Goal: Task Accomplishment & Management: Manage account settings

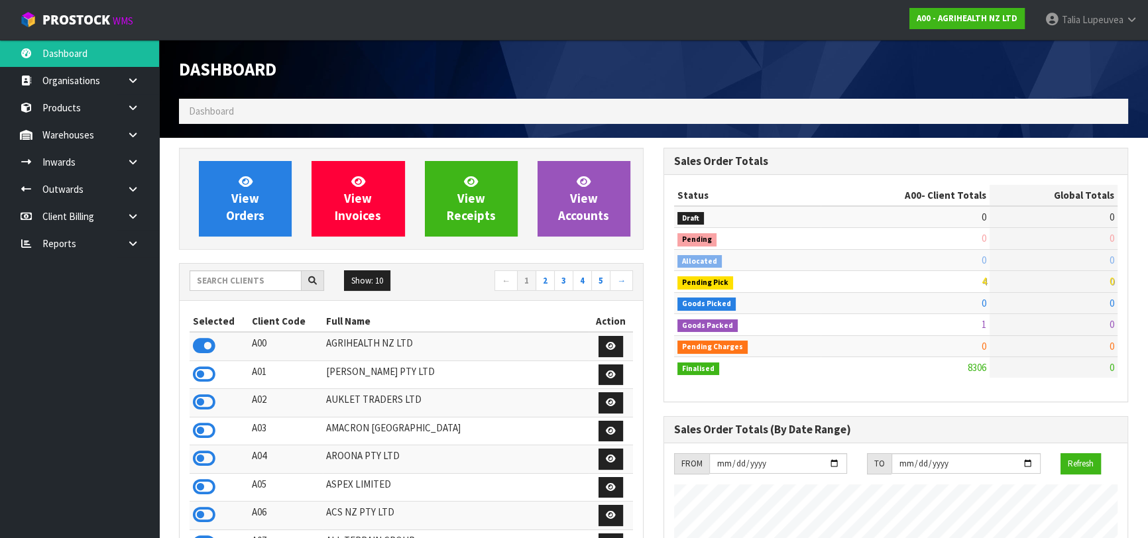
scroll to position [1002, 484]
click at [259, 284] on input "text" at bounding box center [246, 280] width 112 height 21
type input "0"
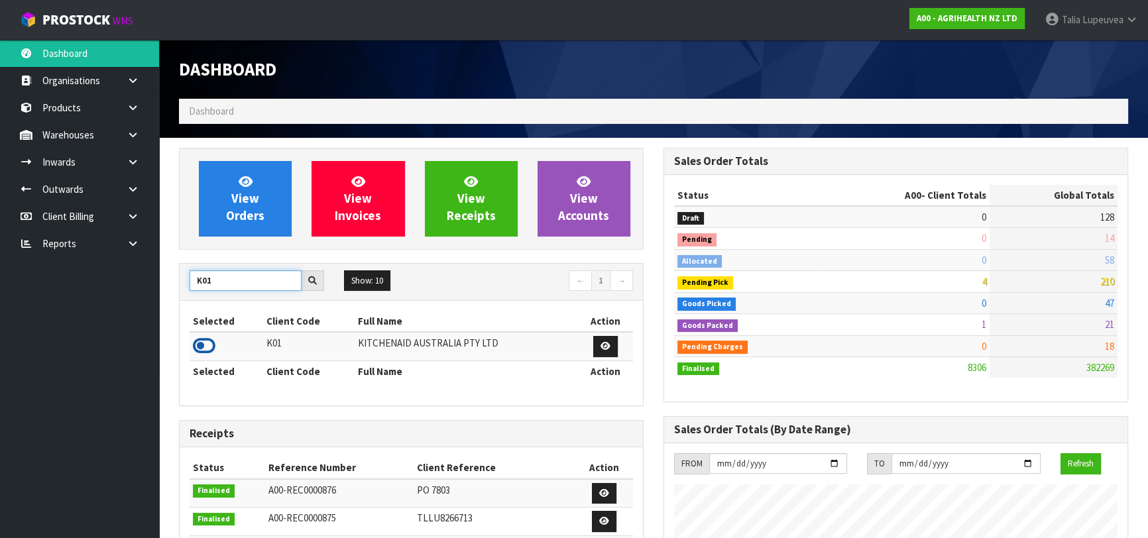
type input "K01"
click at [202, 343] on icon at bounding box center [204, 346] width 23 height 20
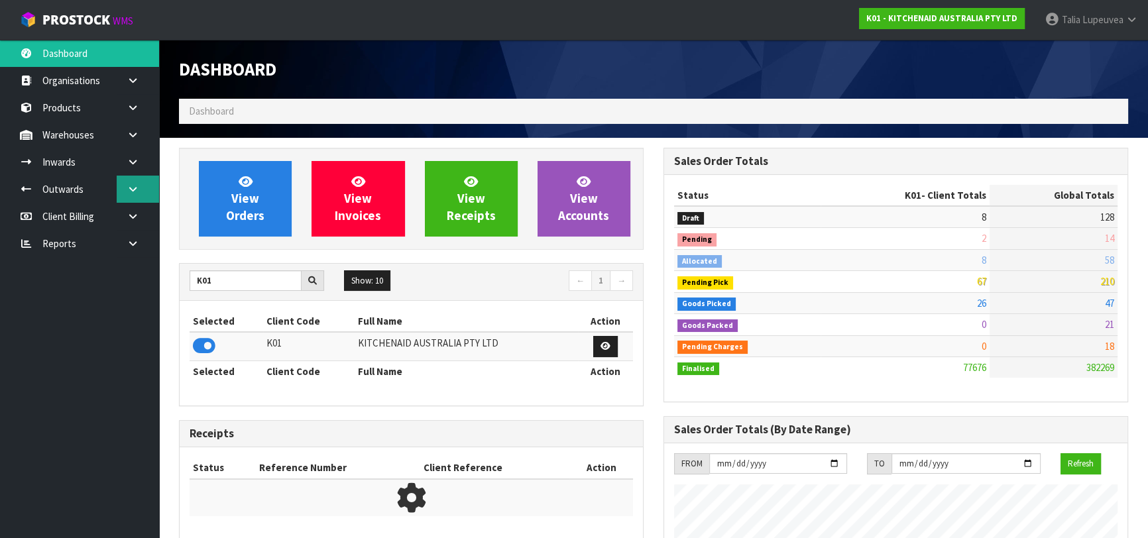
click at [145, 188] on link at bounding box center [138, 189] width 42 height 27
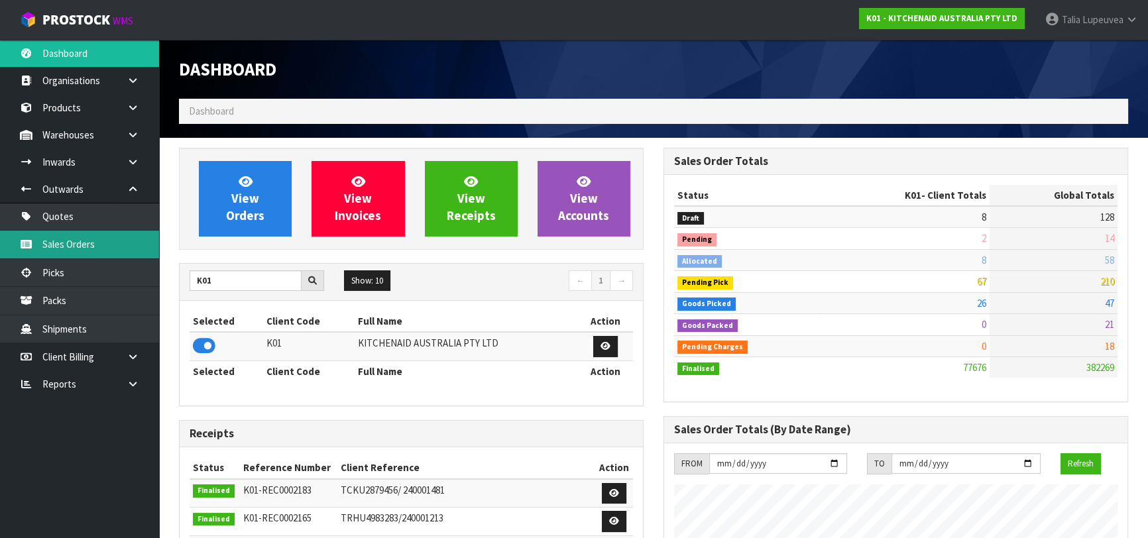
click at [133, 233] on link "Sales Orders" at bounding box center [79, 244] width 159 height 27
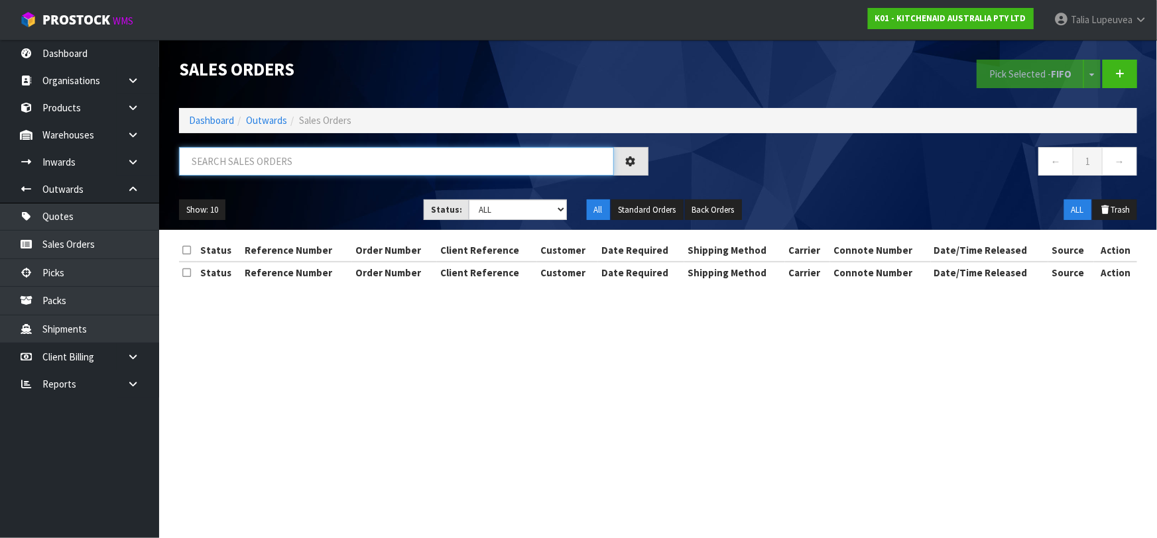
click at [221, 174] on input "text" at bounding box center [396, 161] width 435 height 29
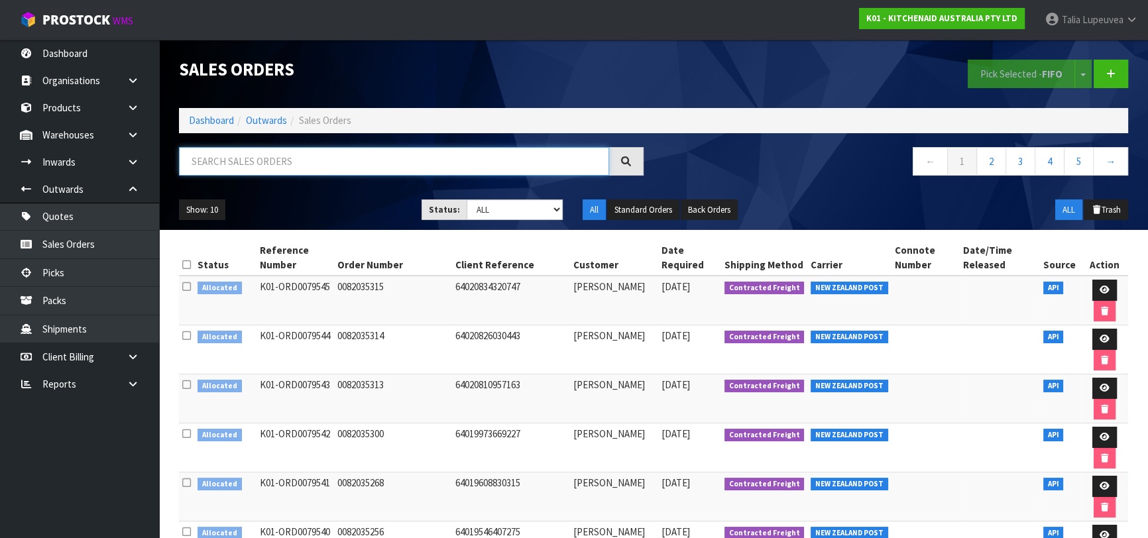
click at [278, 165] on input "text" at bounding box center [394, 161] width 430 height 29
type input "JOB-0413490"
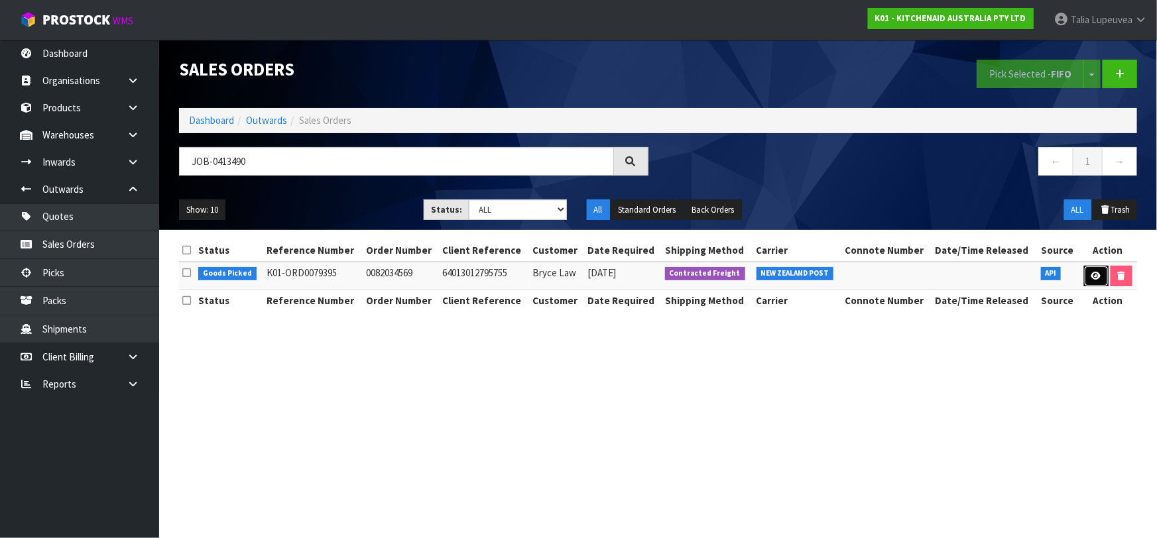
click at [1086, 273] on link at bounding box center [1096, 276] width 25 height 21
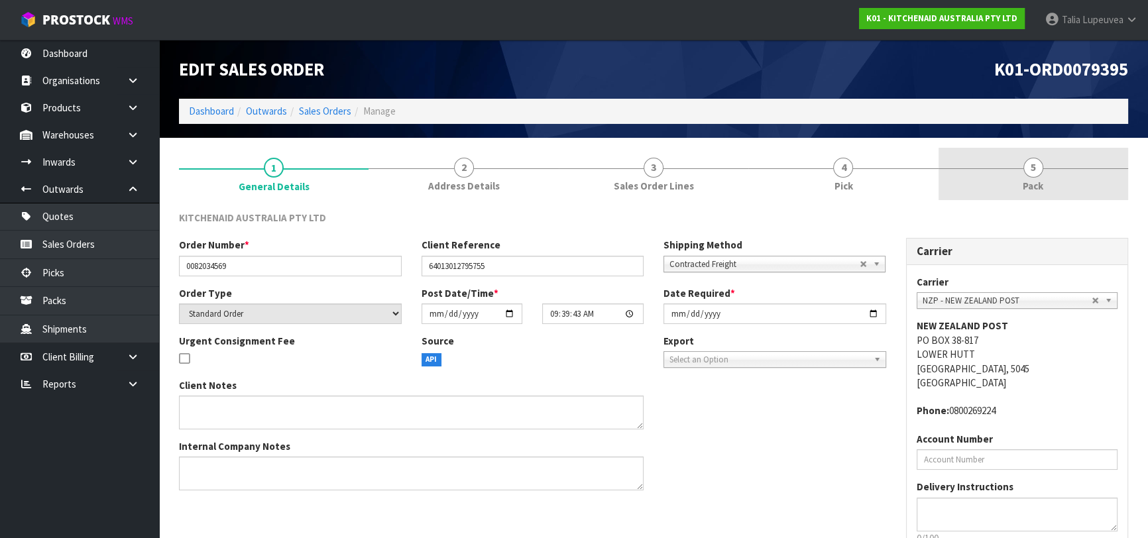
click at [1036, 172] on span "5" at bounding box center [1034, 168] width 20 height 20
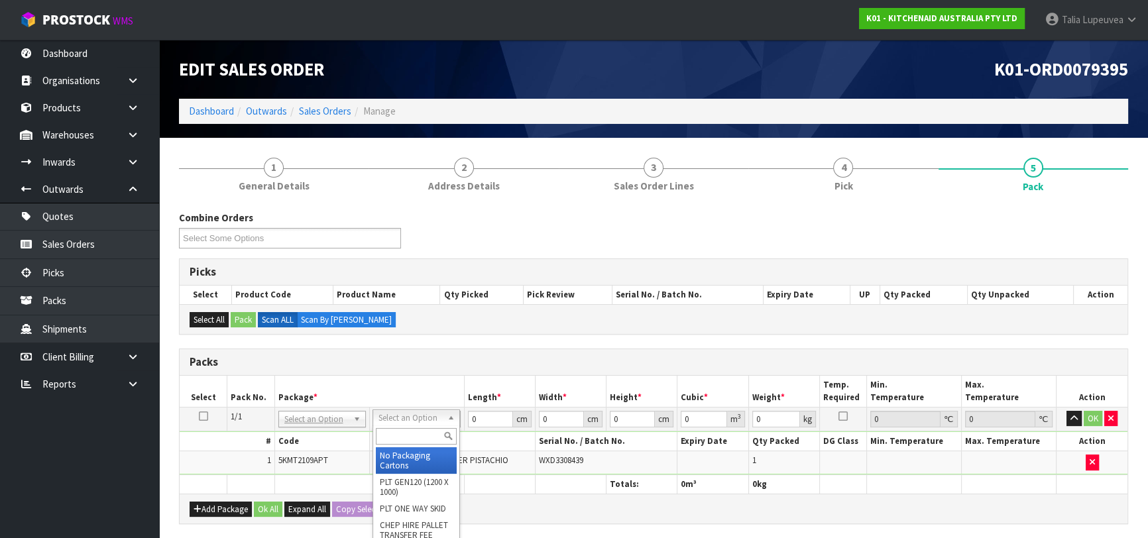
click at [422, 444] on input "text" at bounding box center [416, 436] width 81 height 17
type input "OC"
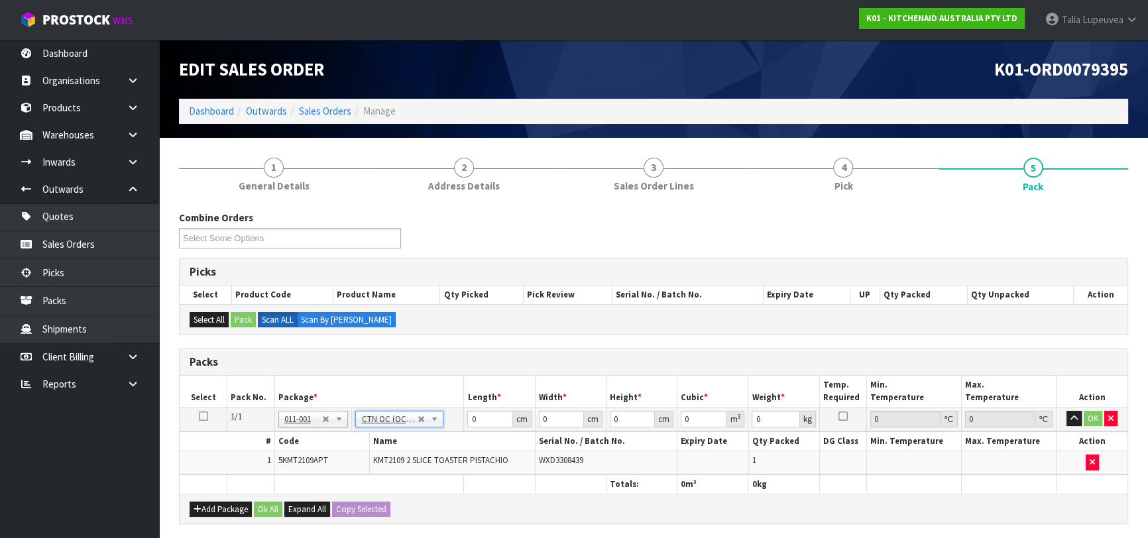
type input "3.06"
drag, startPoint x: 479, startPoint y: 419, endPoint x: 412, endPoint y: 441, distance: 70.4
click at [412, 441] on tbody "1/1 NONE 007-001 007-002 007-004 007-009 007-013 007-014 007-015 007-017 007-01…" at bounding box center [654, 441] width 948 height 68
type input "45"
type input "24"
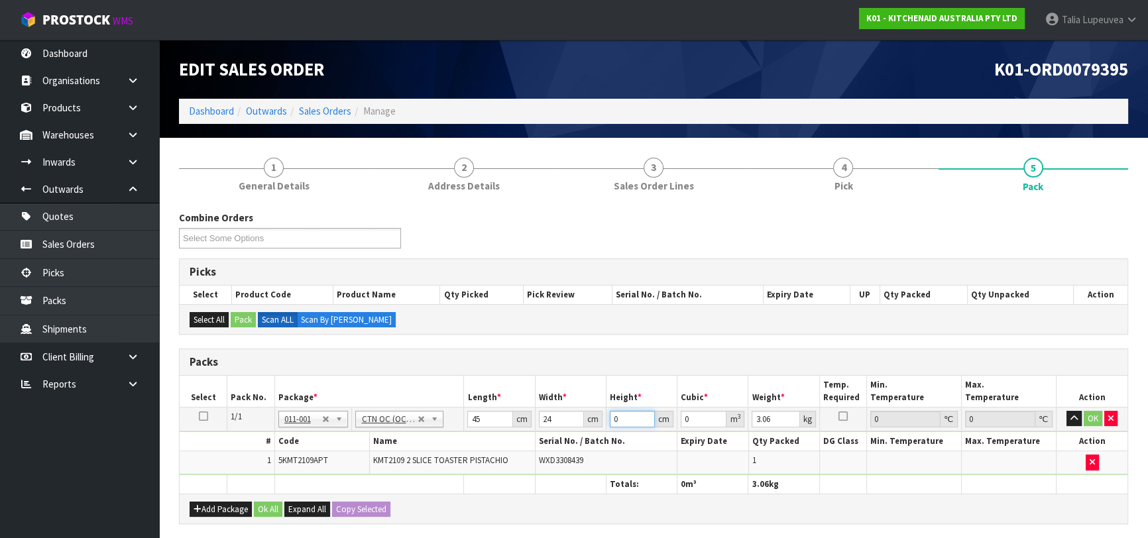
type input "2"
type input "0.00216"
type input "29"
type input "0.03132"
type input "29"
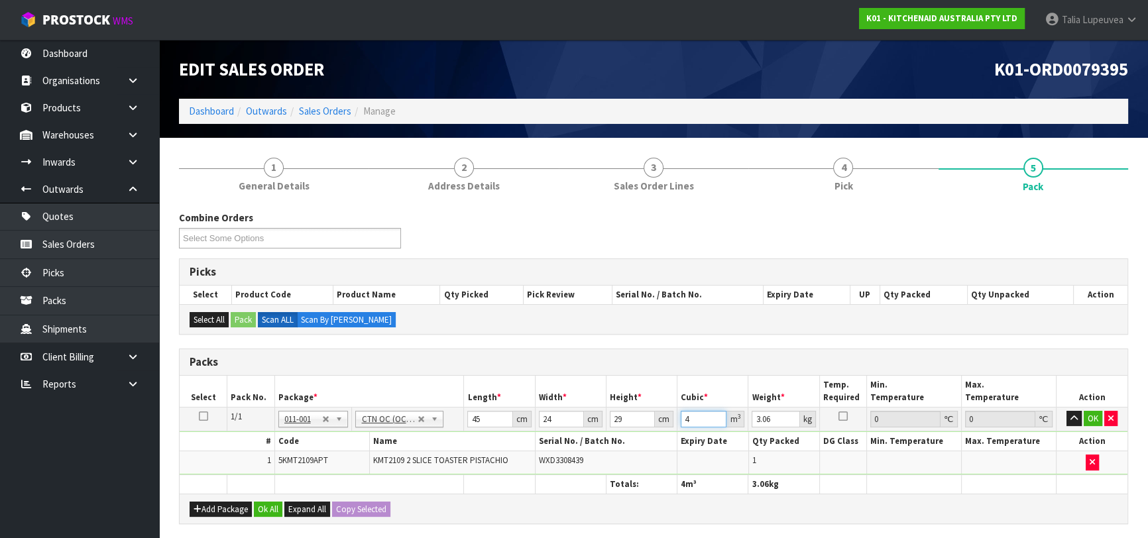
type input "4"
click at [634, 424] on input "29" at bounding box center [632, 419] width 45 height 17
click at [700, 422] on input "4" at bounding box center [704, 419] width 46 height 17
click at [626, 421] on input "29" at bounding box center [632, 419] width 45 height 17
type input "2"
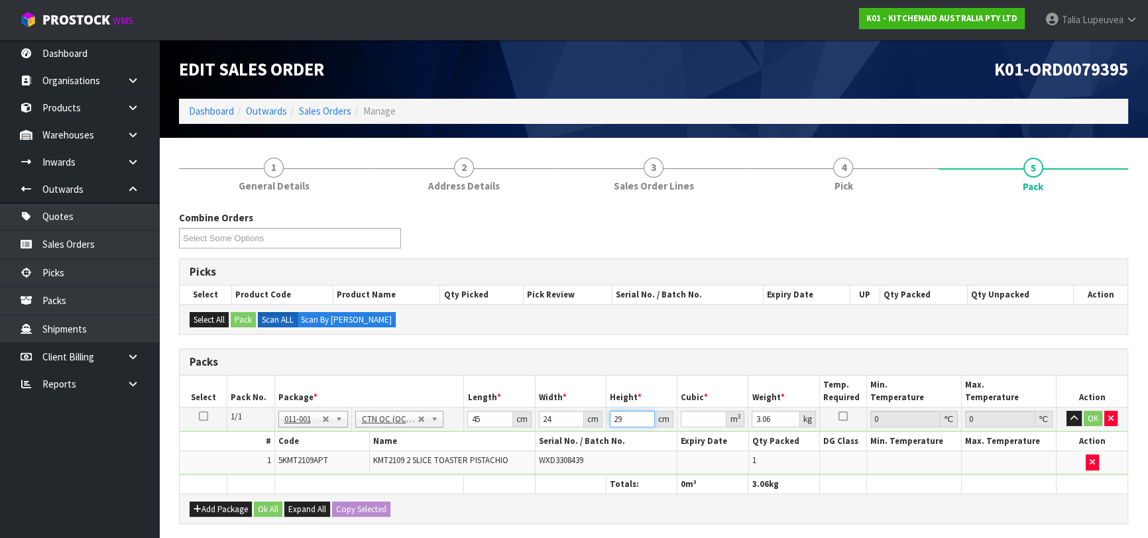
type input "0.00216"
type input "29"
type input "0.03132"
type input "4"
click at [1091, 412] on button "OK" at bounding box center [1093, 419] width 19 height 16
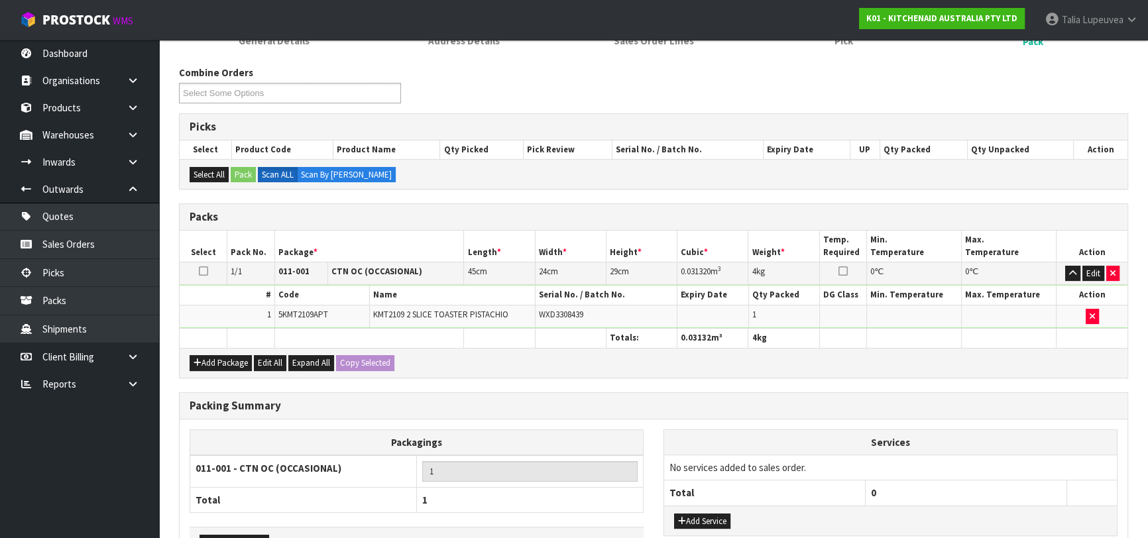
scroll to position [233, 0]
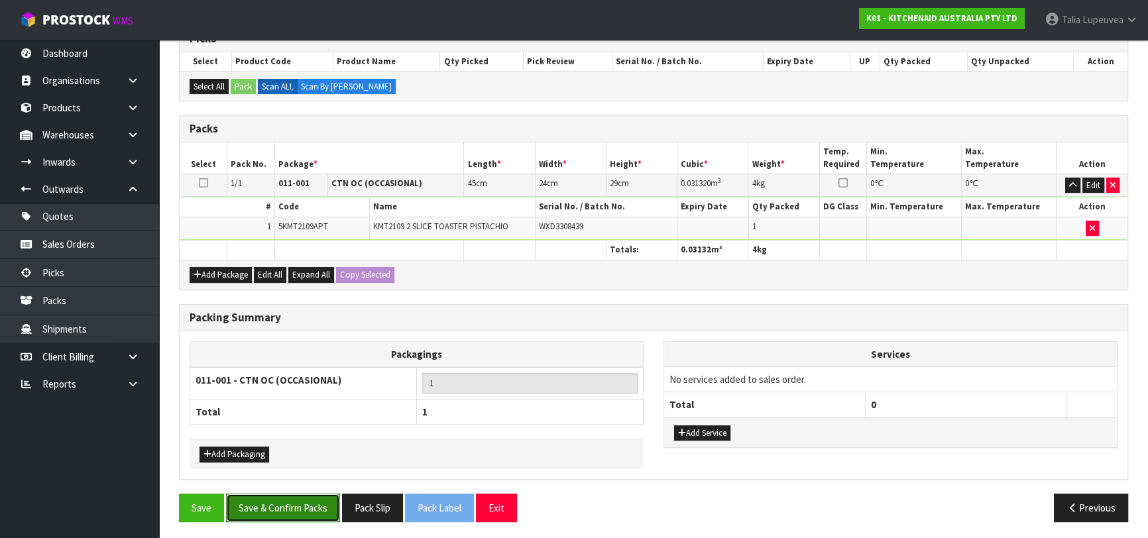
click at [331, 504] on button "Save & Confirm Packs" at bounding box center [283, 508] width 114 height 29
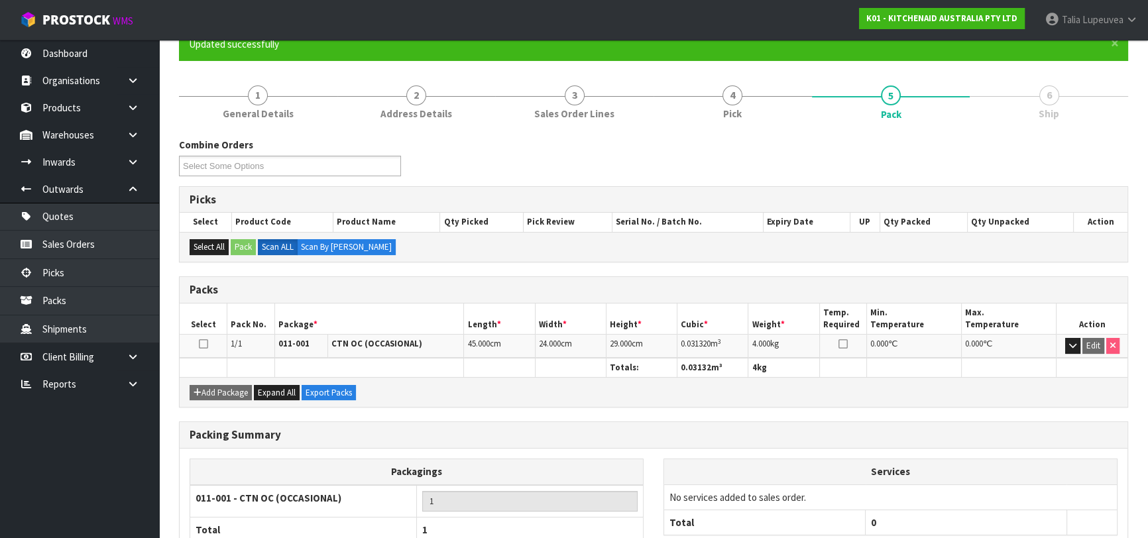
scroll to position [209, 0]
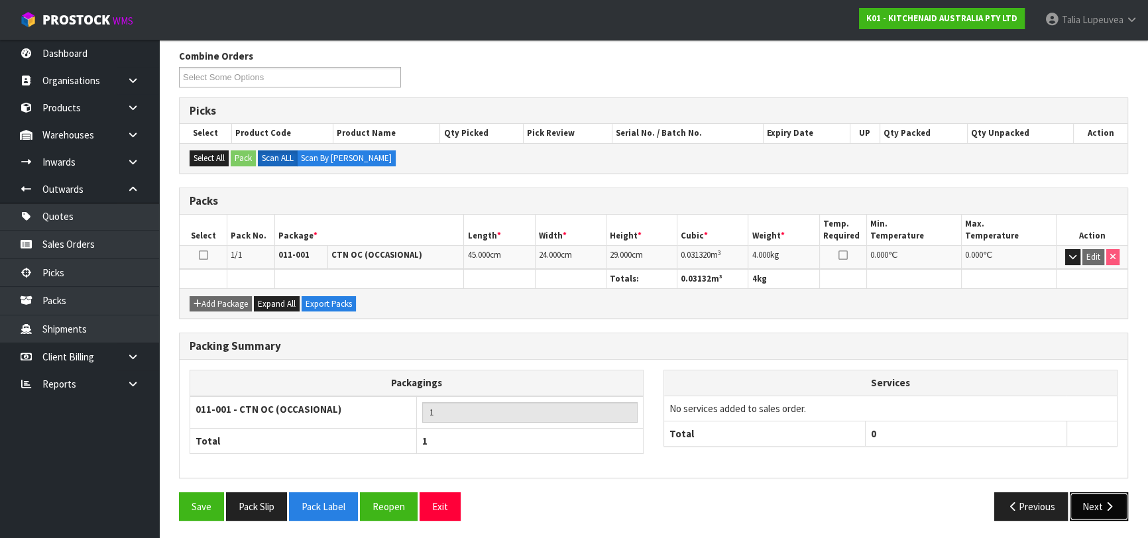
click at [1097, 498] on button "Next" at bounding box center [1099, 507] width 58 height 29
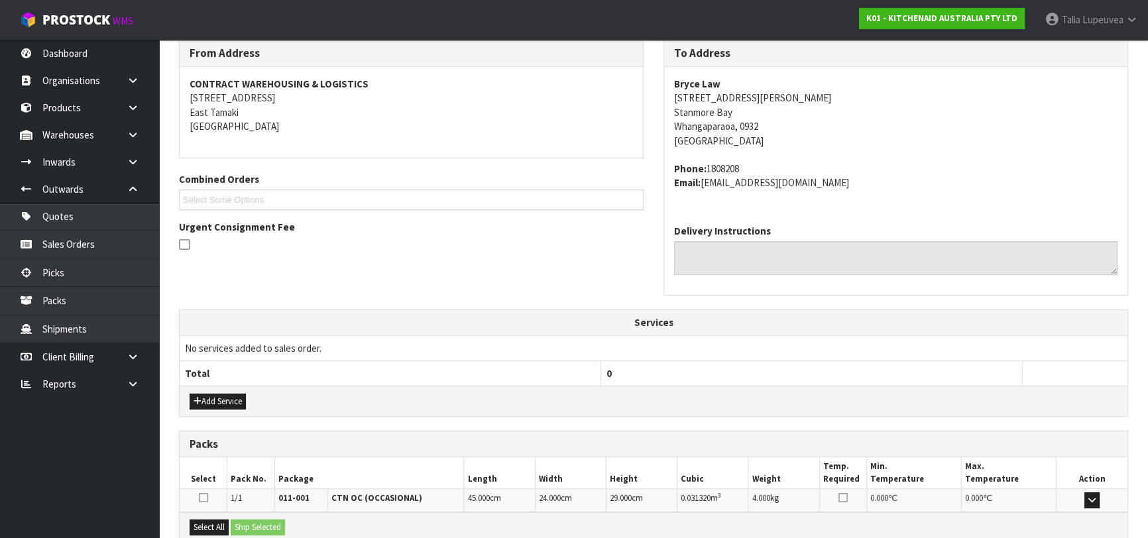
scroll to position [363, 0]
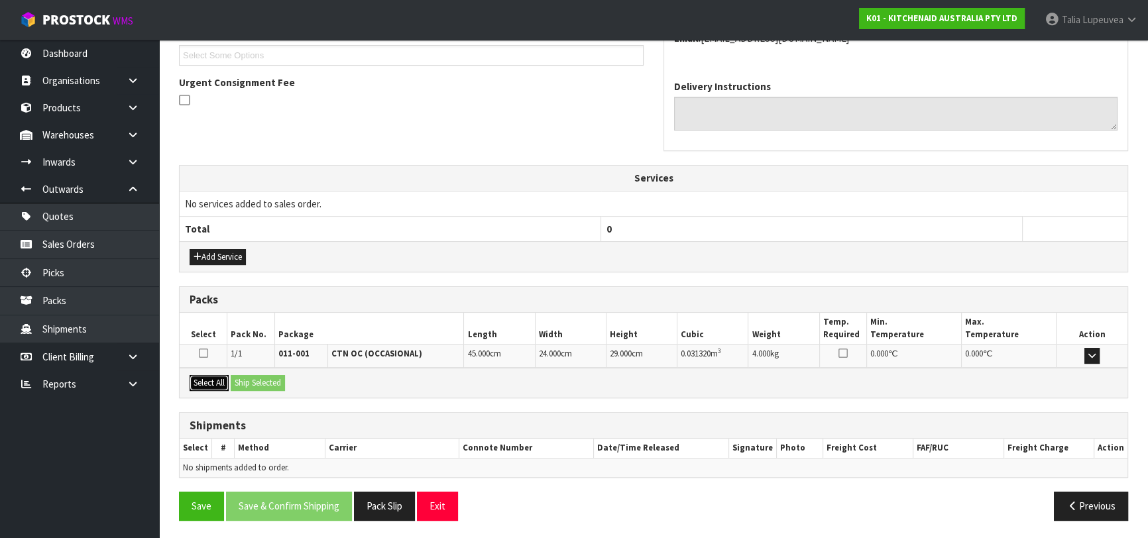
click at [224, 382] on button "Select All" at bounding box center [209, 383] width 39 height 16
click at [246, 380] on button "Ship Selected" at bounding box center [258, 383] width 54 height 16
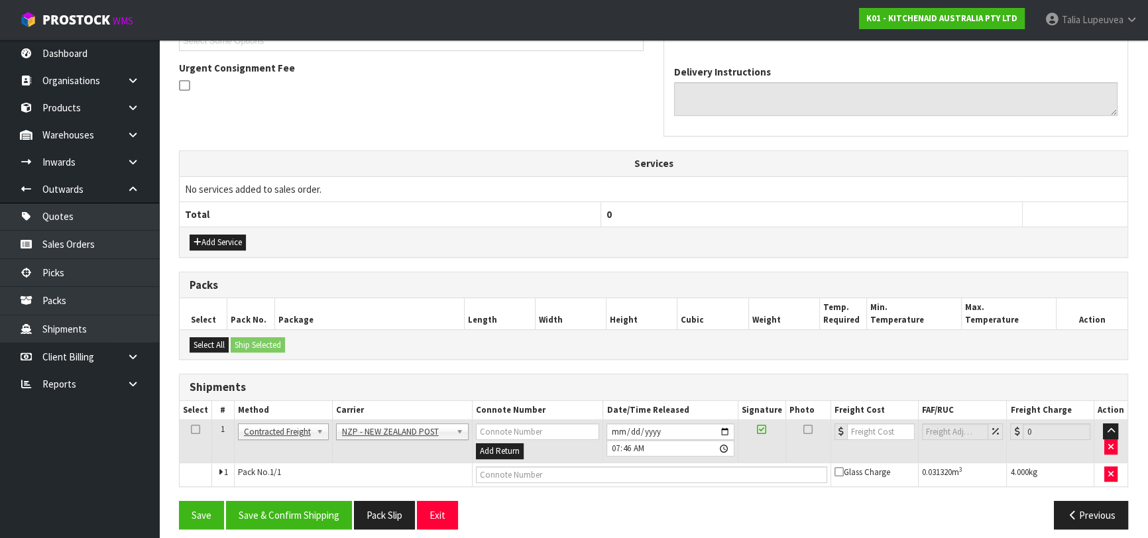
scroll to position [386, 0]
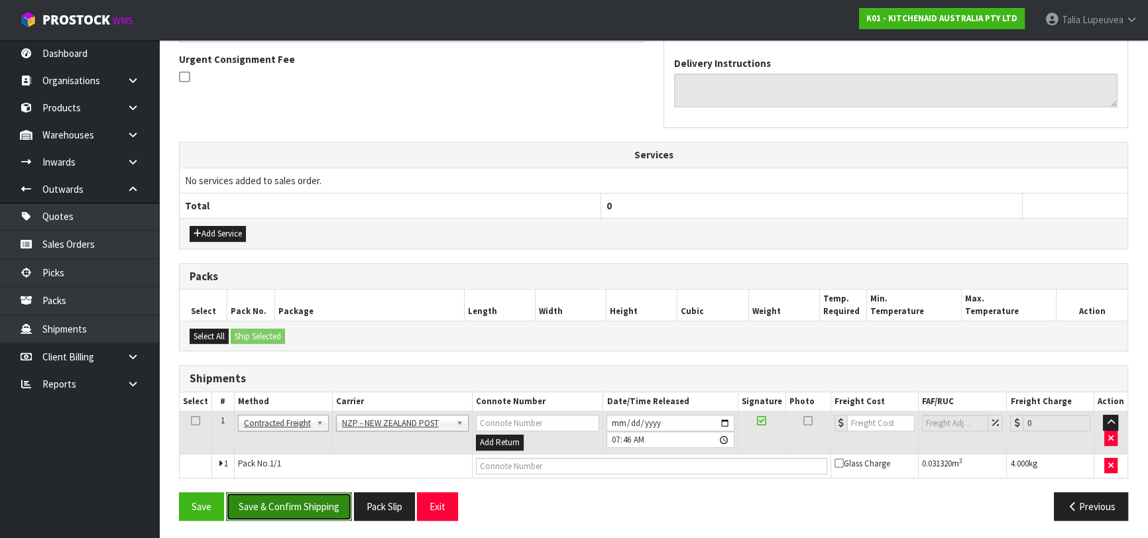
click at [284, 501] on button "Save & Confirm Shipping" at bounding box center [289, 507] width 126 height 29
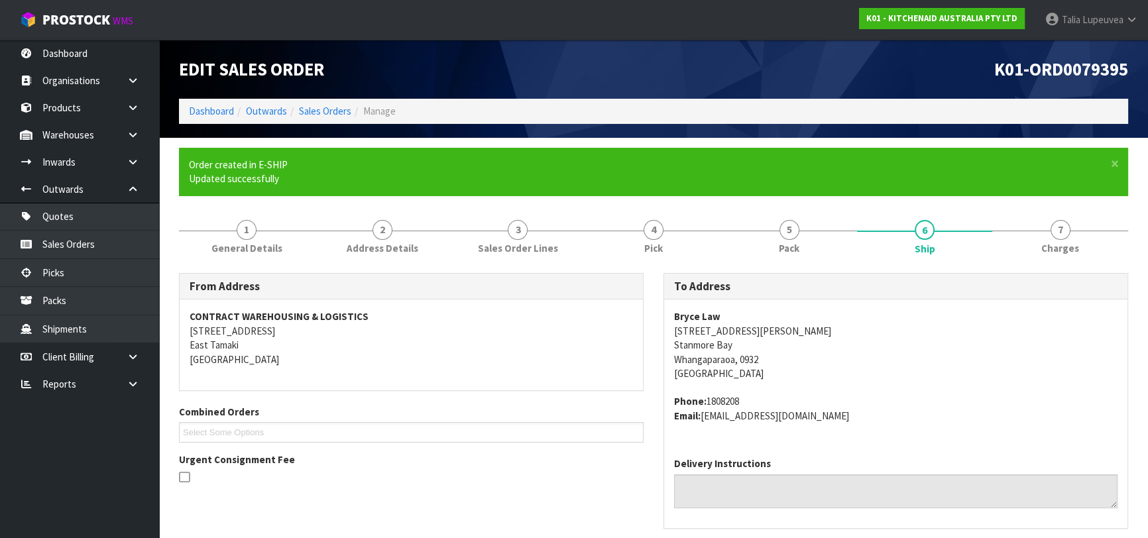
scroll to position [368, 0]
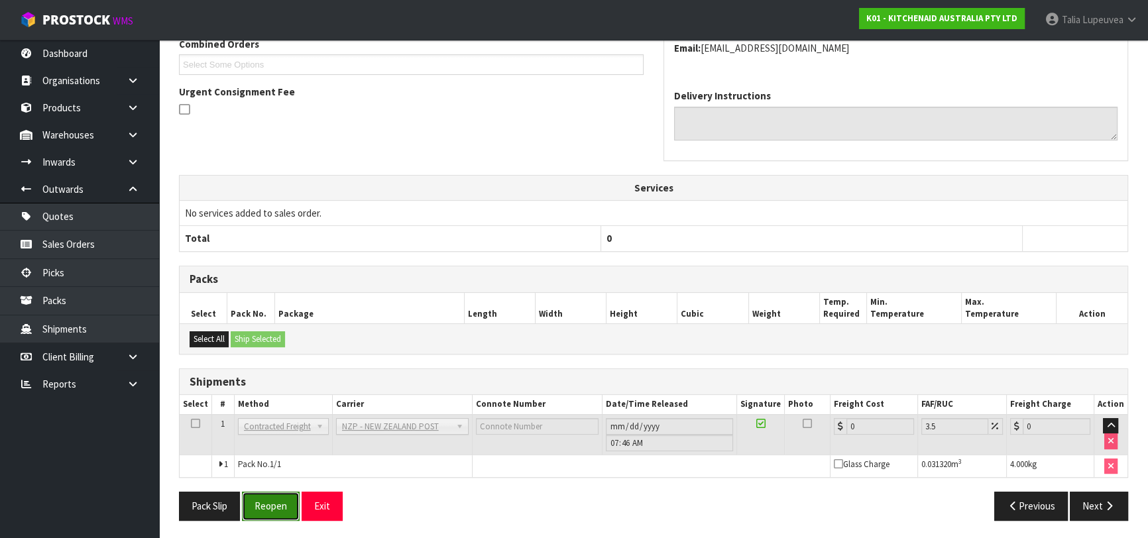
click at [282, 495] on button "Reopen" at bounding box center [271, 506] width 58 height 29
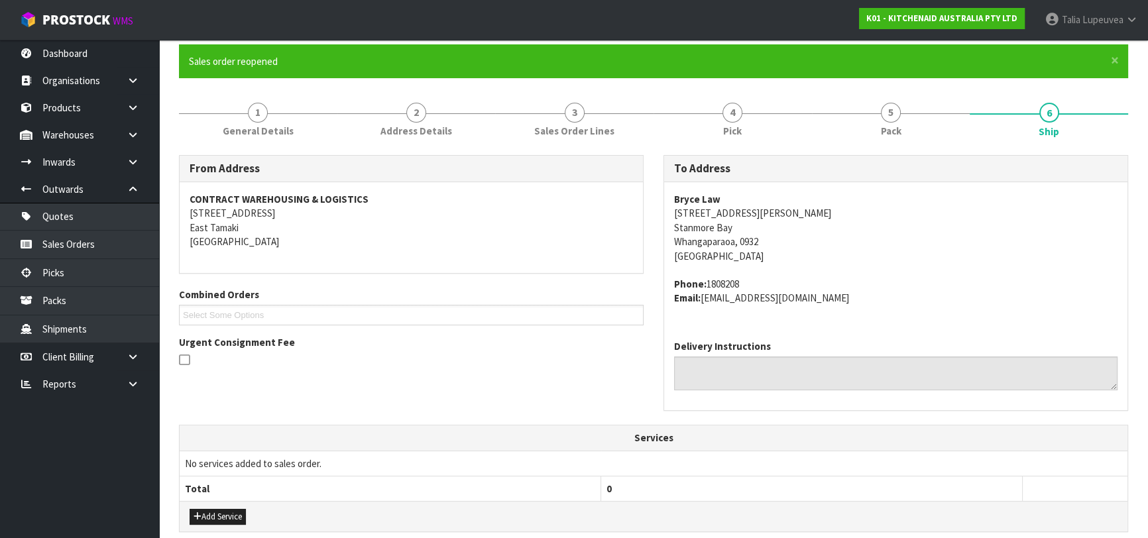
scroll to position [398, 0]
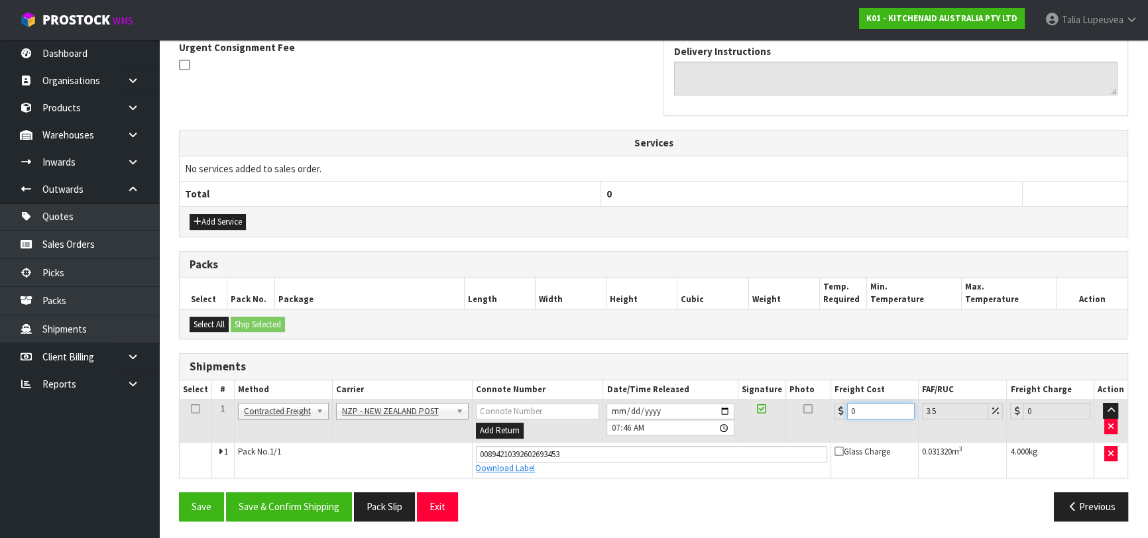
drag, startPoint x: 851, startPoint y: 412, endPoint x: 829, endPoint y: 423, distance: 24.6
click at [829, 423] on tr "1 Client Local Pickup Customer Local Pickup Company Freight Contracted Freight …" at bounding box center [654, 421] width 948 height 43
type input "4"
type input "4.14"
type input "4.3"
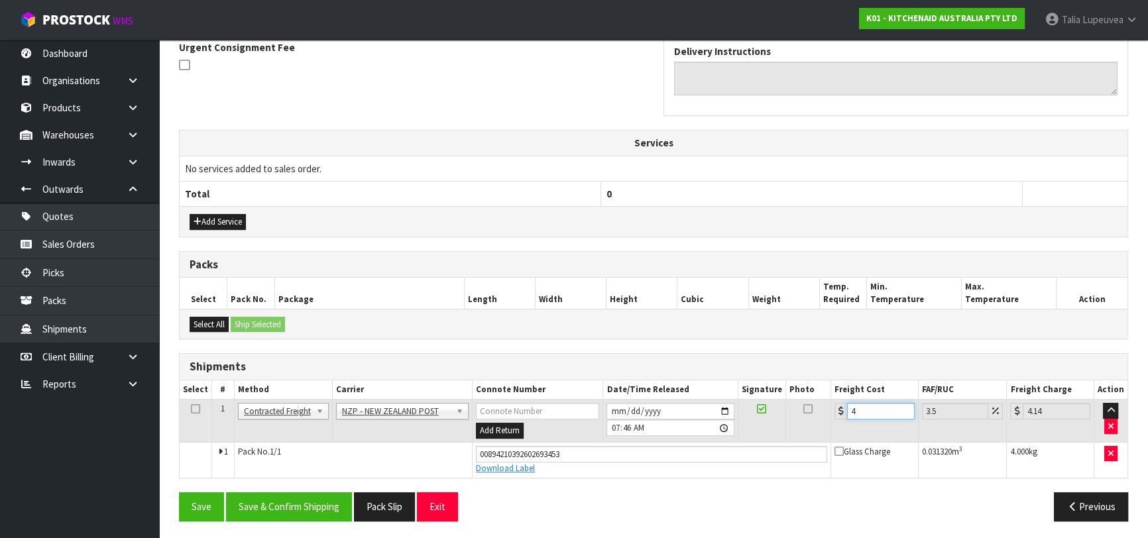
type input "4.45"
type input "4.33"
type input "4.48"
type input "4.33"
click at [327, 501] on button "Save & Confirm Shipping" at bounding box center [289, 507] width 126 height 29
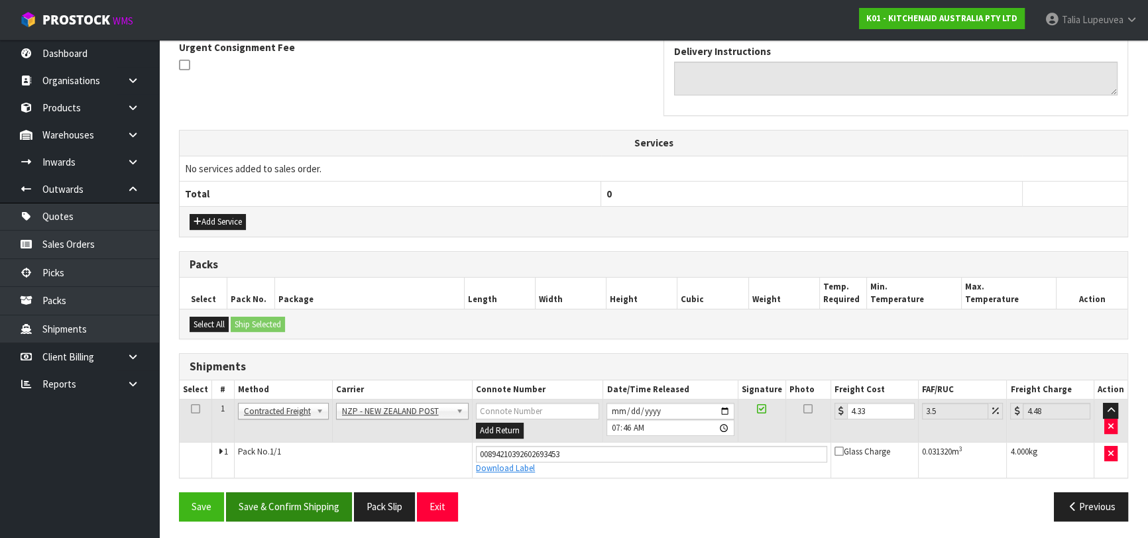
scroll to position [0, 0]
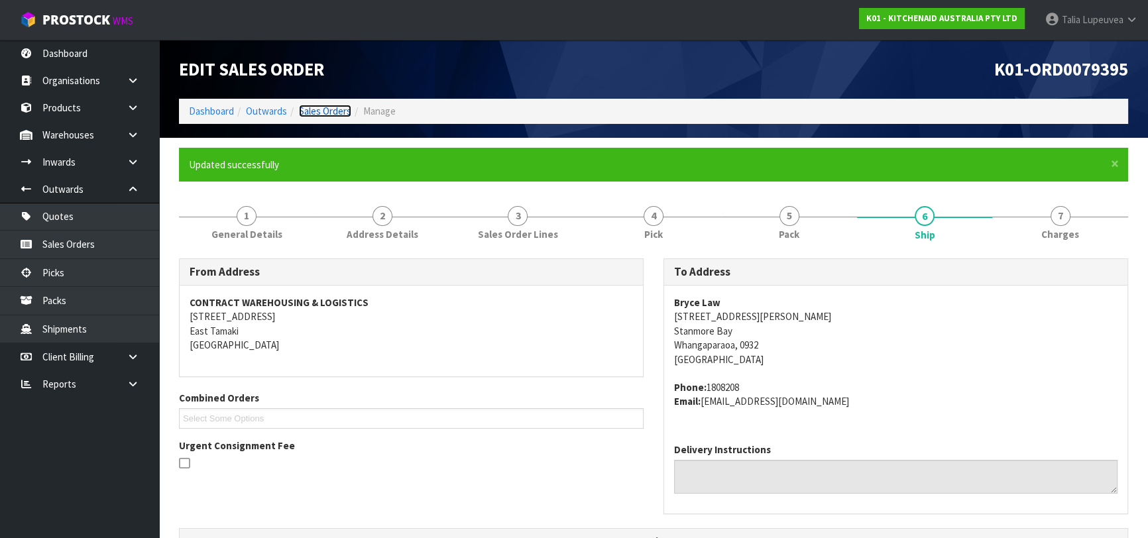
click at [338, 113] on link "Sales Orders" at bounding box center [325, 111] width 52 height 13
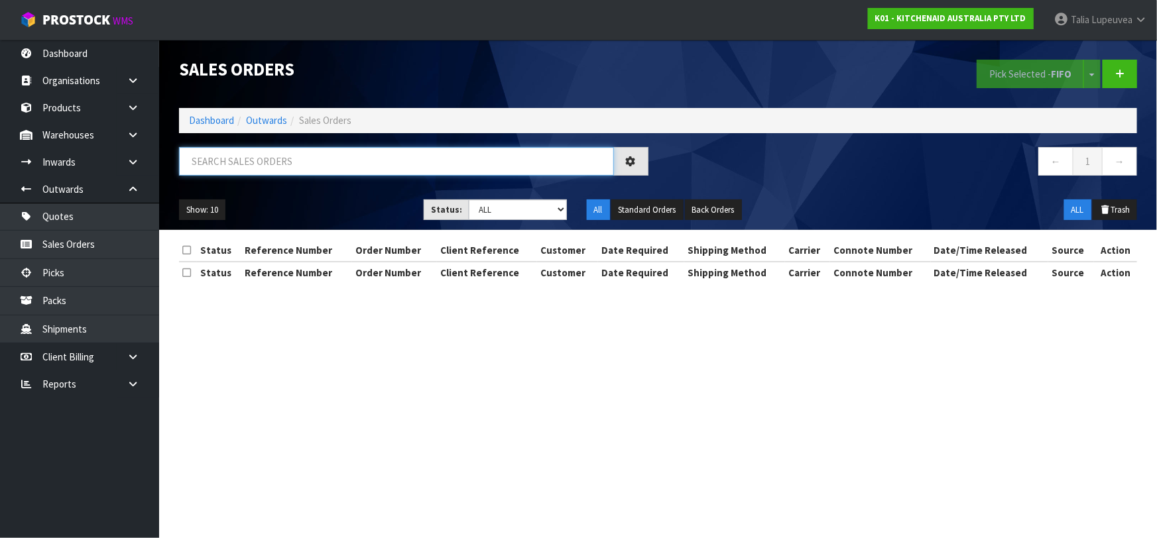
click at [331, 150] on input "text" at bounding box center [396, 161] width 435 height 29
type input "JOB-0413547"
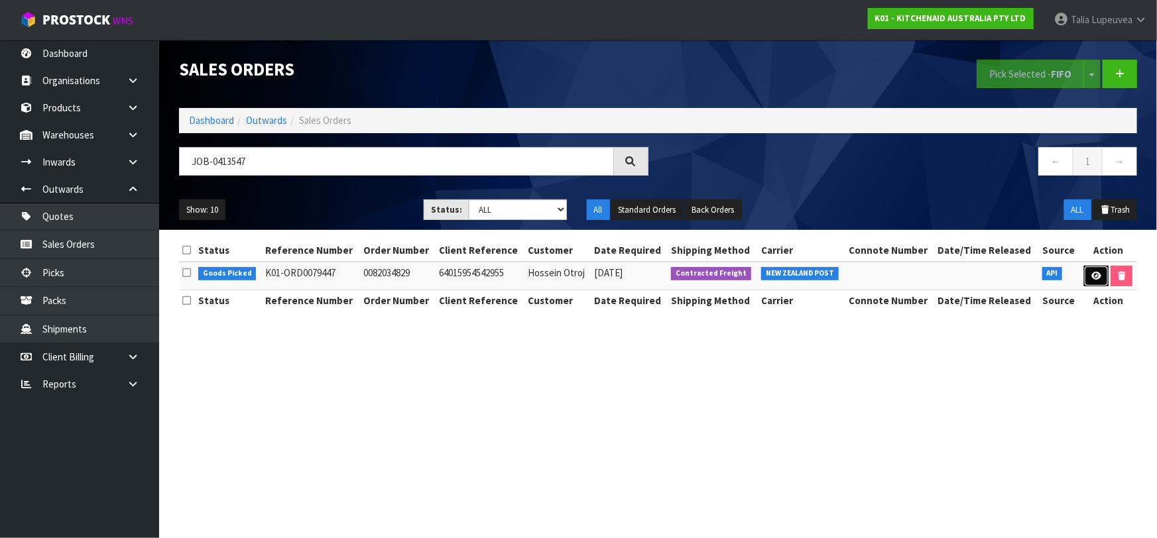
click at [1103, 281] on link at bounding box center [1096, 276] width 25 height 21
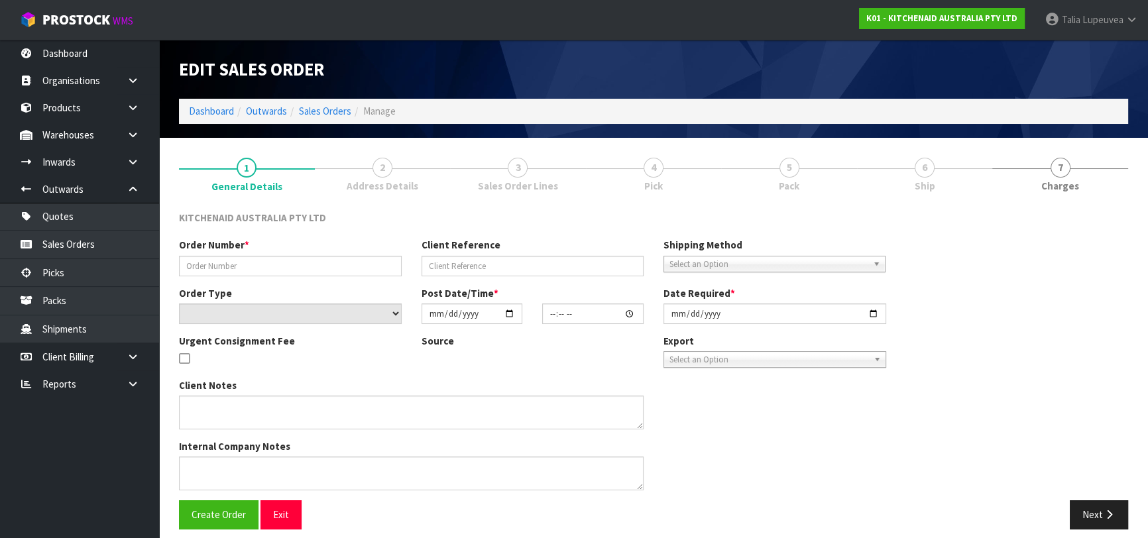
type input "0082034829"
type input "64015954542955"
select select "number:0"
type input "[DATE]"
type input "11:37:58.000"
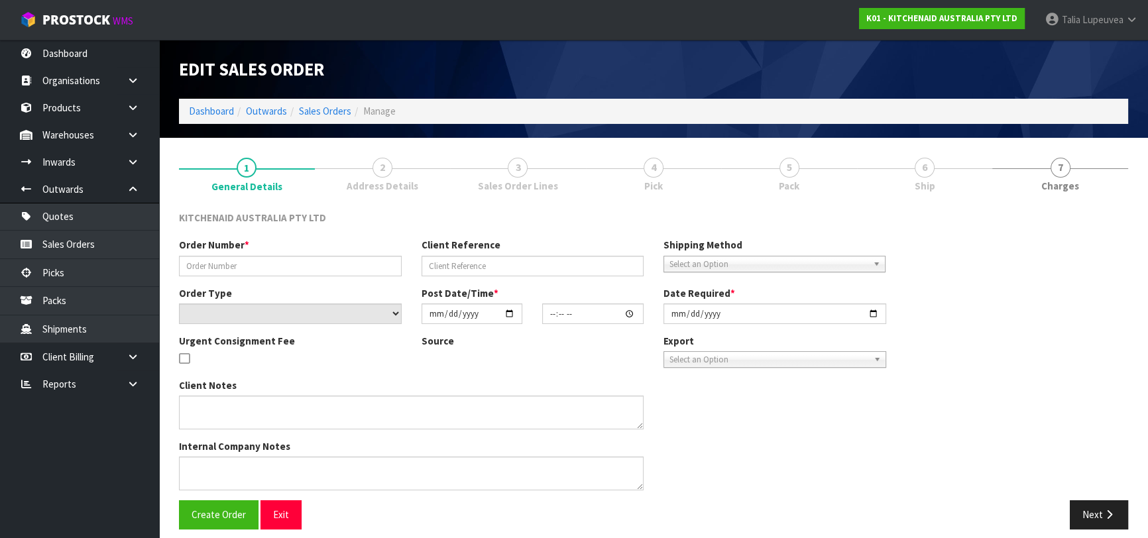
type input "[DATE]"
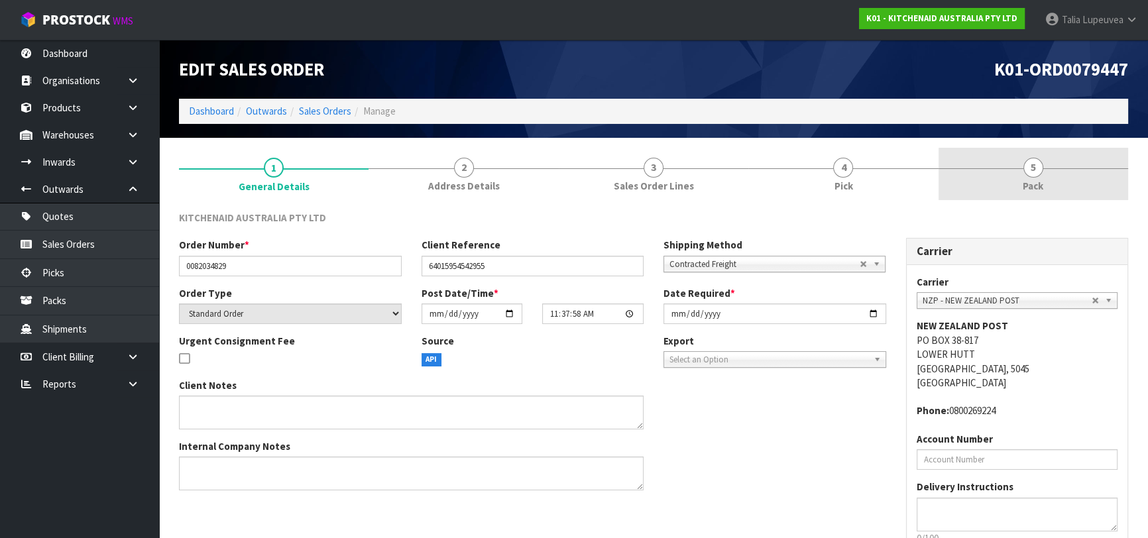
click at [1030, 195] on link "5 Pack" at bounding box center [1034, 174] width 190 height 52
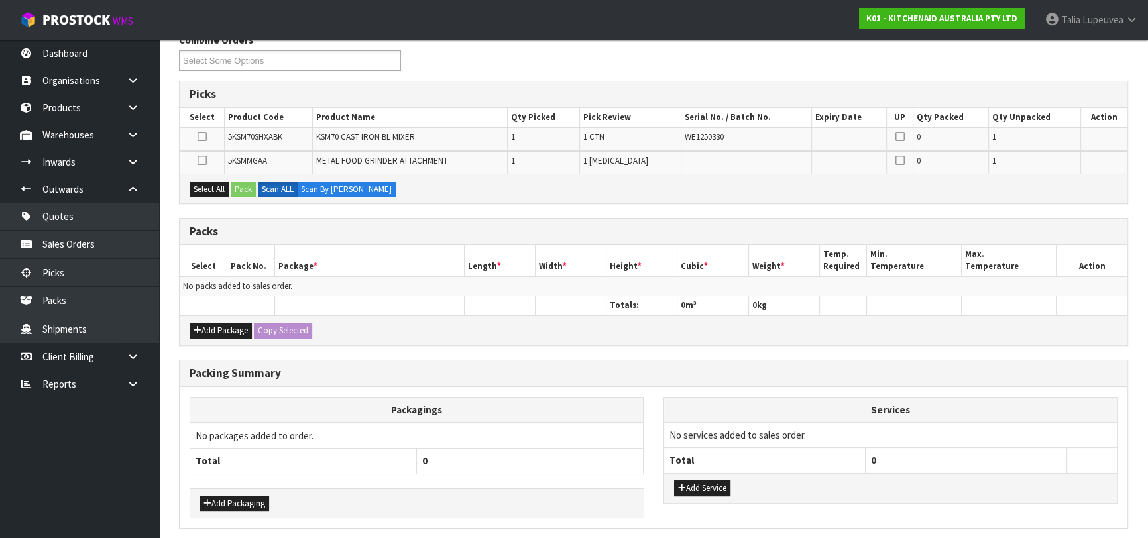
scroll to position [180, 0]
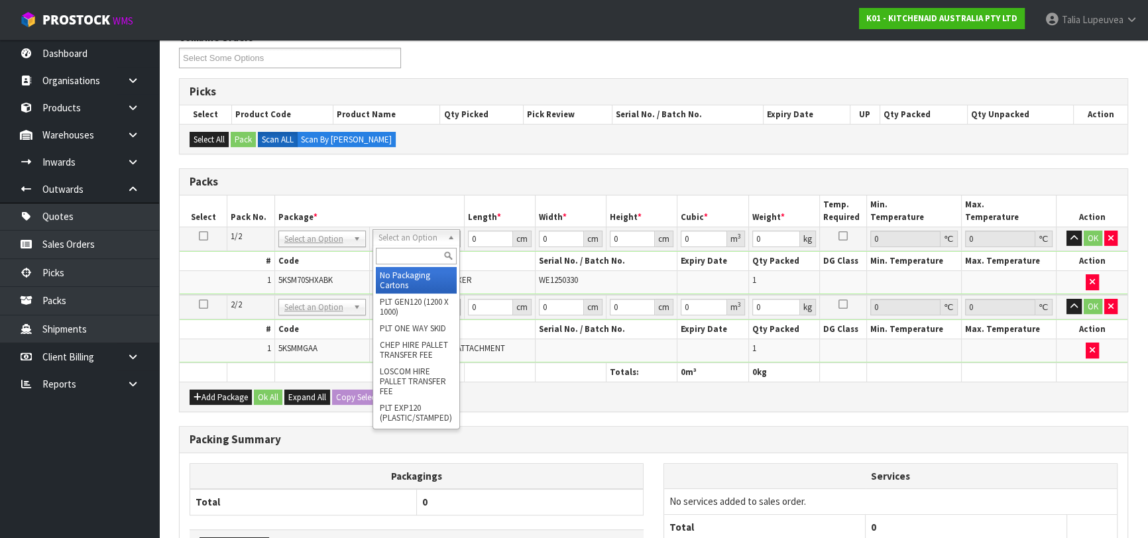
click at [433, 257] on input "text" at bounding box center [416, 256] width 81 height 17
type input "OWN"
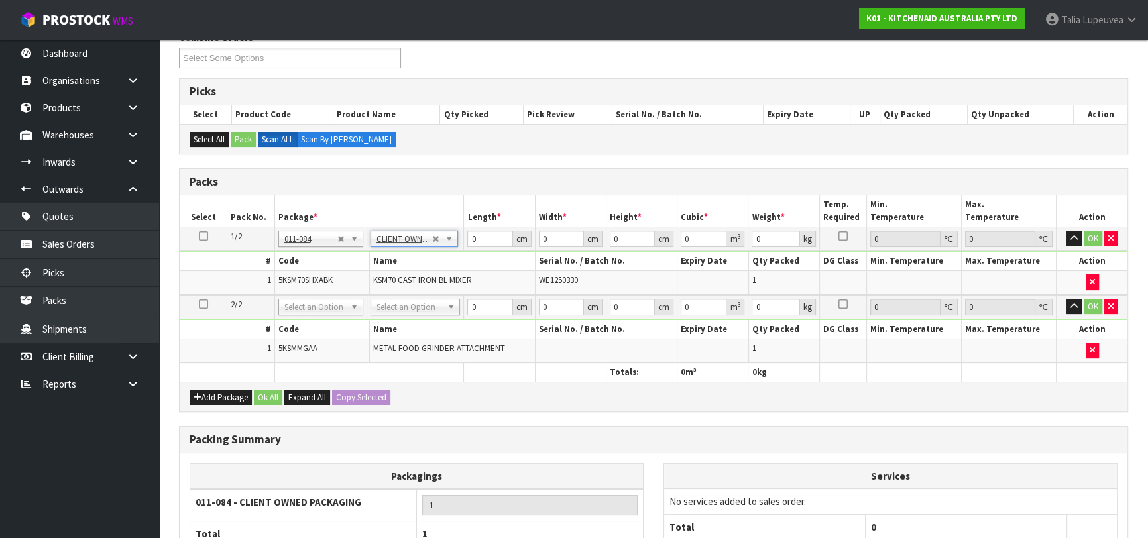
type input "15.12"
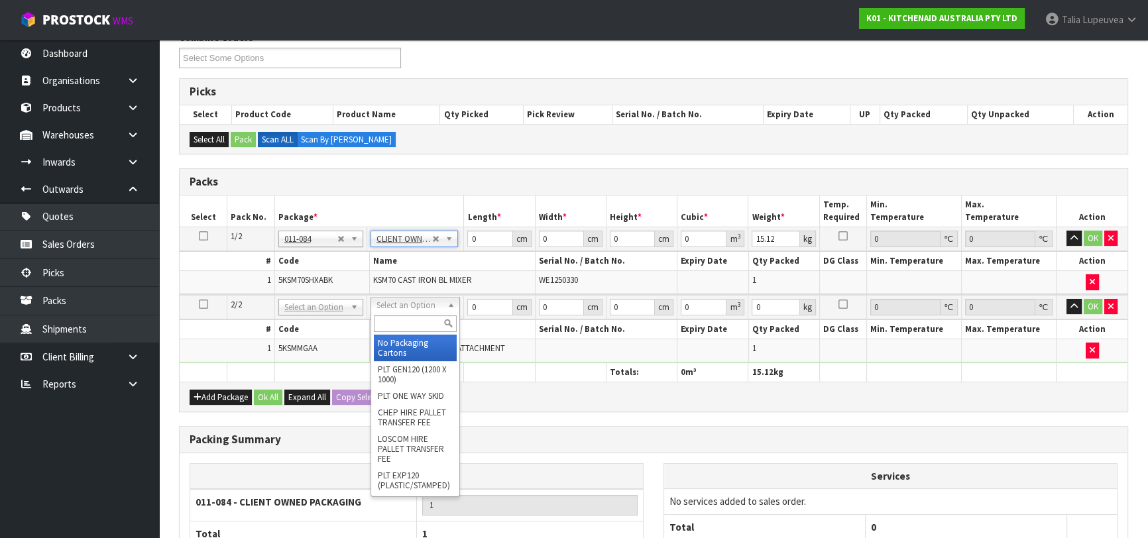
click at [422, 319] on input "text" at bounding box center [415, 324] width 83 height 17
type input "OWN"
drag, startPoint x: 418, startPoint y: 339, endPoint x: 442, endPoint y: 316, distance: 33.3
type input "2"
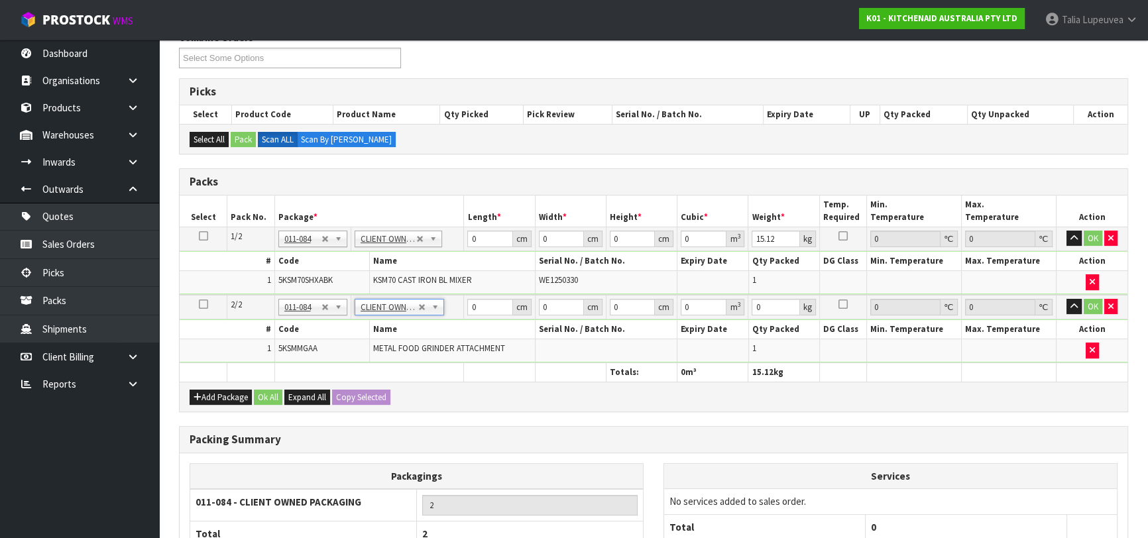
type input "2.3"
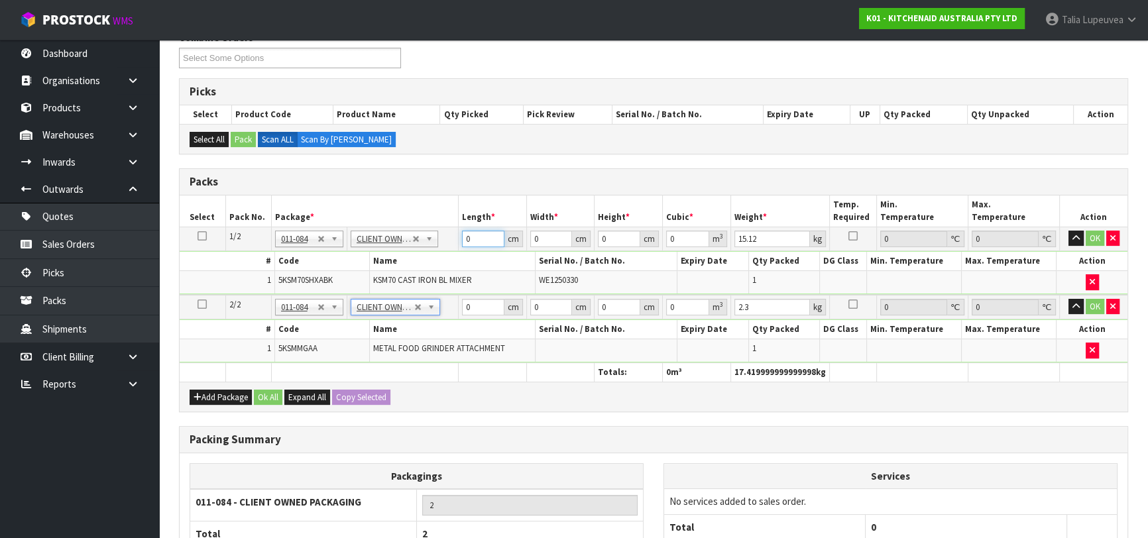
drag, startPoint x: 484, startPoint y: 241, endPoint x: 456, endPoint y: 248, distance: 28.6
click at [456, 248] on tr "1/2 NONE 007-001 007-002 007-004 007-009 007-013 007-014 007-015 007-017 007-01…" at bounding box center [654, 239] width 948 height 24
type input "45"
type input "34"
type input "5"
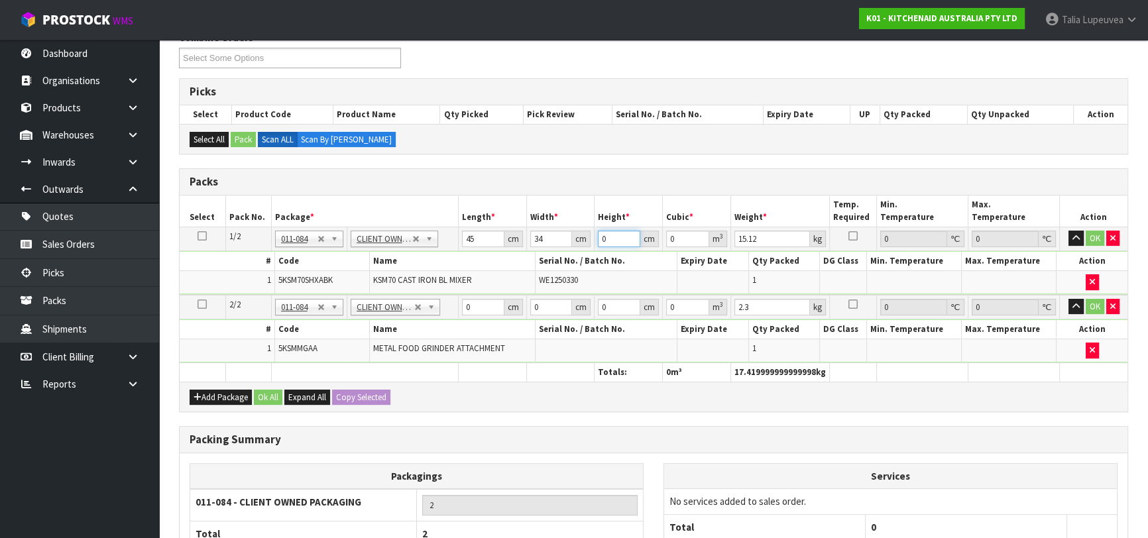
type input "0.00765"
type input "51"
type input "0.07803"
type input "51"
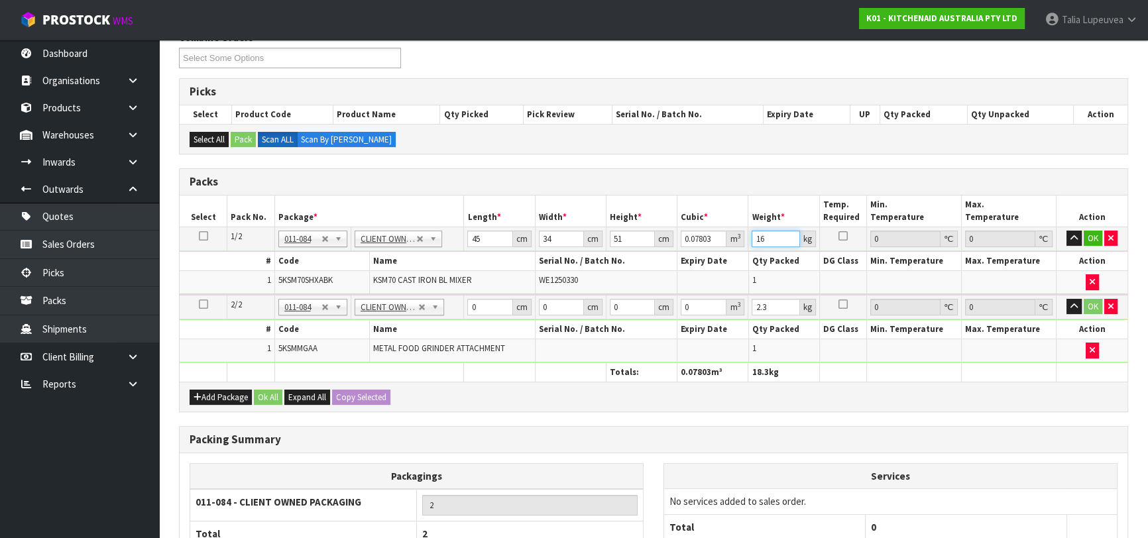
type input "16"
drag, startPoint x: 479, startPoint y: 306, endPoint x: 457, endPoint y: 312, distance: 22.7
click at [457, 312] on tr "2/2 NONE 007-001 007-002 007-004 007-009 007-013 007-014 007-015 007-017 007-01…" at bounding box center [654, 307] width 948 height 25
type input "42"
type input "32"
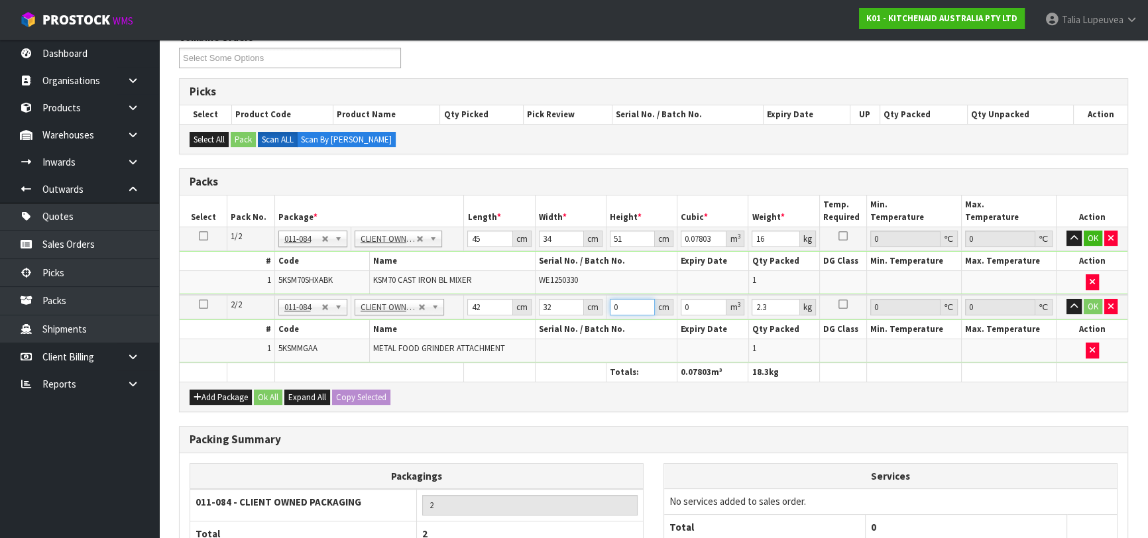
type input "1"
type input "0.001344"
type input "18"
type input "0.024192"
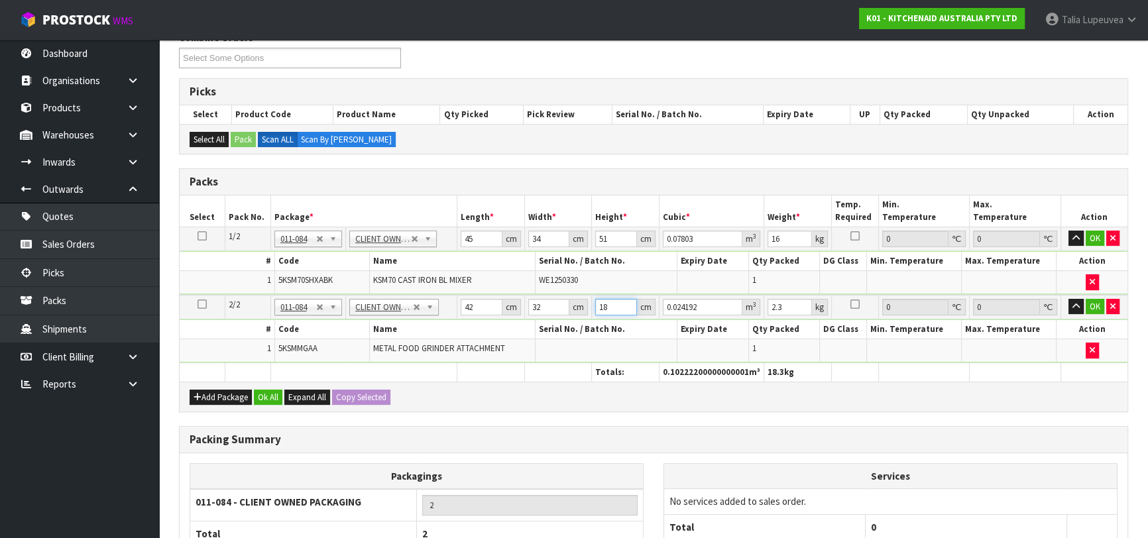
type input "18"
type input "3"
click at [268, 395] on button "Ok All" at bounding box center [268, 398] width 29 height 16
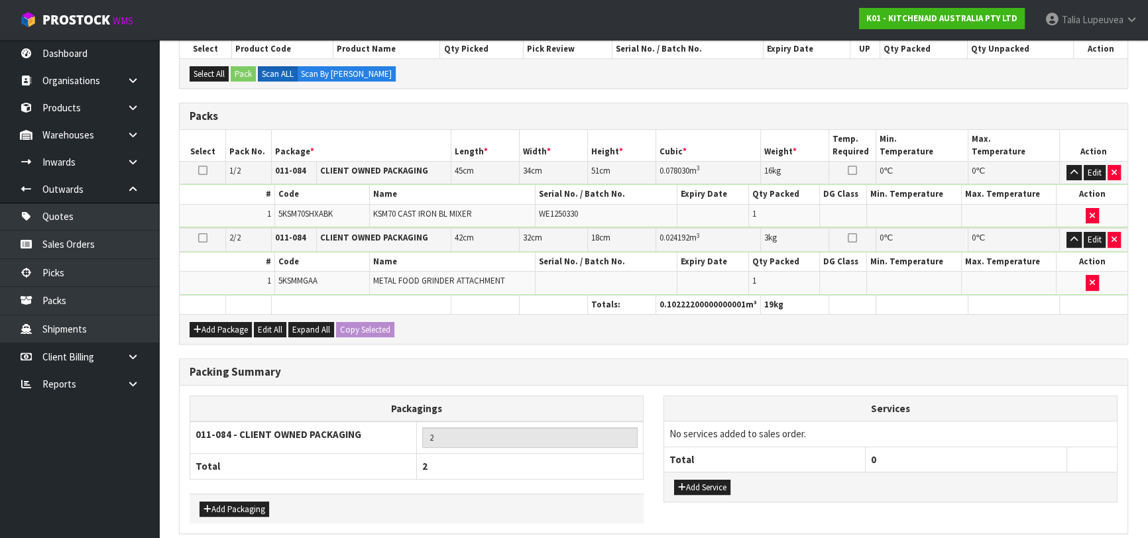
scroll to position [300, 0]
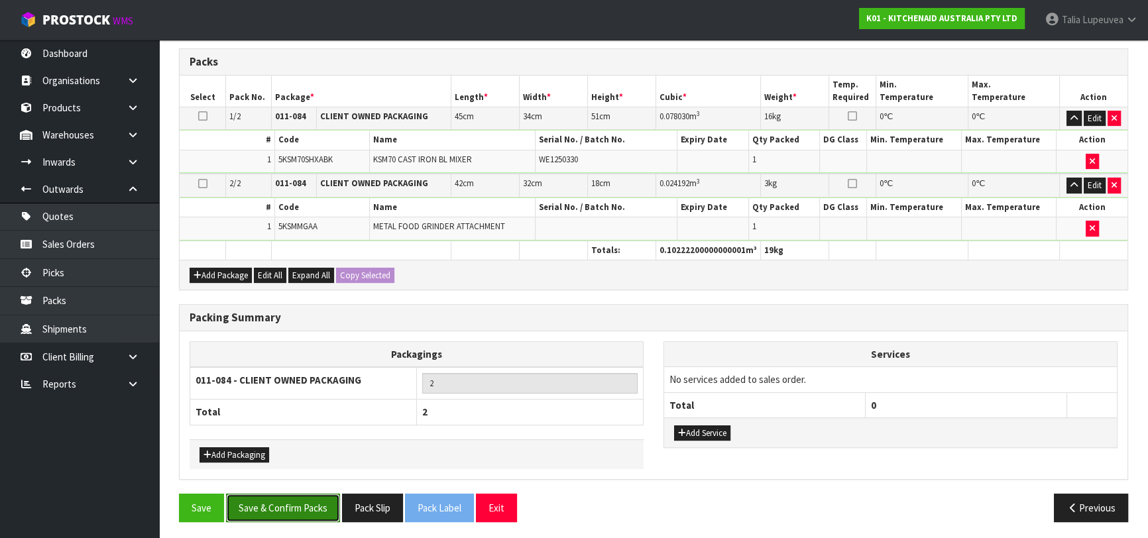
click at [281, 499] on button "Save & Confirm Packs" at bounding box center [283, 508] width 114 height 29
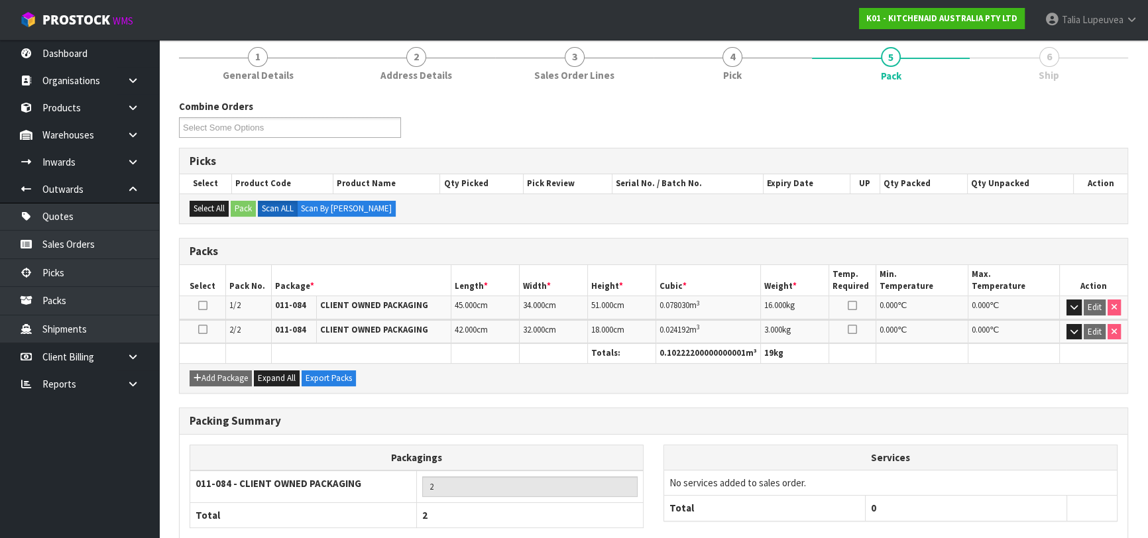
scroll to position [233, 0]
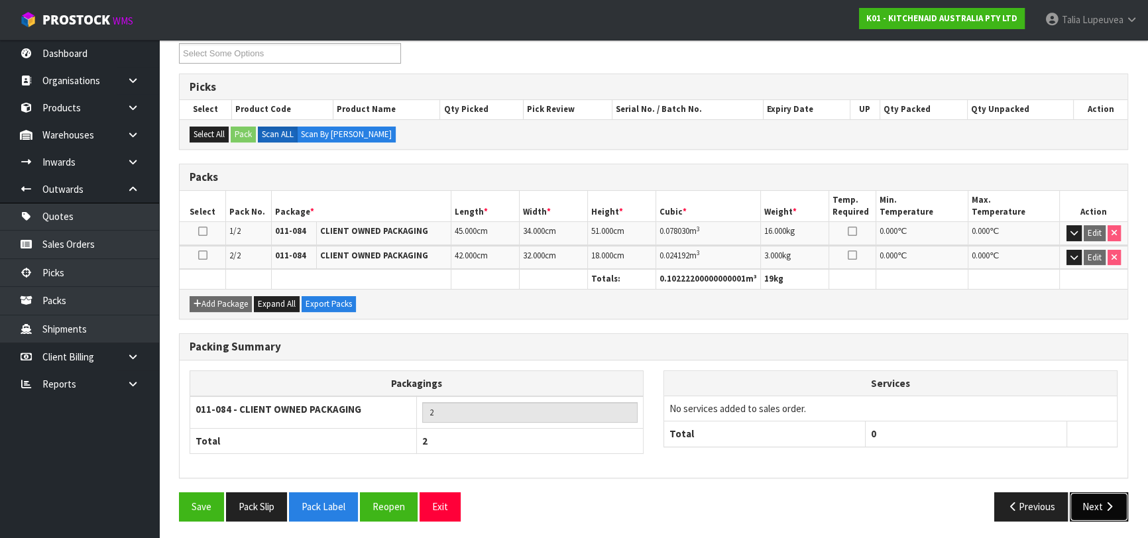
click at [1105, 505] on icon "button" at bounding box center [1109, 507] width 13 height 10
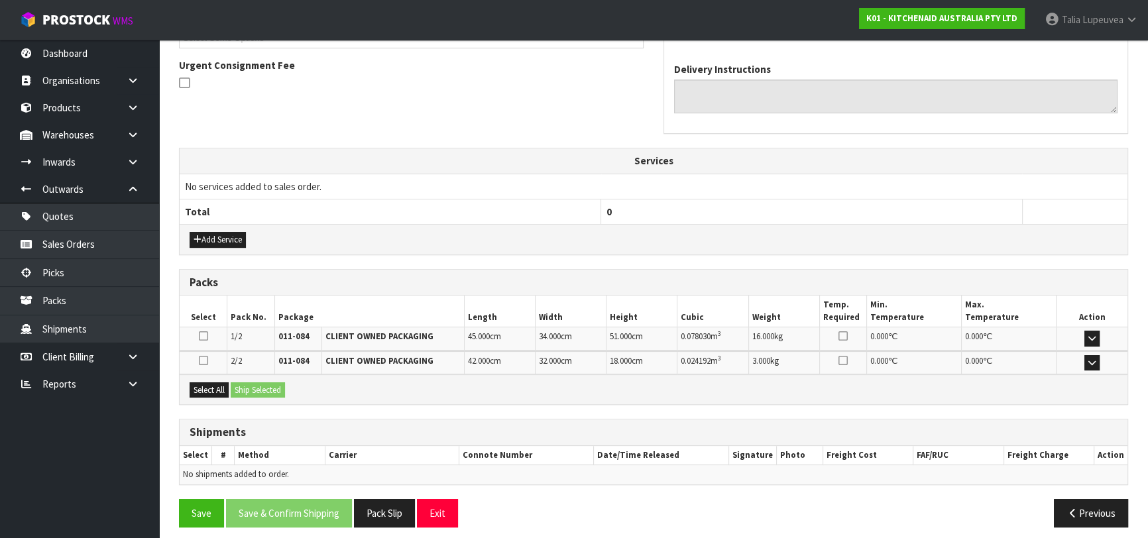
scroll to position [387, 0]
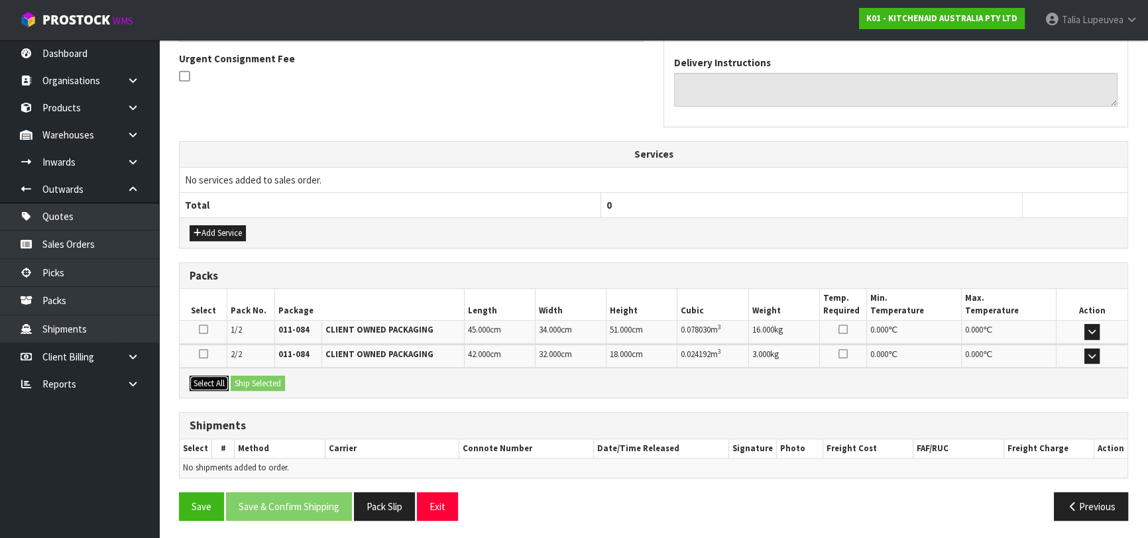
drag, startPoint x: 204, startPoint y: 377, endPoint x: 235, endPoint y: 377, distance: 30.5
click at [205, 377] on button "Select All" at bounding box center [209, 384] width 39 height 16
click at [245, 378] on button "Ship Selected" at bounding box center [258, 384] width 54 height 16
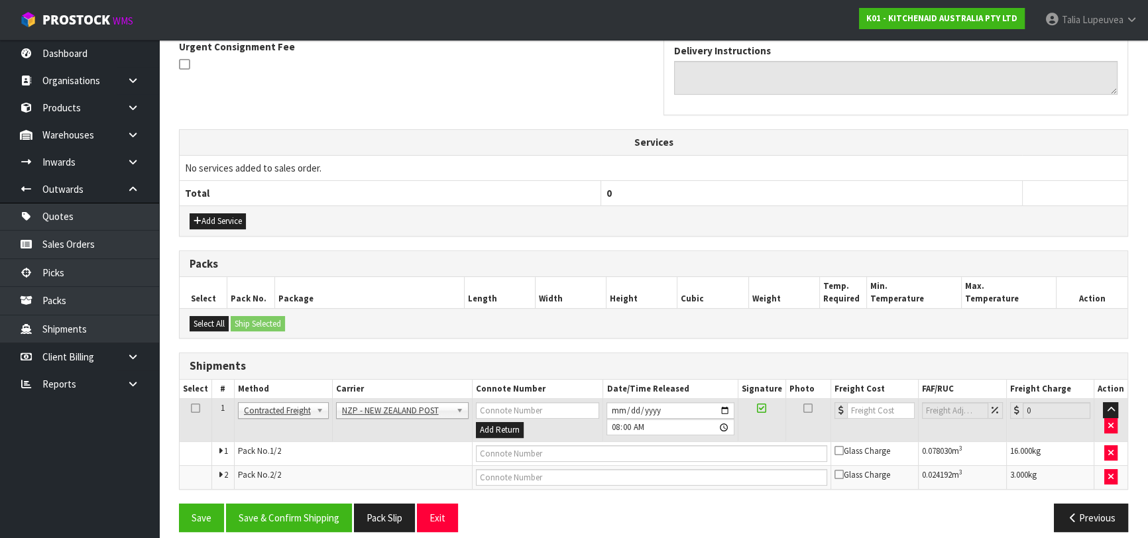
scroll to position [411, 0]
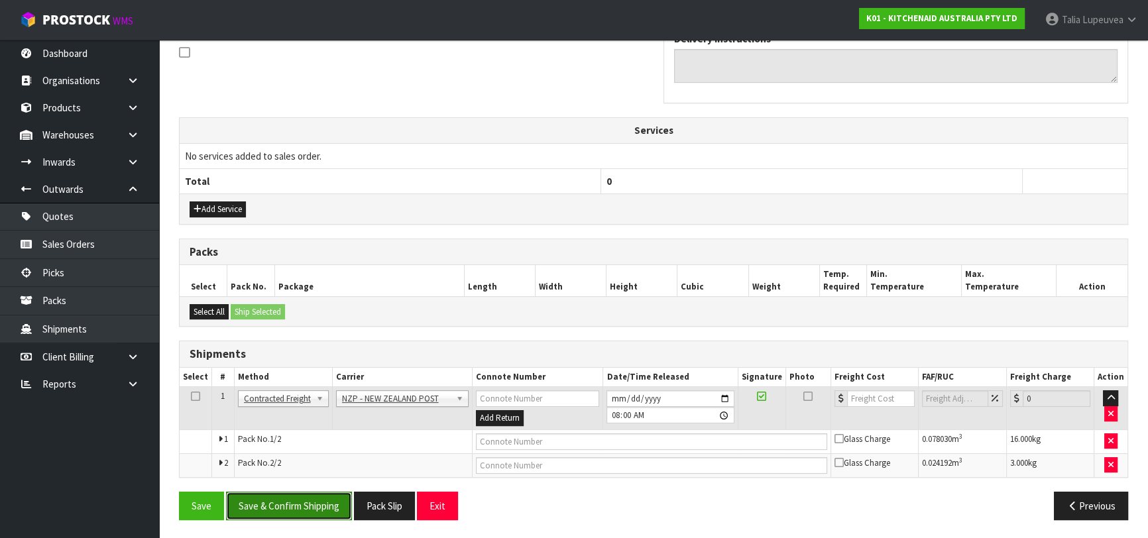
click at [324, 511] on button "Save & Confirm Shipping" at bounding box center [289, 506] width 126 height 29
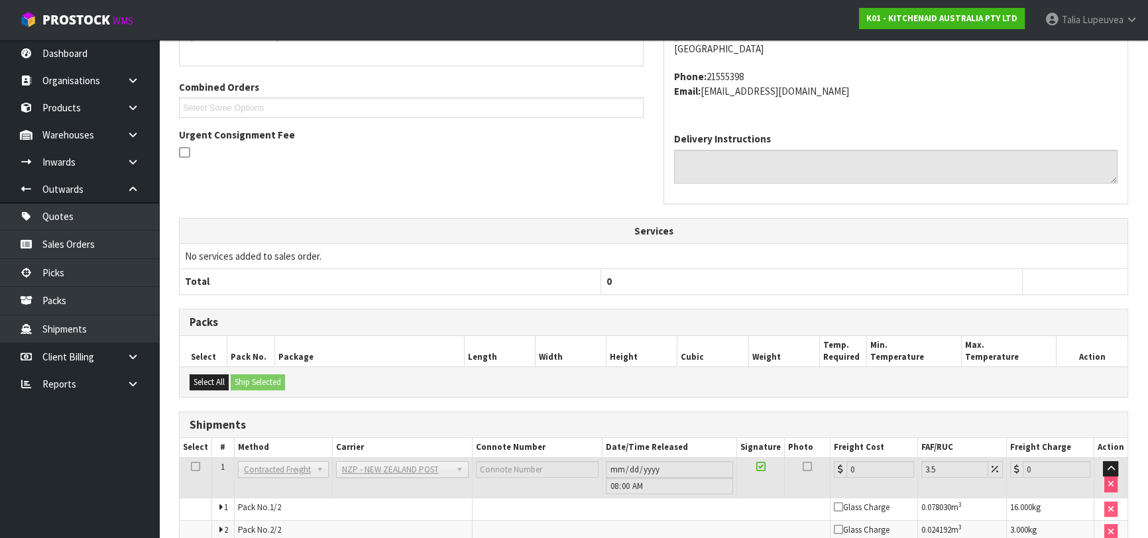
scroll to position [391, 0]
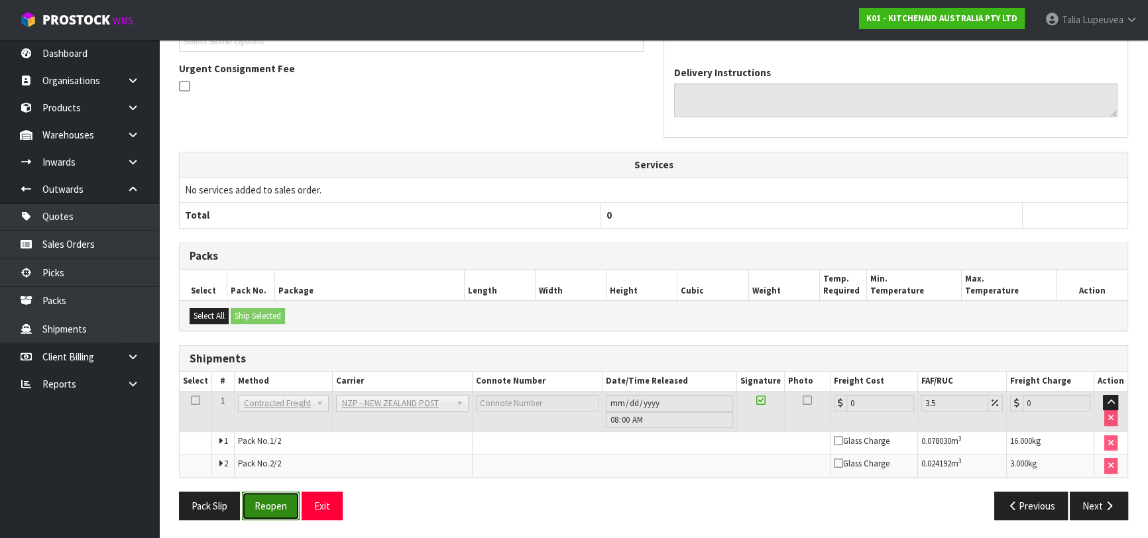
click at [290, 503] on button "Reopen" at bounding box center [271, 506] width 58 height 29
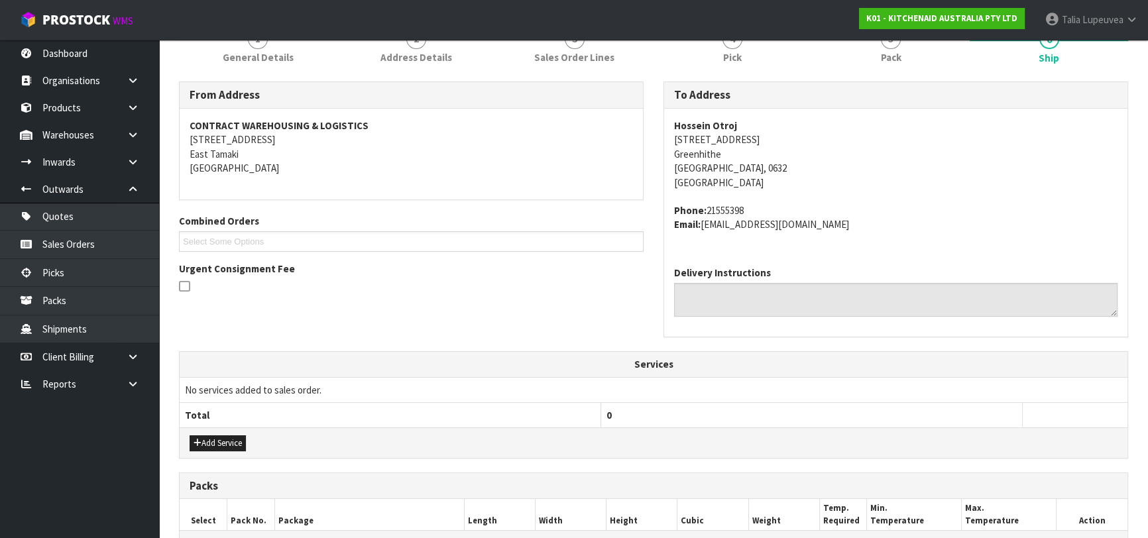
scroll to position [423, 0]
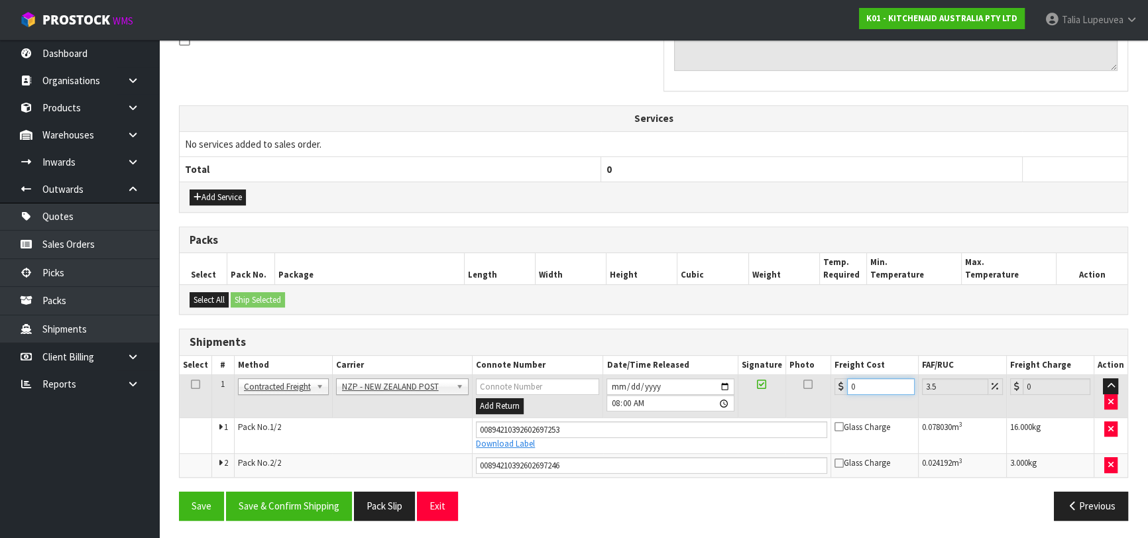
drag, startPoint x: 857, startPoint y: 385, endPoint x: 815, endPoint y: 403, distance: 45.1
click at [815, 403] on tr "1 Client Local Pickup Customer Local Pickup Company Freight Contracted Freight …" at bounding box center [654, 396] width 948 height 43
type input "8"
type input "8.28"
type input "8.6"
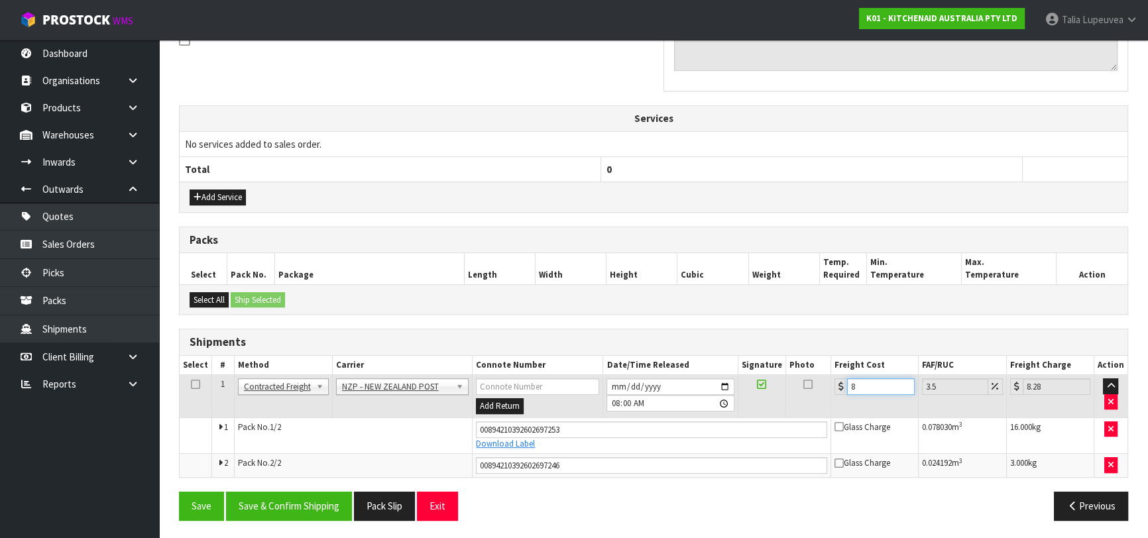
type input "8.9"
type input "8.66"
type input "8.96"
type input "8.66"
click at [326, 505] on button "Save & Confirm Shipping" at bounding box center [289, 506] width 126 height 29
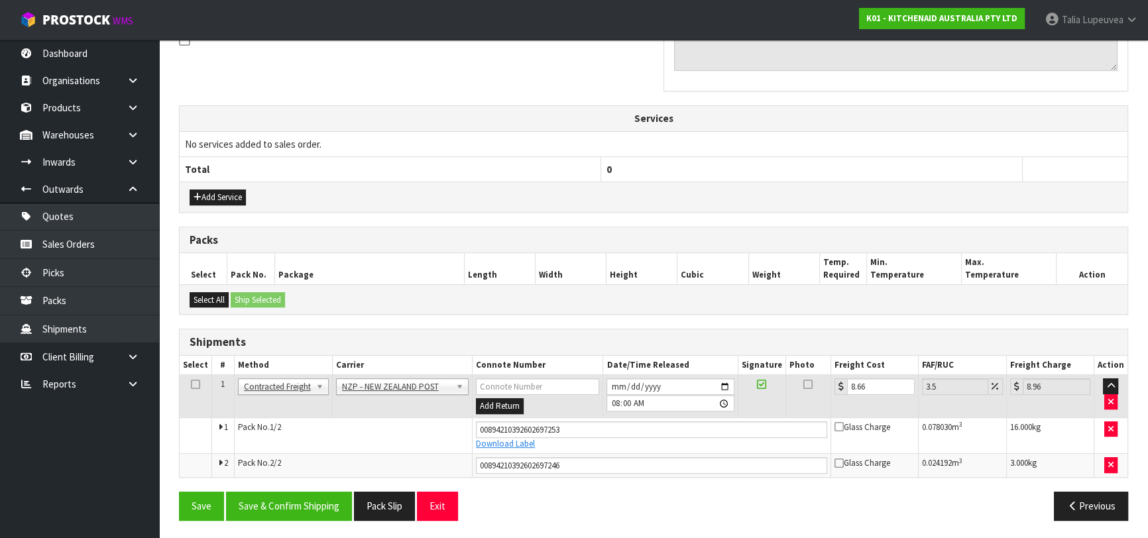
scroll to position [0, 0]
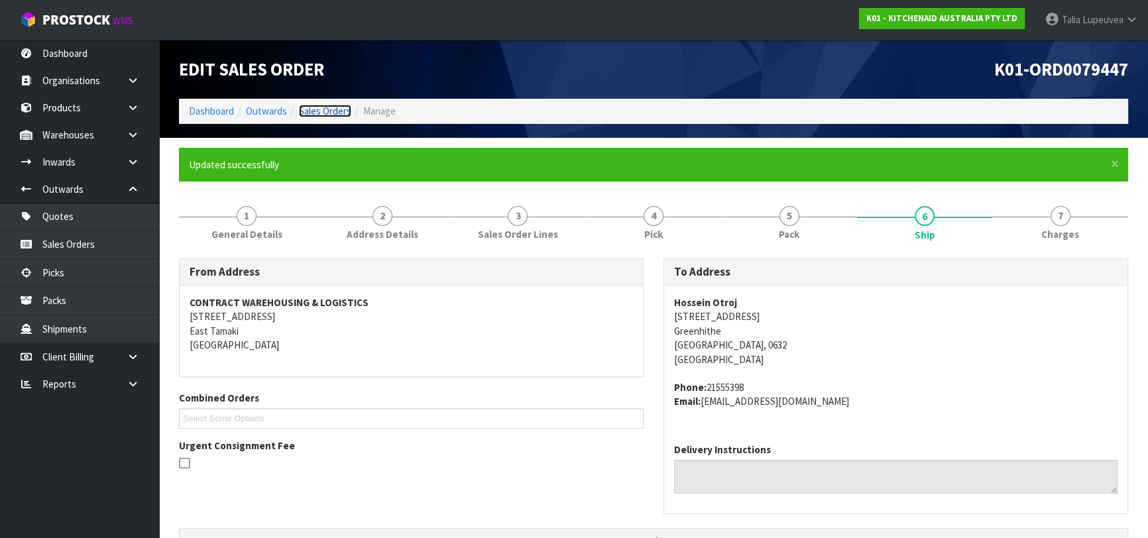
click at [306, 109] on link "Sales Orders" at bounding box center [325, 111] width 52 height 13
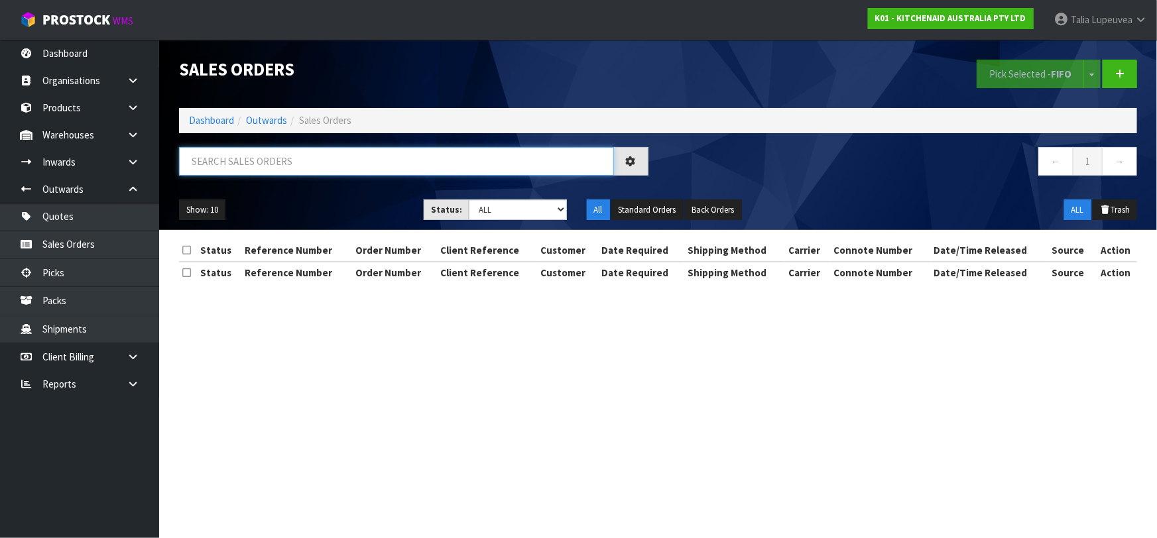
click at [329, 170] on input "text" at bounding box center [396, 161] width 435 height 29
type input "JOB-0413539"
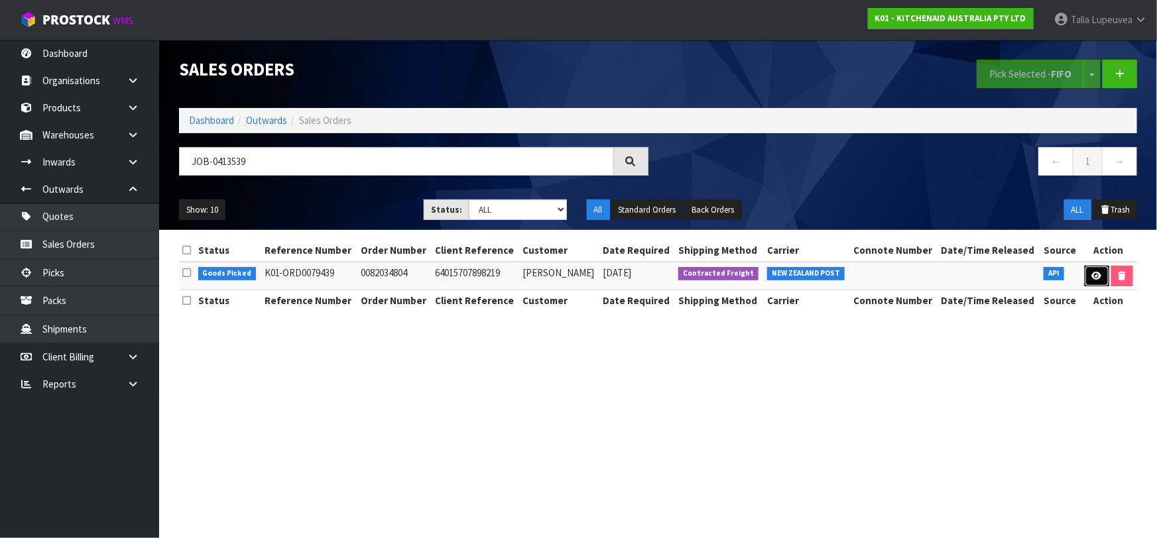
click at [1092, 276] on icon at bounding box center [1097, 276] width 10 height 9
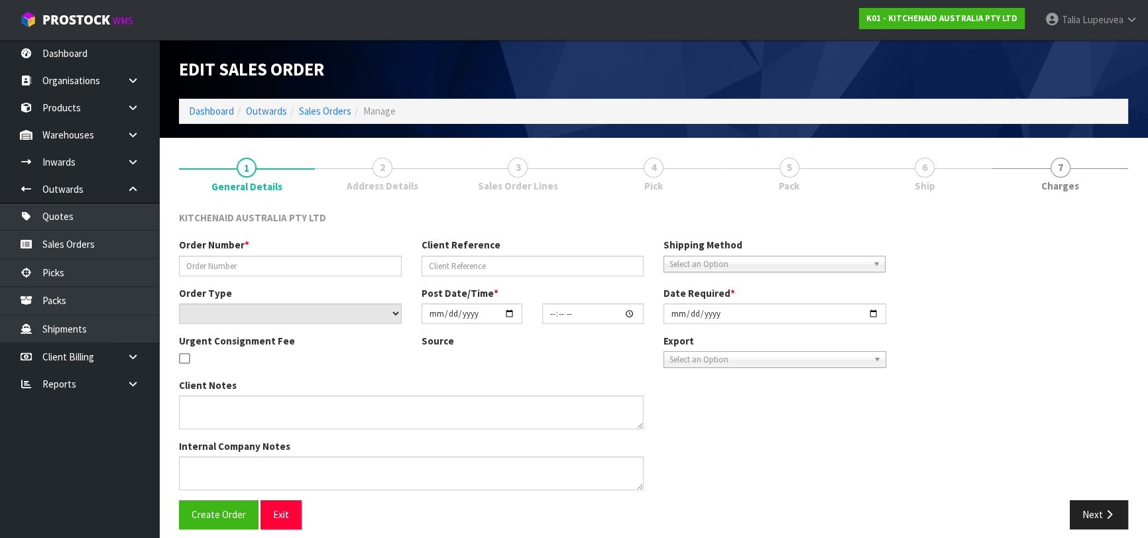
type input "0082034804"
type input "64015707898219"
select select "number:0"
type input "[DATE]"
type input "09:39:02.000"
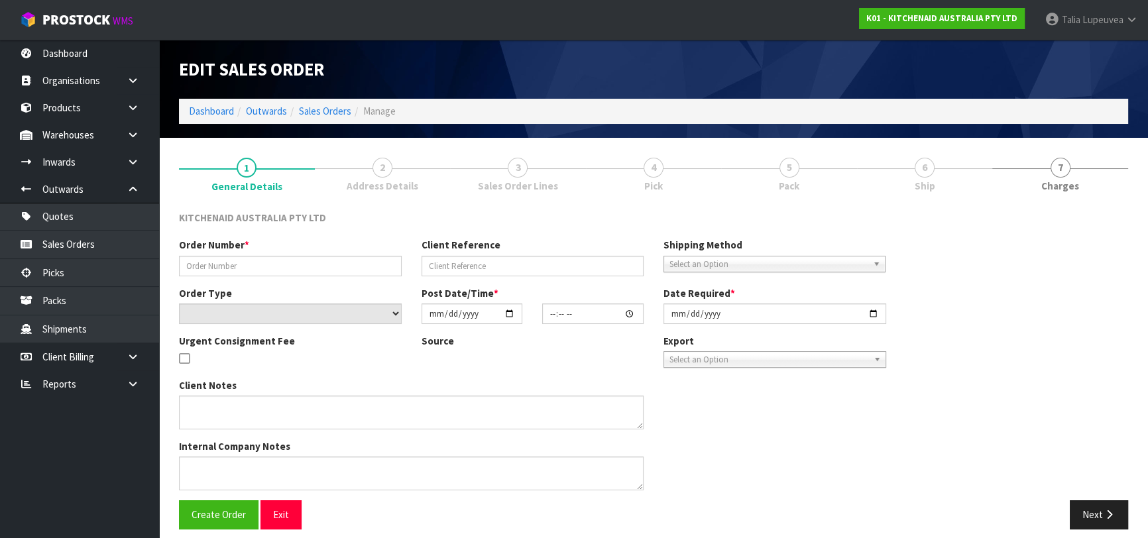
type input "[DATE]"
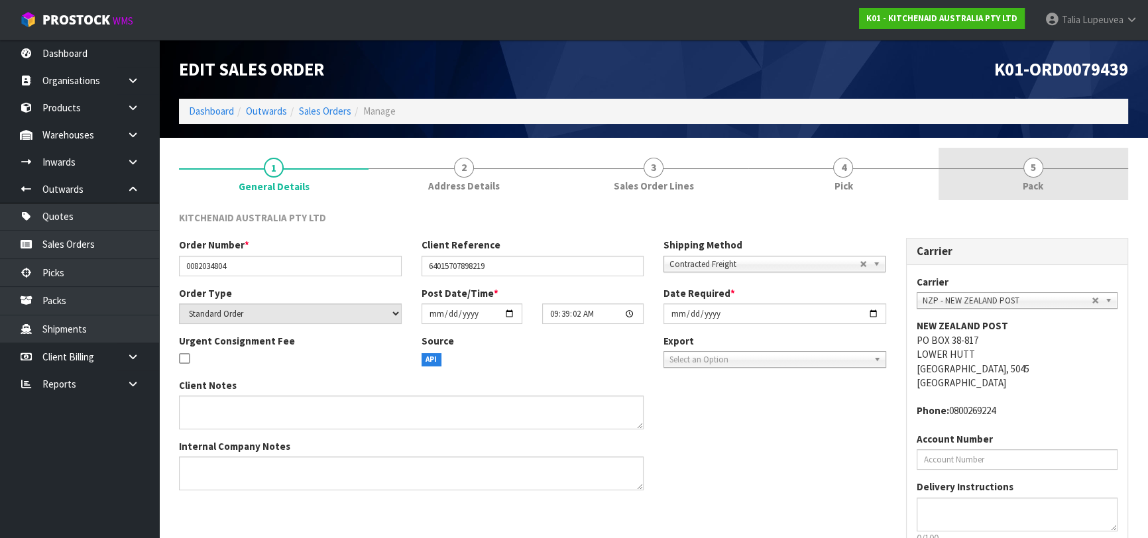
click at [1008, 186] on link "5 Pack" at bounding box center [1034, 174] width 190 height 52
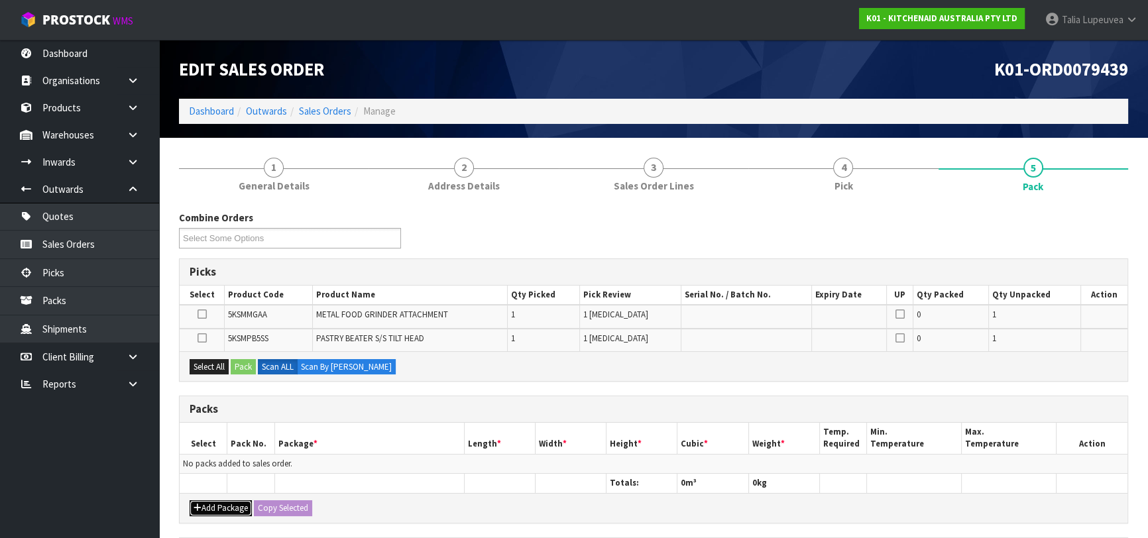
drag, startPoint x: 219, startPoint y: 510, endPoint x: 218, endPoint y: 501, distance: 10.0
click at [220, 509] on button "Add Package" at bounding box center [221, 509] width 62 height 16
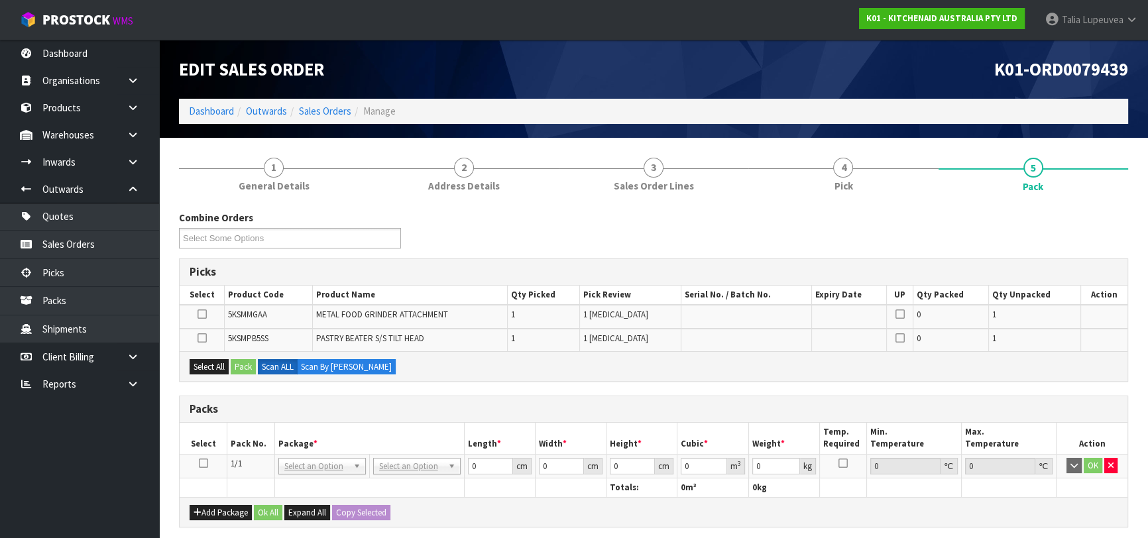
click at [203, 463] on icon at bounding box center [203, 463] width 9 height 1
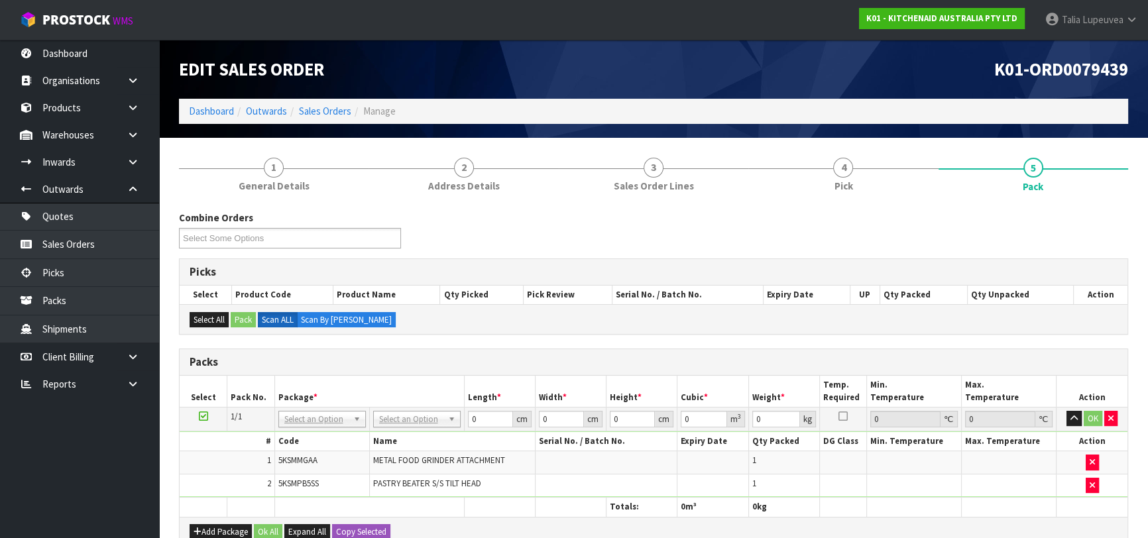
drag, startPoint x: 445, startPoint y: 418, endPoint x: 439, endPoint y: 422, distance: 7.6
click at [432, 430] on input "text" at bounding box center [416, 436] width 81 height 17
type input "OC"
type input "2.75"
drag, startPoint x: 477, startPoint y: 415, endPoint x: 457, endPoint y: 422, distance: 21.0
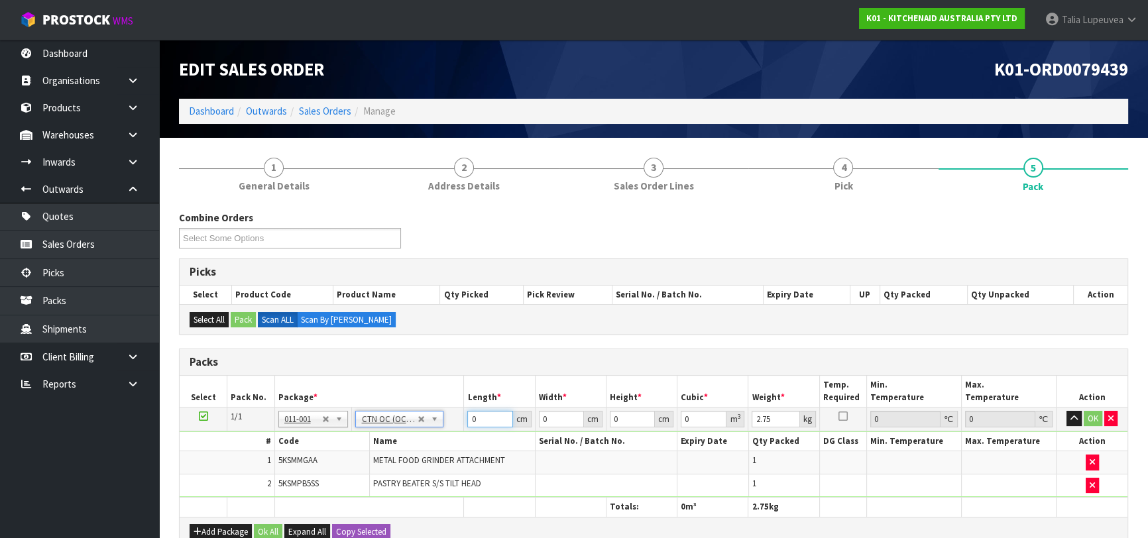
click at [455, 422] on tr "1/1 NONE 007-001 007-002 007-004 007-009 007-013 007-014 007-015 007-017 007-01…" at bounding box center [654, 419] width 948 height 24
type input "43"
type input "29"
type input "2"
type input "0.002494"
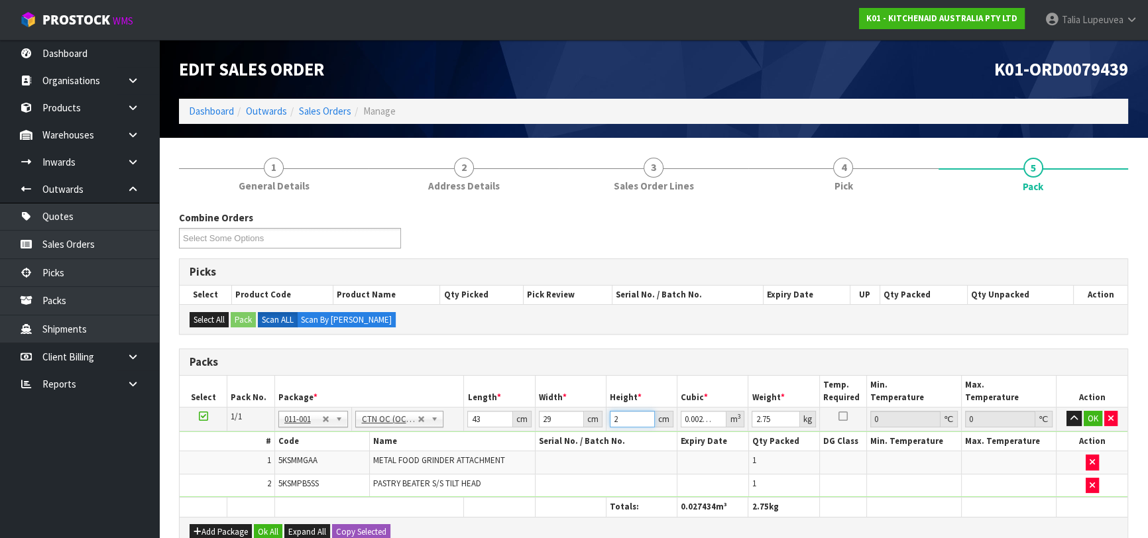
type input "22"
type input "0.027434"
type input "22"
type input "4"
click at [1096, 412] on button "OK" at bounding box center [1093, 419] width 19 height 16
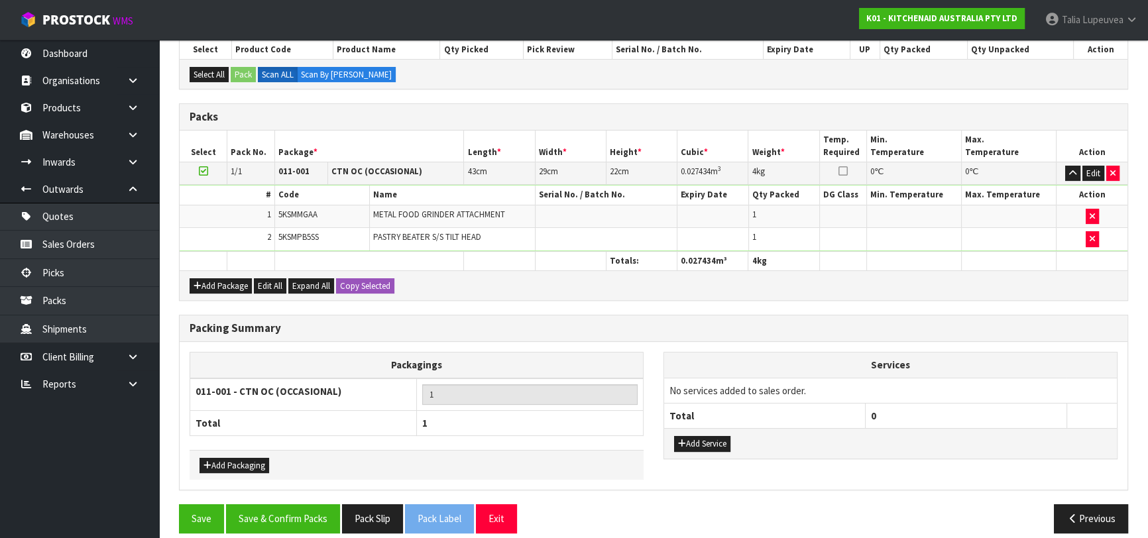
scroll to position [257, 0]
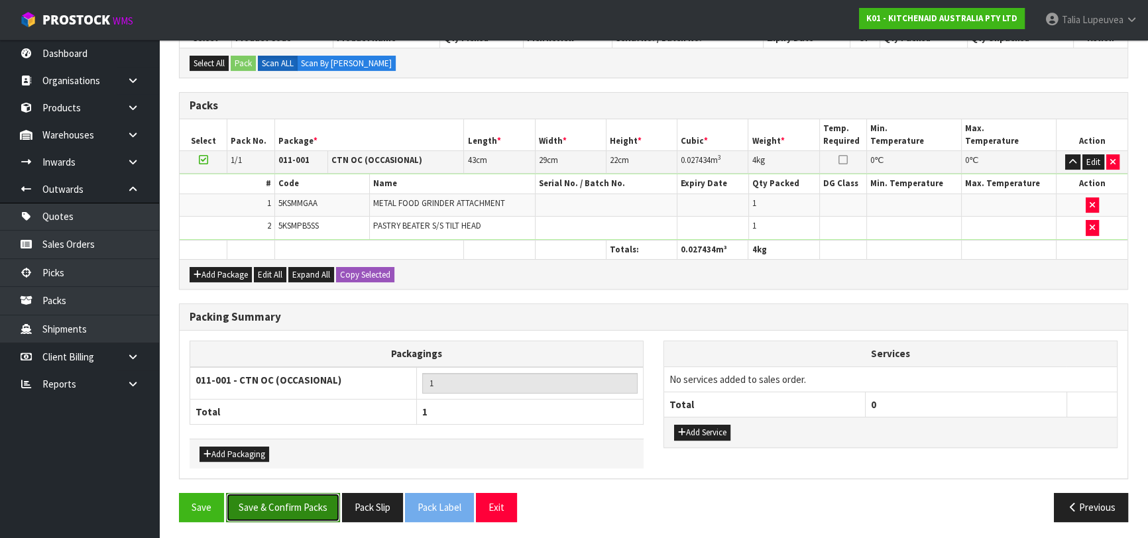
click at [314, 509] on button "Save & Confirm Packs" at bounding box center [283, 507] width 114 height 29
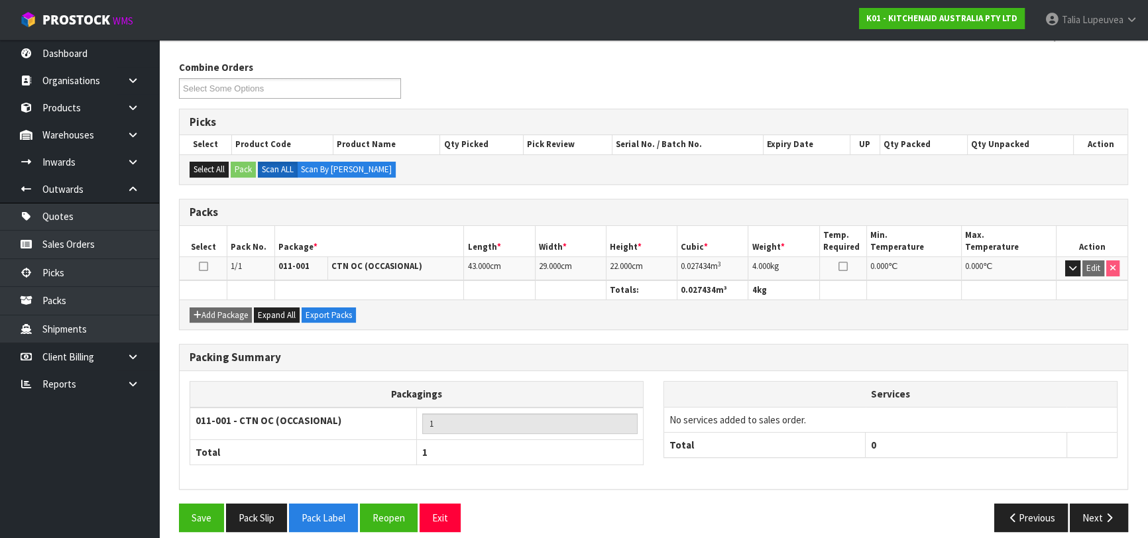
scroll to position [209, 0]
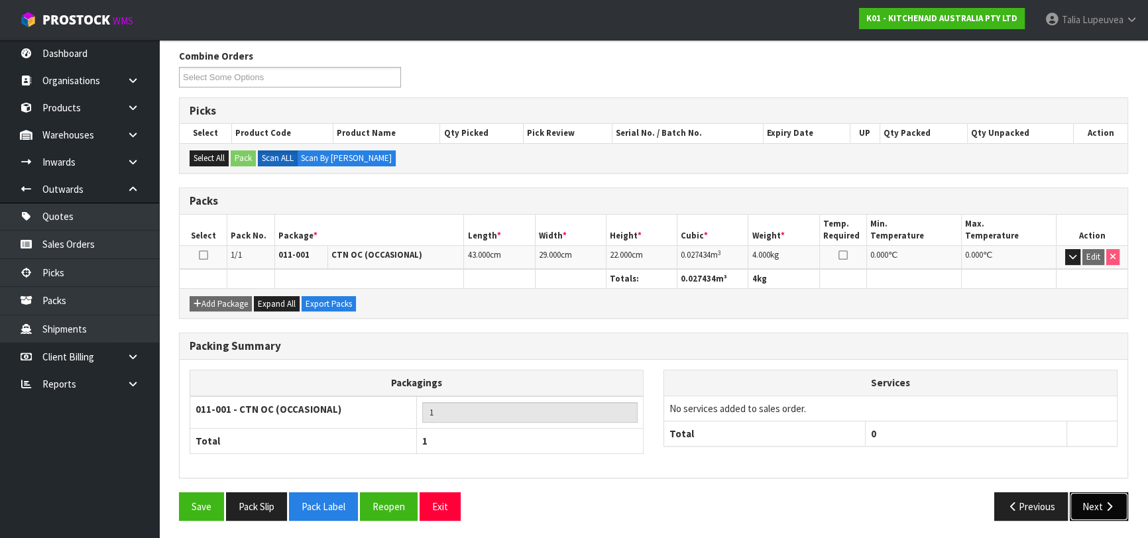
click at [1100, 497] on button "Next" at bounding box center [1099, 507] width 58 height 29
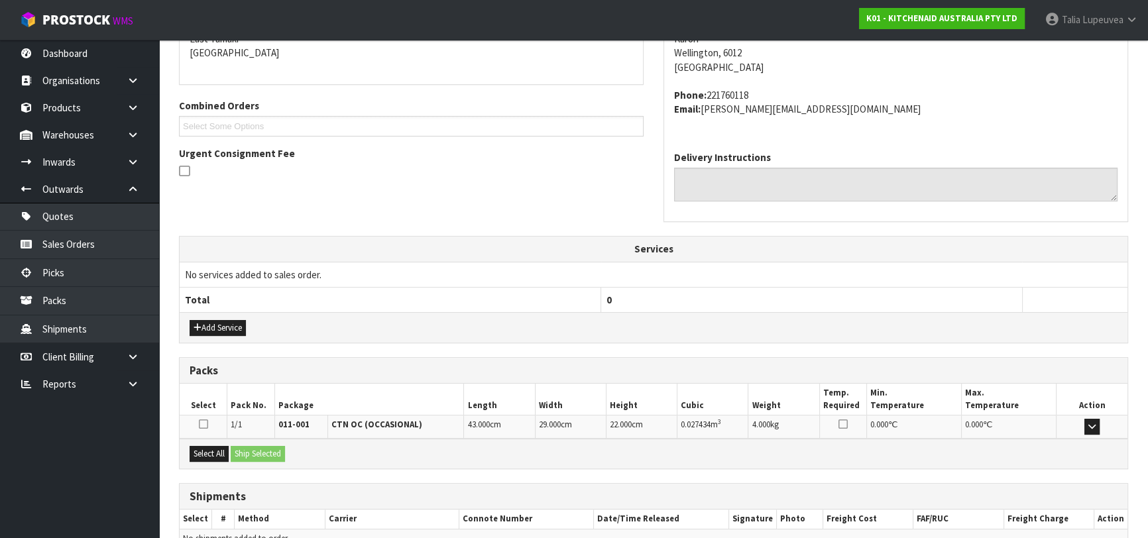
scroll to position [363, 0]
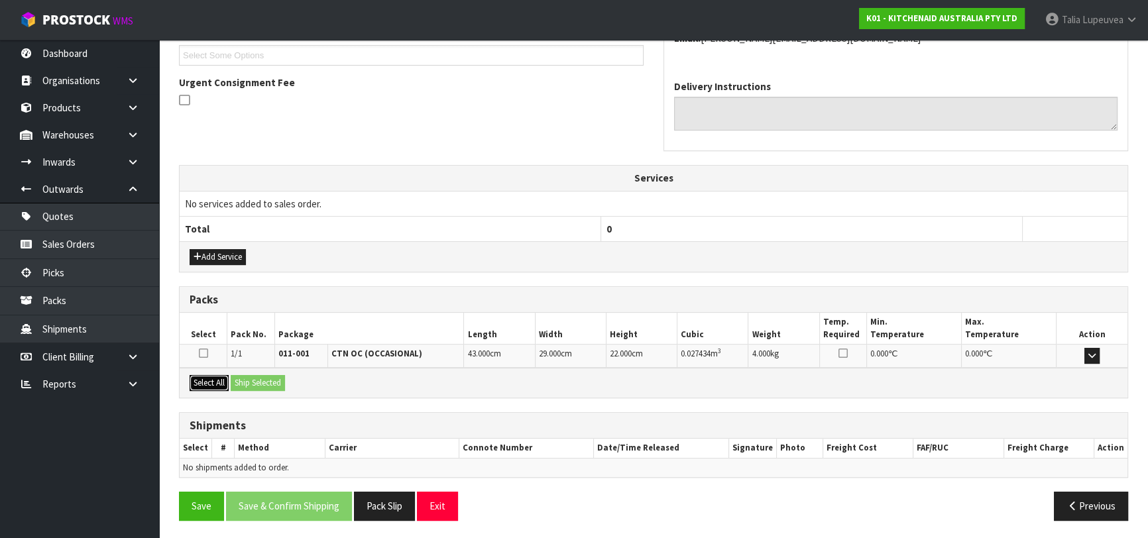
drag, startPoint x: 219, startPoint y: 376, endPoint x: 229, endPoint y: 376, distance: 10.6
click at [219, 376] on button "Select All" at bounding box center [209, 383] width 39 height 16
click at [253, 376] on button "Ship Selected" at bounding box center [258, 383] width 54 height 16
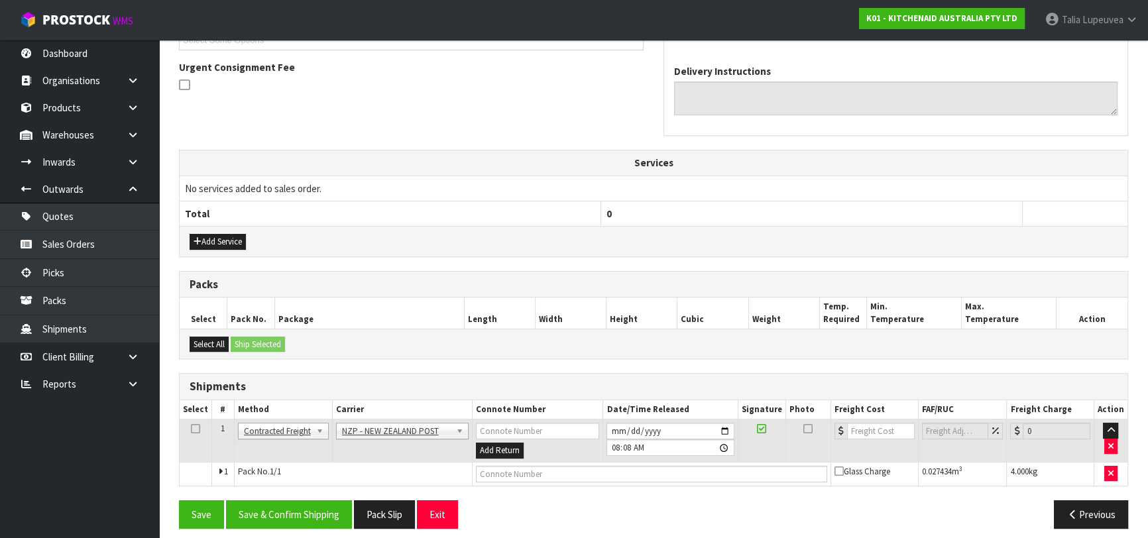
scroll to position [386, 0]
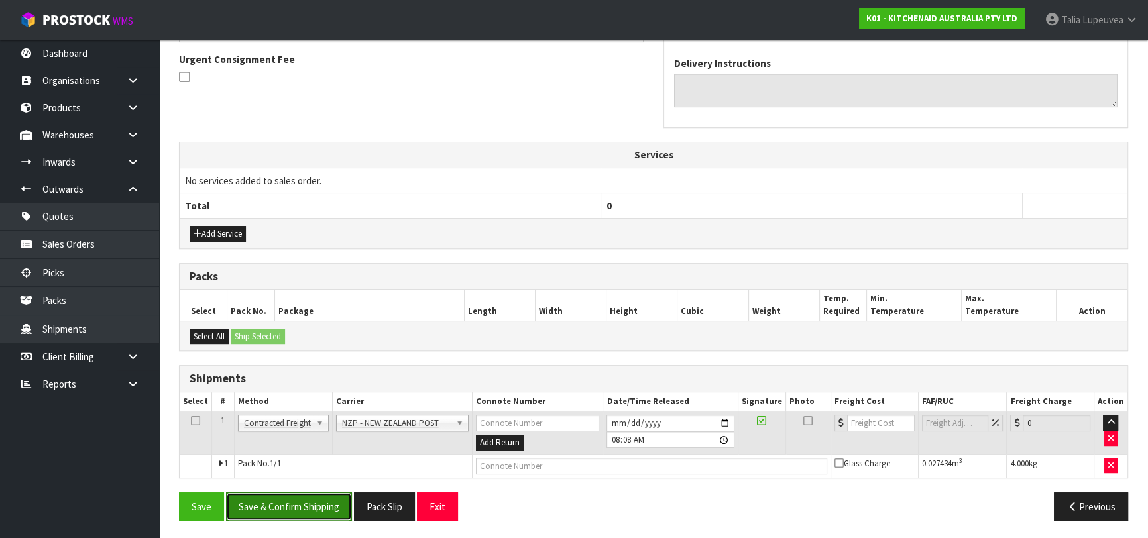
click at [297, 507] on button "Save & Confirm Shipping" at bounding box center [289, 507] width 126 height 29
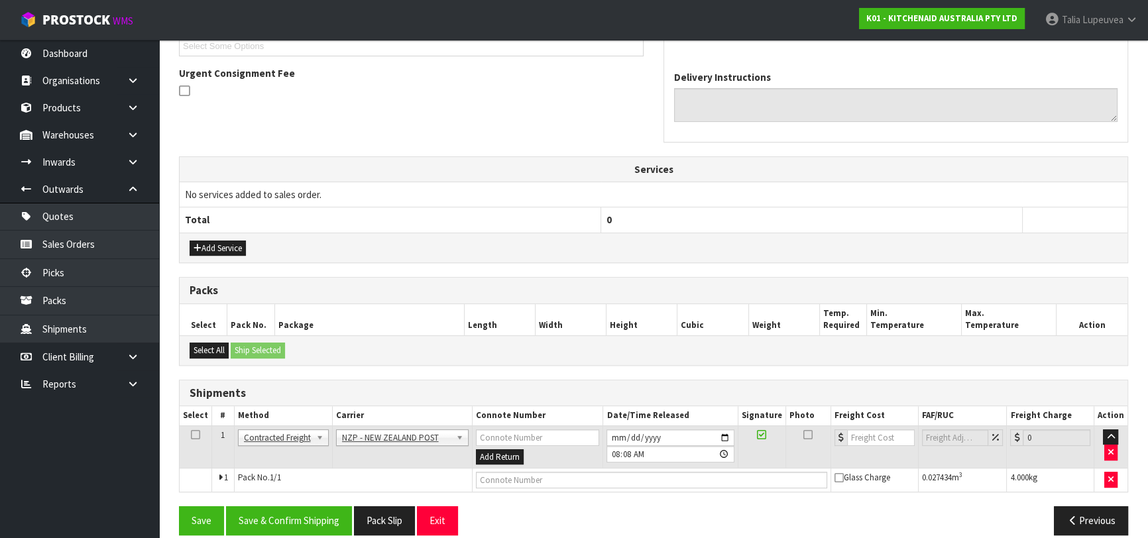
scroll to position [0, 0]
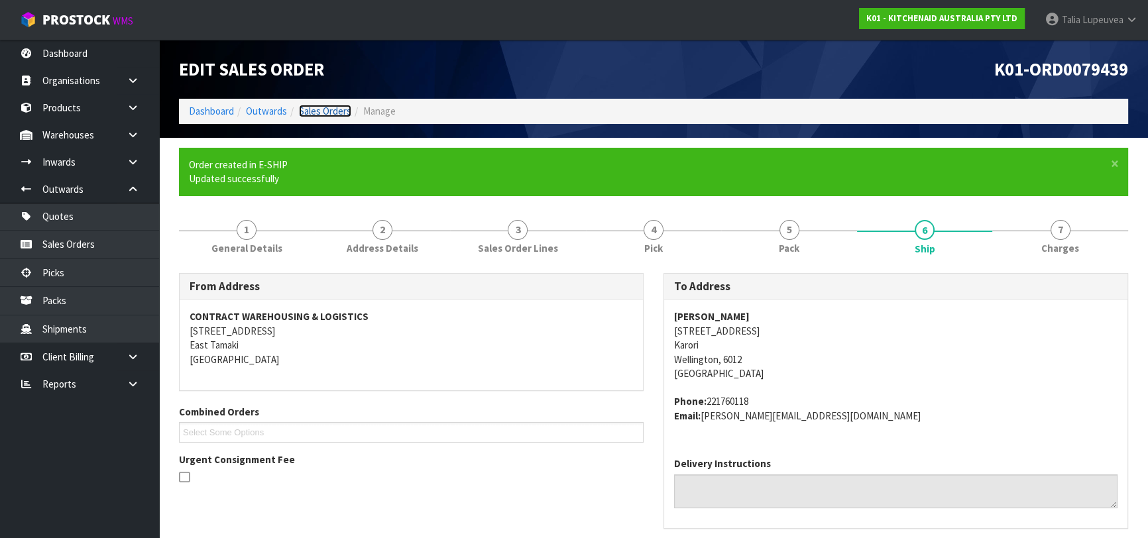
click at [322, 110] on link "Sales Orders" at bounding box center [325, 111] width 52 height 13
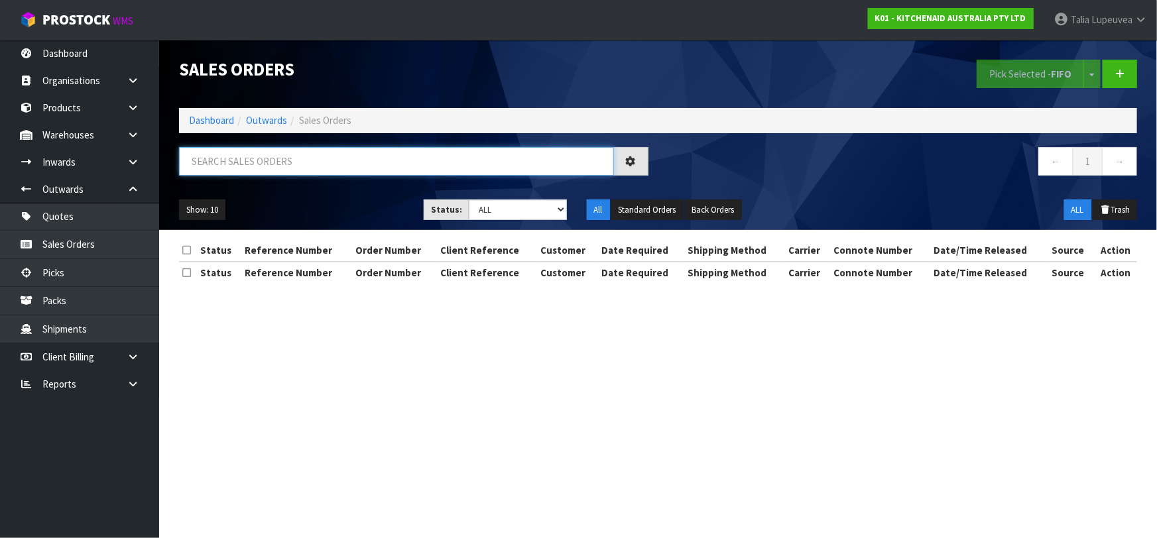
click at [351, 152] on input "text" at bounding box center [396, 161] width 435 height 29
type input "JOB-0413556"
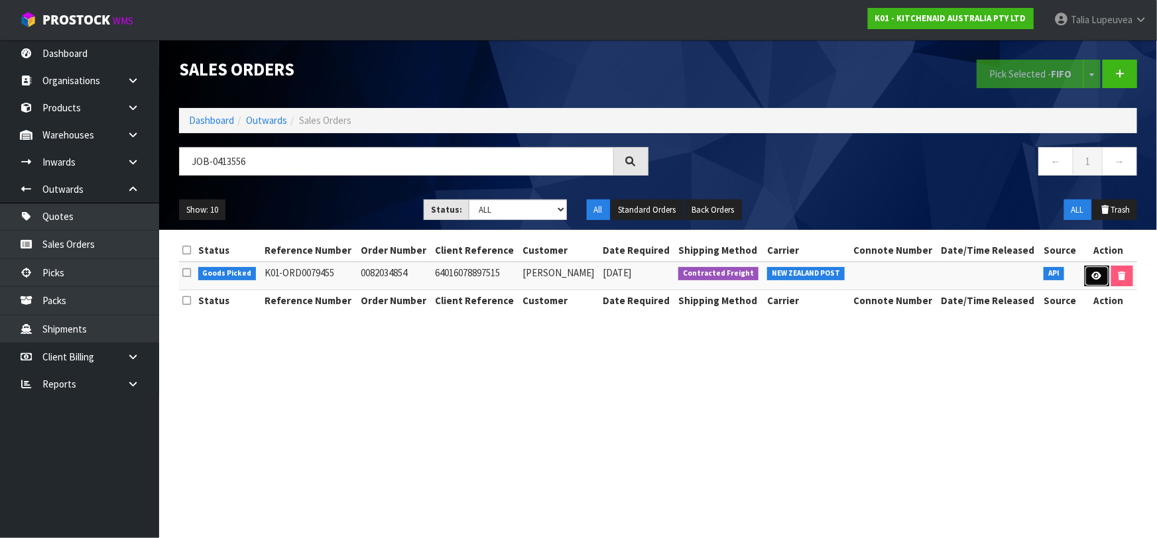
click at [1093, 279] on icon at bounding box center [1097, 276] width 10 height 9
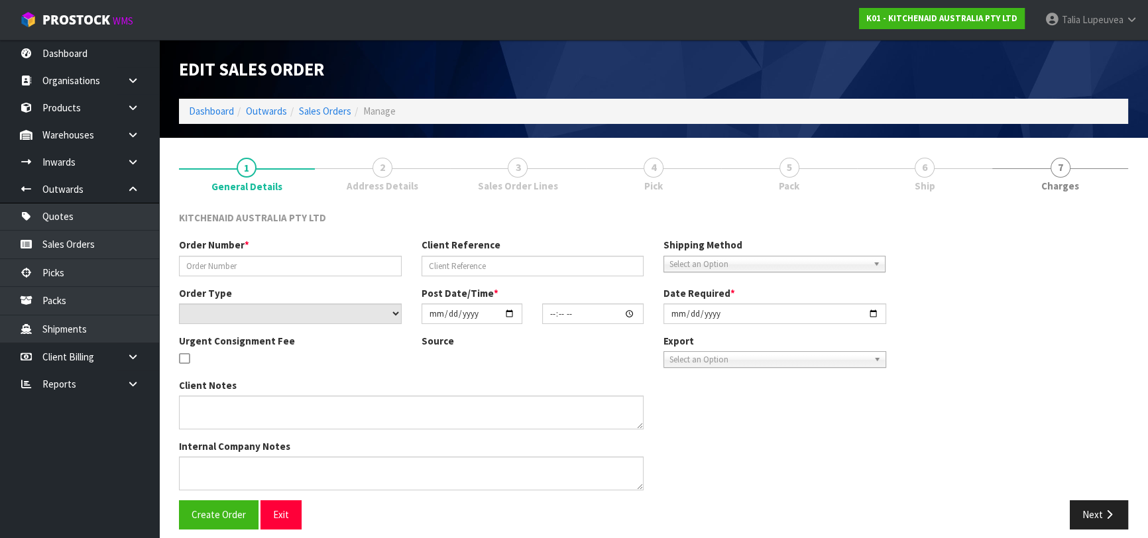
type input "0082034854"
type input "64016078897515"
select select "number:0"
type input "[DATE]"
type input "13:37:55.000"
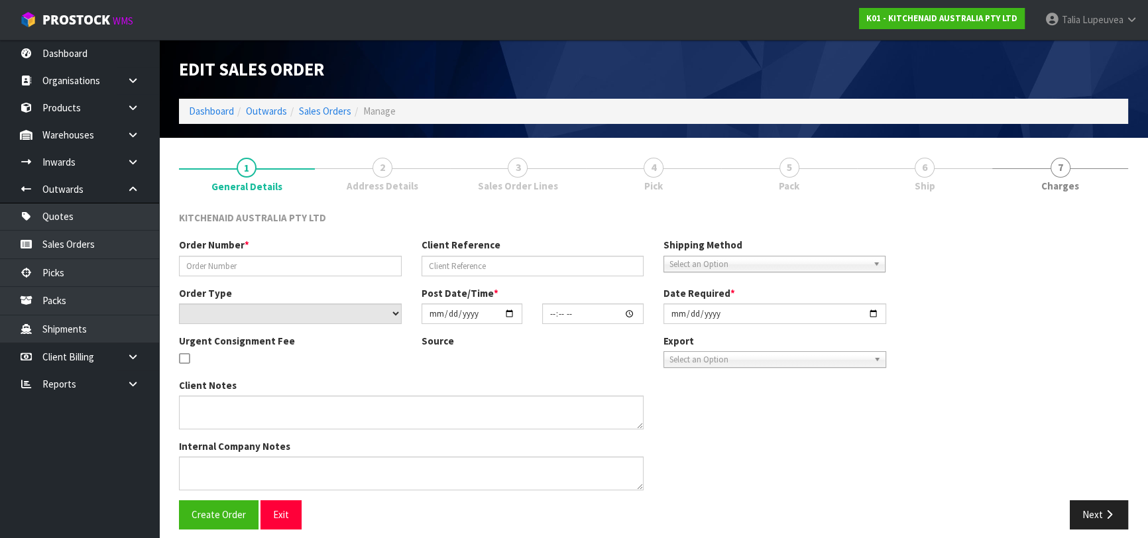
type input "[DATE]"
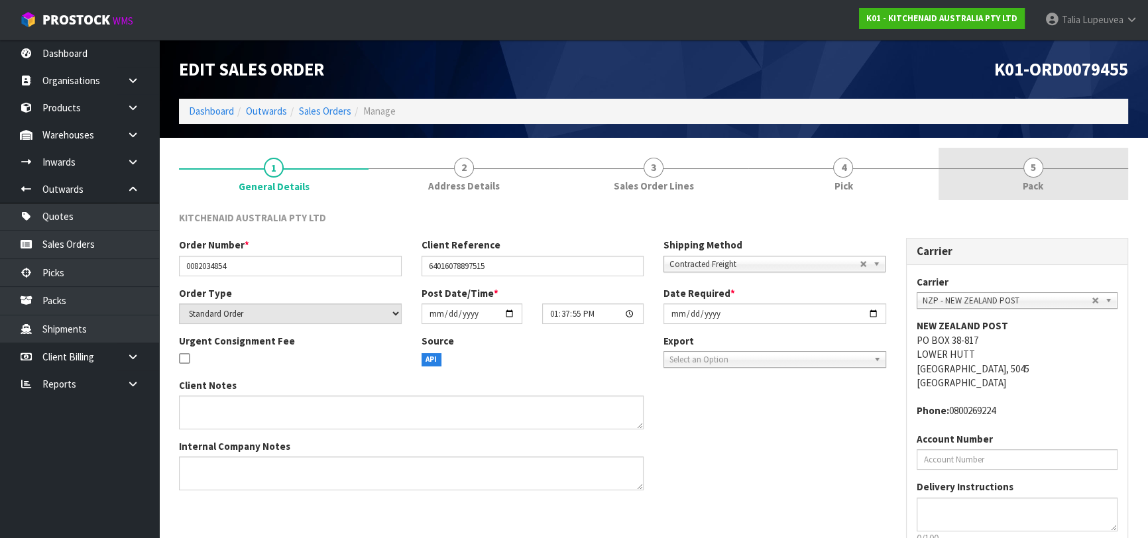
click at [1016, 181] on link "5 Pack" at bounding box center [1034, 174] width 190 height 52
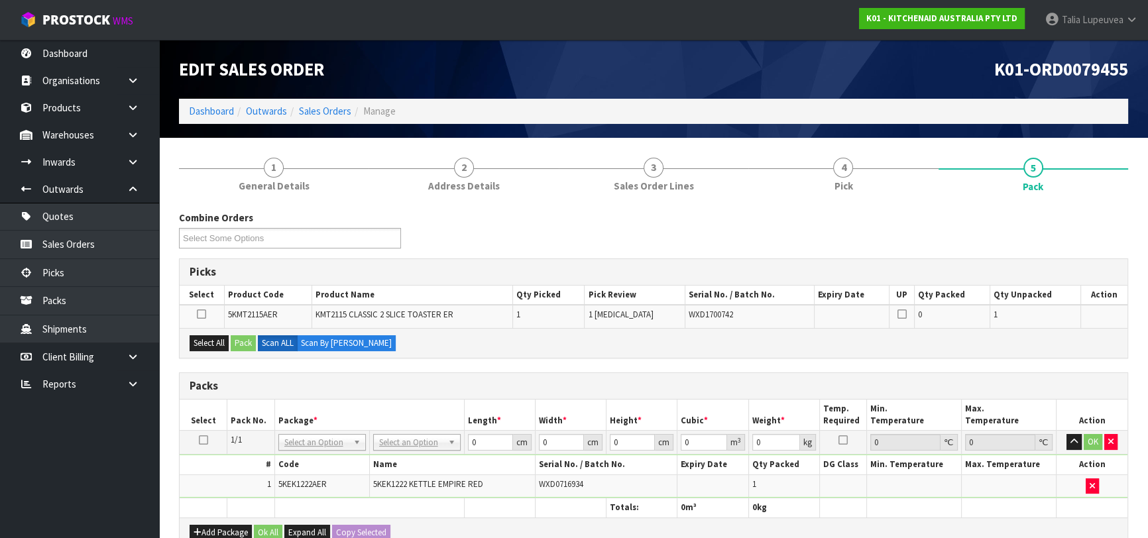
click at [206, 440] on icon at bounding box center [203, 440] width 9 height 1
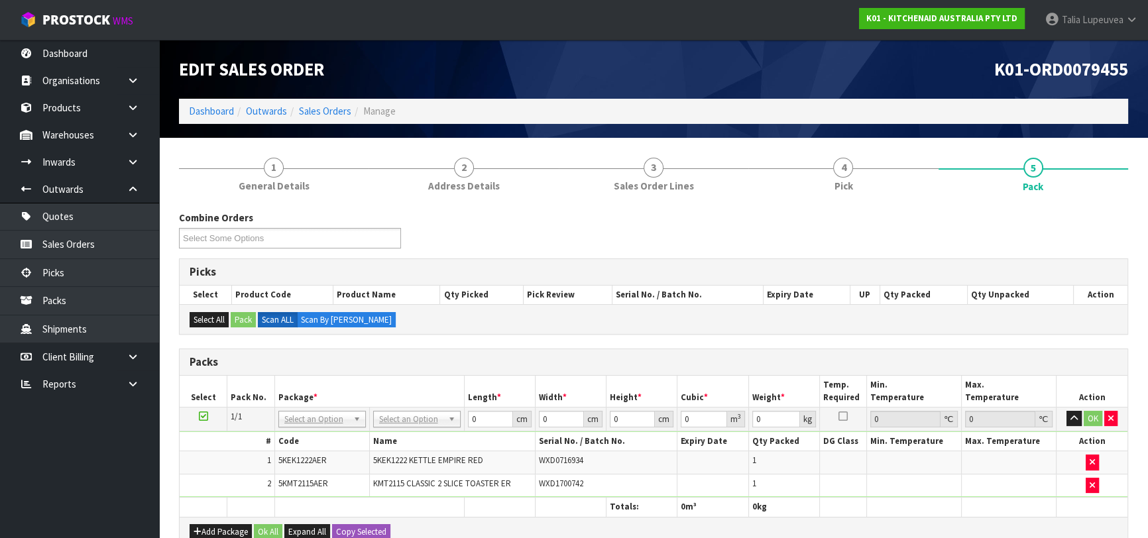
click at [418, 407] on td "No Packaging Cartons PLT GEN120 (1200 X 1000) PLT ONE WAY SKID CHEP HIRE PALLET…" at bounding box center [416, 419] width 95 height 24
click at [417, 435] on input "text" at bounding box center [416, 436] width 81 height 17
type input "OC"
type input "4.53"
drag, startPoint x: 479, startPoint y: 424, endPoint x: 444, endPoint y: 439, distance: 38.3
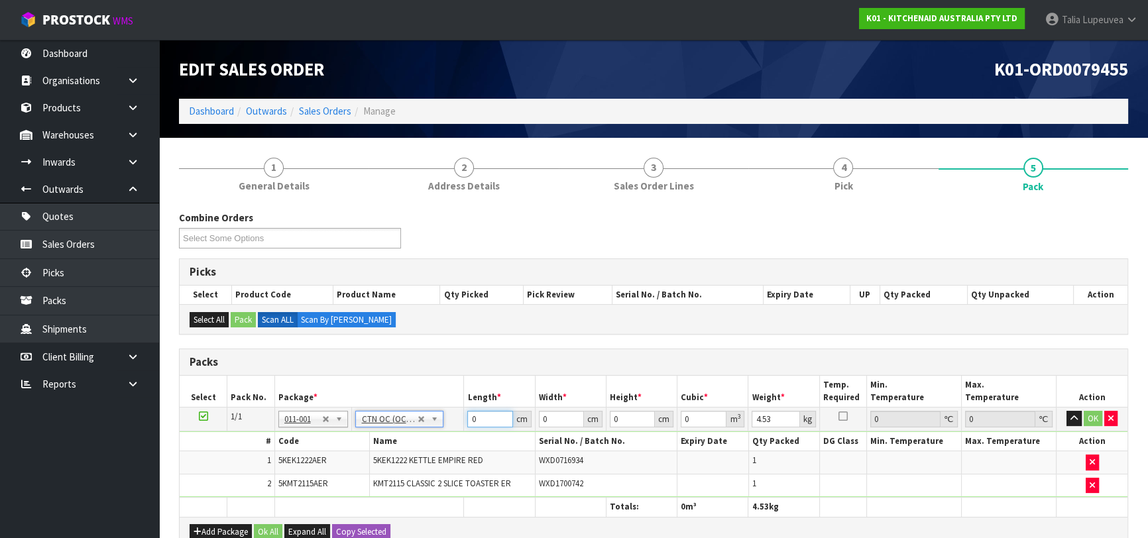
click at [444, 439] on tbody "1/1 NONE 007-001 007-002 007-004 007-009 007-013 007-014 007-015 007-017 007-01…" at bounding box center [654, 452] width 948 height 90
type input "46"
type input "39"
type input "2"
type input "0.003588"
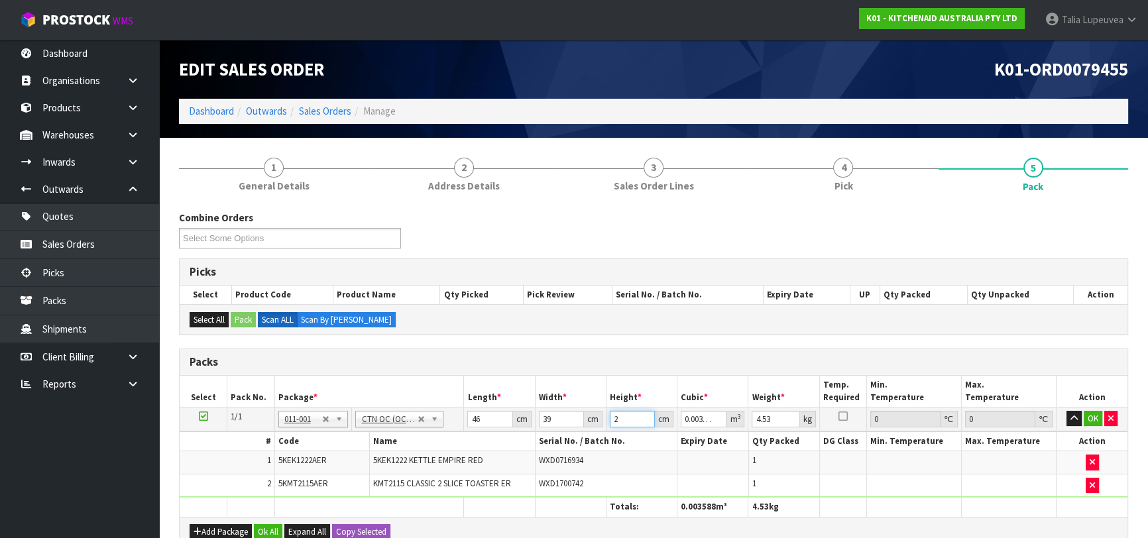
type input "28"
type input "0.050232"
type input "28"
type input "5"
click at [1094, 417] on button "OK" at bounding box center [1093, 419] width 19 height 16
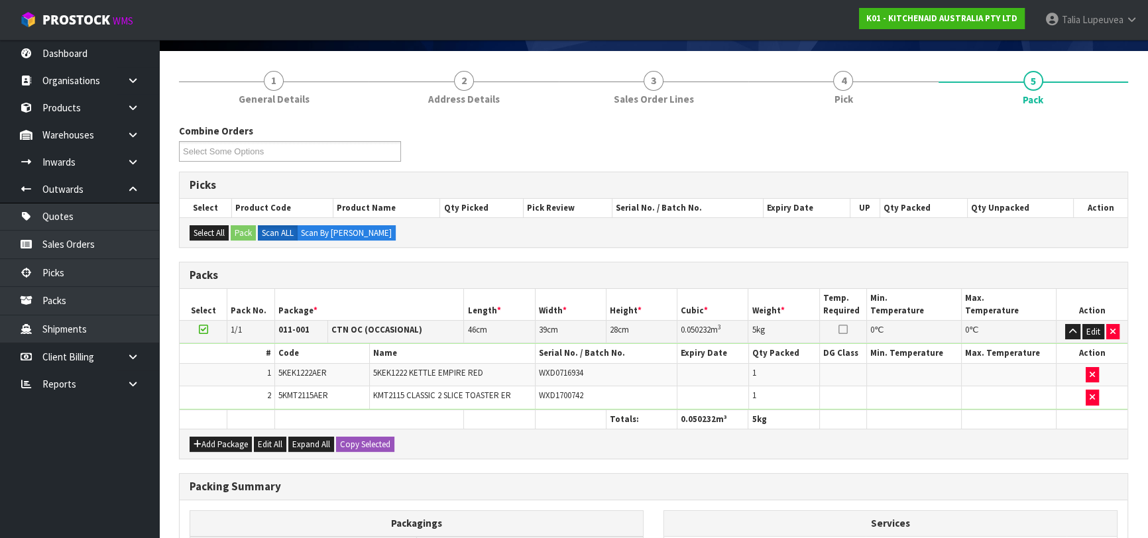
scroll to position [257, 0]
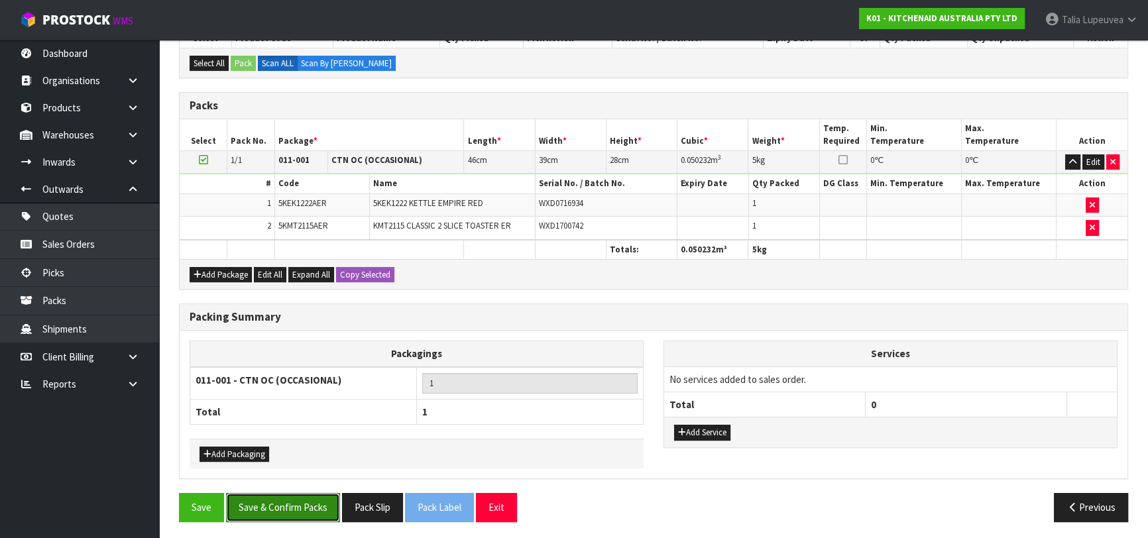
click at [289, 500] on button "Save & Confirm Packs" at bounding box center [283, 507] width 114 height 29
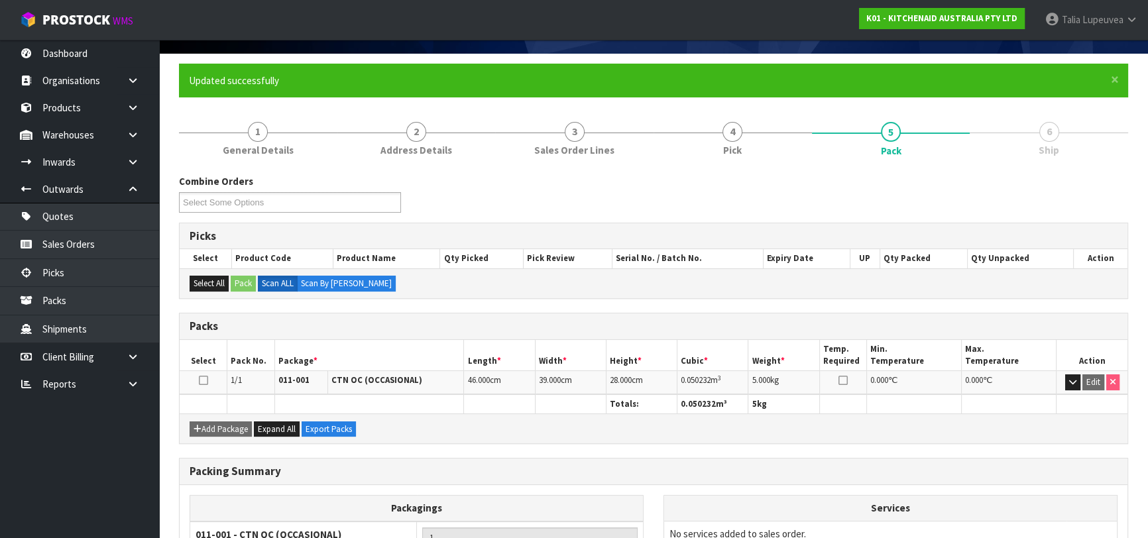
scroll to position [209, 0]
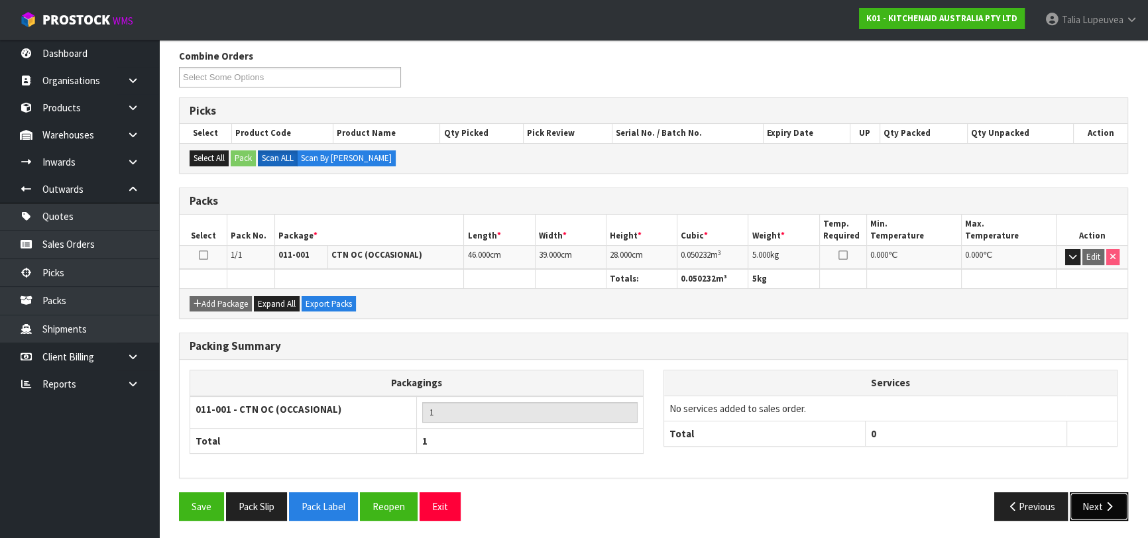
click at [1084, 493] on button "Next" at bounding box center [1099, 507] width 58 height 29
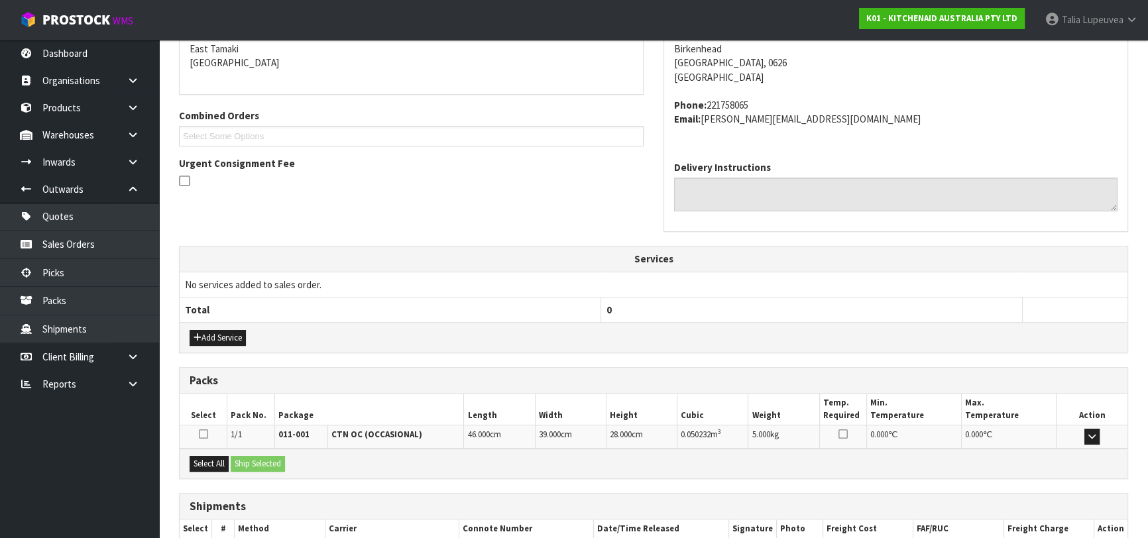
scroll to position [363, 0]
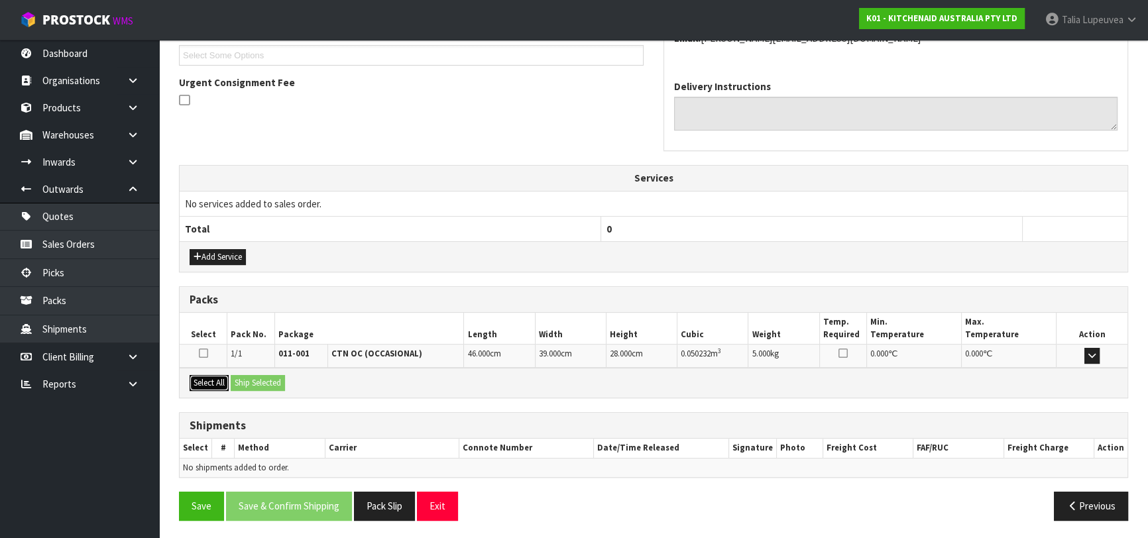
click at [206, 375] on button "Select All" at bounding box center [209, 383] width 39 height 16
click at [252, 377] on button "Ship Selected" at bounding box center [258, 383] width 54 height 16
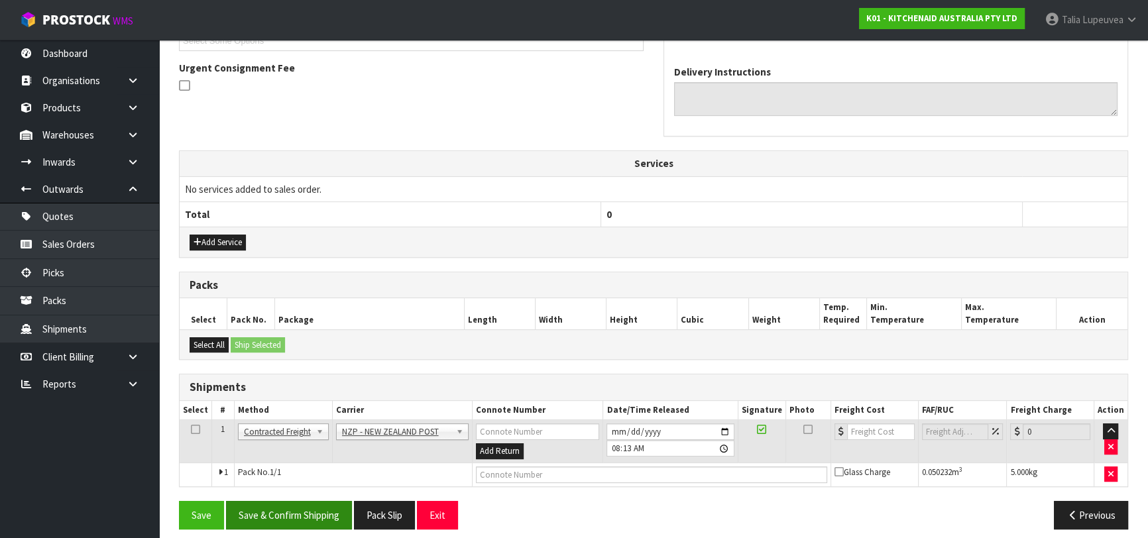
scroll to position [386, 0]
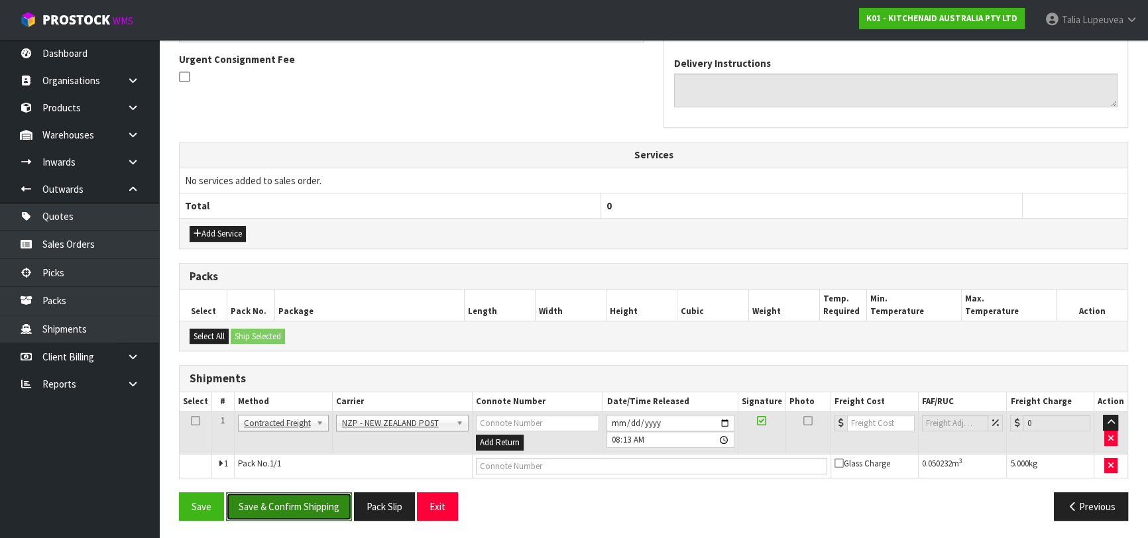
click at [320, 514] on button "Save & Confirm Shipping" at bounding box center [289, 507] width 126 height 29
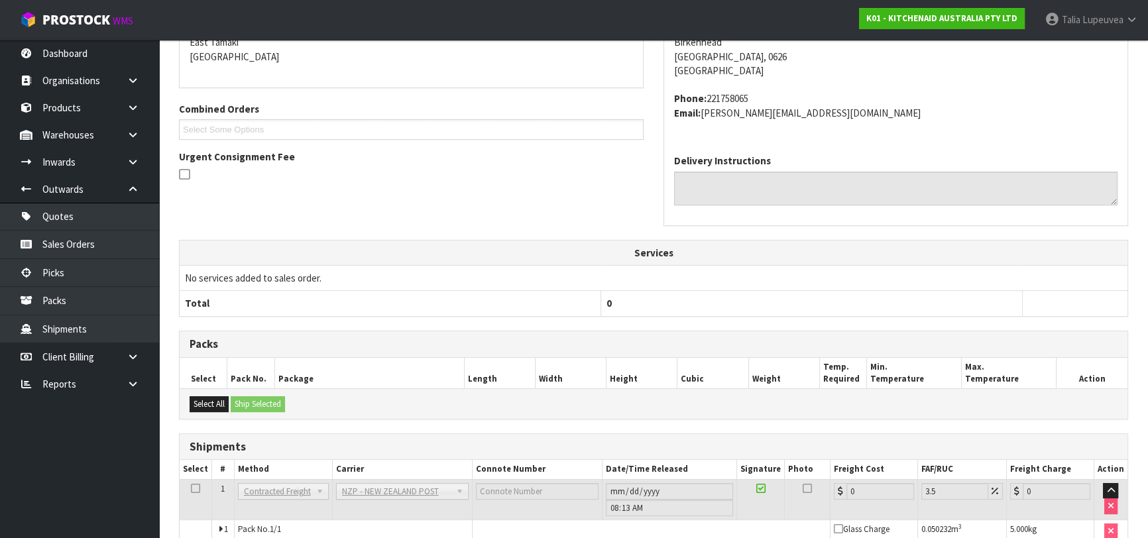
scroll to position [368, 0]
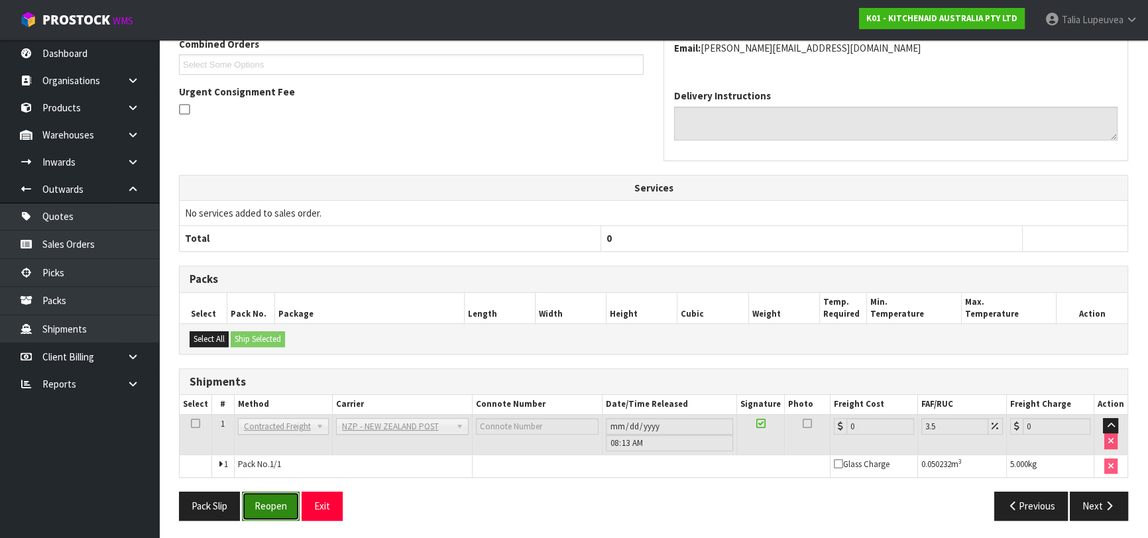
click at [259, 503] on button "Reopen" at bounding box center [271, 506] width 58 height 29
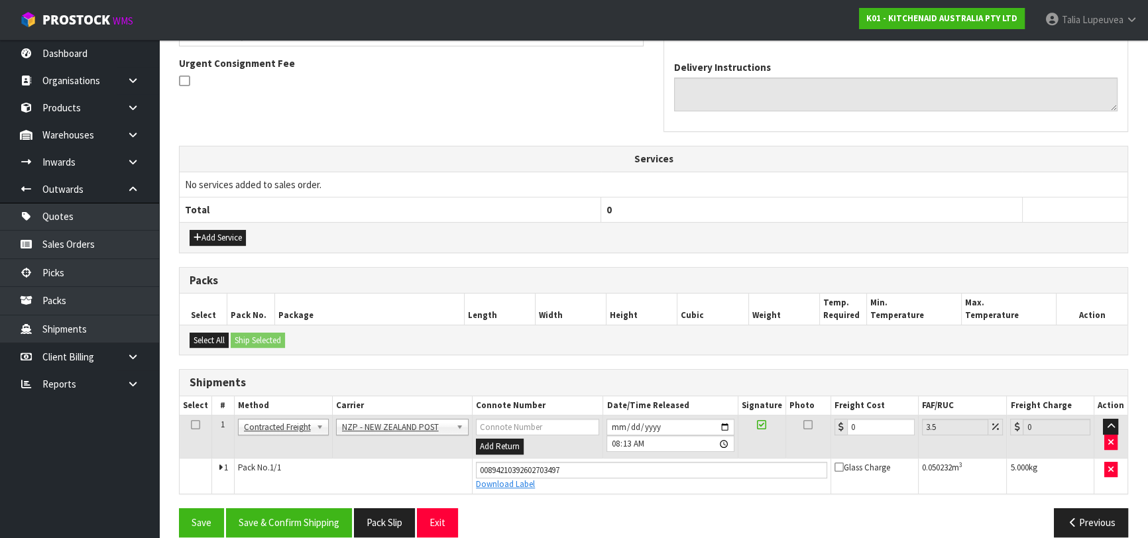
scroll to position [398, 0]
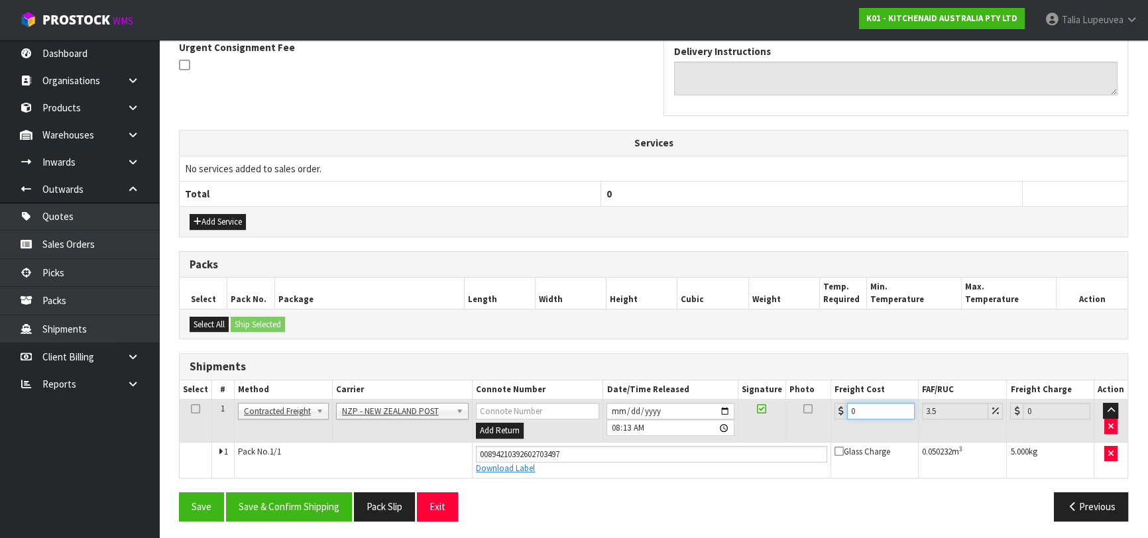
drag, startPoint x: 863, startPoint y: 406, endPoint x: 804, endPoint y: 424, distance: 61.7
click at [804, 424] on tr "1 Client Local Pickup Customer Local Pickup Company Freight Contracted Freight …" at bounding box center [654, 421] width 948 height 43
type input "4"
type input "4.14"
type input "4.3"
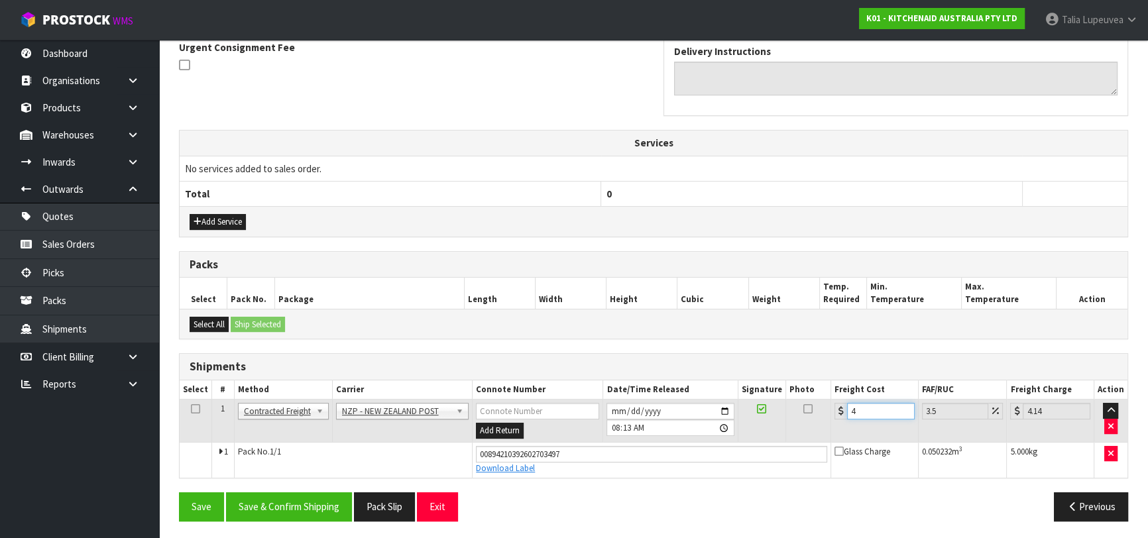
type input "4.45"
type input "4.33"
type input "4.48"
type input "4.33"
click at [344, 496] on button "Save & Confirm Shipping" at bounding box center [289, 507] width 126 height 29
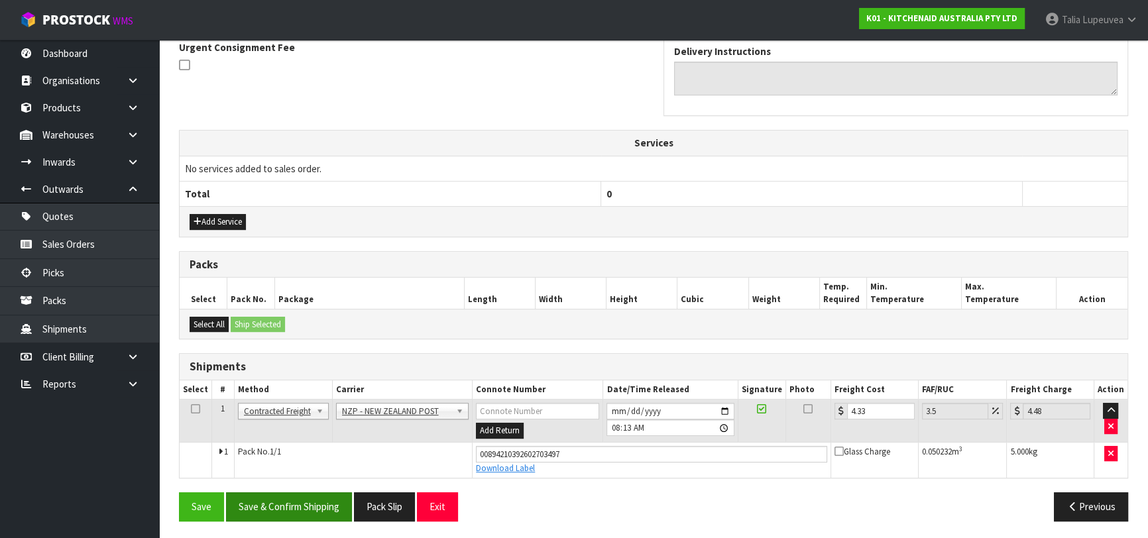
scroll to position [0, 0]
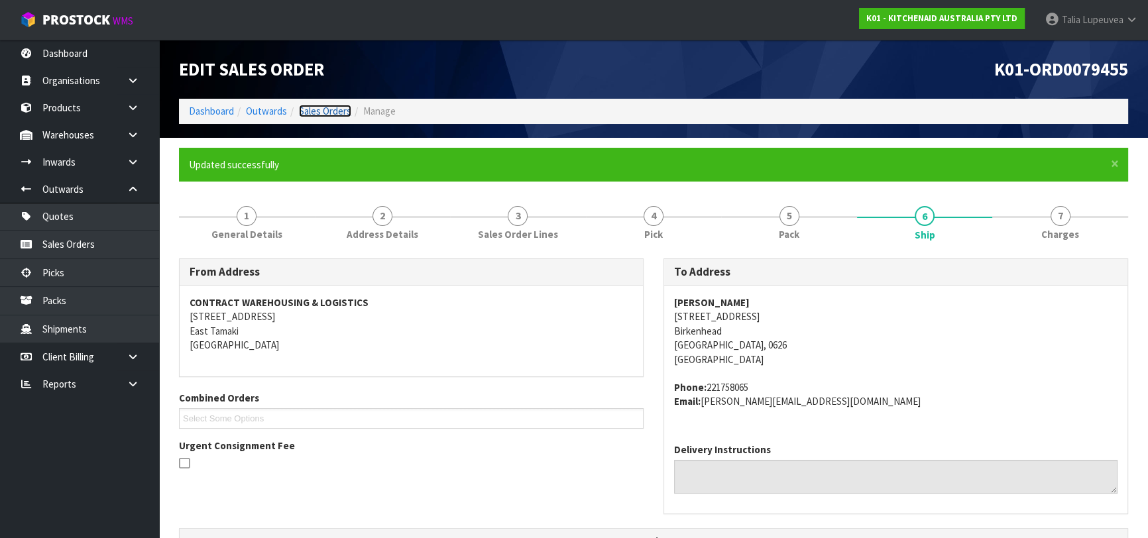
click at [315, 111] on link "Sales Orders" at bounding box center [325, 111] width 52 height 13
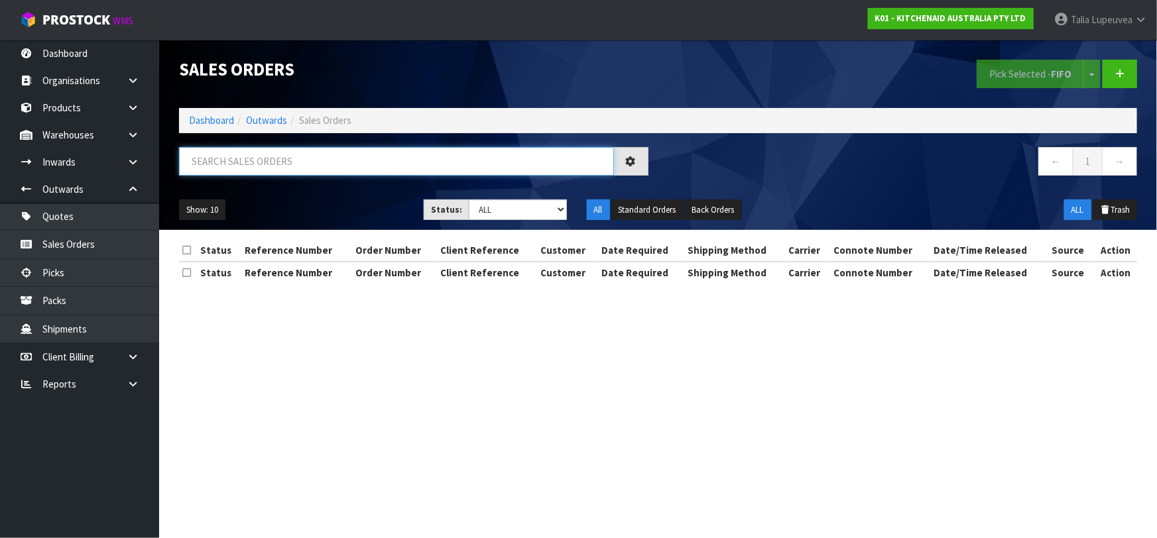
click at [329, 162] on input "text" at bounding box center [396, 161] width 435 height 29
type input "JOB-0413505"
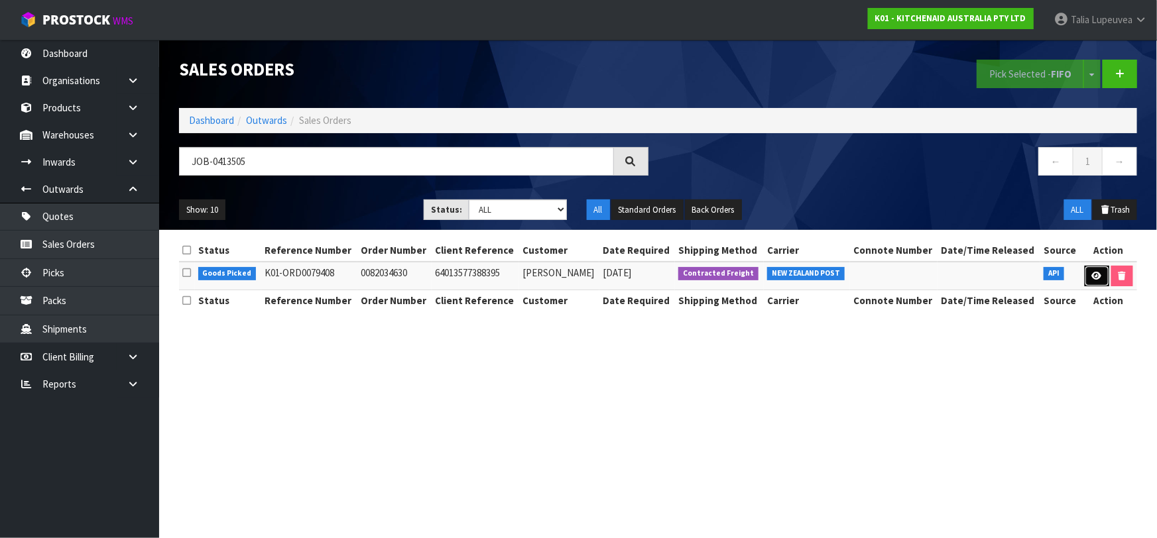
click at [1086, 270] on link at bounding box center [1097, 276] width 25 height 21
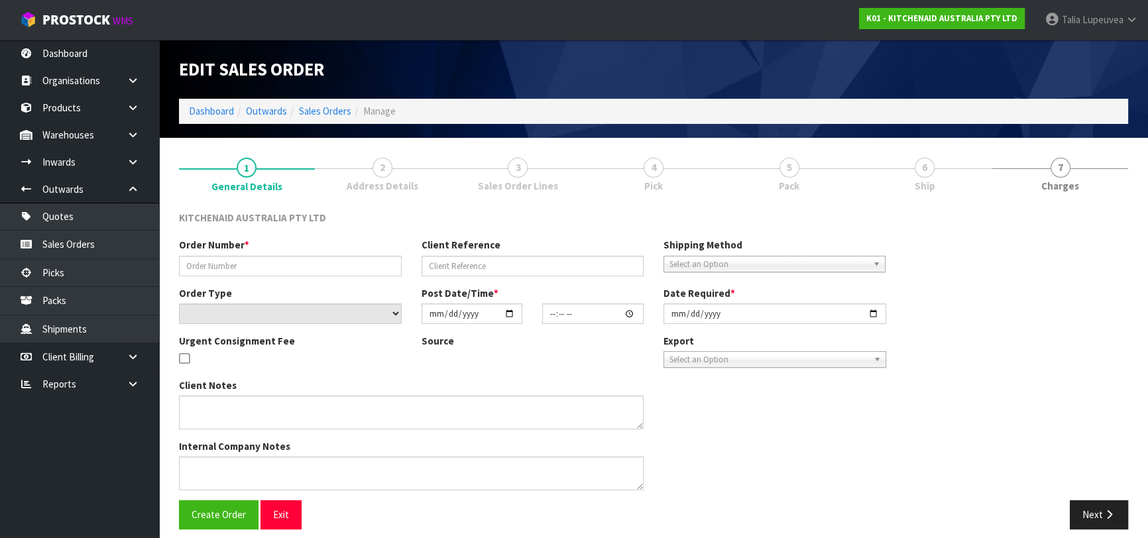
type input "0082034630"
type input "64013577388395"
select select "number:0"
type input "[DATE]"
type input "15:39:36.000"
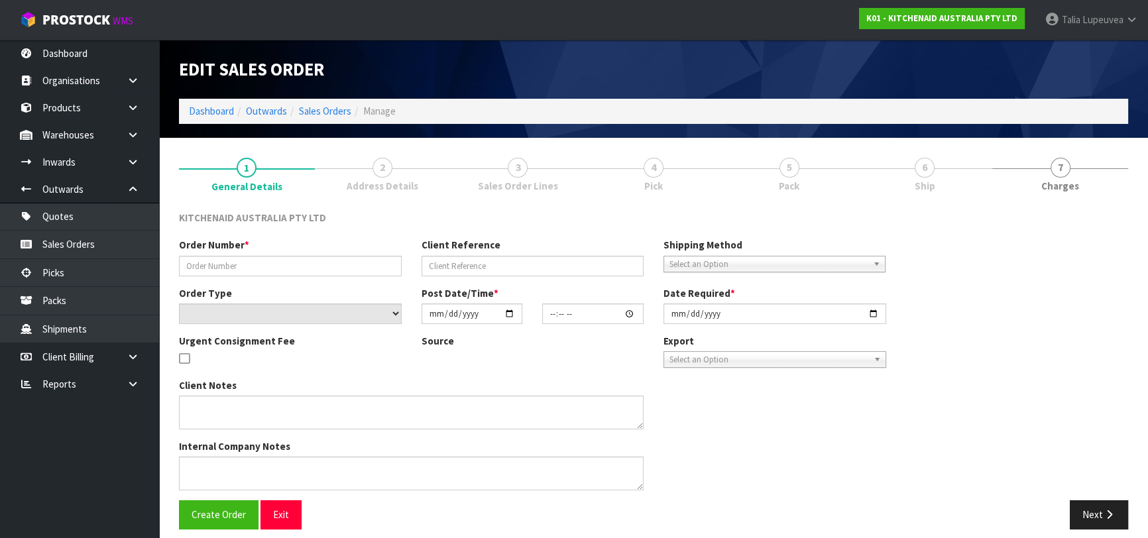
type input "[DATE]"
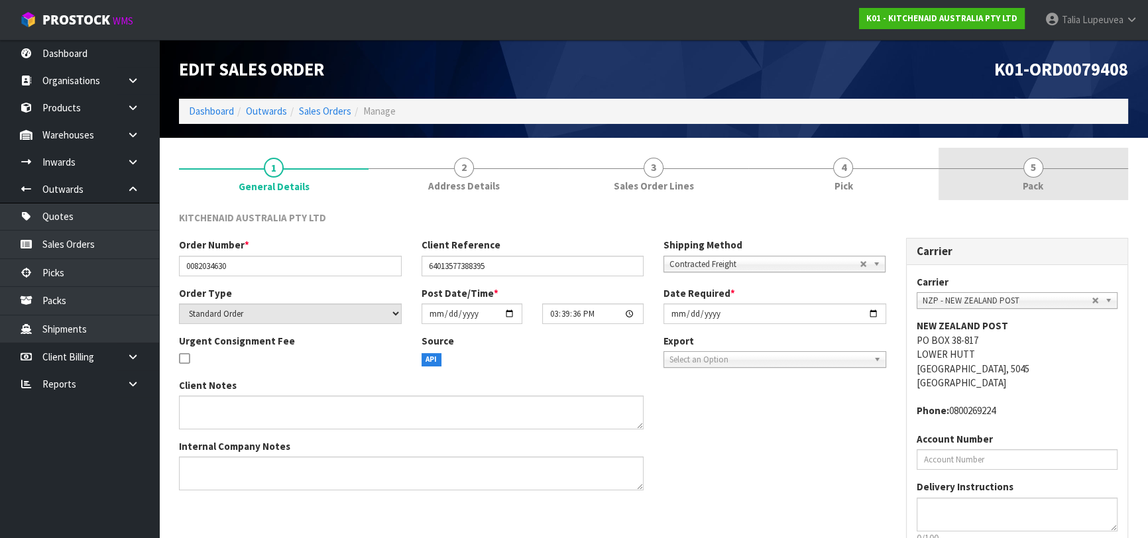
click at [1030, 188] on span "Pack" at bounding box center [1033, 186] width 21 height 14
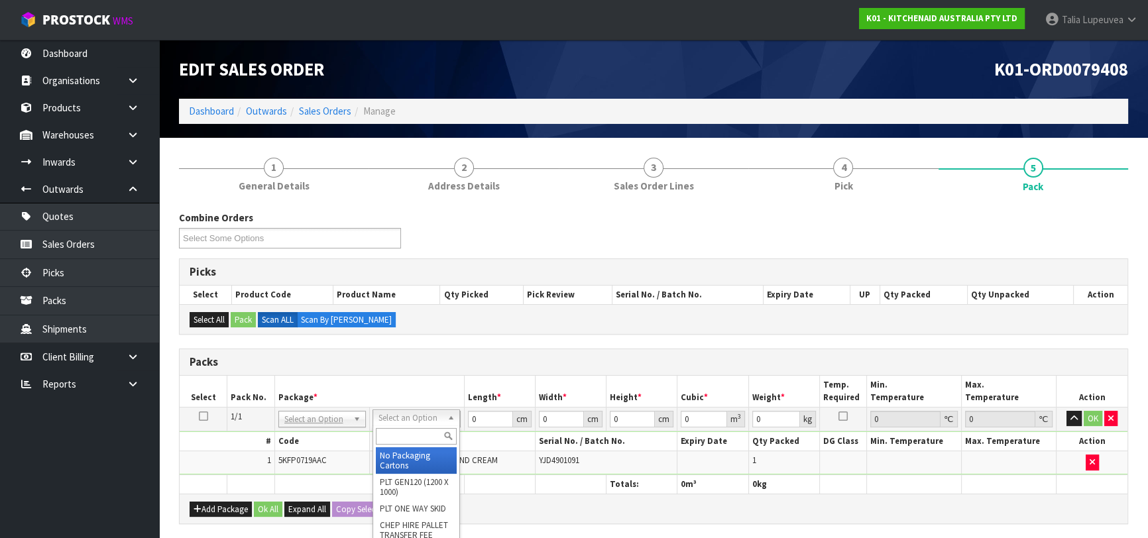
click at [404, 434] on input "text" at bounding box center [416, 436] width 81 height 17
type input "OWN"
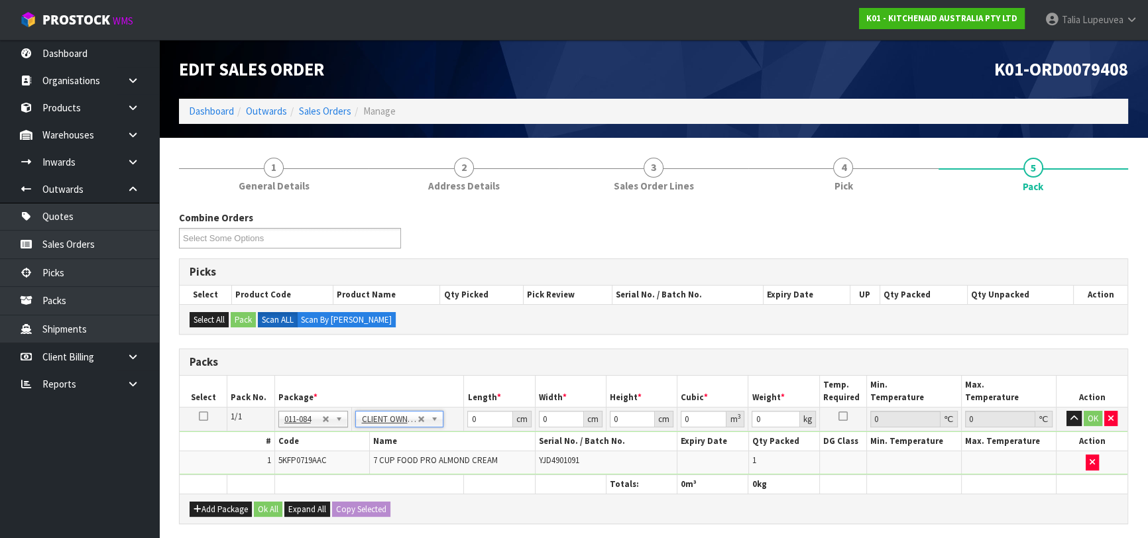
type input "4.3"
drag, startPoint x: 480, startPoint y: 418, endPoint x: 438, endPoint y: 434, distance: 44.7
click at [436, 428] on tr "1/1 NONE 007-001 007-002 007-004 007-009 007-013 007-014 007-015 007-017 007-01…" at bounding box center [654, 419] width 948 height 24
type input "50"
type input "33"
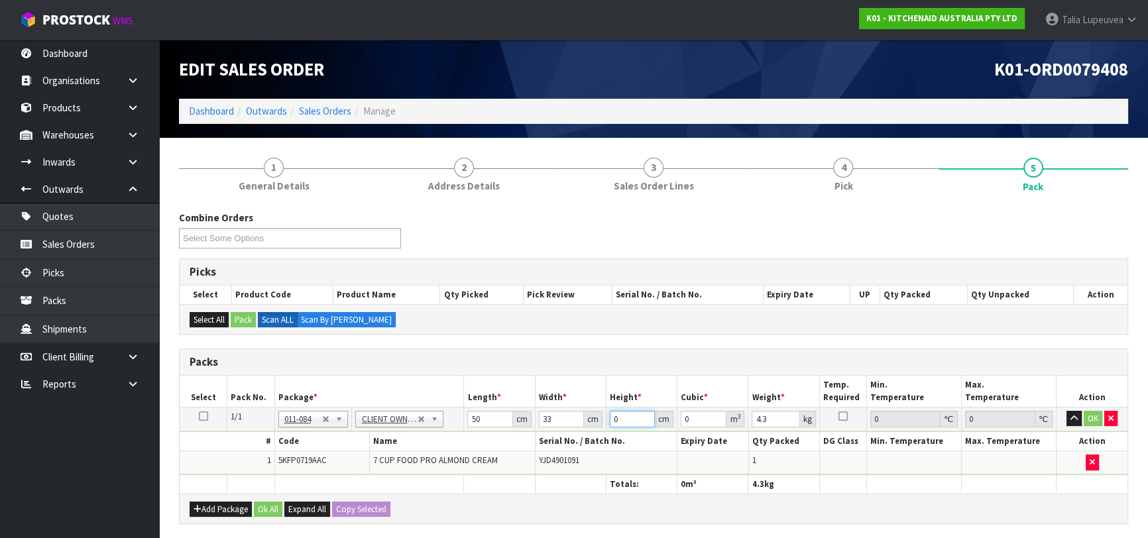
type input "3"
type input "0.00495"
type input "31"
type input "0.05115"
type input "31"
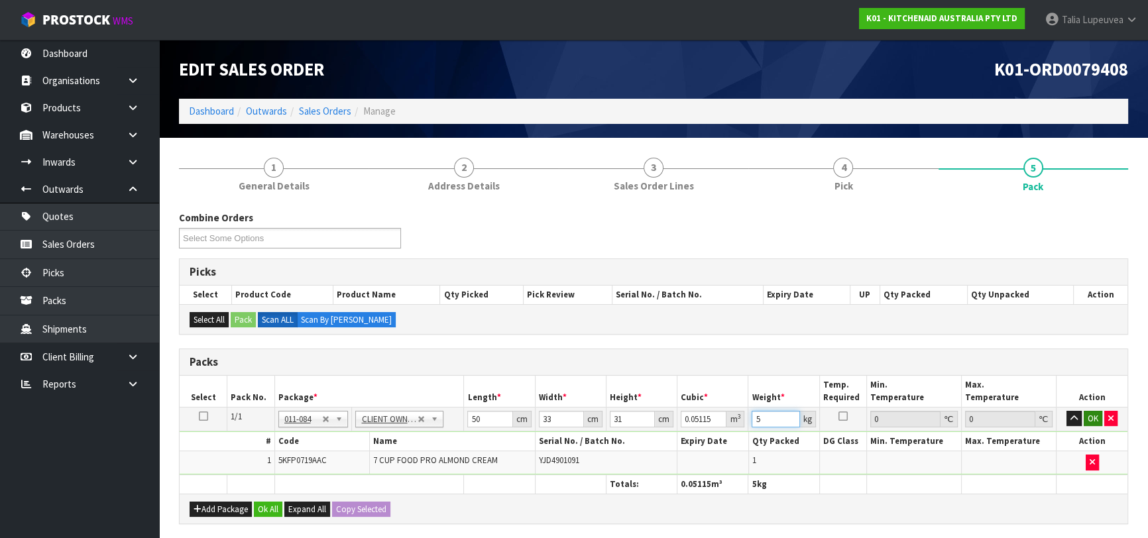
type input "5"
click at [1085, 418] on button "OK" at bounding box center [1093, 419] width 19 height 16
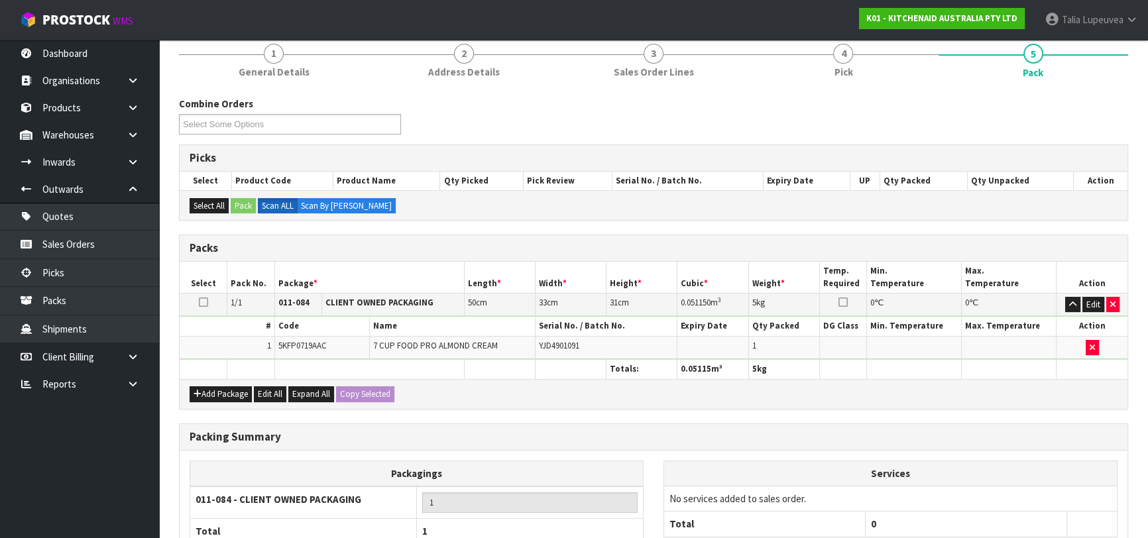
scroll to position [233, 0]
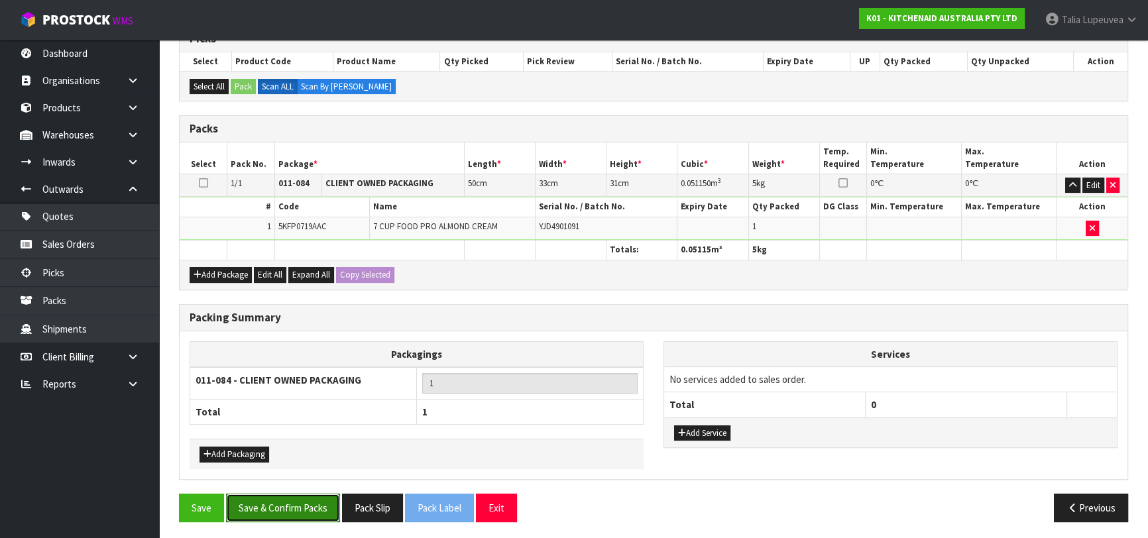
click at [322, 514] on button "Save & Confirm Packs" at bounding box center [283, 508] width 114 height 29
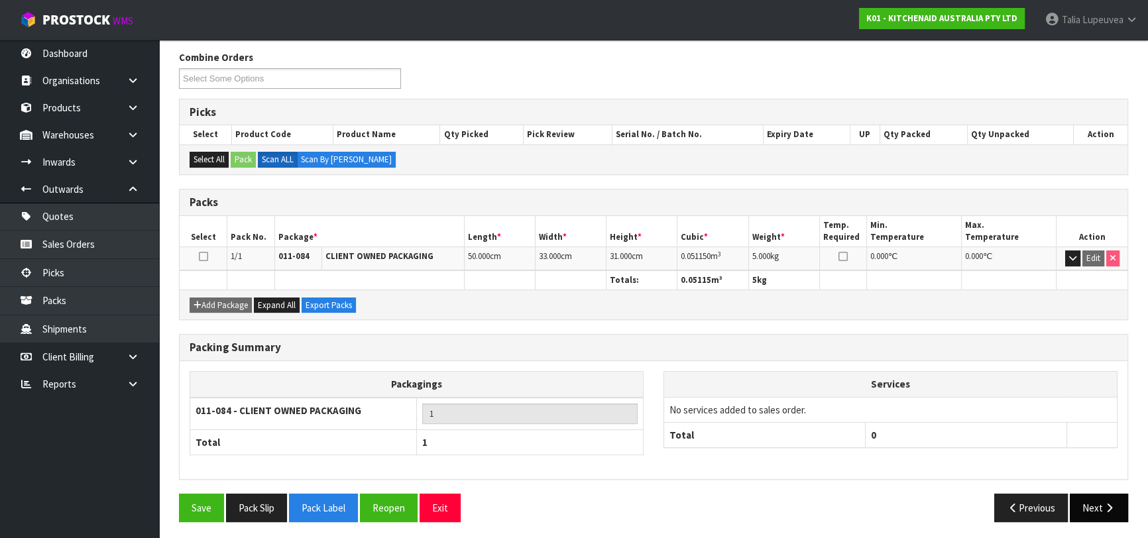
scroll to position [209, 0]
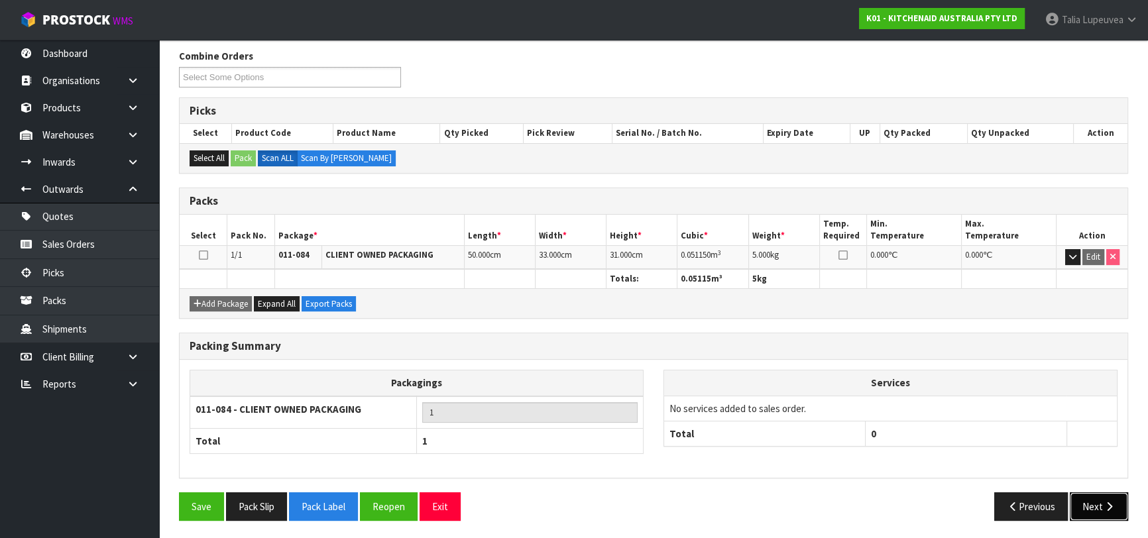
click at [1101, 503] on button "Next" at bounding box center [1099, 507] width 58 height 29
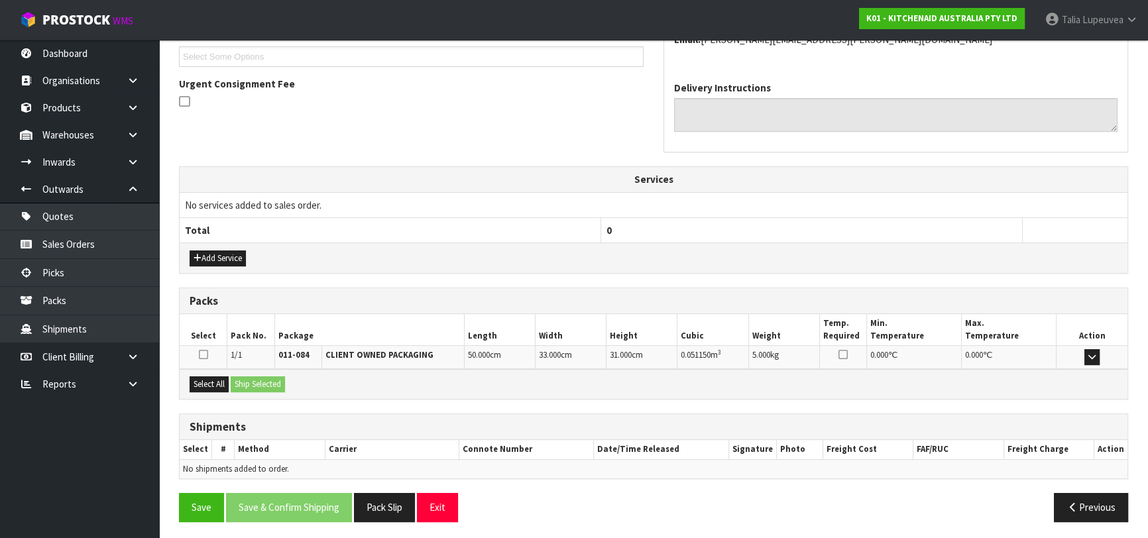
scroll to position [363, 0]
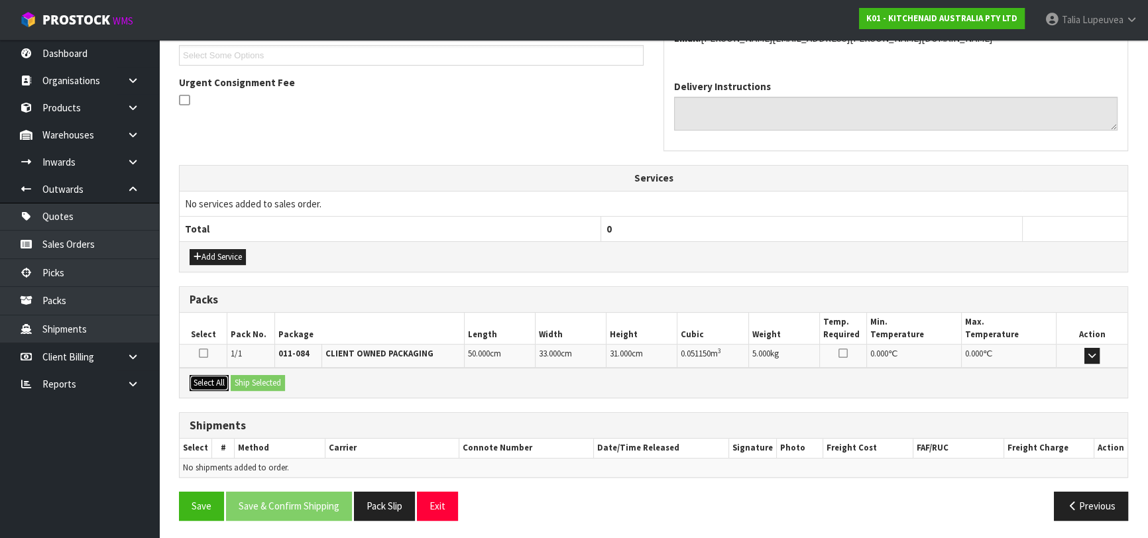
click at [212, 380] on button "Select All" at bounding box center [209, 383] width 39 height 16
click at [247, 382] on button "Ship Selected" at bounding box center [258, 383] width 54 height 16
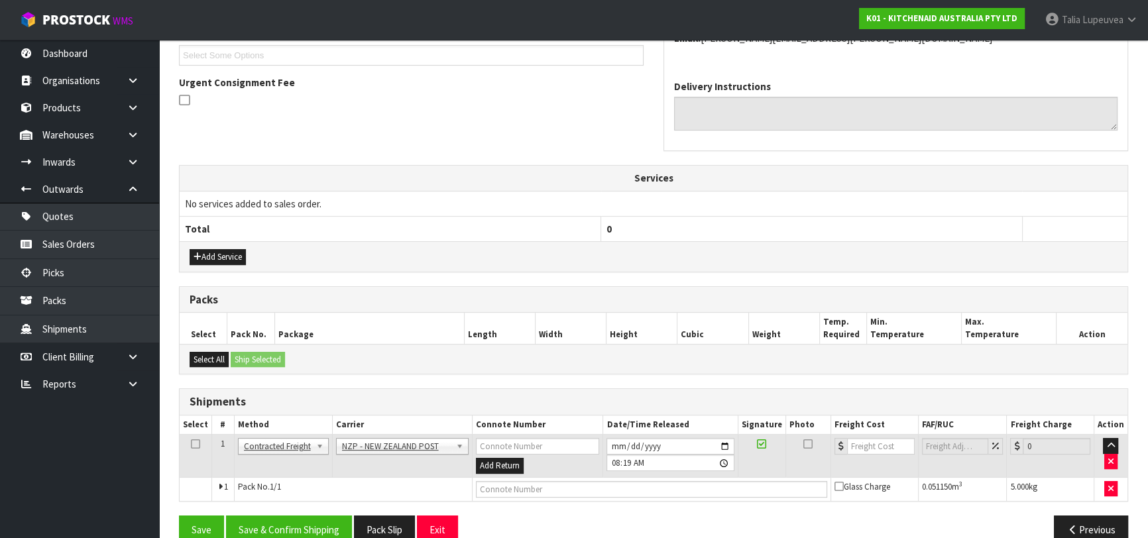
scroll to position [386, 0]
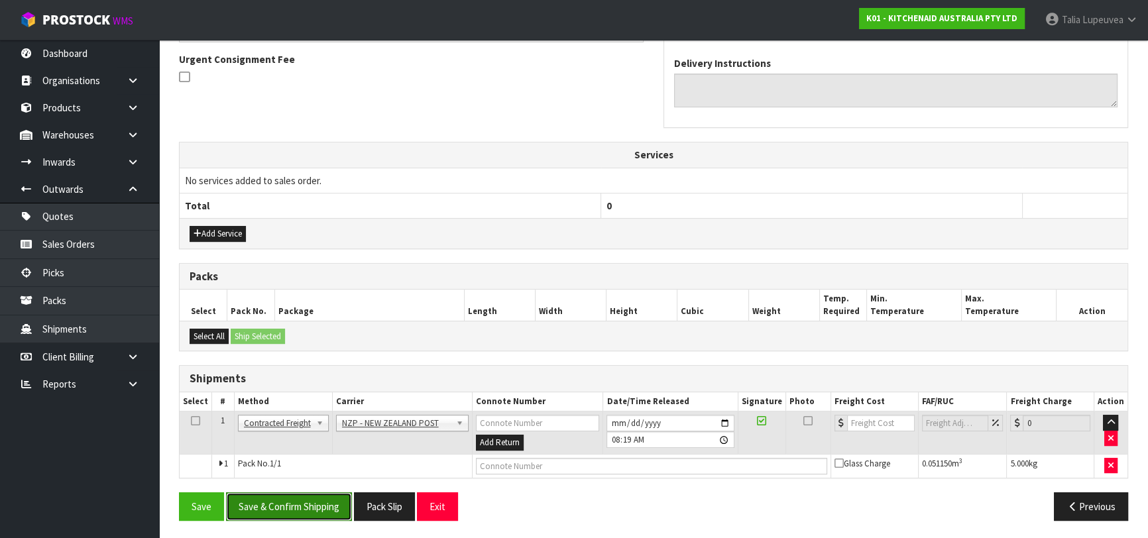
click at [282, 501] on button "Save & Confirm Shipping" at bounding box center [289, 507] width 126 height 29
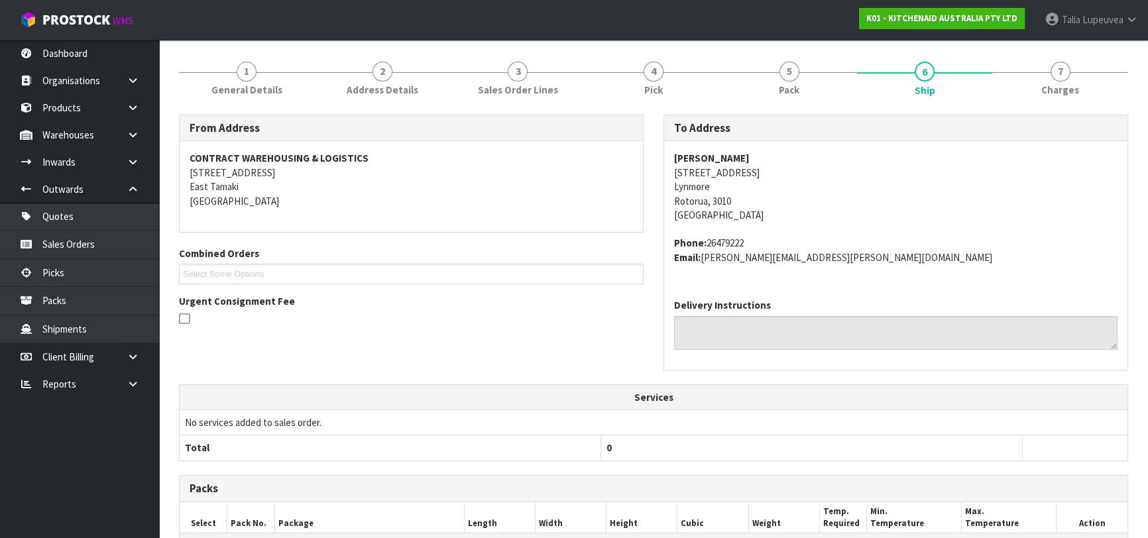
scroll to position [368, 0]
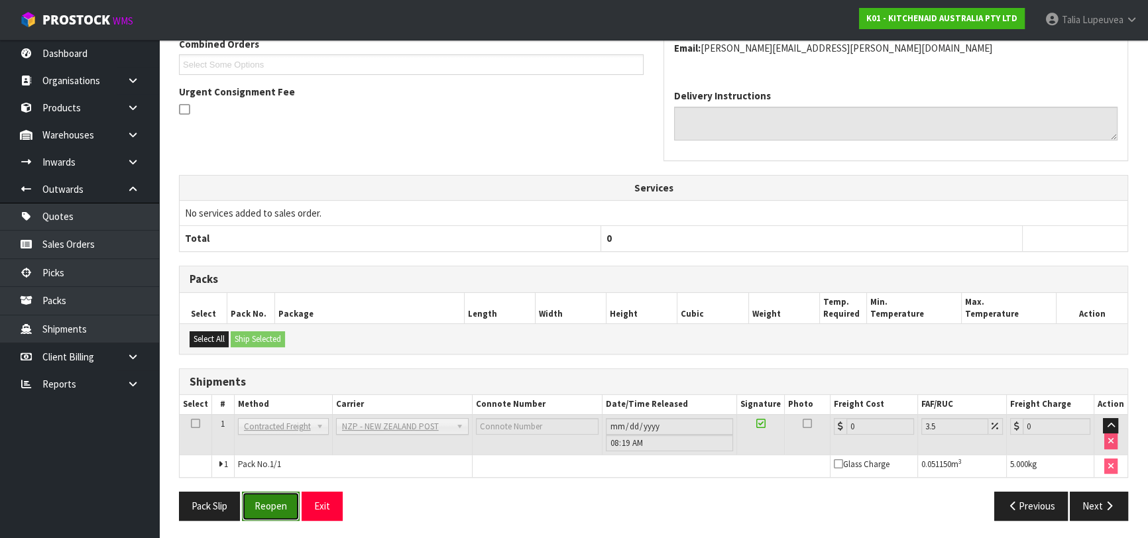
click at [270, 505] on button "Reopen" at bounding box center [271, 506] width 58 height 29
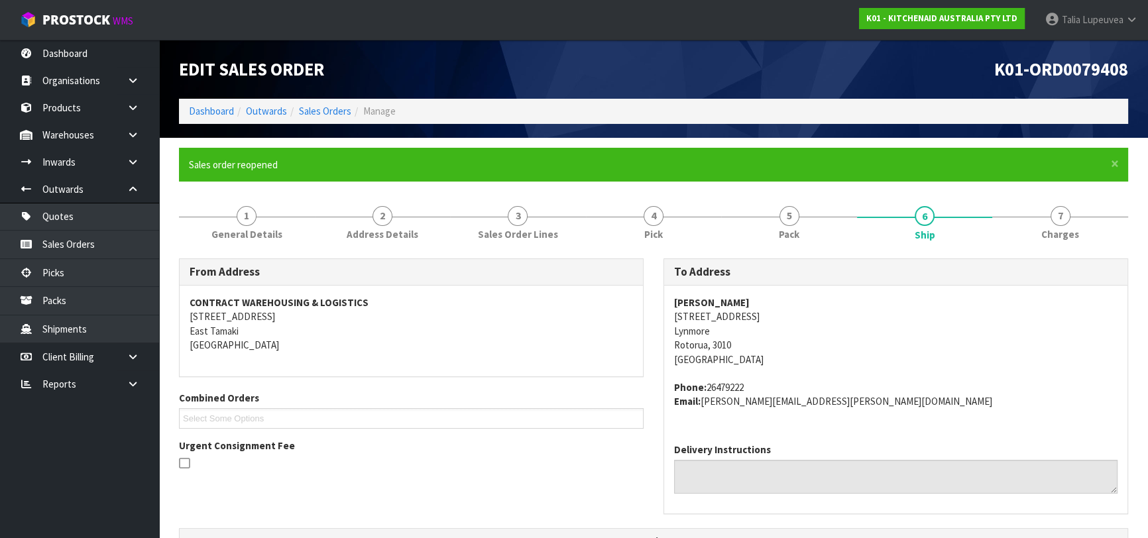
scroll to position [398, 0]
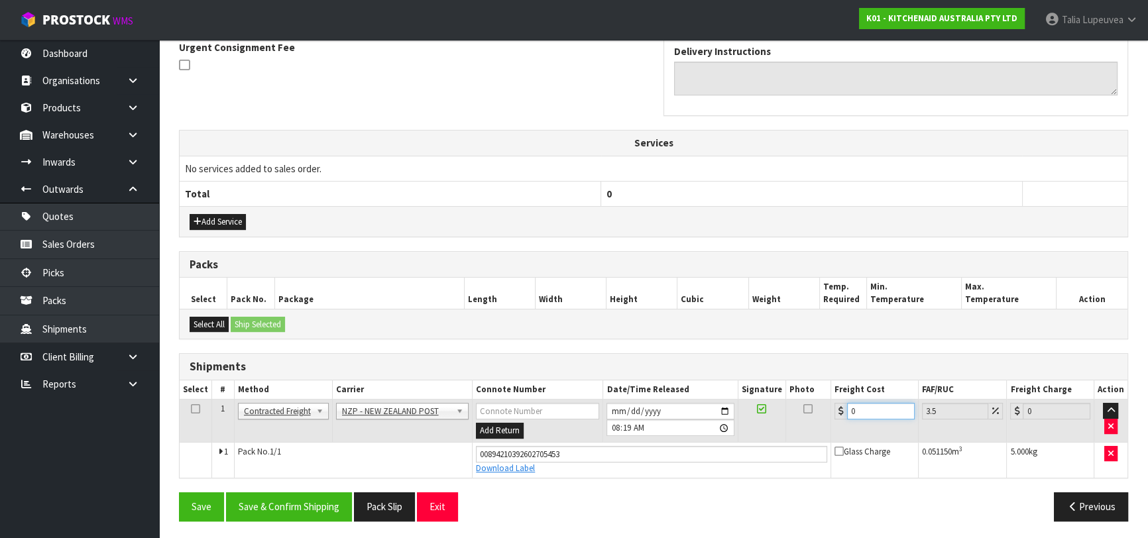
drag, startPoint x: 839, startPoint y: 415, endPoint x: 816, endPoint y: 420, distance: 23.7
click at [816, 420] on tr "1 Client Local Pickup Customer Local Pickup Company Freight Contracted Freight …" at bounding box center [654, 421] width 948 height 43
type input "9"
type input "9.31"
type input "9.2"
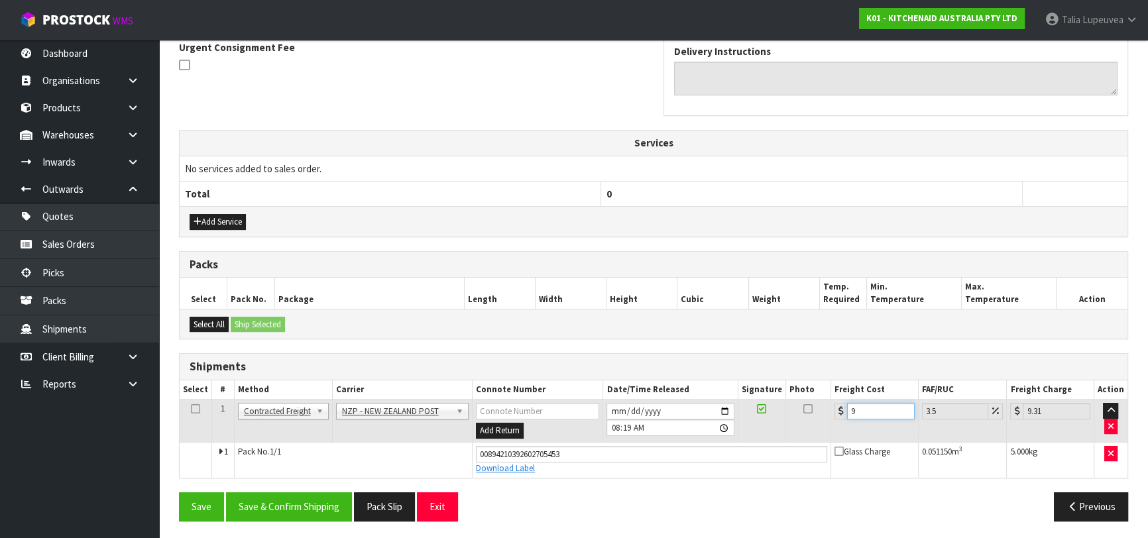
type input "9.52"
type input "9.26"
type input "9.58"
type input "9.26"
click at [281, 509] on button "Save & Confirm Shipping" at bounding box center [289, 507] width 126 height 29
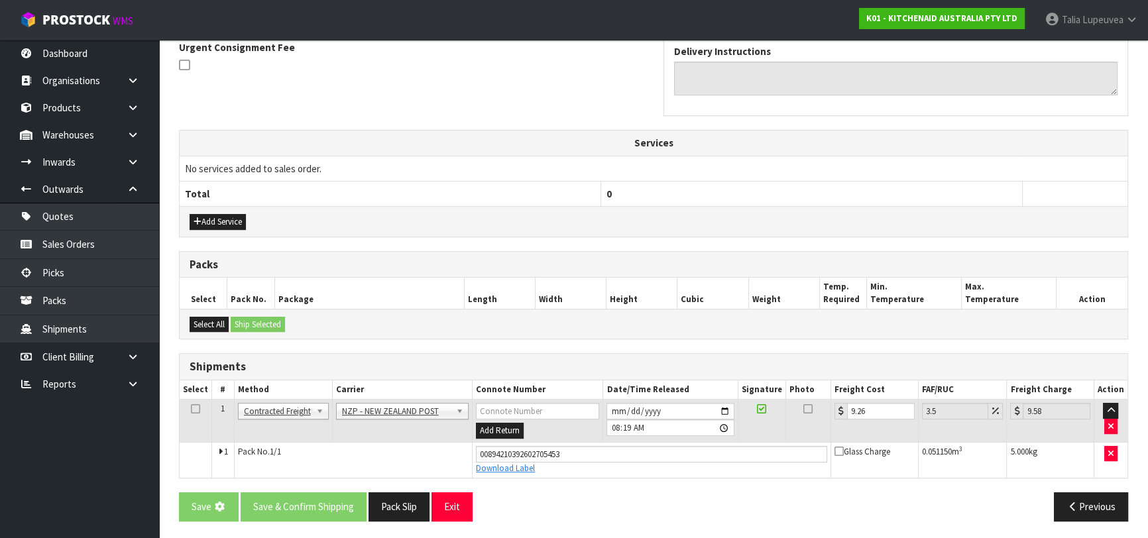
scroll to position [0, 0]
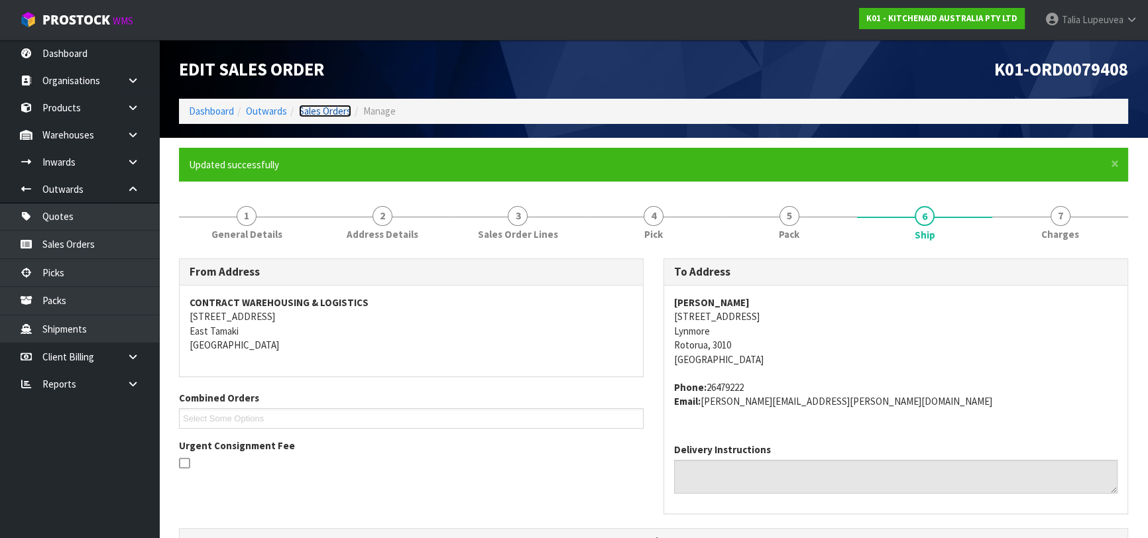
click at [318, 105] on link "Sales Orders" at bounding box center [325, 111] width 52 height 13
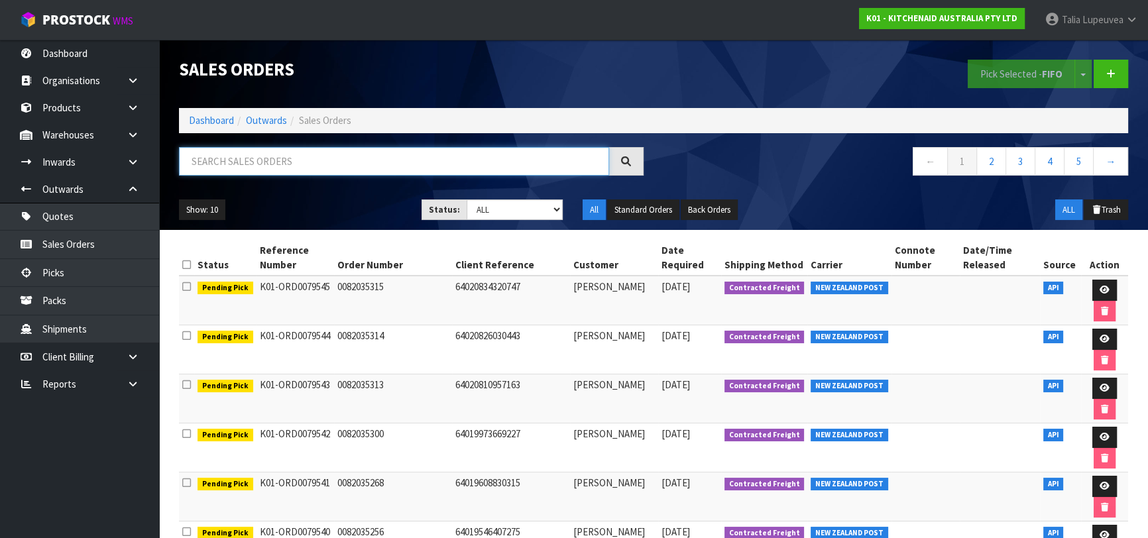
click at [302, 156] on input "text" at bounding box center [394, 161] width 430 height 29
type input "JOB-0413563"
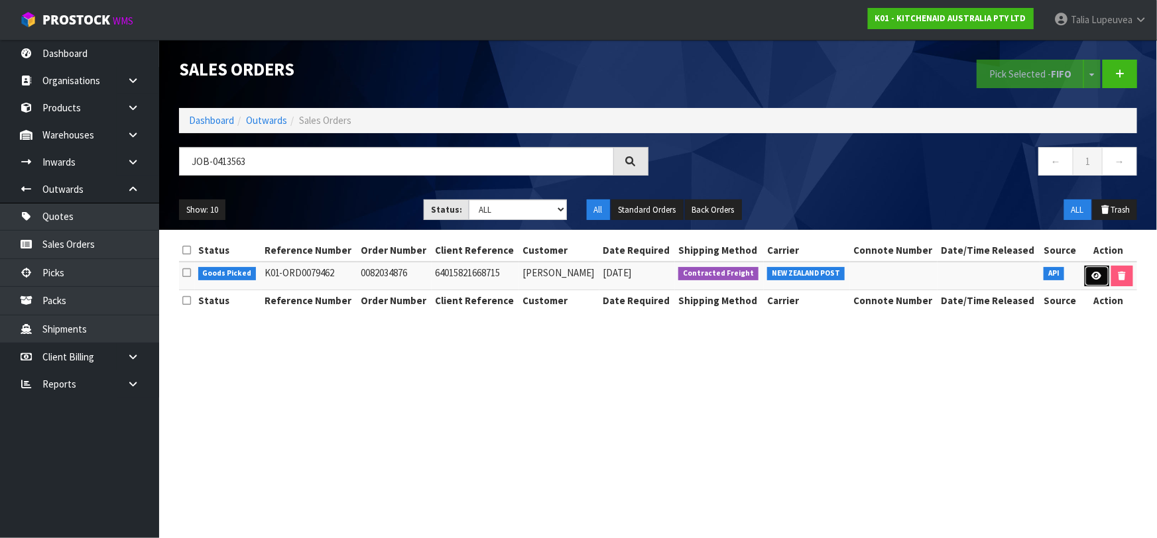
click at [1100, 280] on link at bounding box center [1097, 276] width 25 height 21
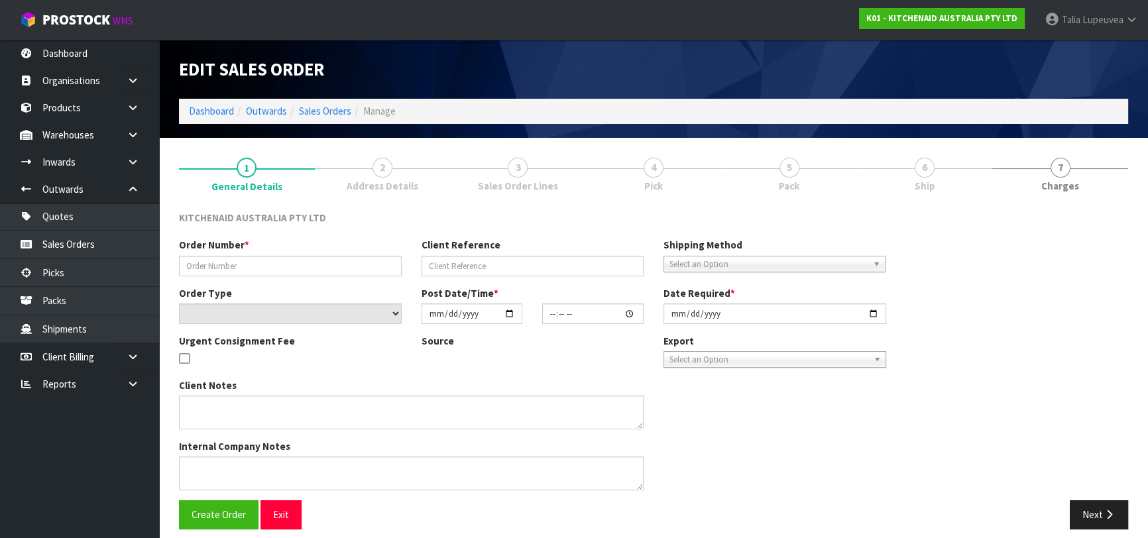
type input "0082034876"
type input "64015821668715"
select select "number:0"
type input "[DATE]"
type input "13:38:08.000"
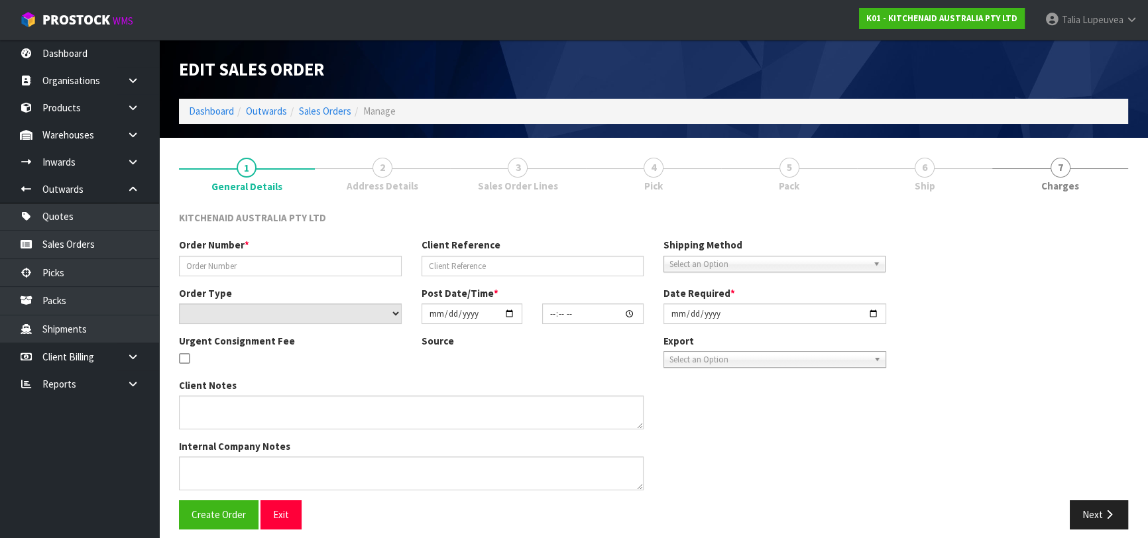
type input "[DATE]"
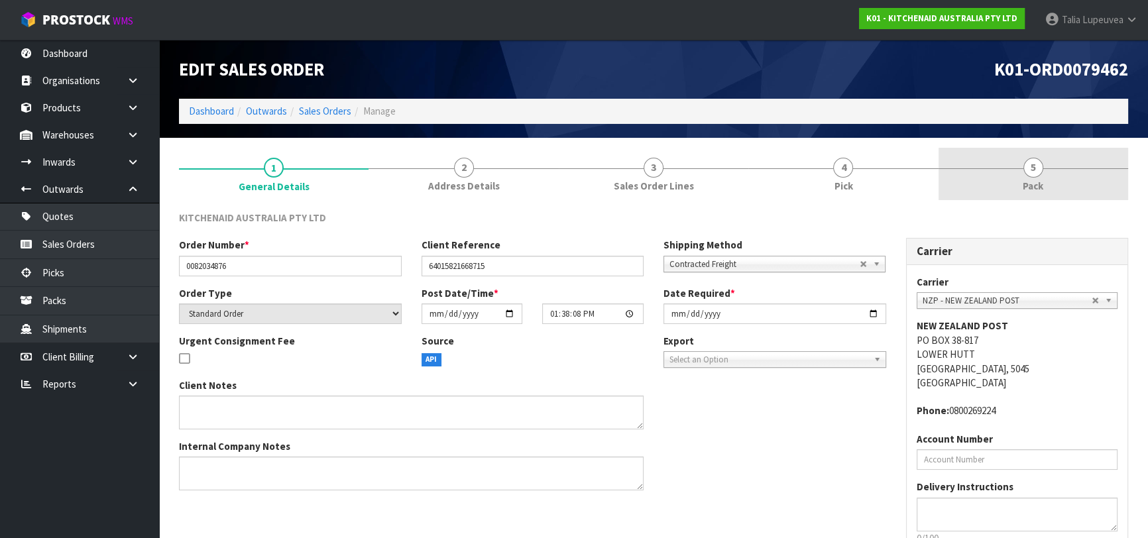
click at [1032, 175] on span "5" at bounding box center [1034, 168] width 20 height 20
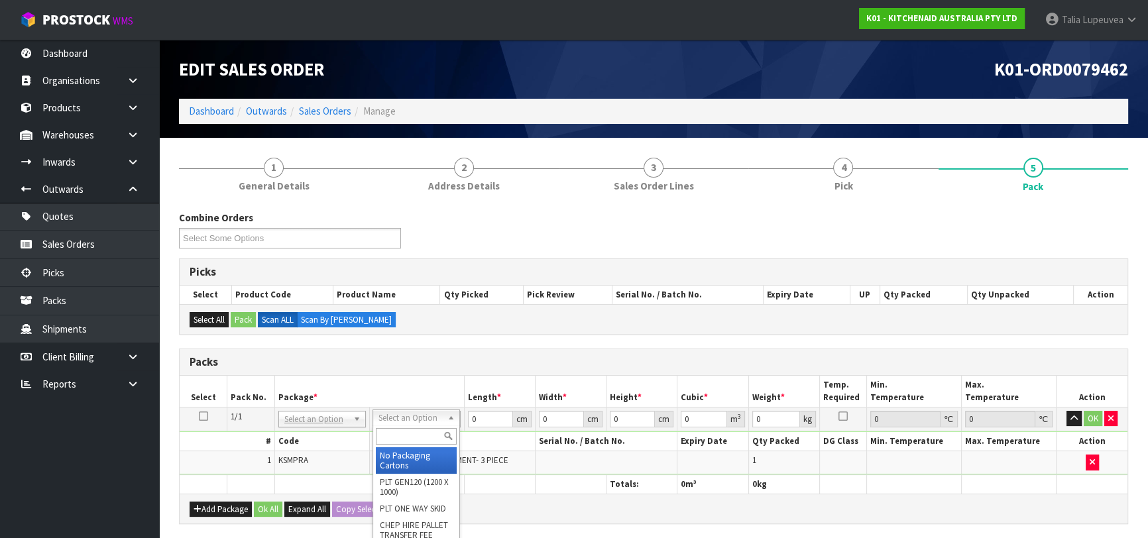
click at [435, 431] on input "text" at bounding box center [416, 436] width 81 height 17
type input "OC"
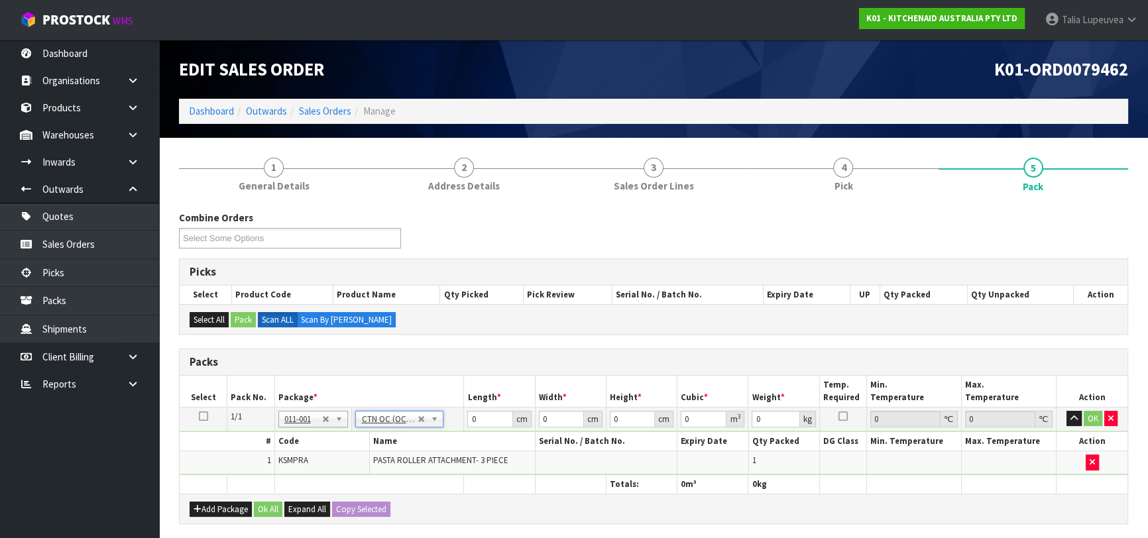
type input "3.5"
drag, startPoint x: 483, startPoint y: 417, endPoint x: 438, endPoint y: 427, distance: 46.2
click at [438, 427] on tr "1/1 NONE 007-001 007-002 007-004 007-009 007-013 007-014 007-015 007-017 007-01…" at bounding box center [654, 419] width 948 height 24
type input "20"
type input "14"
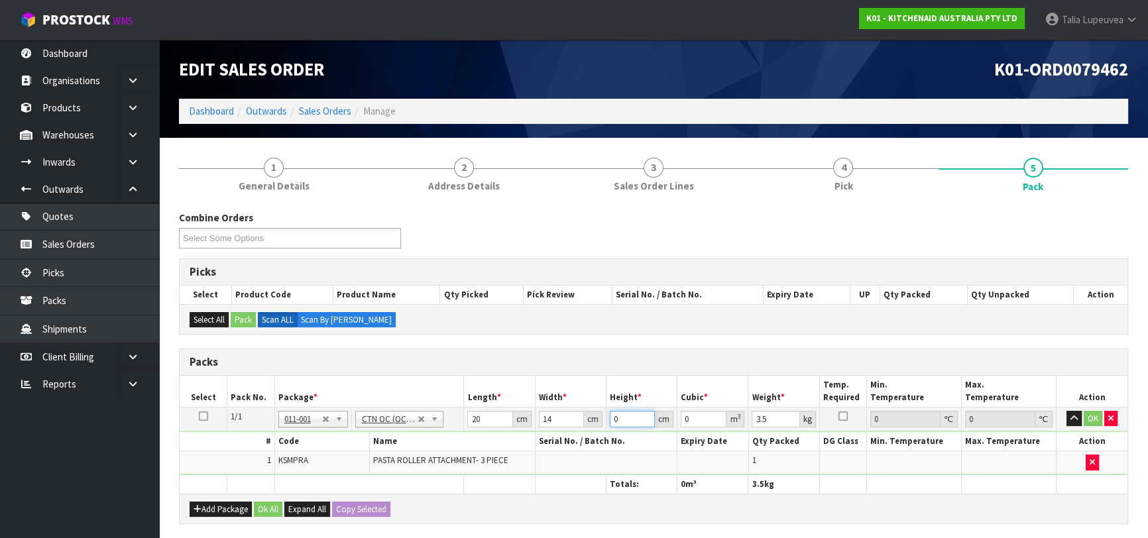
type input "2"
type input "0.00056"
type input "29"
type input "0.00812"
type input "29"
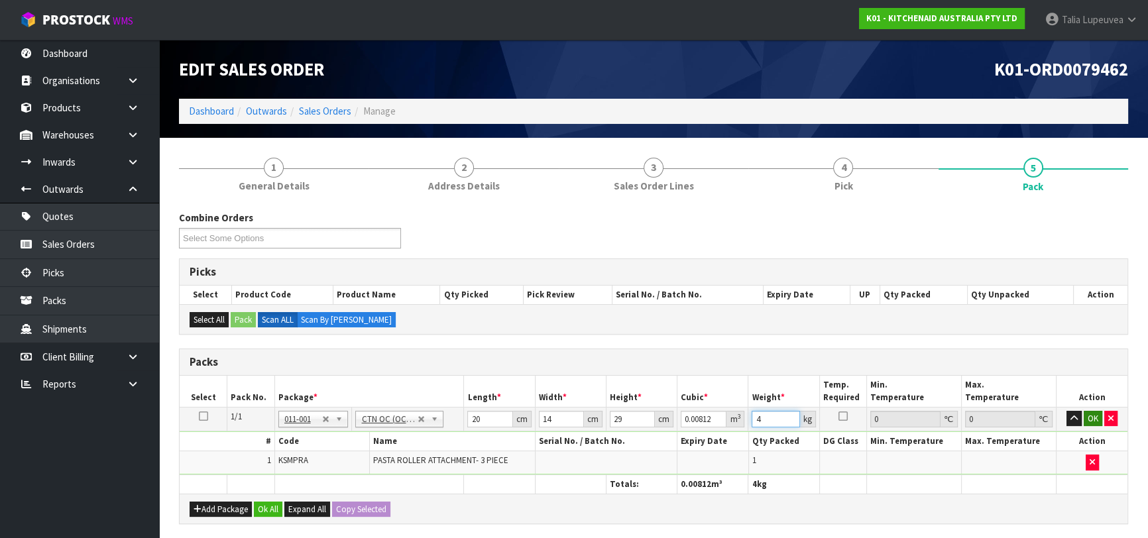
type input "4"
click at [1093, 424] on button "OK" at bounding box center [1093, 419] width 19 height 16
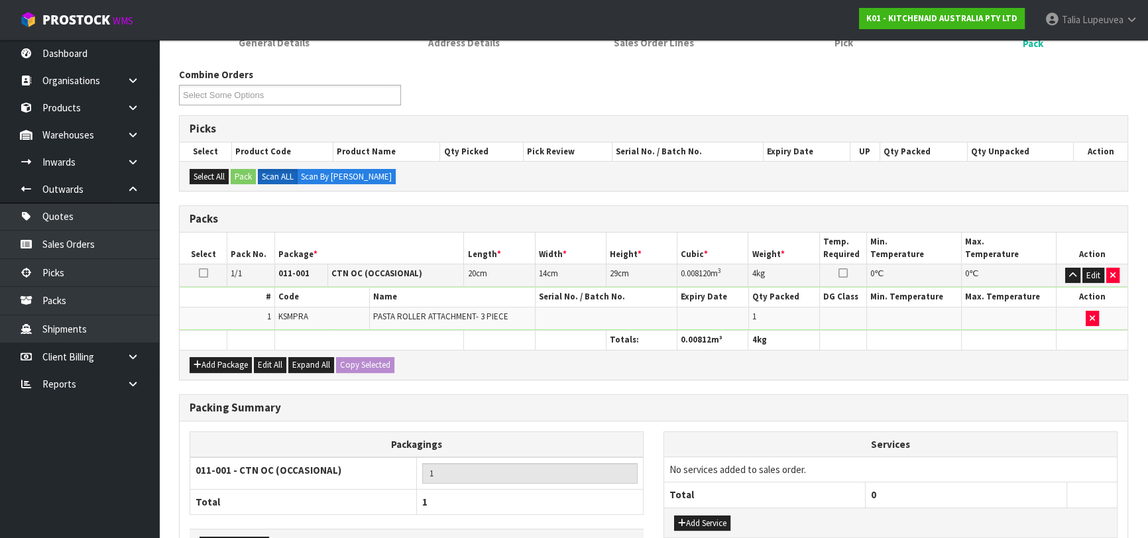
scroll to position [233, 0]
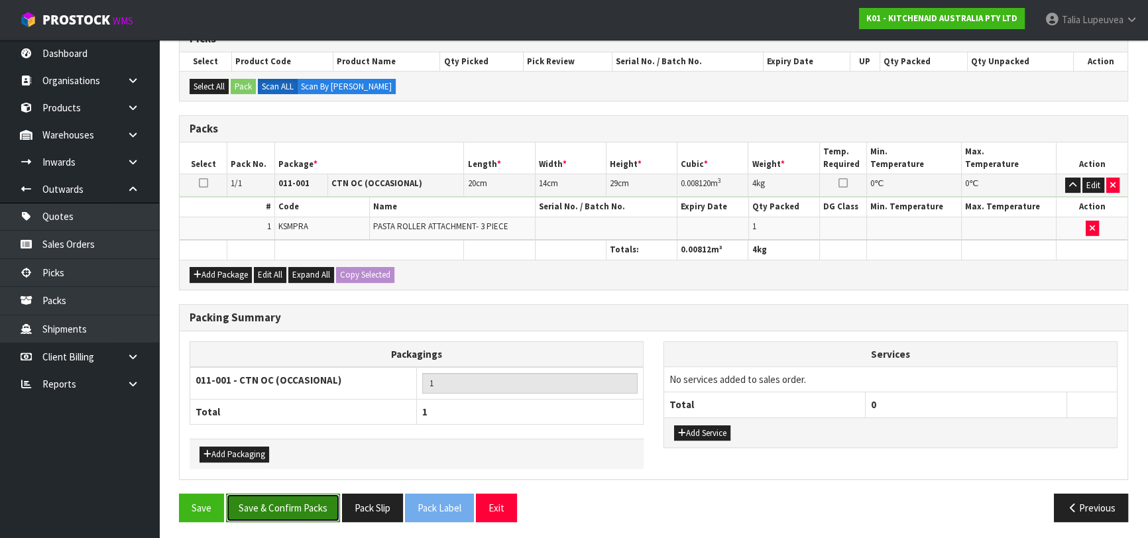
click at [271, 512] on button "Save & Confirm Packs" at bounding box center [283, 508] width 114 height 29
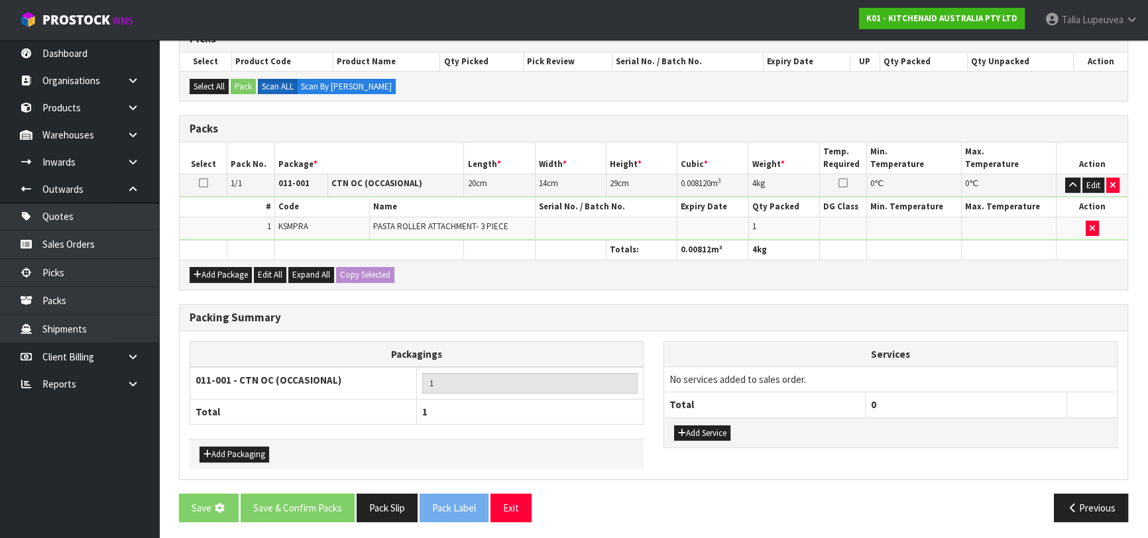
scroll to position [0, 0]
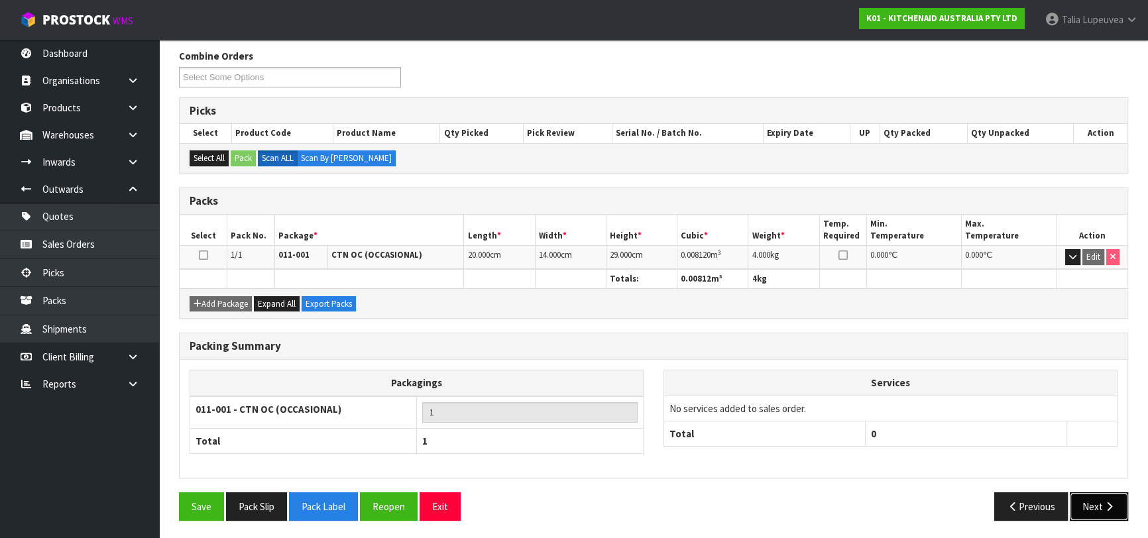
drag, startPoint x: 1079, startPoint y: 494, endPoint x: 1071, endPoint y: 493, distance: 8.0
click at [1071, 493] on button "Next" at bounding box center [1099, 507] width 58 height 29
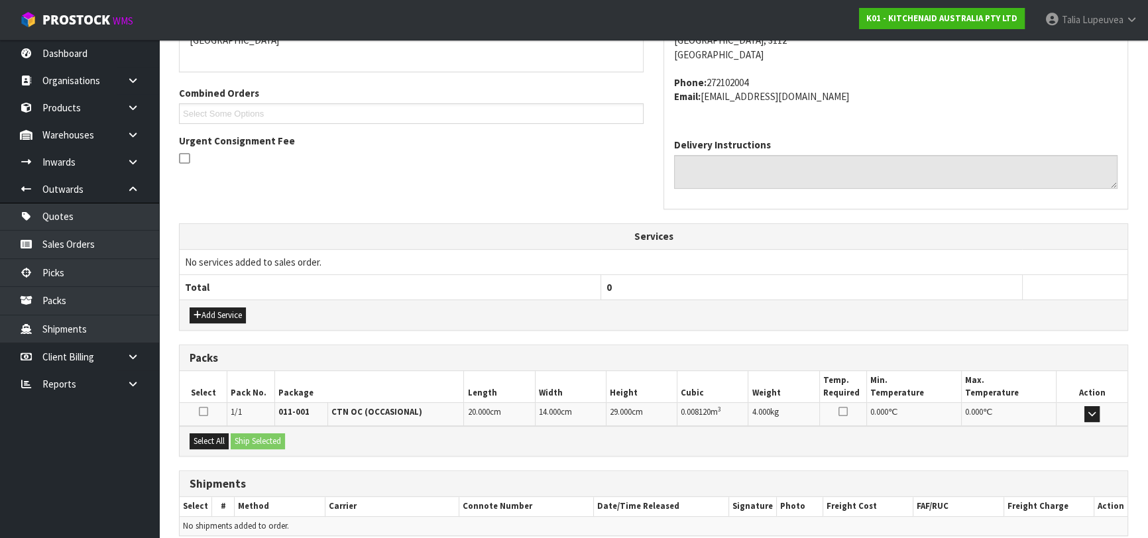
scroll to position [363, 0]
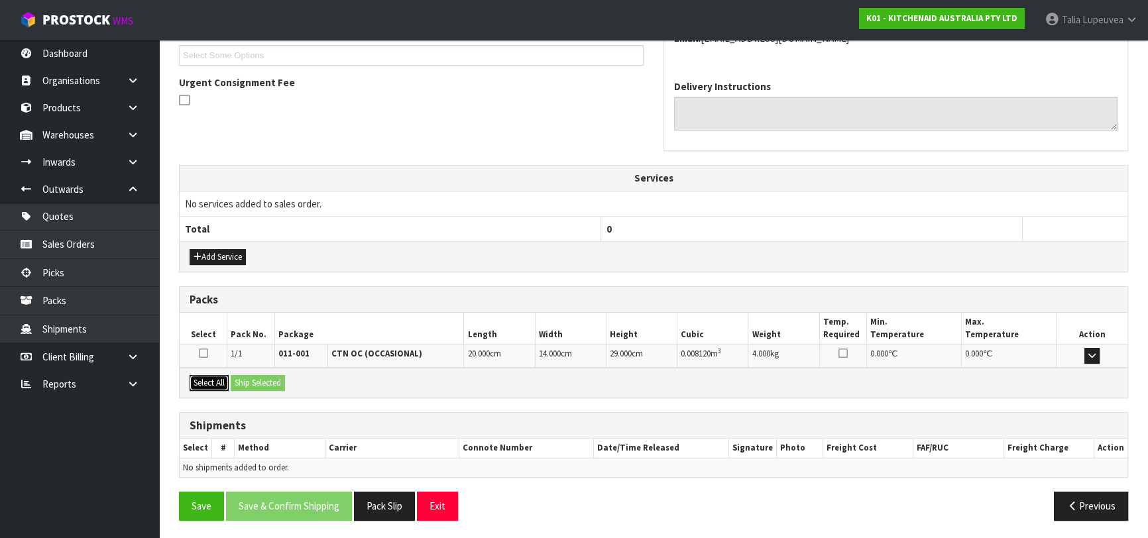
click at [215, 380] on button "Select All" at bounding box center [209, 383] width 39 height 16
click at [251, 380] on button "Ship Selected" at bounding box center [258, 383] width 54 height 16
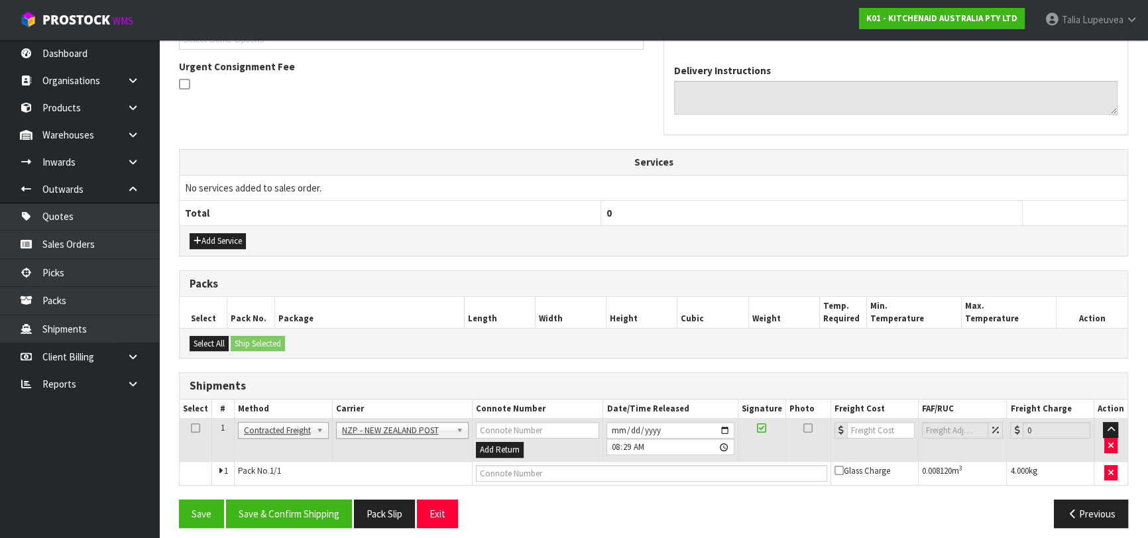
scroll to position [386, 0]
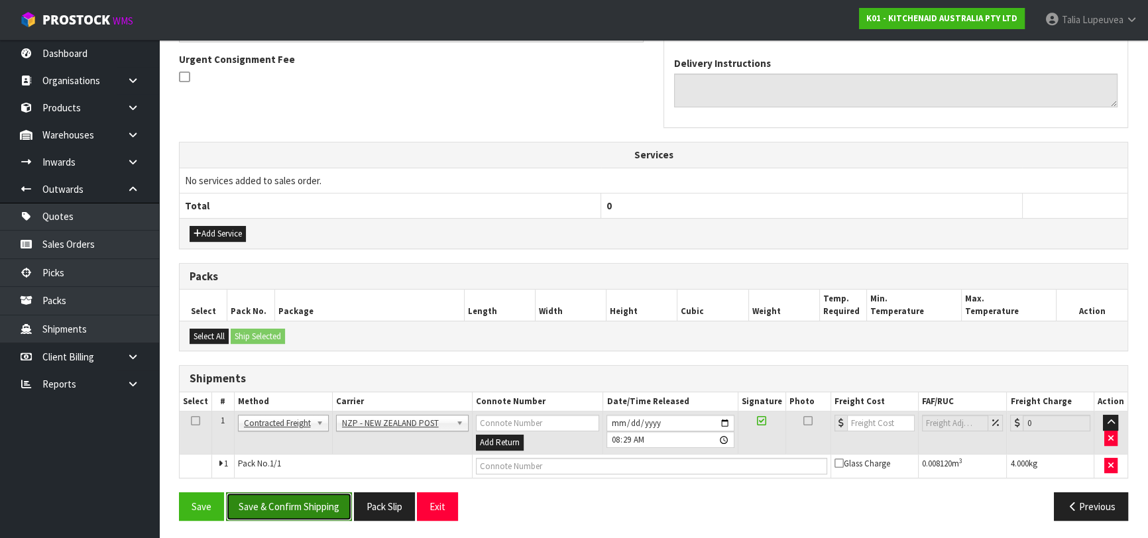
click at [268, 496] on button "Save & Confirm Shipping" at bounding box center [289, 507] width 126 height 29
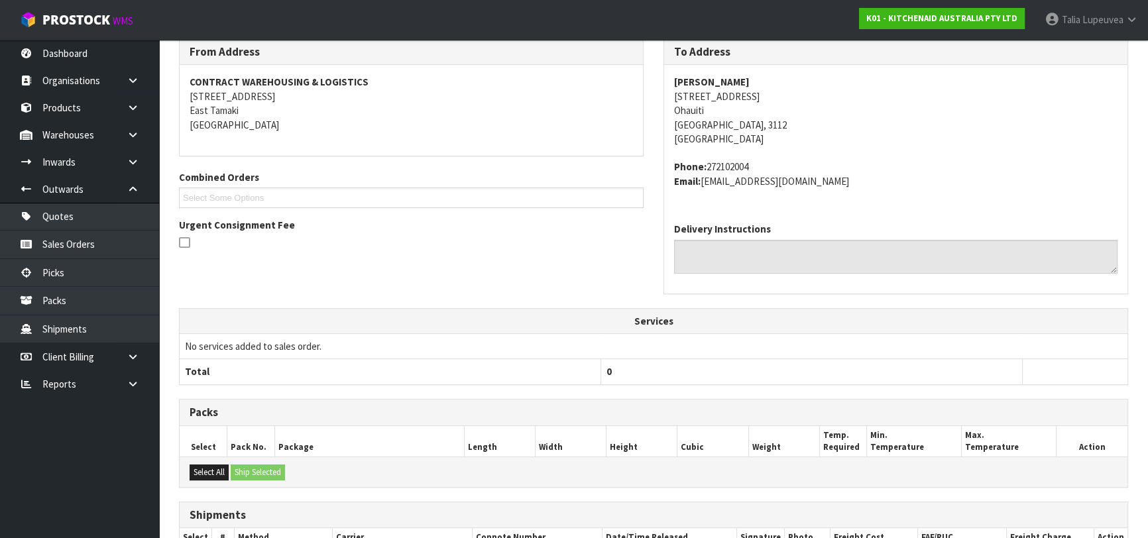
scroll to position [368, 0]
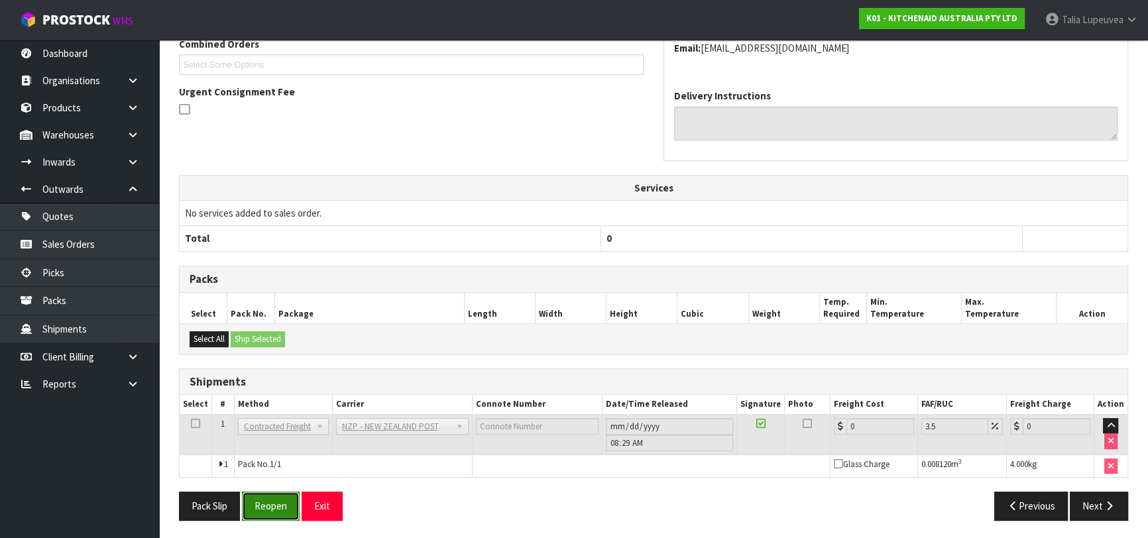
click at [278, 510] on button "Reopen" at bounding box center [271, 506] width 58 height 29
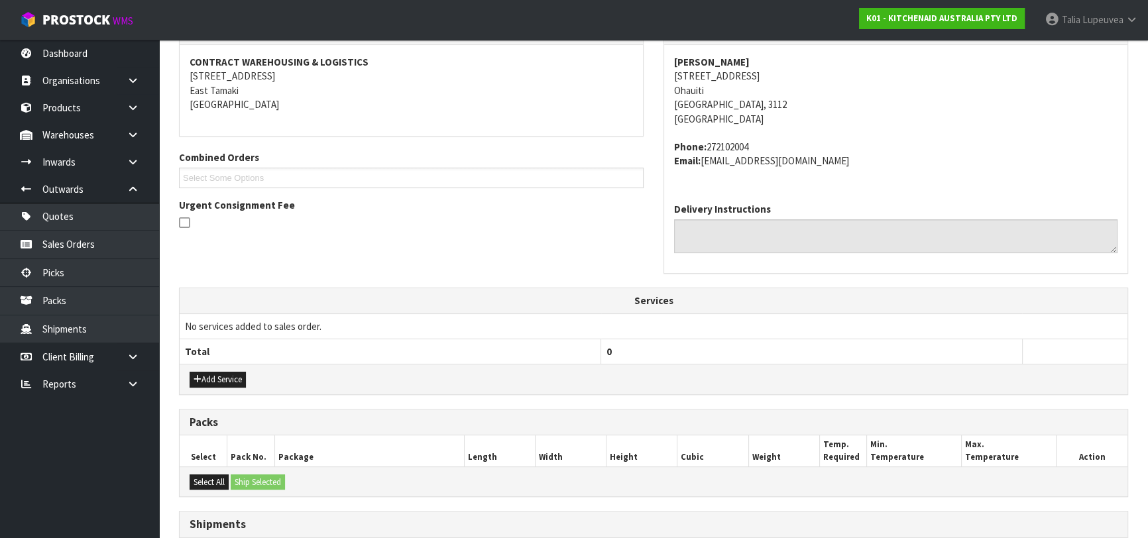
scroll to position [354, 0]
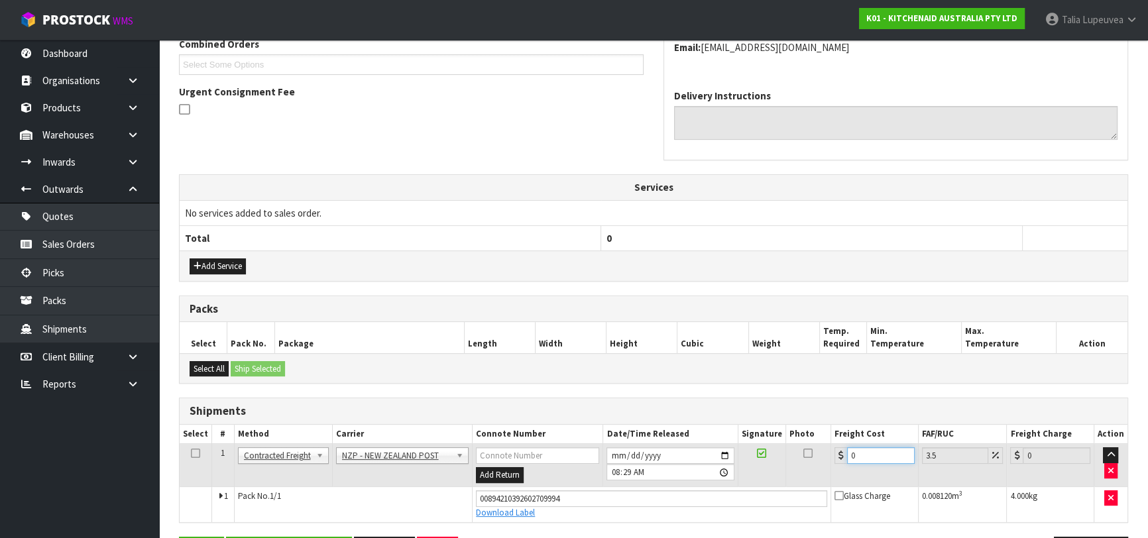
drag, startPoint x: 859, startPoint y: 454, endPoint x: 829, endPoint y: 457, distance: 30.0
click at [829, 460] on tr "1 Client Local Pickup Customer Local Pickup Company Freight Contracted Freight …" at bounding box center [654, 465] width 948 height 43
type input "8"
type input "8.28"
type input "8.4"
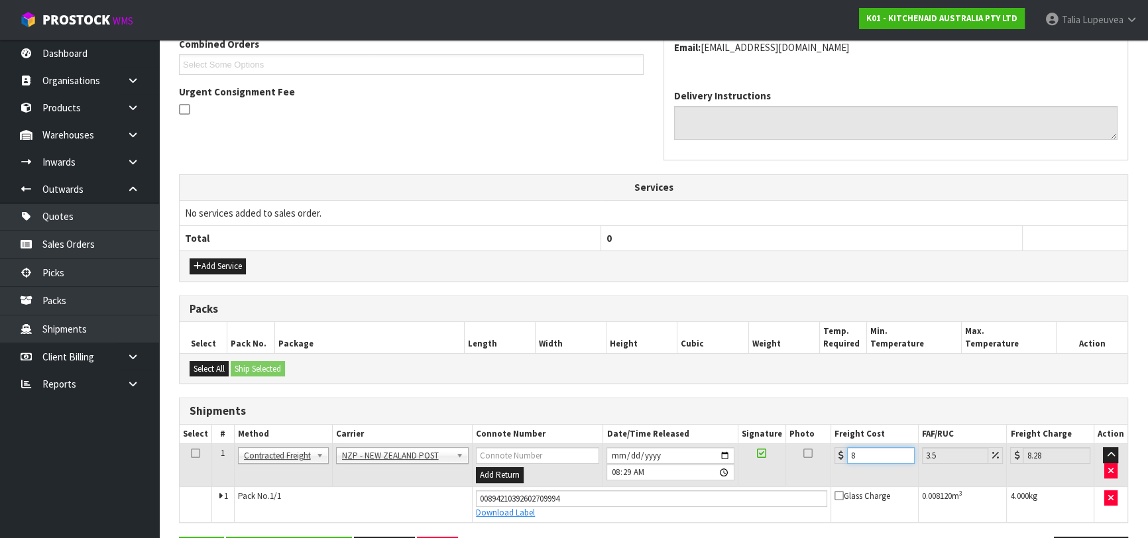
type input "8.69"
type input "8.45"
type input "8.75"
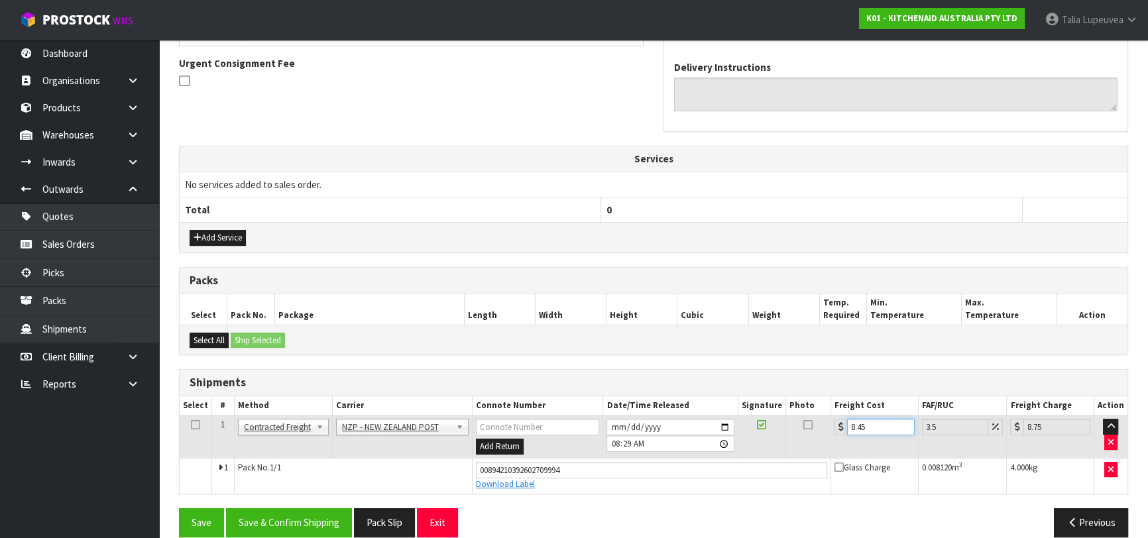
scroll to position [398, 0]
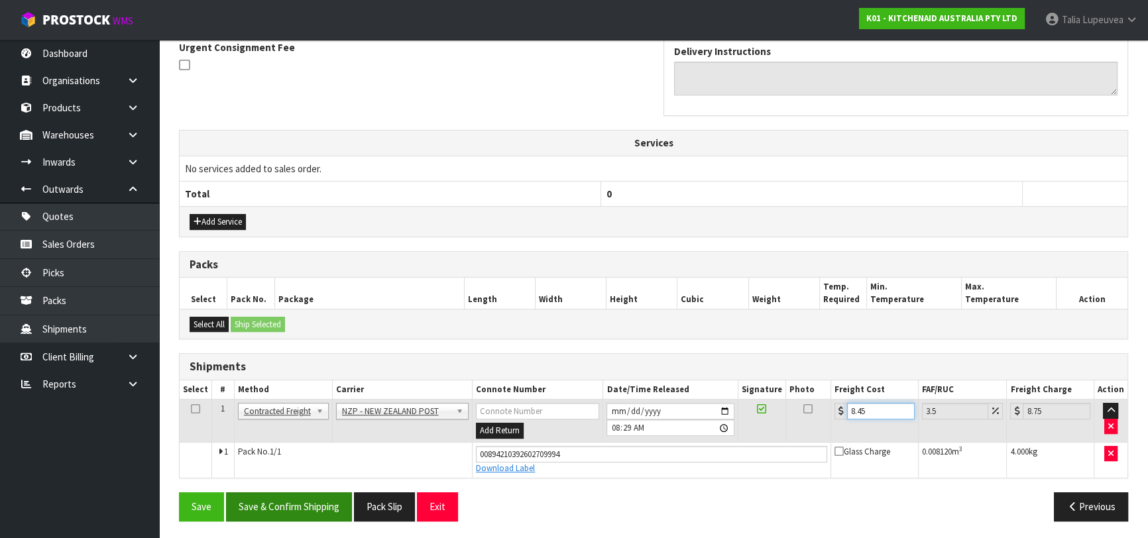
type input "8.45"
click at [318, 495] on button "Save & Confirm Shipping" at bounding box center [289, 507] width 126 height 29
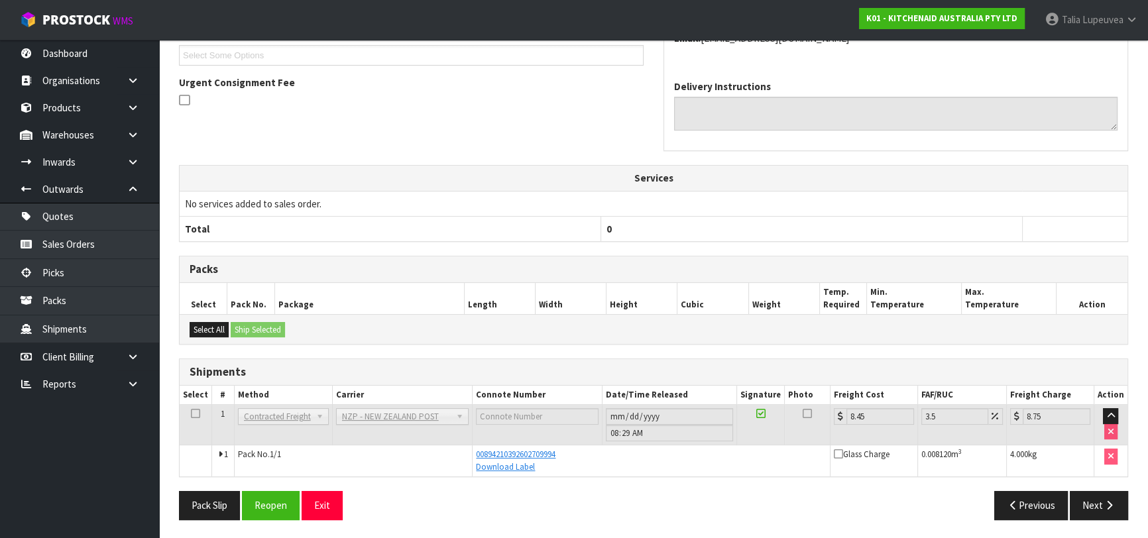
scroll to position [1, 0]
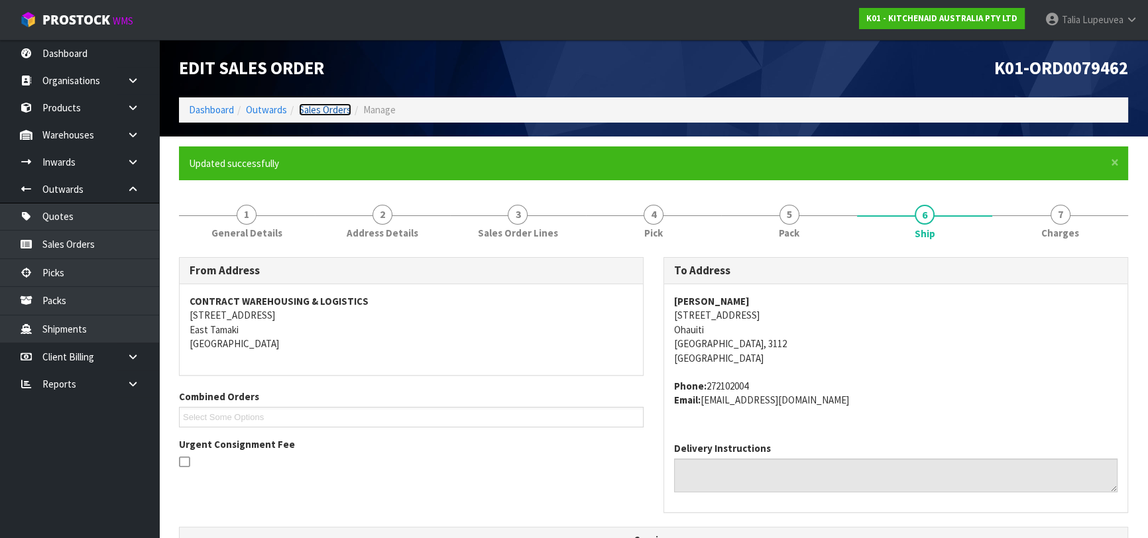
click at [332, 109] on link "Sales Orders" at bounding box center [325, 109] width 52 height 13
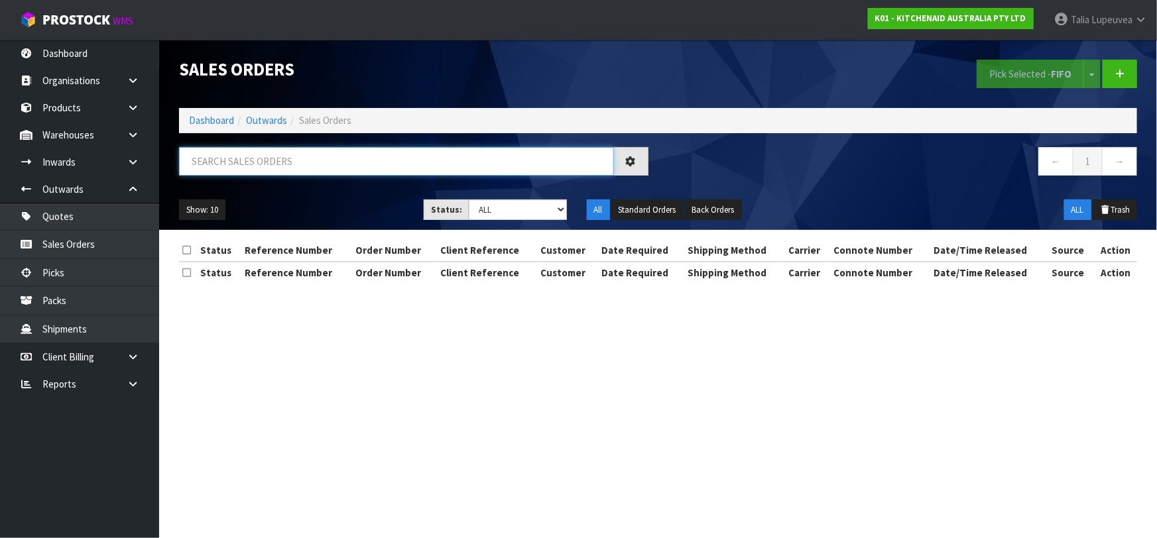
click at [353, 166] on input "text" at bounding box center [396, 161] width 435 height 29
type input "JOB-0413551"
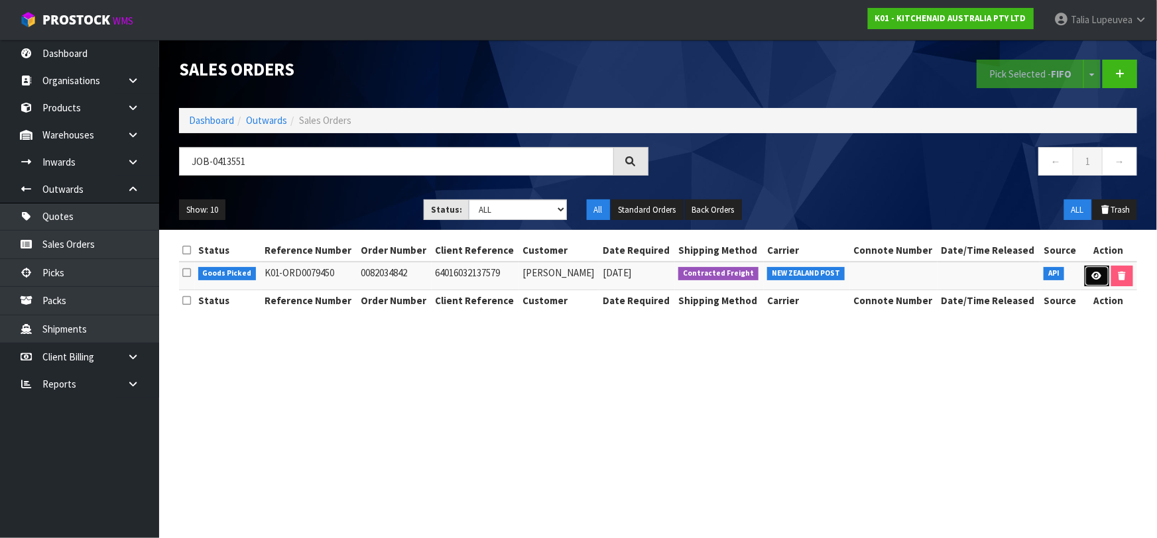
click at [1092, 277] on icon at bounding box center [1097, 276] width 10 height 9
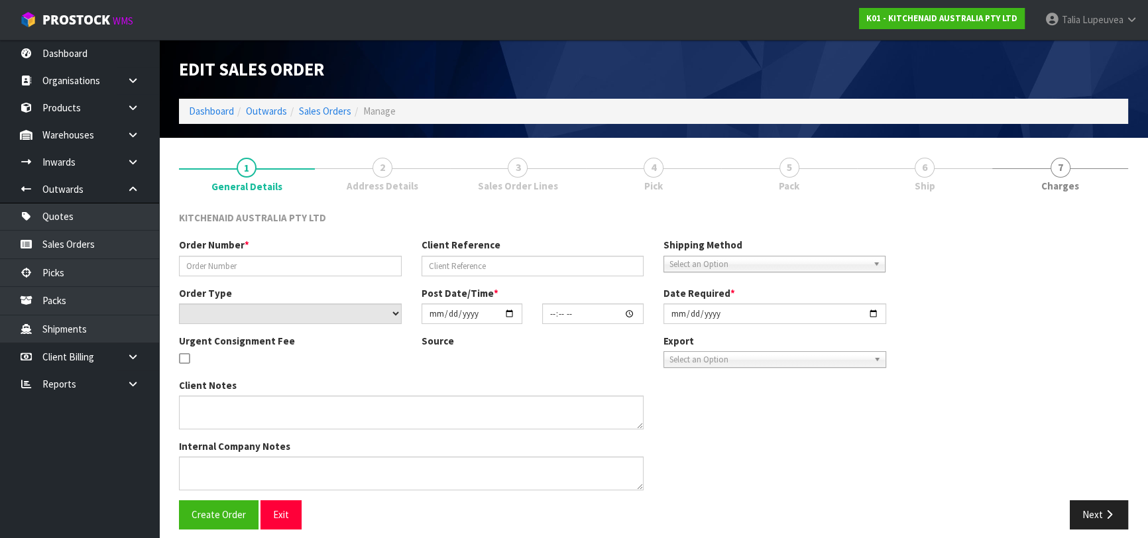
type input "0082034842"
type input "64016032137579"
select select "number:0"
type input "[DATE]"
type input "13:37:46.000"
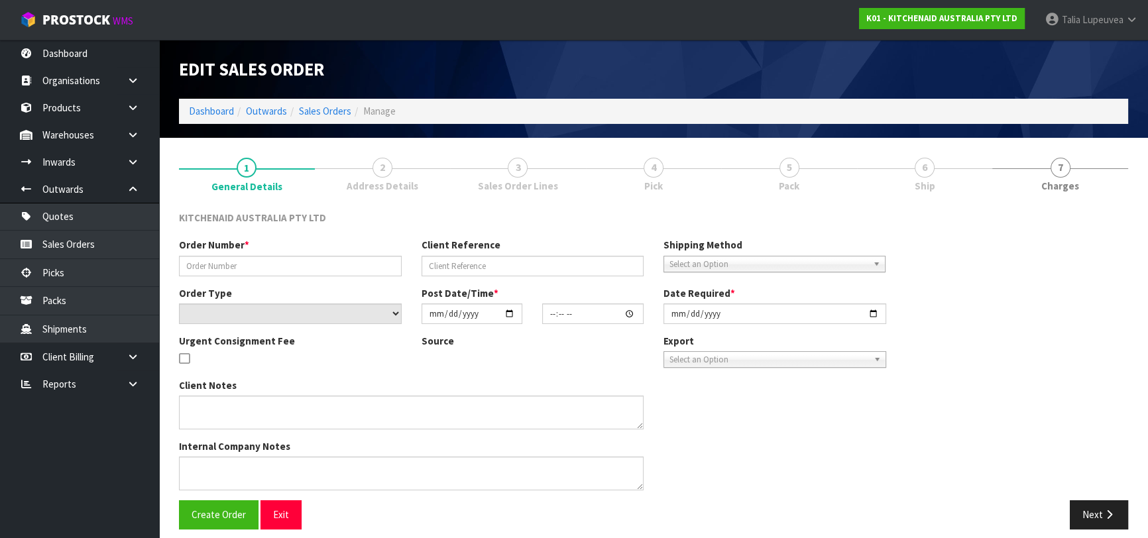
type input "[DATE]"
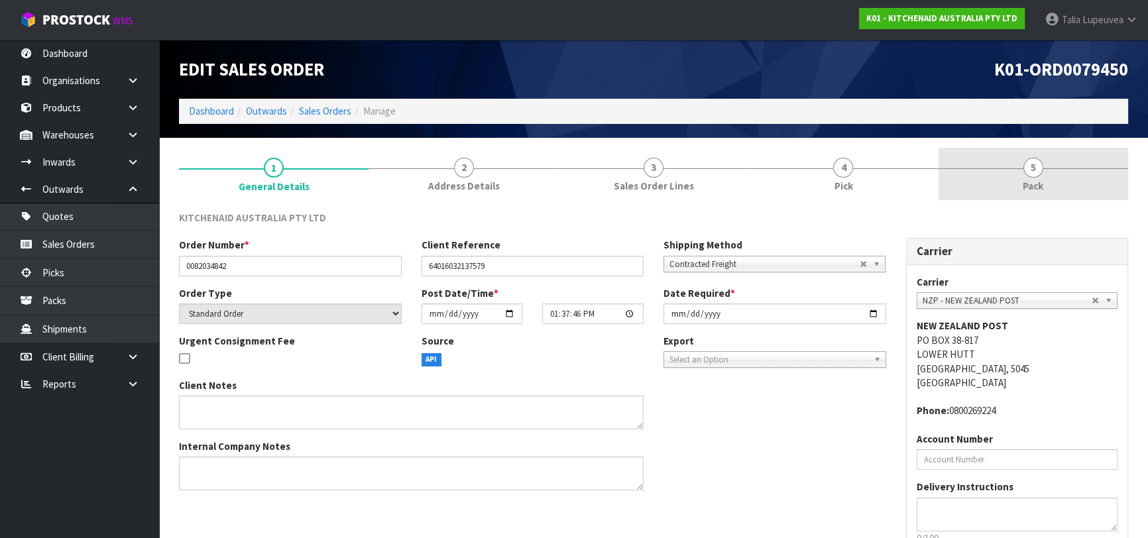
click at [1034, 182] on span "Pack" at bounding box center [1033, 186] width 21 height 14
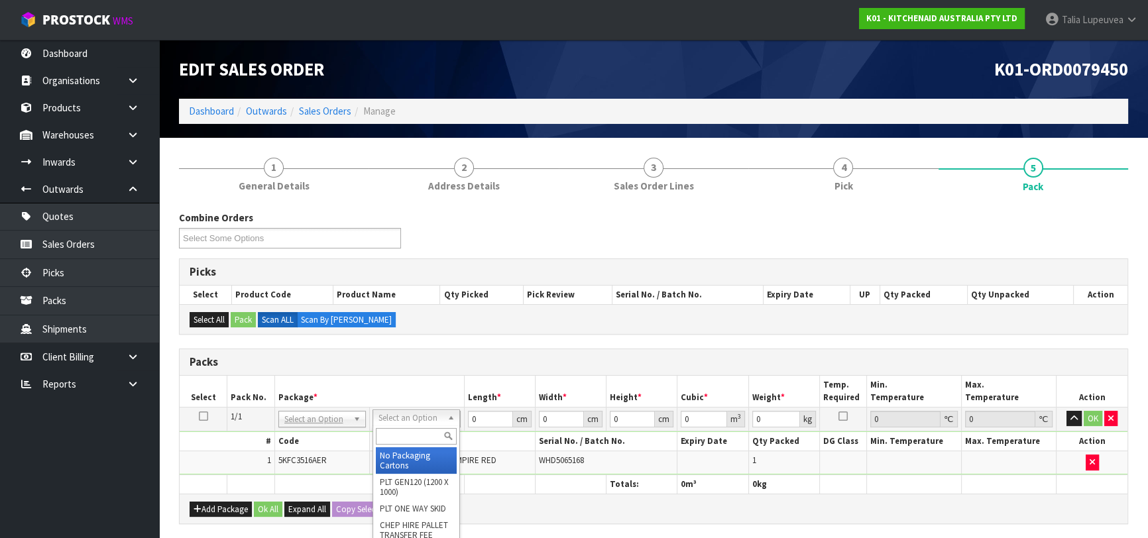
click at [423, 442] on input "text" at bounding box center [416, 436] width 81 height 17
type input "OC"
drag, startPoint x: 422, startPoint y: 459, endPoint x: 453, endPoint y: 430, distance: 43.2
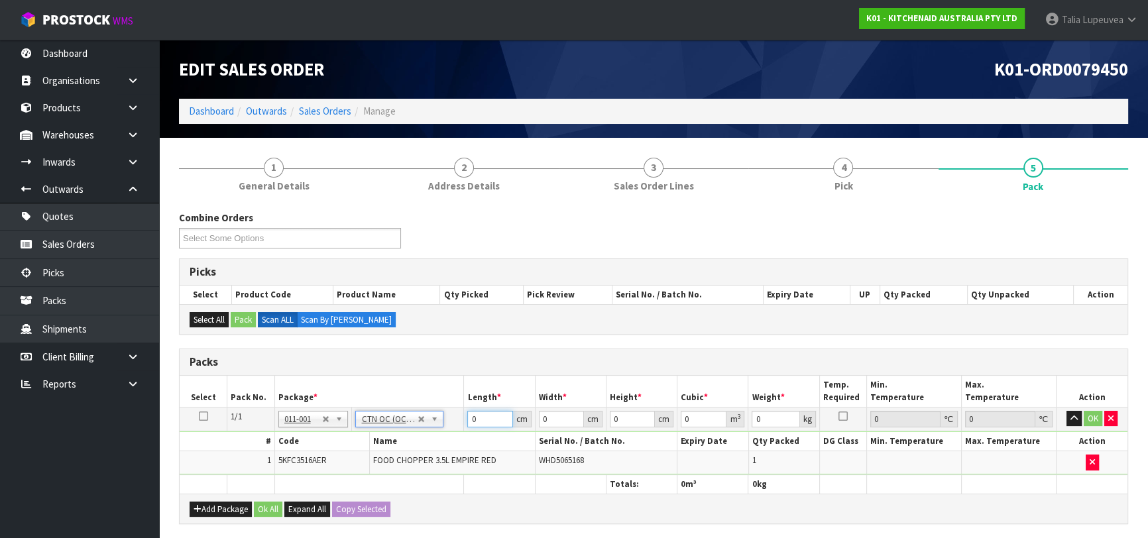
drag, startPoint x: 485, startPoint y: 416, endPoint x: 444, endPoint y: 421, distance: 40.8
click at [444, 421] on tr "1/1 NONE 007-001 007-002 007-004 007-009 007-013 007-014 007-015 007-017 007-01…" at bounding box center [654, 419] width 948 height 24
type input "1.75"
type input "25"
type input "20"
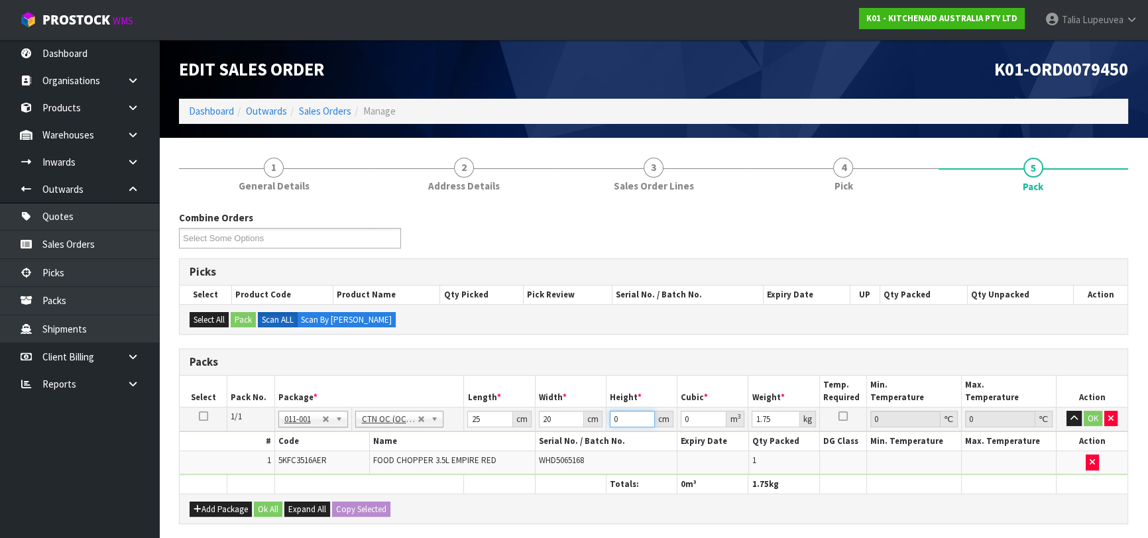
type input "2"
type input "0.001"
type input "27"
type input "0.0135"
type input "27"
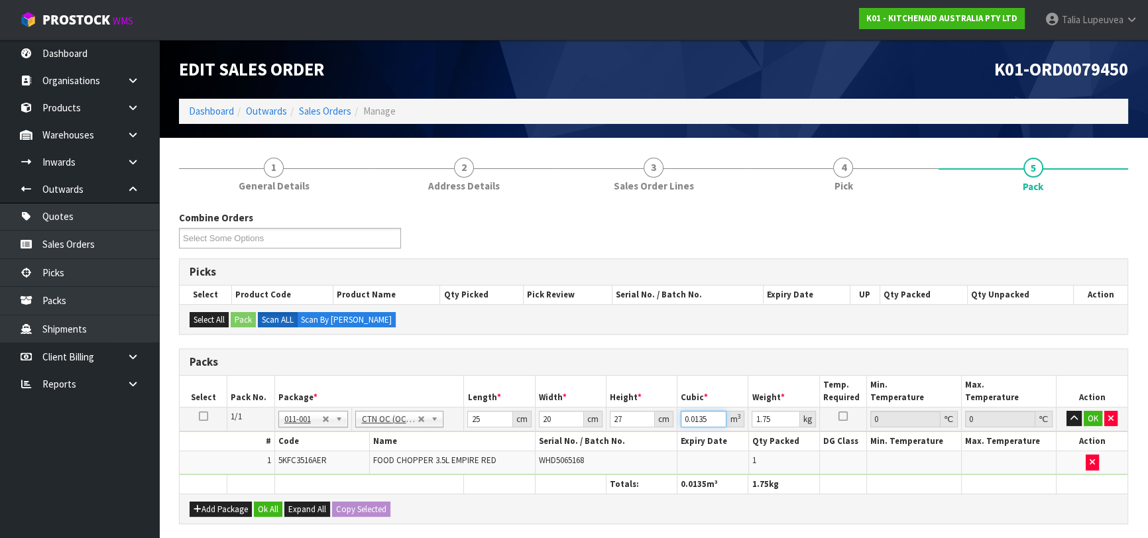
type input "2"
drag, startPoint x: 670, startPoint y: 425, endPoint x: 657, endPoint y: 428, distance: 13.5
click at [657, 428] on tr "1/1 NONE 007-001 007-002 007-004 007-009 007-013 007-014 007-015 007-017 007-01…" at bounding box center [654, 419] width 948 height 24
click at [622, 416] on input "27" at bounding box center [632, 419] width 45 height 17
type input "2"
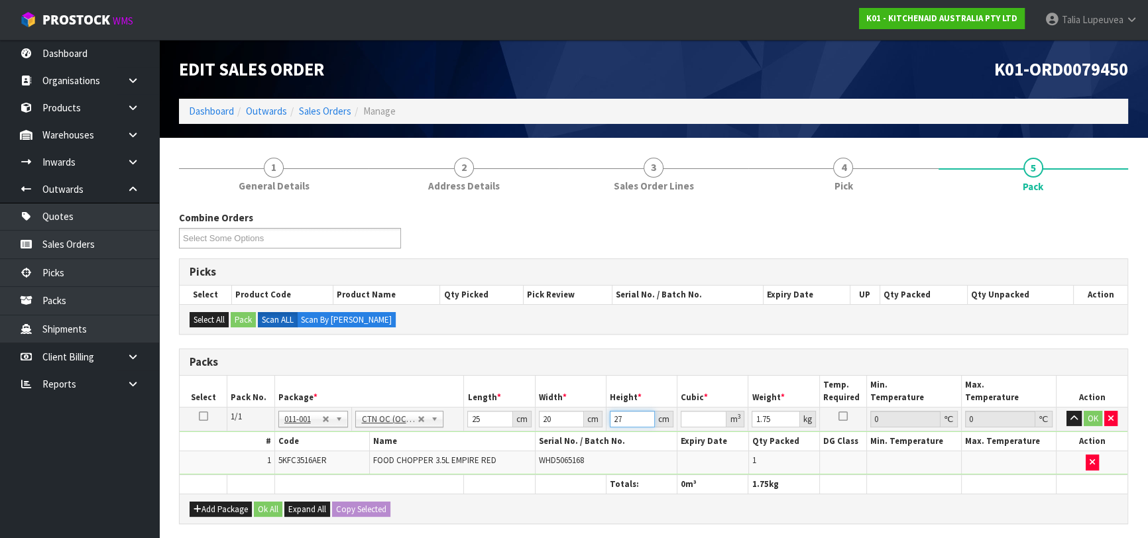
type input "0.001"
type input "27"
type input "0.0135"
type input "2"
click at [1085, 416] on button "OK" at bounding box center [1093, 419] width 19 height 16
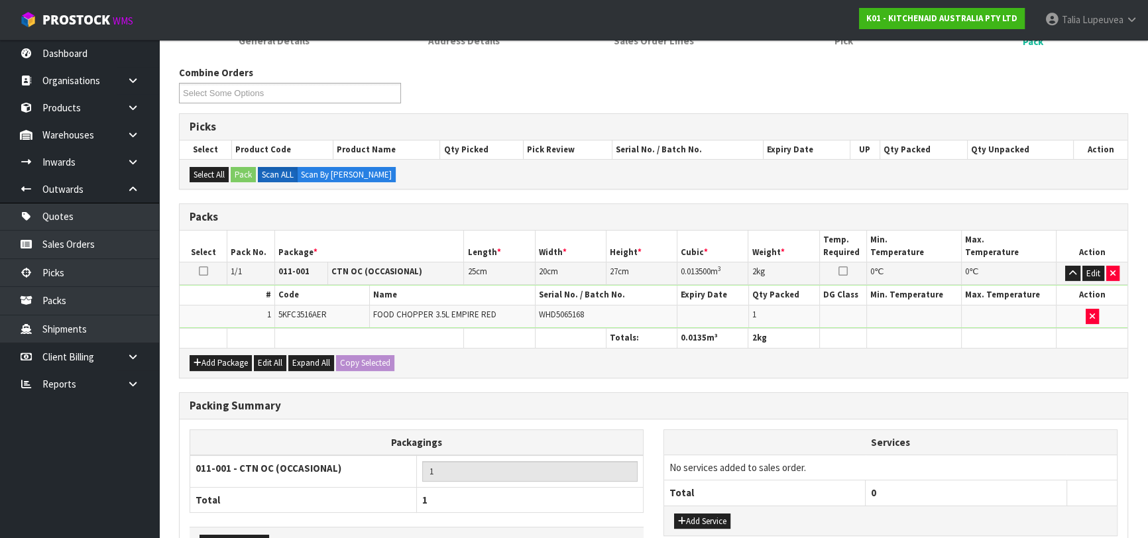
scroll to position [233, 0]
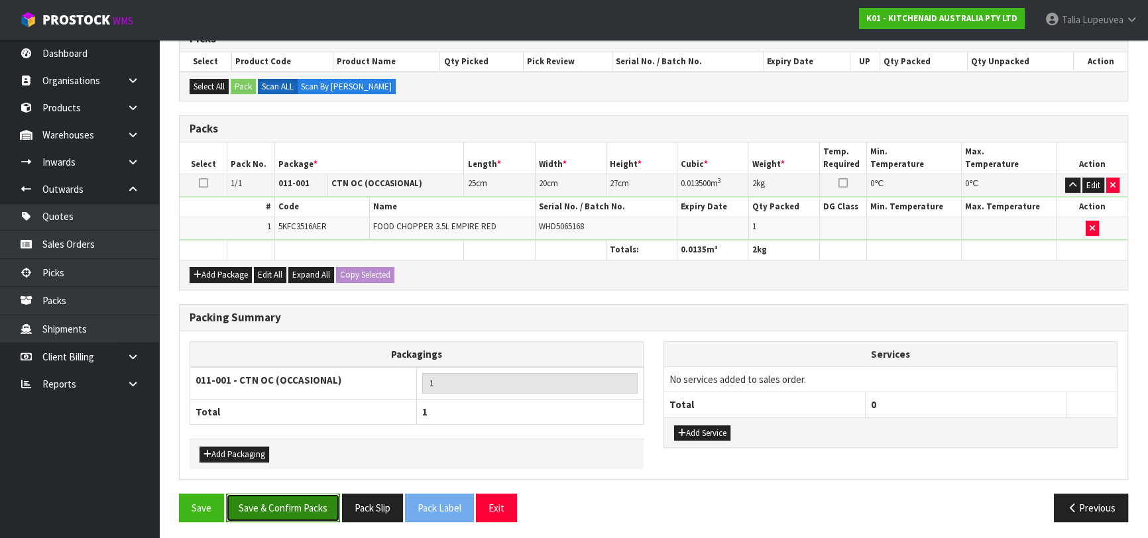
click at [277, 515] on button "Save & Confirm Packs" at bounding box center [283, 508] width 114 height 29
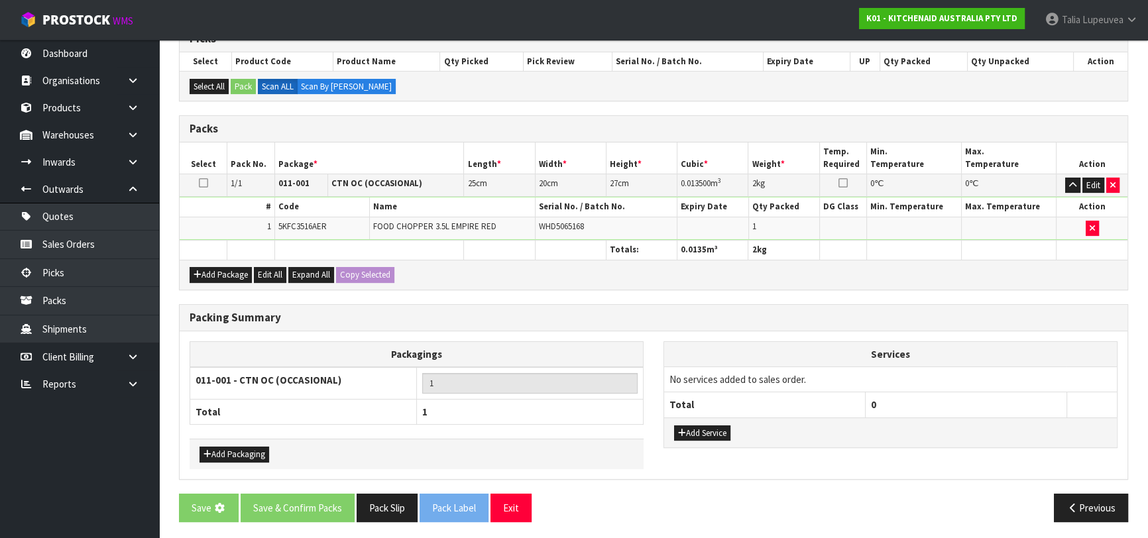
scroll to position [0, 0]
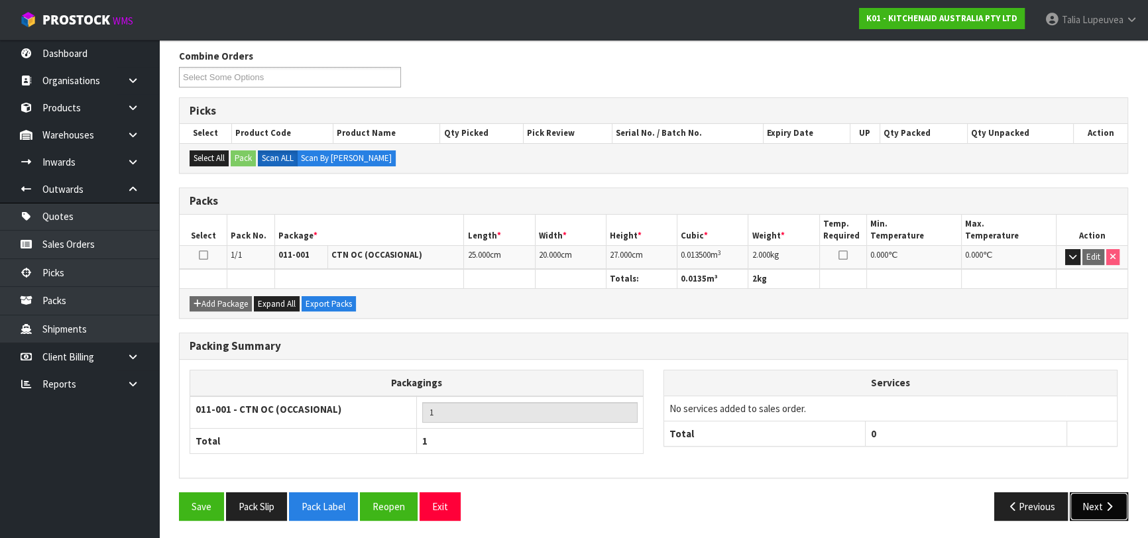
click at [1084, 496] on button "Next" at bounding box center [1099, 507] width 58 height 29
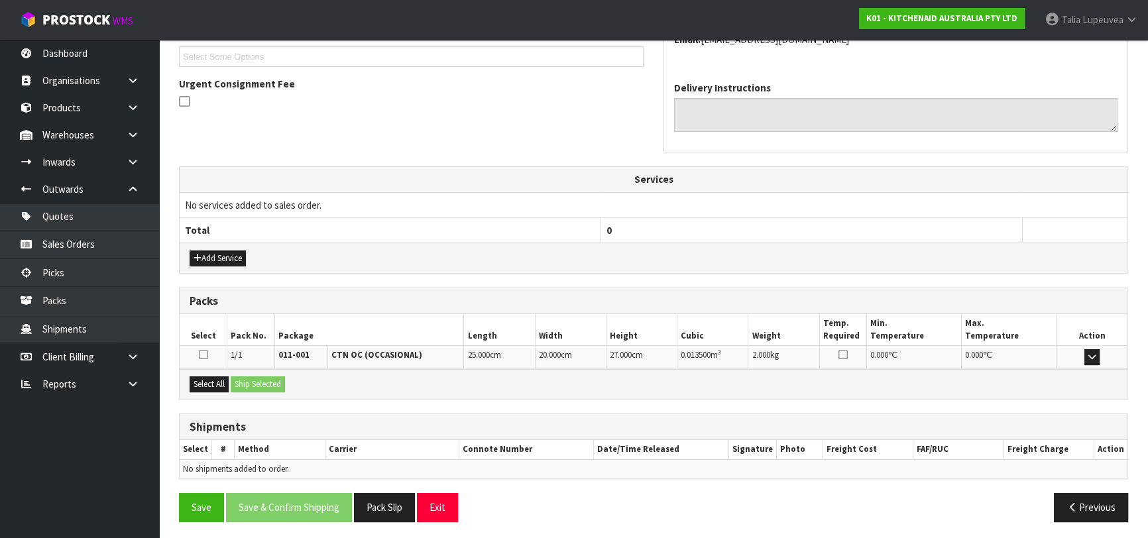
scroll to position [363, 0]
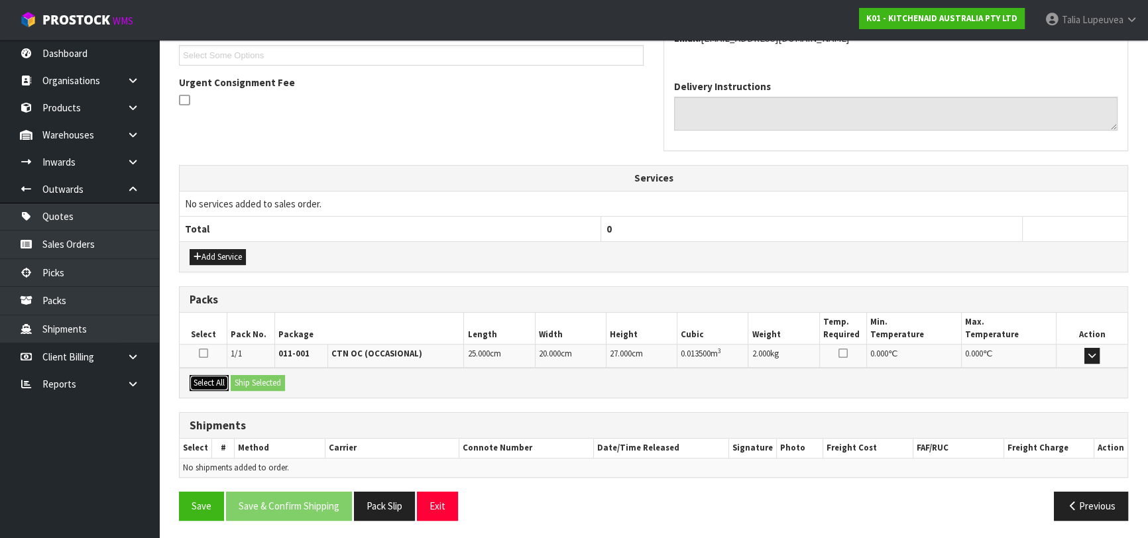
drag, startPoint x: 210, startPoint y: 383, endPoint x: 238, endPoint y: 382, distance: 27.9
click at [210, 382] on button "Select All" at bounding box center [209, 383] width 39 height 16
click at [238, 382] on button "Ship Selected" at bounding box center [258, 383] width 54 height 16
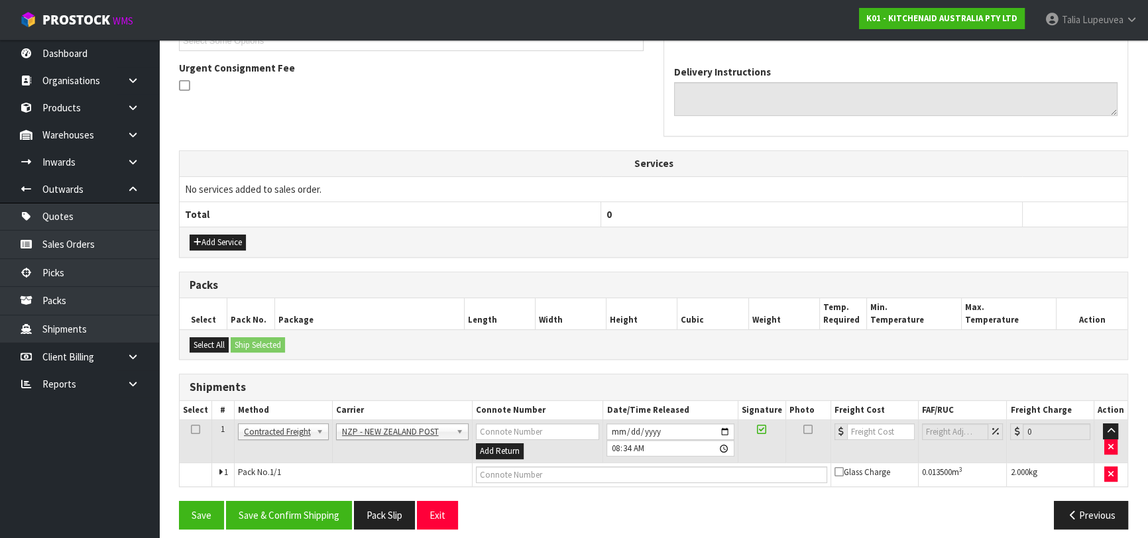
scroll to position [386, 0]
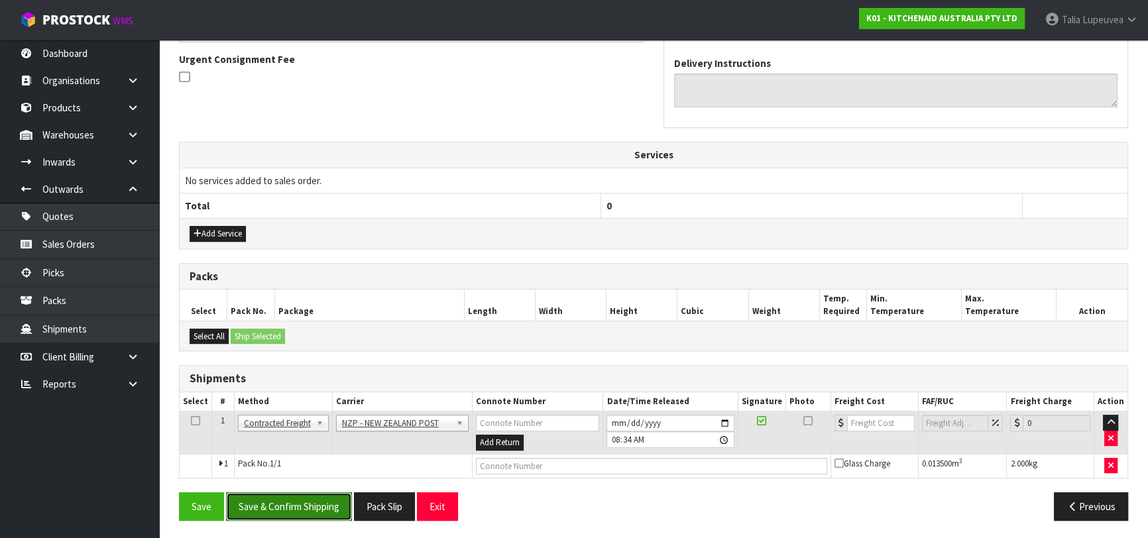
click at [304, 505] on button "Save & Confirm Shipping" at bounding box center [289, 507] width 126 height 29
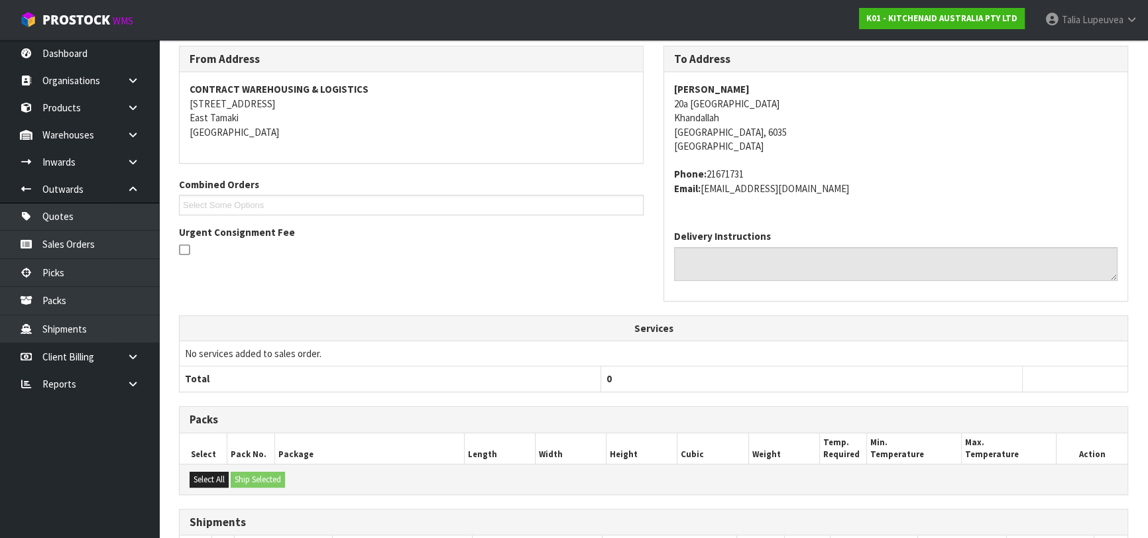
scroll to position [368, 0]
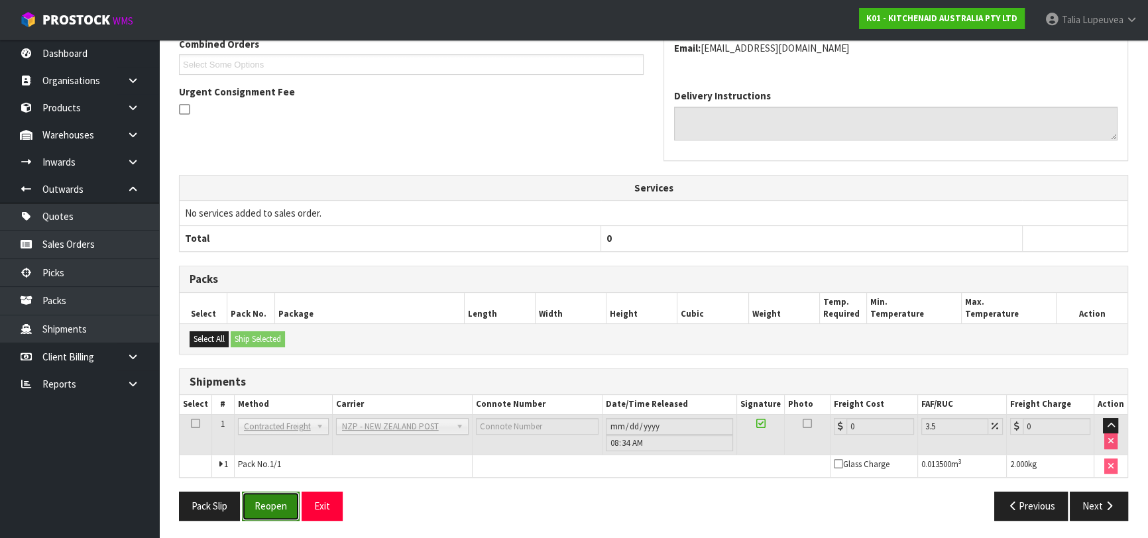
click at [267, 497] on button "Reopen" at bounding box center [271, 506] width 58 height 29
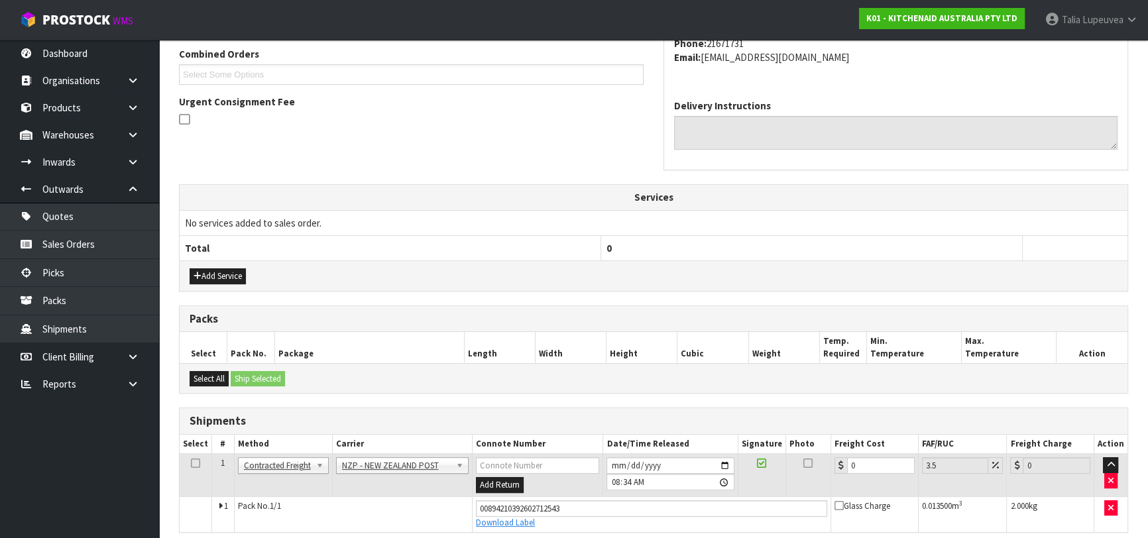
scroll to position [354, 0]
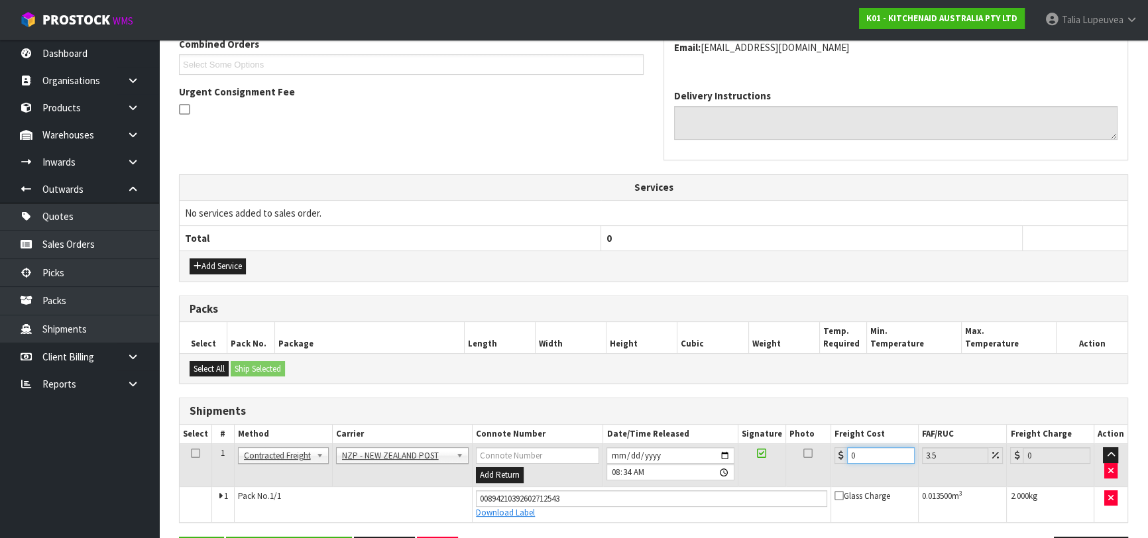
drag, startPoint x: 823, startPoint y: 459, endPoint x: 800, endPoint y: 461, distance: 23.3
click at [799, 461] on tr "1 Client Local Pickup Customer Local Pickup Company Freight Contracted Freight …" at bounding box center [654, 465] width 948 height 43
type input "8"
type input "8.28"
type input "8.4"
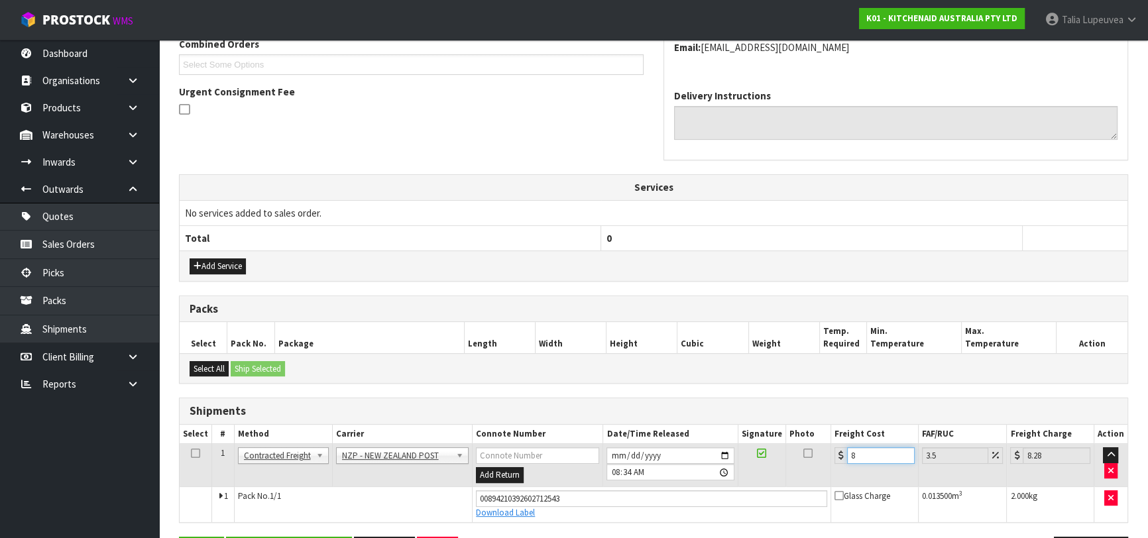
type input "8.69"
type input "8.45"
type input "8.75"
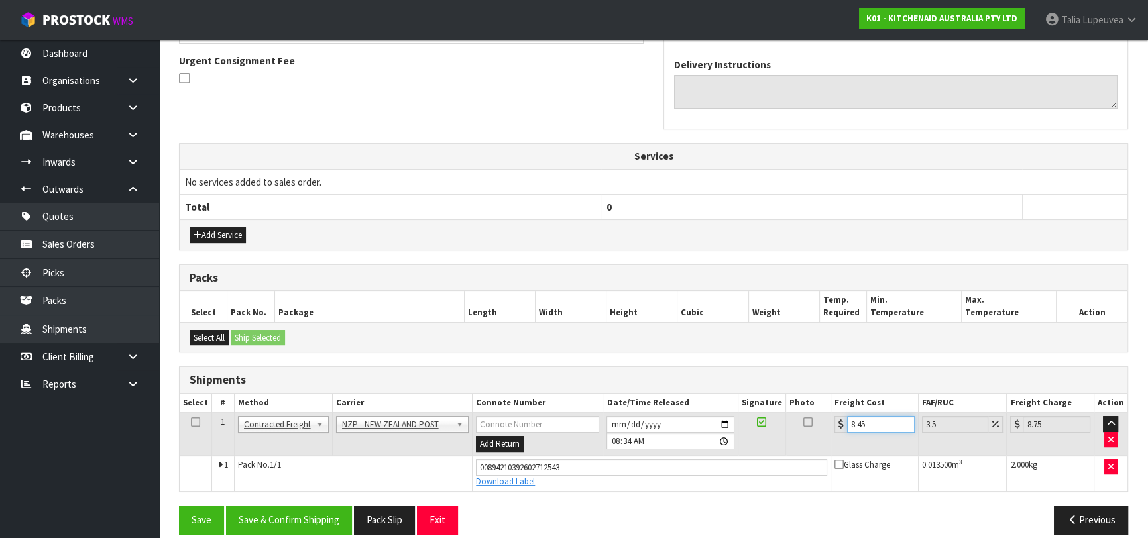
scroll to position [398, 0]
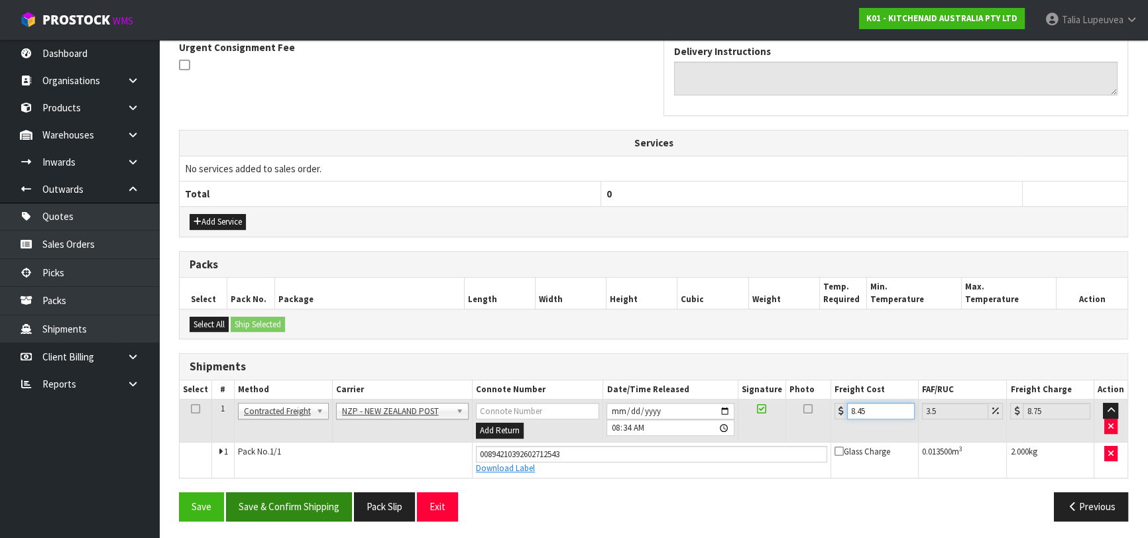
type input "8.45"
click at [307, 506] on button "Save & Confirm Shipping" at bounding box center [289, 507] width 126 height 29
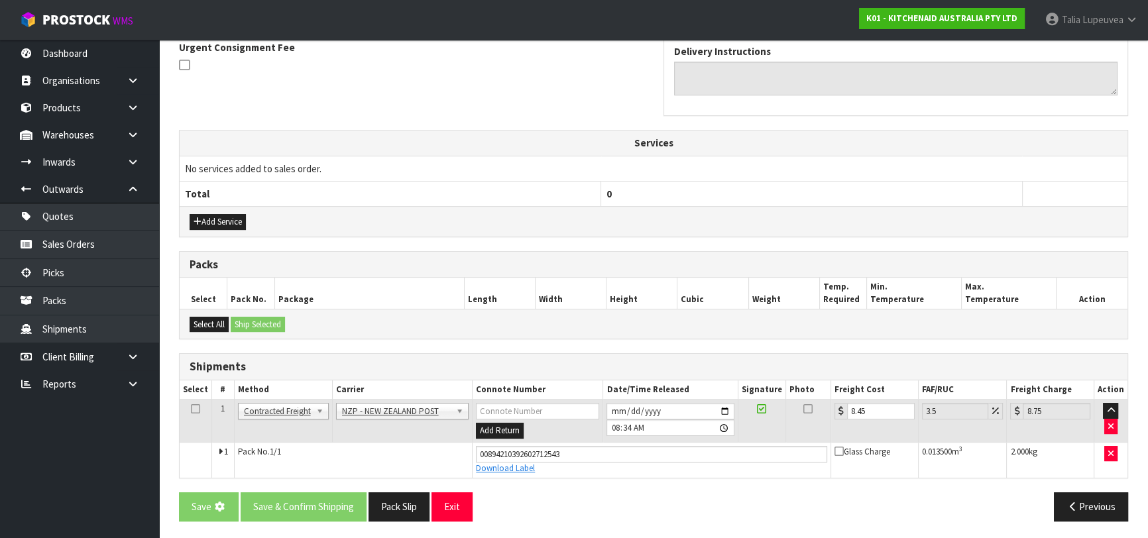
scroll to position [0, 0]
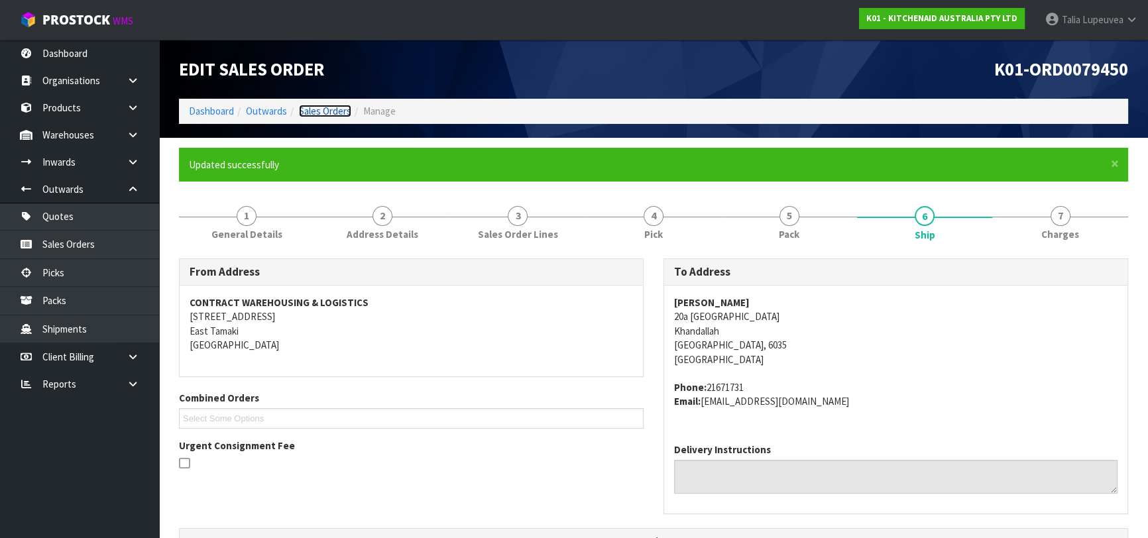
click at [312, 113] on link "Sales Orders" at bounding box center [325, 111] width 52 height 13
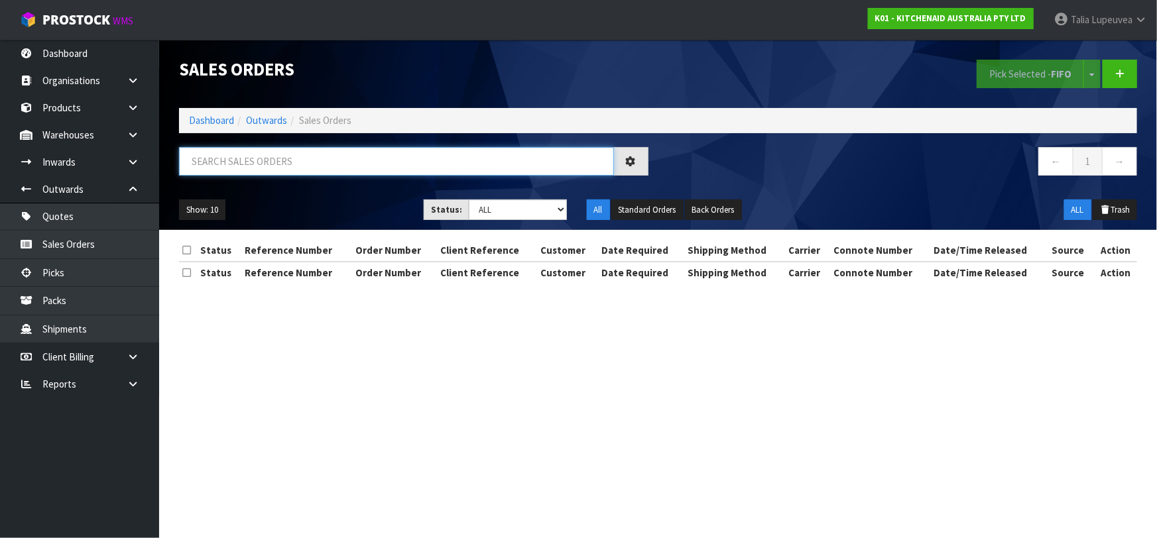
click at [428, 161] on input "text" at bounding box center [396, 161] width 435 height 29
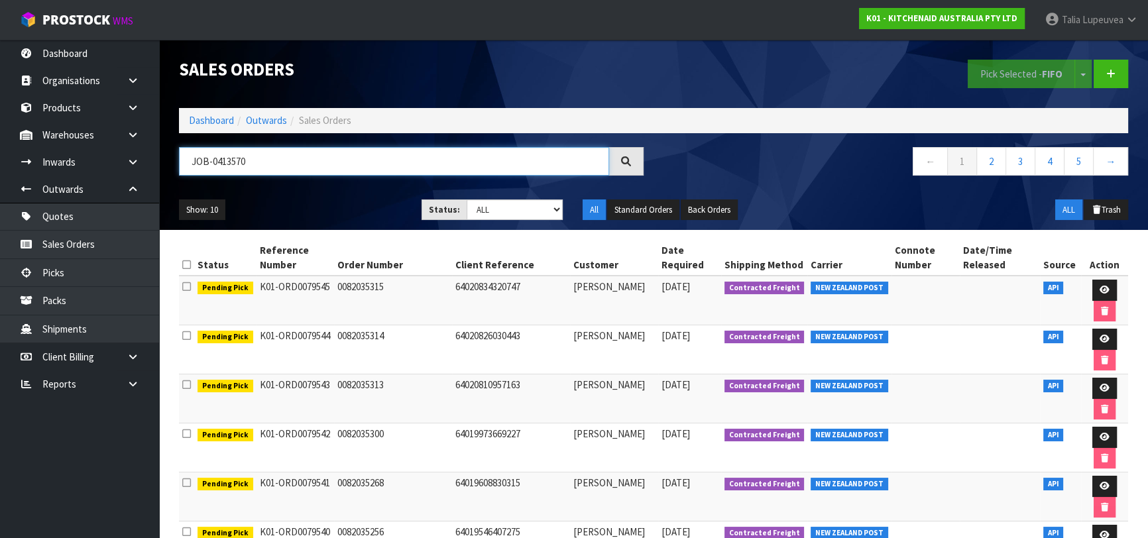
type input "JOB-0413570"
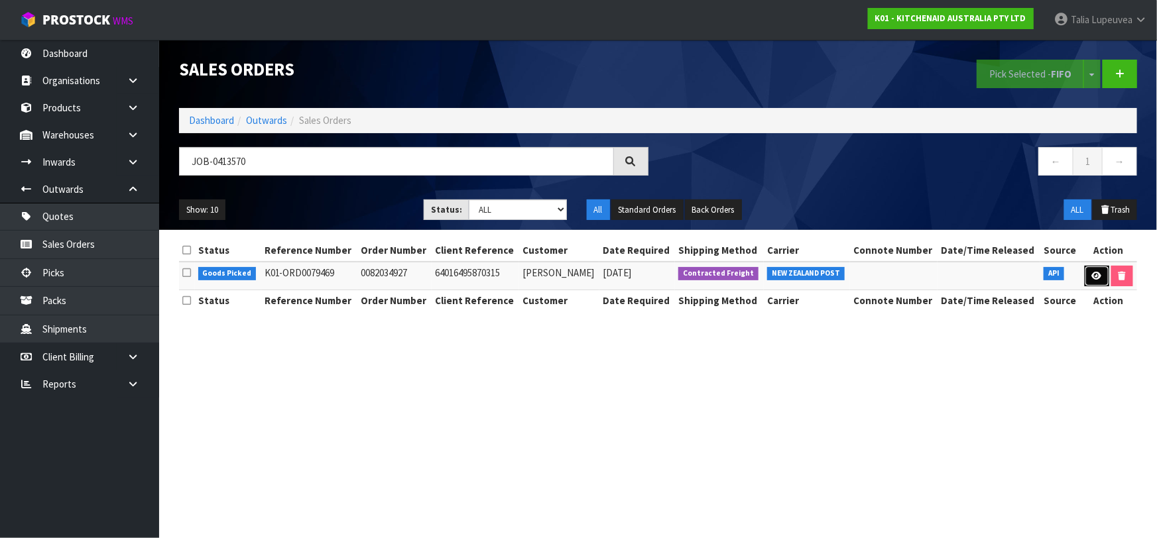
click at [1098, 282] on link at bounding box center [1097, 276] width 25 height 21
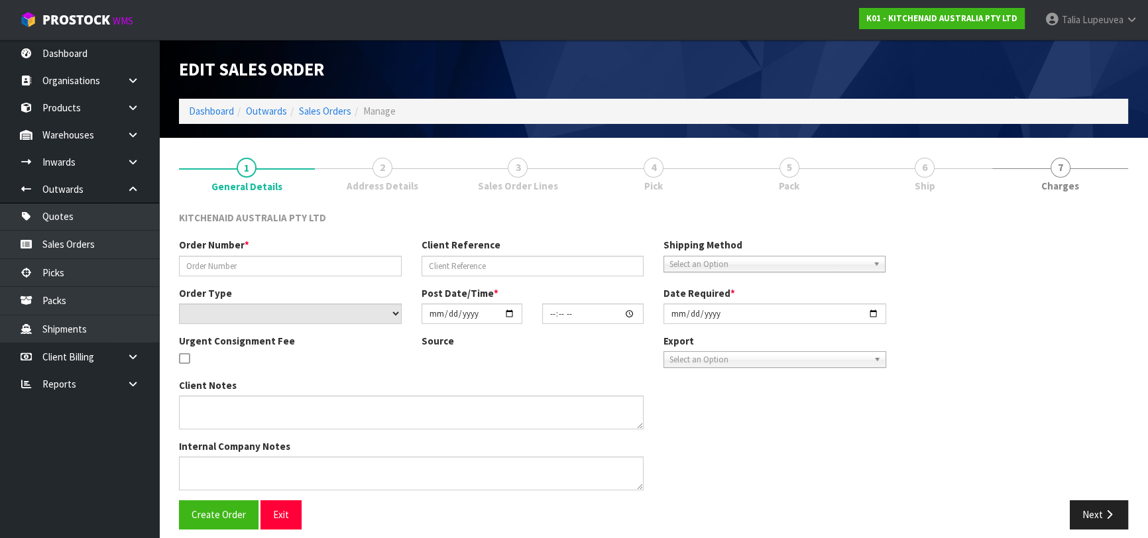
type input "0082034927"
type input "64016495870315"
select select "number:0"
type input "[DATE]"
type input "17:39:17.000"
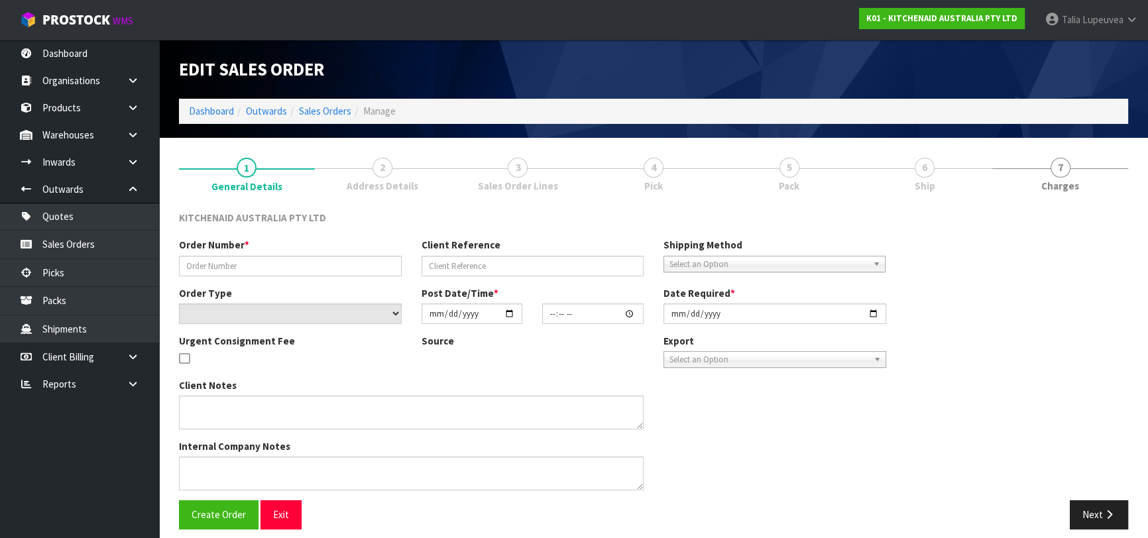
type input "[DATE]"
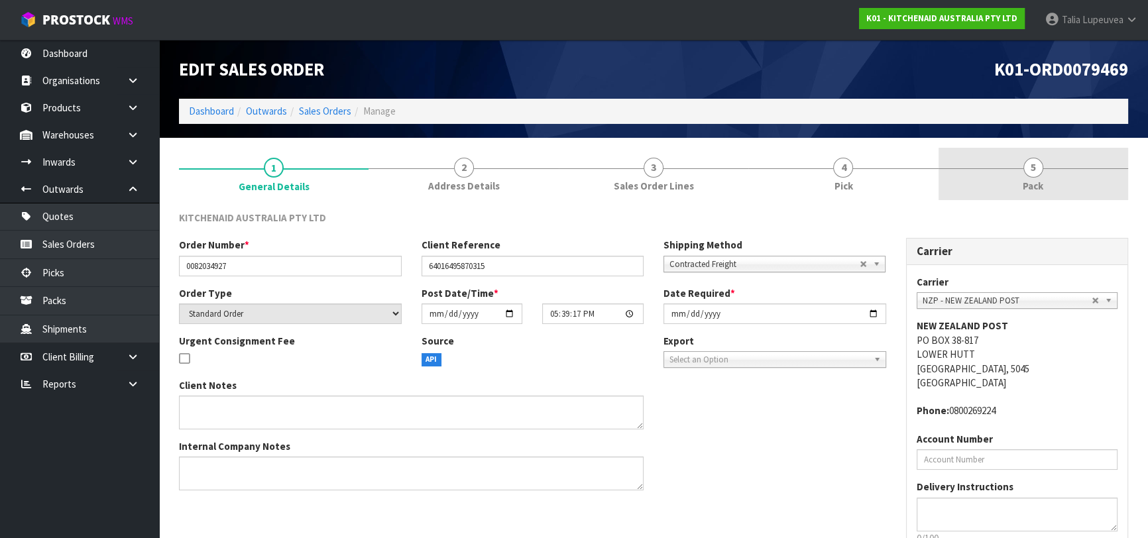
click at [1023, 180] on span "Pack" at bounding box center [1033, 186] width 21 height 14
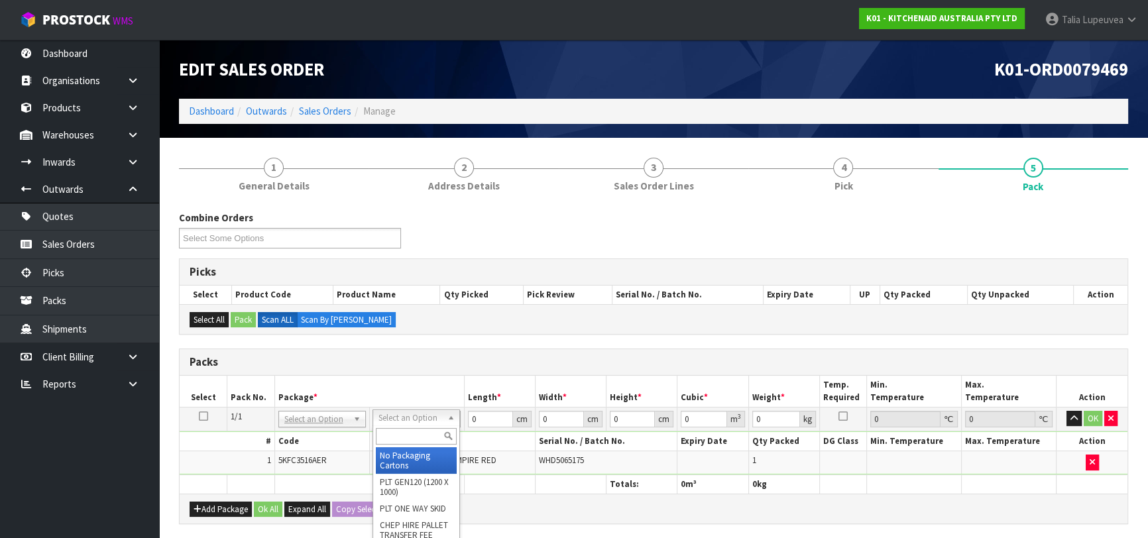
click at [442, 436] on input "text" at bounding box center [416, 436] width 81 height 17
type input "OWN"
drag, startPoint x: 397, startPoint y: 450, endPoint x: 444, endPoint y: 443, distance: 47.6
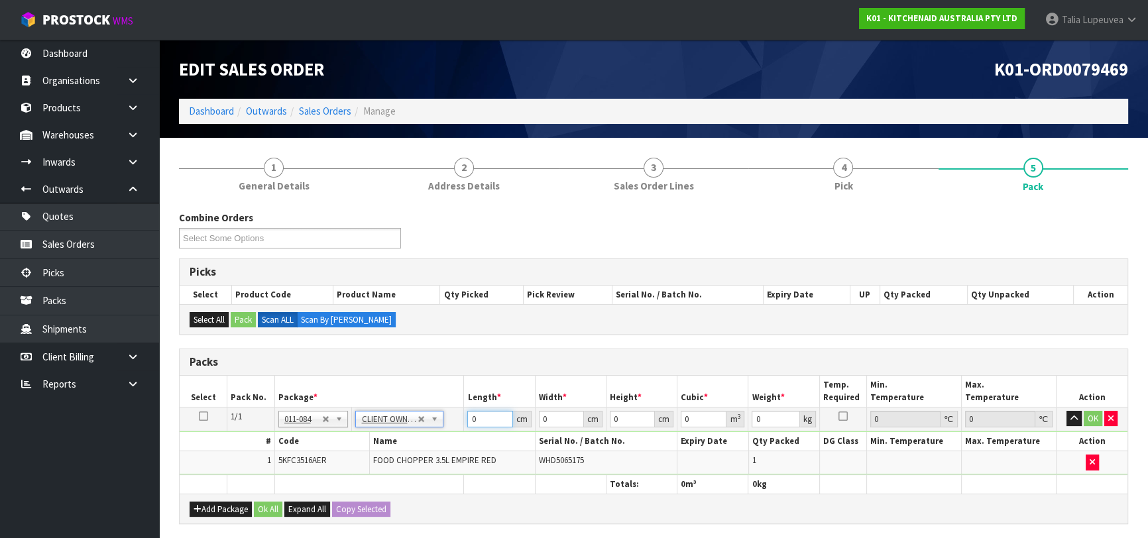
type input "1.75"
drag, startPoint x: 477, startPoint y: 416, endPoint x: 434, endPoint y: 430, distance: 45.9
click at [438, 429] on tr "1/1 NONE 007-001 007-002 007-004 007-009 007-013 007-014 007-015 007-017 007-01…" at bounding box center [654, 419] width 948 height 24
type input "29"
type input "26"
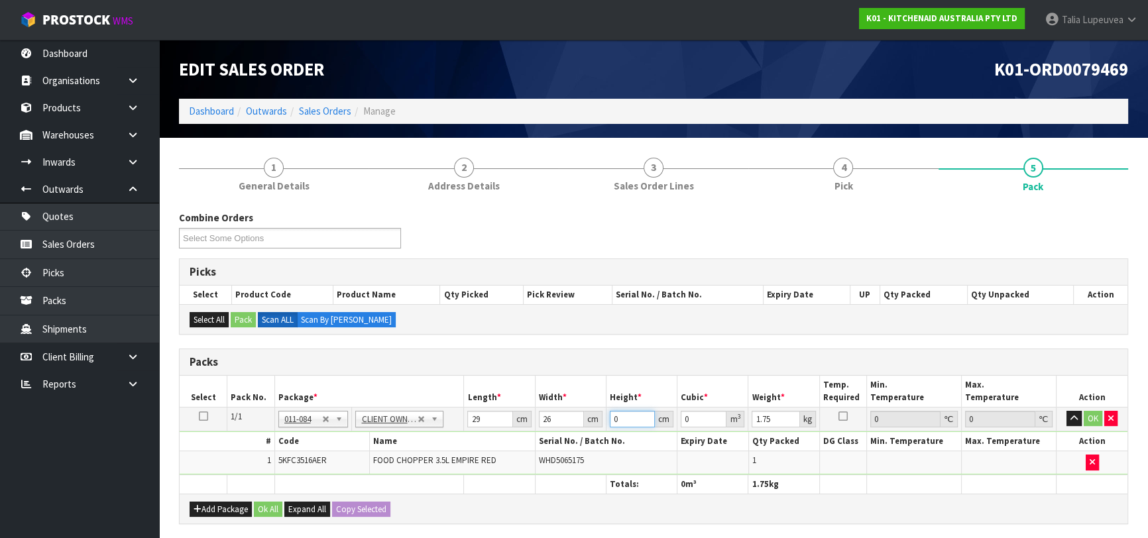
type input "1"
type input "0.000754"
type input "19"
type input "0.014326"
type input "19"
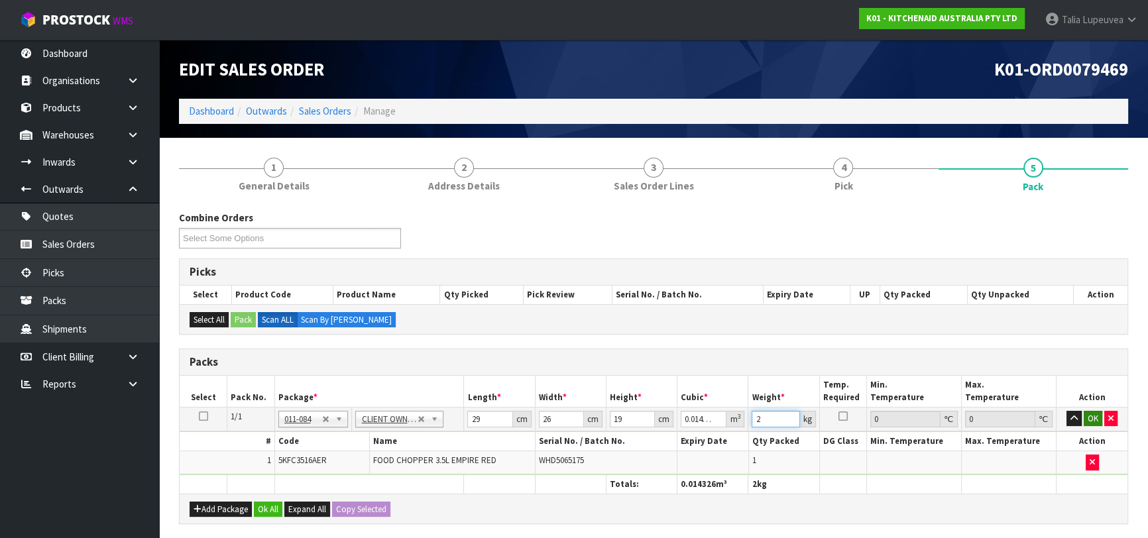
type input "2"
click at [1085, 420] on button "OK" at bounding box center [1093, 419] width 19 height 16
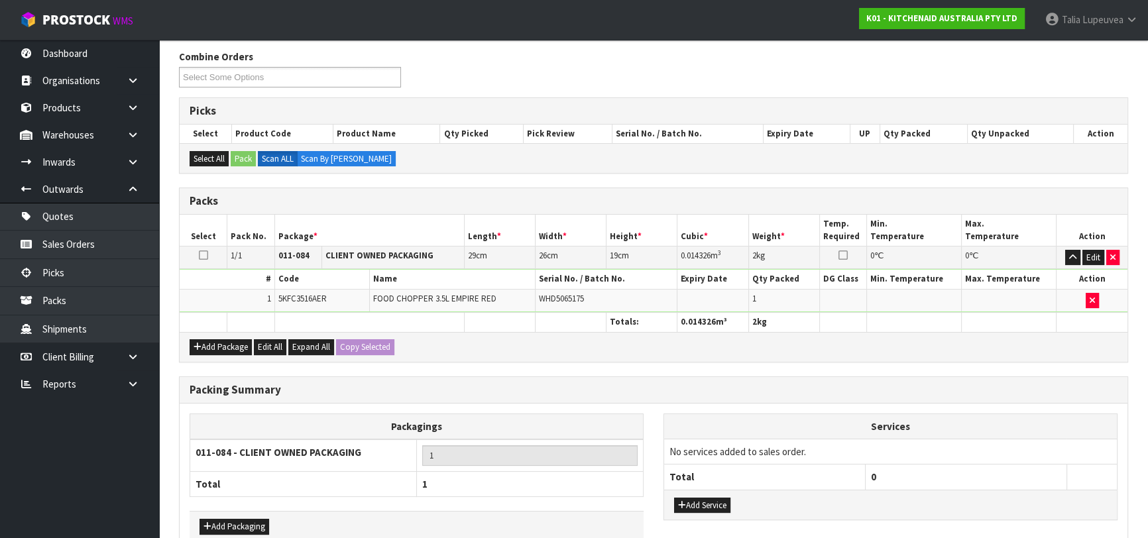
scroll to position [233, 0]
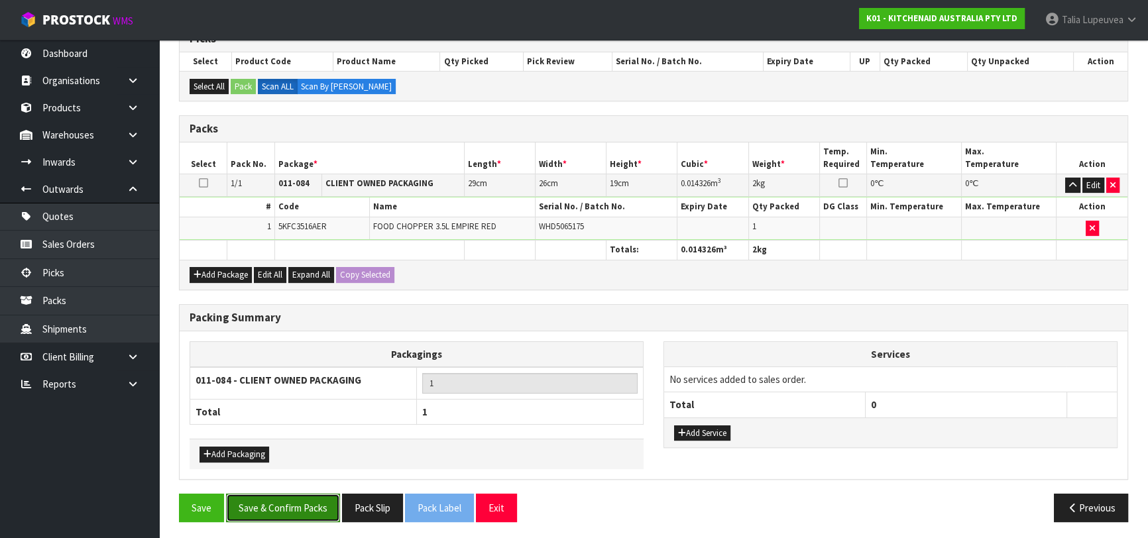
click at [247, 505] on button "Save & Confirm Packs" at bounding box center [283, 508] width 114 height 29
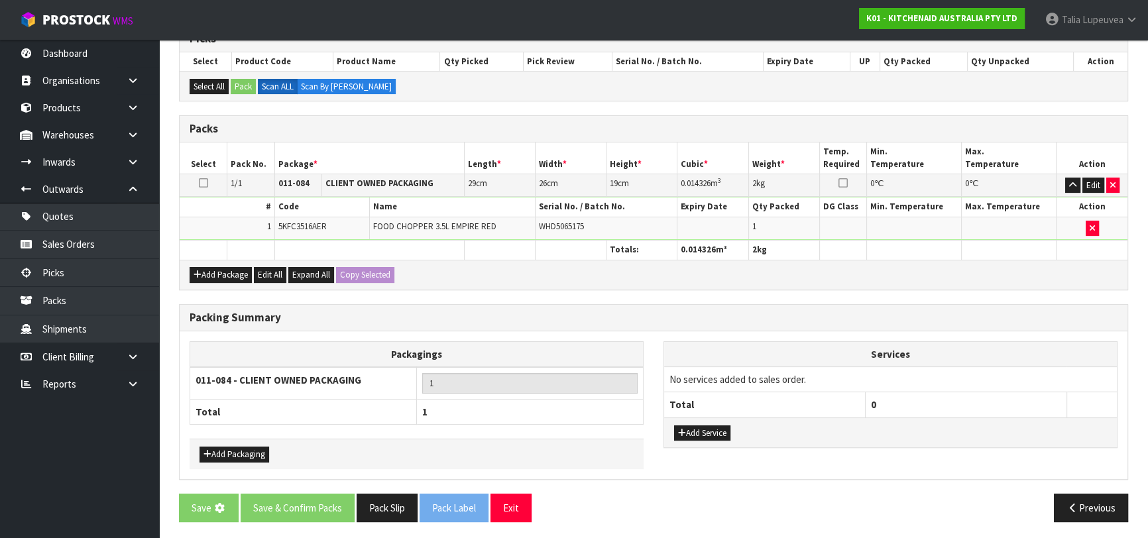
scroll to position [0, 0]
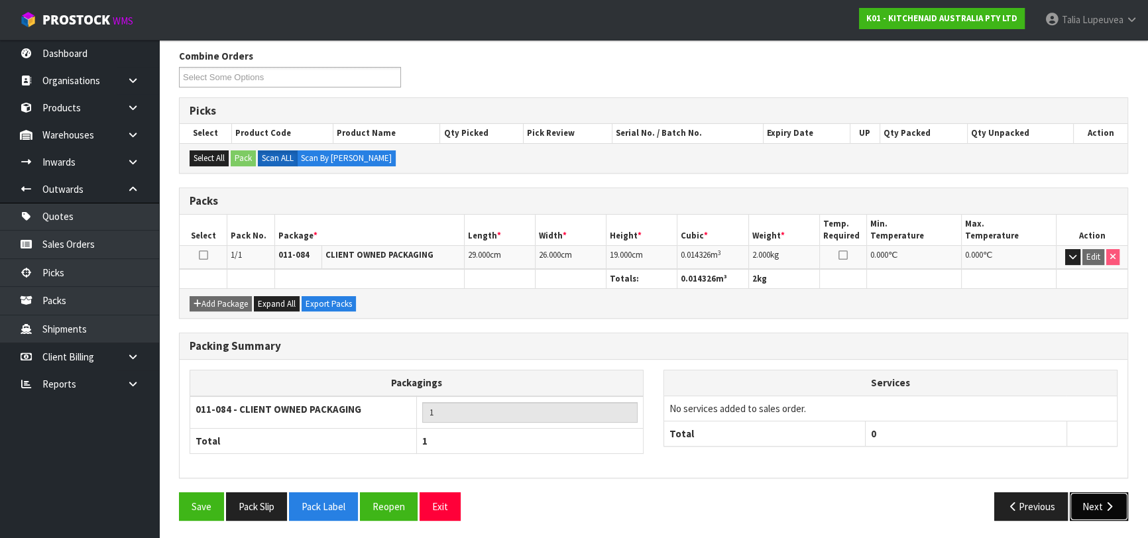
click at [1096, 503] on button "Next" at bounding box center [1099, 507] width 58 height 29
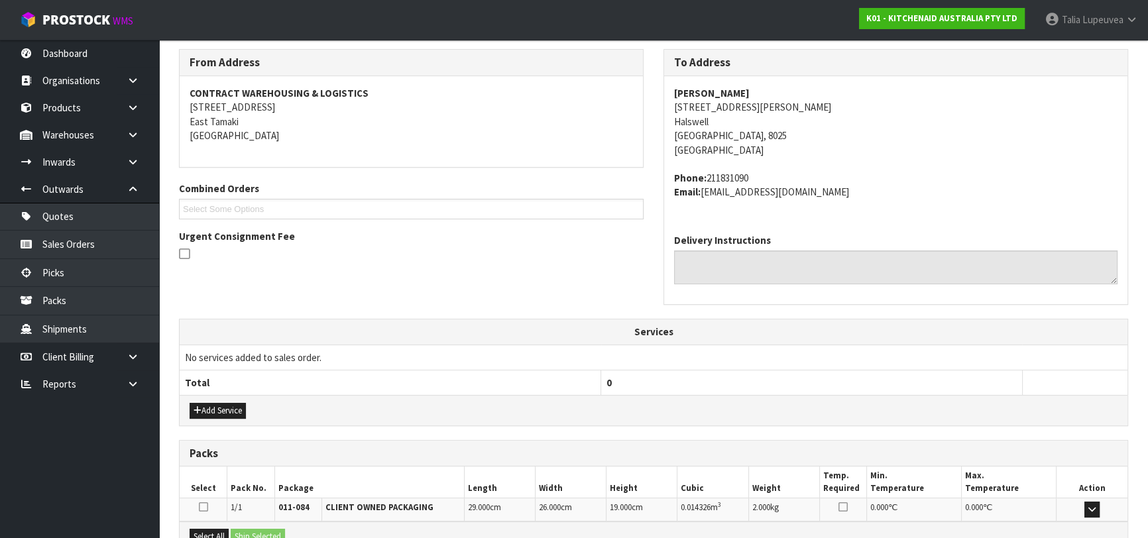
scroll to position [363, 0]
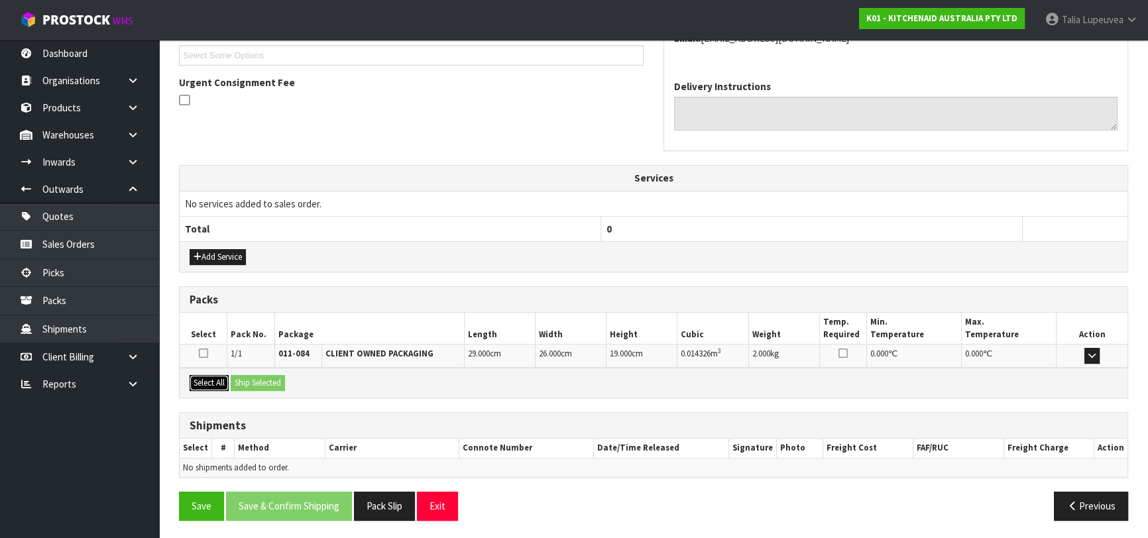
drag, startPoint x: 214, startPoint y: 375, endPoint x: 250, endPoint y: 375, distance: 35.8
click at [215, 375] on button "Select All" at bounding box center [209, 383] width 39 height 16
click at [250, 375] on button "Ship Selected" at bounding box center [258, 383] width 54 height 16
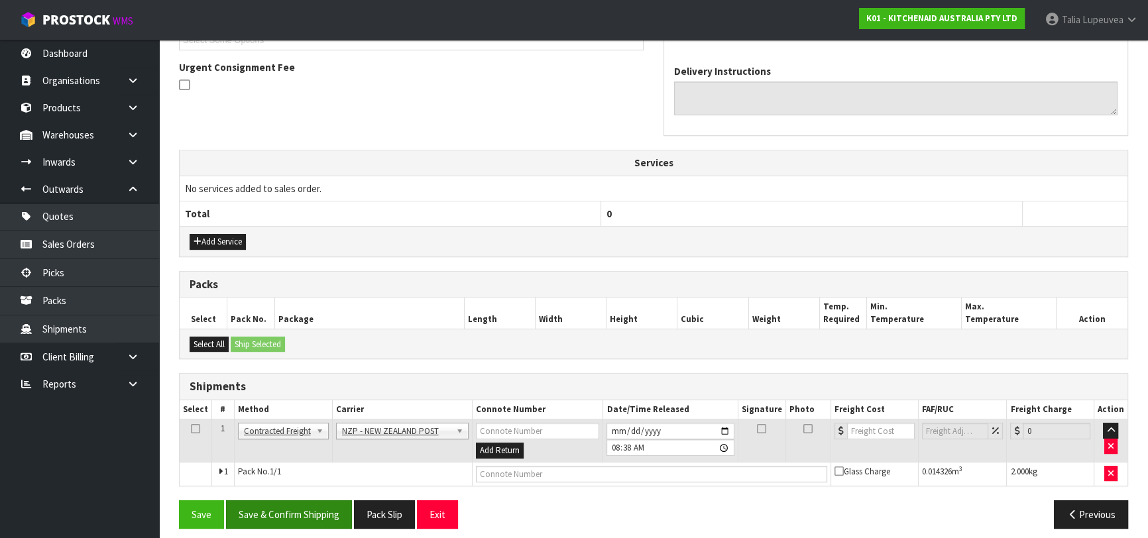
scroll to position [386, 0]
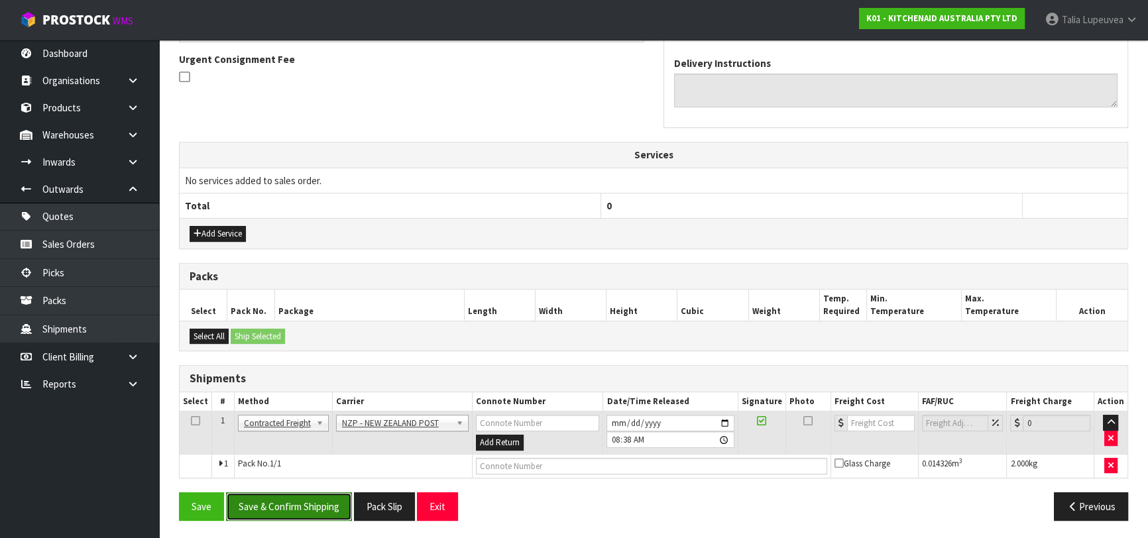
click at [316, 500] on button "Save & Confirm Shipping" at bounding box center [289, 507] width 126 height 29
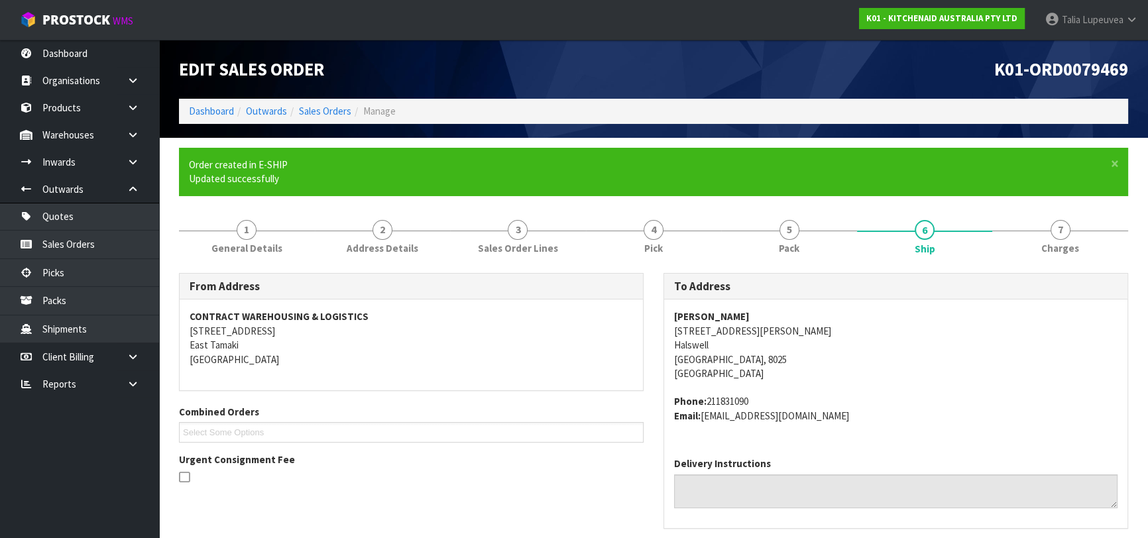
scroll to position [368, 0]
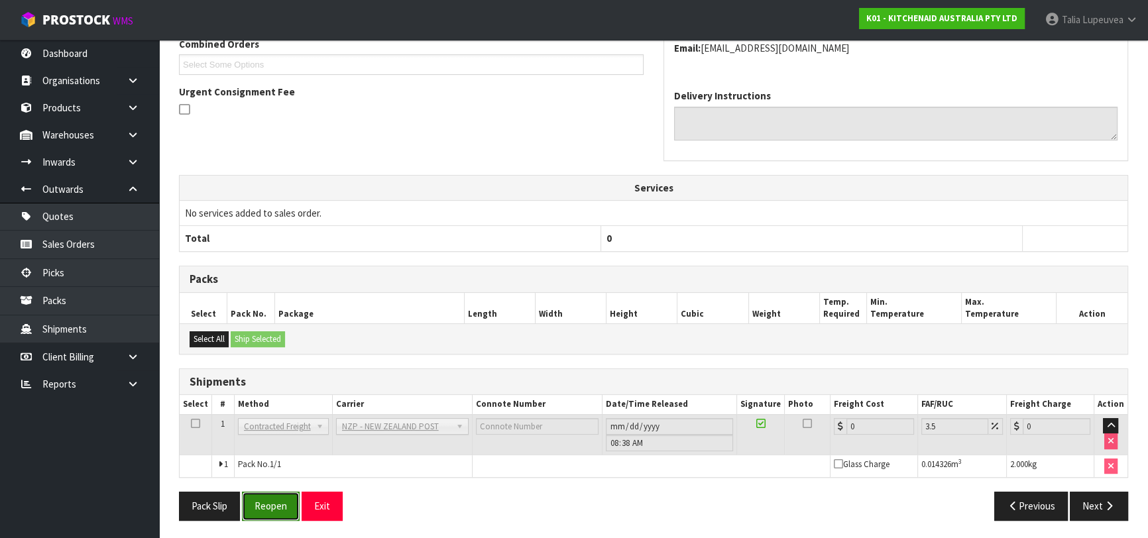
click at [264, 507] on button "Reopen" at bounding box center [271, 506] width 58 height 29
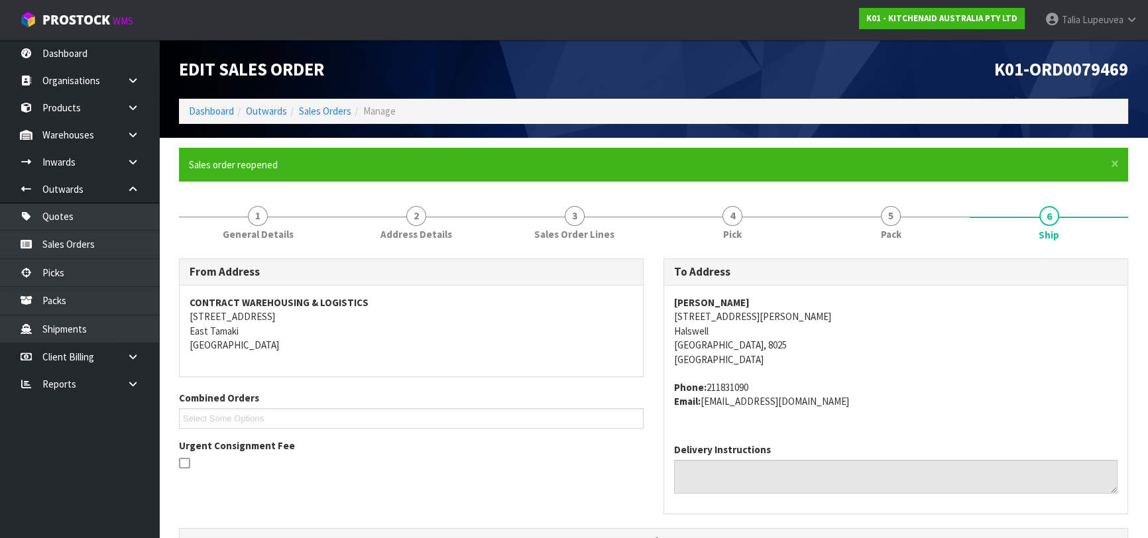
scroll to position [354, 0]
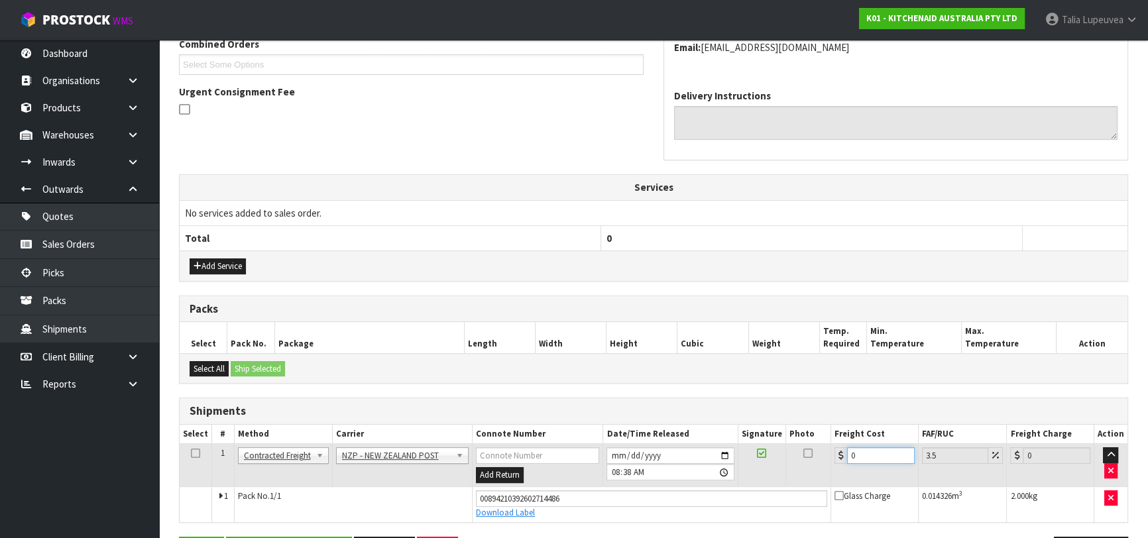
drag, startPoint x: 823, startPoint y: 454, endPoint x: 815, endPoint y: 453, distance: 8.0
click at [815, 457] on tr "1 Client Local Pickup Customer Local Pickup Company Freight Contracted Freight …" at bounding box center [654, 465] width 948 height 43
type input "1"
type input "1.03"
type input "11"
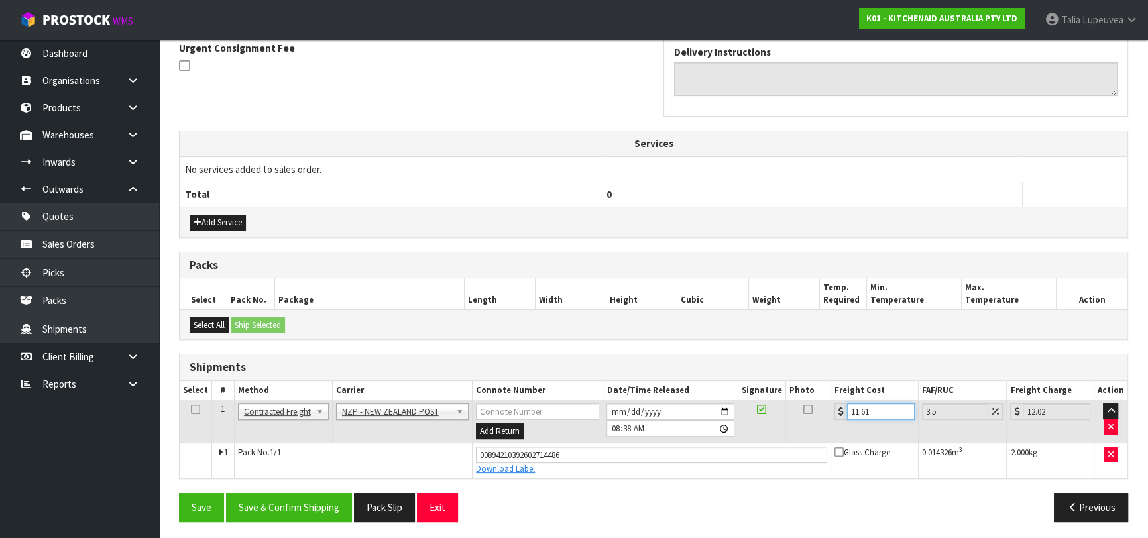
scroll to position [398, 0]
click at [331, 498] on button "Save & Confirm Shipping" at bounding box center [289, 507] width 126 height 29
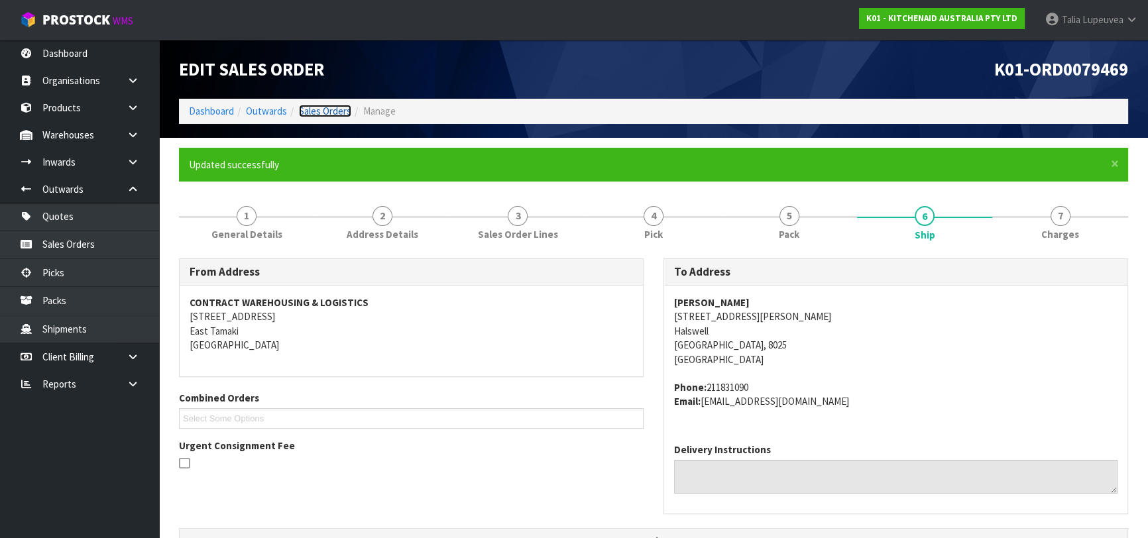
click at [333, 114] on link "Sales Orders" at bounding box center [325, 111] width 52 height 13
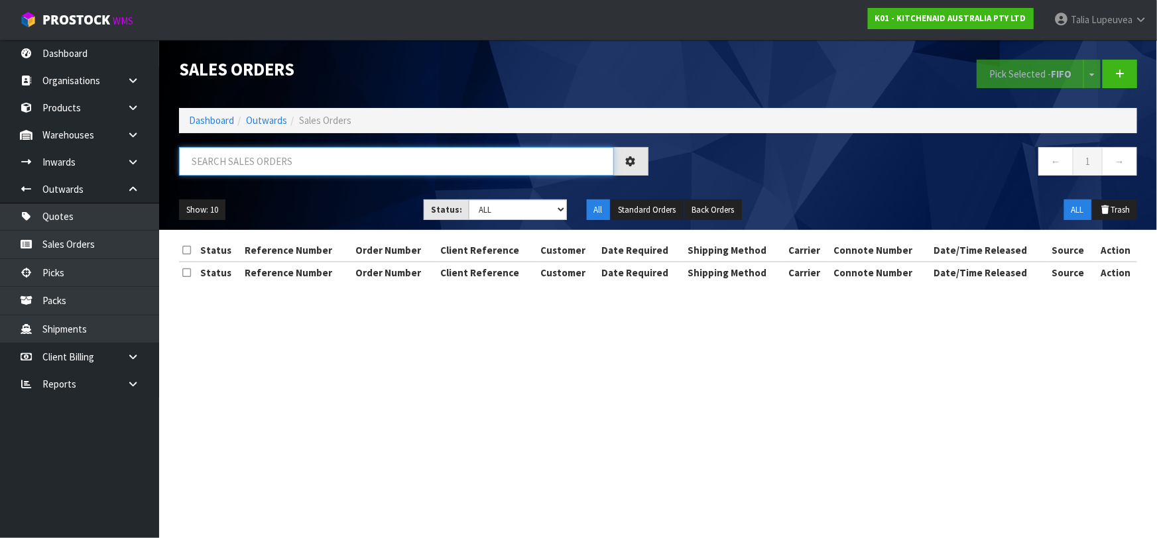
click at [321, 158] on input "text" at bounding box center [396, 161] width 435 height 29
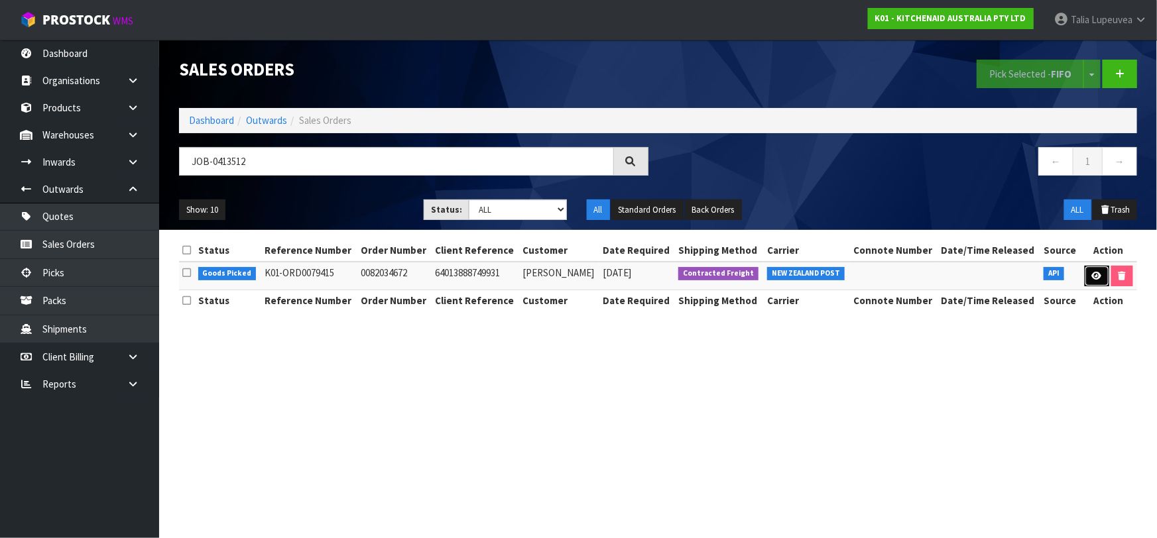
click at [1085, 272] on link at bounding box center [1097, 276] width 25 height 21
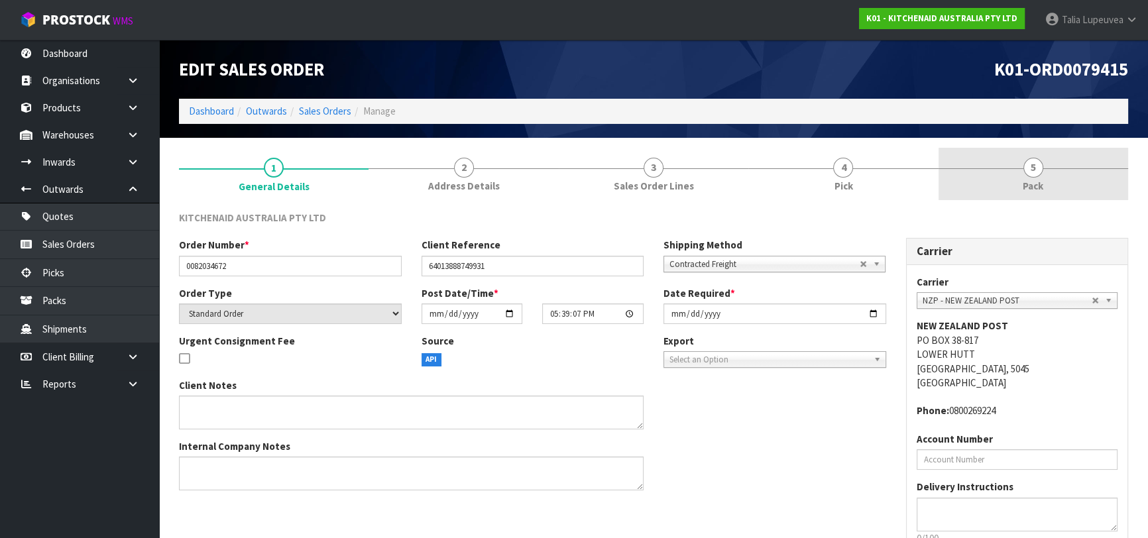
click at [1018, 182] on link "5 Pack" at bounding box center [1034, 174] width 190 height 52
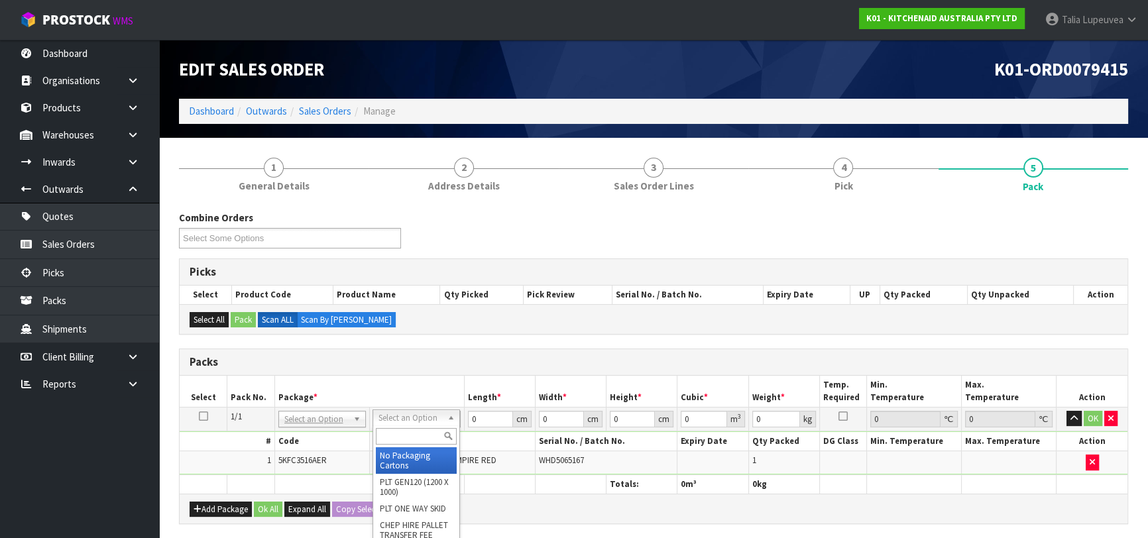
click at [406, 434] on input "text" at bounding box center [416, 436] width 81 height 17
drag, startPoint x: 410, startPoint y: 467, endPoint x: 430, endPoint y: 455, distance: 23.4
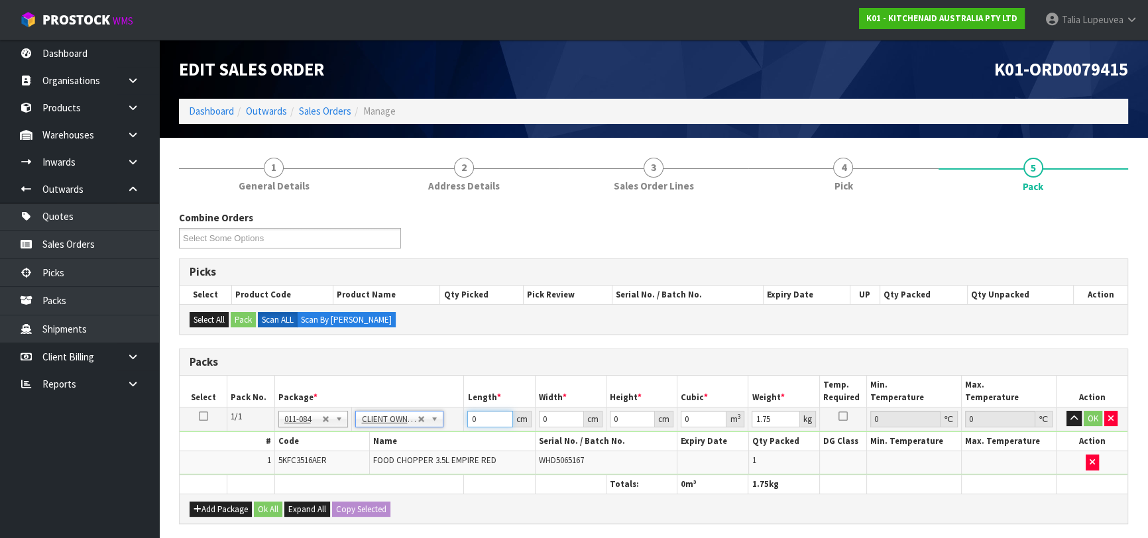
drag, startPoint x: 473, startPoint y: 419, endPoint x: 483, endPoint y: 420, distance: 10.7
click at [483, 420] on input "0" at bounding box center [489, 419] width 45 height 17
click at [1089, 414] on button "OK" at bounding box center [1093, 419] width 19 height 16
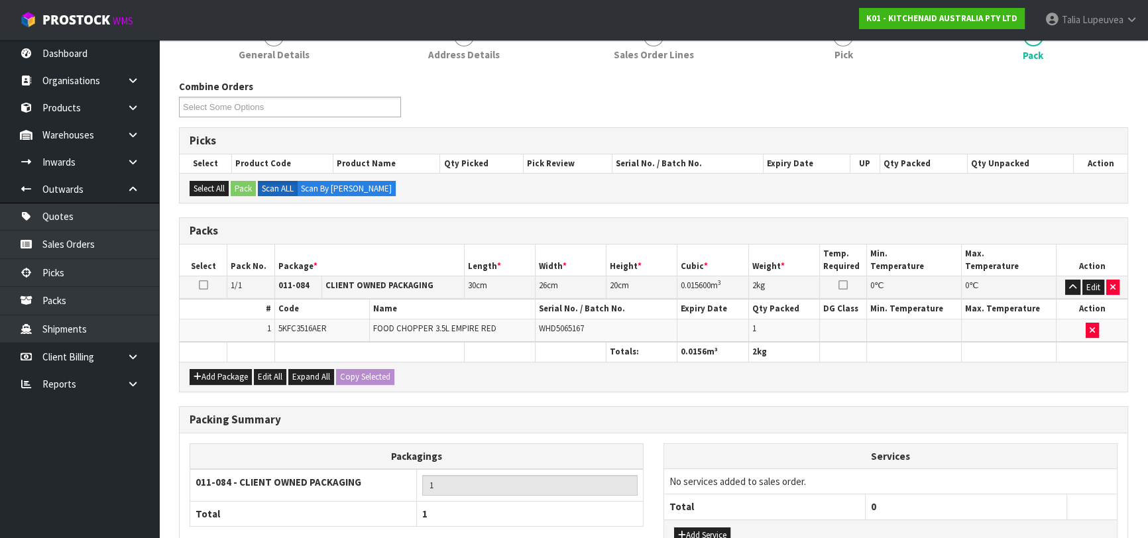
scroll to position [233, 0]
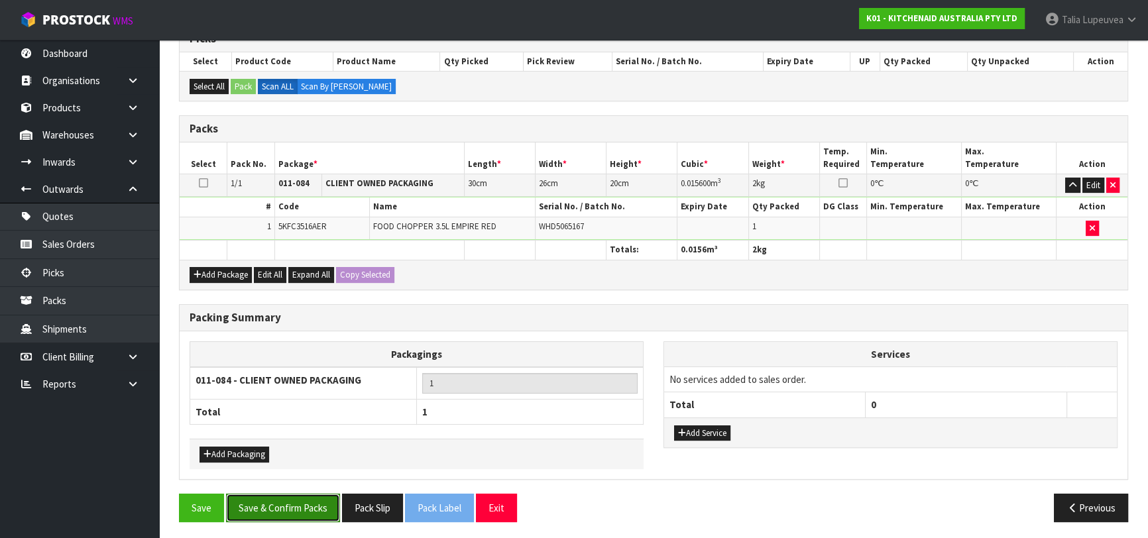
click at [284, 504] on button "Save & Confirm Packs" at bounding box center [283, 508] width 114 height 29
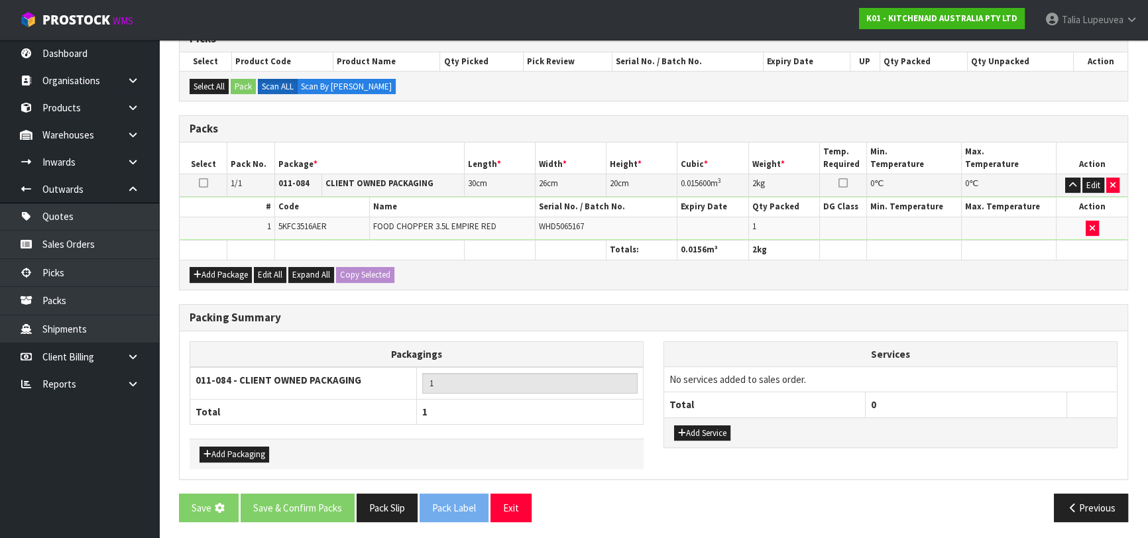
scroll to position [0, 0]
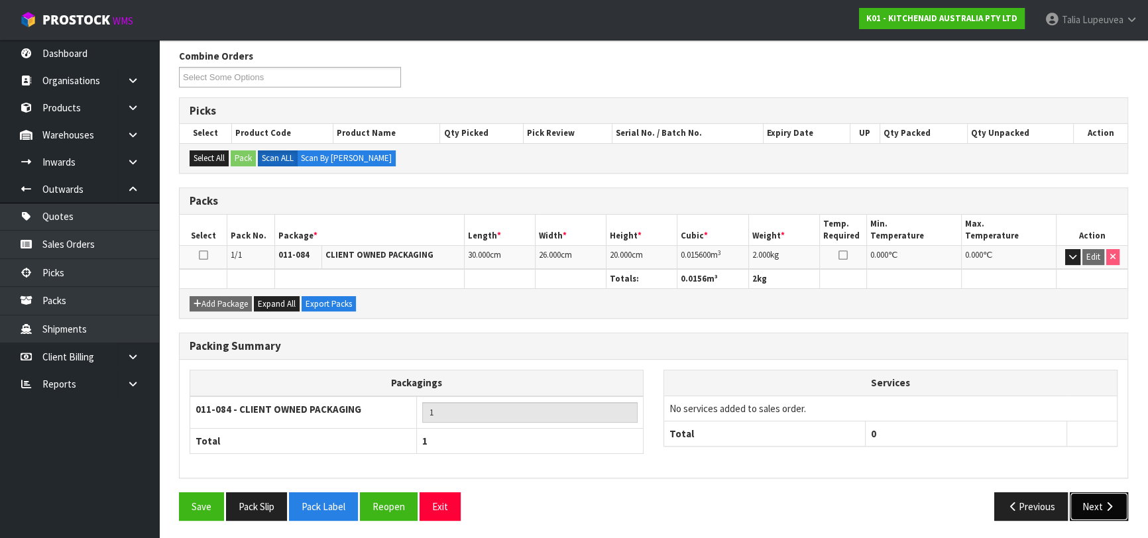
click at [1094, 506] on button "Next" at bounding box center [1099, 507] width 58 height 29
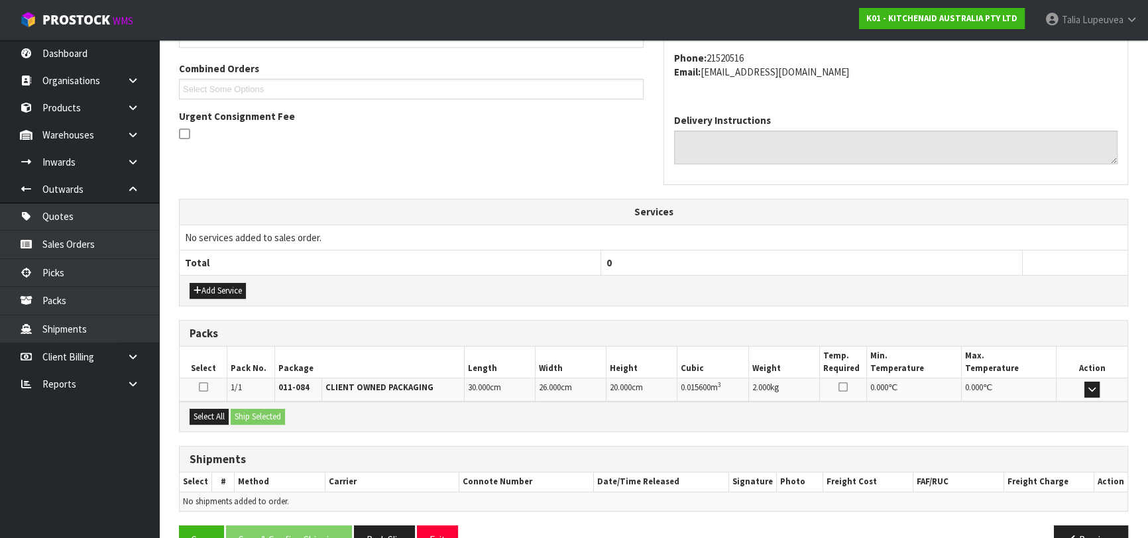
scroll to position [363, 0]
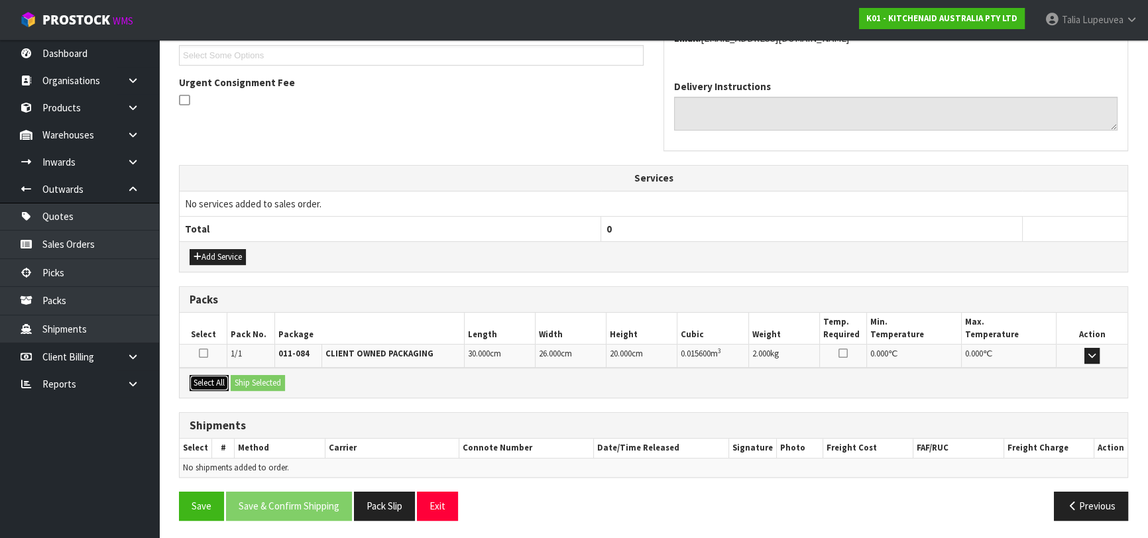
click at [211, 381] on button "Select All" at bounding box center [209, 383] width 39 height 16
drag, startPoint x: 247, startPoint y: 381, endPoint x: 253, endPoint y: 386, distance: 8.4
click at [247, 381] on button "Ship Selected" at bounding box center [258, 383] width 54 height 16
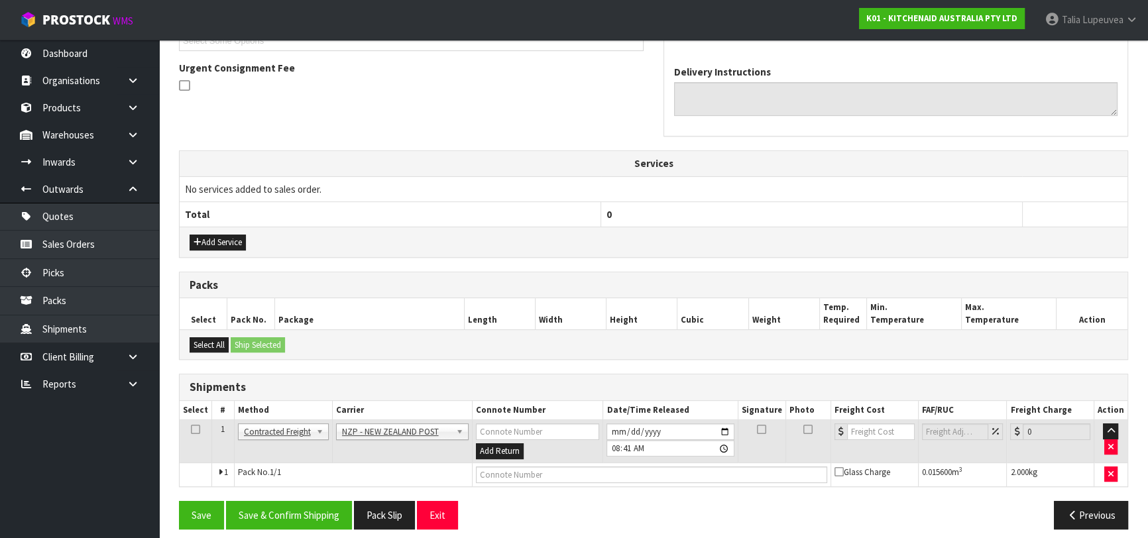
scroll to position [386, 0]
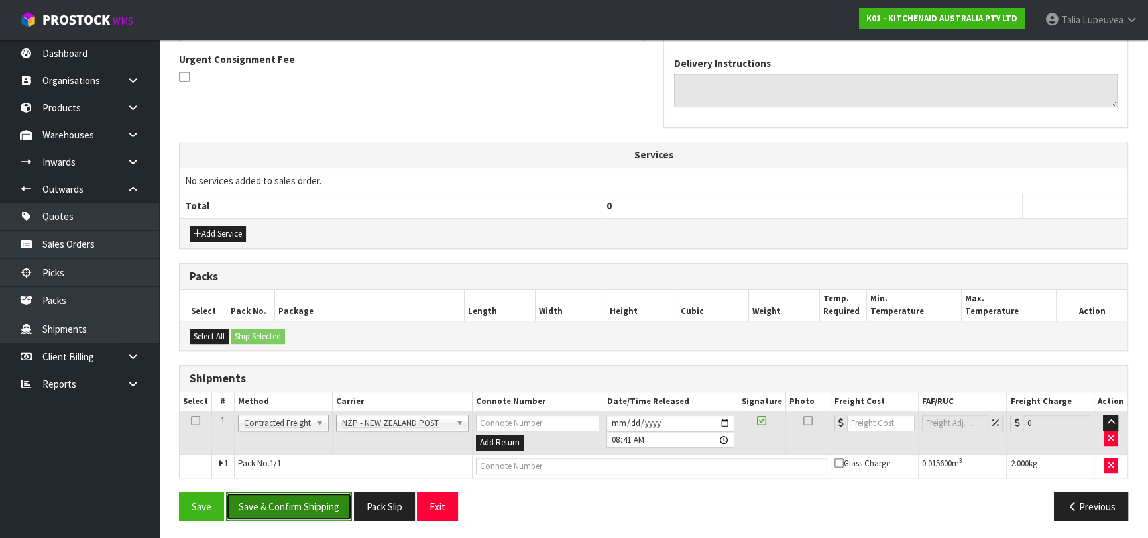
click at [300, 510] on button "Save & Confirm Shipping" at bounding box center [289, 507] width 126 height 29
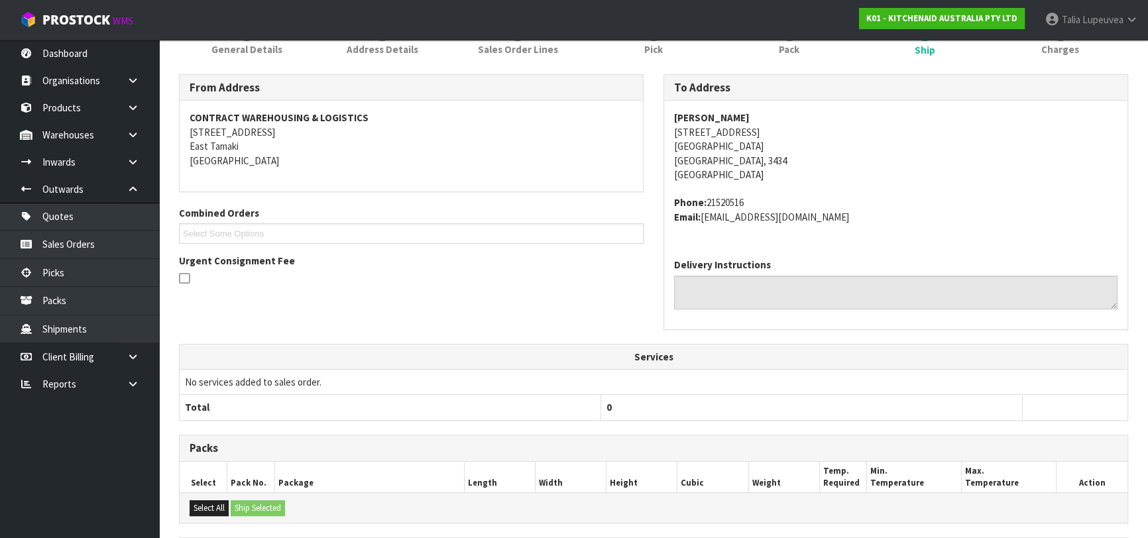
scroll to position [368, 0]
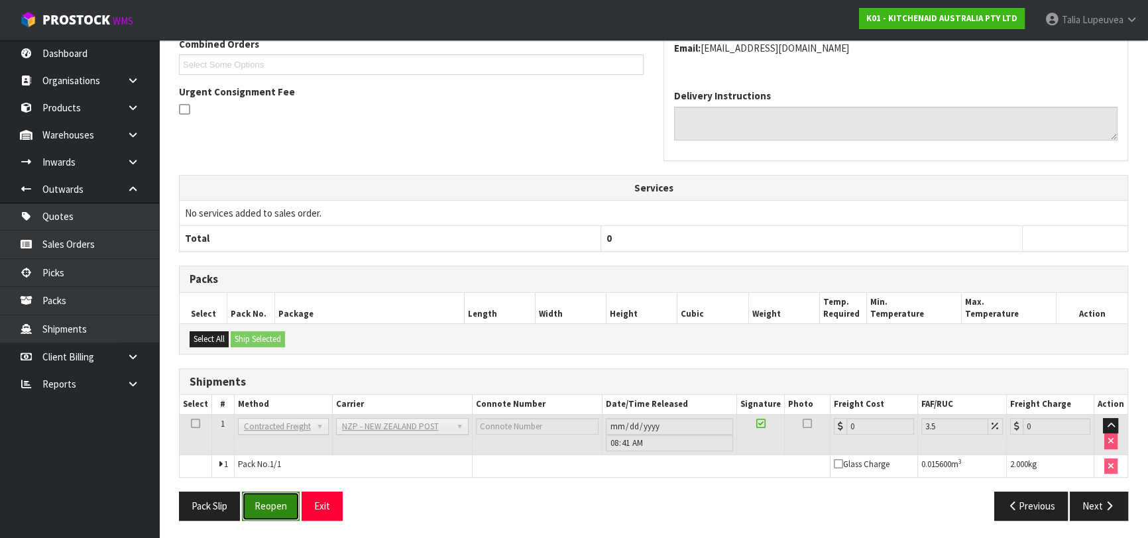
click at [279, 500] on button "Reopen" at bounding box center [271, 506] width 58 height 29
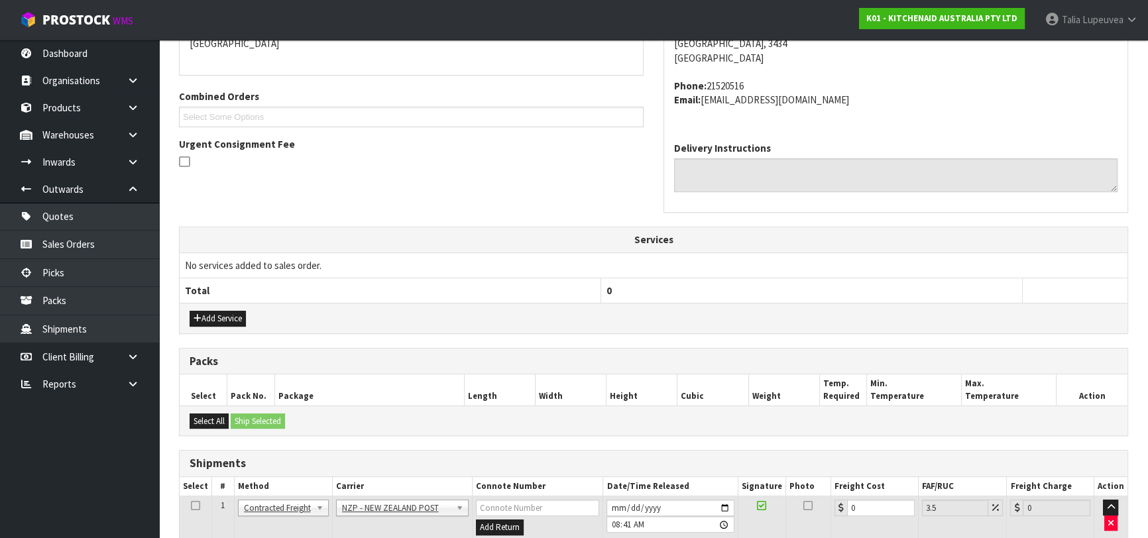
scroll to position [398, 0]
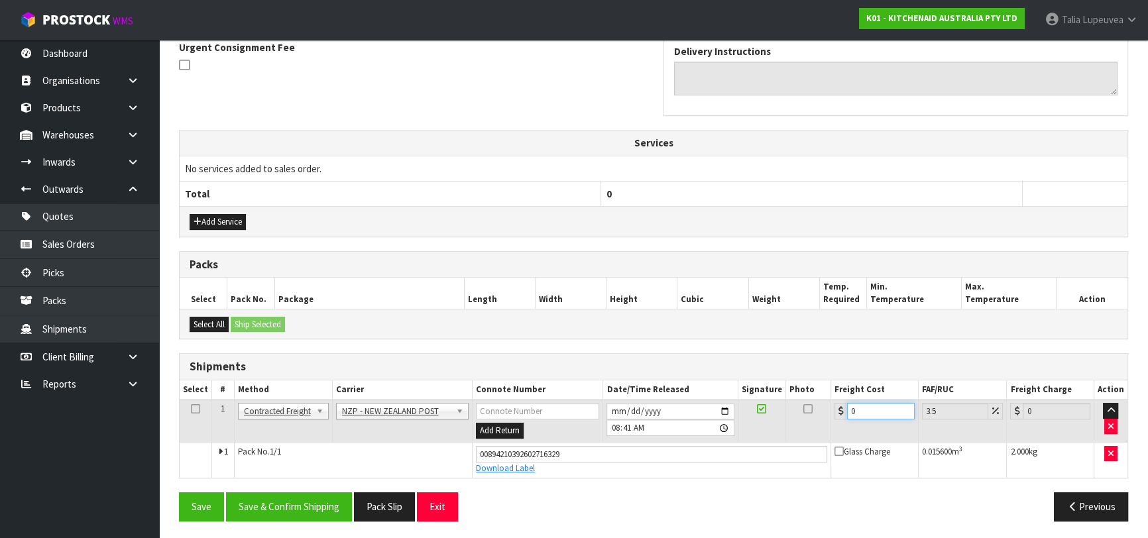
drag, startPoint x: 870, startPoint y: 410, endPoint x: 821, endPoint y: 422, distance: 49.8
click at [821, 422] on tr "1 Client Local Pickup Customer Local Pickup Company Freight Contracted Freight …" at bounding box center [654, 421] width 948 height 43
click at [238, 501] on button "Save & Confirm Shipping" at bounding box center [289, 507] width 126 height 29
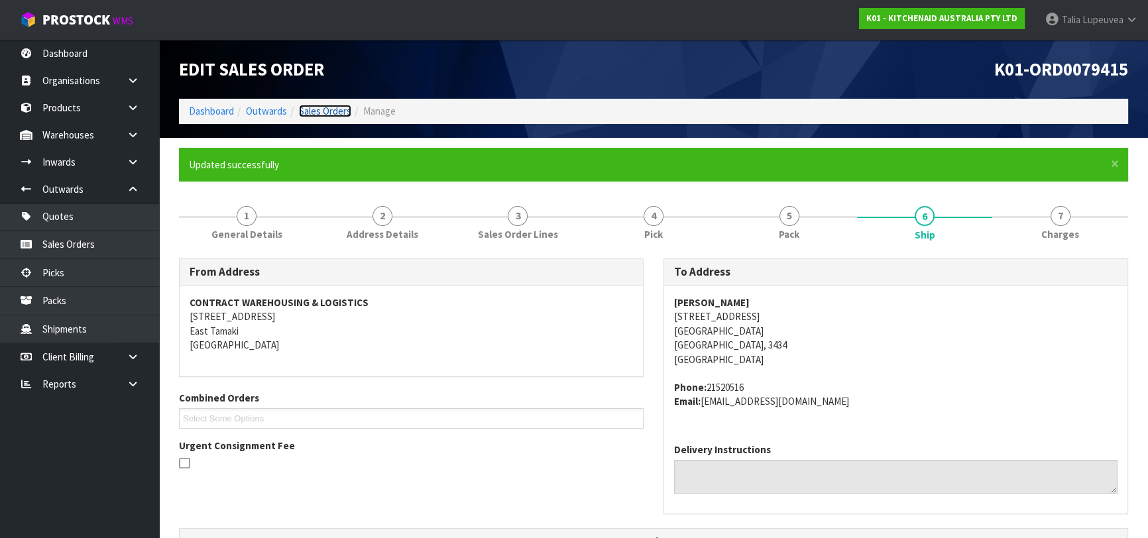
click at [312, 113] on link "Sales Orders" at bounding box center [325, 111] width 52 height 13
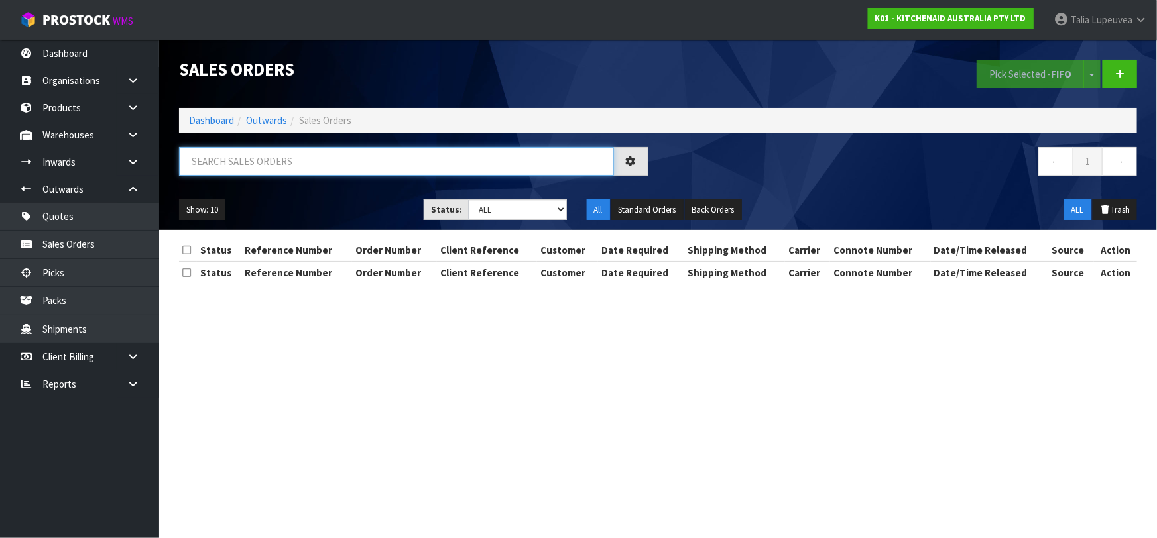
click at [400, 156] on input "text" at bounding box center [396, 161] width 435 height 29
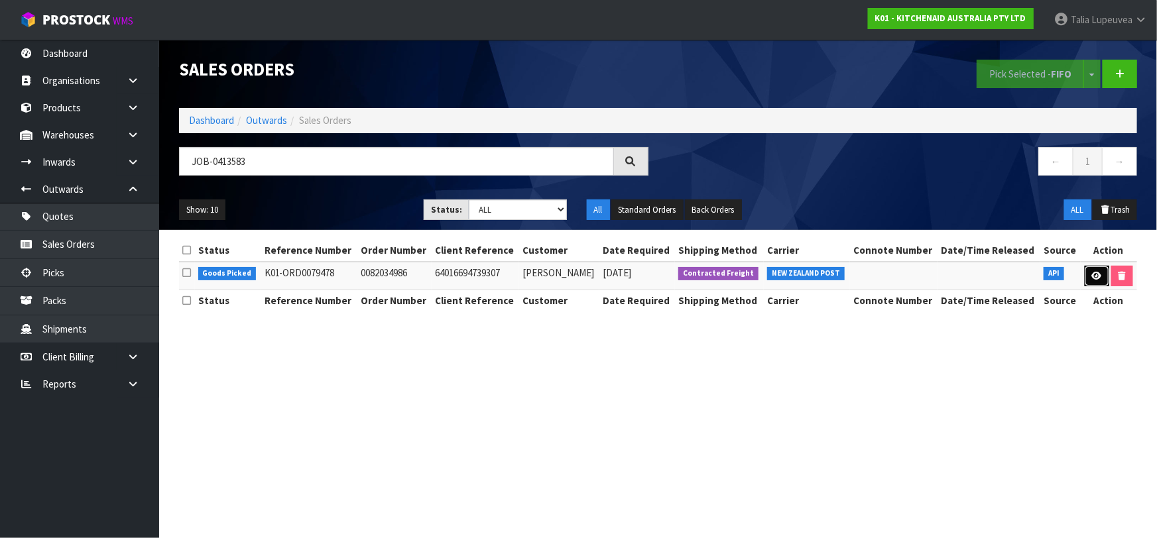
click at [1099, 277] on icon at bounding box center [1097, 276] width 10 height 9
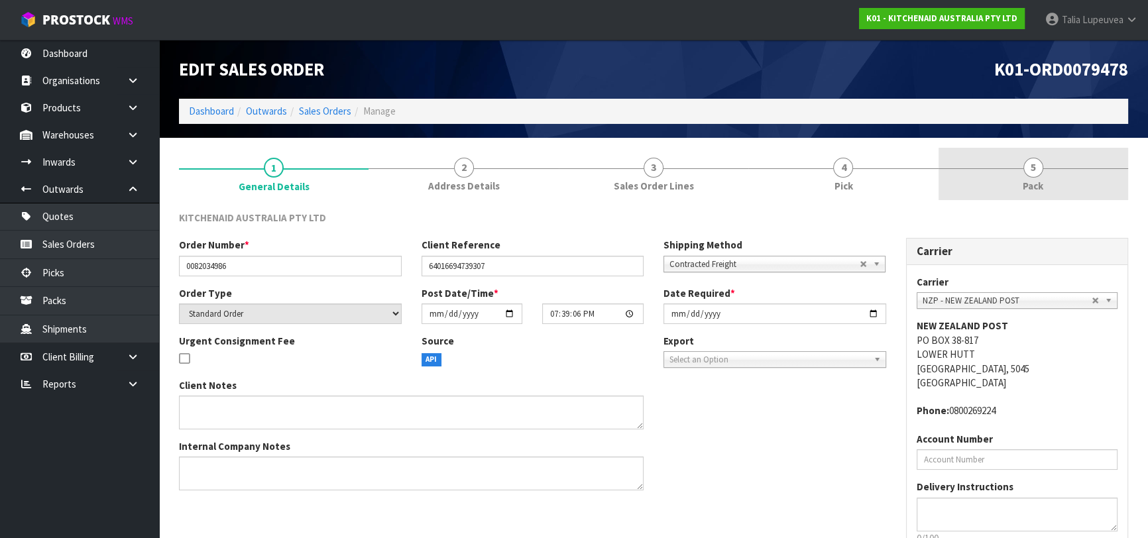
click at [1049, 176] on link "5 Pack" at bounding box center [1034, 174] width 190 height 52
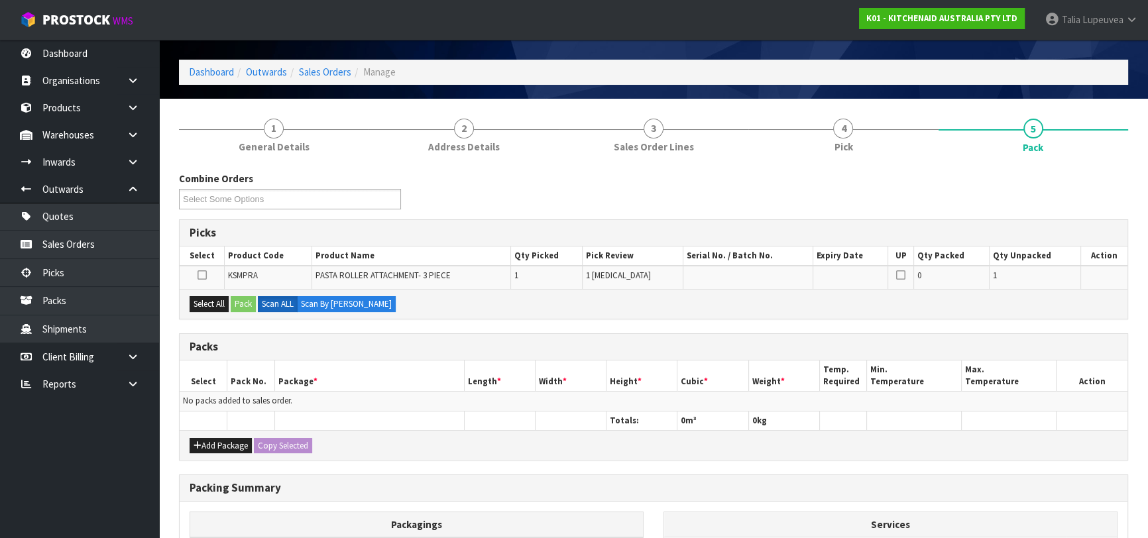
scroll to position [60, 0]
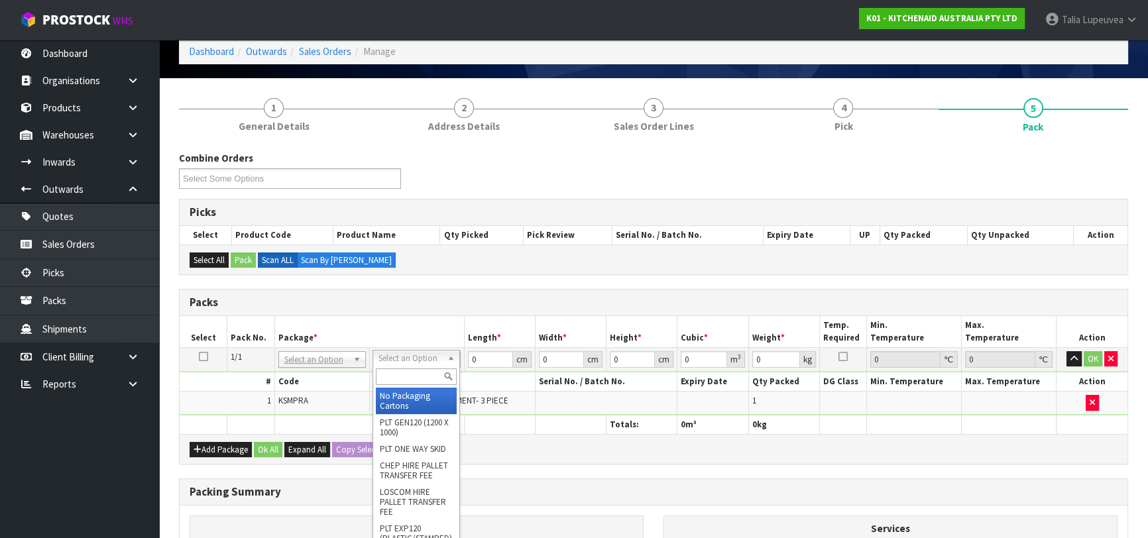
click at [402, 371] on input "text" at bounding box center [416, 377] width 81 height 17
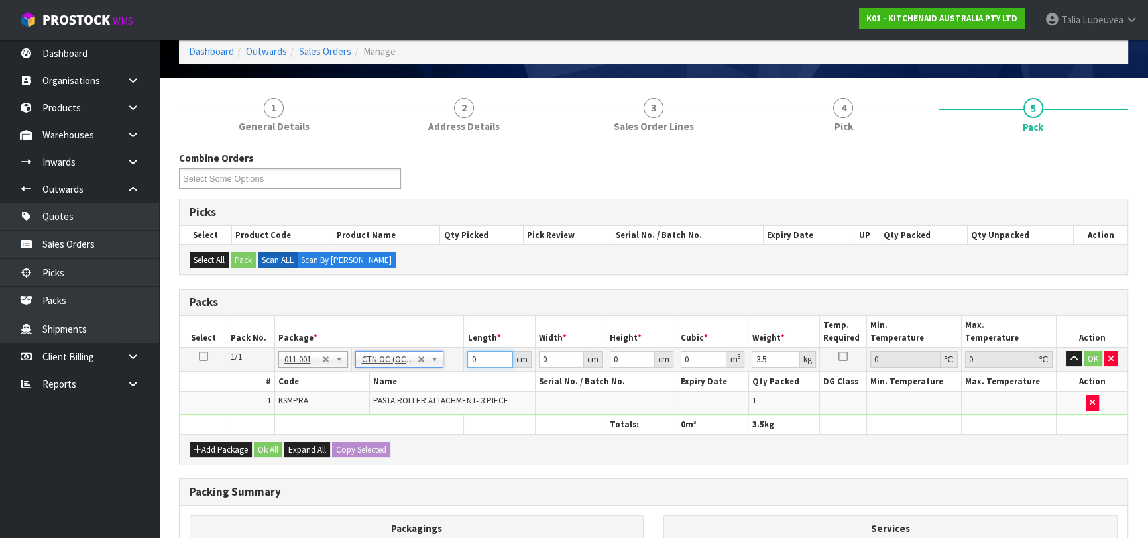
drag, startPoint x: 476, startPoint y: 359, endPoint x: 434, endPoint y: 365, distance: 42.1
click at [434, 365] on tr "1/1 NONE 007-001 007-002 007-004 007-009 007-013 007-014 007-015 007-017 007-01…" at bounding box center [654, 359] width 948 height 24
click at [1092, 364] on button "OK" at bounding box center [1093, 359] width 19 height 16
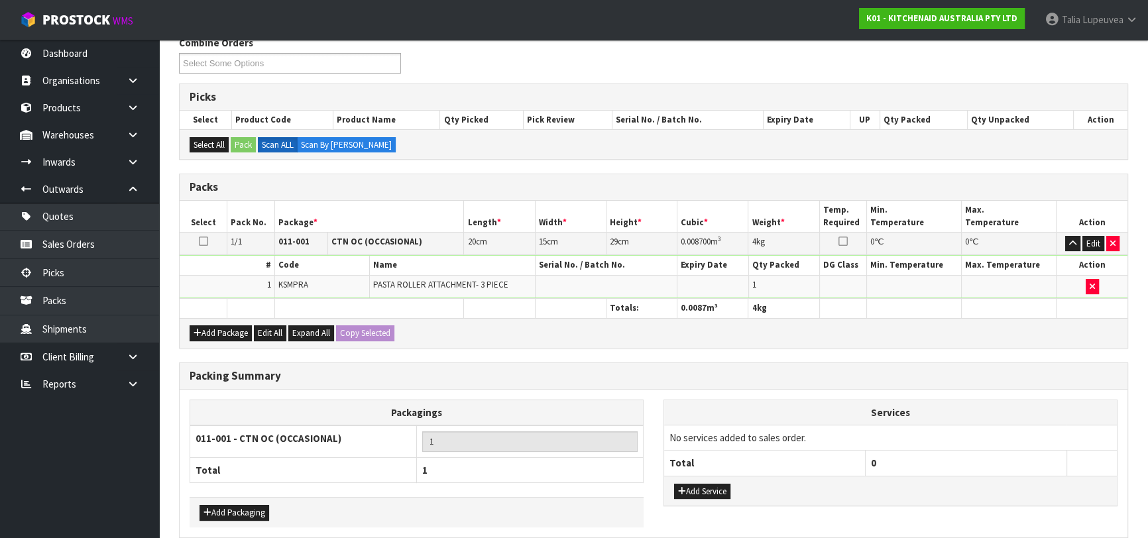
scroll to position [233, 0]
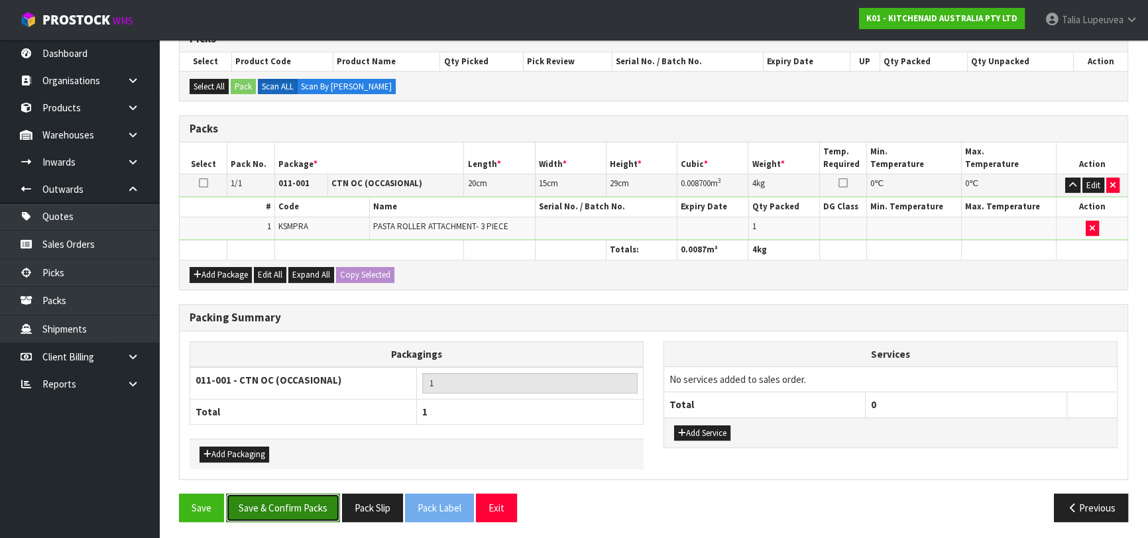
click at [272, 504] on button "Save & Confirm Packs" at bounding box center [283, 508] width 114 height 29
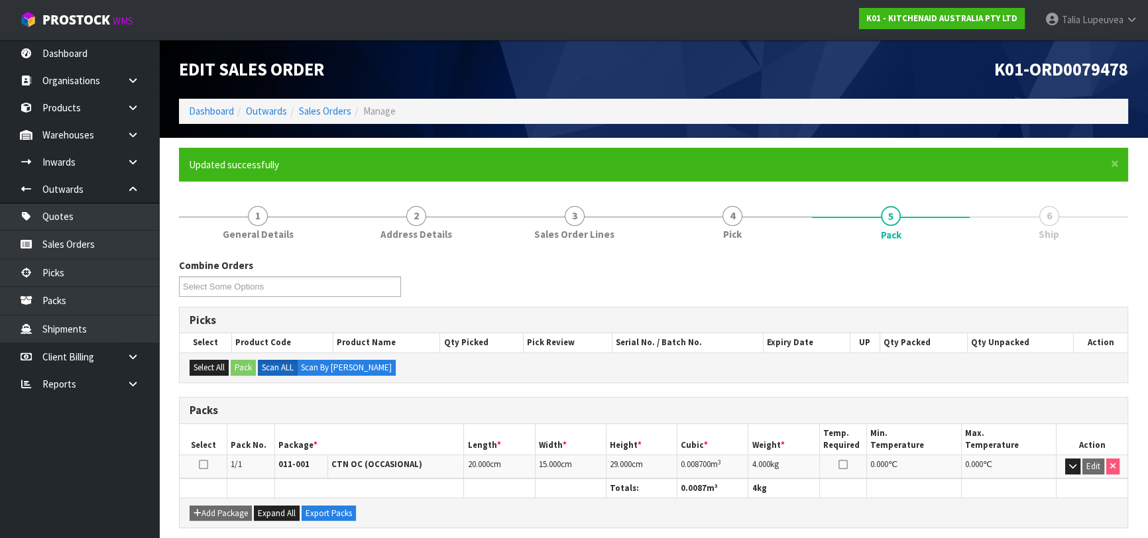
scroll to position [209, 0]
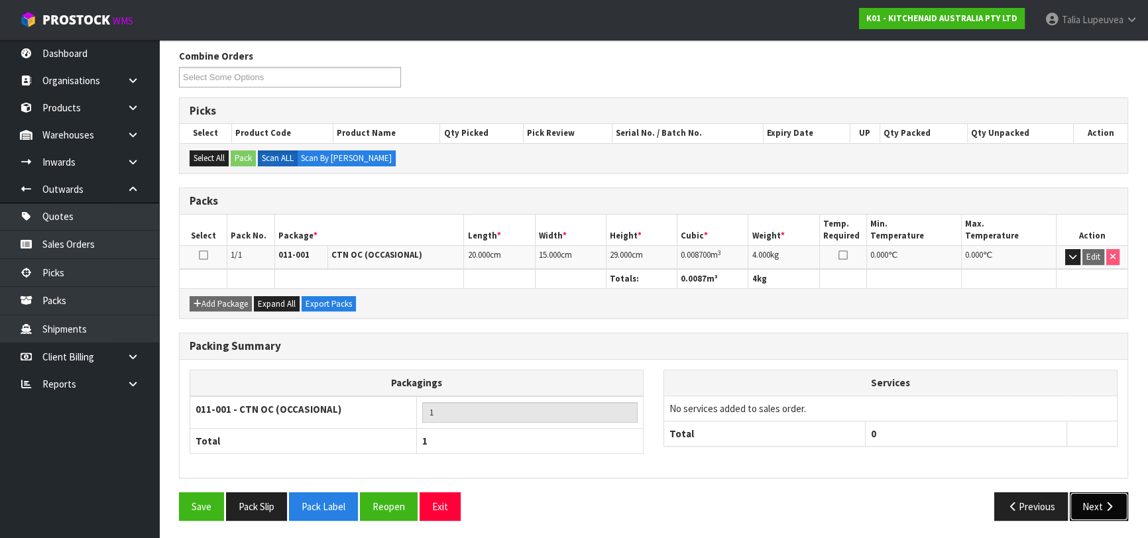
click at [1103, 502] on icon "button" at bounding box center [1109, 507] width 13 height 10
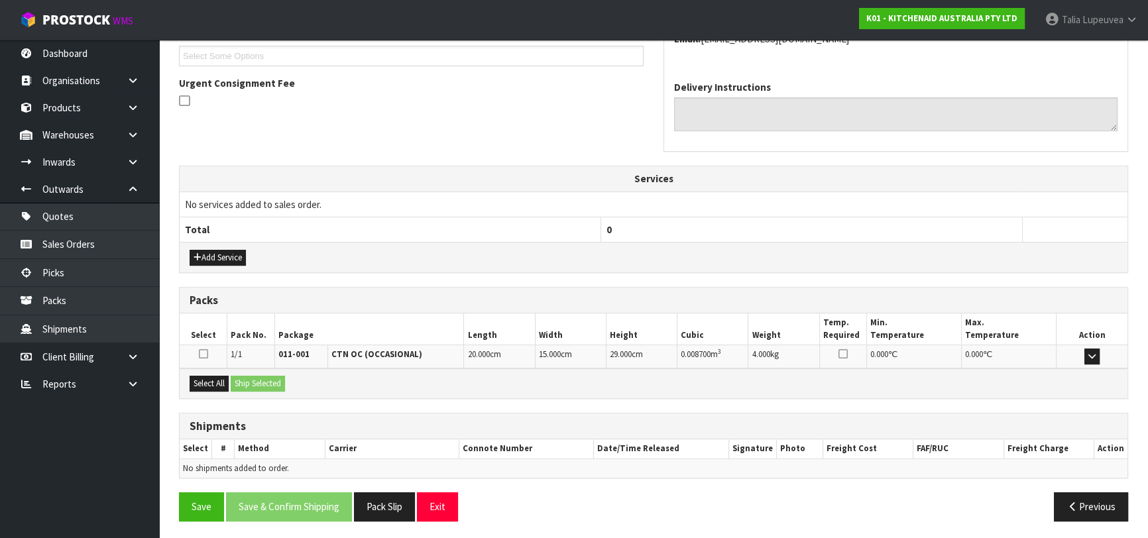
scroll to position [363, 0]
click at [219, 378] on button "Select All" at bounding box center [209, 383] width 39 height 16
click at [239, 378] on button "Ship Selected" at bounding box center [258, 383] width 54 height 16
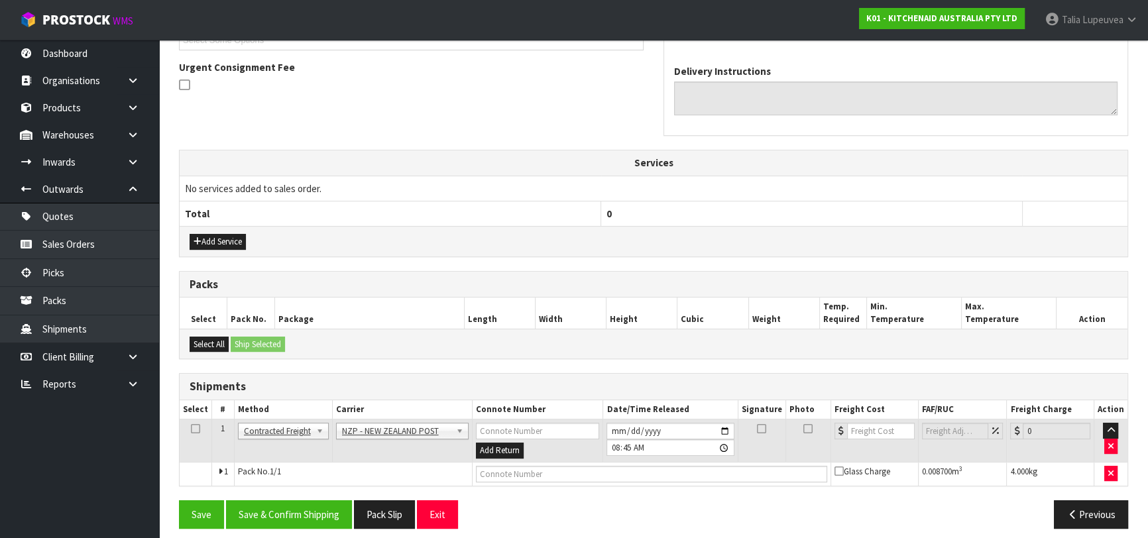
scroll to position [386, 0]
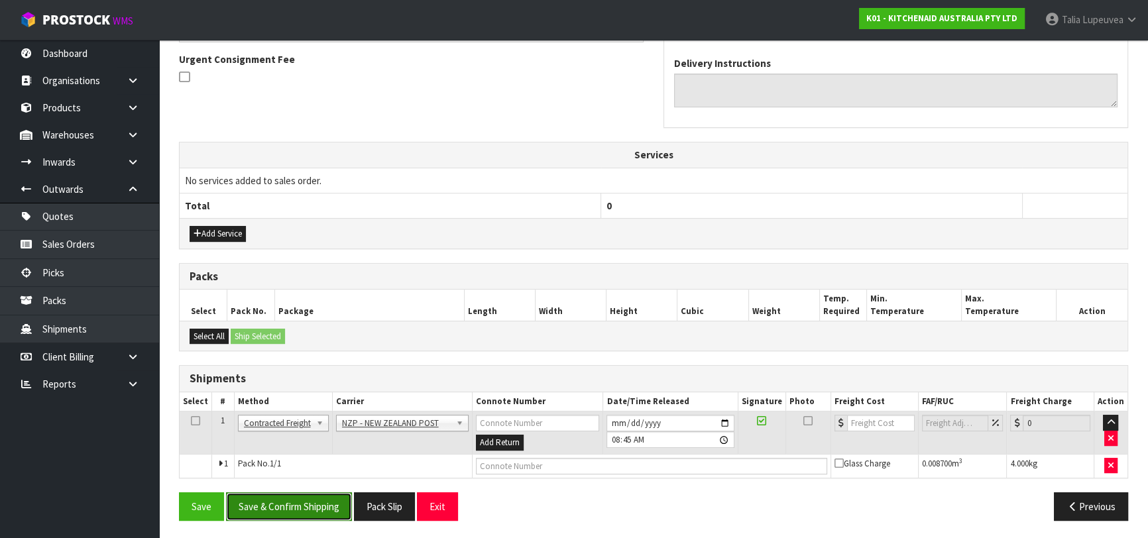
drag, startPoint x: 310, startPoint y: 504, endPoint x: 290, endPoint y: 491, distance: 23.9
click at [310, 503] on button "Save & Confirm Shipping" at bounding box center [289, 507] width 126 height 29
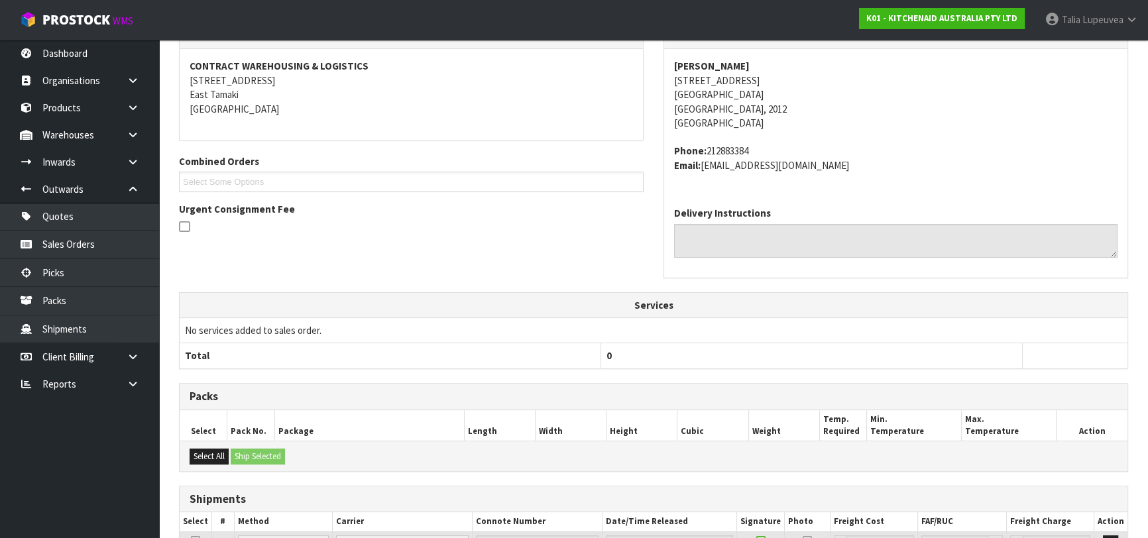
scroll to position [368, 0]
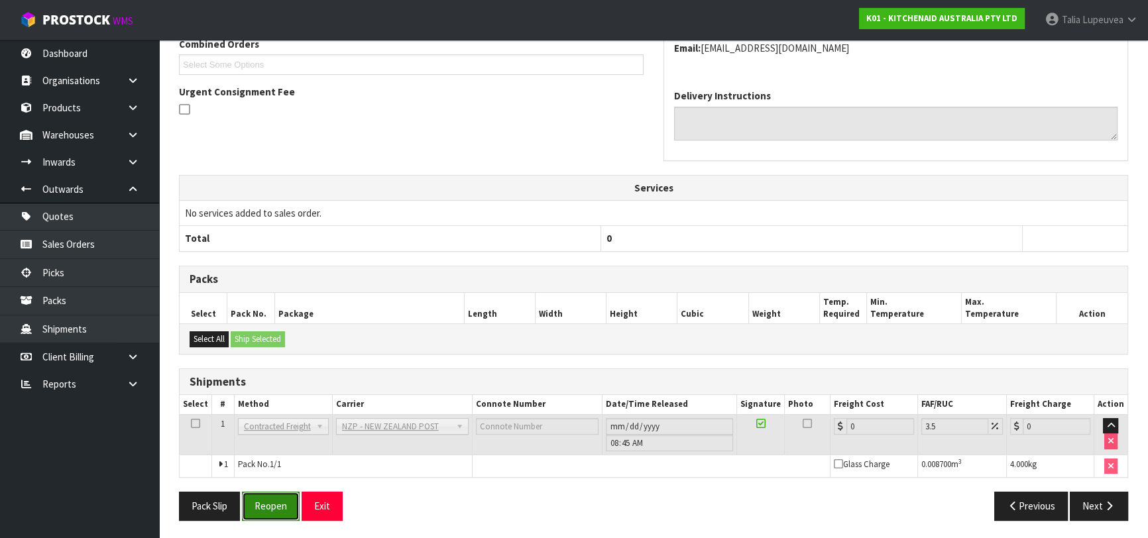
click at [267, 499] on button "Reopen" at bounding box center [271, 506] width 58 height 29
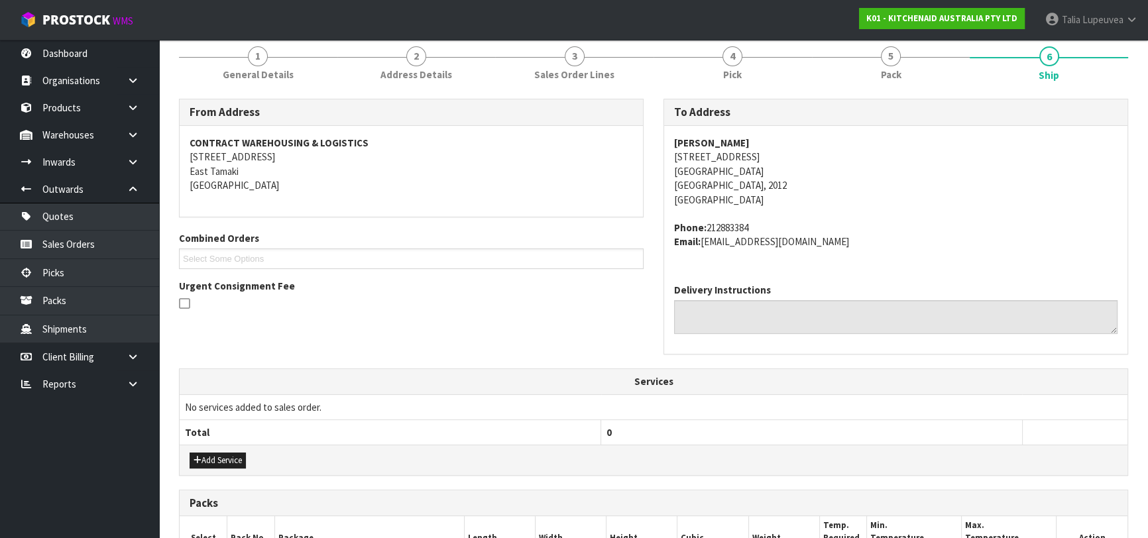
scroll to position [361, 0]
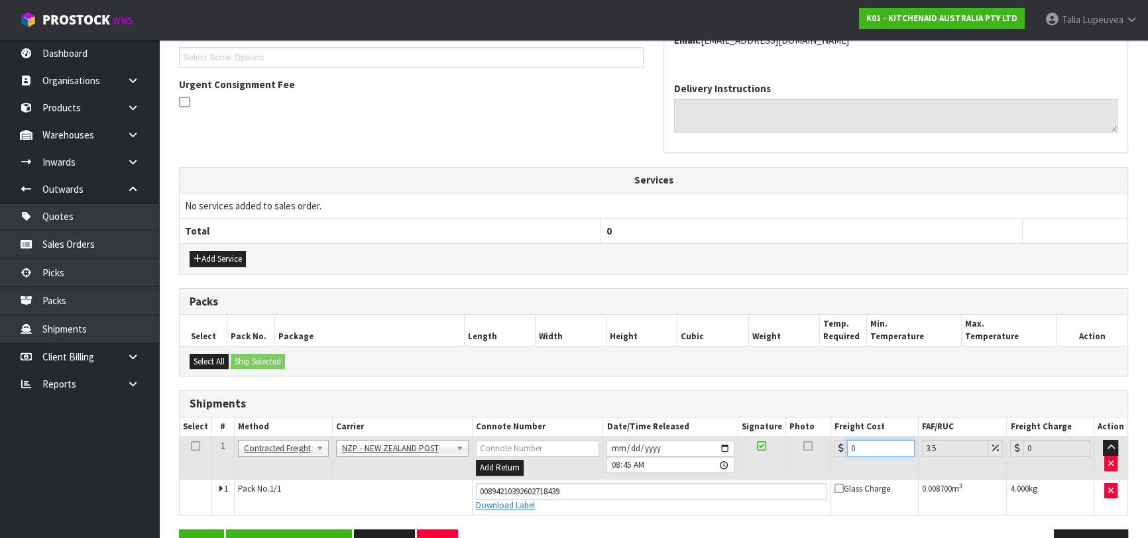
drag, startPoint x: 866, startPoint y: 449, endPoint x: 835, endPoint y: 453, distance: 31.4
click at [835, 453] on div "0" at bounding box center [875, 448] width 80 height 17
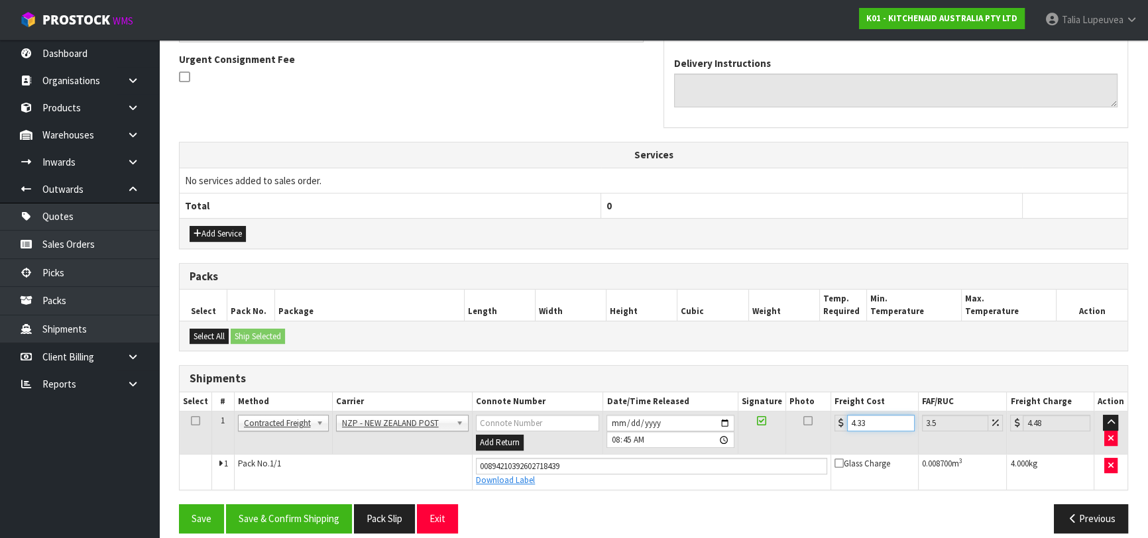
scroll to position [398, 0]
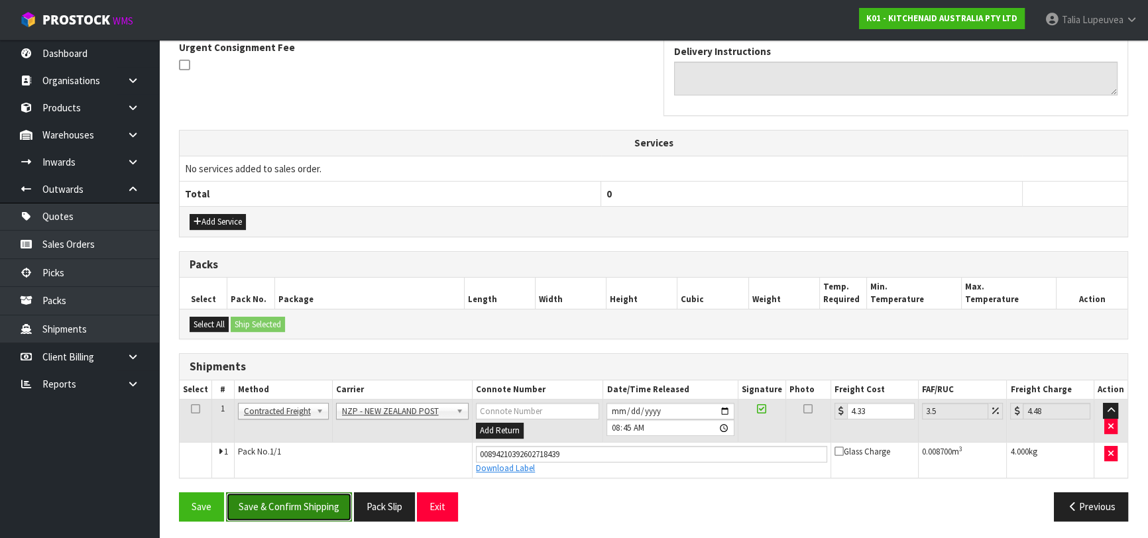
click at [293, 497] on button "Save & Confirm Shipping" at bounding box center [289, 507] width 126 height 29
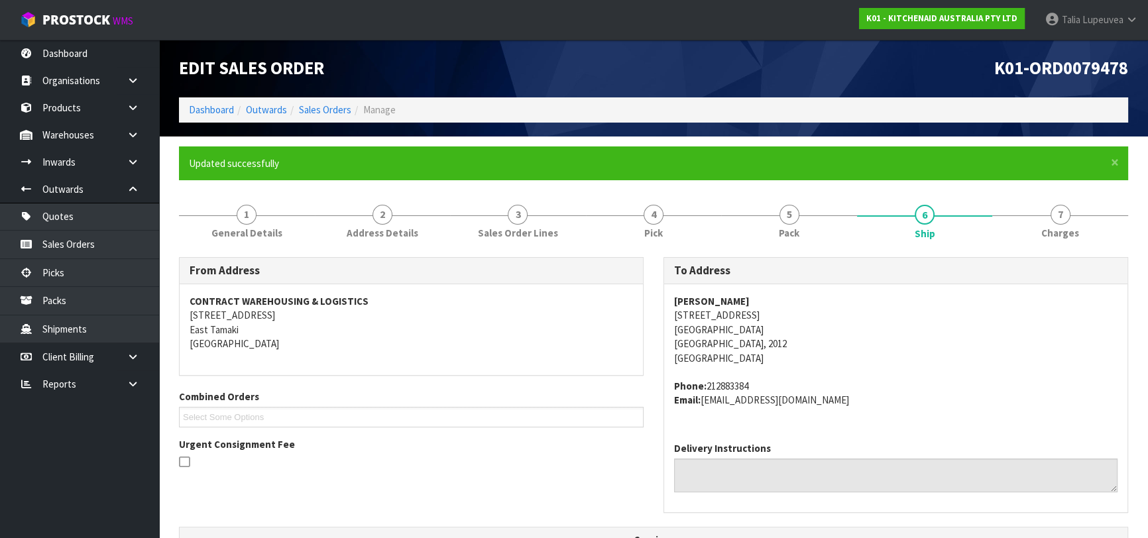
scroll to position [0, 0]
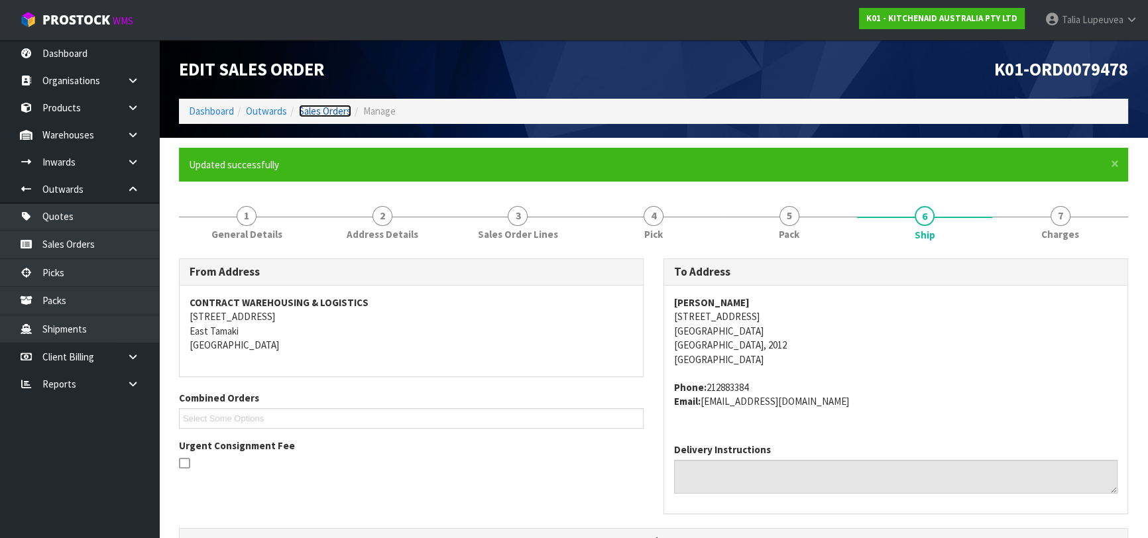
click at [318, 108] on link "Sales Orders" at bounding box center [325, 111] width 52 height 13
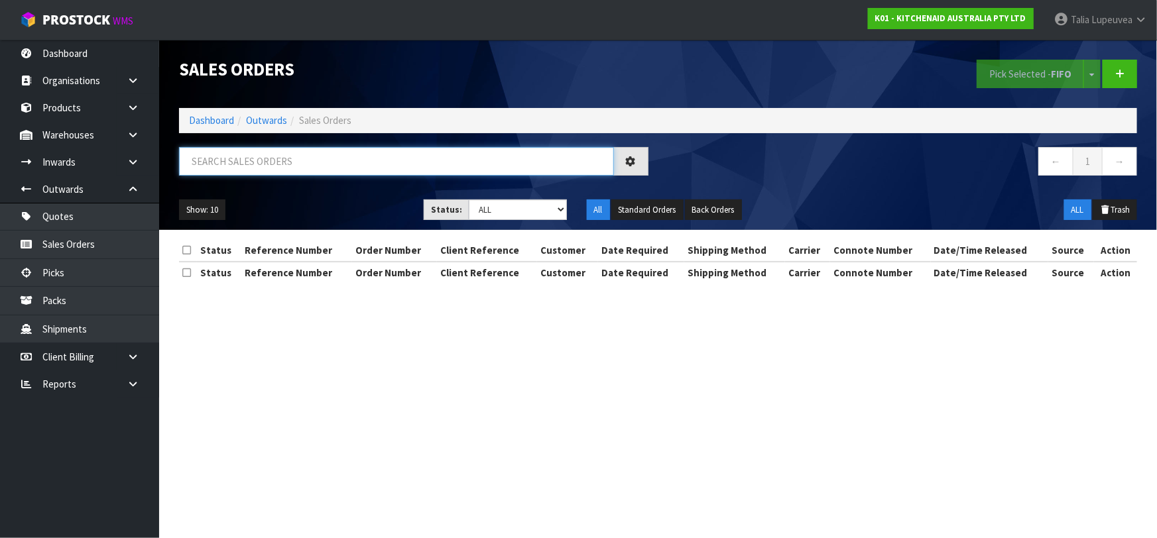
click at [308, 156] on input "text" at bounding box center [396, 161] width 435 height 29
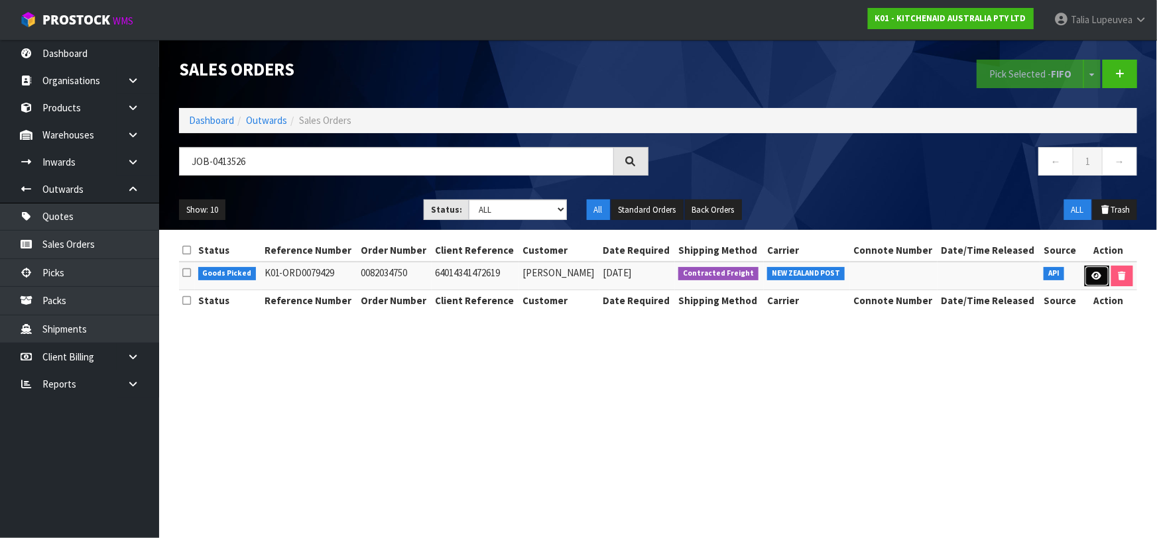
click at [1098, 282] on link at bounding box center [1097, 276] width 25 height 21
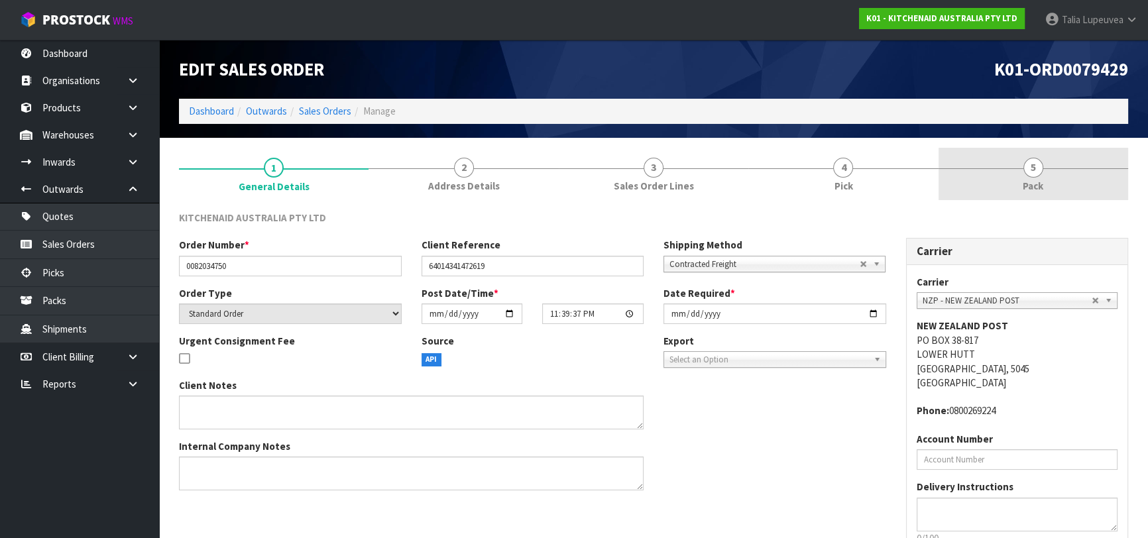
click at [1054, 179] on link "5 Pack" at bounding box center [1034, 174] width 190 height 52
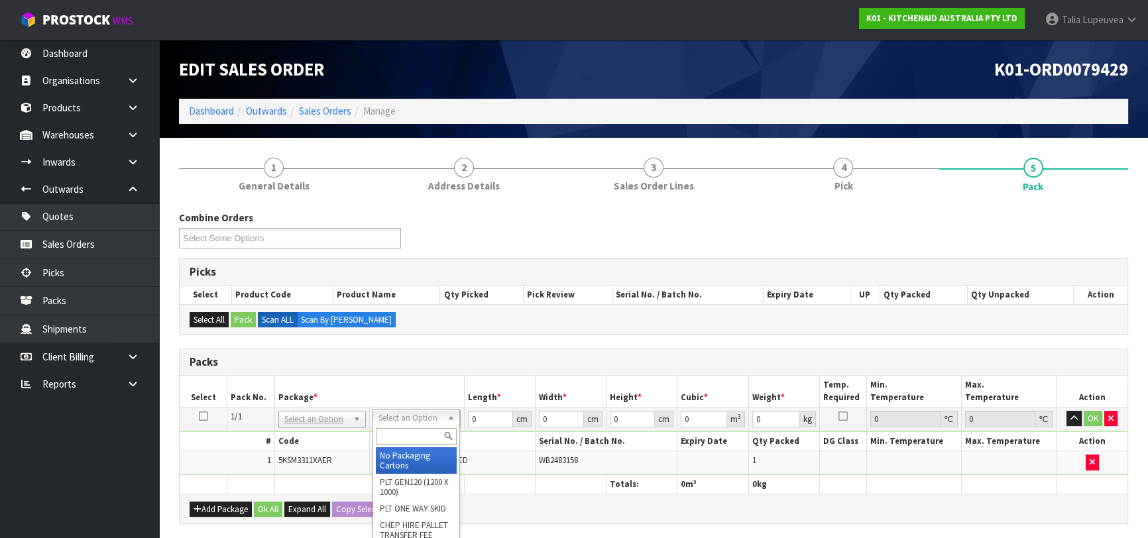
click at [402, 441] on input "text" at bounding box center [416, 436] width 81 height 17
drag, startPoint x: 417, startPoint y: 455, endPoint x: 498, endPoint y: 416, distance: 90.1
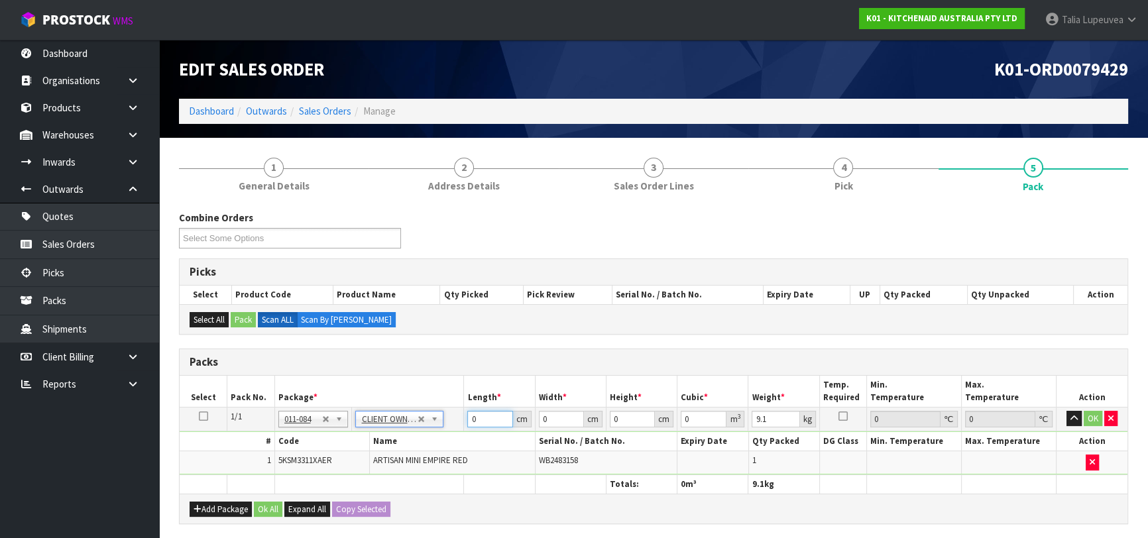
drag, startPoint x: 462, startPoint y: 425, endPoint x: 443, endPoint y: 431, distance: 20.1
click at [443, 431] on tbody "1/1 NONE 007-001 007-002 007-004 007-009 007-013 007-014 007-015 007-017 007-01…" at bounding box center [654, 441] width 948 height 68
click at [1091, 411] on button "OK" at bounding box center [1093, 419] width 19 height 16
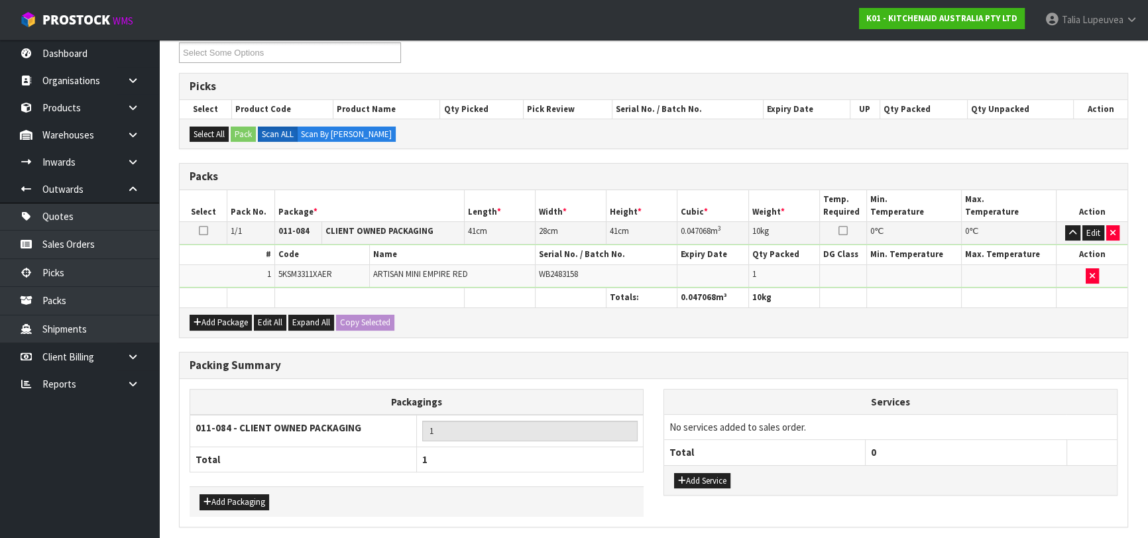
scroll to position [233, 0]
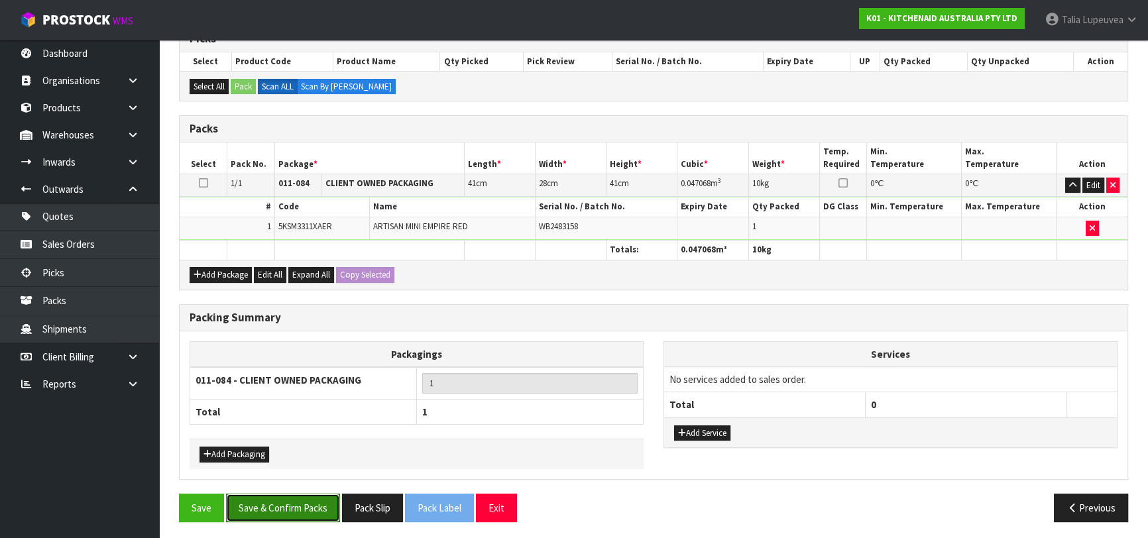
click at [306, 510] on button "Save & Confirm Packs" at bounding box center [283, 508] width 114 height 29
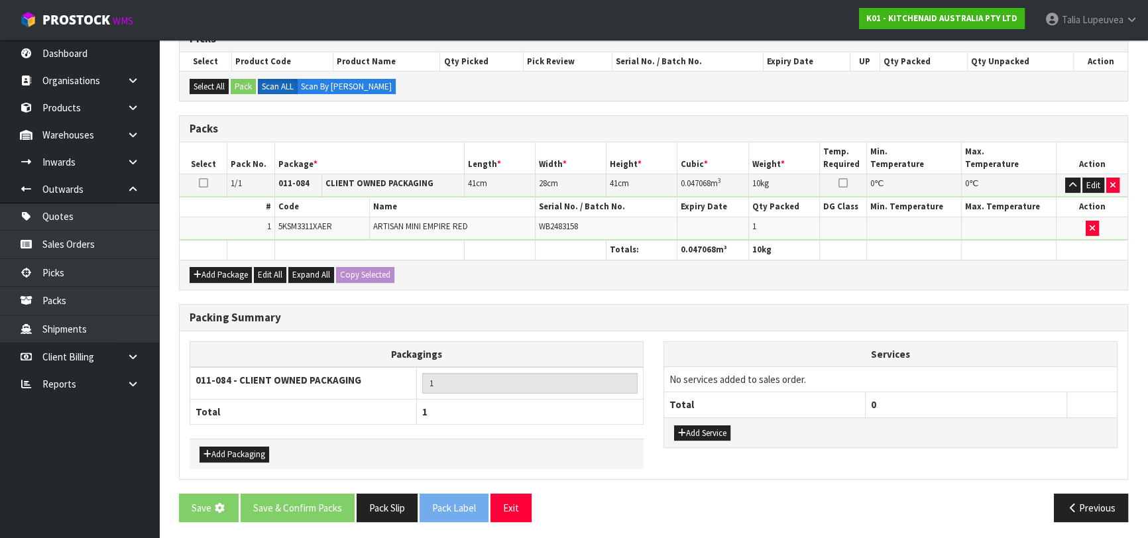
scroll to position [0, 0]
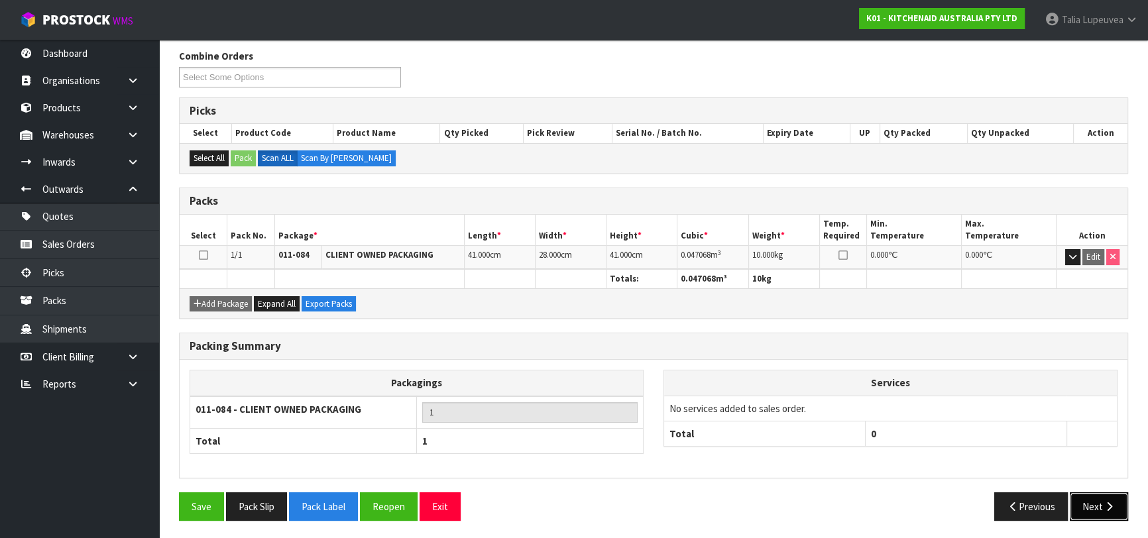
drag, startPoint x: 1095, startPoint y: 505, endPoint x: 1081, endPoint y: 503, distance: 14.1
click at [1081, 503] on button "Next" at bounding box center [1099, 507] width 58 height 29
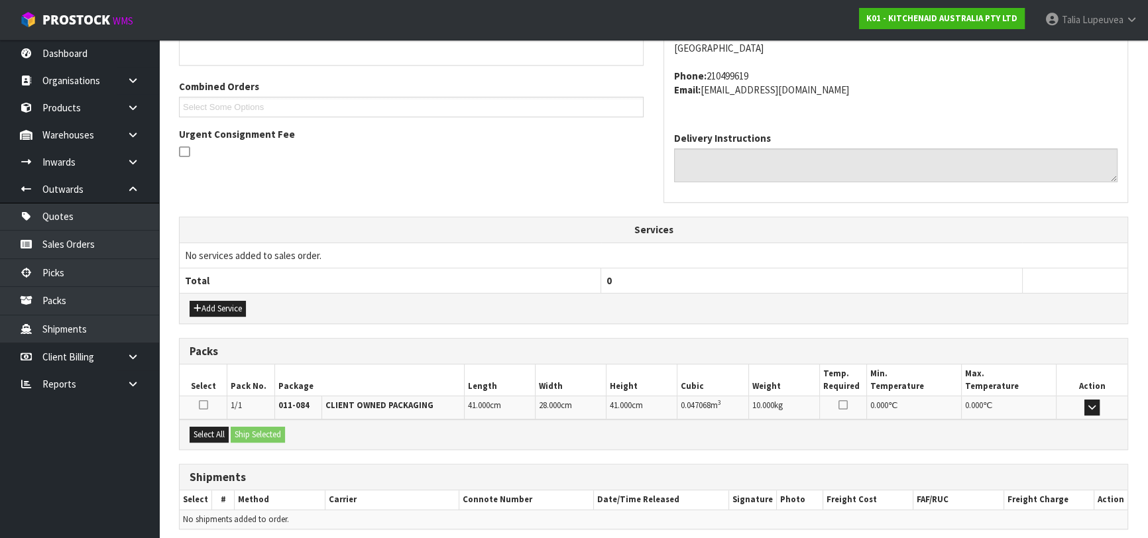
scroll to position [363, 0]
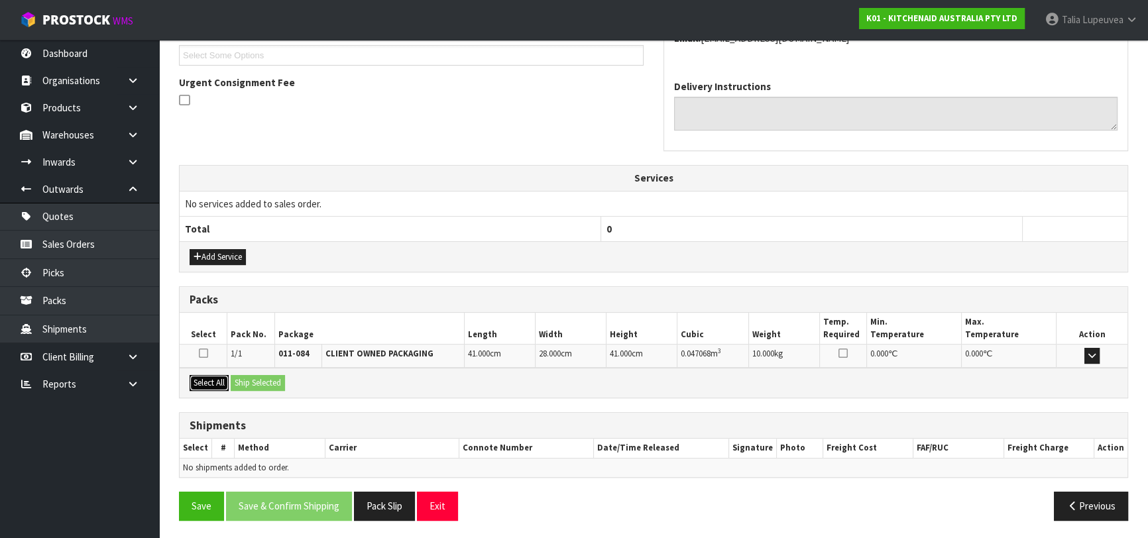
click at [208, 381] on button "Select All" at bounding box center [209, 383] width 39 height 16
click at [262, 385] on button "Ship Selected" at bounding box center [258, 383] width 54 height 16
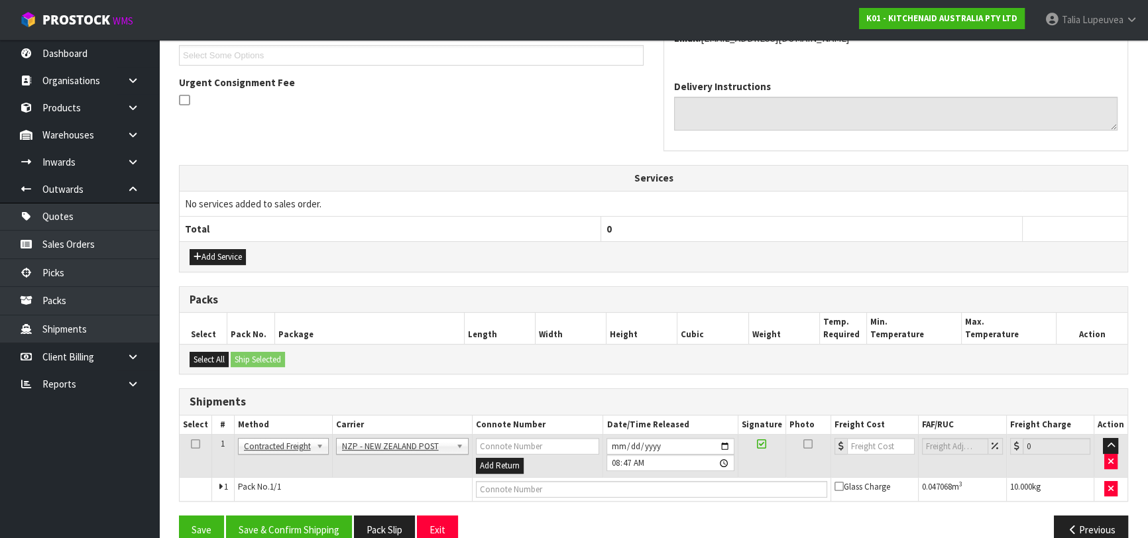
scroll to position [386, 0]
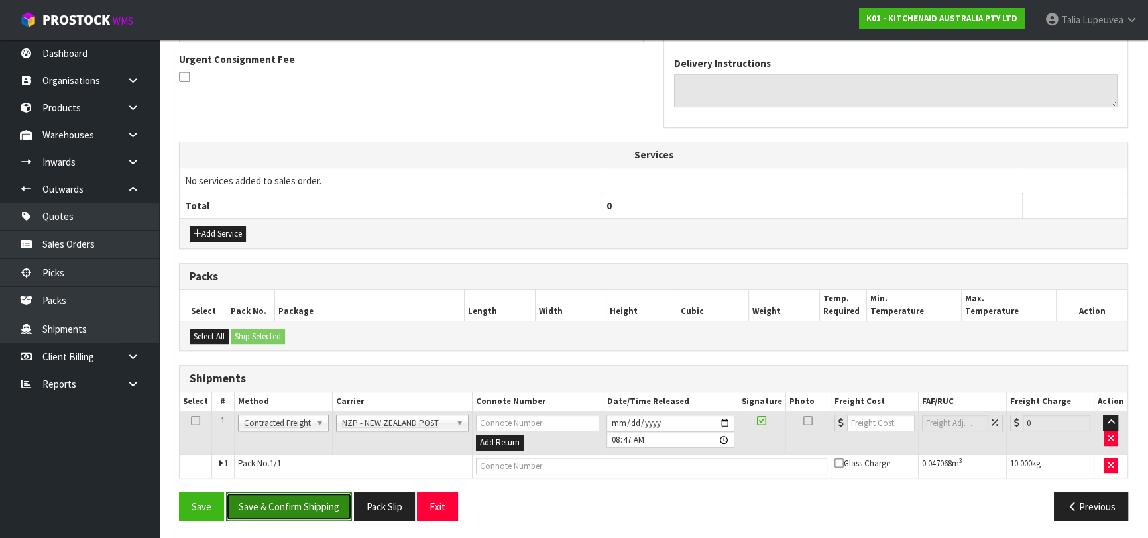
click at [312, 505] on button "Save & Confirm Shipping" at bounding box center [289, 507] width 126 height 29
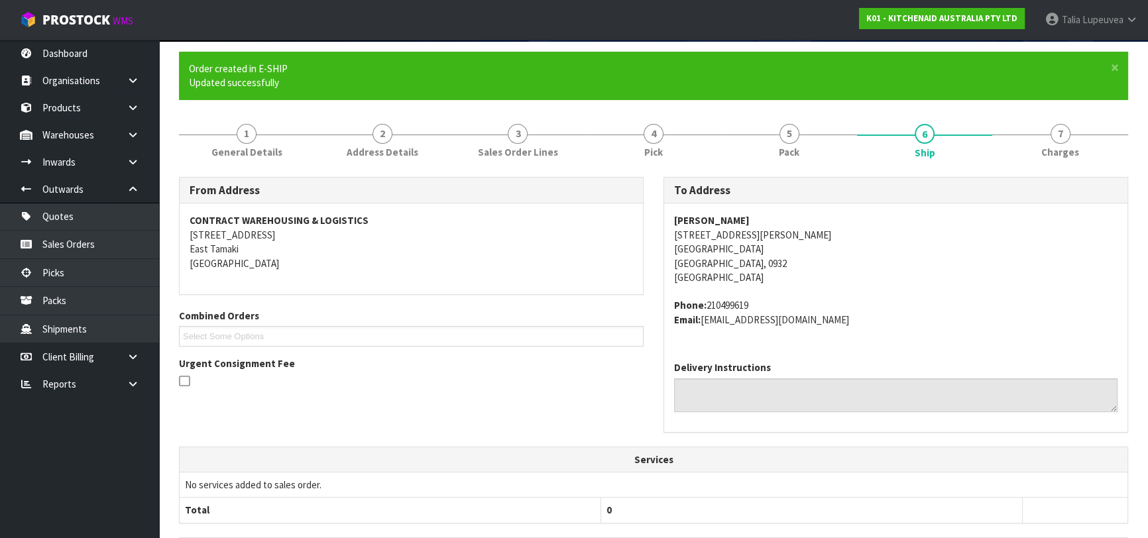
scroll to position [368, 0]
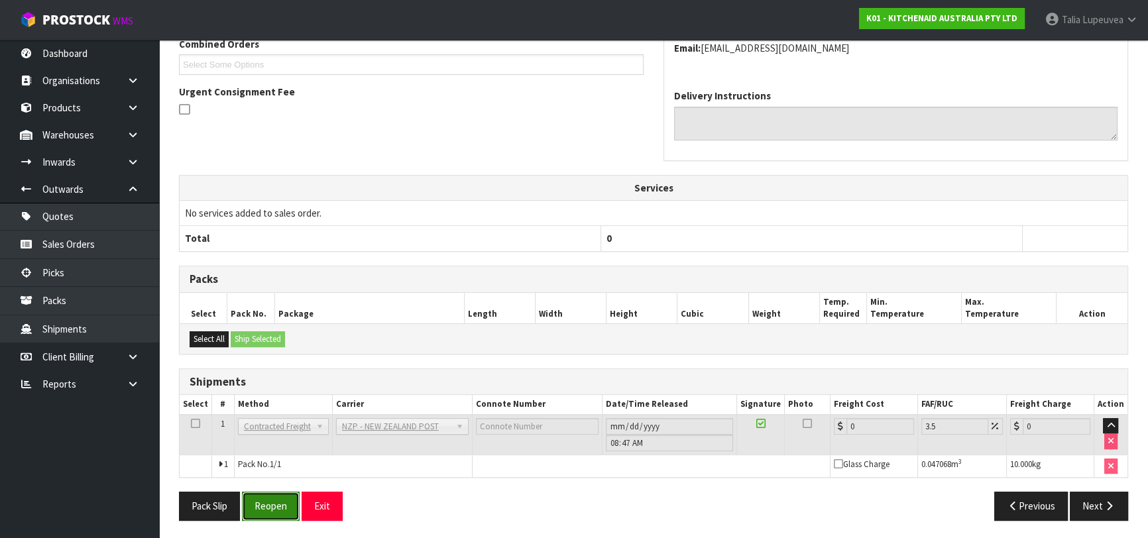
drag, startPoint x: 284, startPoint y: 510, endPoint x: 299, endPoint y: 490, distance: 25.2
click at [284, 510] on button "Reopen" at bounding box center [271, 506] width 58 height 29
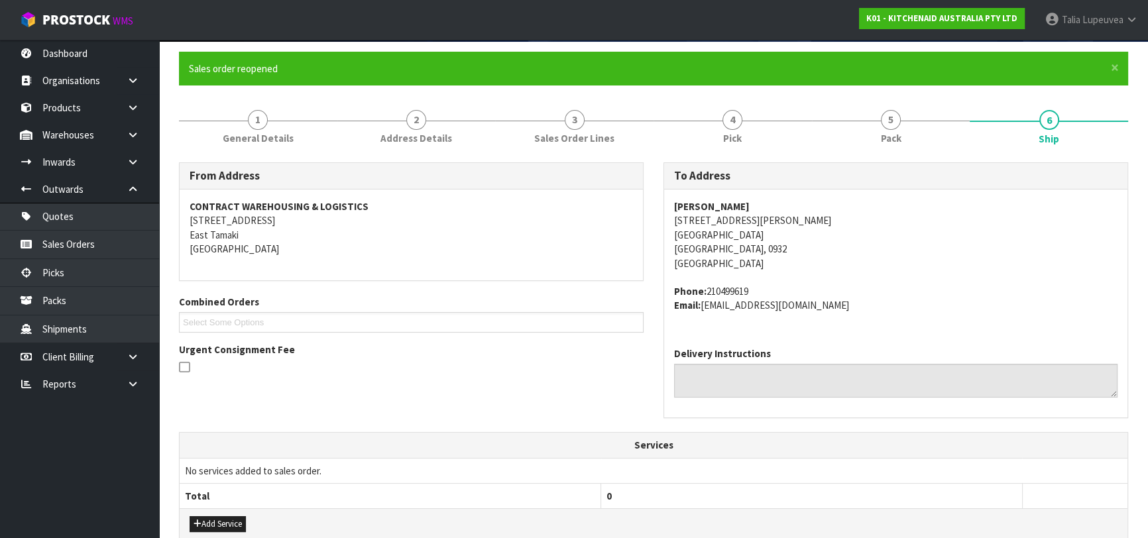
scroll to position [398, 0]
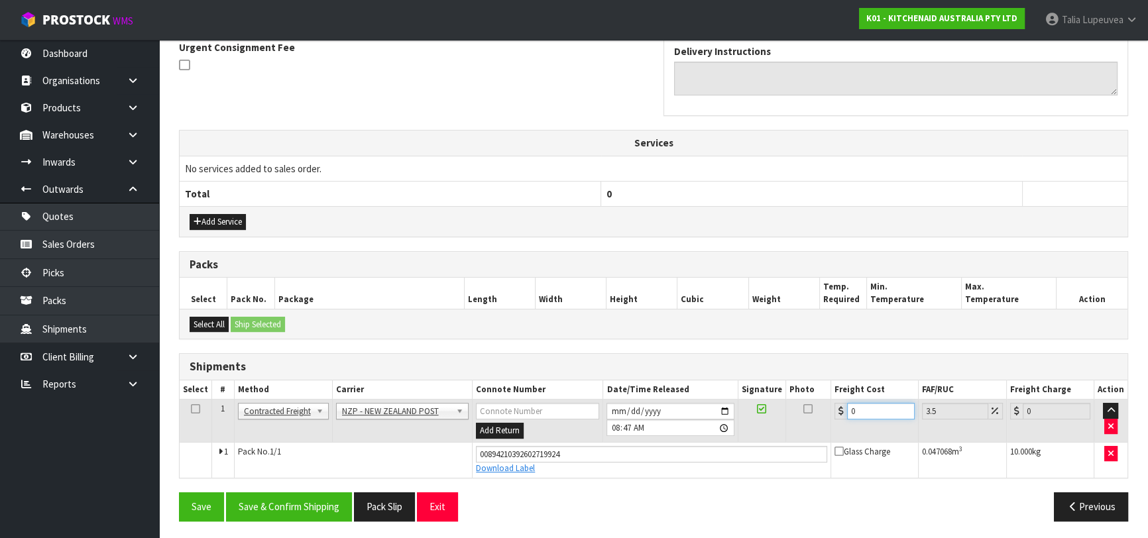
drag, startPoint x: 852, startPoint y: 404, endPoint x: 858, endPoint y: 411, distance: 9.4
click at [858, 411] on input "0" at bounding box center [881, 411] width 68 height 17
click at [298, 494] on button "Save & Confirm Shipping" at bounding box center [289, 507] width 126 height 29
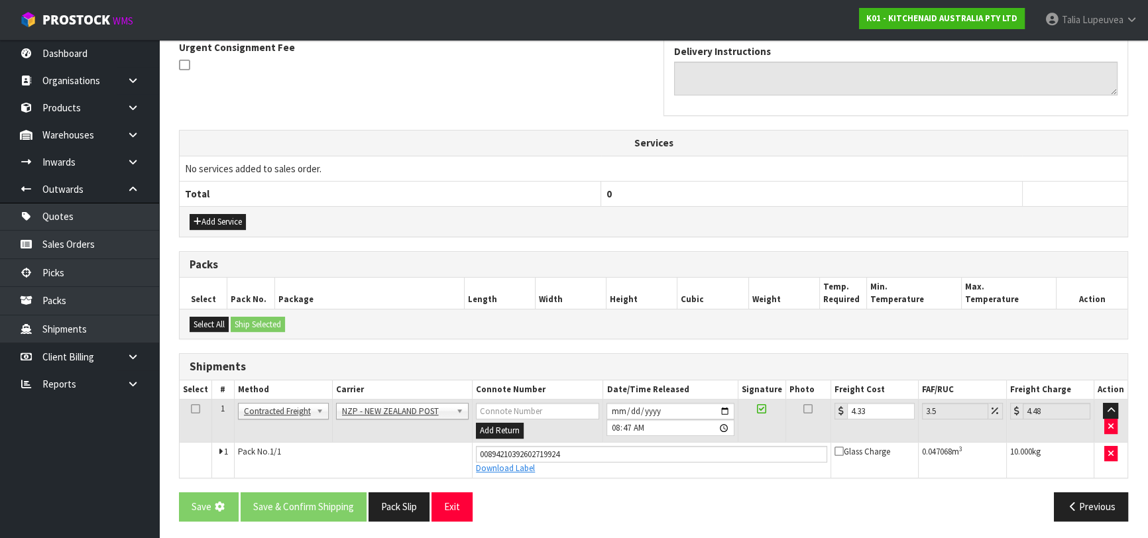
scroll to position [0, 0]
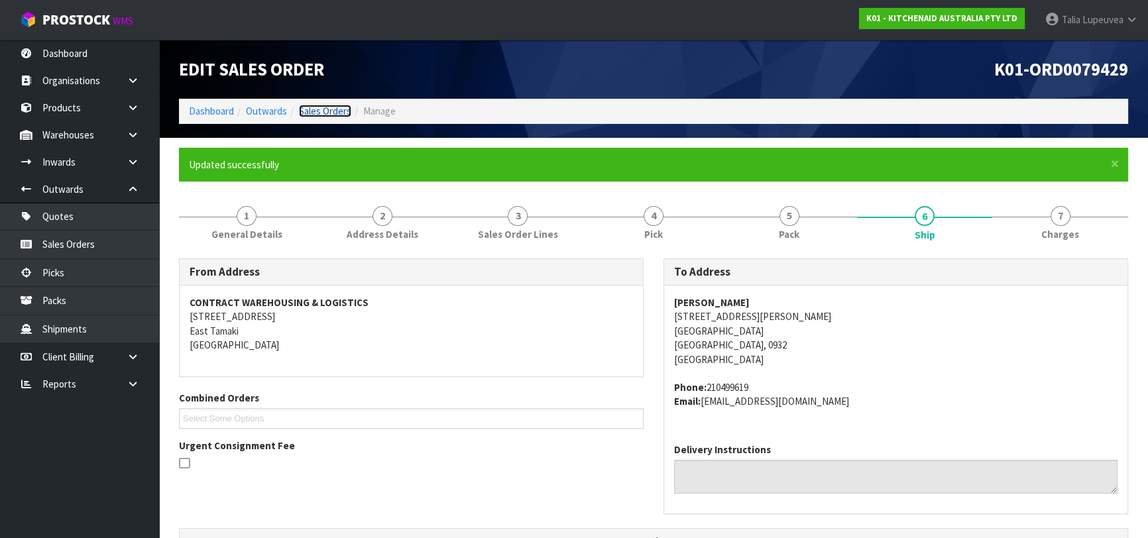
click at [311, 114] on link "Sales Orders" at bounding box center [325, 111] width 52 height 13
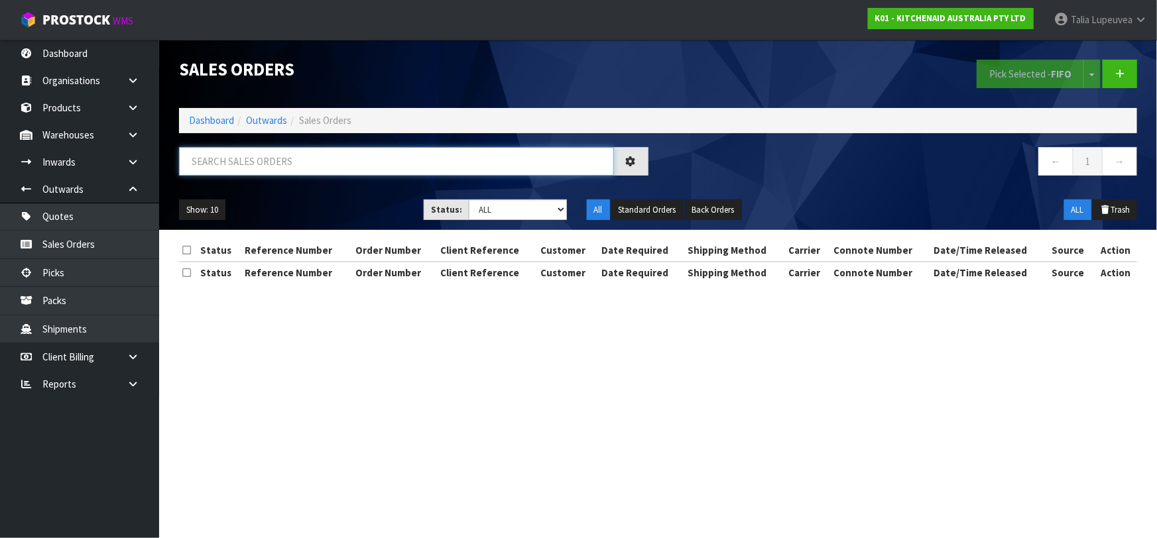
click at [318, 152] on input "text" at bounding box center [396, 161] width 435 height 29
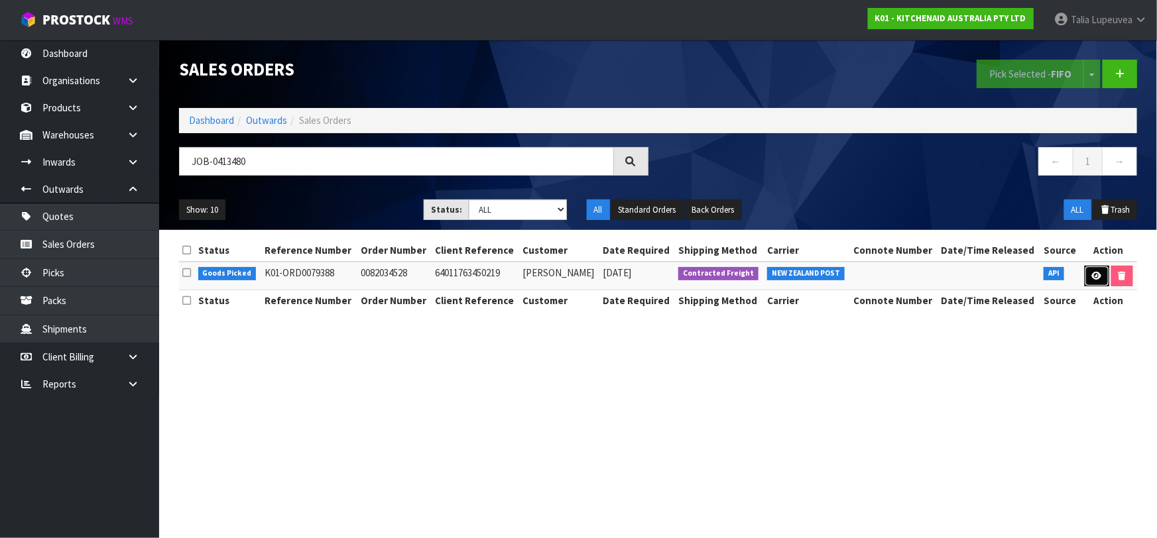
click at [1092, 276] on icon at bounding box center [1097, 276] width 10 height 9
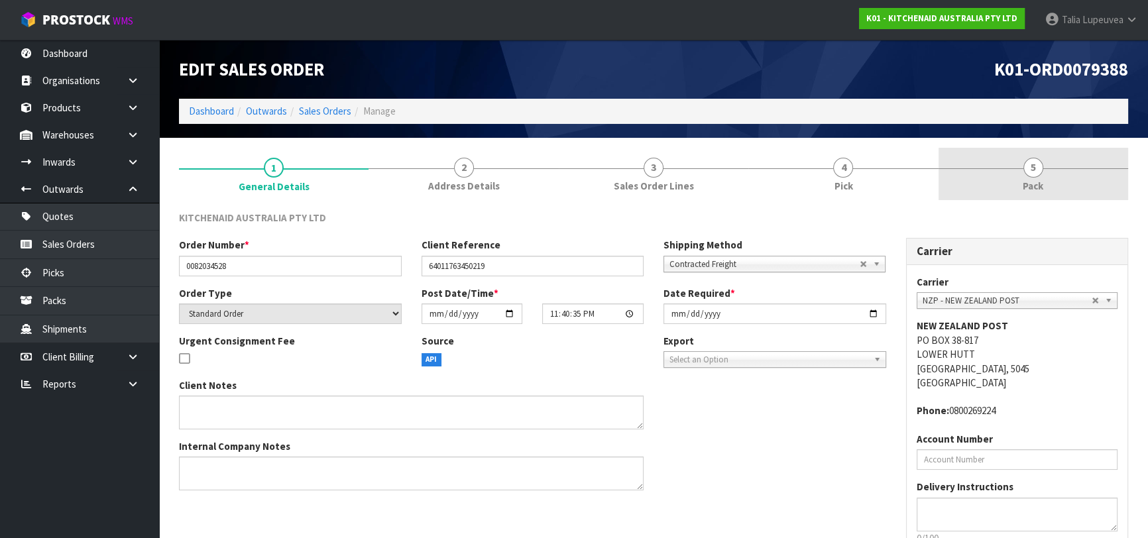
click at [1054, 172] on link "5 Pack" at bounding box center [1034, 174] width 190 height 52
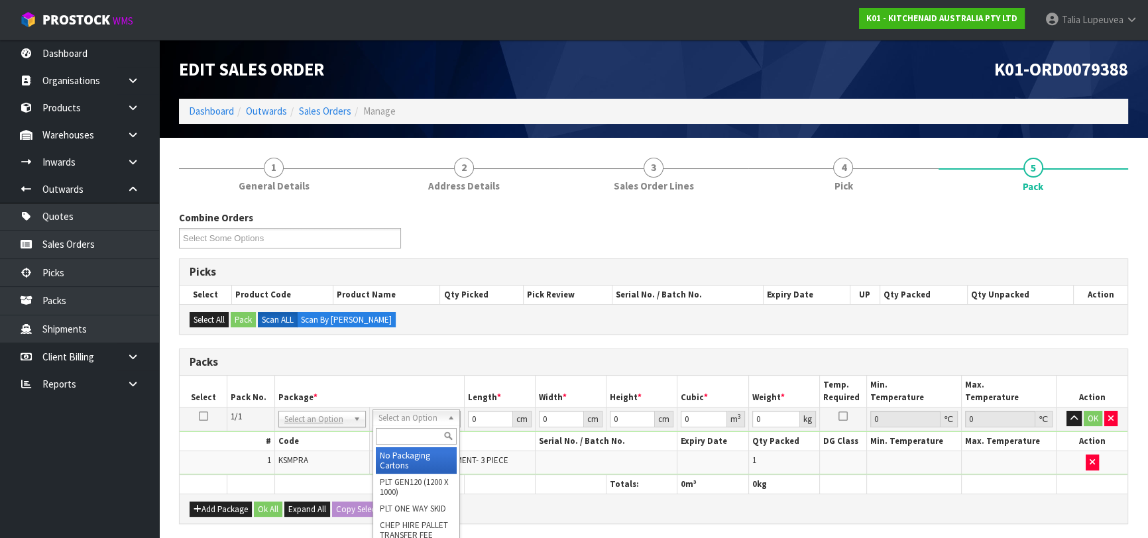
click at [429, 431] on input "text" at bounding box center [416, 436] width 81 height 17
drag, startPoint x: 422, startPoint y: 463, endPoint x: 517, endPoint y: 435, distance: 99.0
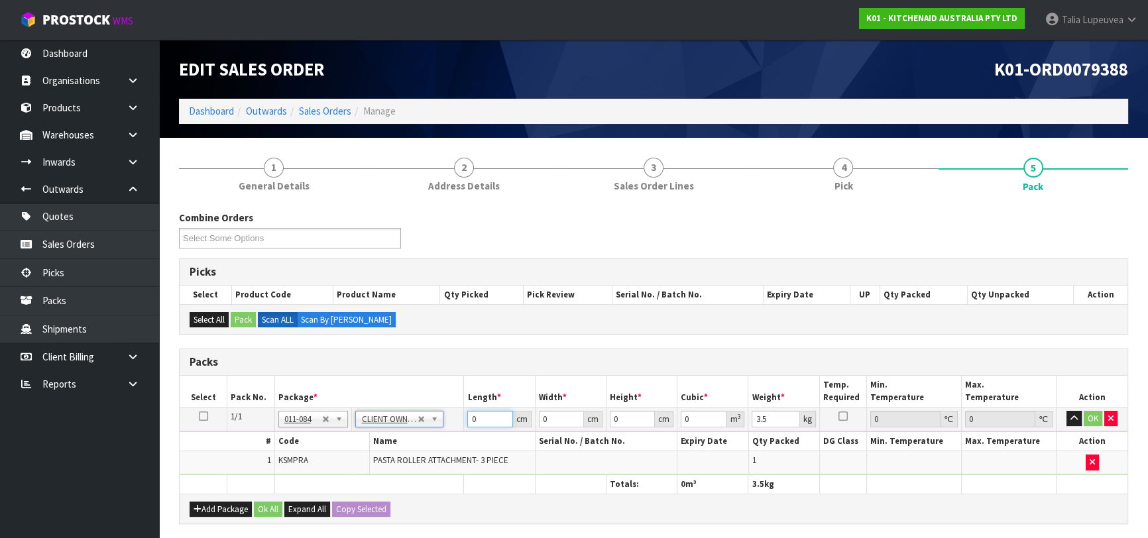
drag, startPoint x: 483, startPoint y: 418, endPoint x: 465, endPoint y: 420, distance: 17.4
click at [465, 420] on td "0 cm" at bounding box center [499, 419] width 71 height 24
click at [1093, 411] on button "OK" at bounding box center [1093, 419] width 19 height 16
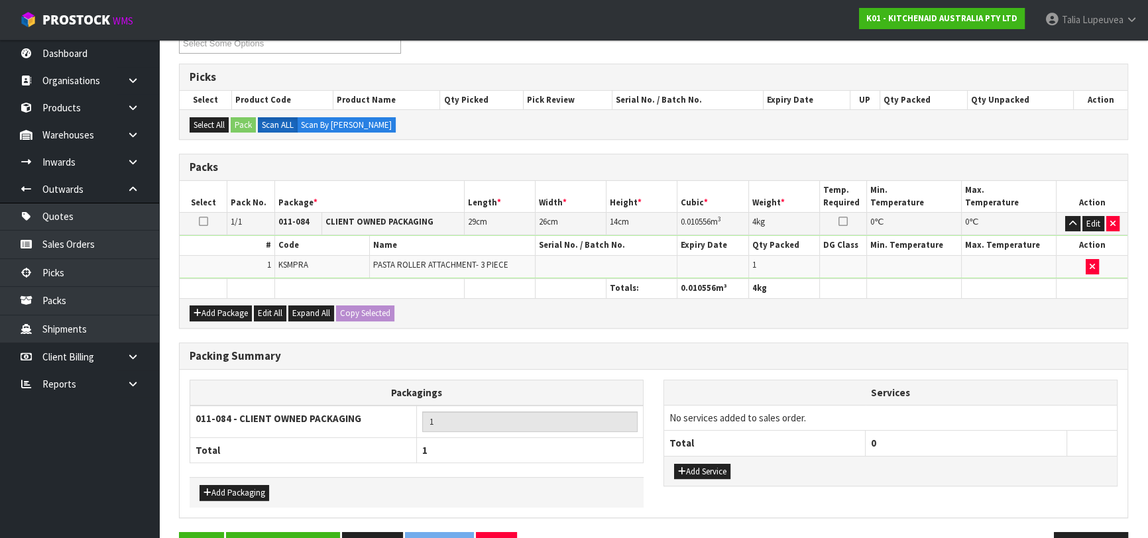
scroll to position [233, 0]
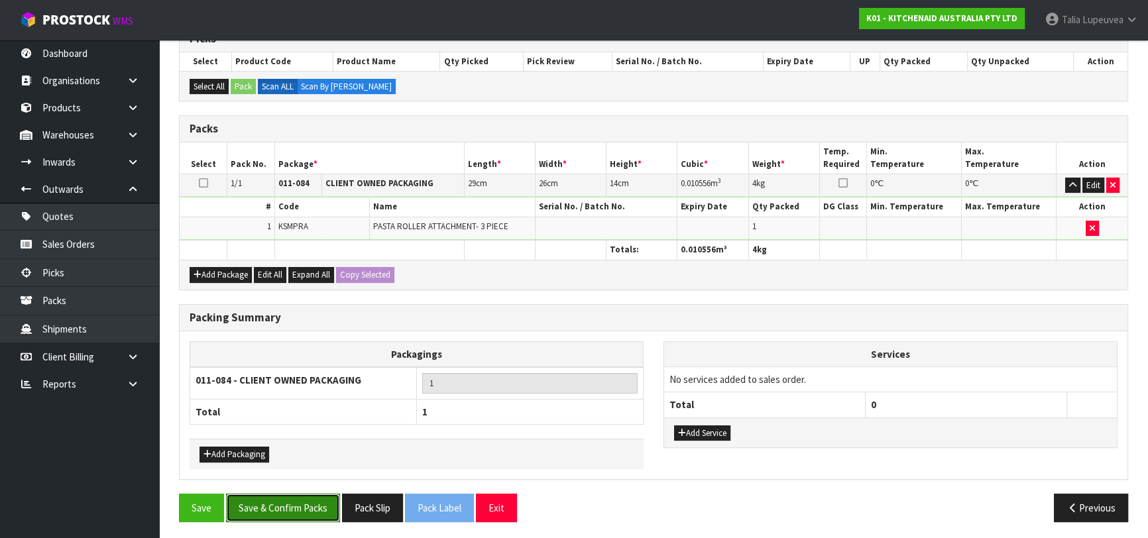
click at [329, 501] on button "Save & Confirm Packs" at bounding box center [283, 508] width 114 height 29
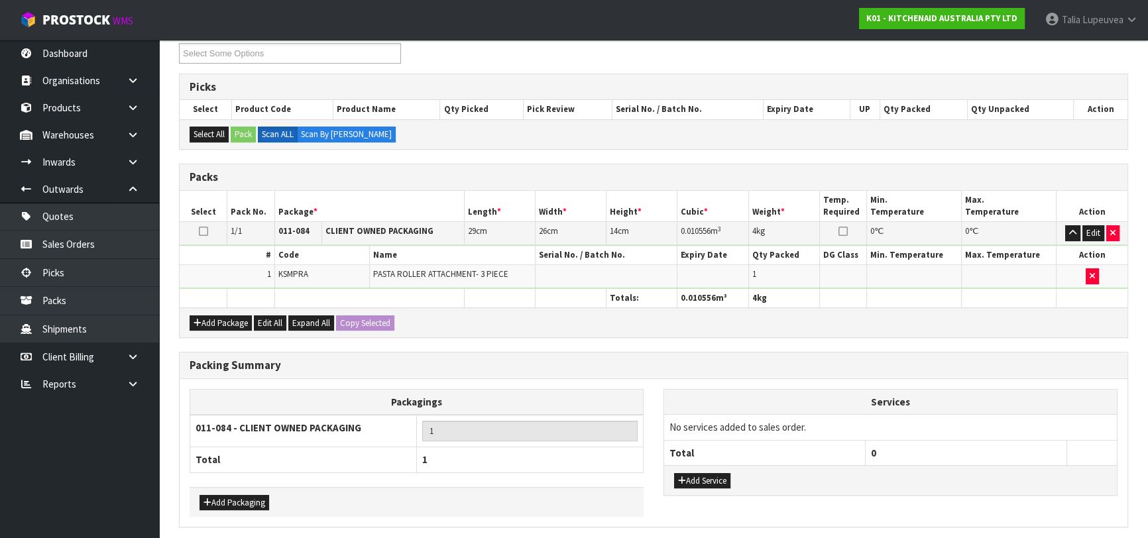
scroll to position [0, 0]
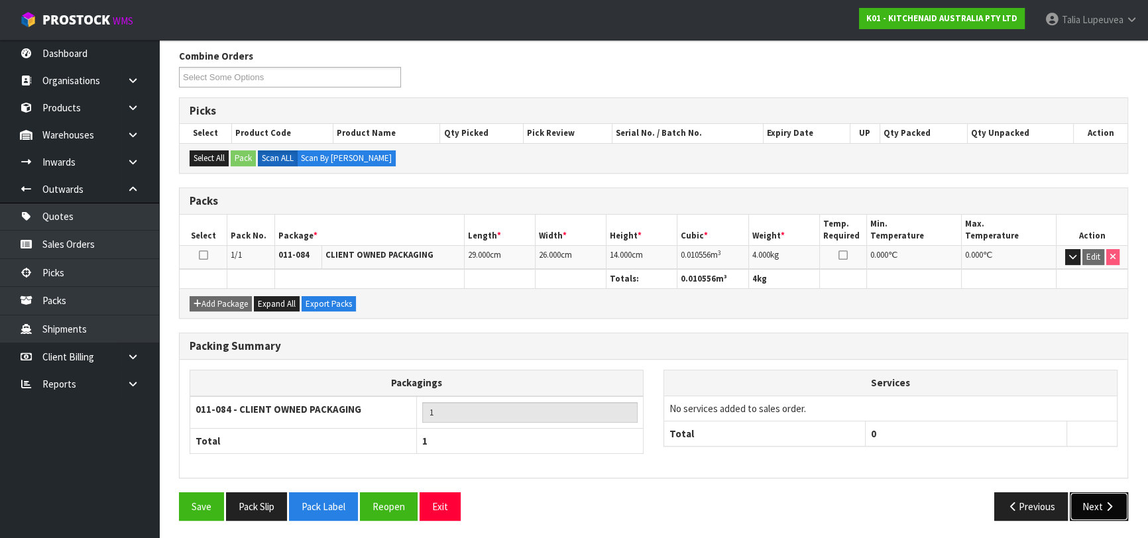
click at [1106, 504] on icon "button" at bounding box center [1109, 507] width 13 height 10
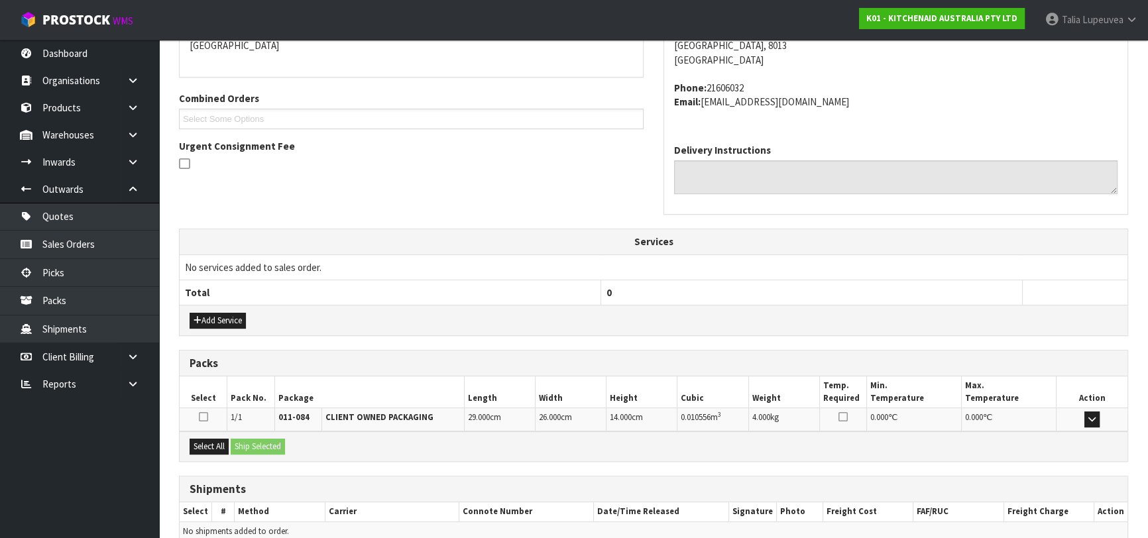
scroll to position [363, 0]
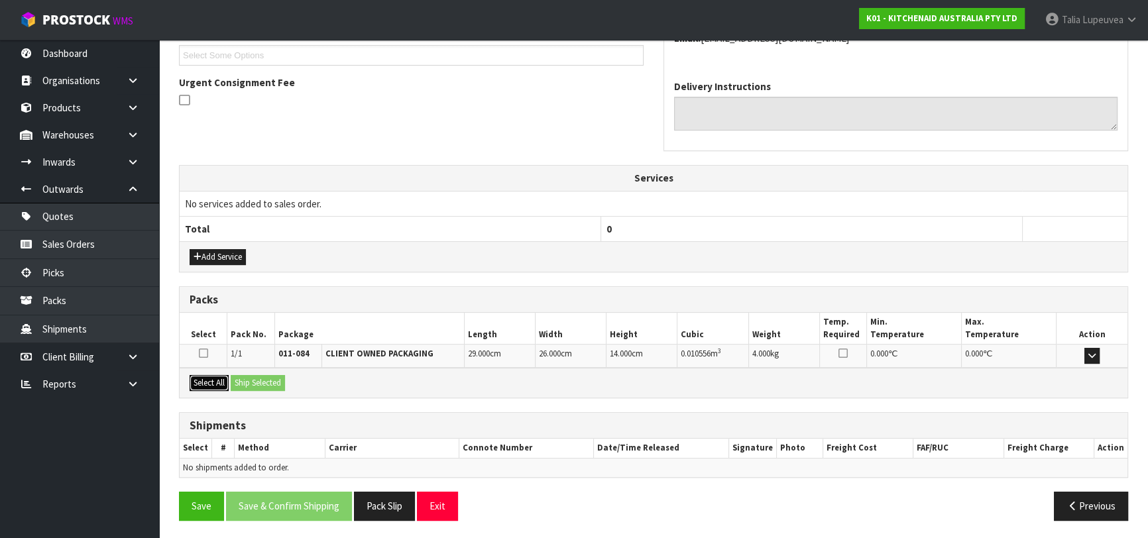
click at [207, 375] on button "Select All" at bounding box center [209, 383] width 39 height 16
click at [231, 383] on div "Select All Ship Selected" at bounding box center [654, 383] width 948 height 30
click at [241, 382] on button "Ship Selected" at bounding box center [258, 383] width 54 height 16
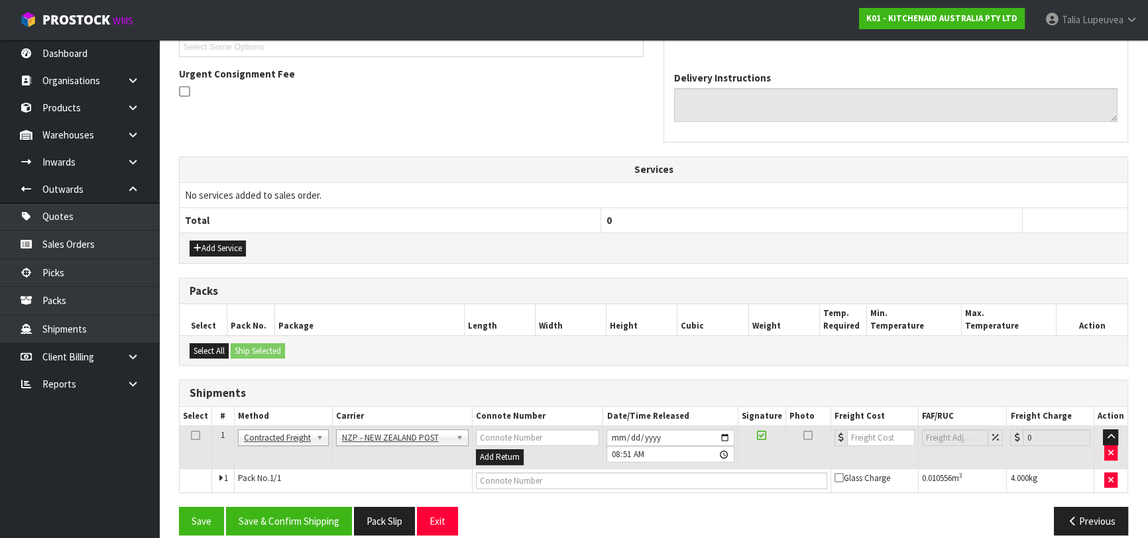
scroll to position [386, 0]
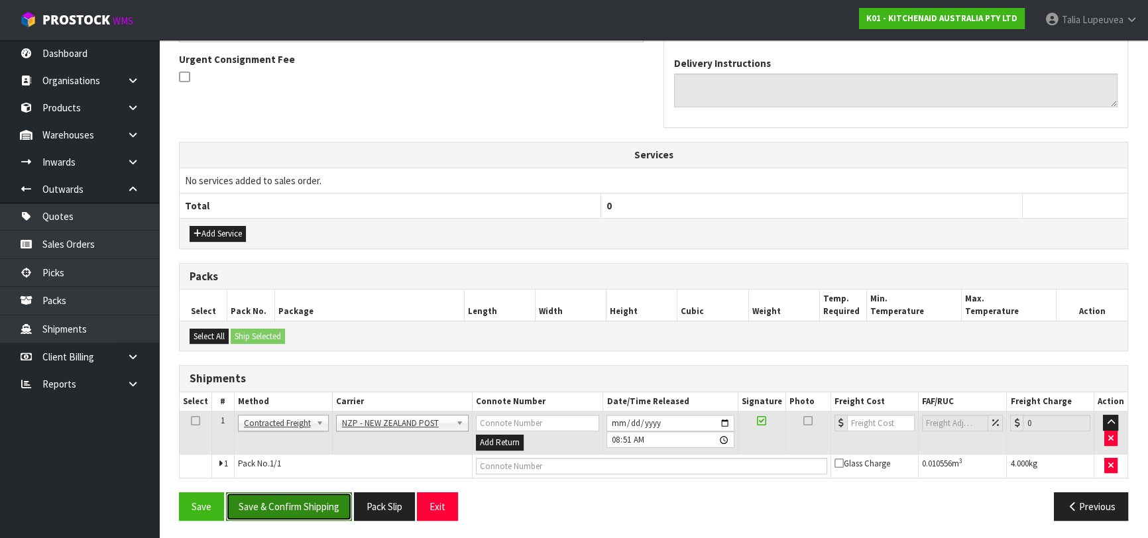
click at [296, 509] on button "Save & Confirm Shipping" at bounding box center [289, 507] width 126 height 29
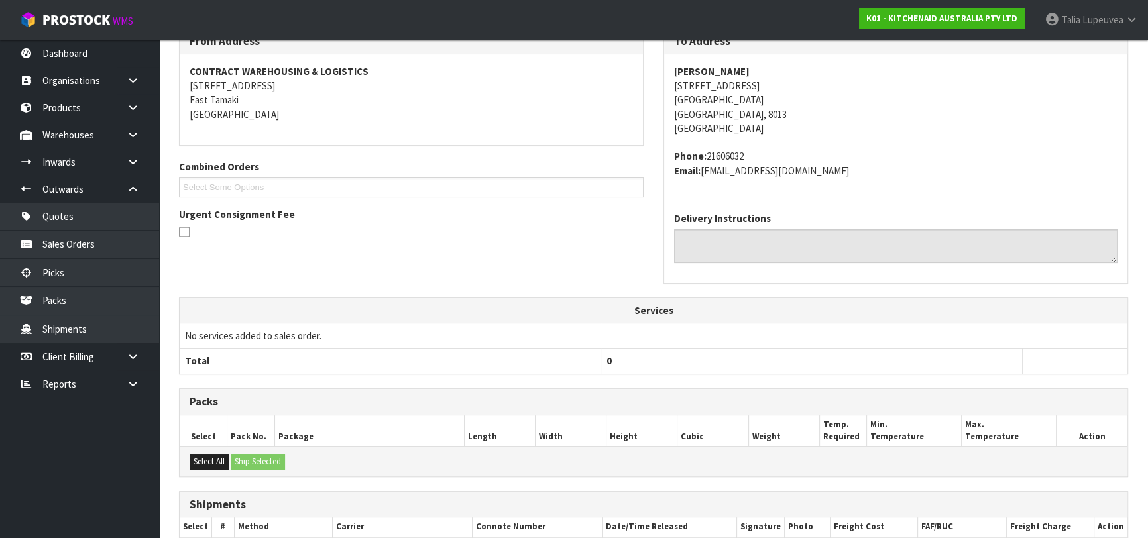
scroll to position [368, 0]
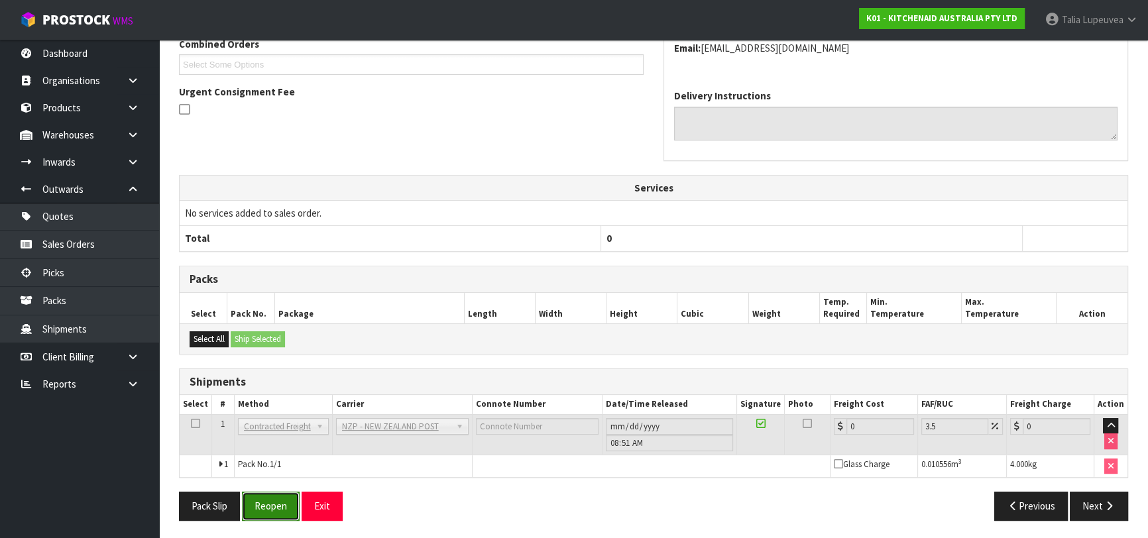
click at [281, 500] on button "Reopen" at bounding box center [271, 506] width 58 height 29
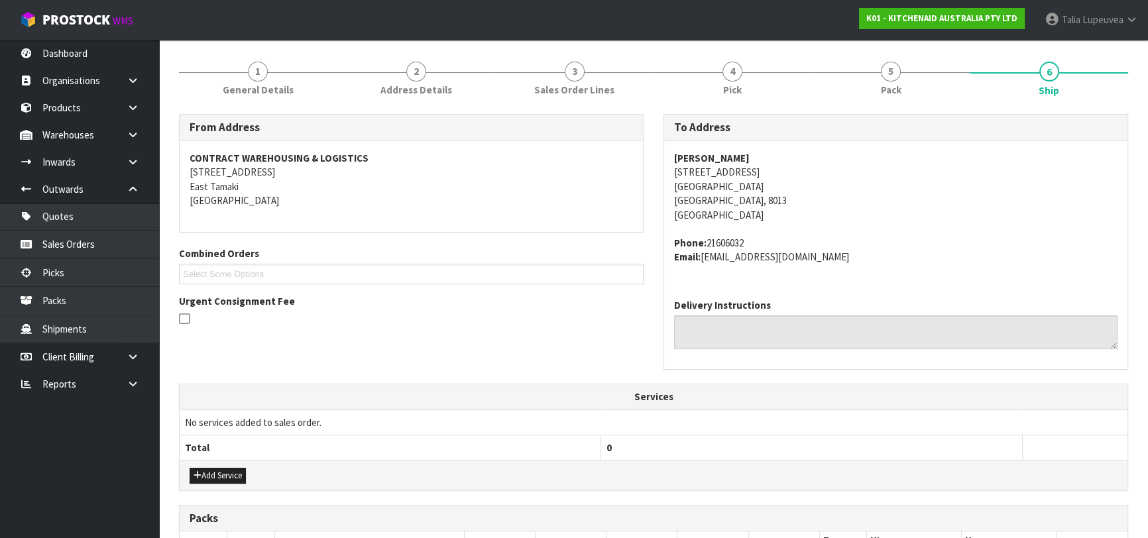
scroll to position [398, 0]
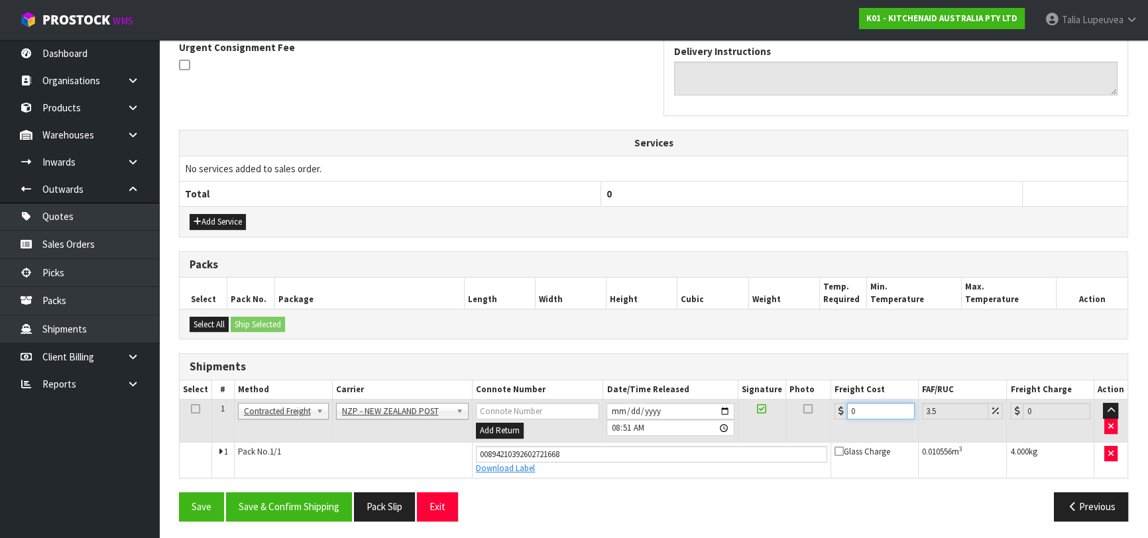
drag, startPoint x: 857, startPoint y: 411, endPoint x: 834, endPoint y: 417, distance: 23.3
click at [829, 418] on tr "1 Client Local Pickup Customer Local Pickup Company Freight Contracted Freight …" at bounding box center [654, 421] width 948 height 43
click at [279, 507] on button "Save & Confirm Shipping" at bounding box center [289, 507] width 126 height 29
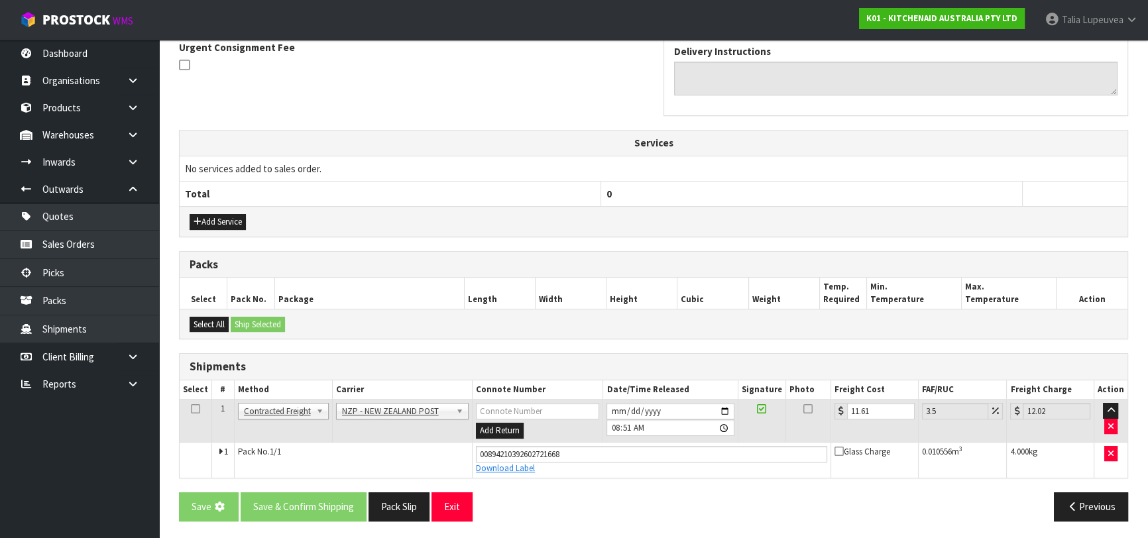
scroll to position [0, 0]
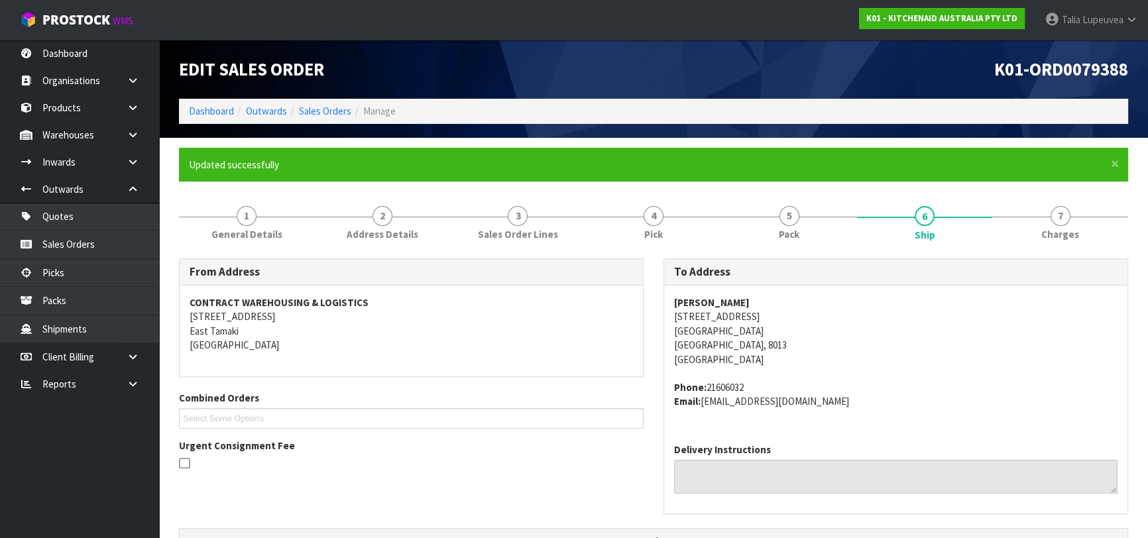
click at [316, 103] on ol "Dashboard Outwards Sales Orders Manage" at bounding box center [653, 111] width 949 height 25
click at [316, 106] on link "Sales Orders" at bounding box center [325, 111] width 52 height 13
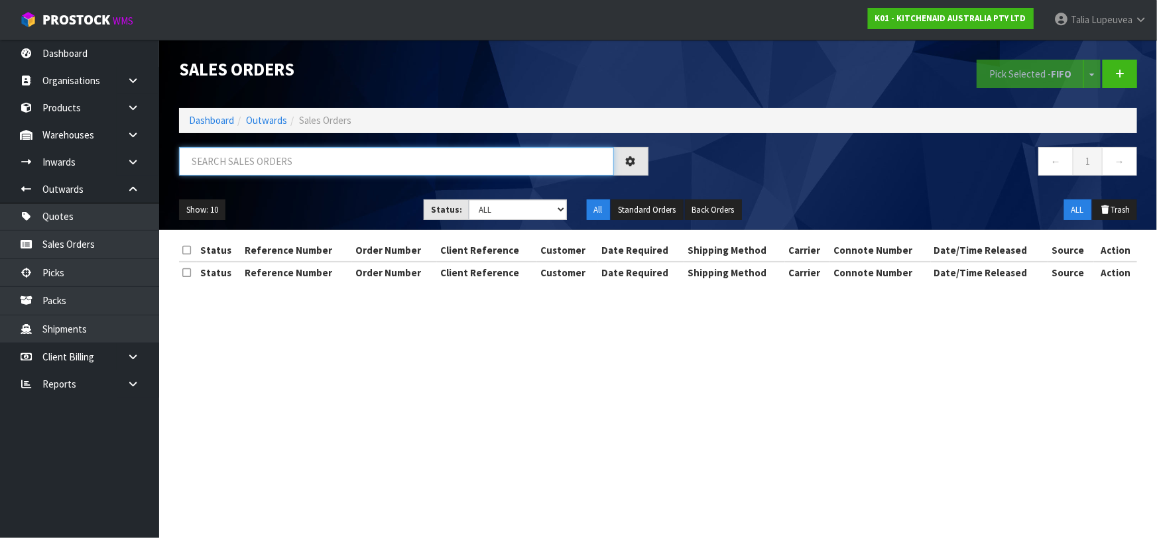
click at [313, 173] on input "text" at bounding box center [396, 161] width 435 height 29
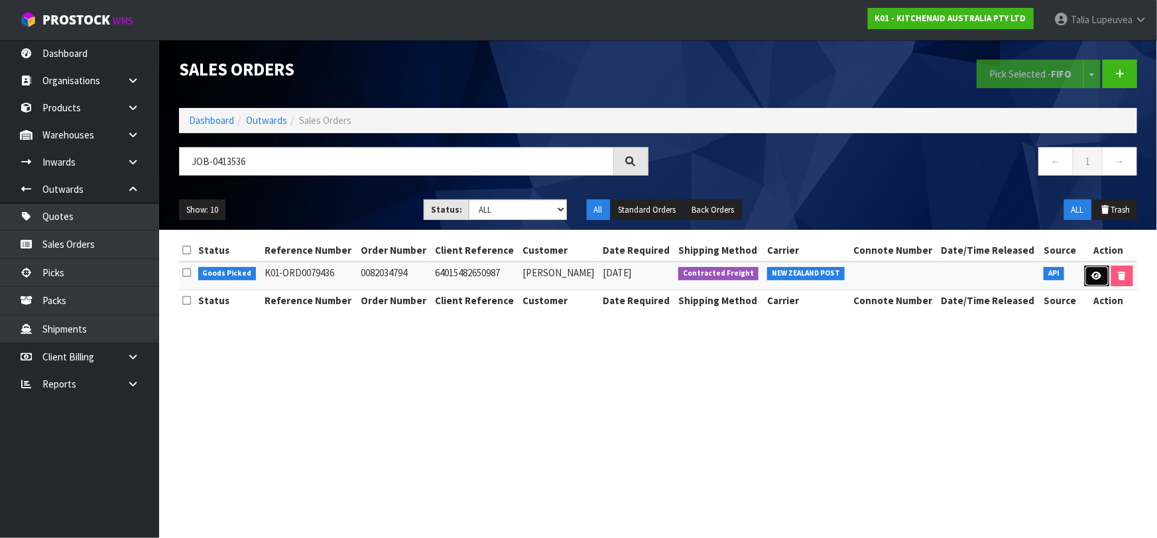
click at [1099, 281] on link at bounding box center [1097, 276] width 25 height 21
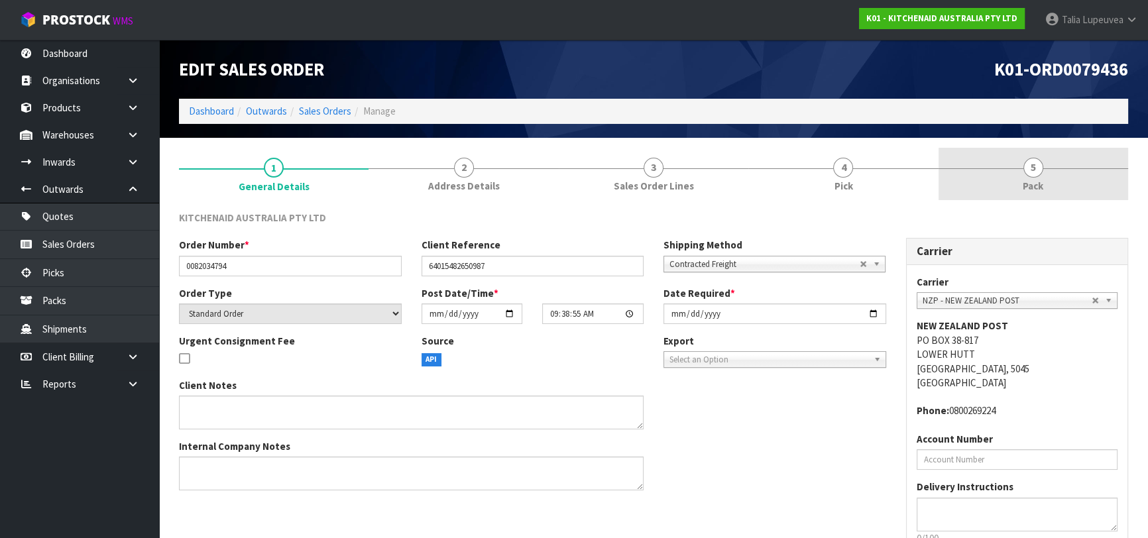
click at [1041, 182] on span "Pack" at bounding box center [1033, 186] width 21 height 14
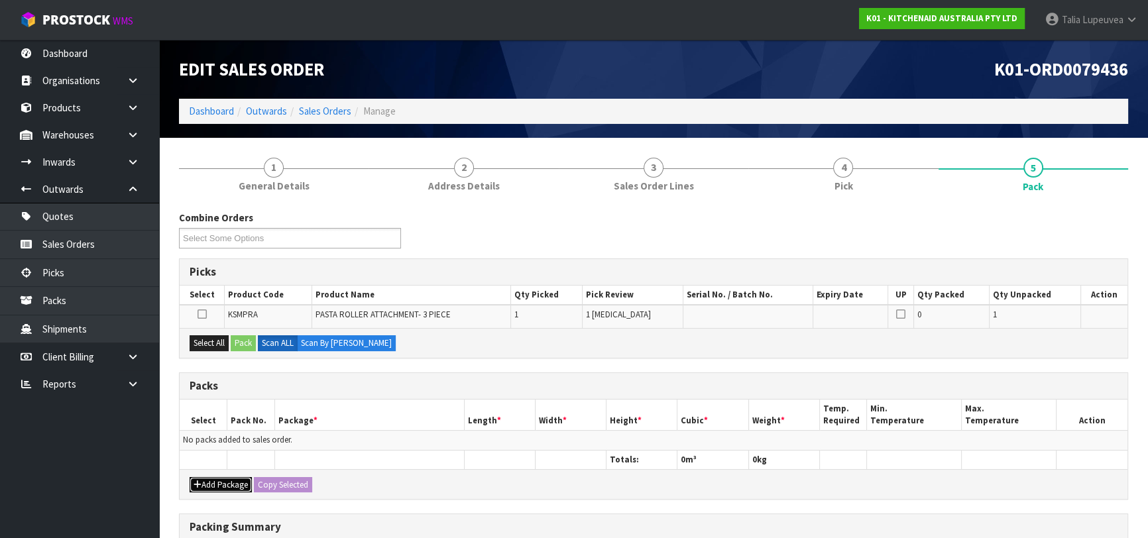
click at [208, 479] on button "Add Package" at bounding box center [221, 485] width 62 height 16
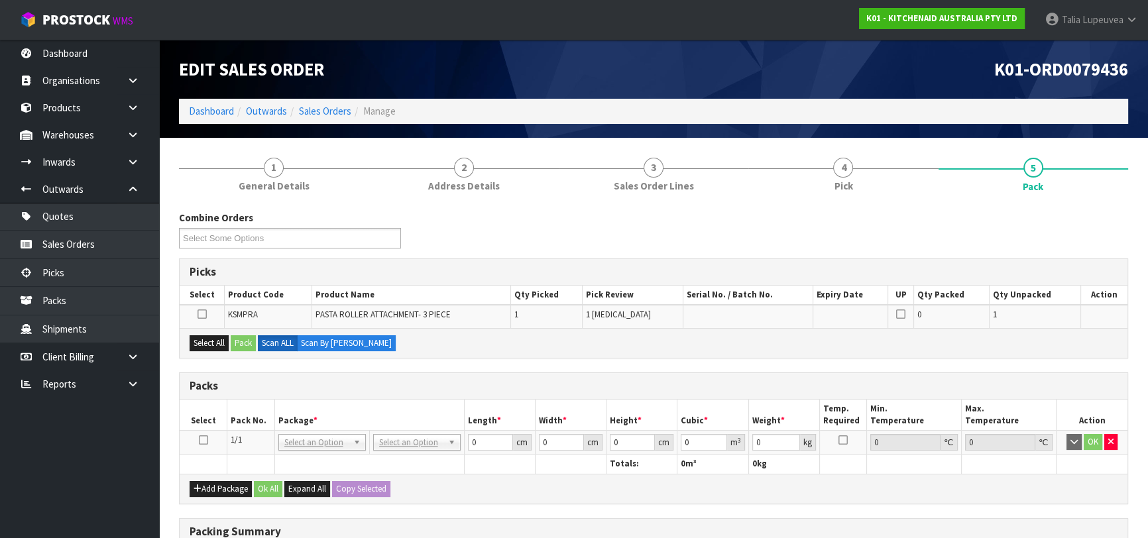
click at [201, 457] on th at bounding box center [204, 464] width 48 height 19
click at [203, 440] on icon at bounding box center [203, 440] width 9 height 1
click at [199, 333] on div "Select All Pack Scan ALL Scan By [PERSON_NAME]" at bounding box center [654, 343] width 948 height 30
drag, startPoint x: 201, startPoint y: 341, endPoint x: 229, endPoint y: 345, distance: 28.1
click at [219, 344] on button "Select All" at bounding box center [209, 343] width 39 height 16
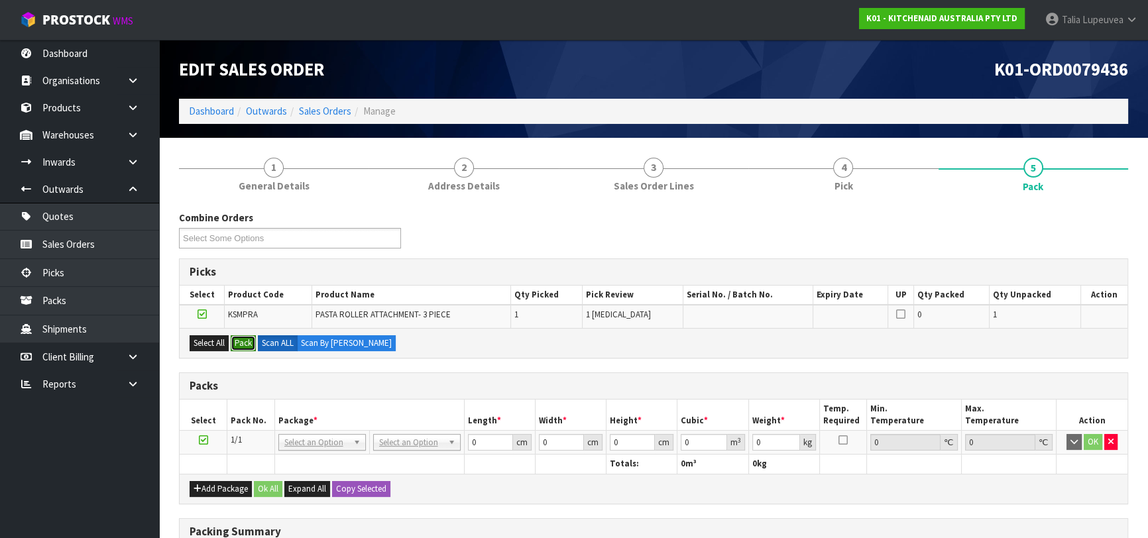
click at [233, 345] on button "Pack" at bounding box center [243, 343] width 25 height 16
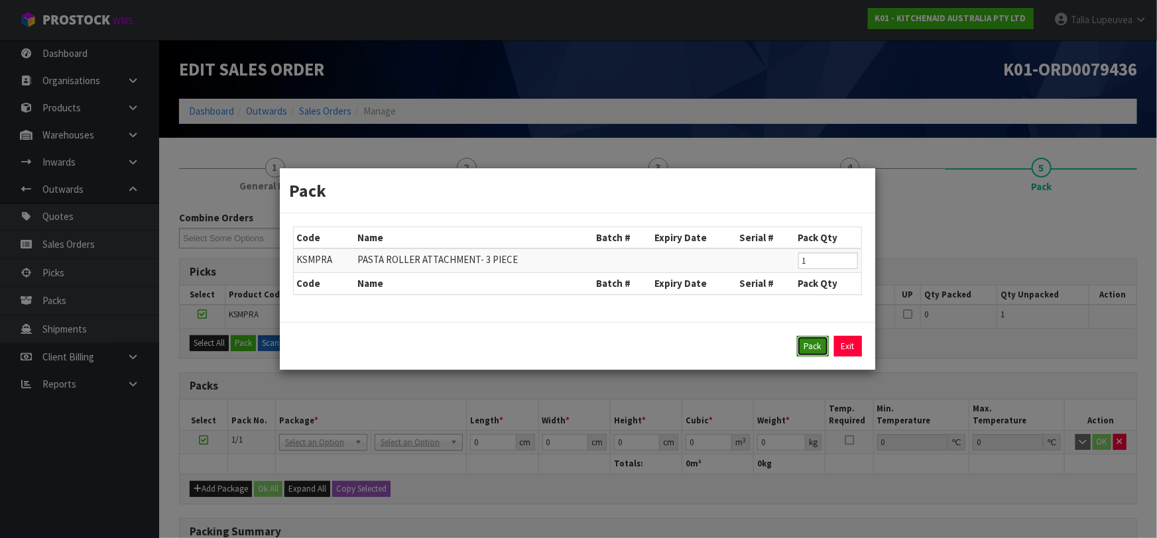
click at [813, 349] on button "Pack" at bounding box center [813, 346] width 32 height 21
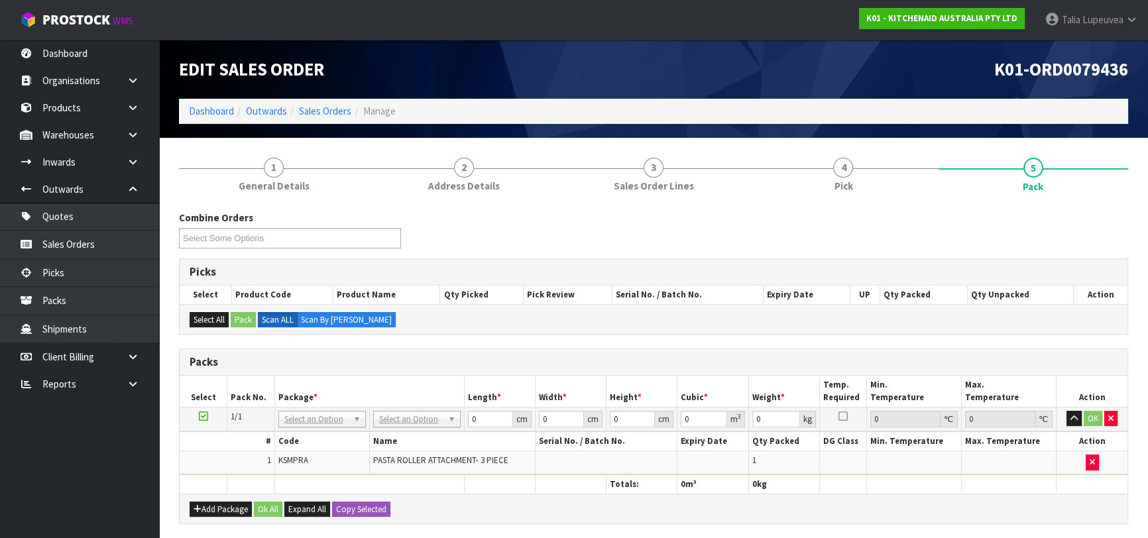
drag, startPoint x: 398, startPoint y: 412, endPoint x: 402, endPoint y: 423, distance: 12.0
click at [406, 436] on input "text" at bounding box center [416, 436] width 81 height 17
drag, startPoint x: 407, startPoint y: 471, endPoint x: 446, endPoint y: 435, distance: 53.5
drag, startPoint x: 479, startPoint y: 418, endPoint x: 446, endPoint y: 418, distance: 33.1
click at [446, 418] on tr "1/1 NONE 007-001 007-002 007-004 007-009 007-013 007-014 007-015 007-017 007-01…" at bounding box center [654, 419] width 948 height 24
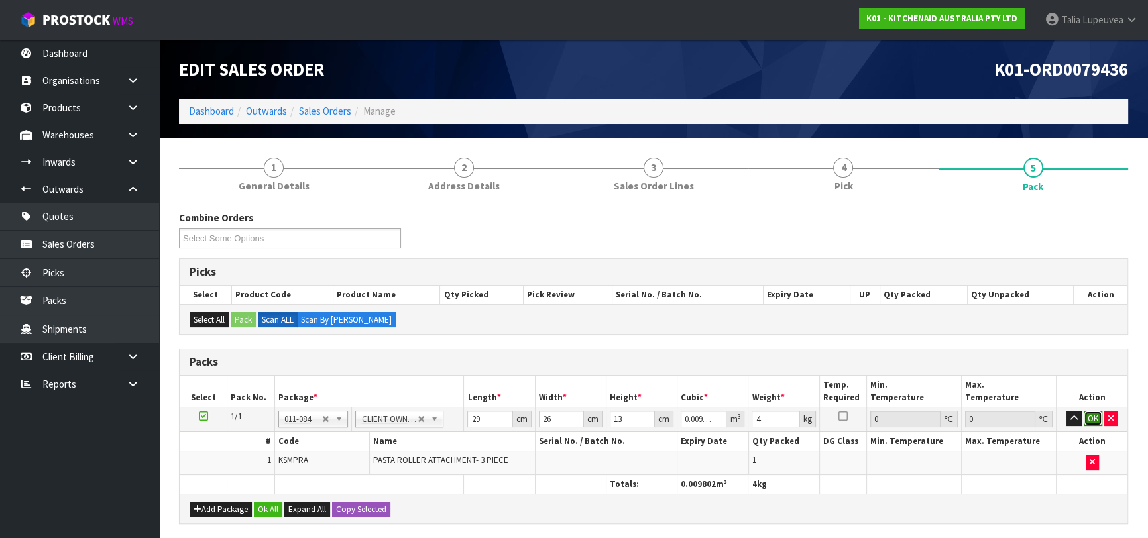
click at [1092, 412] on button "OK" at bounding box center [1093, 419] width 19 height 16
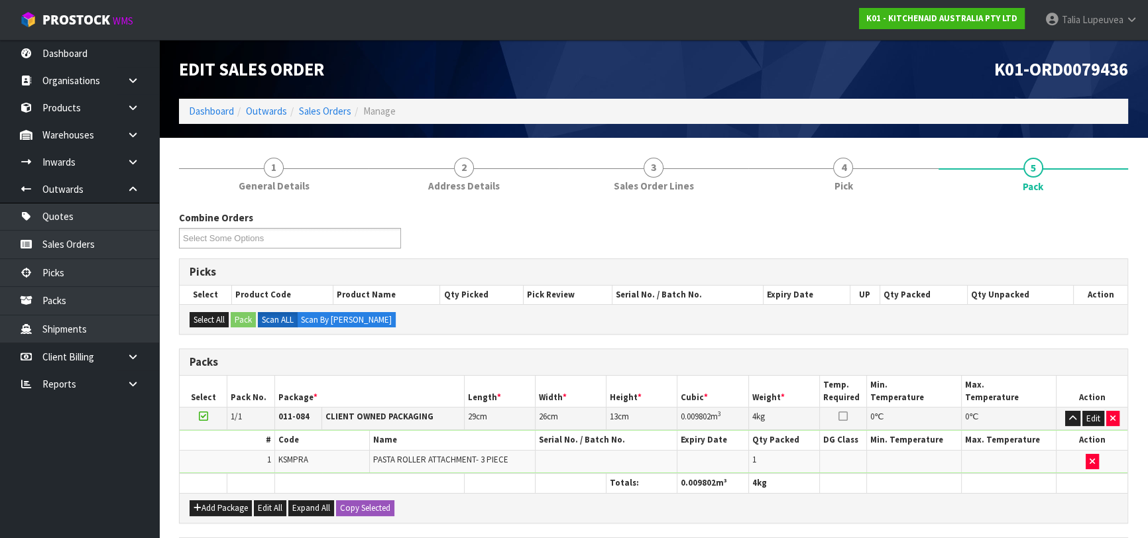
scroll to position [233, 0]
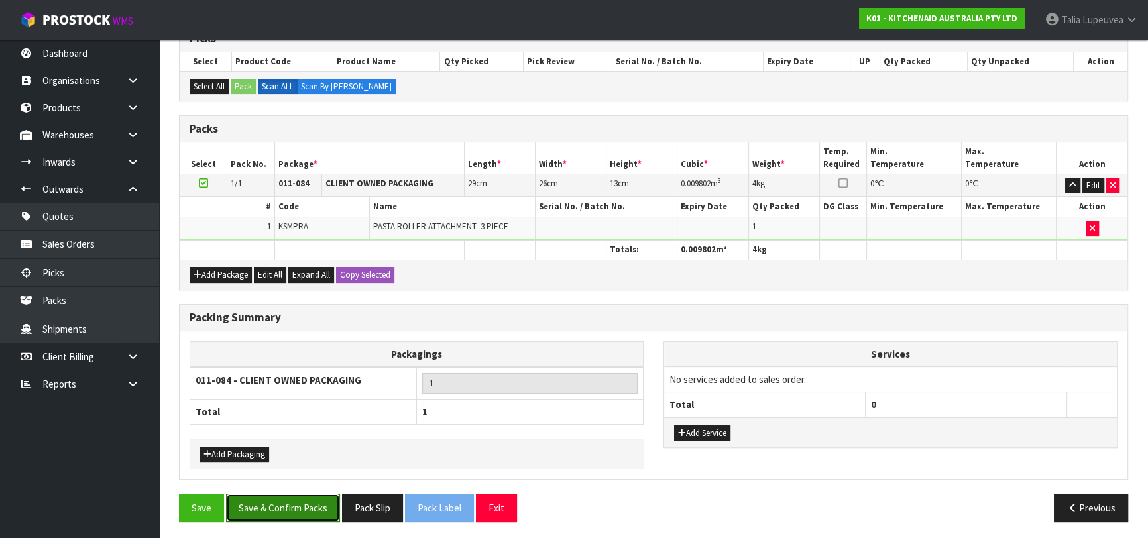
click at [294, 500] on button "Save & Confirm Packs" at bounding box center [283, 508] width 114 height 29
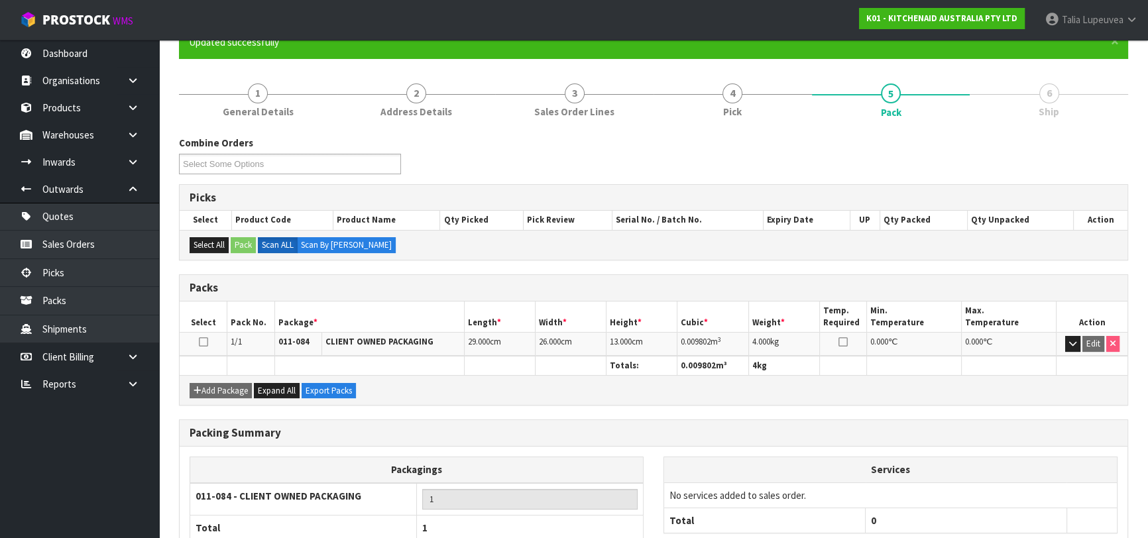
scroll to position [209, 0]
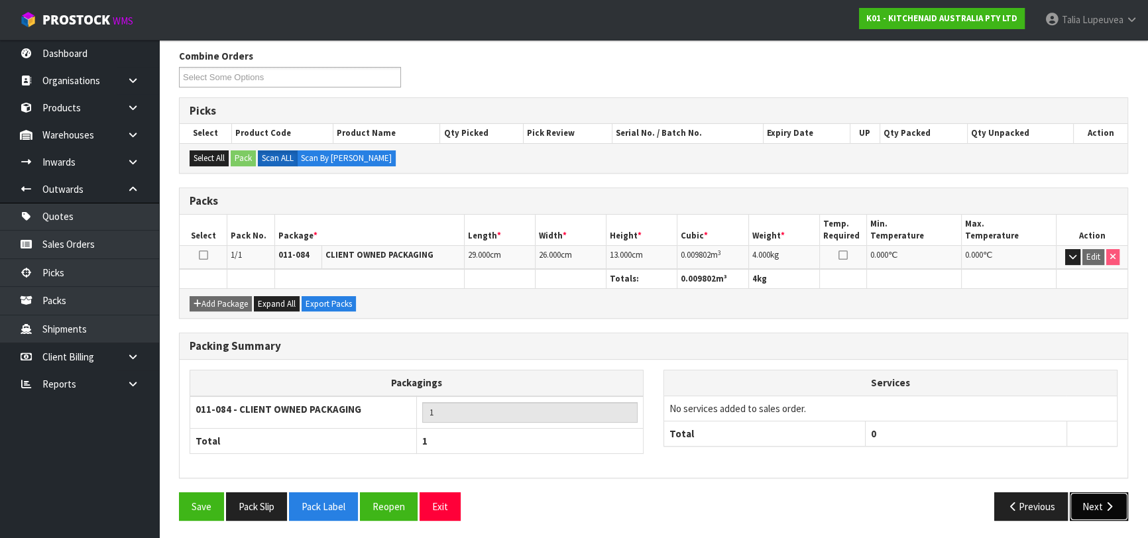
click at [1081, 499] on button "Next" at bounding box center [1099, 507] width 58 height 29
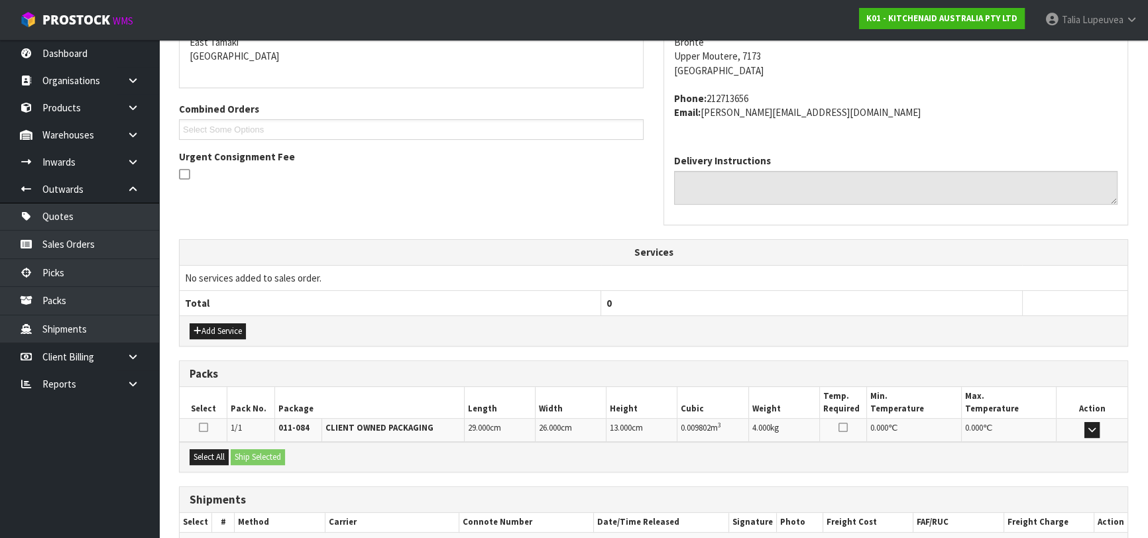
scroll to position [363, 0]
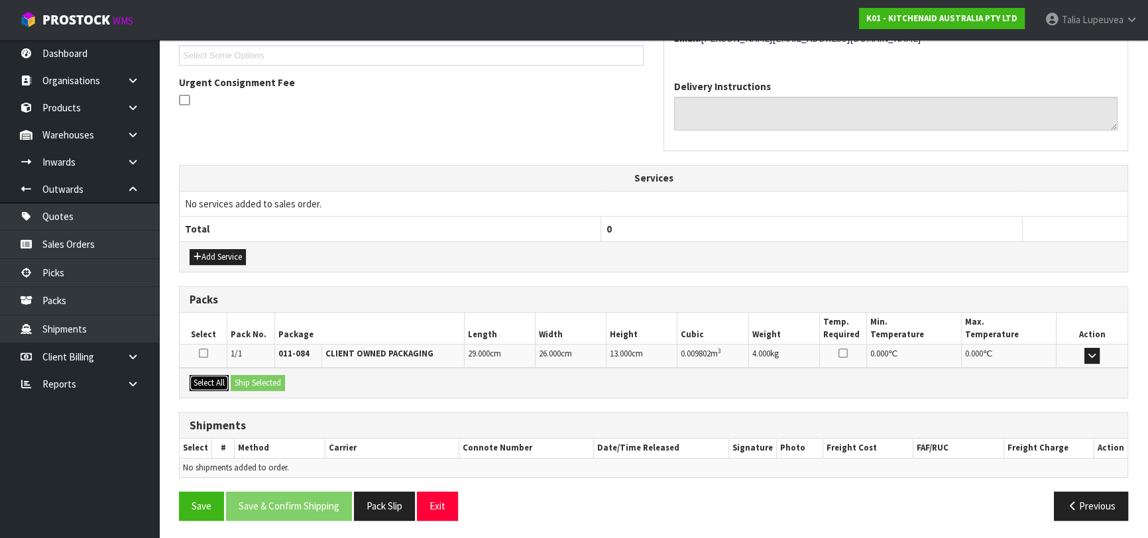
click at [208, 376] on button "Select All" at bounding box center [209, 383] width 39 height 16
click at [250, 379] on button "Ship Selected" at bounding box center [258, 383] width 54 height 16
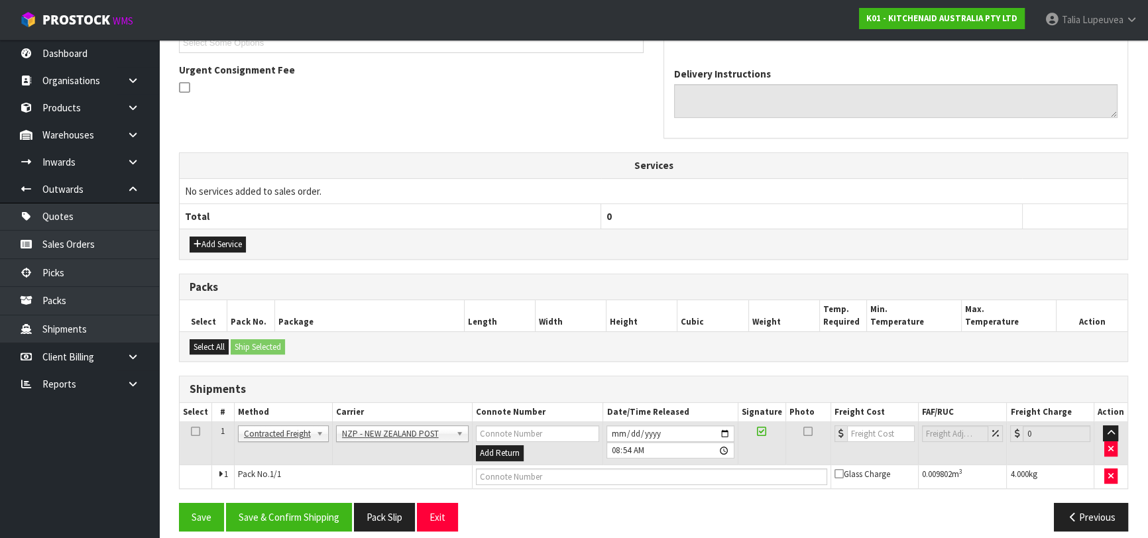
scroll to position [386, 0]
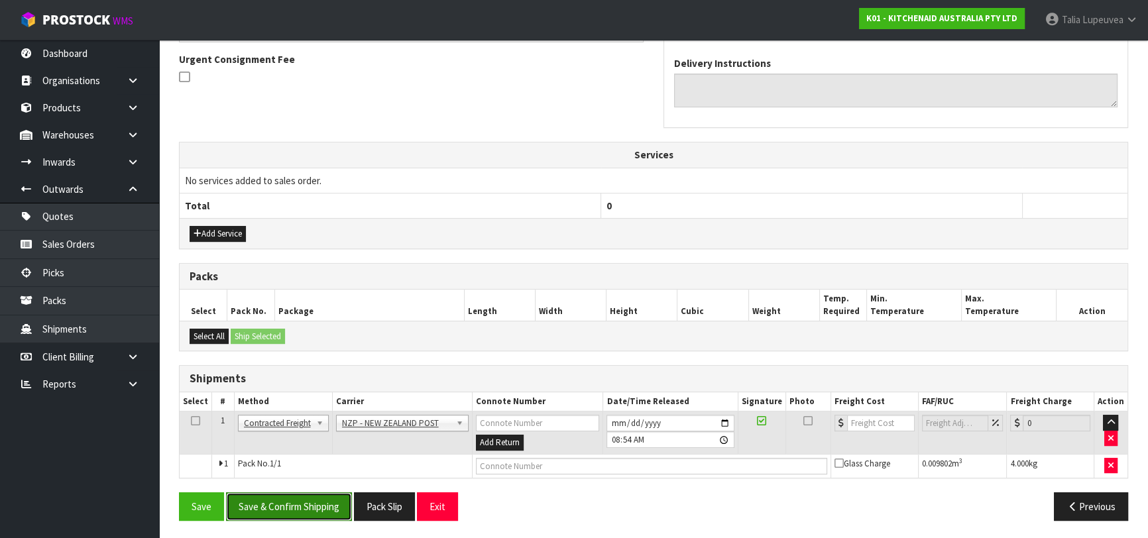
click at [291, 506] on button "Save & Confirm Shipping" at bounding box center [289, 507] width 126 height 29
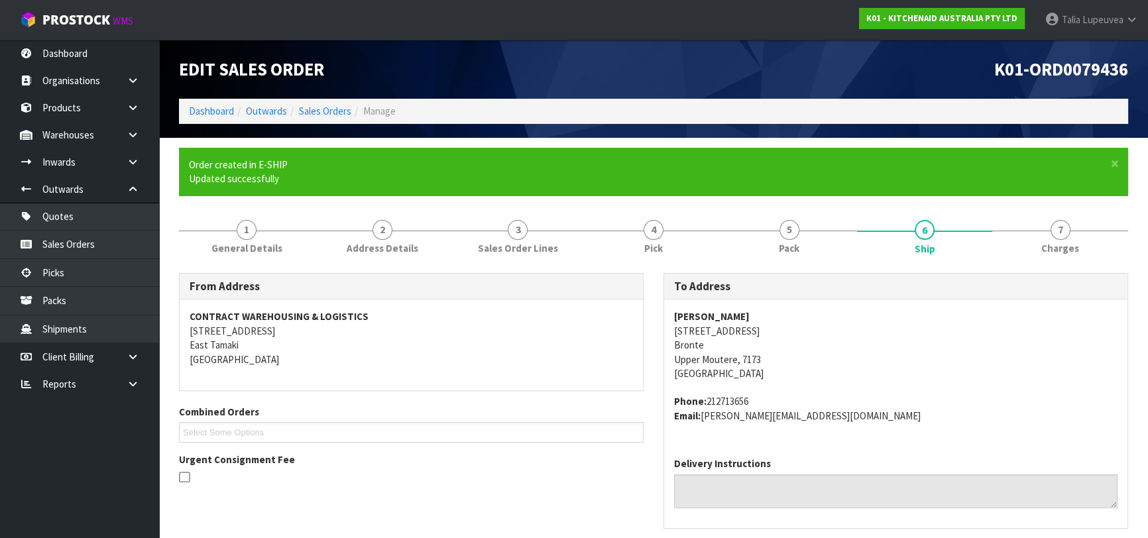
scroll to position [368, 0]
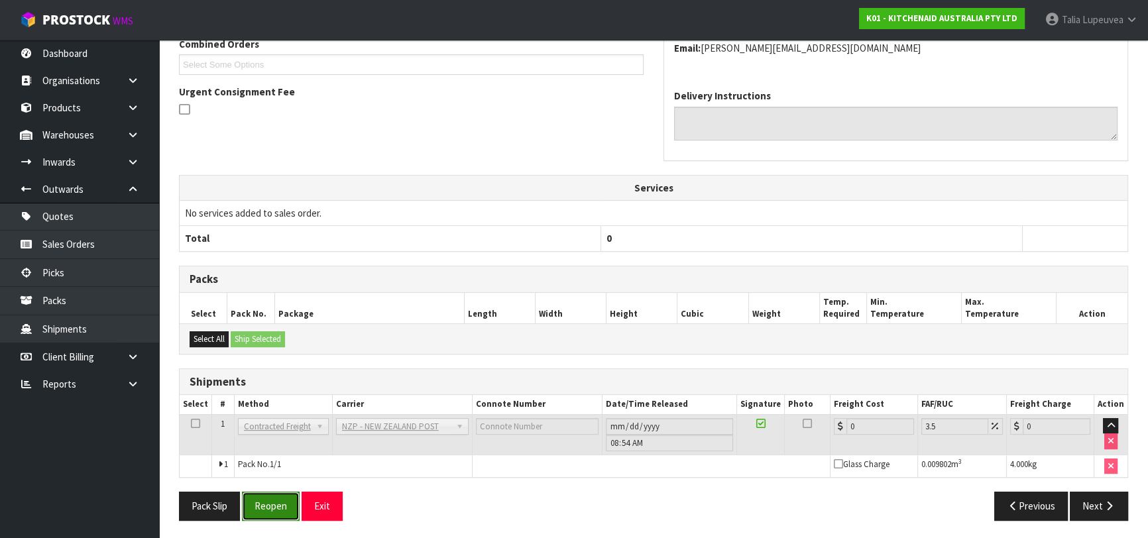
click at [279, 500] on button "Reopen" at bounding box center [271, 506] width 58 height 29
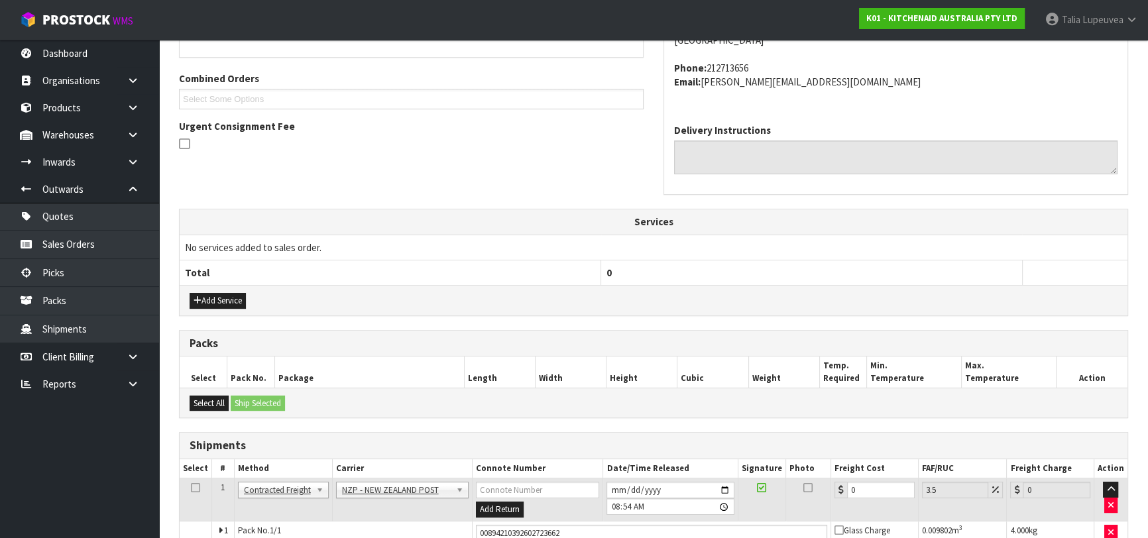
scroll to position [354, 0]
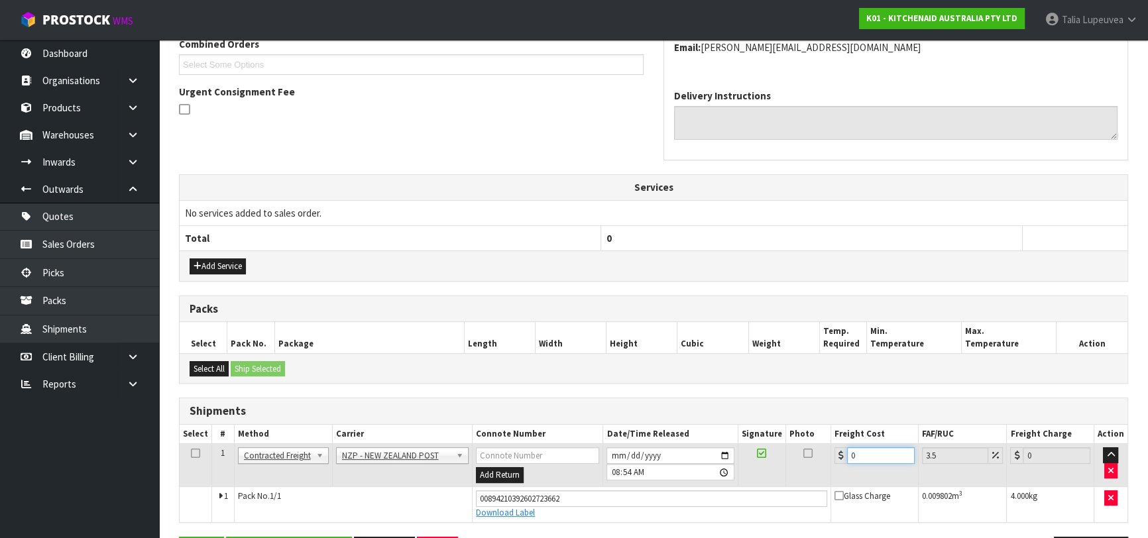
drag, startPoint x: 867, startPoint y: 454, endPoint x: 829, endPoint y: 457, distance: 38.6
click at [829, 457] on tr "1 Client Local Pickup Customer Local Pickup Company Freight Contracted Freight …" at bounding box center [654, 465] width 948 height 43
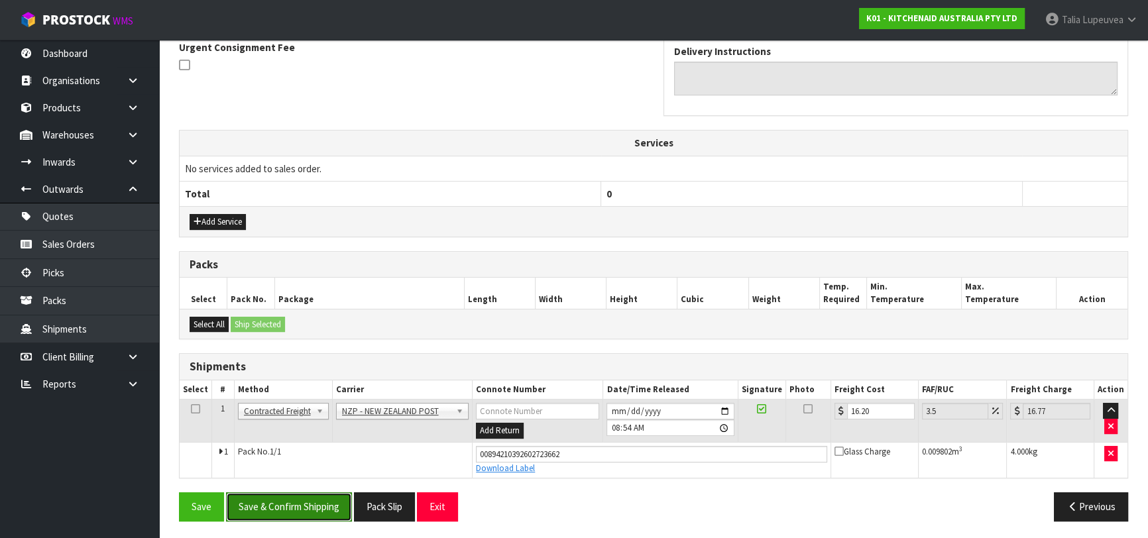
click at [324, 503] on button "Save & Confirm Shipping" at bounding box center [289, 507] width 126 height 29
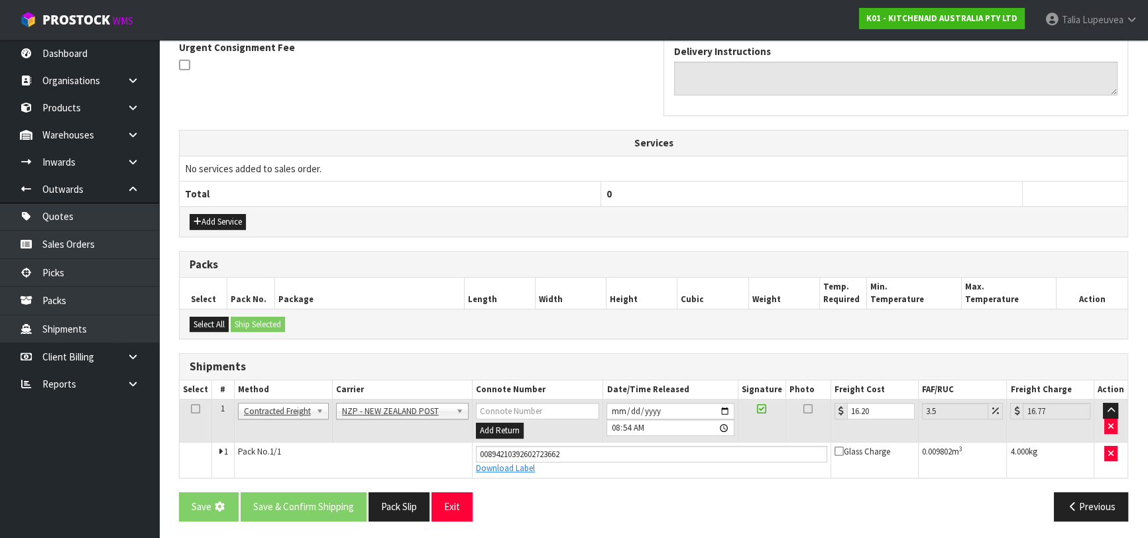
scroll to position [0, 0]
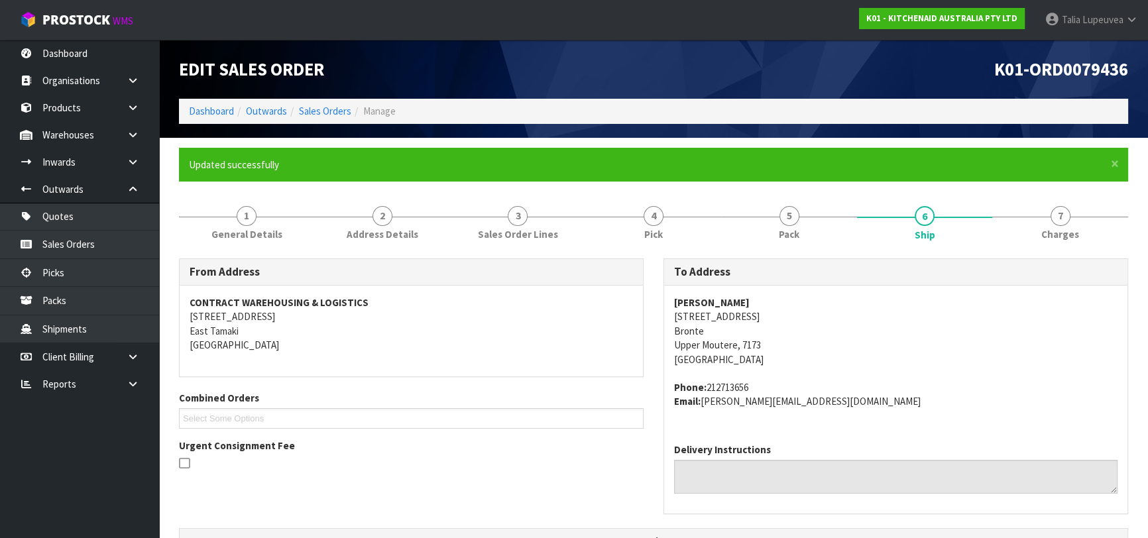
click at [339, 103] on ol "Dashboard Outwards Sales Orders Manage" at bounding box center [653, 111] width 949 height 25
click at [340, 107] on link "Sales Orders" at bounding box center [325, 111] width 52 height 13
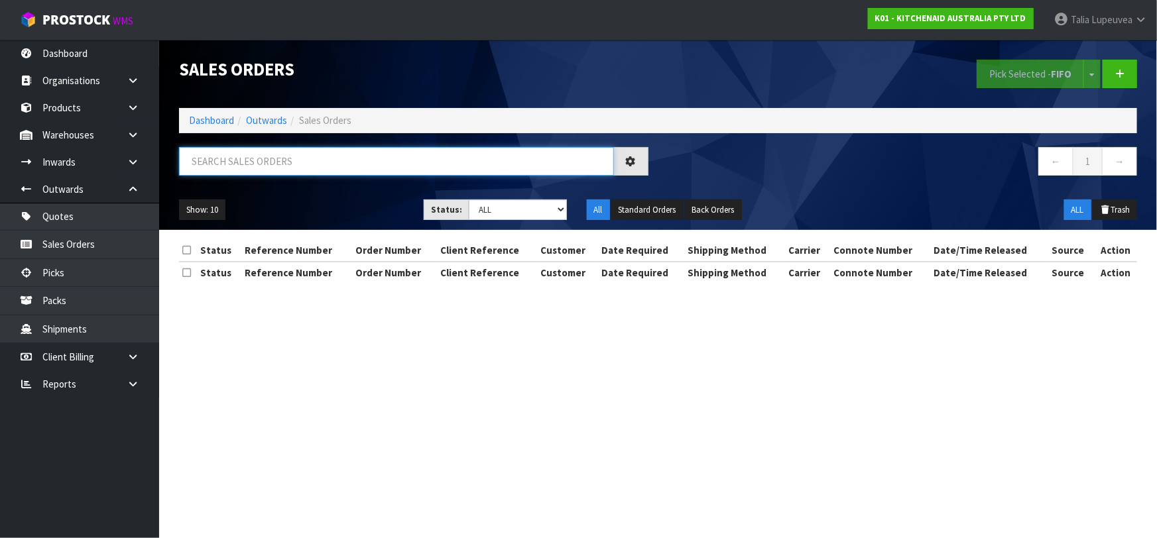
click at [379, 159] on input "text" at bounding box center [396, 161] width 435 height 29
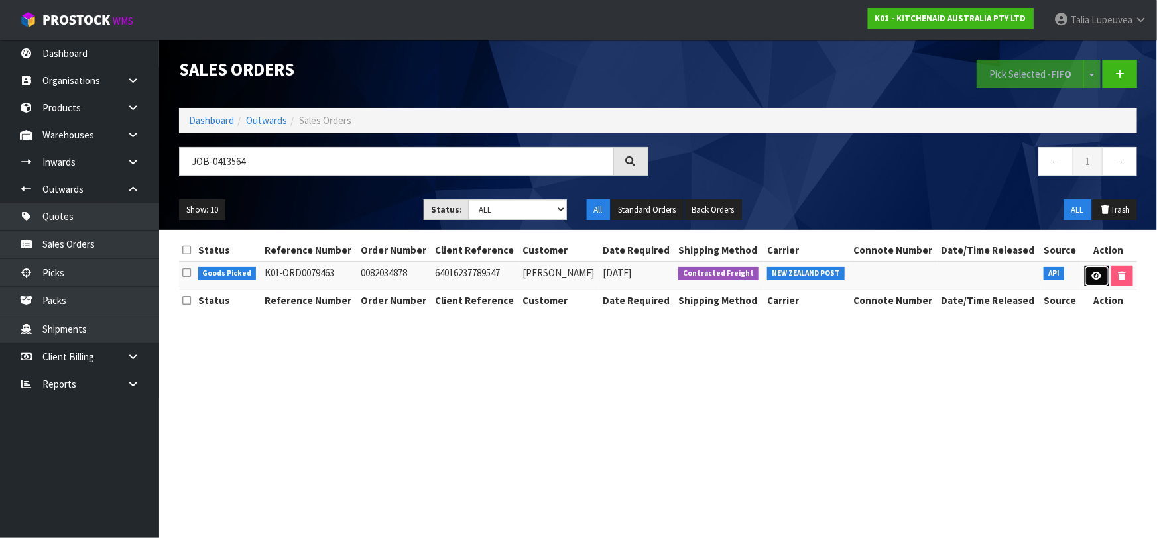
click at [1104, 278] on link at bounding box center [1097, 276] width 25 height 21
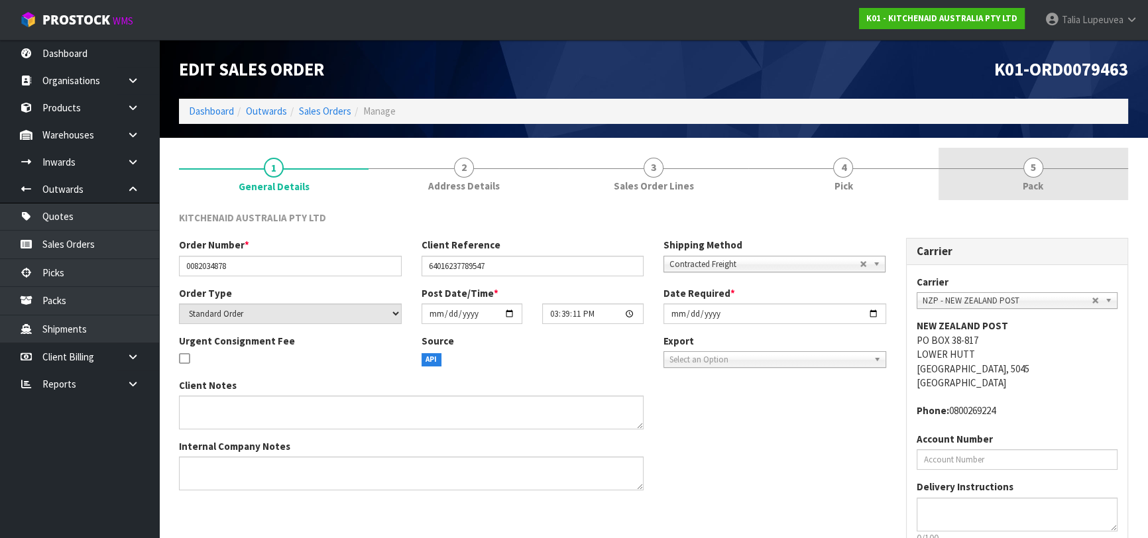
click at [1060, 177] on link "5 Pack" at bounding box center [1034, 174] width 190 height 52
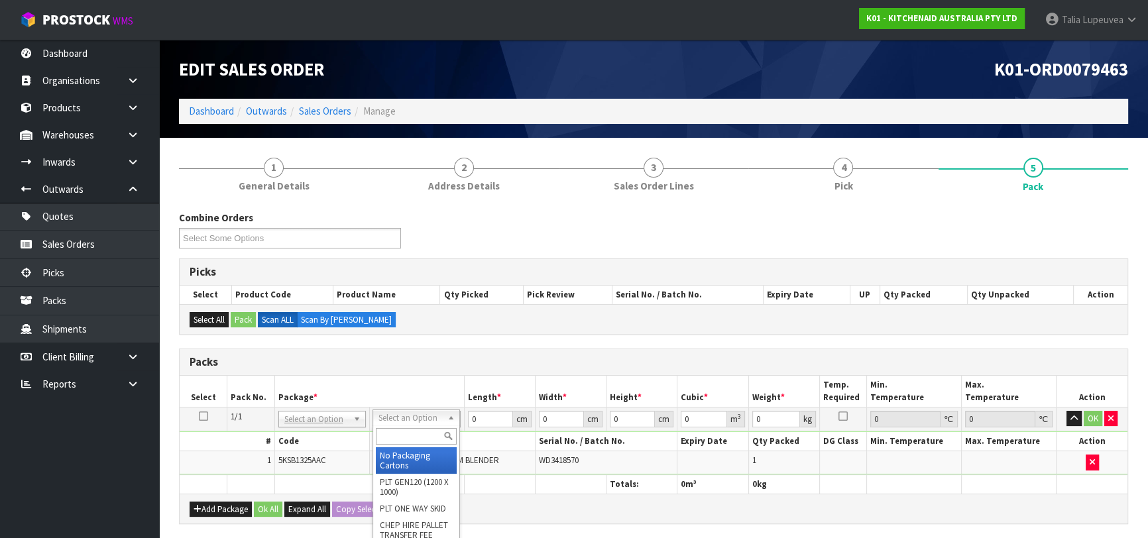
click at [398, 432] on input "text" at bounding box center [416, 436] width 81 height 17
drag, startPoint x: 400, startPoint y: 455, endPoint x: 485, endPoint y: 432, distance: 87.3
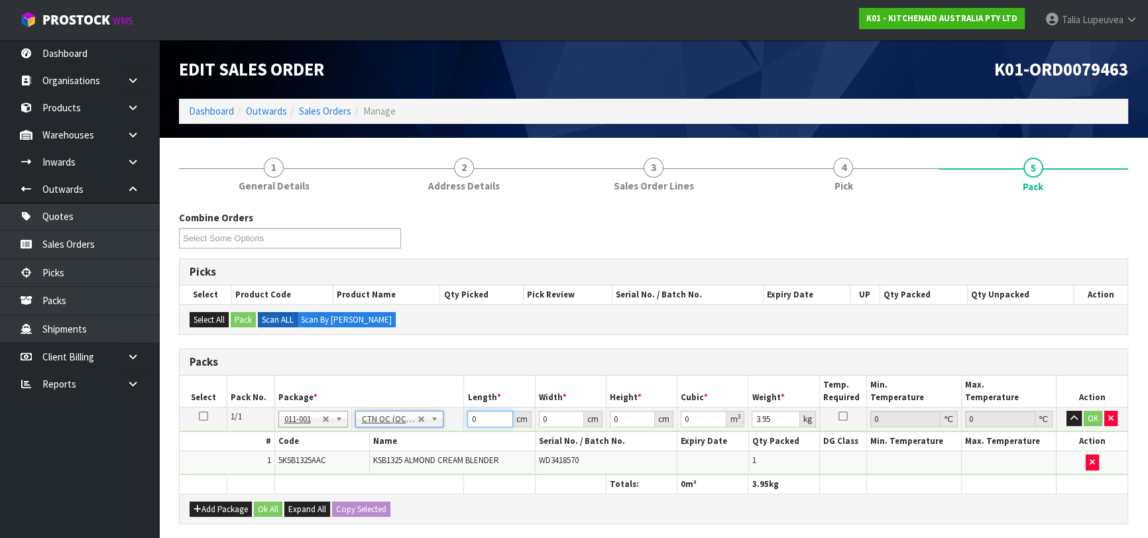
drag, startPoint x: 487, startPoint y: 418, endPoint x: 432, endPoint y: 416, distance: 55.7
click at [432, 416] on tr "1/1 NONE 007-001 007-002 007-004 007-009 007-013 007-014 007-015 007-017 007-01…" at bounding box center [654, 419] width 948 height 24
click at [1094, 412] on button "OK" at bounding box center [1093, 419] width 19 height 16
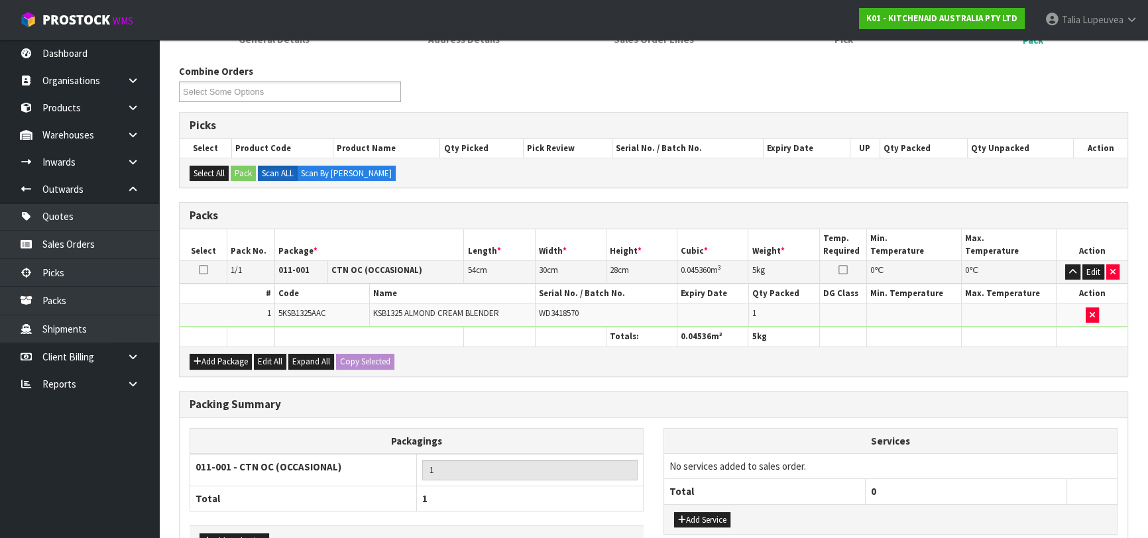
scroll to position [233, 0]
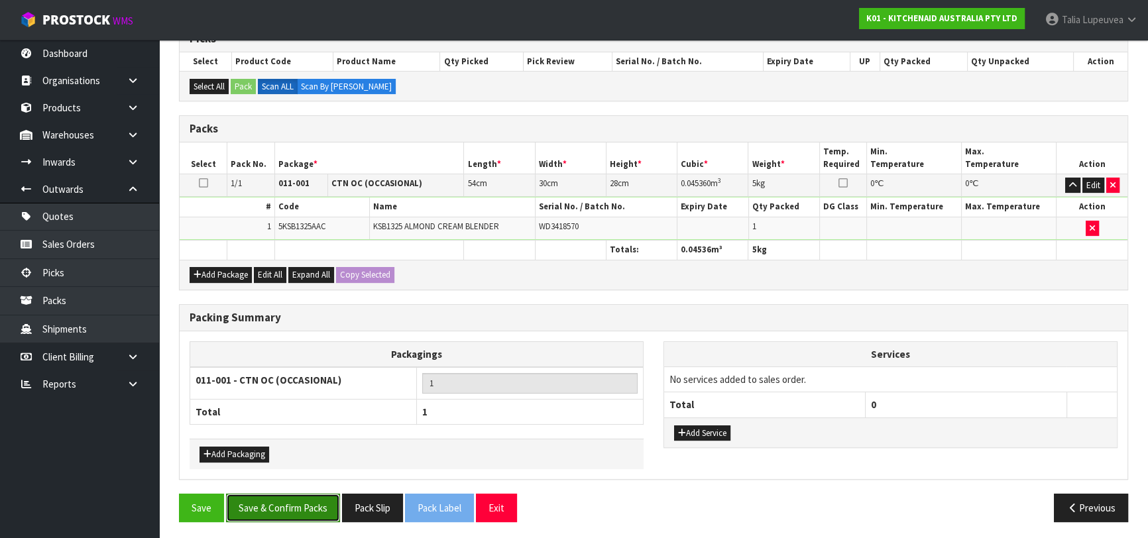
click at [281, 510] on button "Save & Confirm Packs" at bounding box center [283, 508] width 114 height 29
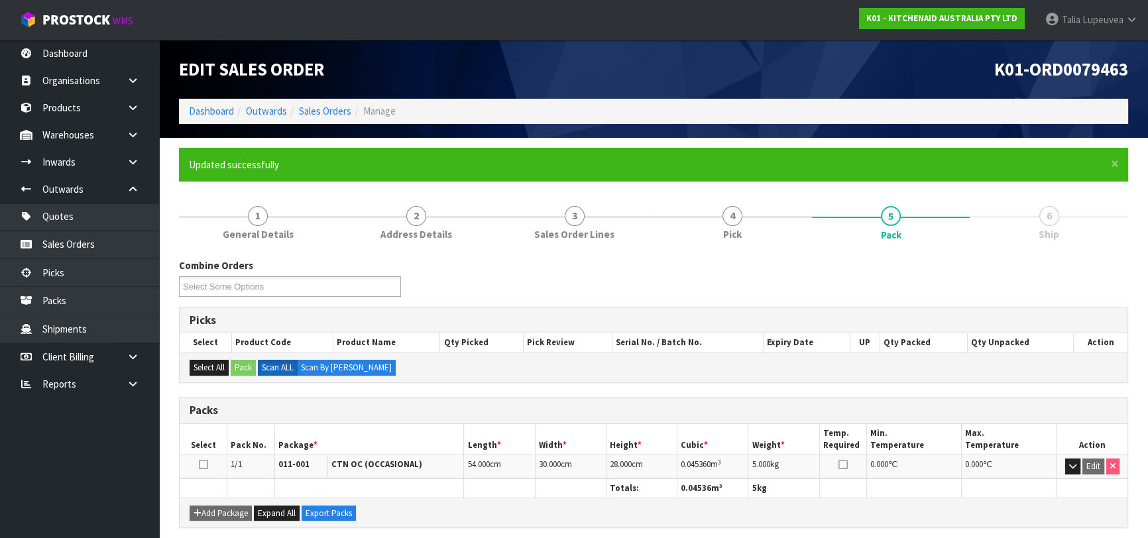
scroll to position [209, 0]
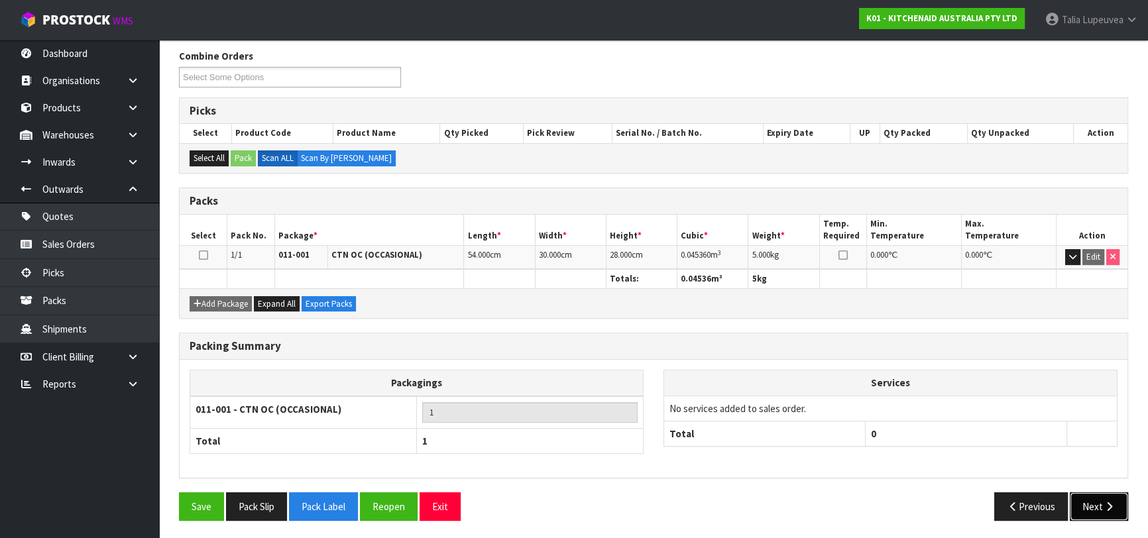
click at [1100, 497] on button "Next" at bounding box center [1099, 507] width 58 height 29
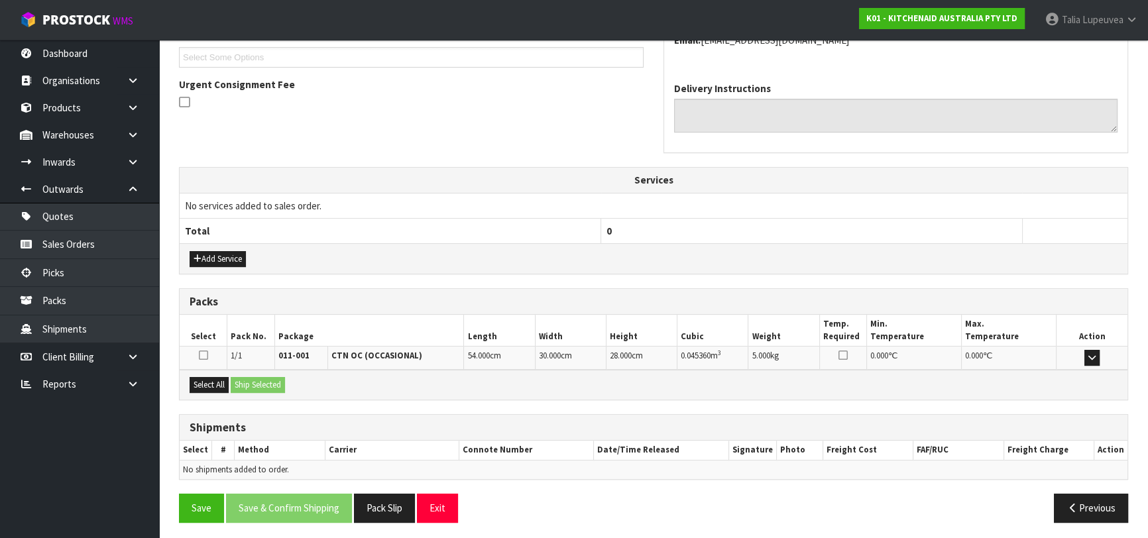
scroll to position [363, 0]
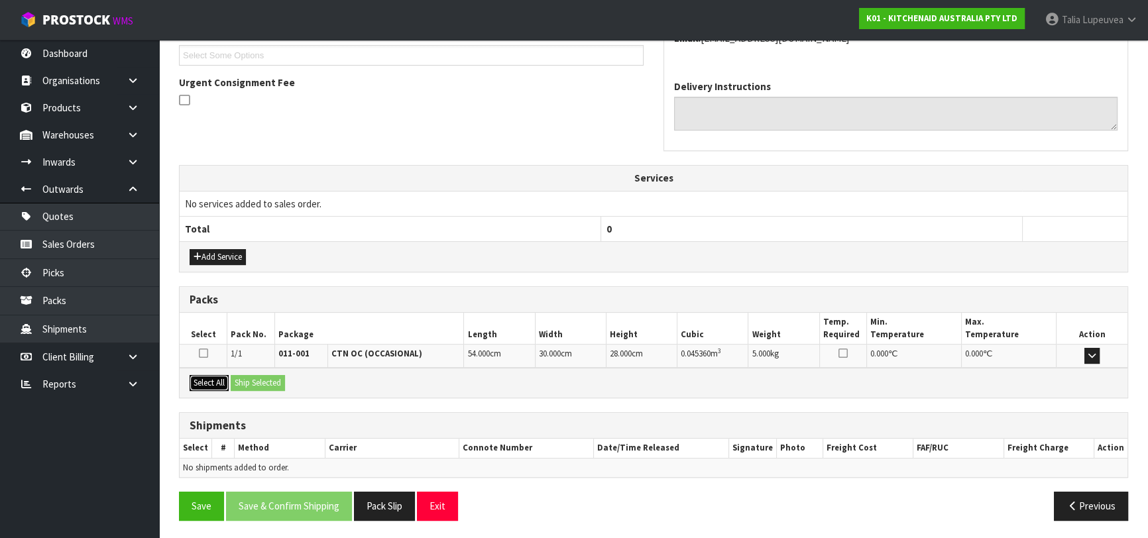
click at [200, 375] on button "Select All" at bounding box center [209, 383] width 39 height 16
drag, startPoint x: 246, startPoint y: 375, endPoint x: 256, endPoint y: 370, distance: 11.3
click at [247, 375] on button "Ship Selected" at bounding box center [258, 383] width 54 height 16
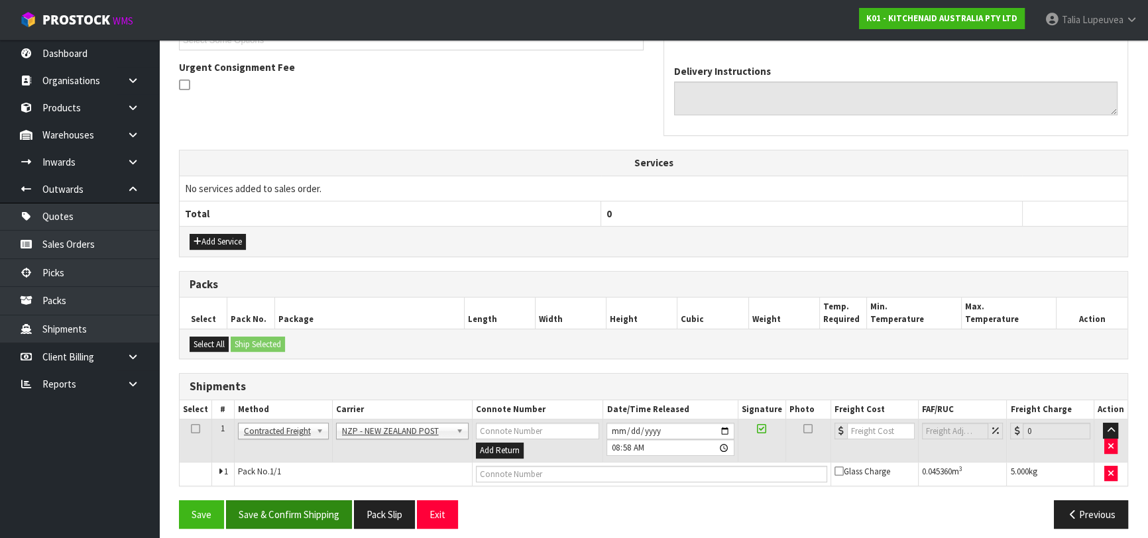
scroll to position [386, 0]
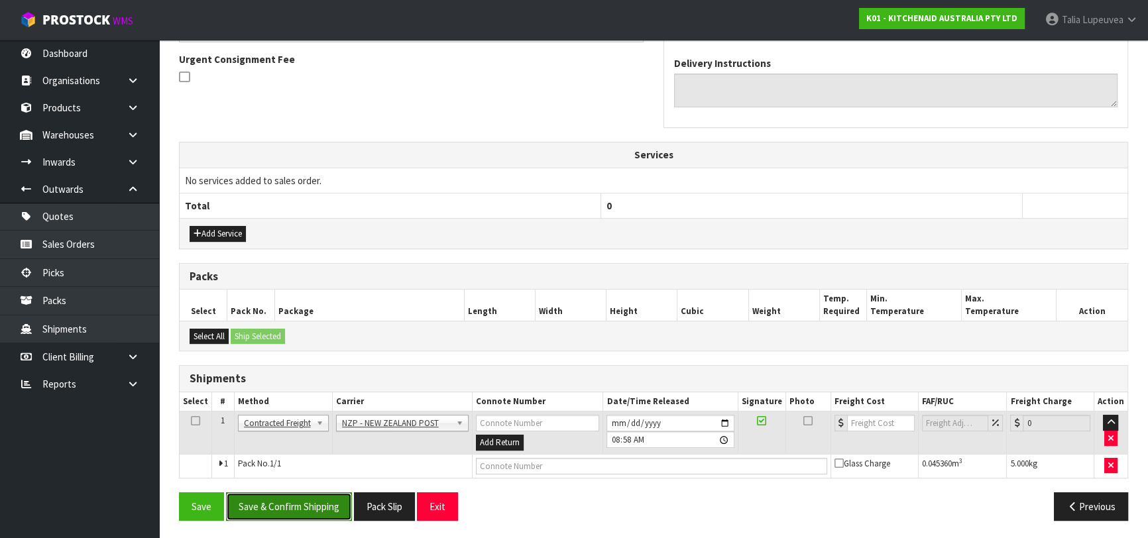
click at [330, 505] on button "Save & Confirm Shipping" at bounding box center [289, 507] width 126 height 29
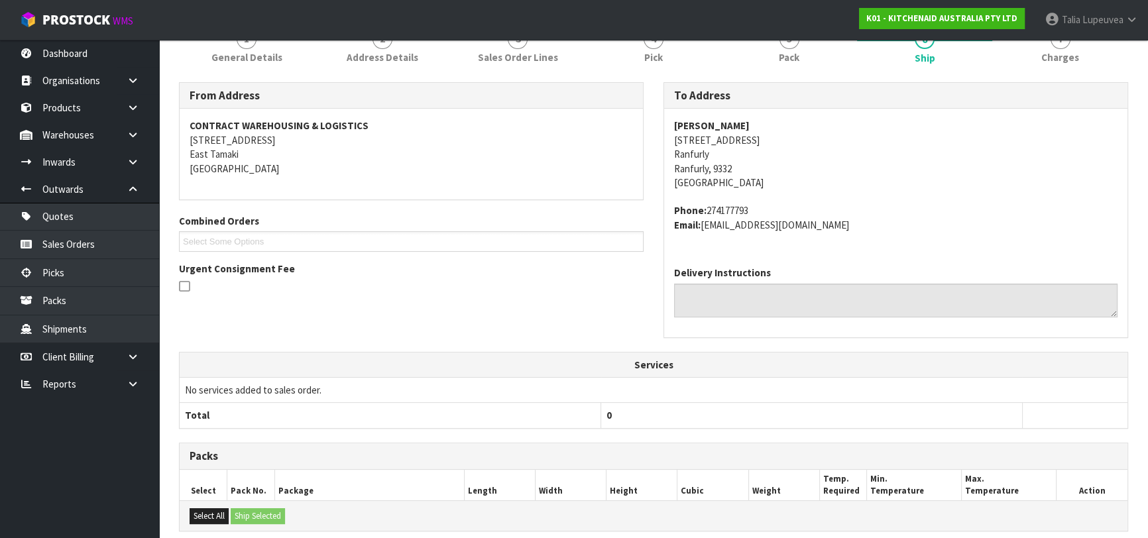
scroll to position [368, 0]
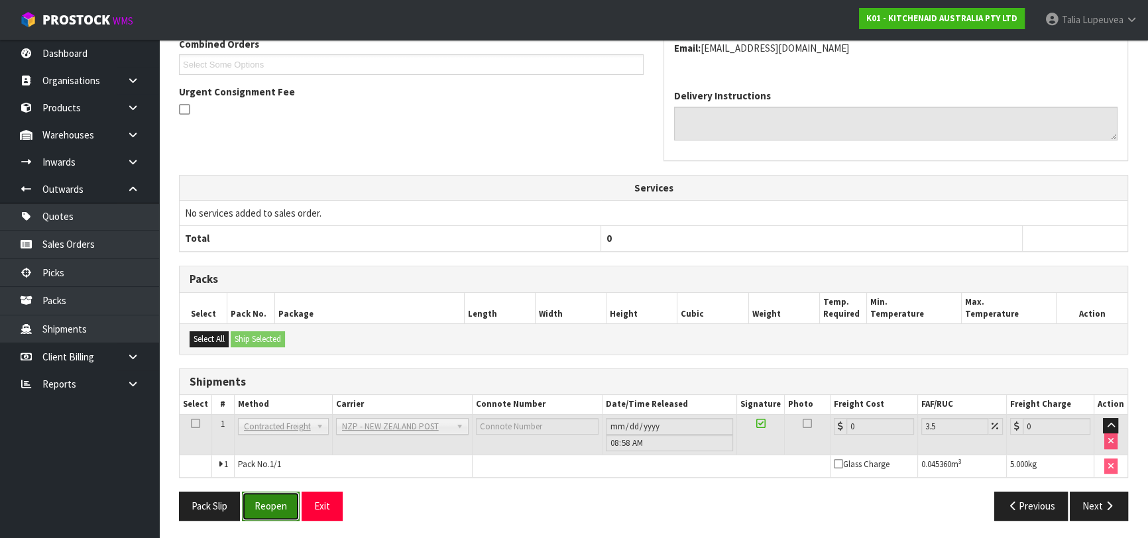
click at [284, 501] on button "Reopen" at bounding box center [271, 506] width 58 height 29
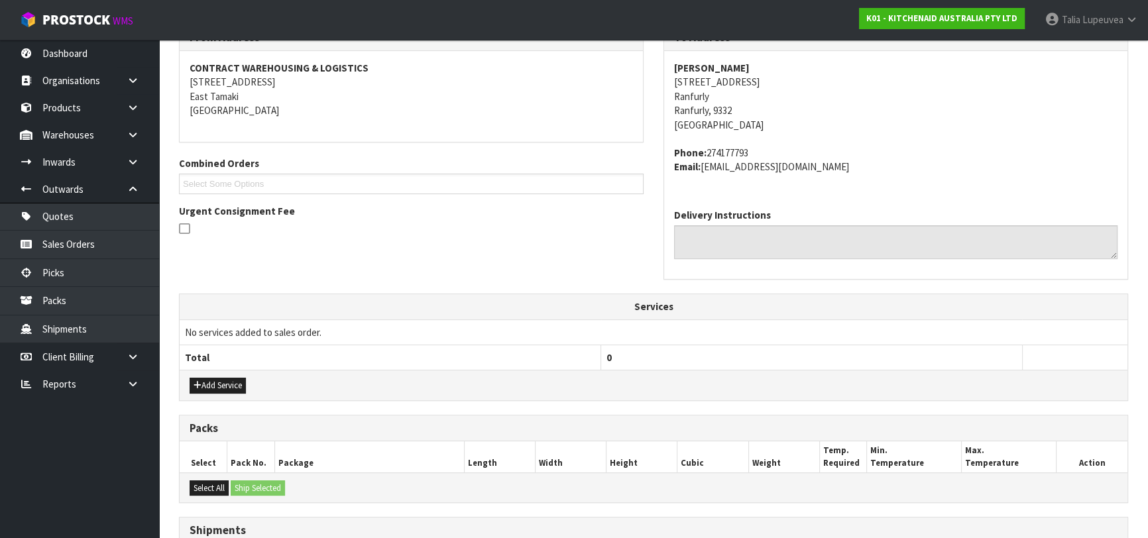
scroll to position [398, 0]
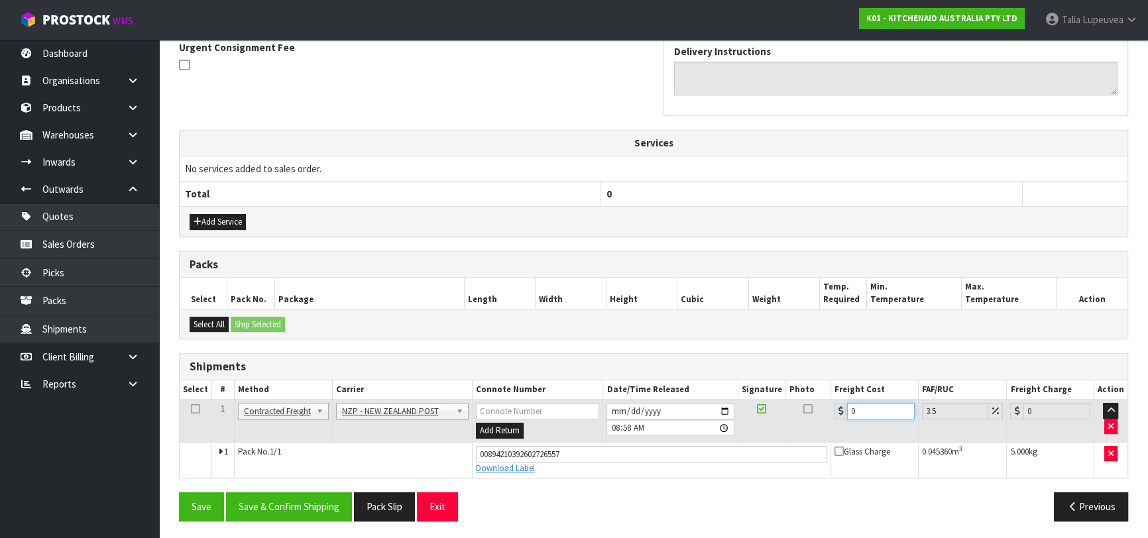
drag, startPoint x: 859, startPoint y: 408, endPoint x: 835, endPoint y: 418, distance: 25.0
click at [835, 418] on td "0" at bounding box center [875, 421] width 88 height 43
click at [311, 508] on button "Save & Confirm Shipping" at bounding box center [289, 507] width 126 height 29
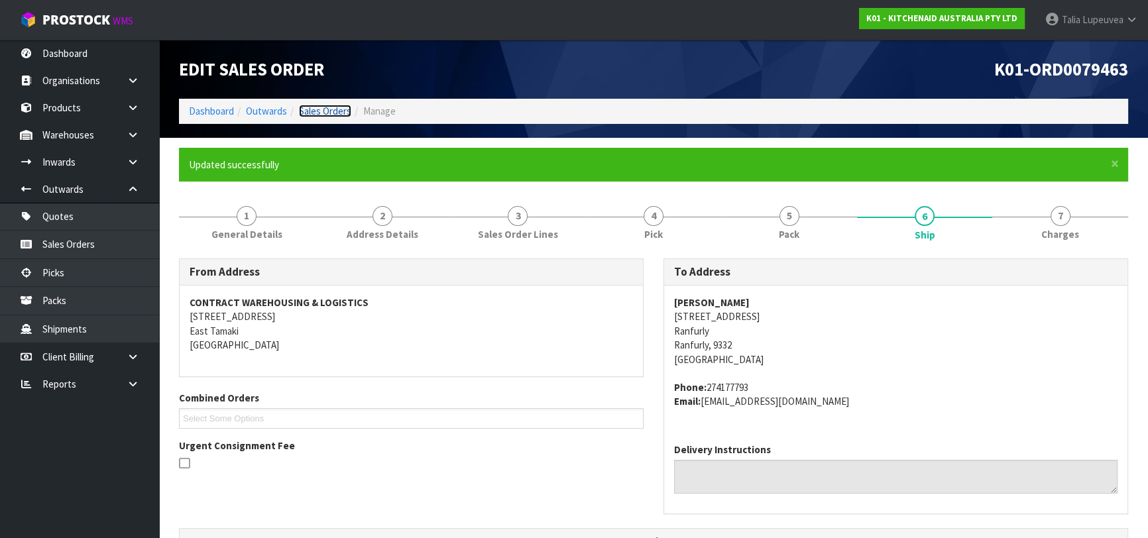
click at [331, 111] on link "Sales Orders" at bounding box center [325, 111] width 52 height 13
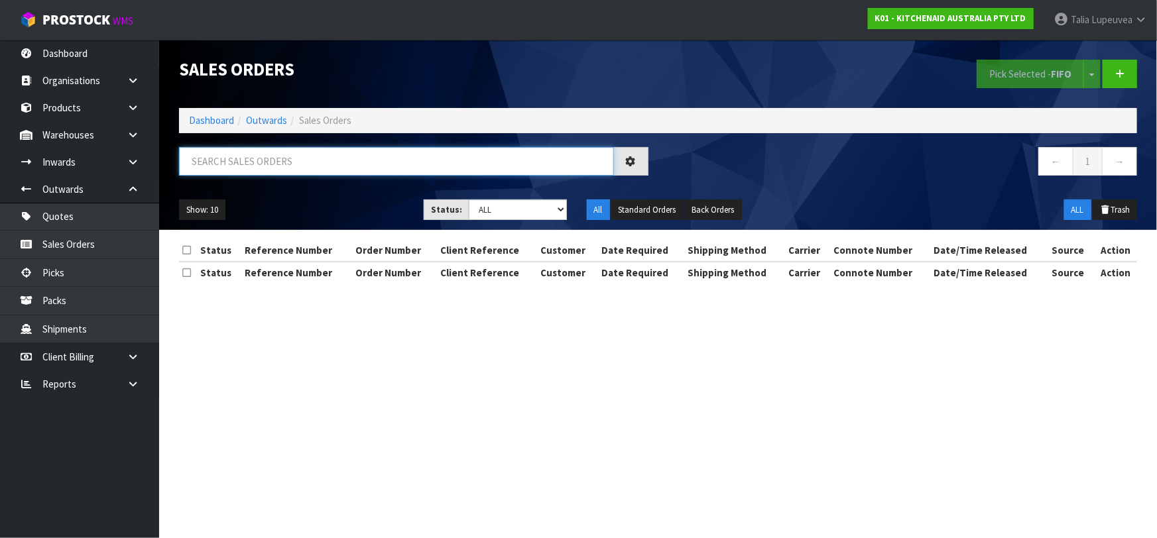
click at [465, 166] on input "text" at bounding box center [396, 161] width 435 height 29
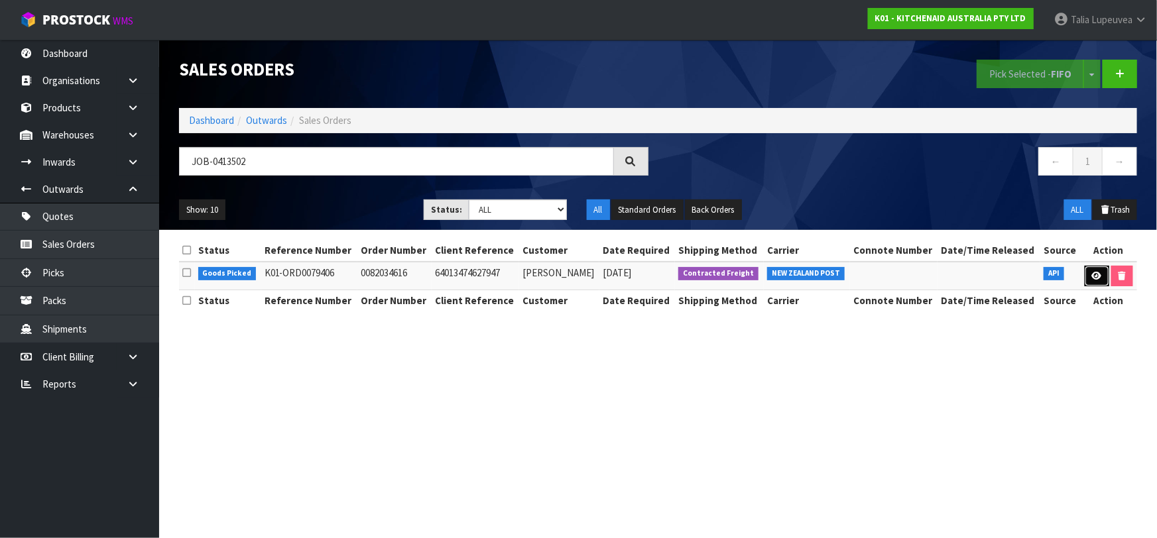
click at [1099, 280] on link at bounding box center [1097, 276] width 25 height 21
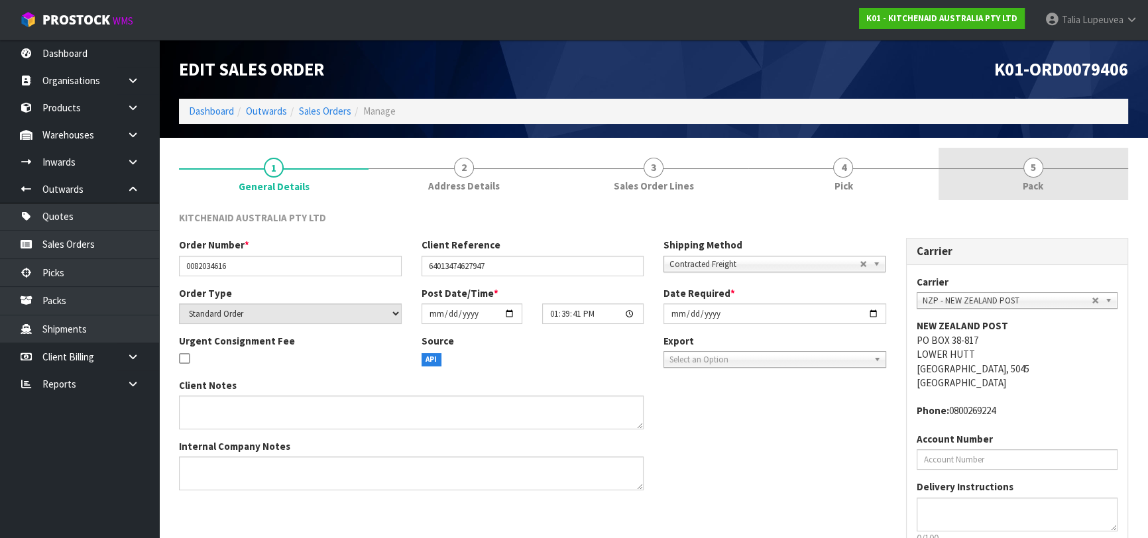
click at [1032, 187] on span "Pack" at bounding box center [1033, 186] width 21 height 14
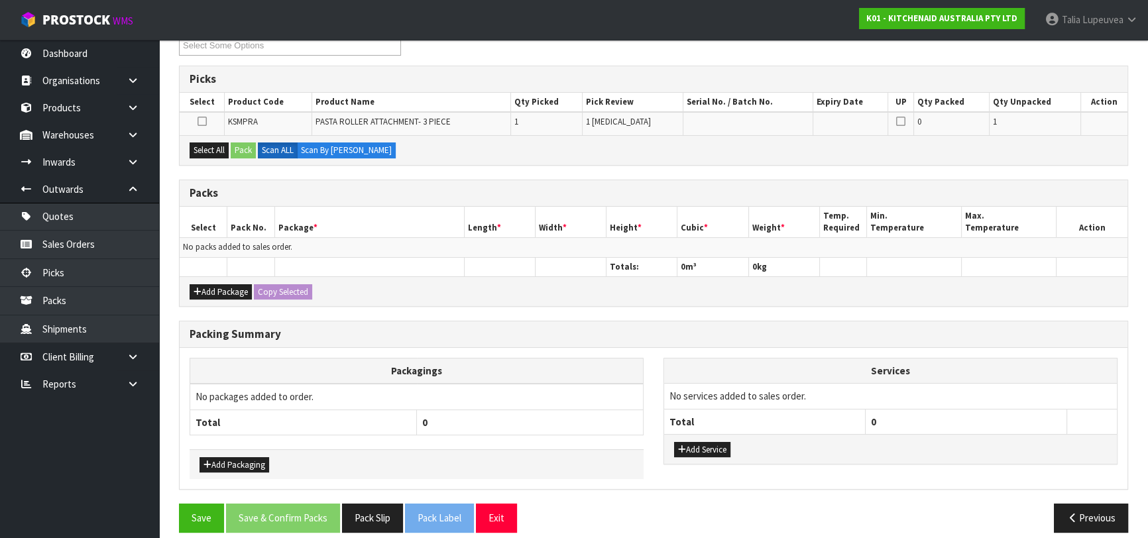
scroll to position [204, 0]
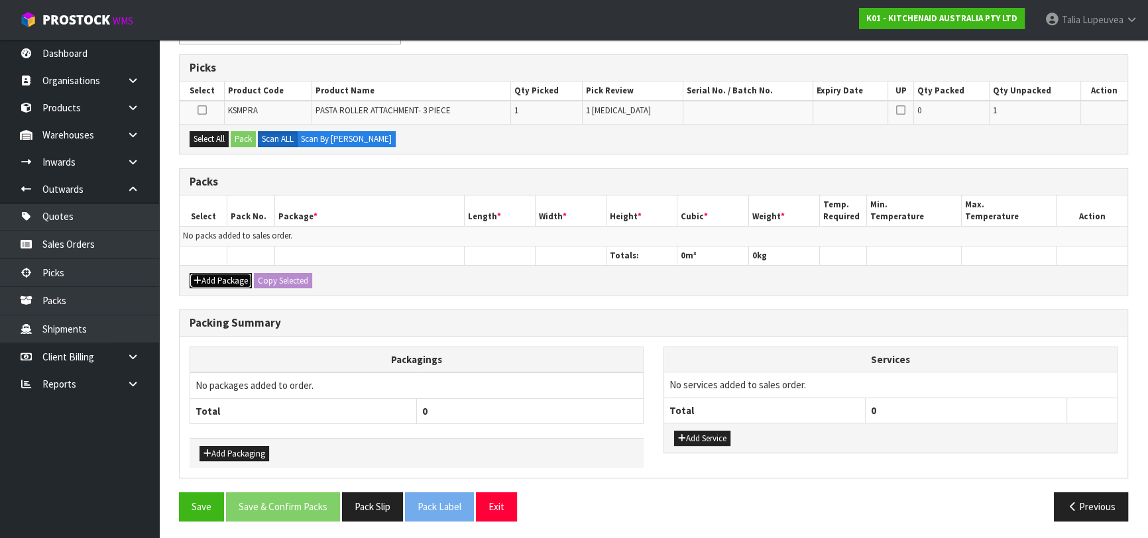
drag, startPoint x: 240, startPoint y: 276, endPoint x: 221, endPoint y: 262, distance: 24.1
click at [239, 274] on button "Add Package" at bounding box center [221, 281] width 62 height 16
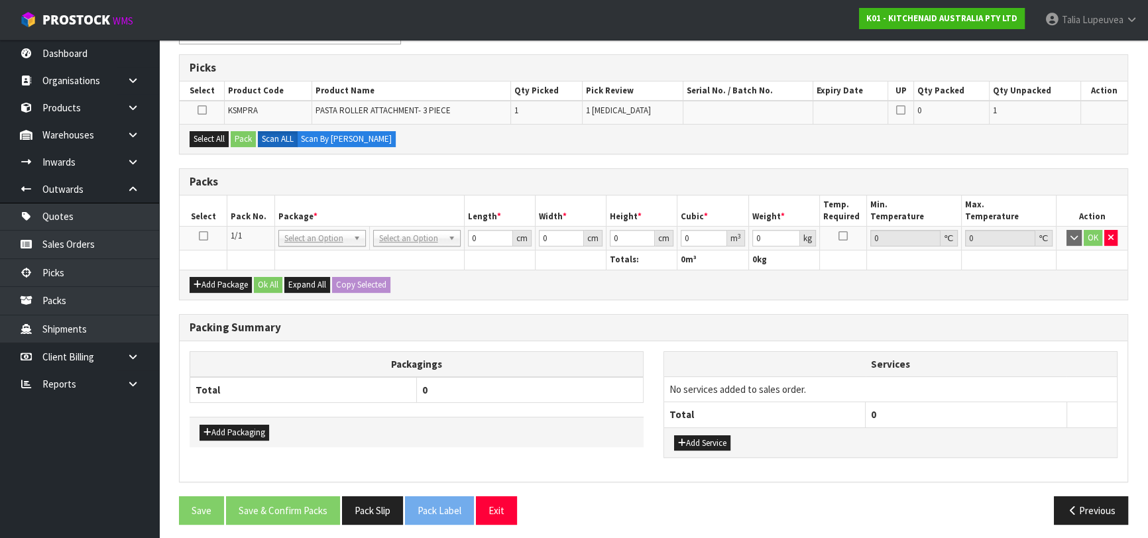
click at [202, 236] on icon at bounding box center [203, 236] width 9 height 1
click at [212, 139] on button "Select All" at bounding box center [209, 139] width 39 height 16
click at [242, 137] on button "Pack" at bounding box center [243, 139] width 25 height 16
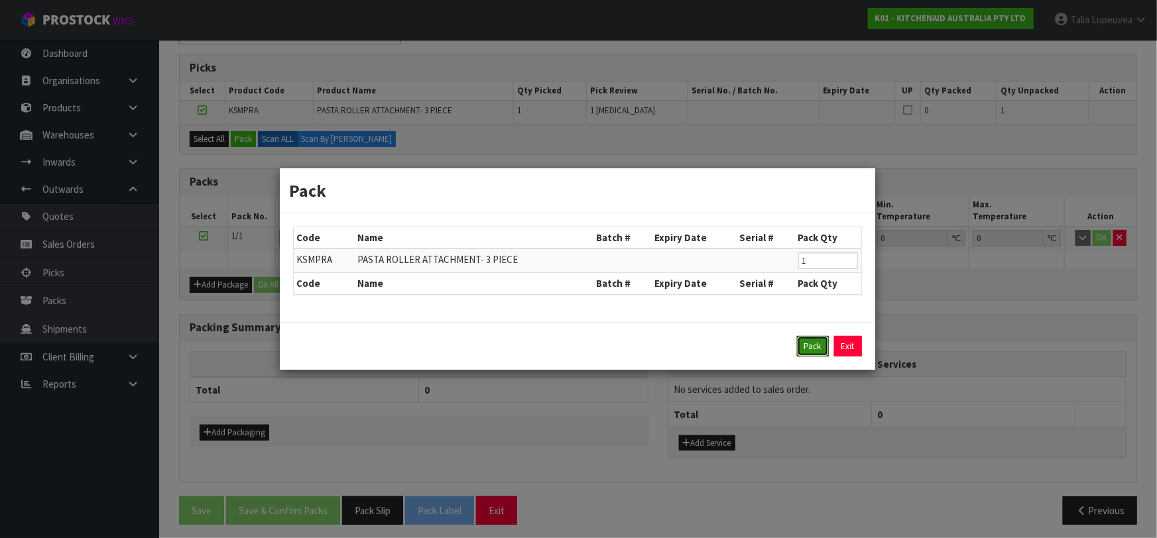
drag, startPoint x: 813, startPoint y: 345, endPoint x: 1093, endPoint y: 290, distance: 285.0
click at [823, 343] on button "Pack" at bounding box center [813, 346] width 32 height 21
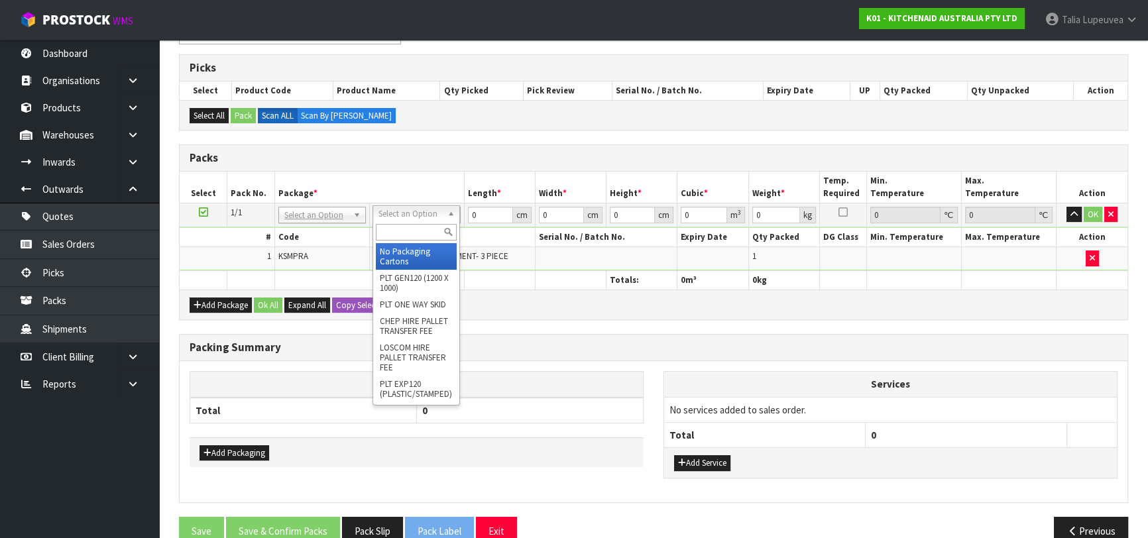
click at [402, 231] on input "text" at bounding box center [416, 232] width 81 height 17
drag, startPoint x: 404, startPoint y: 252, endPoint x: 524, endPoint y: 223, distance: 124.0
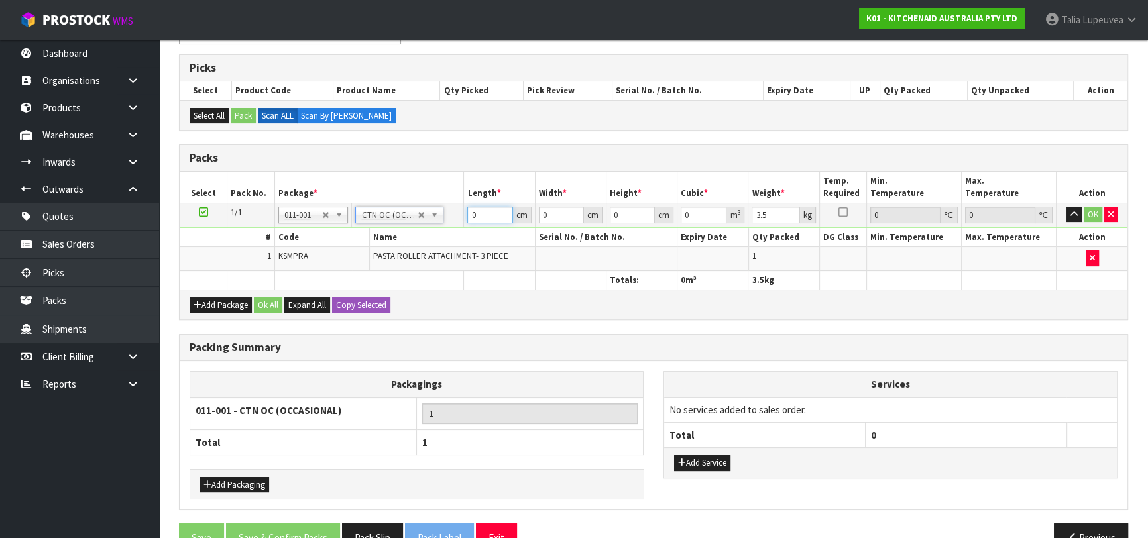
drag, startPoint x: 487, startPoint y: 212, endPoint x: 439, endPoint y: 223, distance: 49.5
click at [439, 223] on tr "1/1 NONE 007-001 007-002 007-004 007-009 007-013 007-014 007-015 007-017 007-01…" at bounding box center [654, 215] width 948 height 24
click at [1087, 213] on button "OK" at bounding box center [1093, 215] width 19 height 16
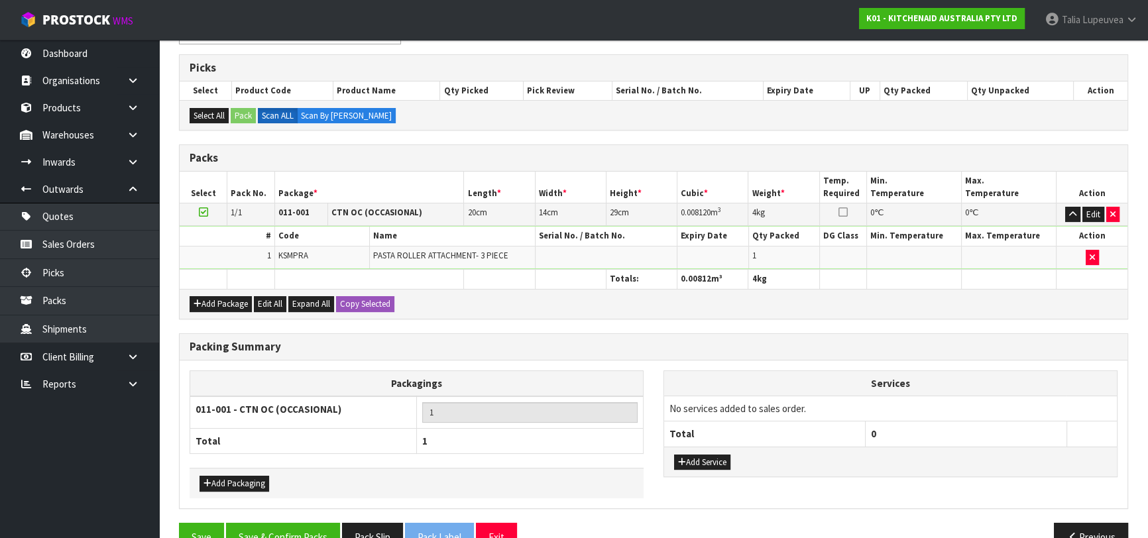
scroll to position [233, 0]
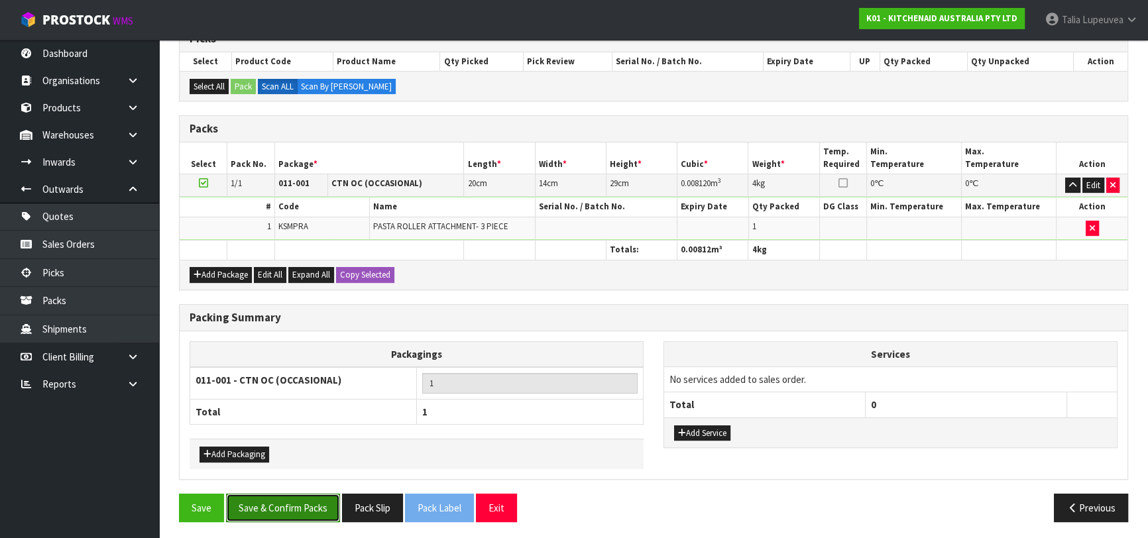
click at [304, 497] on button "Save & Confirm Packs" at bounding box center [283, 508] width 114 height 29
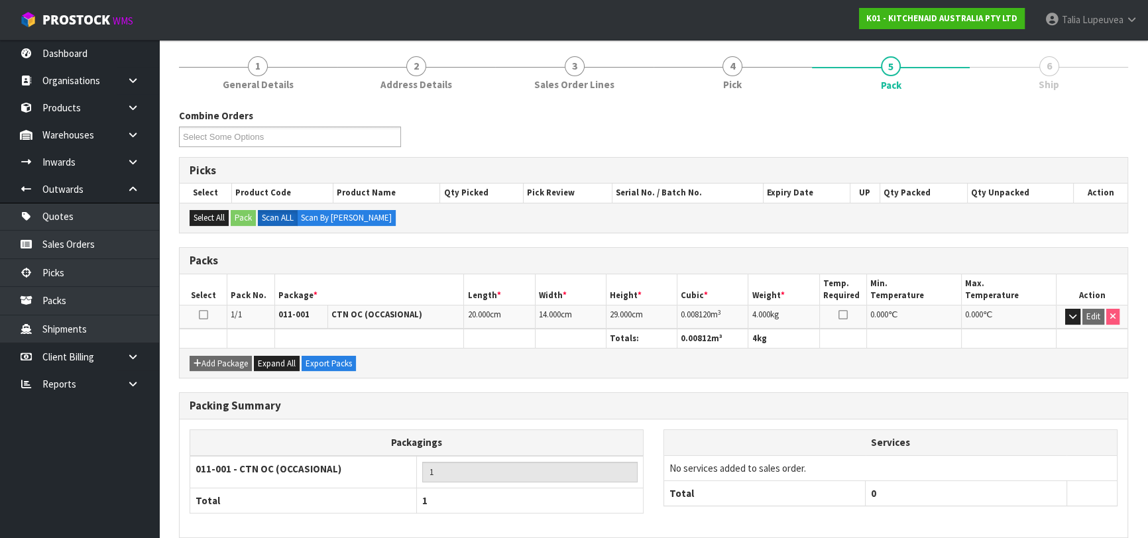
scroll to position [209, 0]
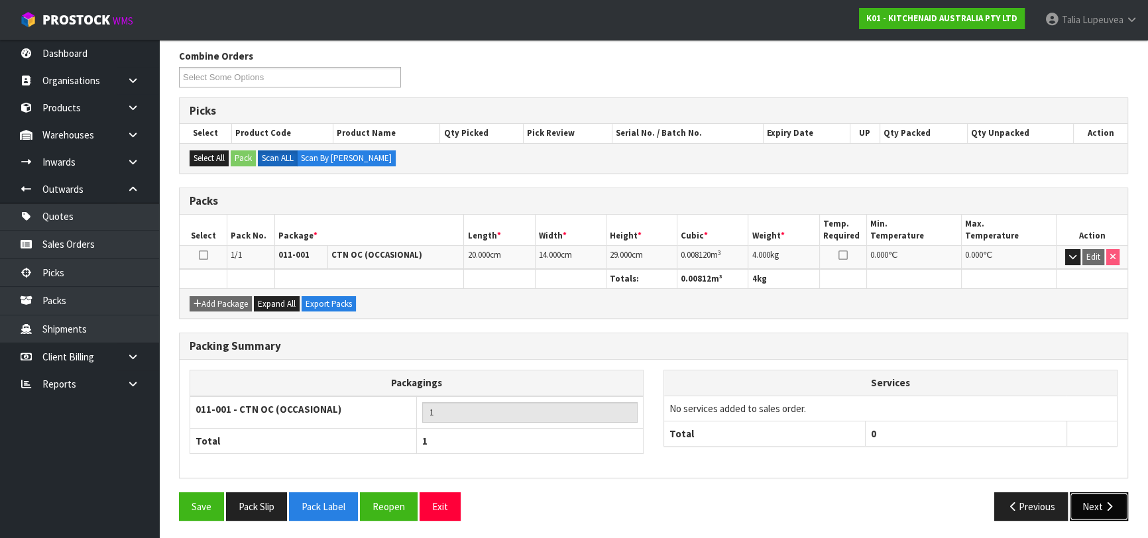
click at [1087, 502] on button "Next" at bounding box center [1099, 507] width 58 height 29
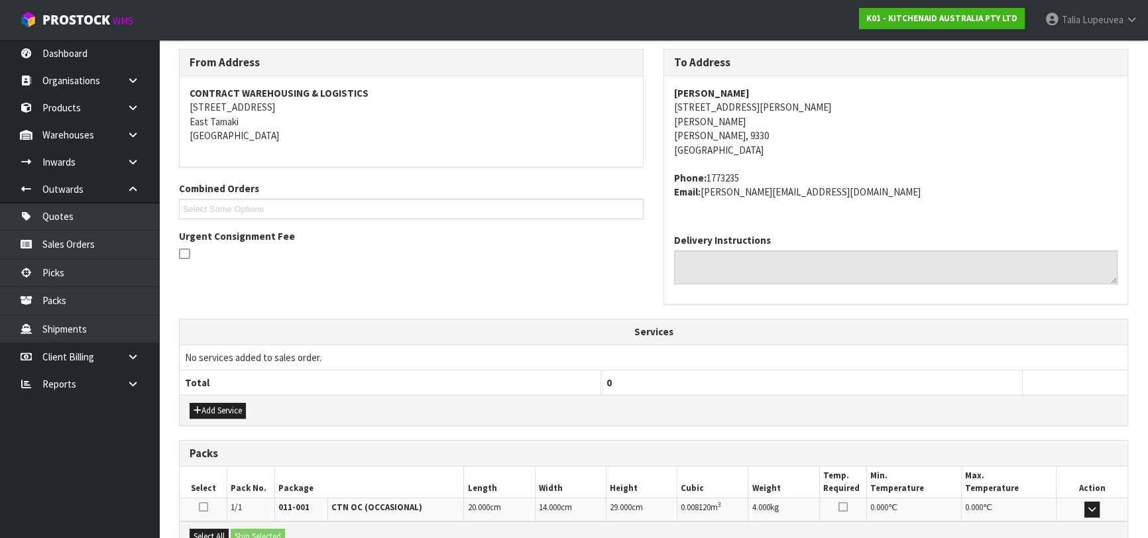
scroll to position [363, 0]
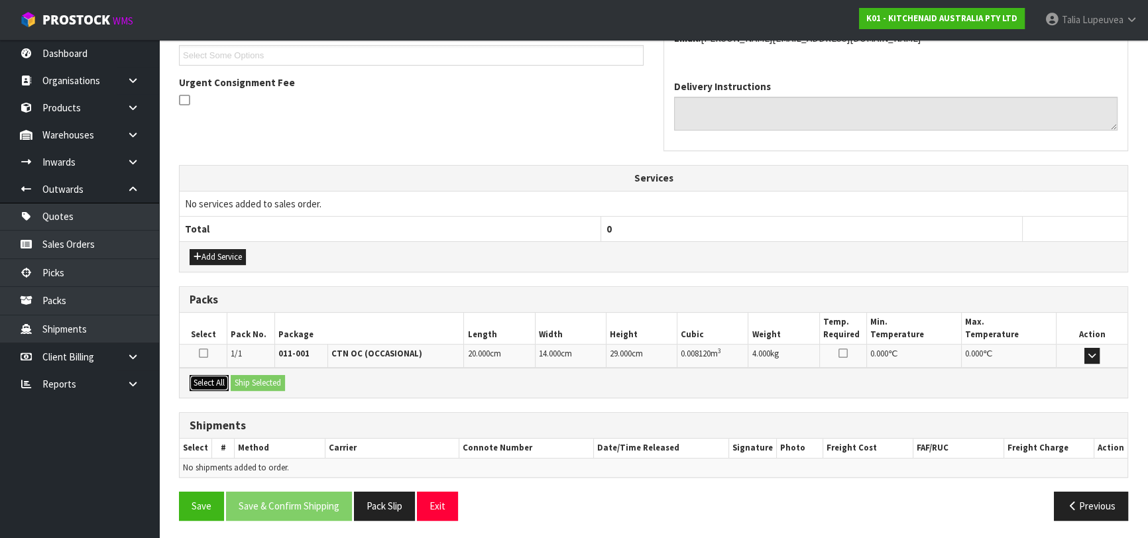
drag, startPoint x: 209, startPoint y: 377, endPoint x: 255, endPoint y: 377, distance: 45.7
click at [209, 377] on button "Select All" at bounding box center [209, 383] width 39 height 16
click at [255, 377] on button "Ship Selected" at bounding box center [258, 383] width 54 height 16
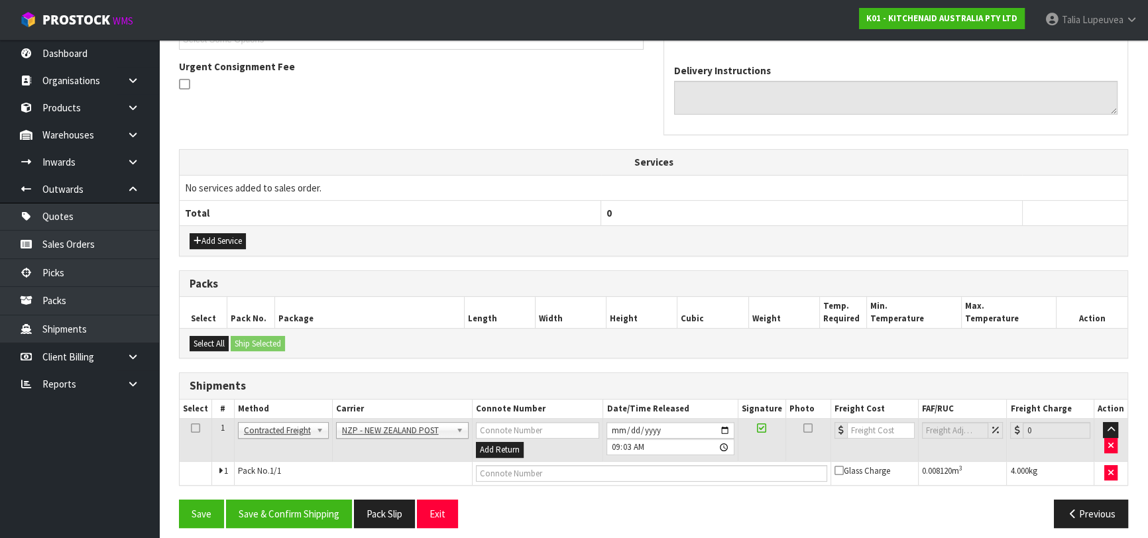
scroll to position [386, 0]
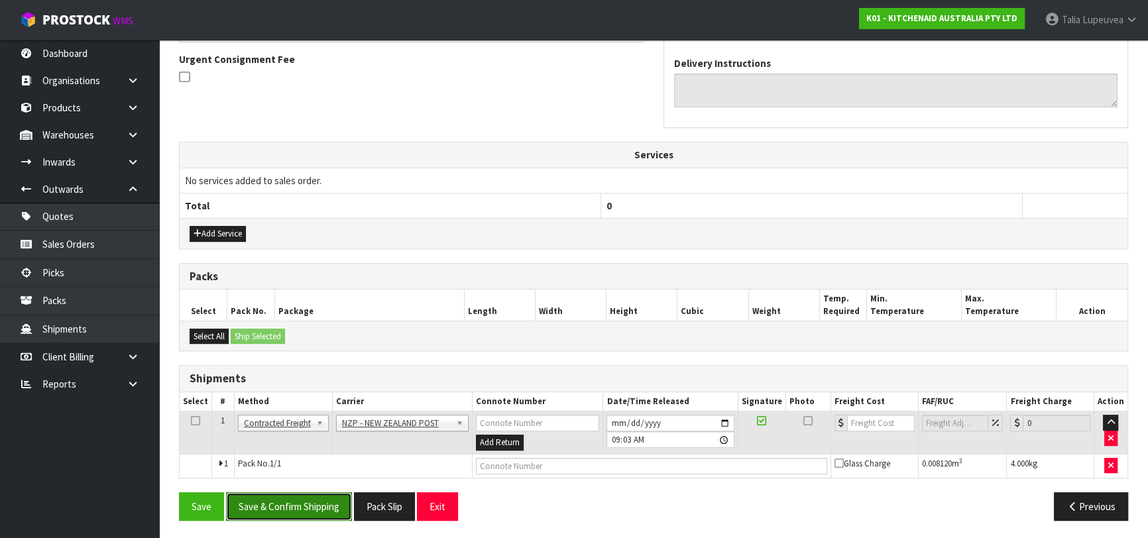
click at [293, 510] on button "Save & Confirm Shipping" at bounding box center [289, 507] width 126 height 29
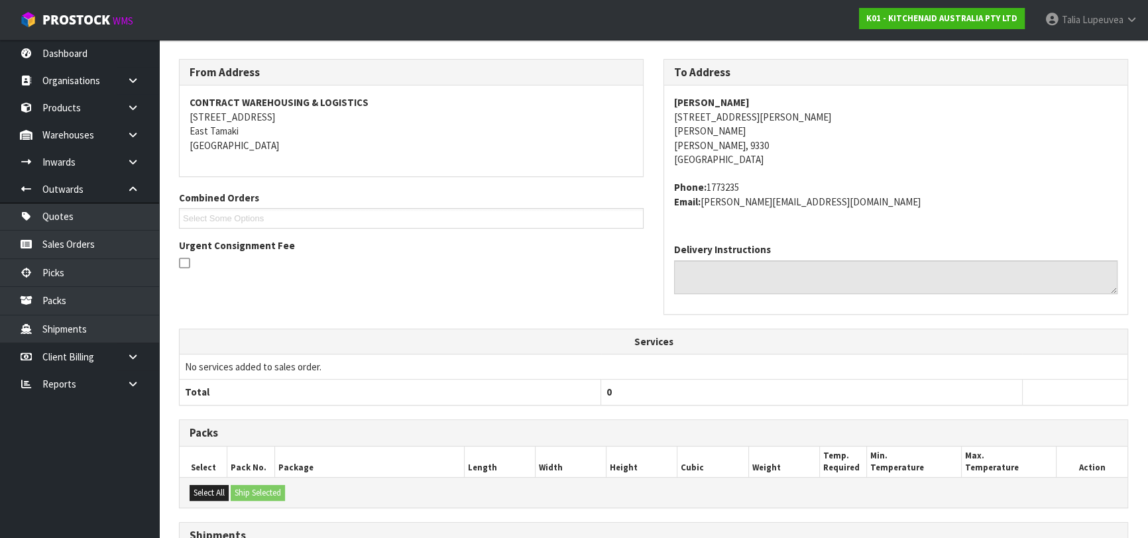
scroll to position [368, 0]
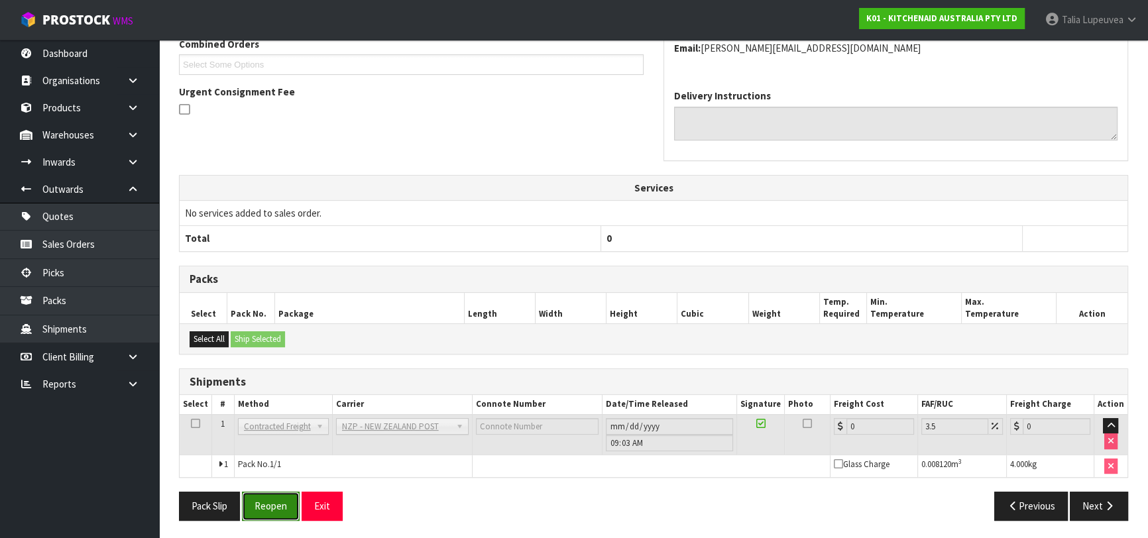
click at [286, 514] on button "Reopen" at bounding box center [271, 506] width 58 height 29
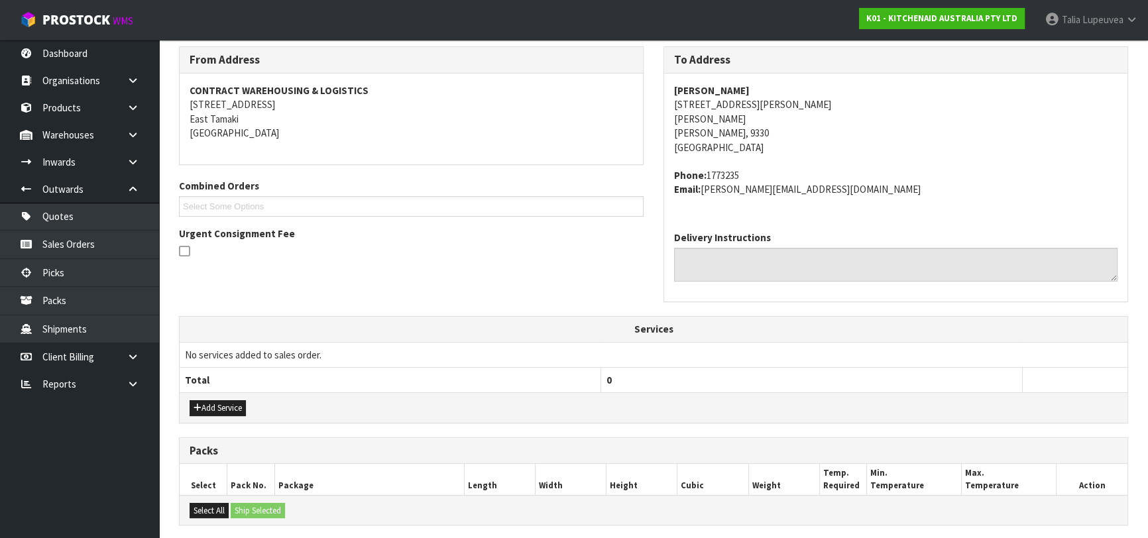
scroll to position [386, 0]
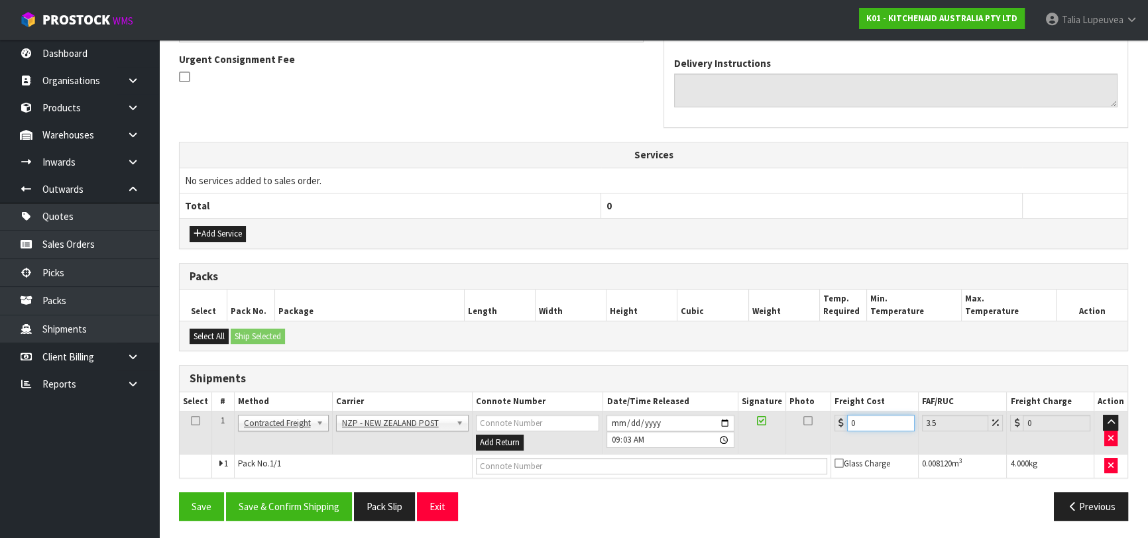
drag, startPoint x: 851, startPoint y: 428, endPoint x: 811, endPoint y: 441, distance: 41.7
click at [811, 441] on tr "1 Client Local Pickup Customer Local Pickup Company Freight Contracted Freight …" at bounding box center [654, 433] width 948 height 43
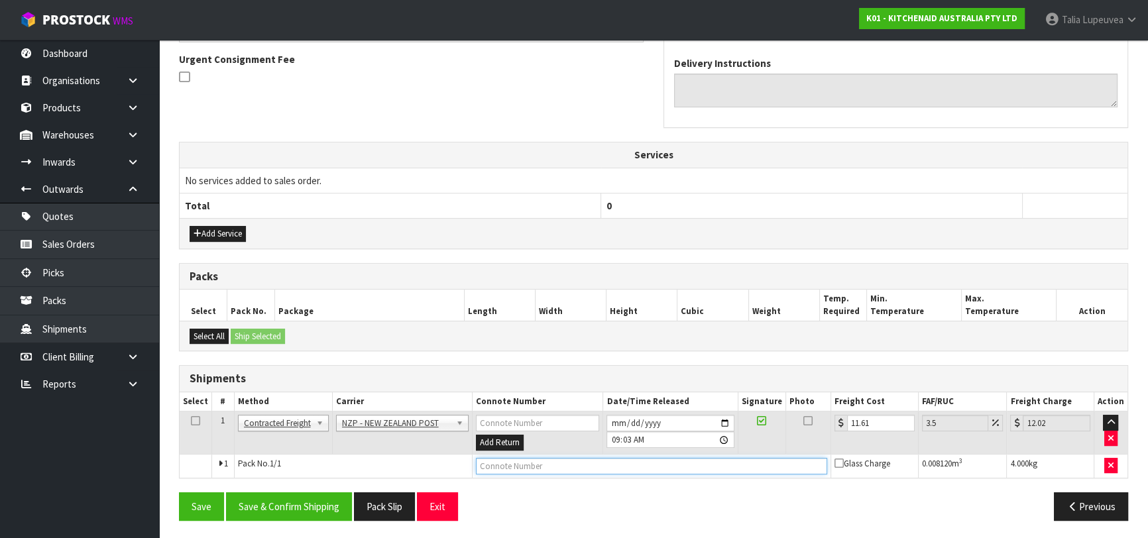
click at [544, 463] on input "text" at bounding box center [651, 466] width 351 height 17
click at [179, 493] on button "Save" at bounding box center [201, 507] width 45 height 29
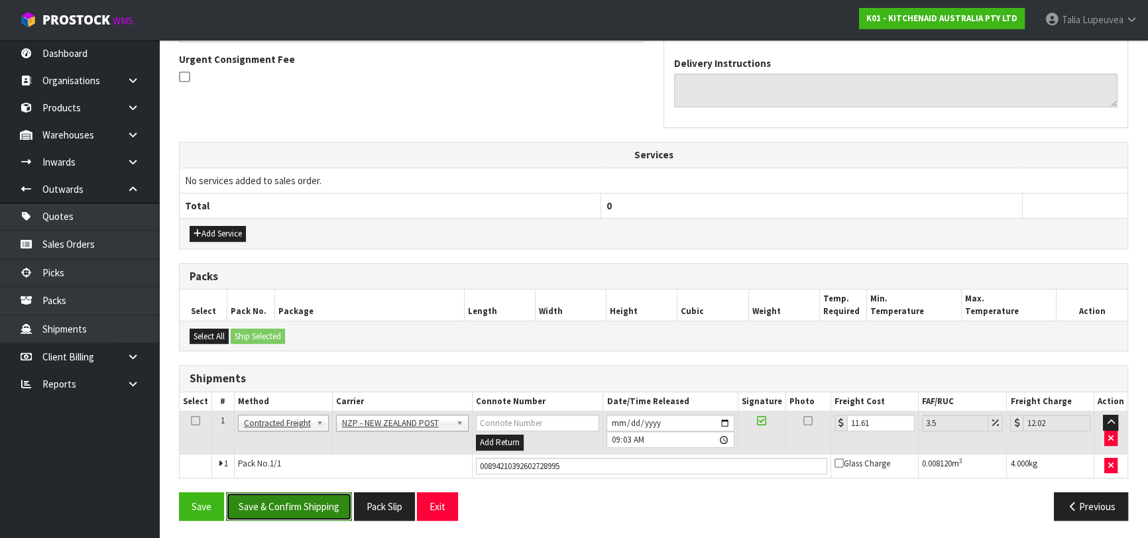
click at [268, 510] on button "Save & Confirm Shipping" at bounding box center [289, 507] width 126 height 29
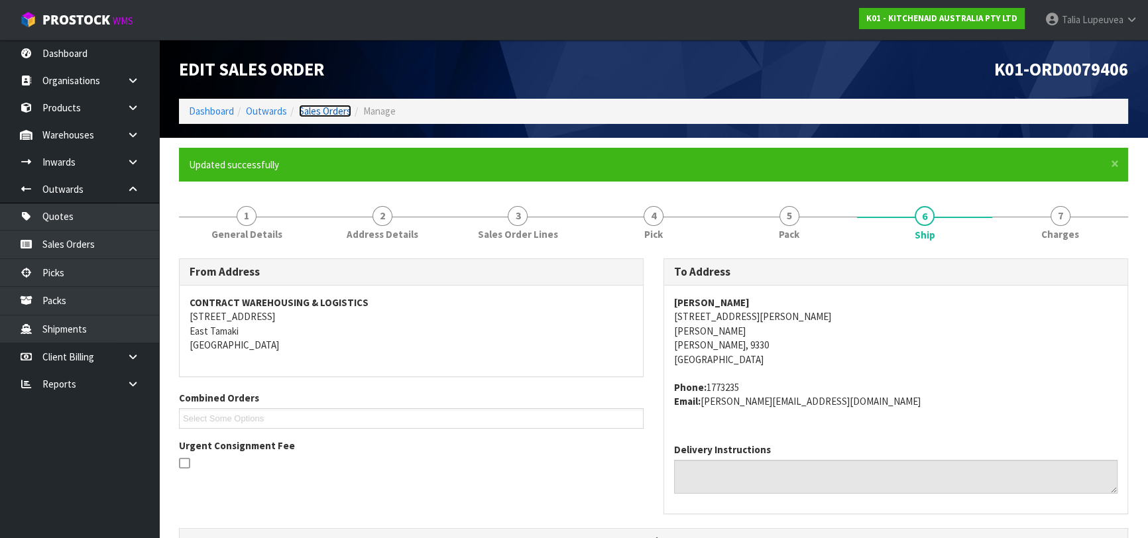
click at [326, 107] on link "Sales Orders" at bounding box center [325, 111] width 52 height 13
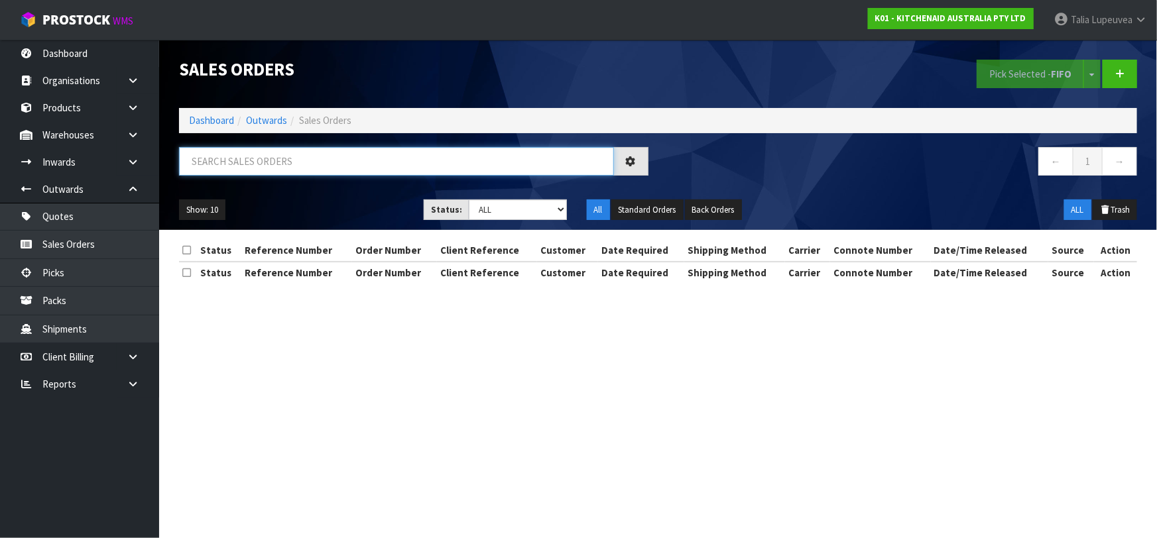
click at [320, 165] on input "text" at bounding box center [396, 161] width 435 height 29
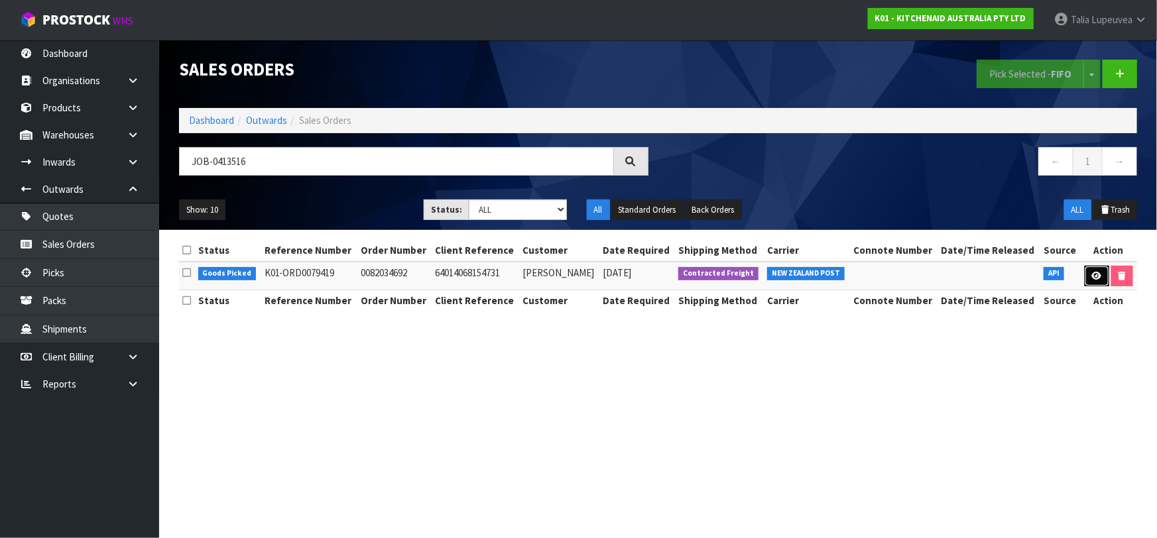
click at [1093, 274] on icon at bounding box center [1097, 276] width 10 height 9
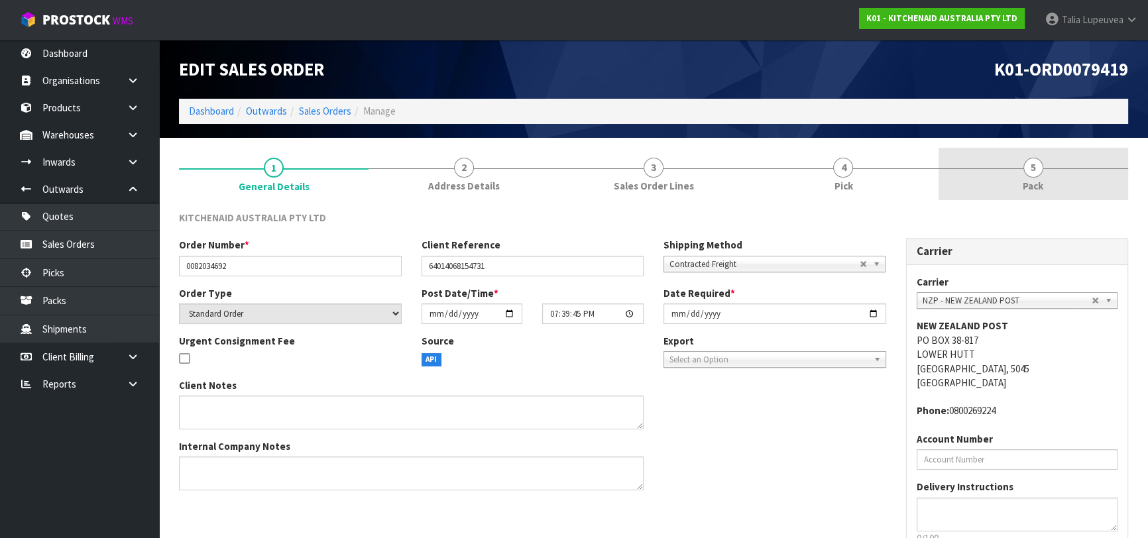
click at [1047, 178] on link "5 Pack" at bounding box center [1034, 174] width 190 height 52
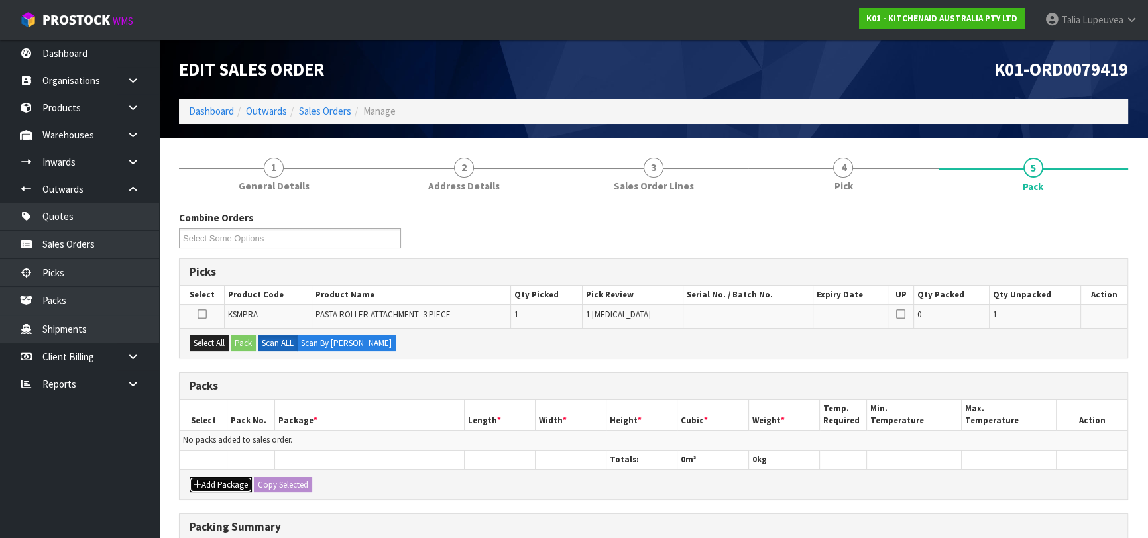
drag, startPoint x: 212, startPoint y: 481, endPoint x: 211, endPoint y: 457, distance: 23.9
click at [213, 480] on button "Add Package" at bounding box center [221, 485] width 62 height 16
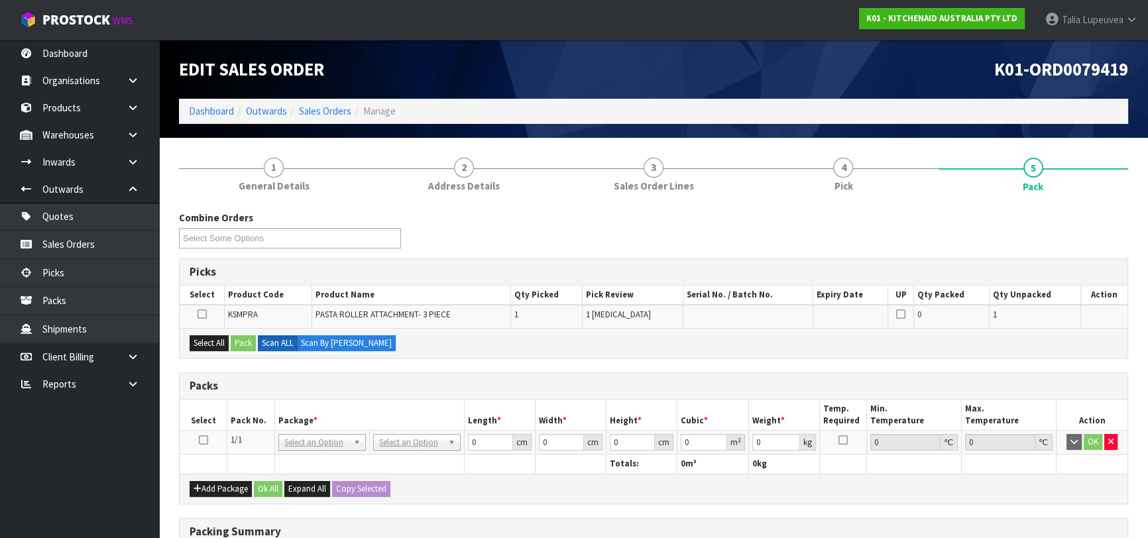
click at [204, 440] on icon at bounding box center [203, 440] width 9 height 1
drag, startPoint x: 209, startPoint y: 343, endPoint x: 223, endPoint y: 343, distance: 14.6
click at [213, 343] on button "Select All" at bounding box center [209, 343] width 39 height 16
click at [244, 343] on button "Pack" at bounding box center [243, 343] width 25 height 16
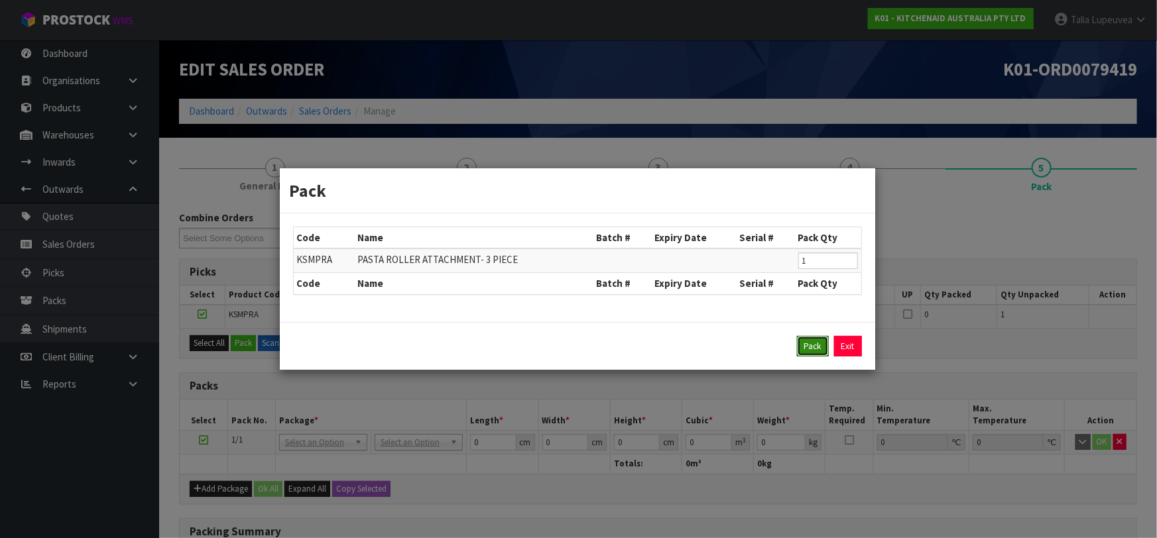
click at [813, 341] on button "Pack" at bounding box center [813, 346] width 32 height 21
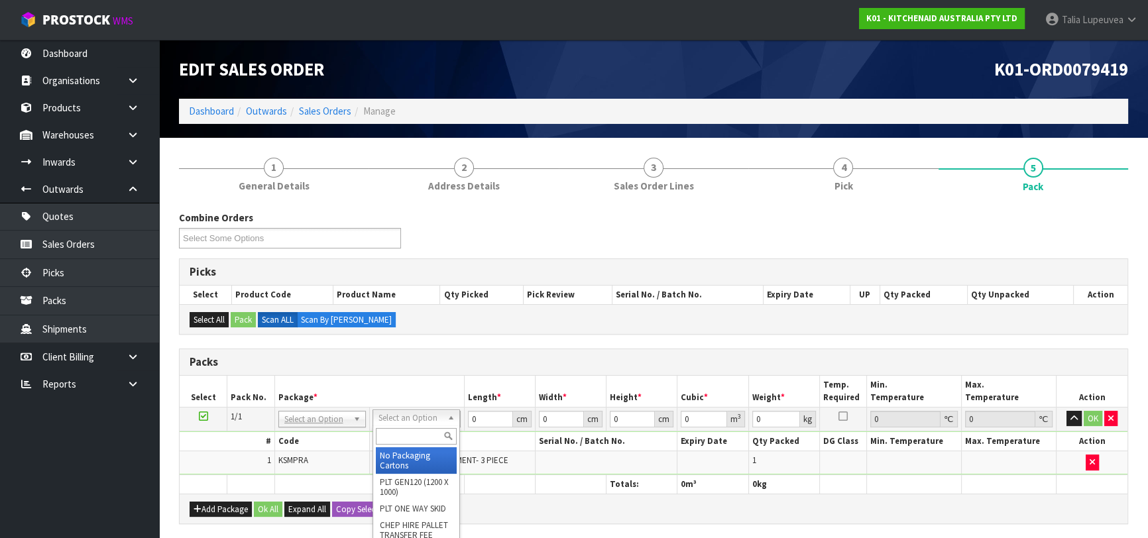
click at [396, 438] on input "text" at bounding box center [416, 436] width 81 height 17
drag, startPoint x: 401, startPoint y: 459, endPoint x: 495, endPoint y: 424, distance: 100.5
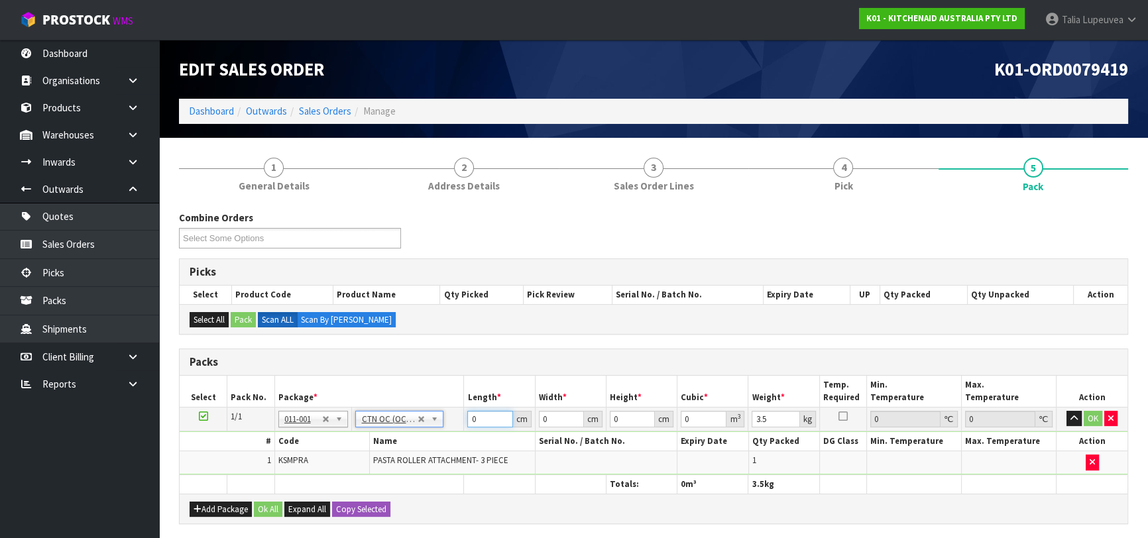
drag, startPoint x: 457, startPoint y: 427, endPoint x: 424, endPoint y: 436, distance: 33.6
click at [424, 436] on tbody "1/1 NONE 007-001 007-002 007-004 007-009 007-013 007-014 007-015 007-017 007-01…" at bounding box center [654, 441] width 948 height 68
click at [1085, 419] on button "OK" at bounding box center [1093, 419] width 19 height 16
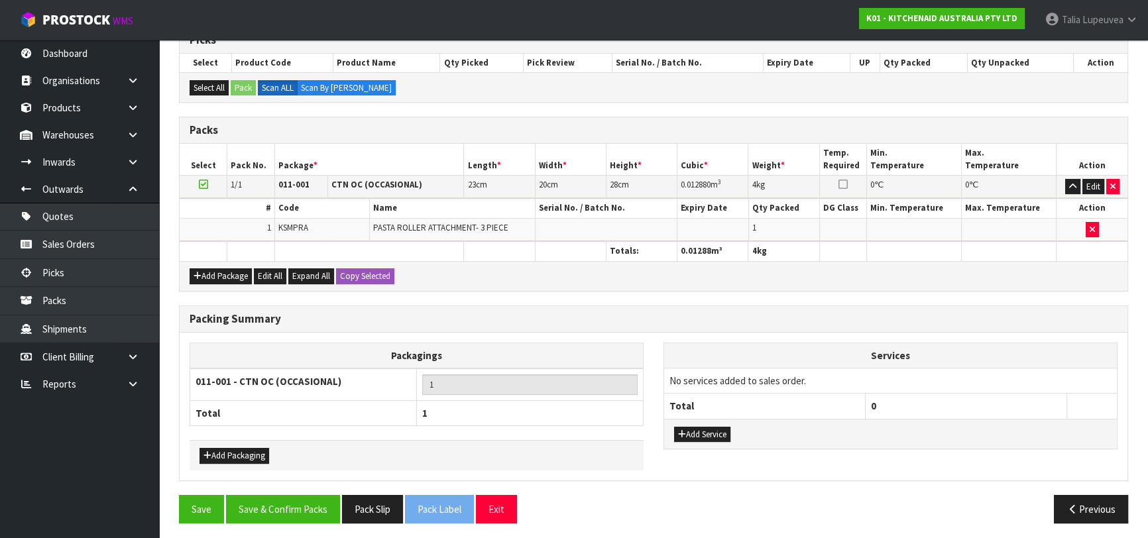
scroll to position [233, 0]
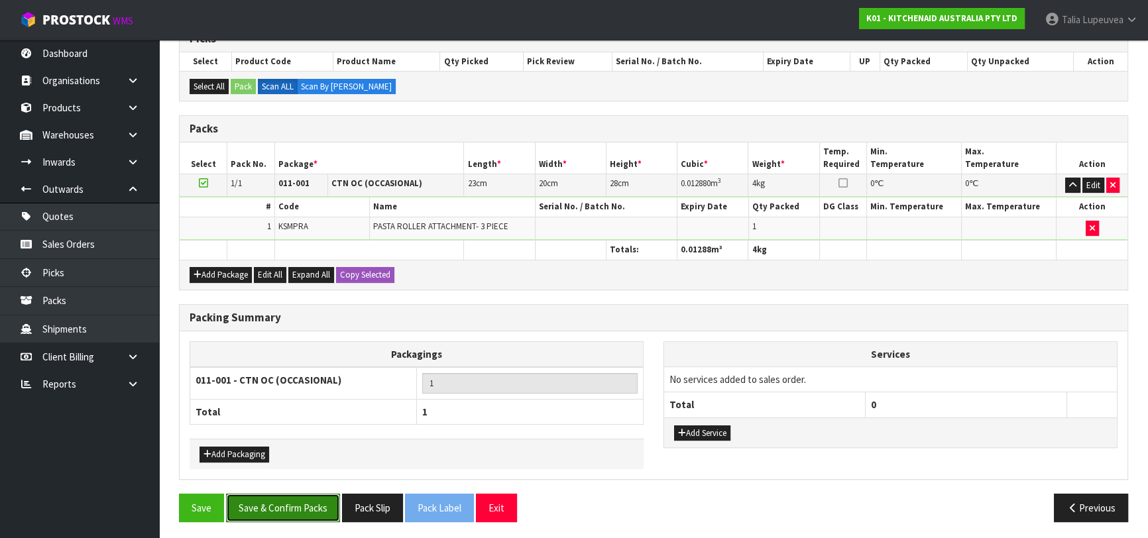
click at [247, 501] on button "Save & Confirm Packs" at bounding box center [283, 508] width 114 height 29
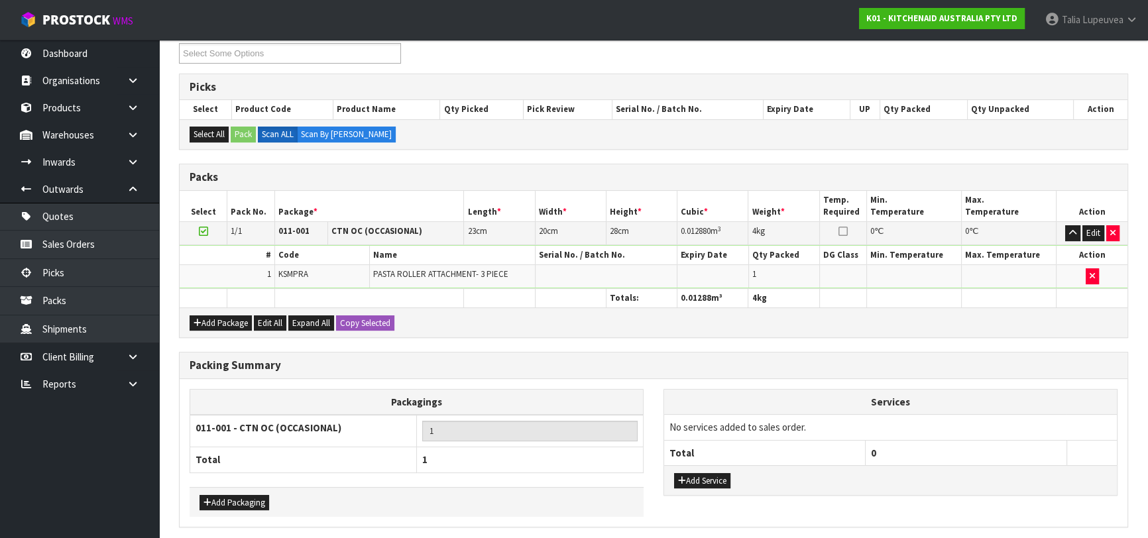
scroll to position [0, 0]
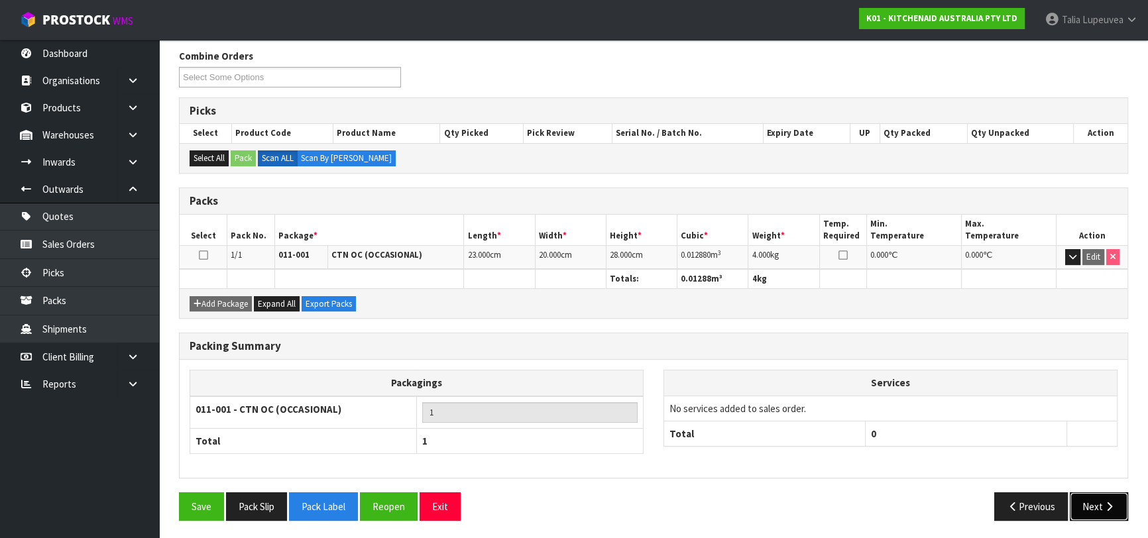
click at [1100, 499] on button "Next" at bounding box center [1099, 507] width 58 height 29
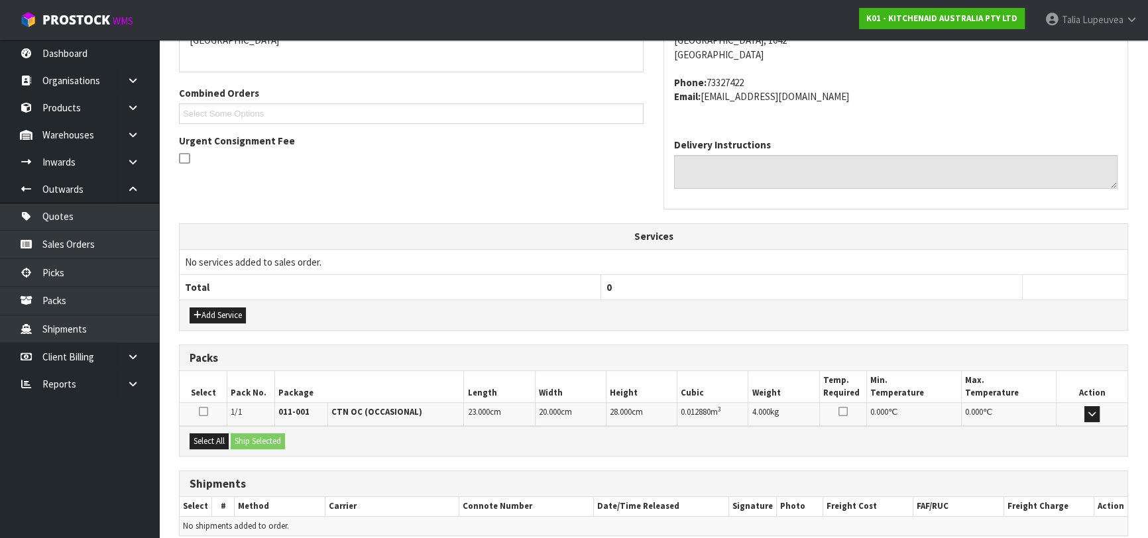
scroll to position [363, 0]
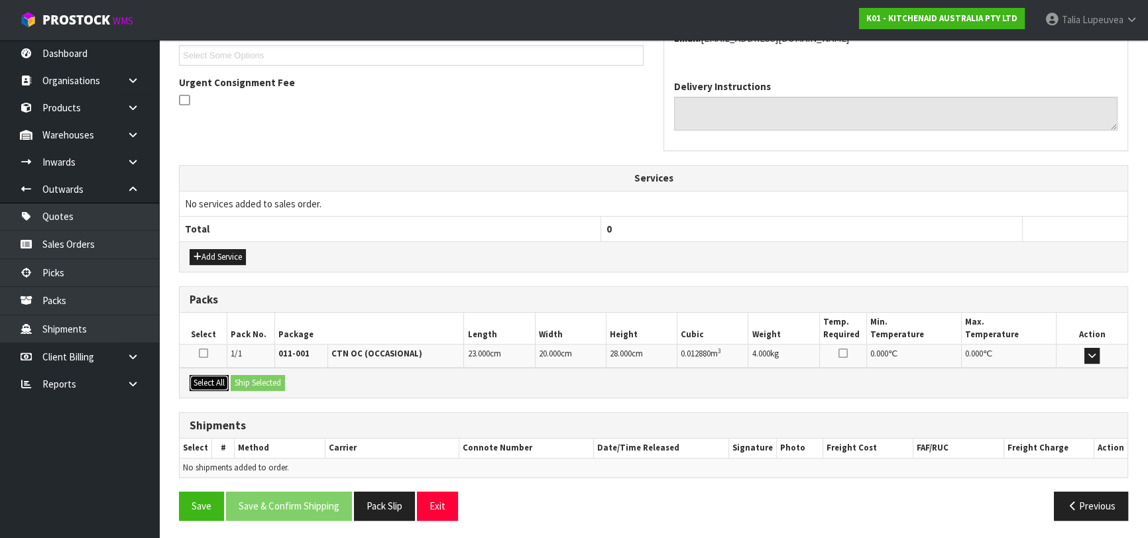
drag, startPoint x: 217, startPoint y: 380, endPoint x: 251, endPoint y: 379, distance: 33.8
click at [219, 379] on button "Select All" at bounding box center [209, 383] width 39 height 16
click at [252, 379] on button "Ship Selected" at bounding box center [258, 383] width 54 height 16
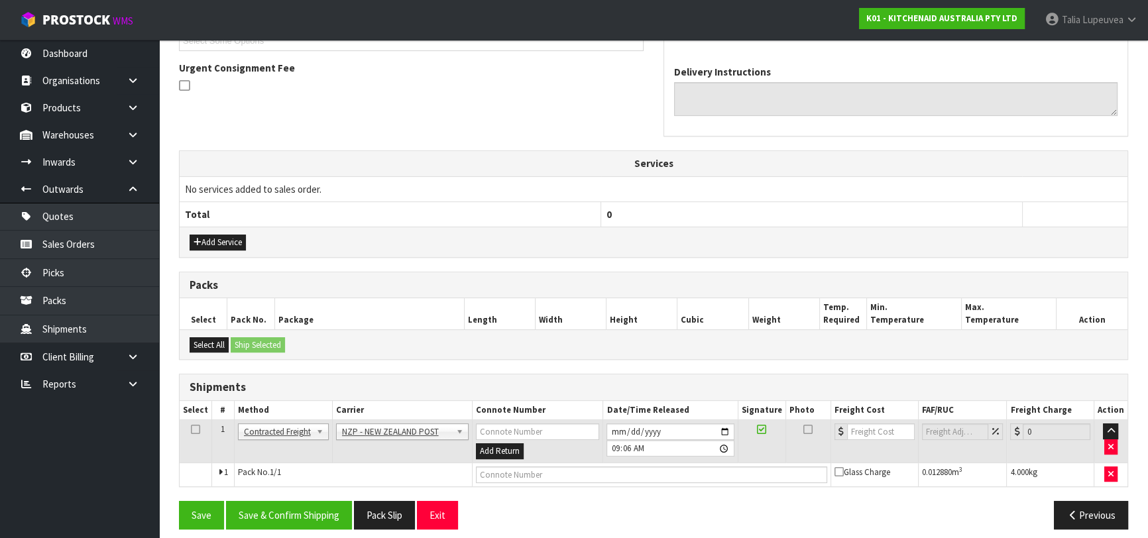
scroll to position [386, 0]
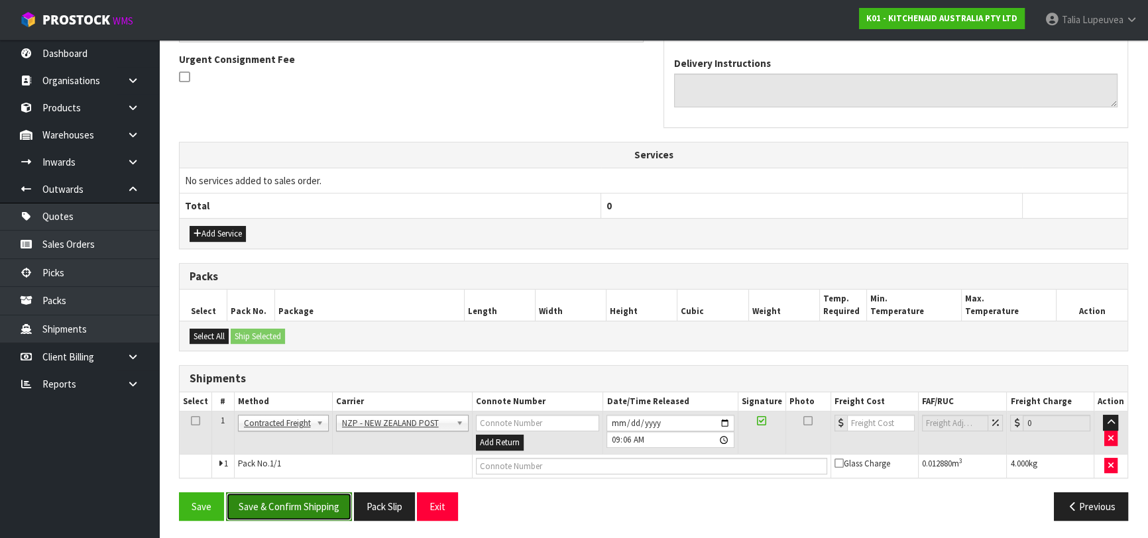
click at [311, 498] on button "Save & Confirm Shipping" at bounding box center [289, 507] width 126 height 29
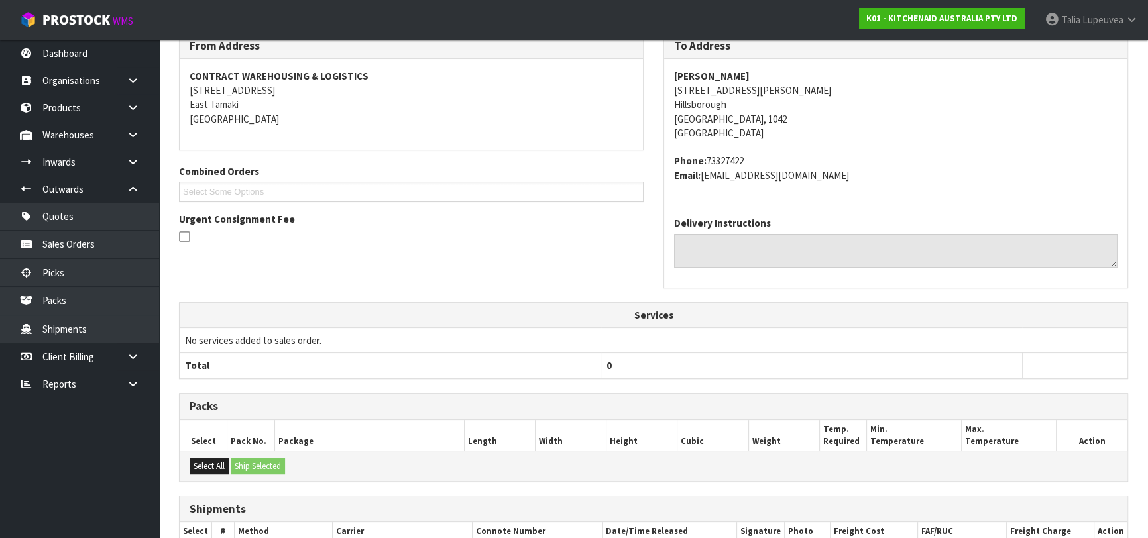
scroll to position [368, 0]
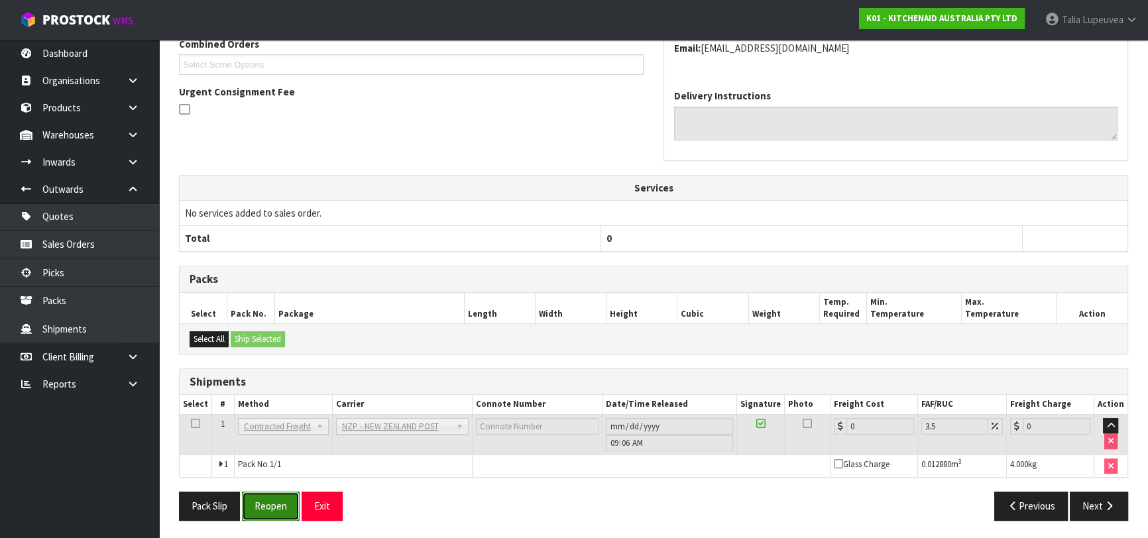
drag, startPoint x: 256, startPoint y: 501, endPoint x: 265, endPoint y: 500, distance: 8.7
click at [256, 501] on button "Reopen" at bounding box center [271, 506] width 58 height 29
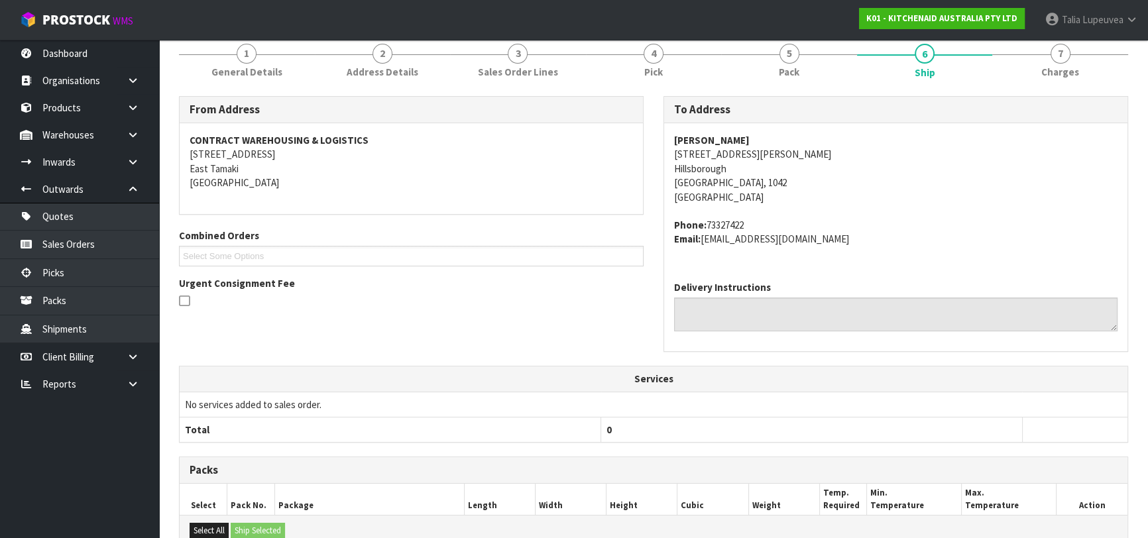
scroll to position [354, 0]
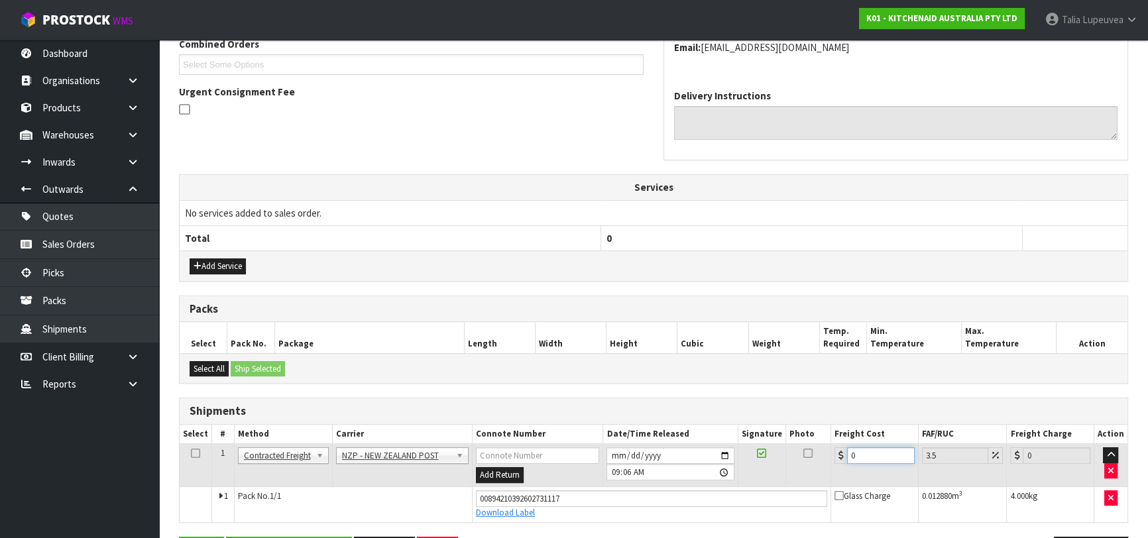
drag, startPoint x: 853, startPoint y: 450, endPoint x: 842, endPoint y: 458, distance: 13.8
click at [845, 457] on div "0" at bounding box center [875, 455] width 80 height 17
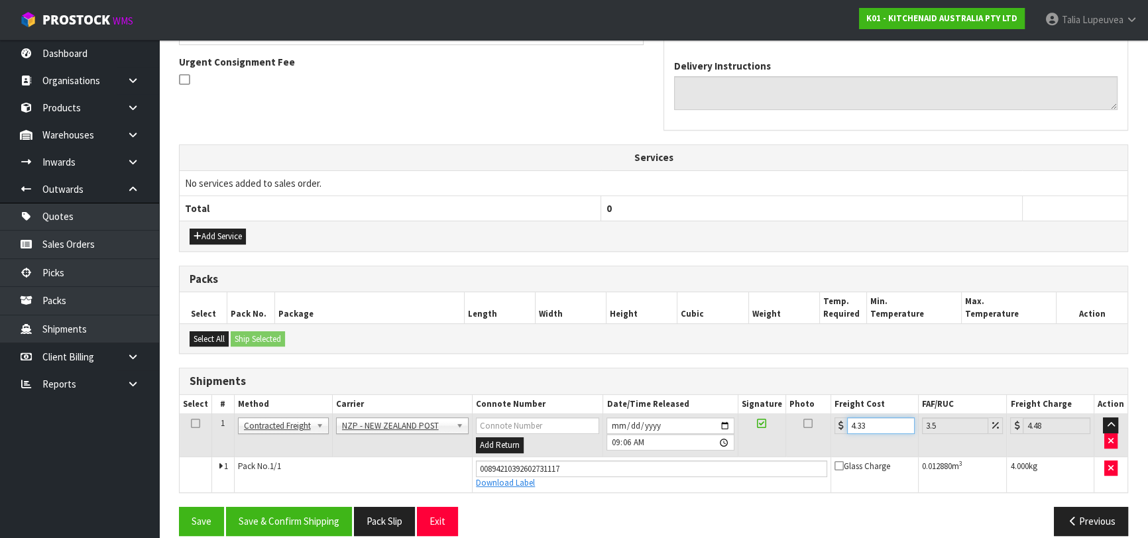
scroll to position [398, 0]
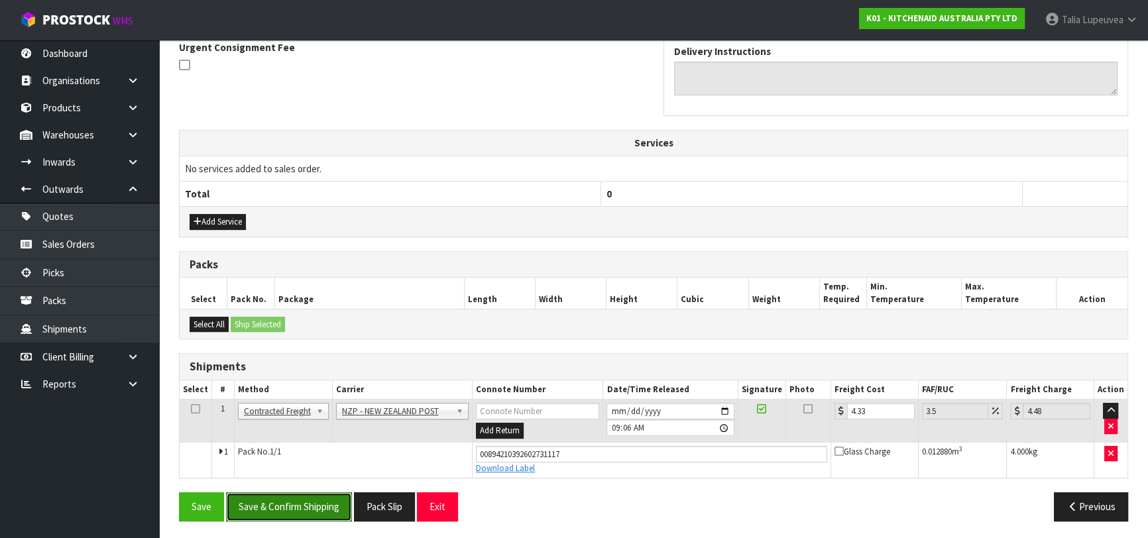
click at [318, 504] on button "Save & Confirm Shipping" at bounding box center [289, 507] width 126 height 29
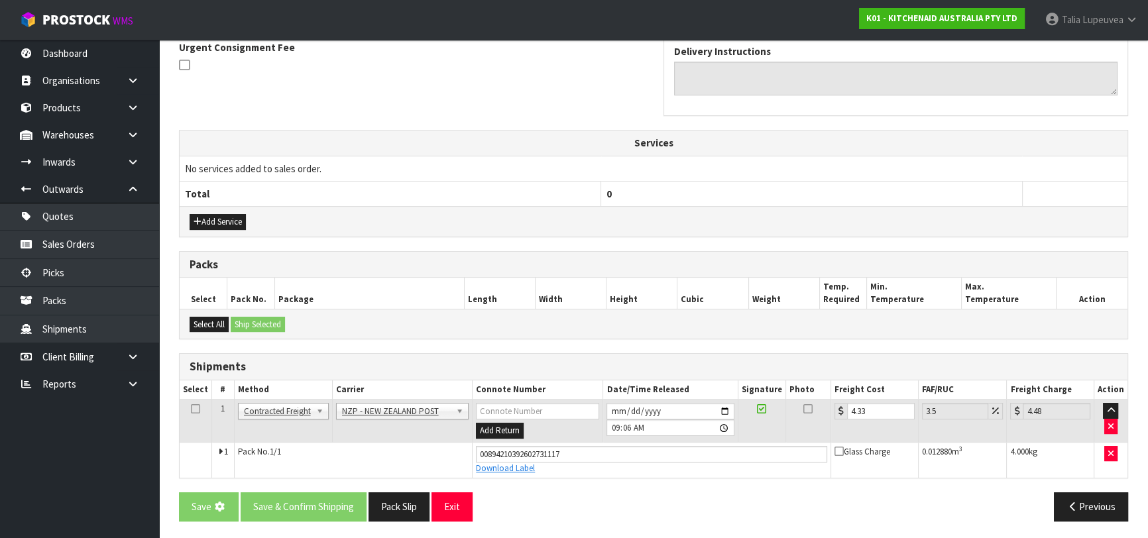
scroll to position [0, 0]
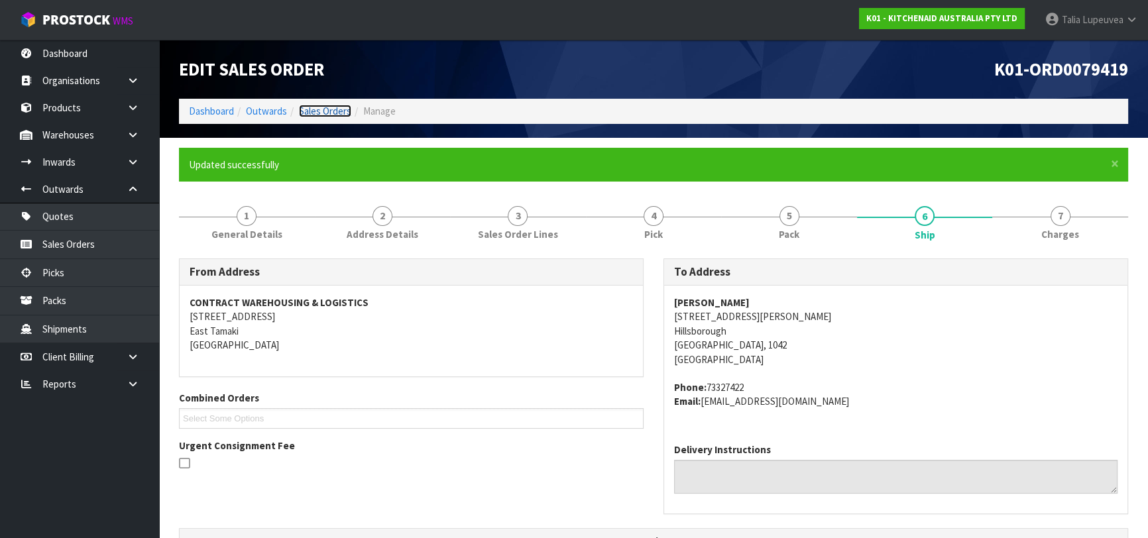
click at [318, 113] on link "Sales Orders" at bounding box center [325, 111] width 52 height 13
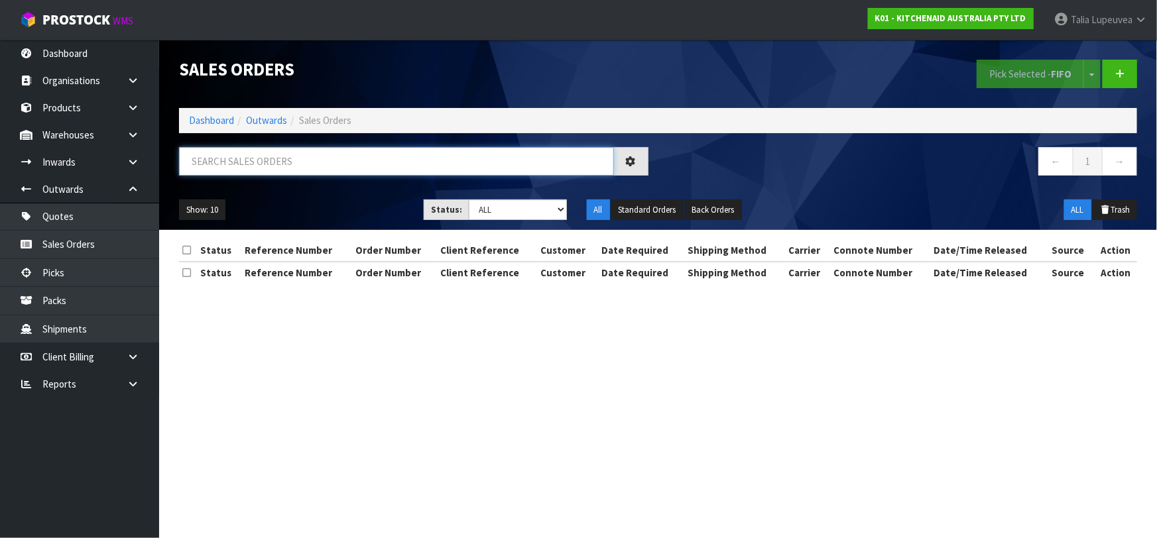
click at [514, 154] on input "text" at bounding box center [396, 161] width 435 height 29
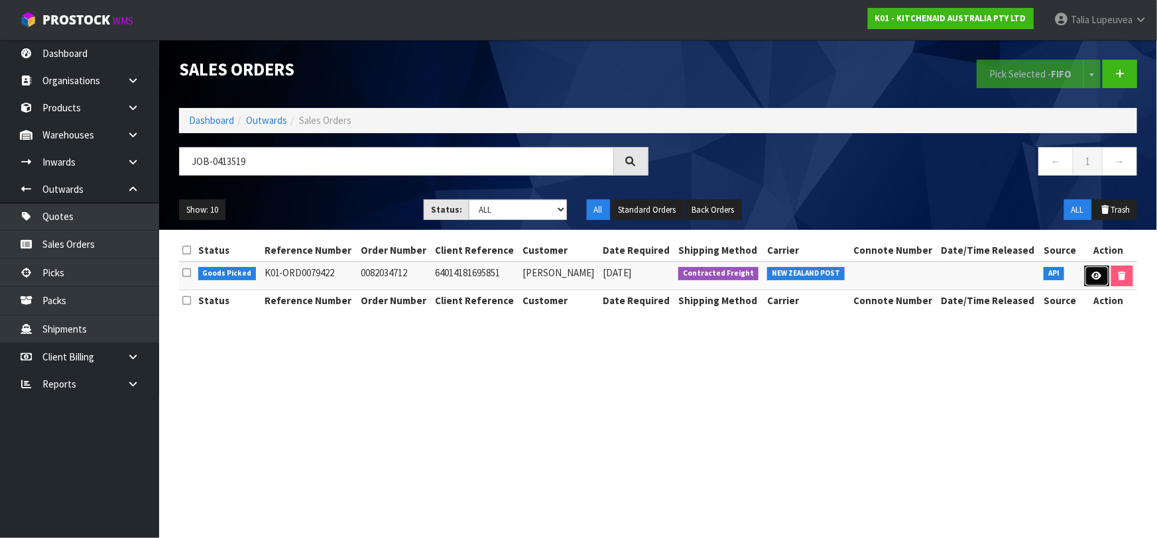
click at [1095, 272] on icon at bounding box center [1097, 276] width 10 height 9
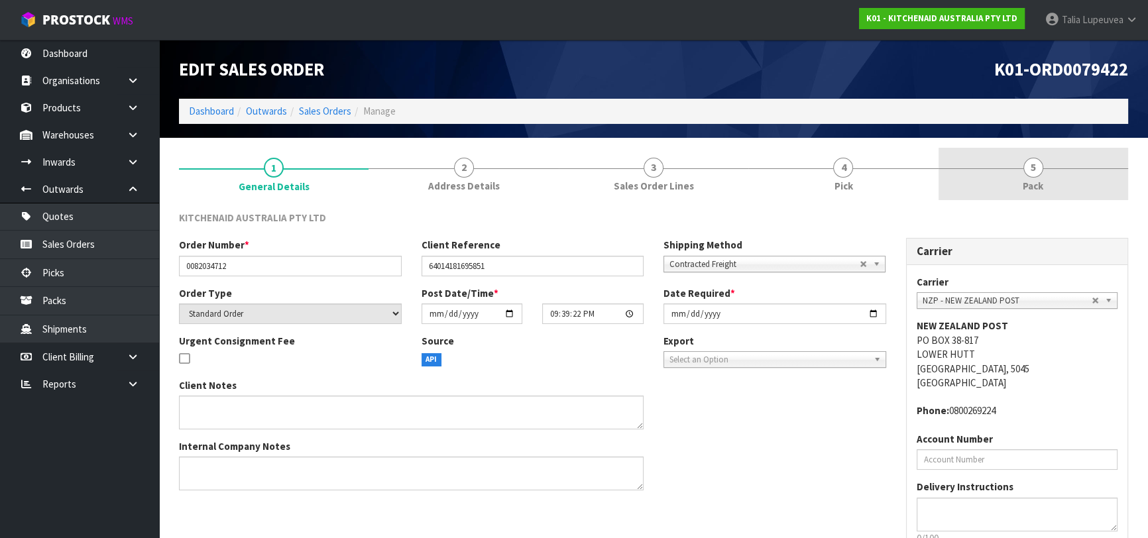
click at [1044, 180] on link "5 Pack" at bounding box center [1034, 174] width 190 height 52
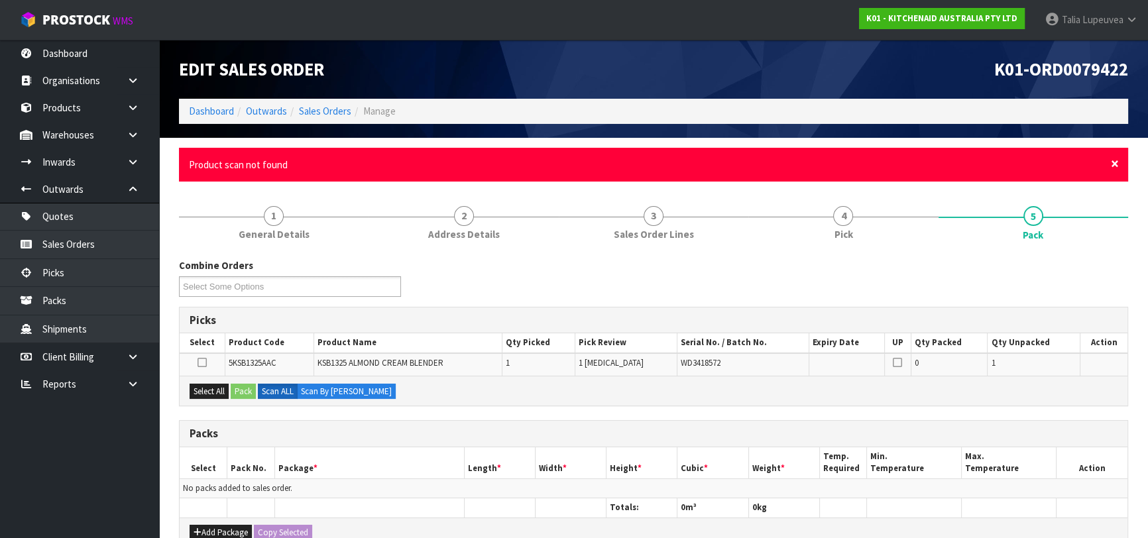
click at [1112, 165] on span "×" at bounding box center [1115, 163] width 8 height 19
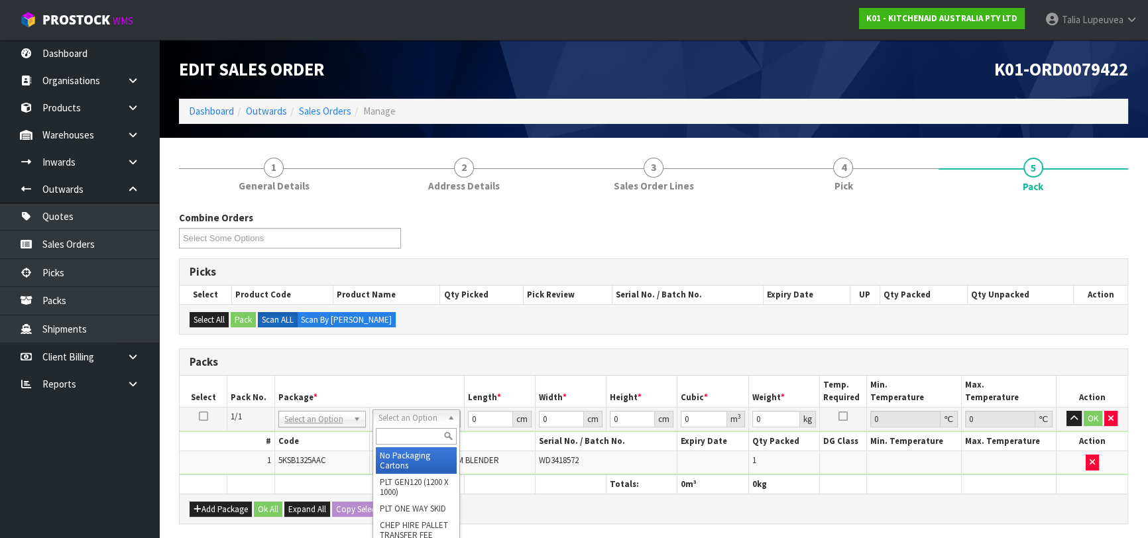
click at [396, 438] on input "text" at bounding box center [416, 436] width 81 height 17
drag, startPoint x: 407, startPoint y: 459, endPoint x: 528, endPoint y: 414, distance: 128.8
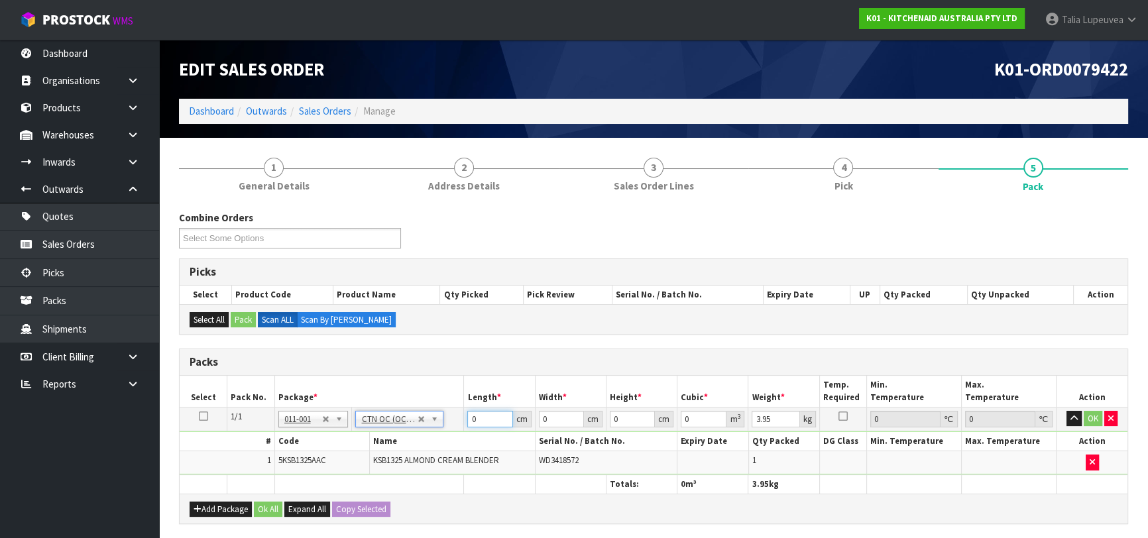
drag, startPoint x: 483, startPoint y: 422, endPoint x: 440, endPoint y: 431, distance: 44.6
click at [440, 431] on tbody "1/1 NONE 007-001 007-002 007-004 007-009 007-013 007-014 007-015 007-017 007-01…" at bounding box center [654, 441] width 948 height 68
click at [1087, 412] on button "OK" at bounding box center [1093, 419] width 19 height 16
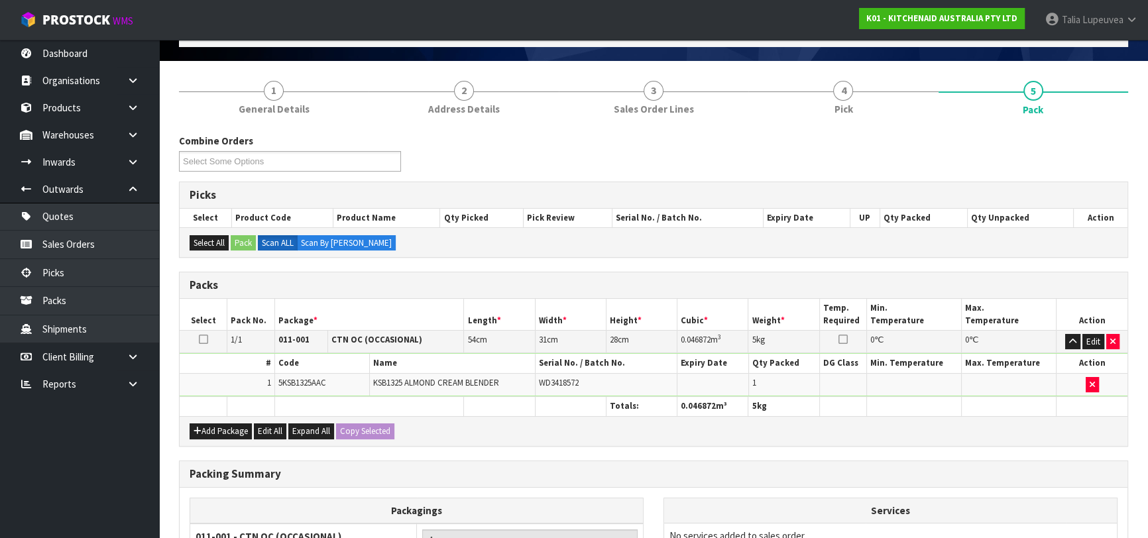
scroll to position [233, 0]
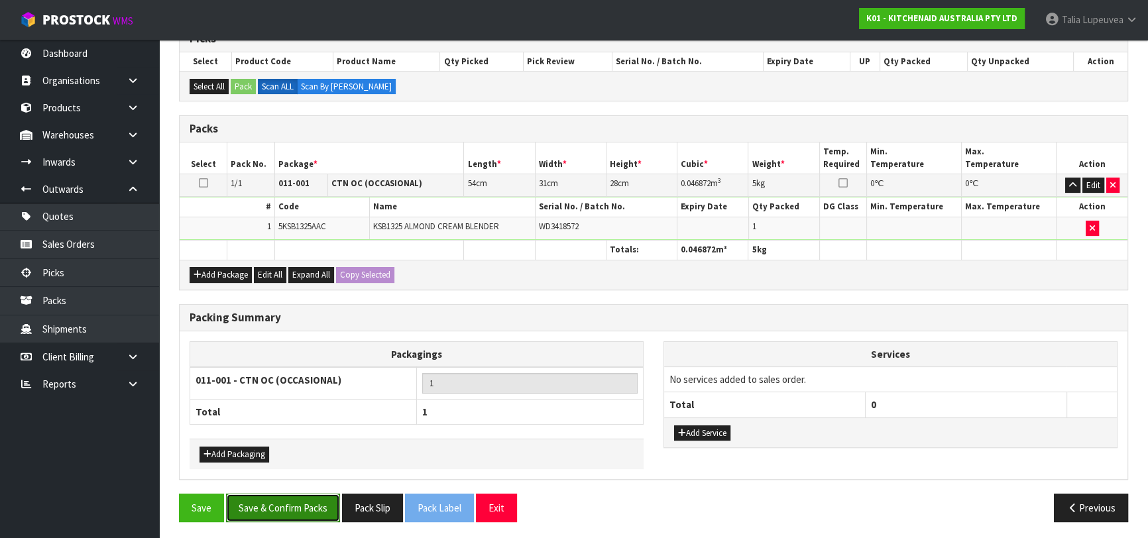
click at [308, 501] on button "Save & Confirm Packs" at bounding box center [283, 508] width 114 height 29
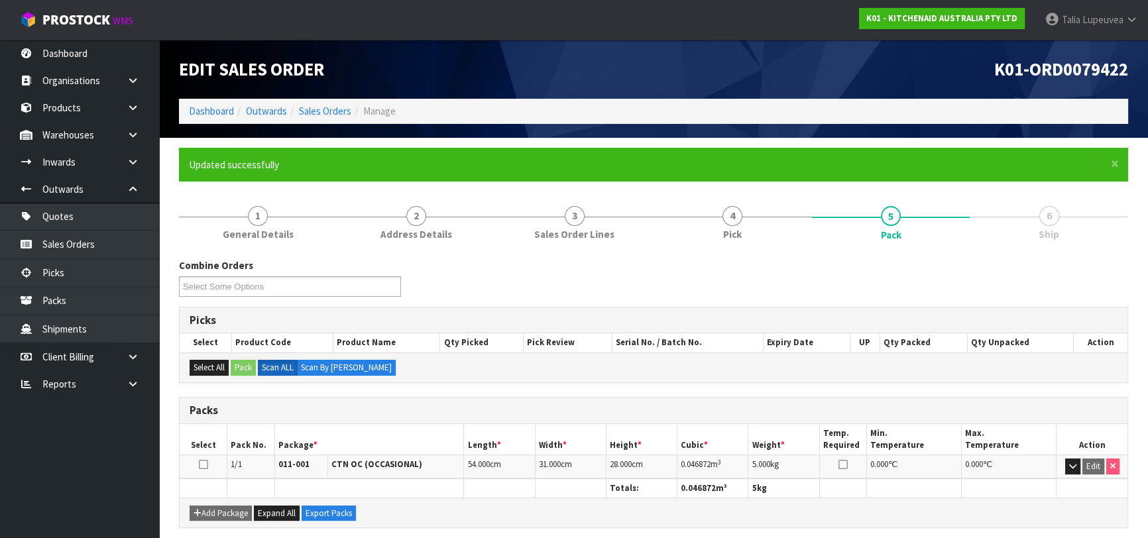
scroll to position [0, 0]
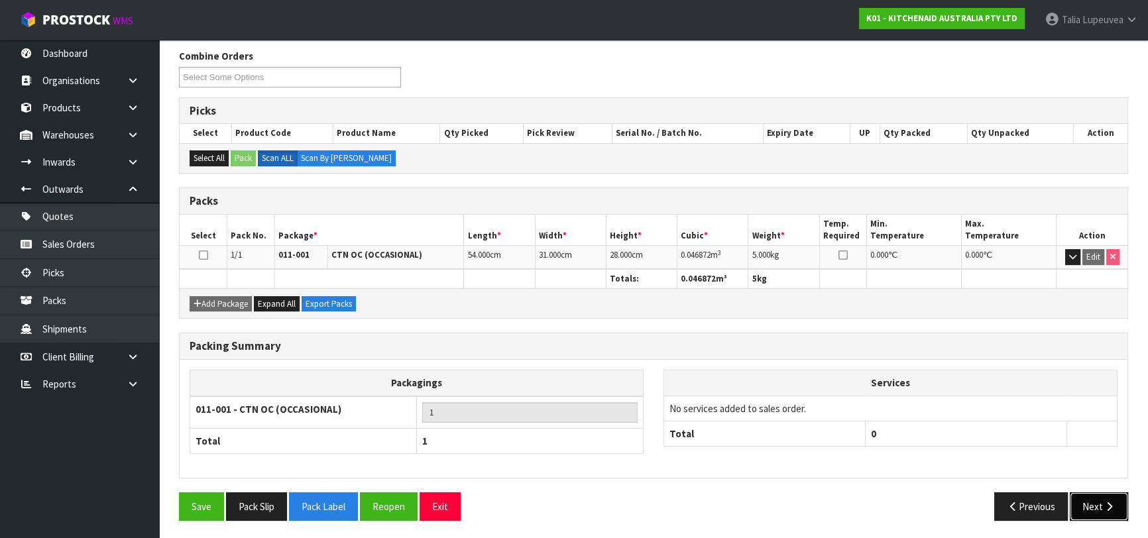
click at [1099, 501] on button "Next" at bounding box center [1099, 507] width 58 height 29
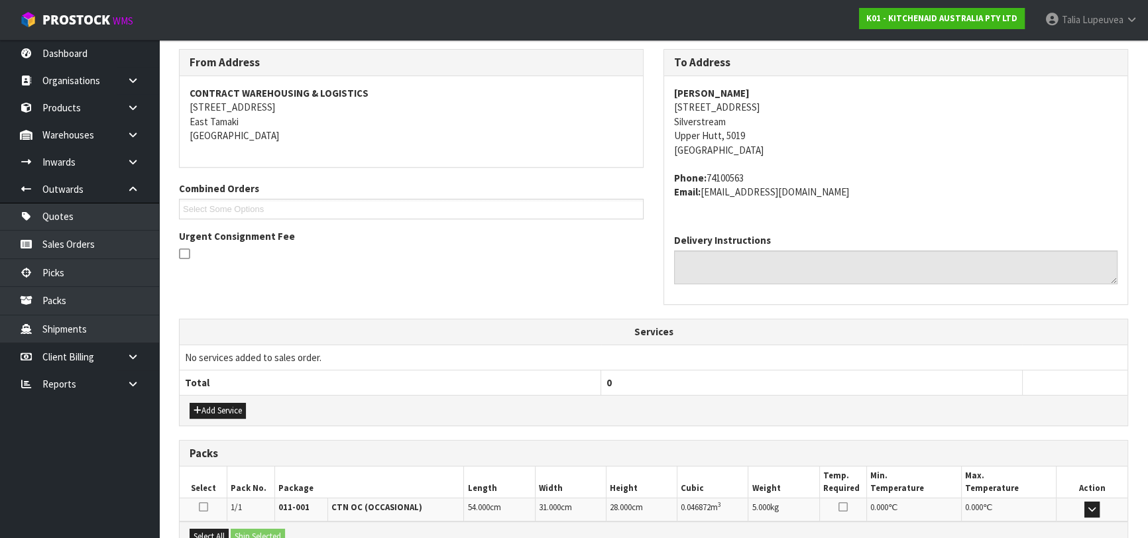
scroll to position [363, 0]
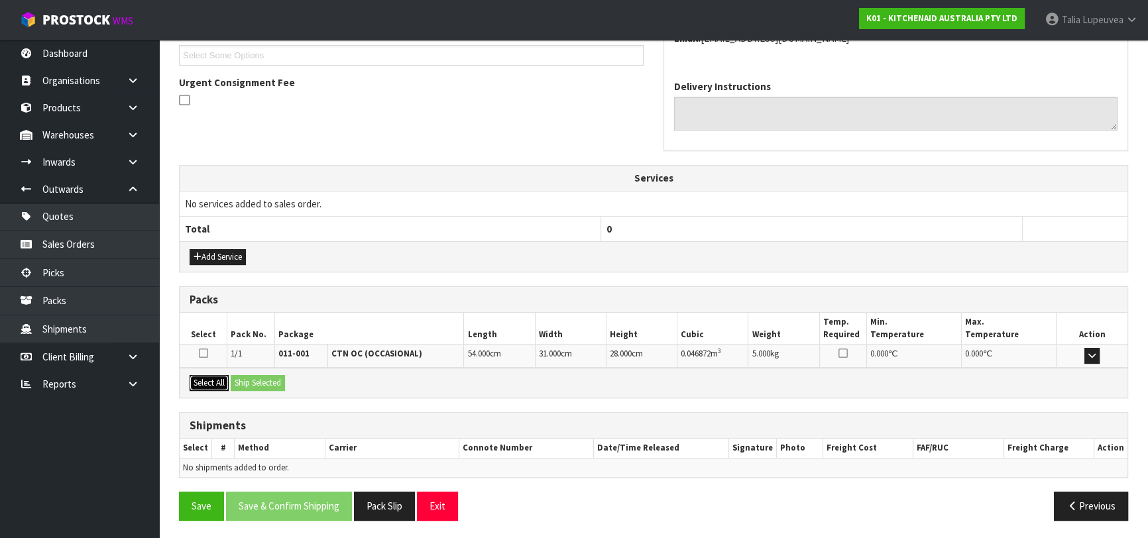
click at [219, 378] on button "Select All" at bounding box center [209, 383] width 39 height 16
click at [249, 381] on button "Ship Selected" at bounding box center [258, 383] width 54 height 16
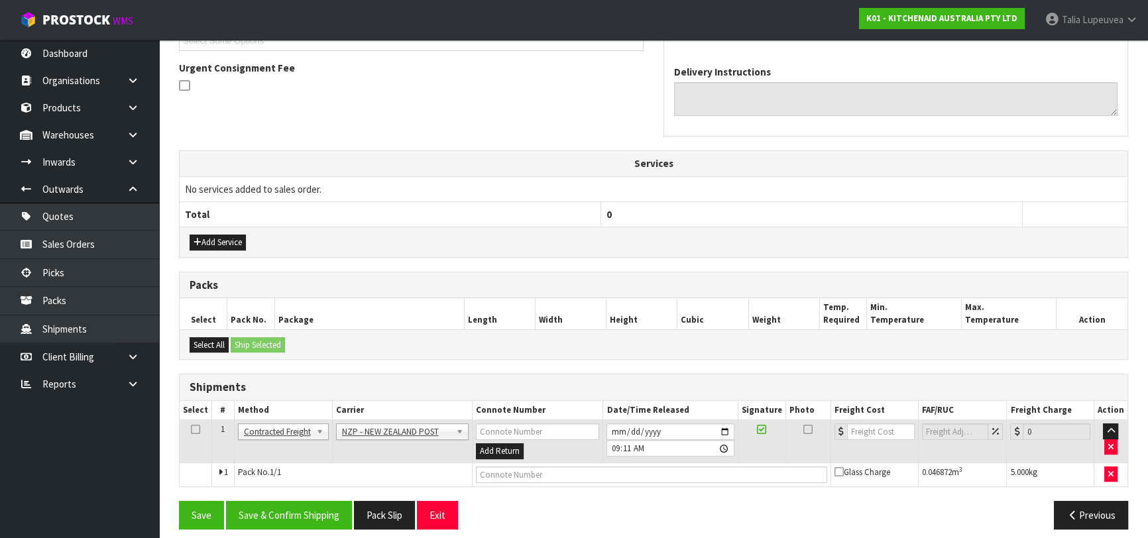
scroll to position [386, 0]
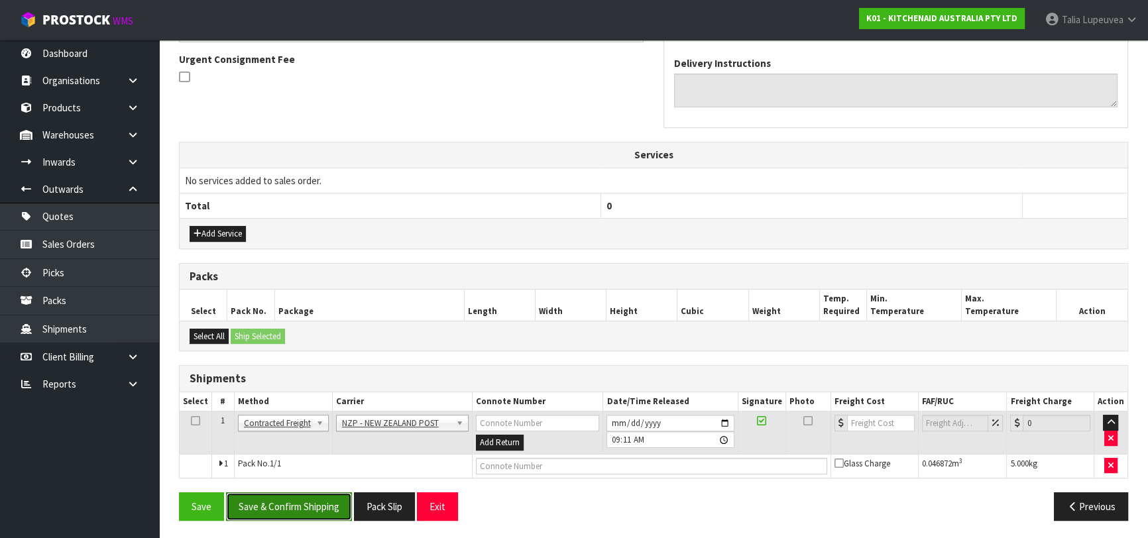
click at [306, 509] on button "Save & Confirm Shipping" at bounding box center [289, 507] width 126 height 29
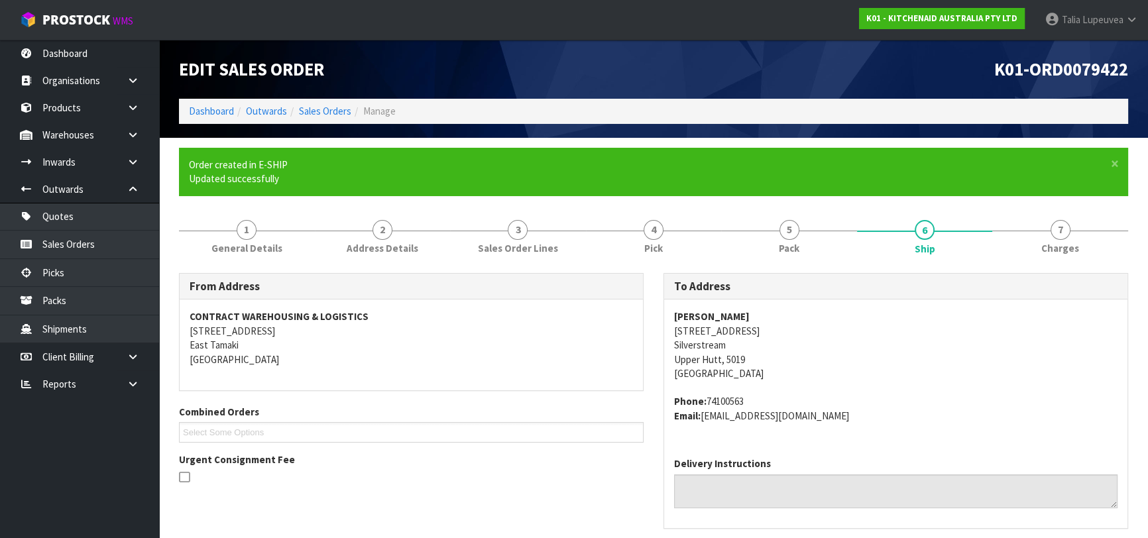
scroll to position [368, 0]
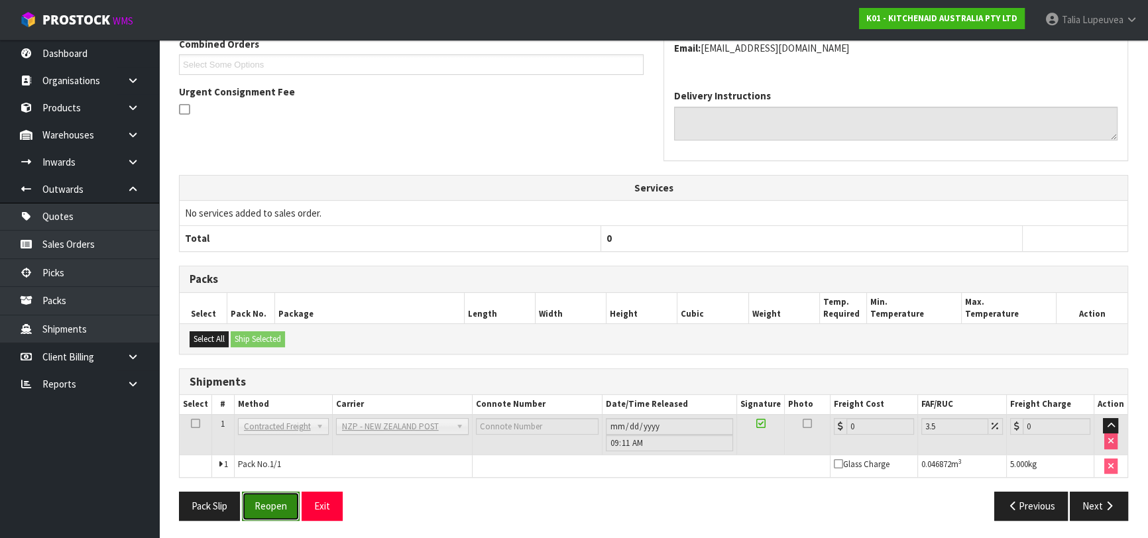
click at [293, 499] on button "Reopen" at bounding box center [271, 506] width 58 height 29
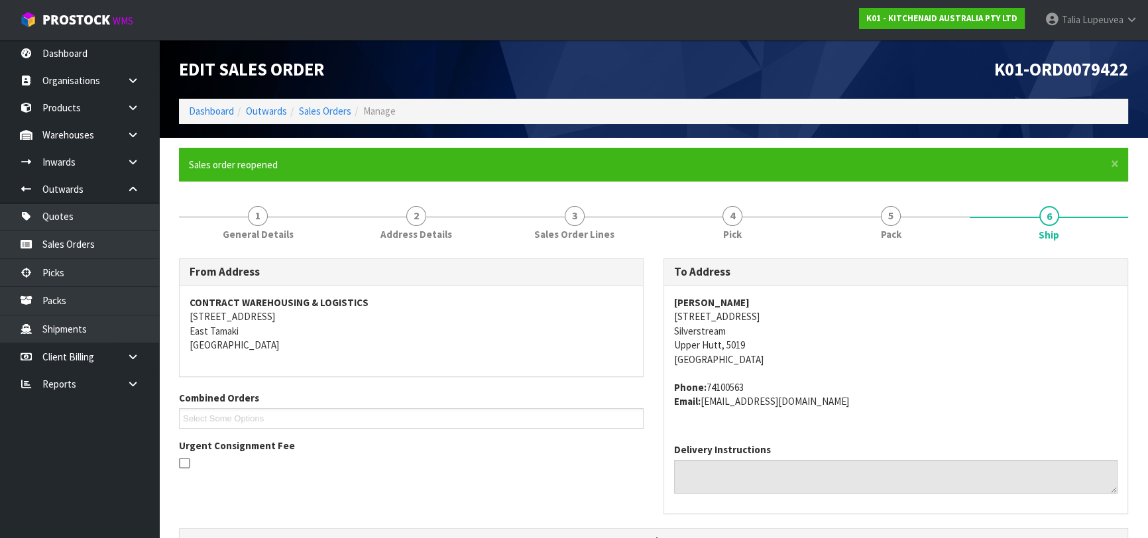
scroll to position [354, 0]
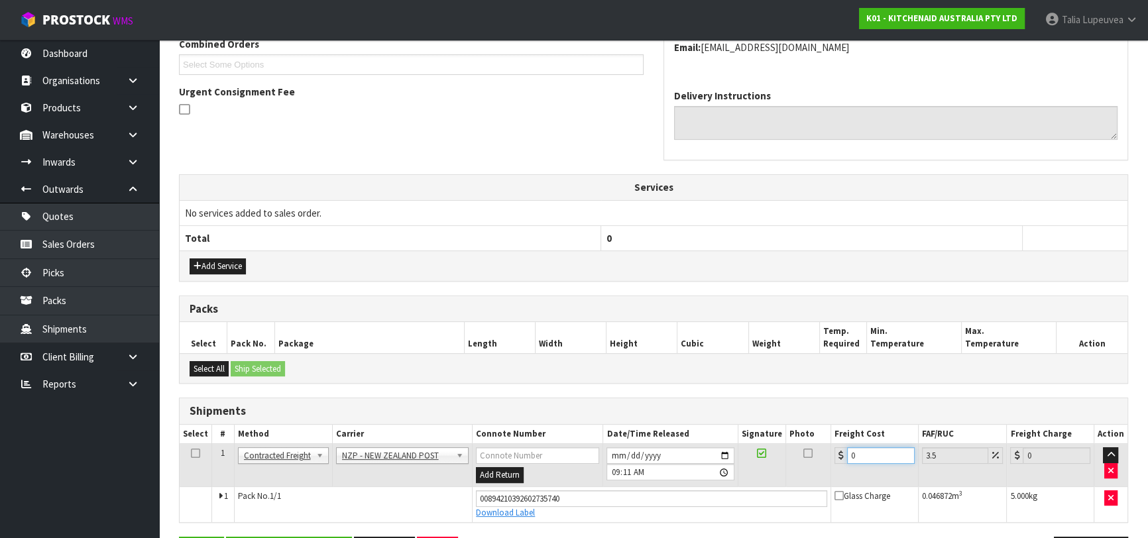
drag, startPoint x: 874, startPoint y: 451, endPoint x: 819, endPoint y: 461, distance: 55.8
click at [822, 468] on tr "1 Client Local Pickup Customer Local Pickup Company Freight Contracted Freight …" at bounding box center [654, 465] width 948 height 43
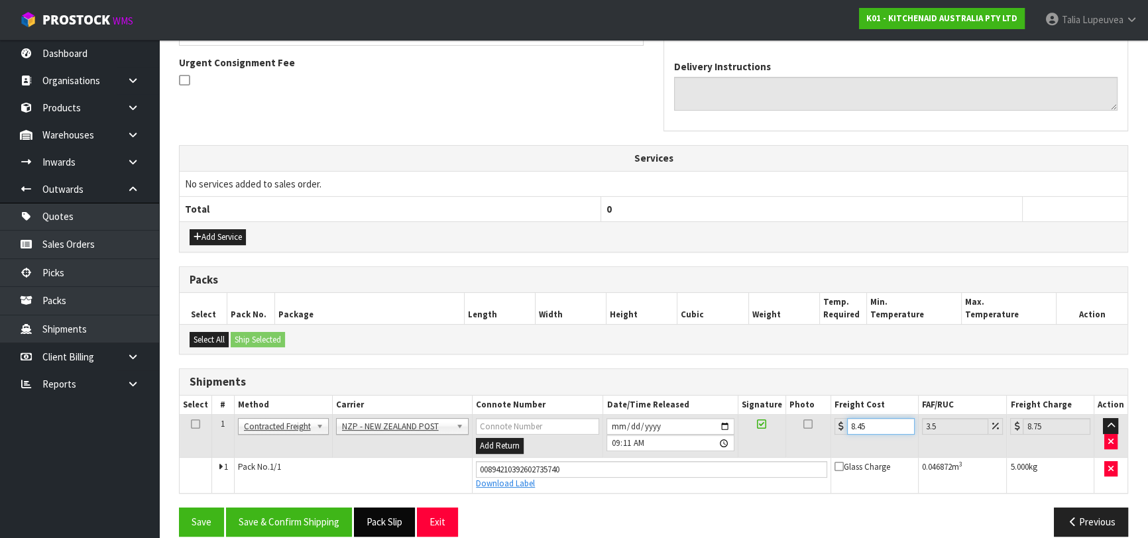
scroll to position [398, 0]
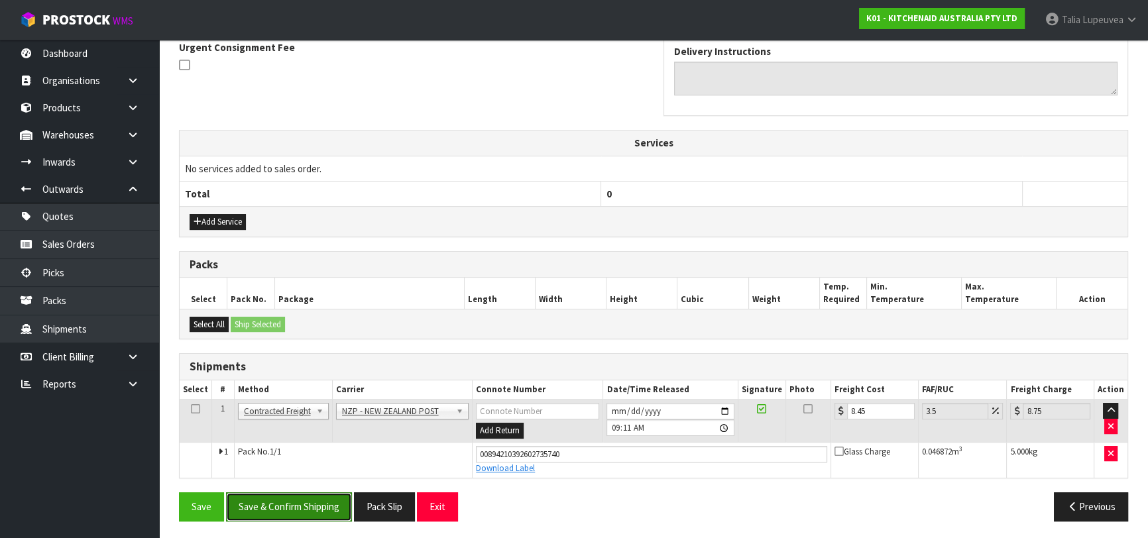
click at [280, 514] on button "Save & Confirm Shipping" at bounding box center [289, 507] width 126 height 29
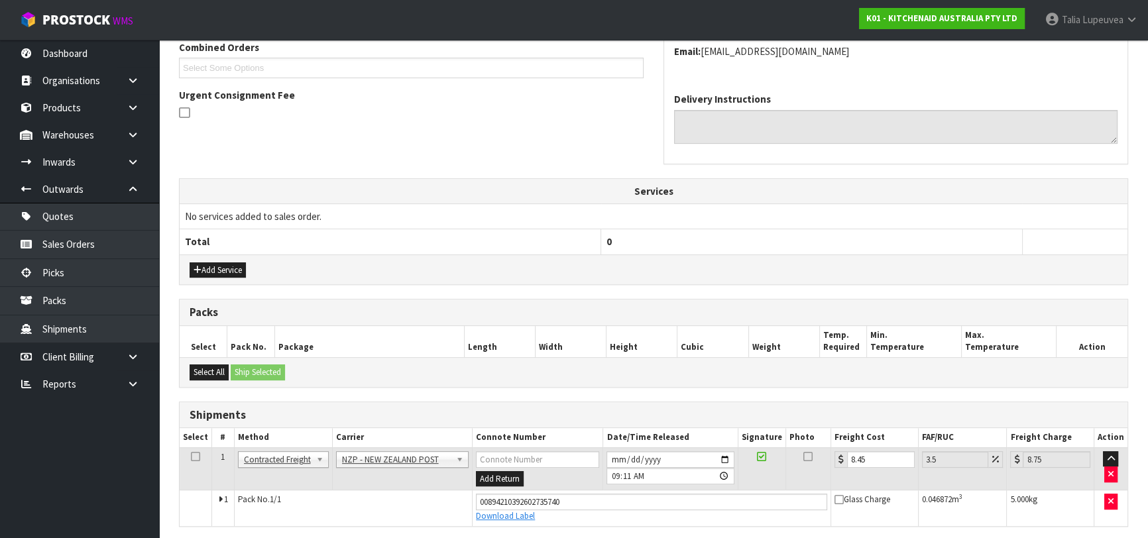
scroll to position [0, 0]
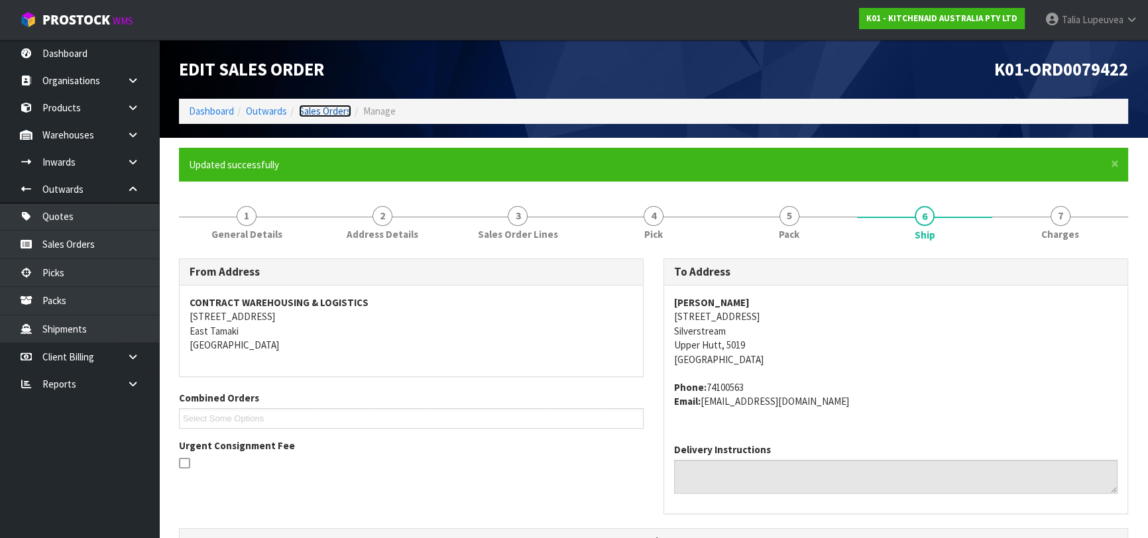
click at [309, 110] on link "Sales Orders" at bounding box center [325, 111] width 52 height 13
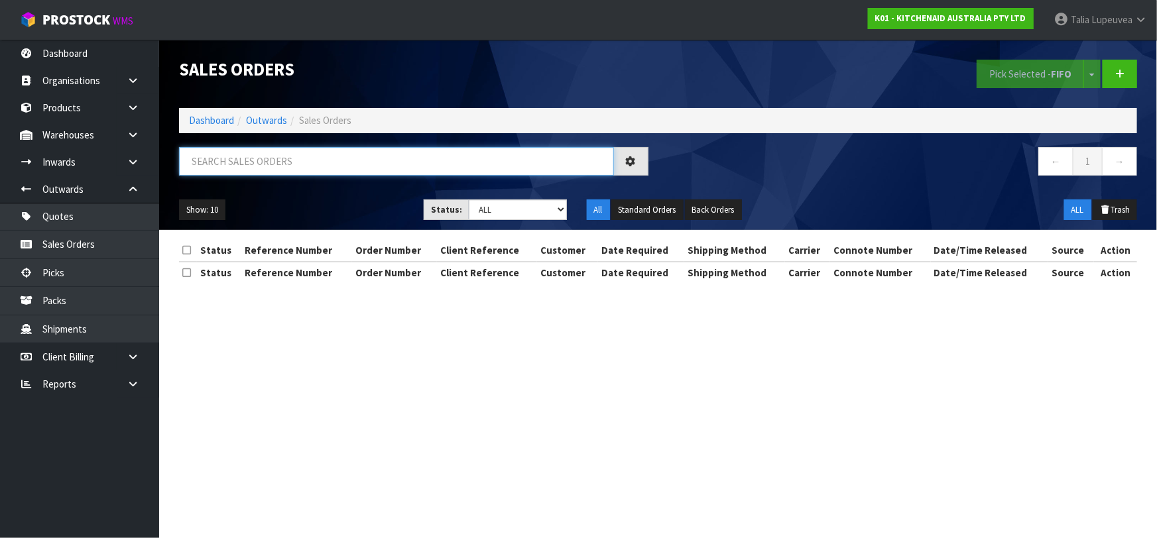
click at [290, 158] on input "text" at bounding box center [396, 161] width 435 height 29
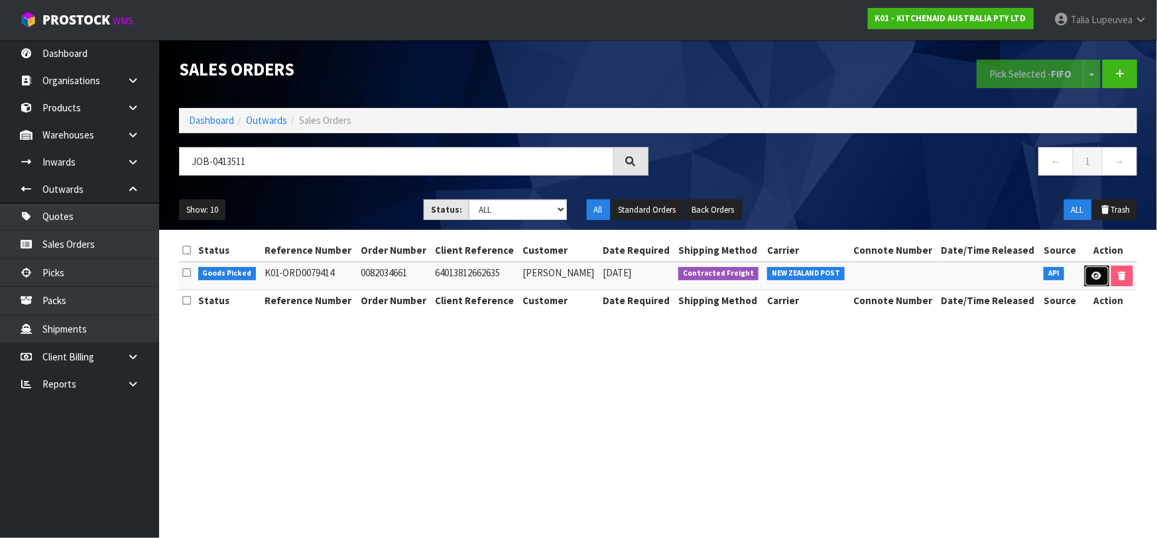
click at [1093, 272] on icon at bounding box center [1097, 276] width 10 height 9
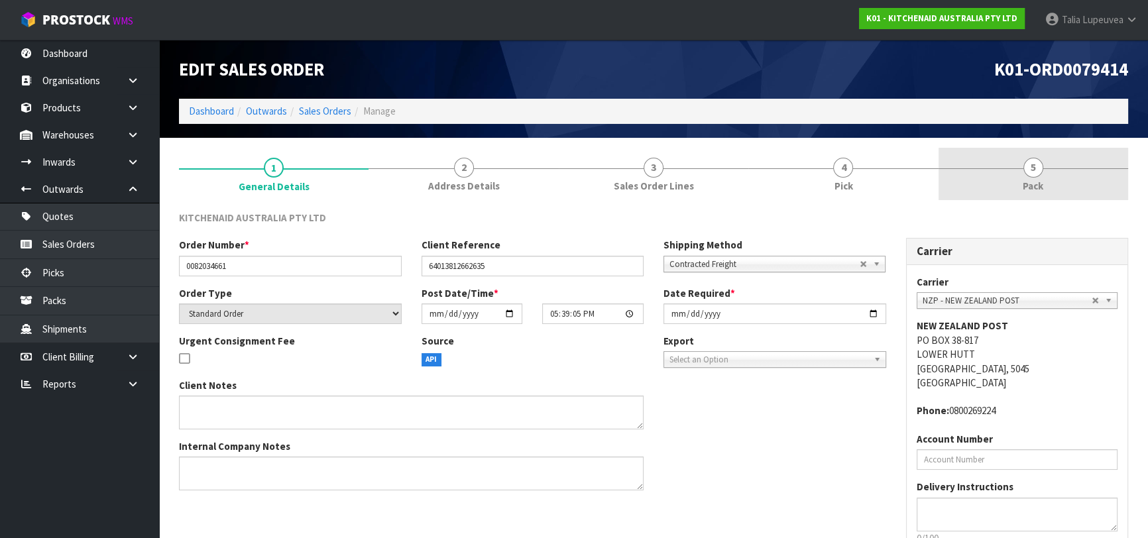
click at [1060, 189] on link "5 Pack" at bounding box center [1034, 174] width 190 height 52
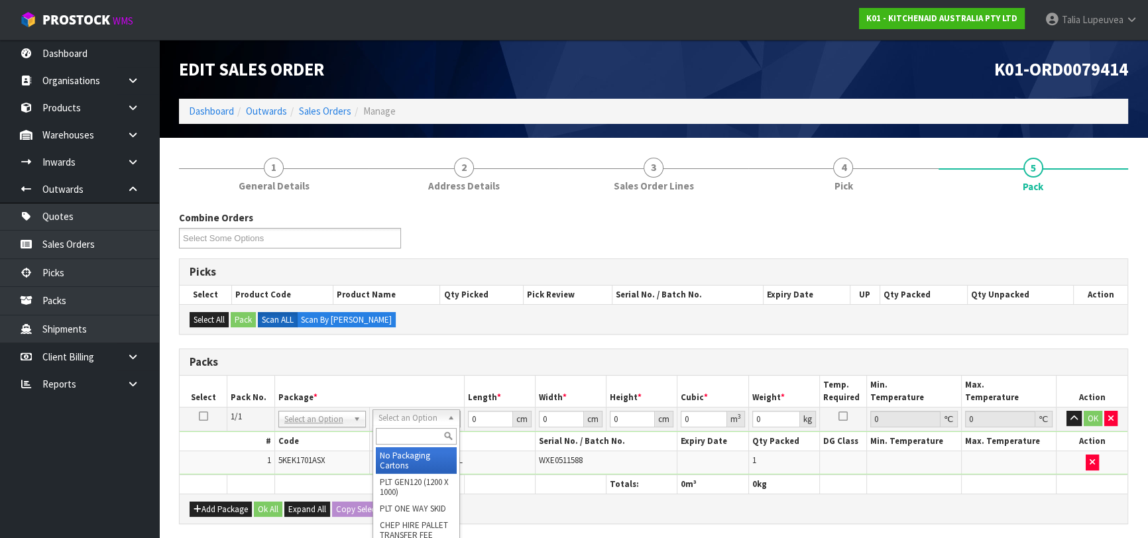
click at [406, 432] on input "text" at bounding box center [416, 436] width 81 height 17
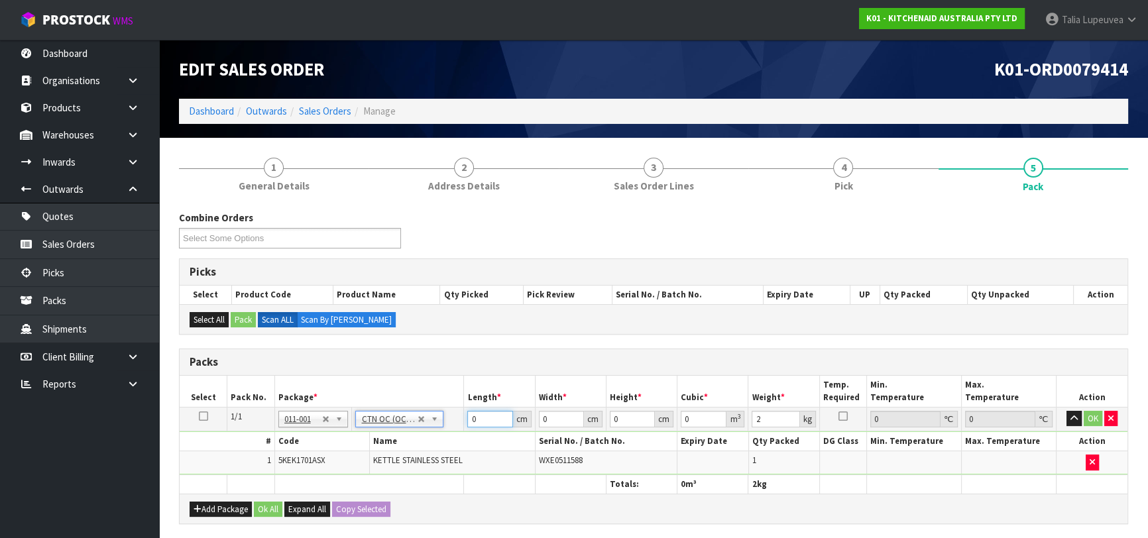
drag, startPoint x: 481, startPoint y: 421, endPoint x: 455, endPoint y: 428, distance: 26.7
click at [455, 428] on tr "1/1 NONE 007-001 007-002 007-004 007-009 007-013 007-014 007-015 007-017 007-01…" at bounding box center [654, 419] width 948 height 24
click at [1095, 417] on button "OK" at bounding box center [1093, 419] width 19 height 16
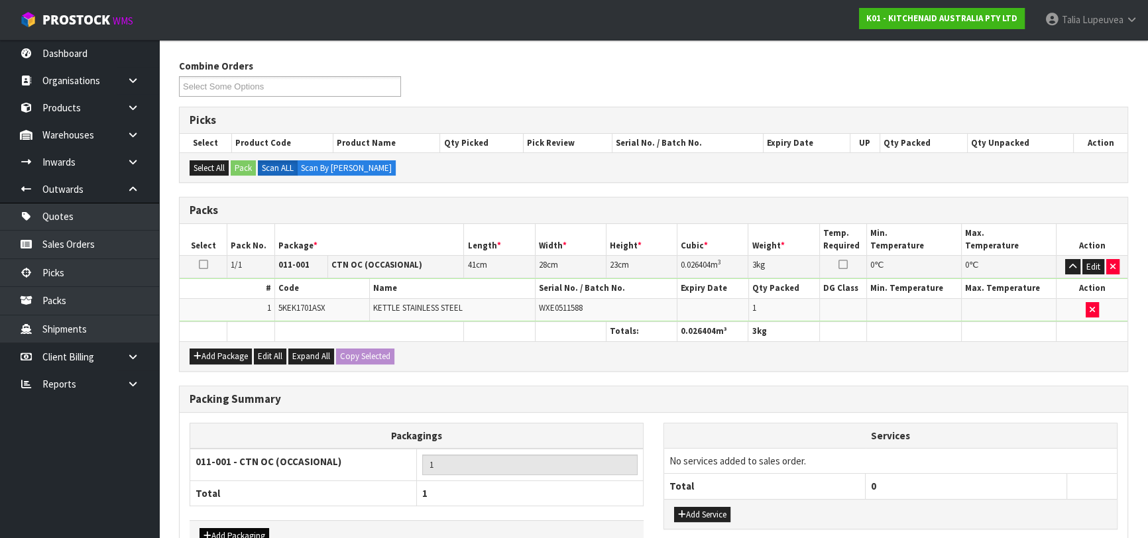
scroll to position [233, 0]
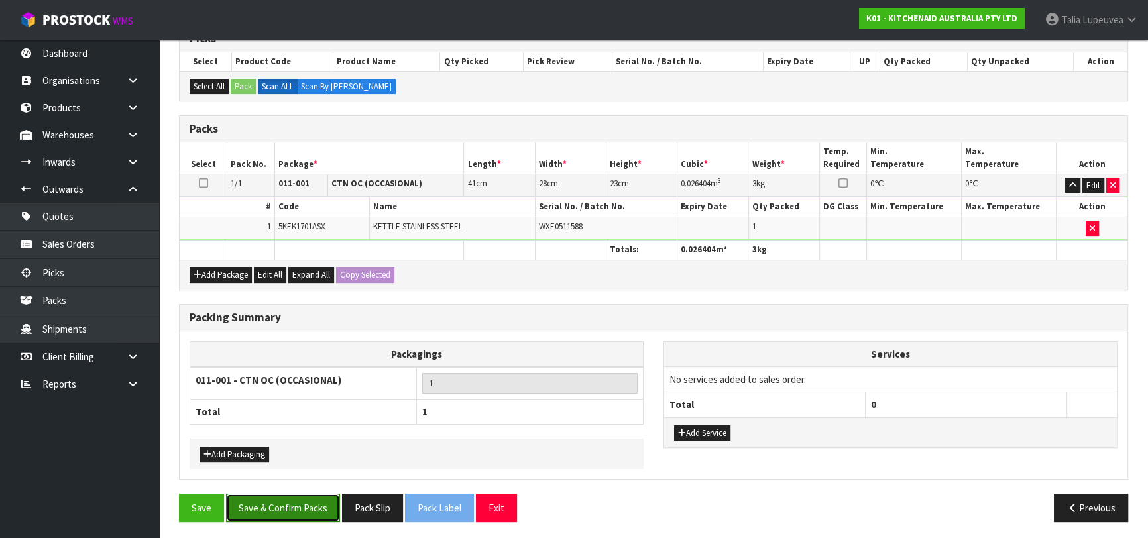
click at [276, 508] on button "Save & Confirm Packs" at bounding box center [283, 508] width 114 height 29
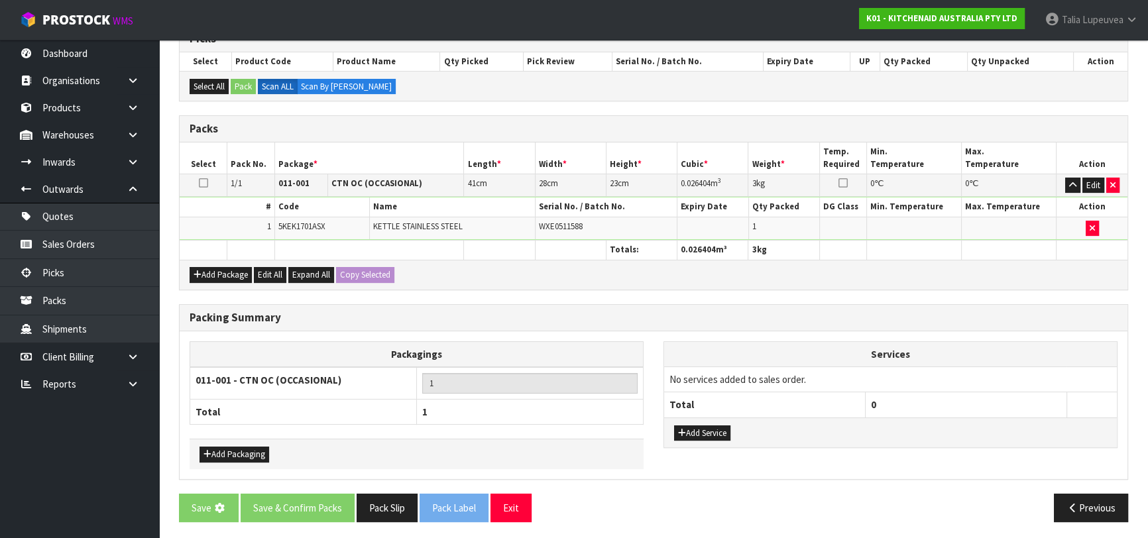
scroll to position [0, 0]
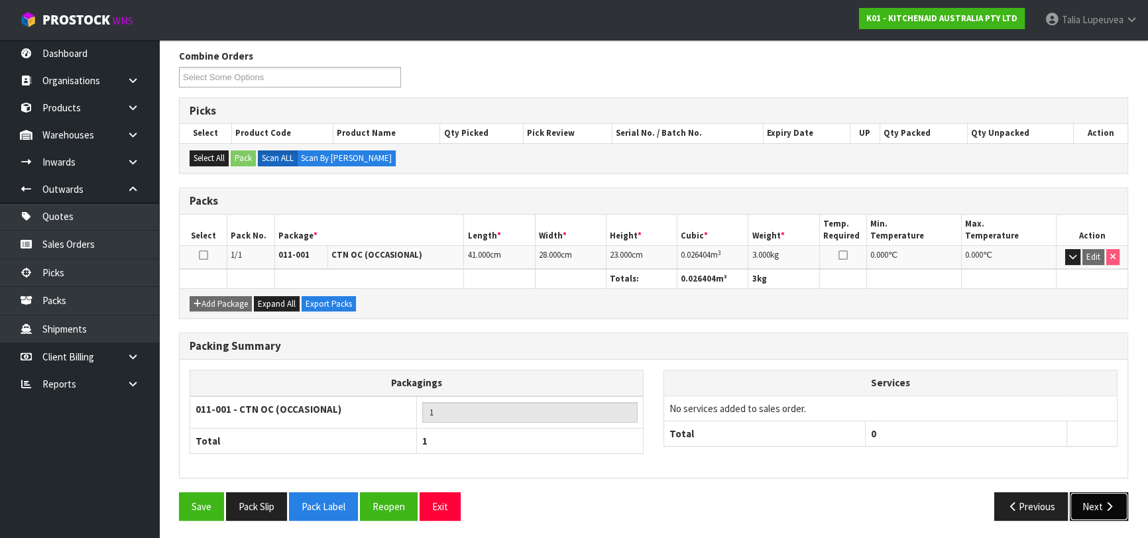
click at [1103, 502] on icon "button" at bounding box center [1109, 507] width 13 height 10
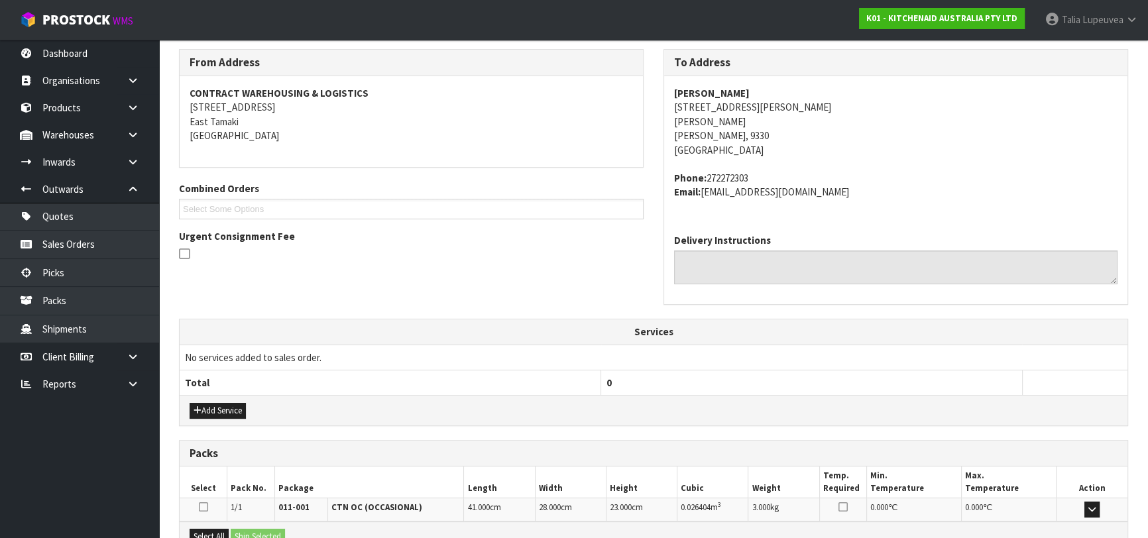
scroll to position [363, 0]
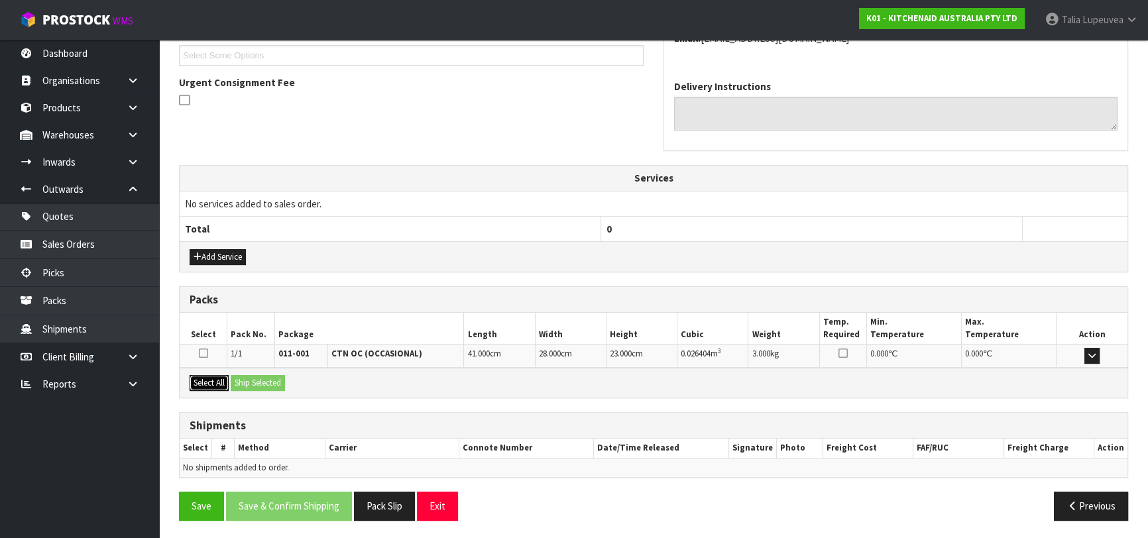
drag, startPoint x: 204, startPoint y: 381, endPoint x: 226, endPoint y: 384, distance: 22.7
click at [204, 381] on button "Select All" at bounding box center [209, 383] width 39 height 16
click at [255, 384] on button "Ship Selected" at bounding box center [258, 383] width 54 height 16
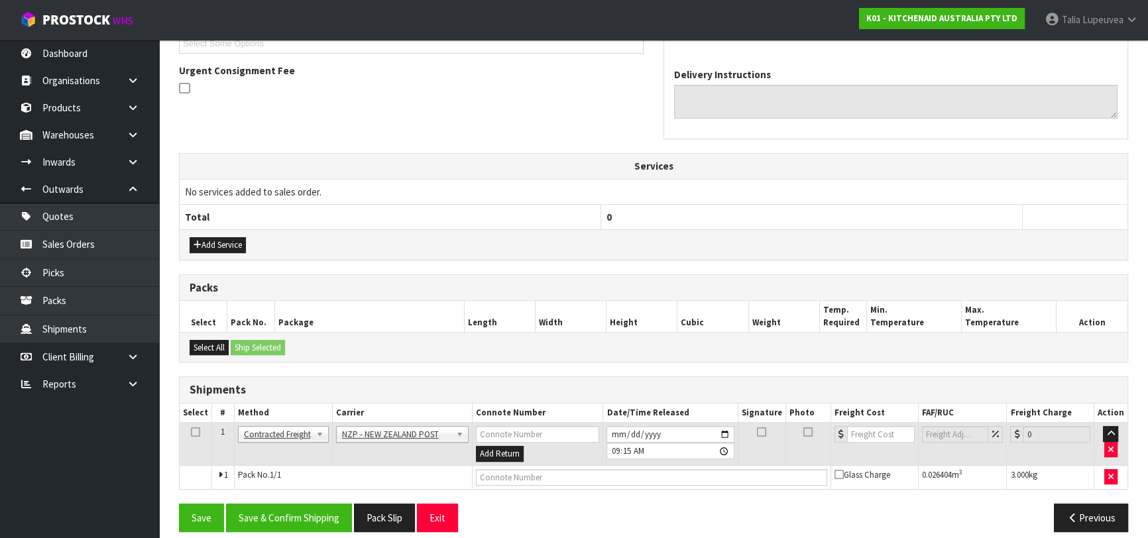
scroll to position [386, 0]
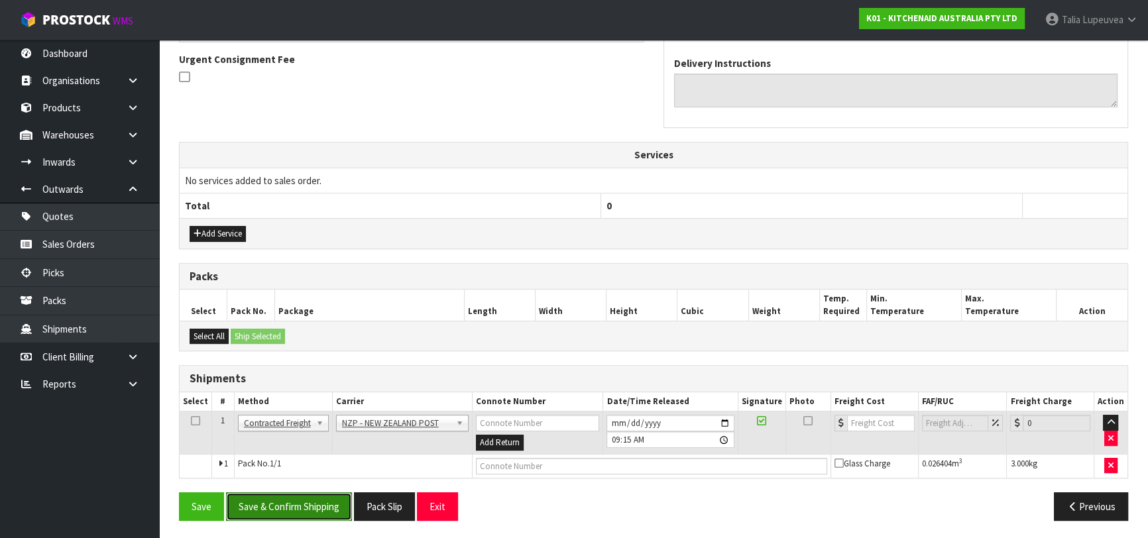
click at [284, 499] on button "Save & Confirm Shipping" at bounding box center [289, 507] width 126 height 29
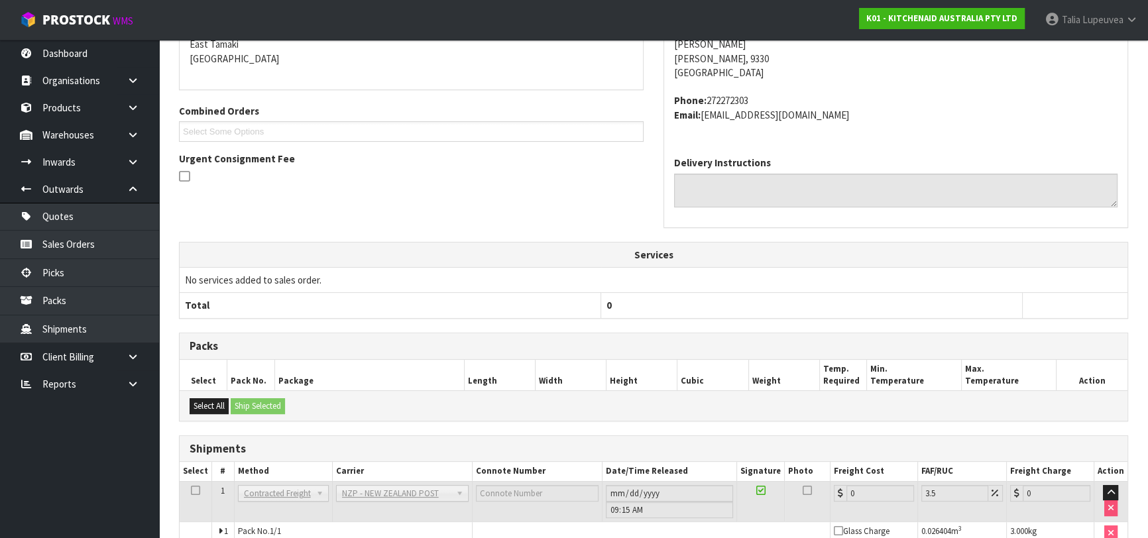
scroll to position [368, 0]
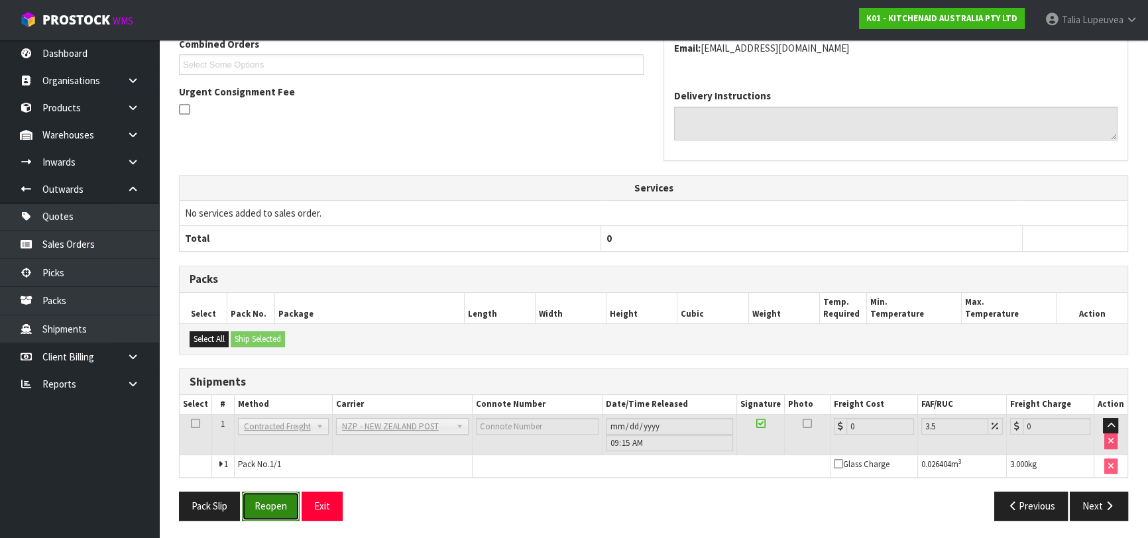
click at [286, 503] on button "Reopen" at bounding box center [271, 506] width 58 height 29
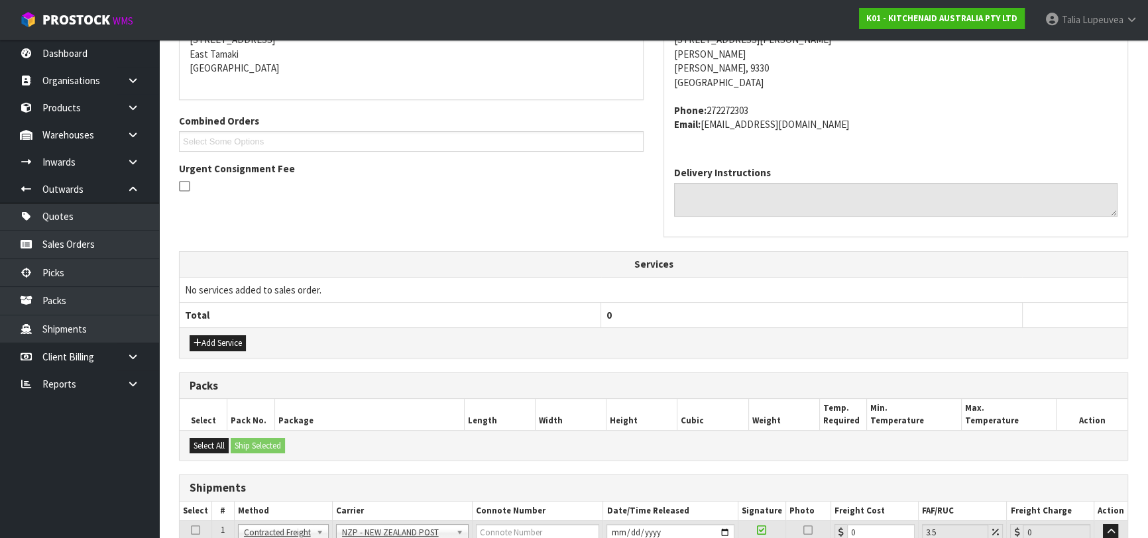
scroll to position [398, 0]
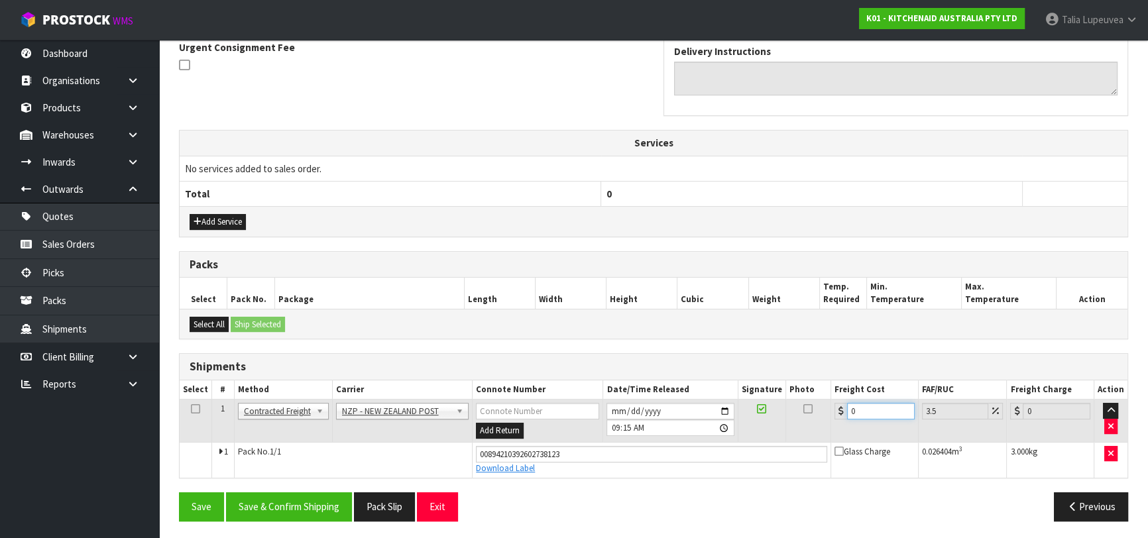
drag, startPoint x: 865, startPoint y: 405, endPoint x: 817, endPoint y: 420, distance: 50.5
click at [813, 426] on tr "1 Client Local Pickup Customer Local Pickup Company Freight Contracted Freight …" at bounding box center [654, 421] width 948 height 43
click at [300, 502] on button "Save & Confirm Shipping" at bounding box center [289, 507] width 126 height 29
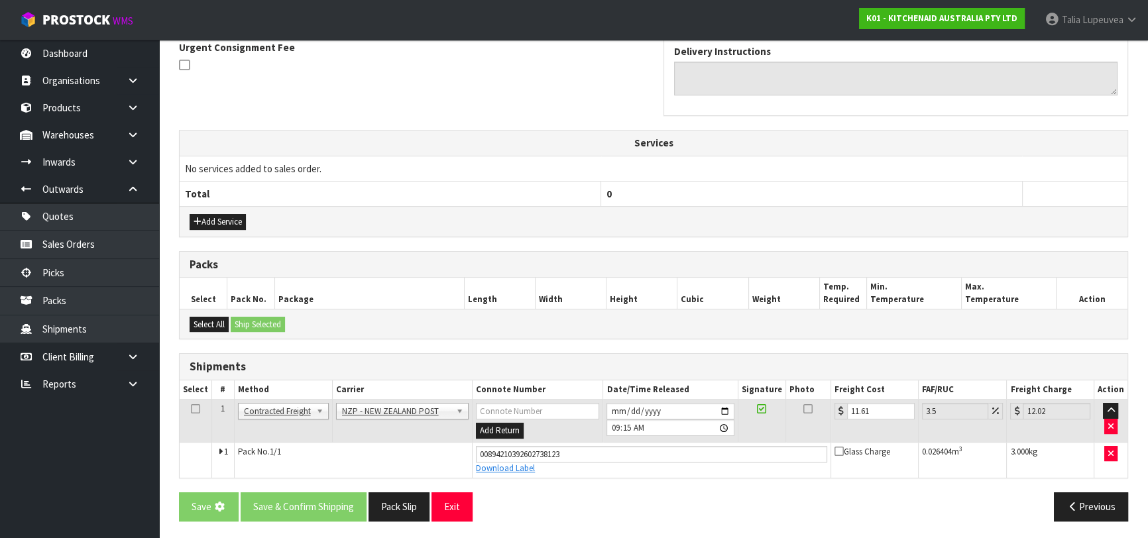
scroll to position [0, 0]
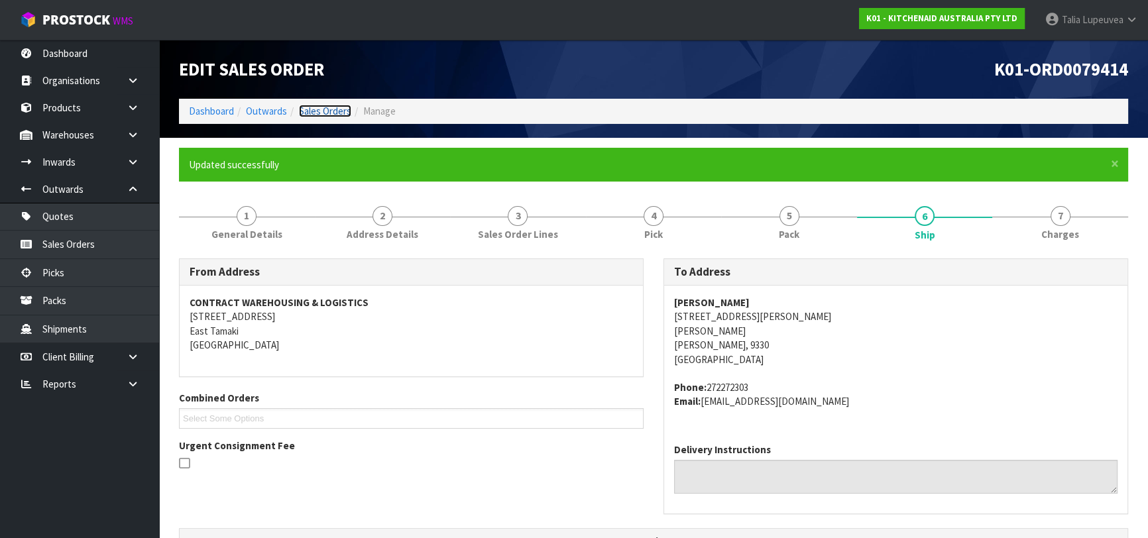
click at [321, 115] on link "Sales Orders" at bounding box center [325, 111] width 52 height 13
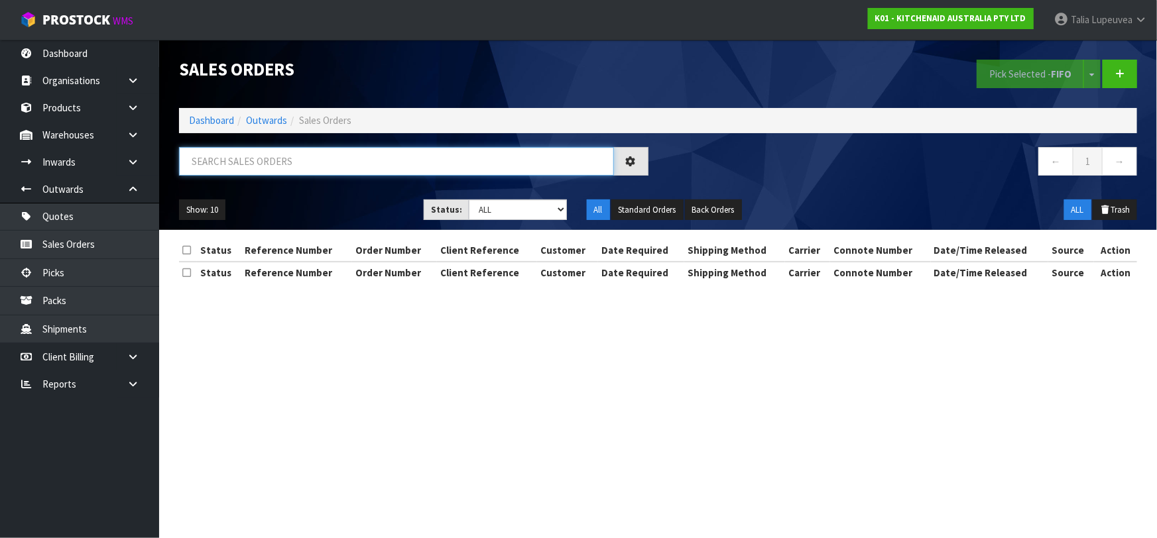
click at [325, 170] on input "text" at bounding box center [396, 161] width 435 height 29
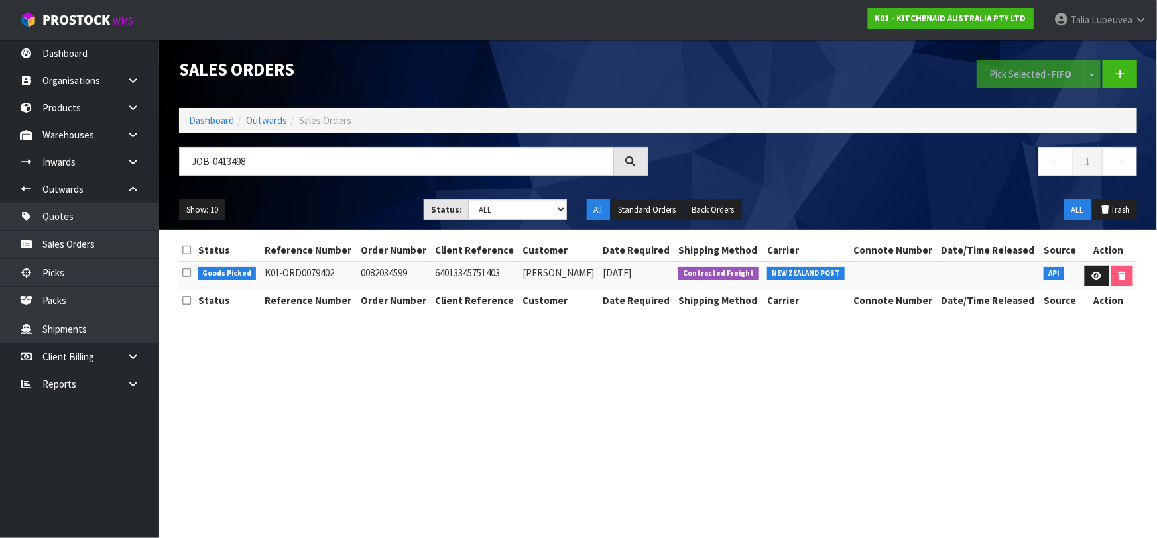
click at [1075, 326] on section "Status Reference Number Order Number Client Reference Customer Date Required Sh…" at bounding box center [658, 282] width 998 height 105
click at [1096, 276] on icon at bounding box center [1097, 276] width 10 height 9
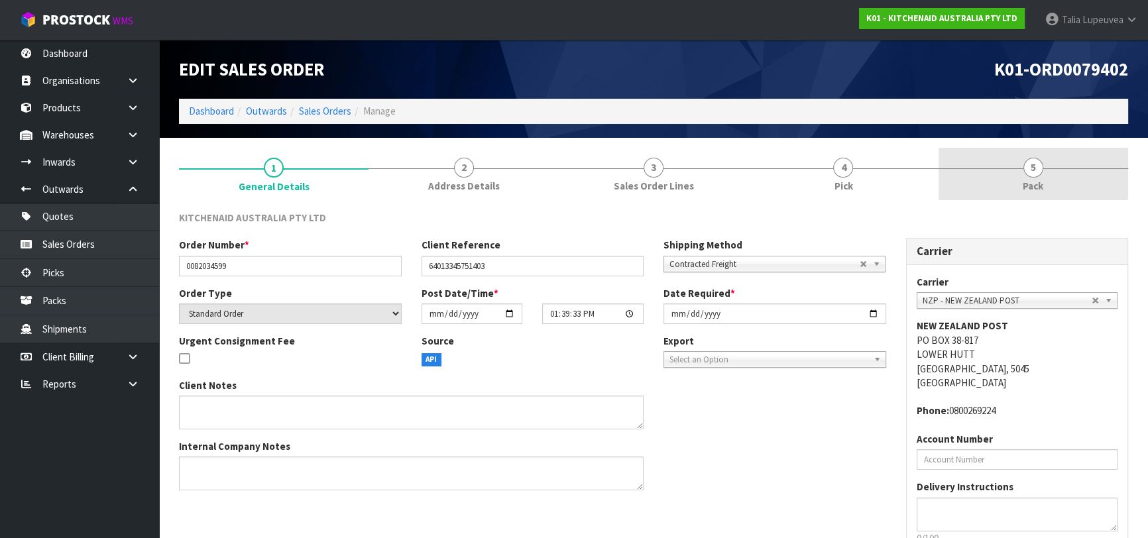
click at [1078, 164] on link "5 Pack" at bounding box center [1034, 174] width 190 height 52
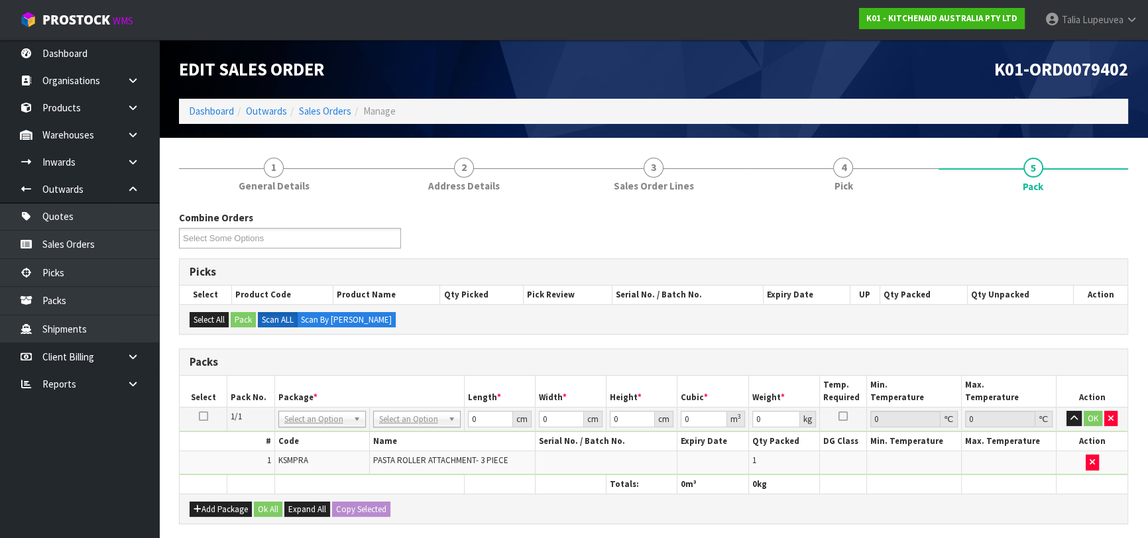
drag, startPoint x: 436, startPoint y: 414, endPoint x: 427, endPoint y: 429, distance: 16.9
click at [424, 435] on input "text" at bounding box center [416, 436] width 81 height 17
drag, startPoint x: 479, startPoint y: 420, endPoint x: 414, endPoint y: 428, distance: 65.5
click at [414, 428] on tr "1/1 NONE 007-001 007-002 007-004 007-009 007-013 007-014 007-015 007-017 007-01…" at bounding box center [654, 419] width 948 height 24
click at [1085, 411] on button "OK" at bounding box center [1093, 419] width 19 height 16
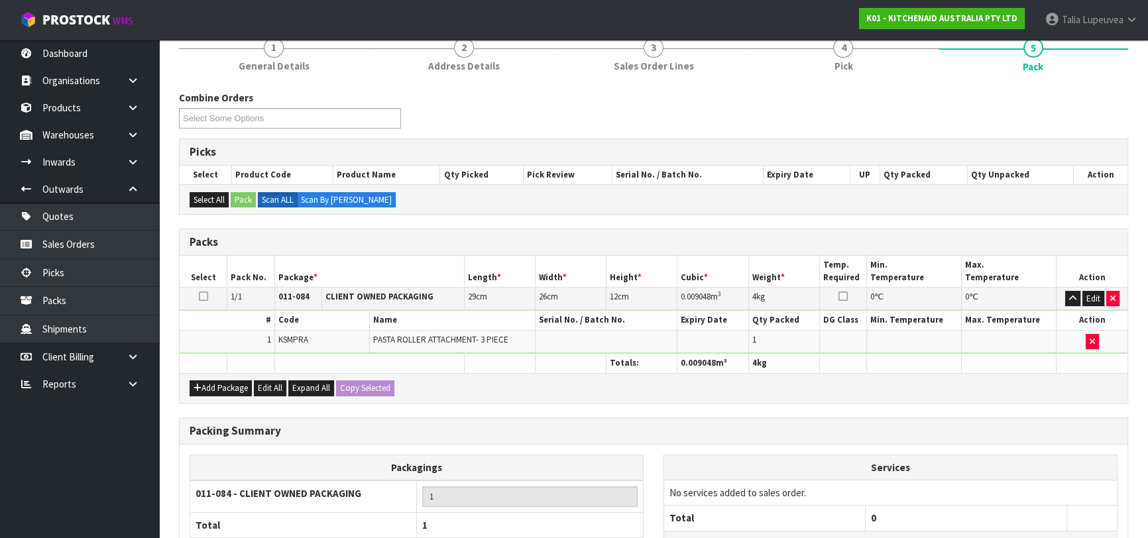
scroll to position [233, 0]
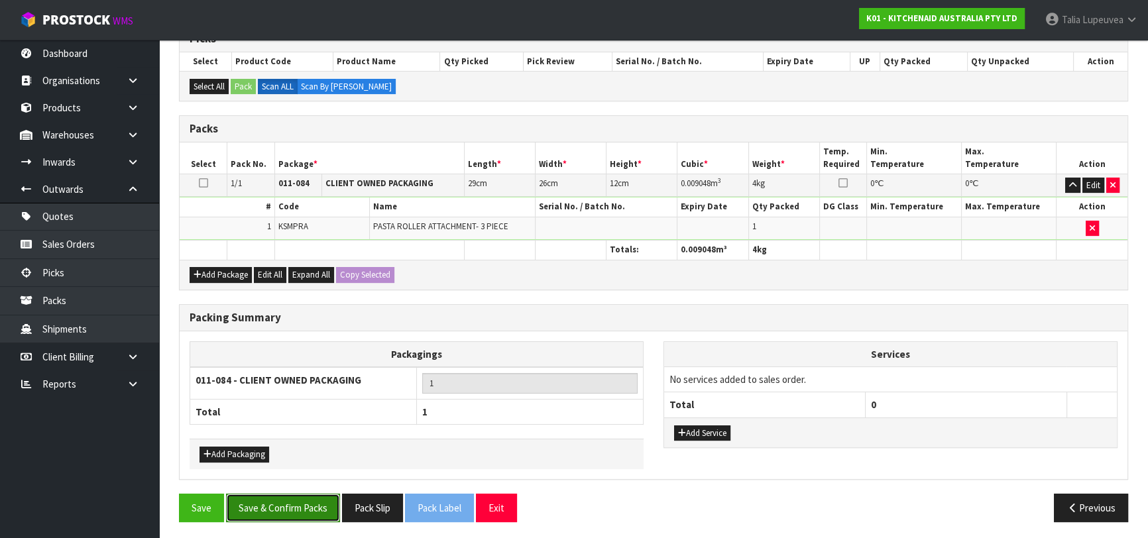
click at [270, 508] on button "Save & Confirm Packs" at bounding box center [283, 508] width 114 height 29
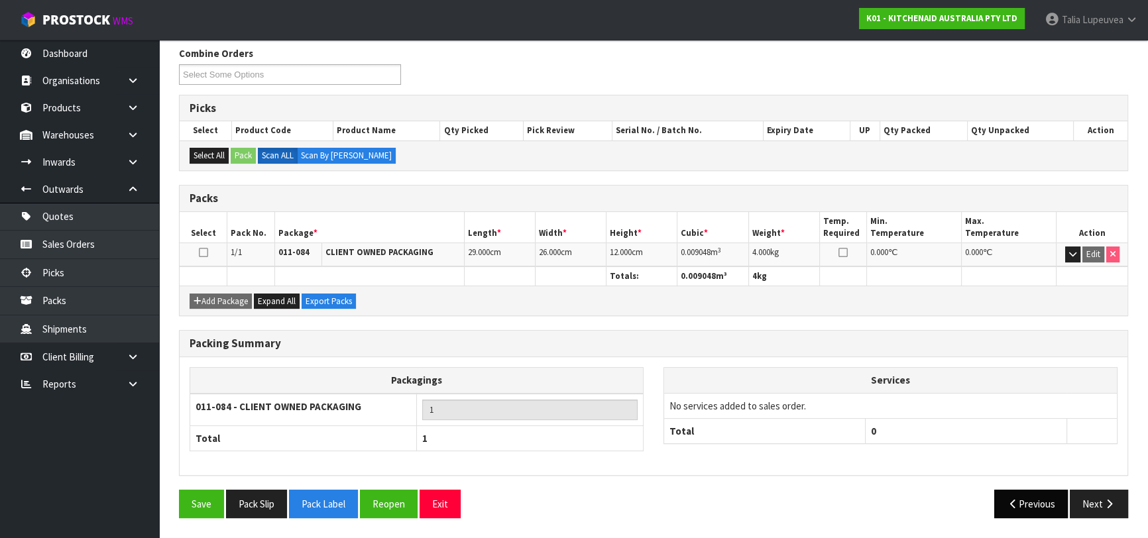
scroll to position [209, 0]
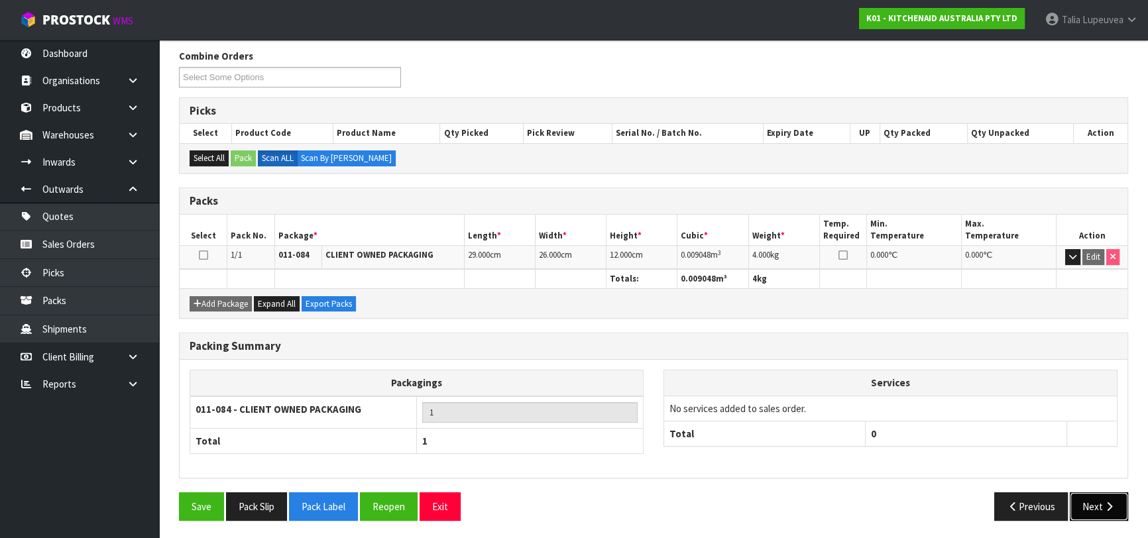
click at [1089, 498] on button "Next" at bounding box center [1099, 507] width 58 height 29
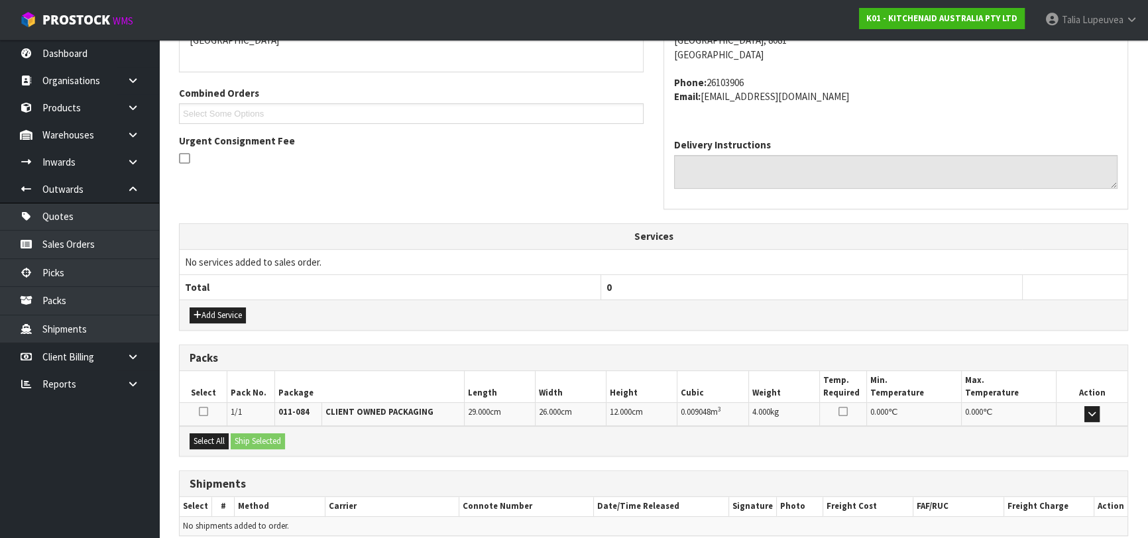
scroll to position [363, 0]
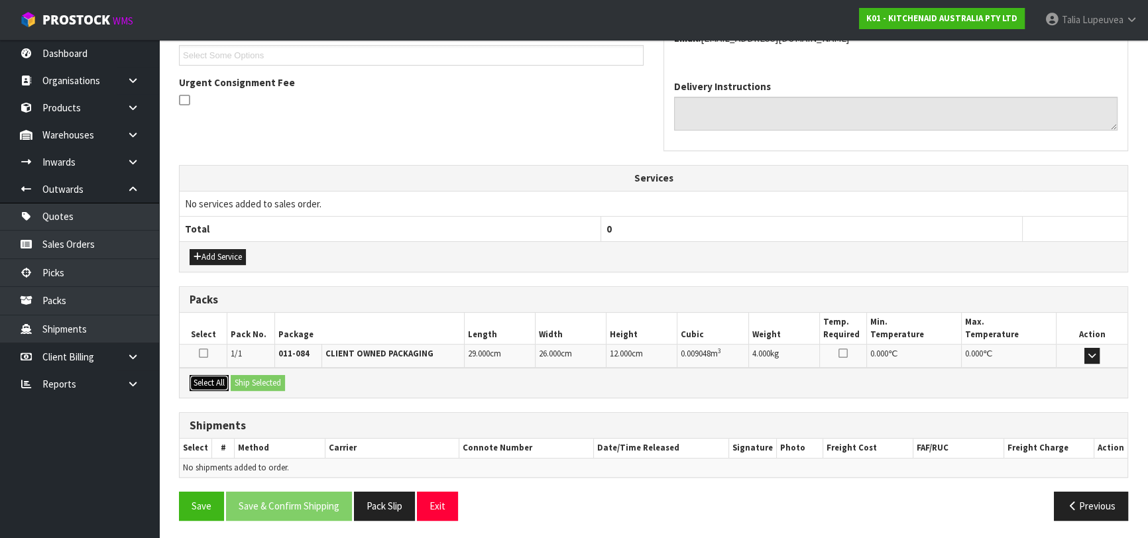
drag, startPoint x: 214, startPoint y: 377, endPoint x: 259, endPoint y: 379, distance: 45.1
click at [215, 377] on button "Select All" at bounding box center [209, 383] width 39 height 16
click at [261, 379] on button "Ship Selected" at bounding box center [258, 383] width 54 height 16
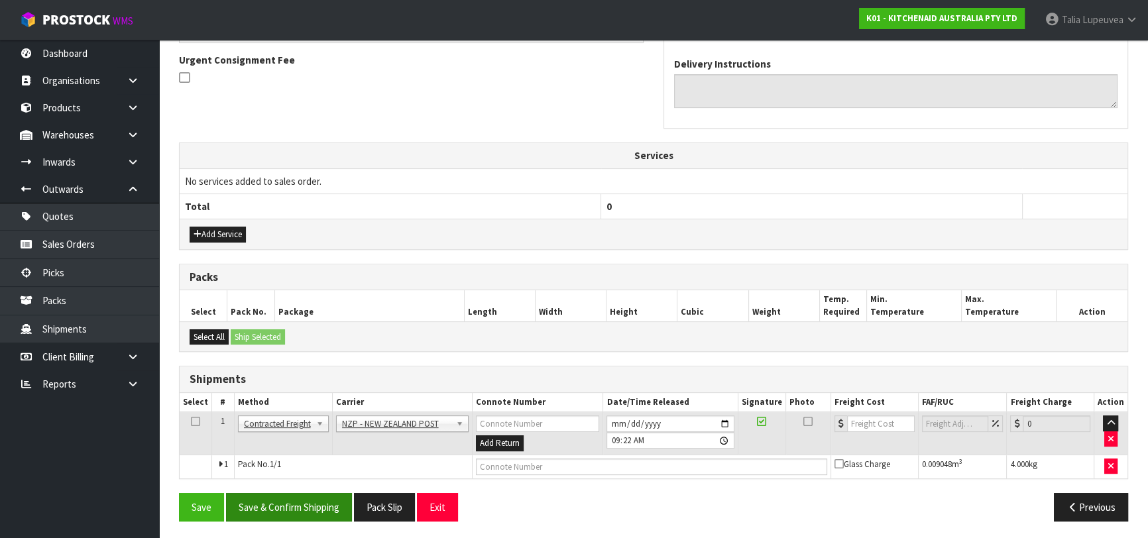
scroll to position [386, 0]
click at [304, 509] on button "Save & Confirm Shipping" at bounding box center [289, 507] width 126 height 29
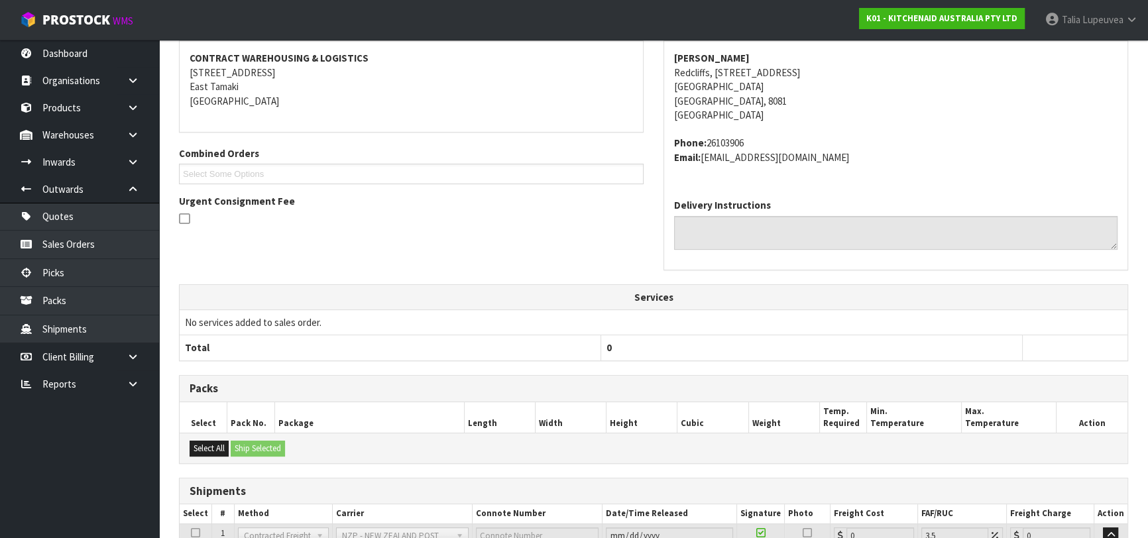
scroll to position [368, 0]
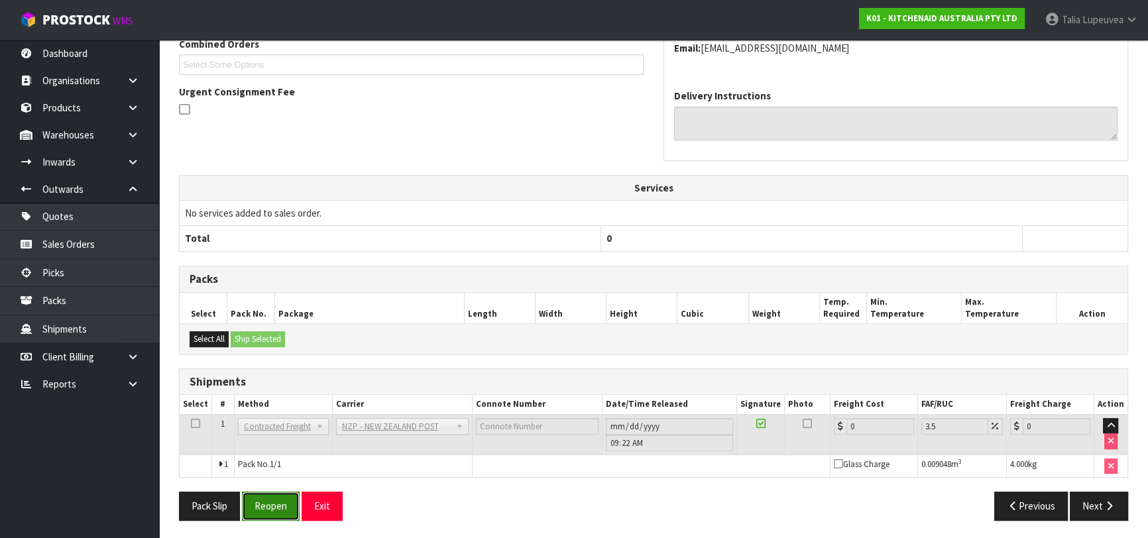
click at [274, 510] on button "Reopen" at bounding box center [271, 506] width 58 height 29
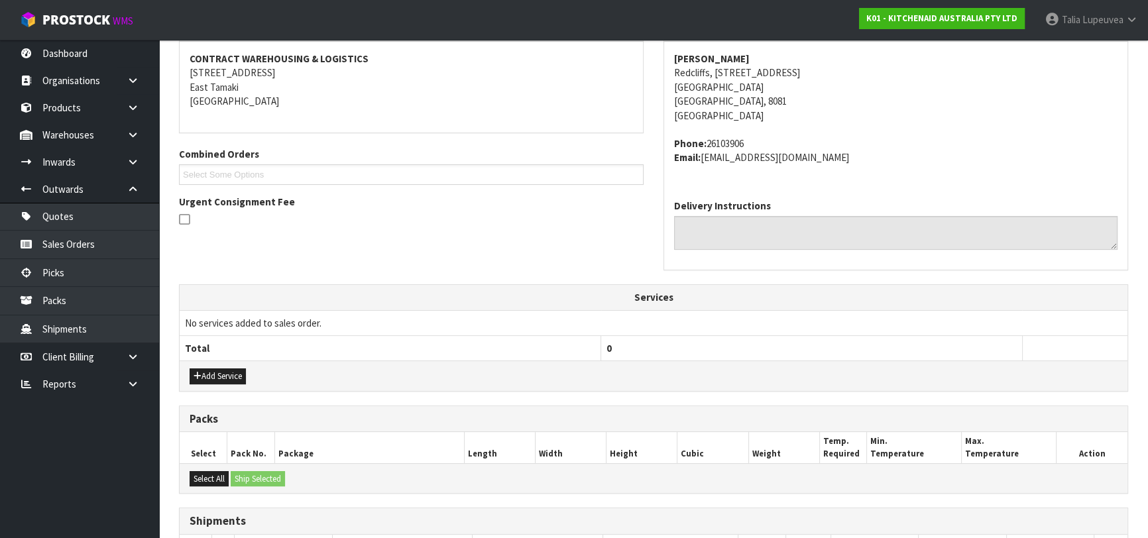
scroll to position [386, 0]
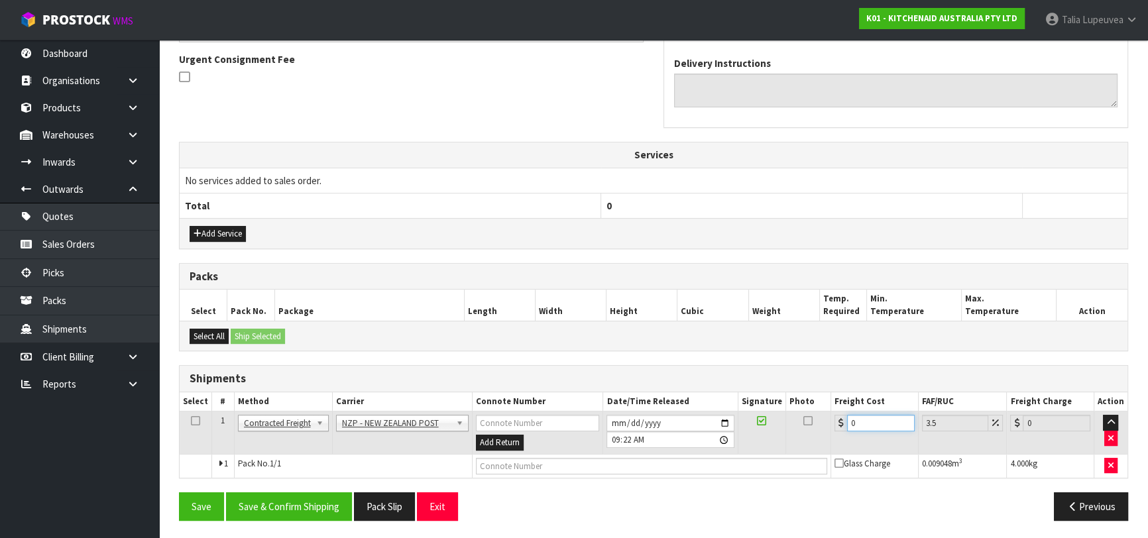
drag, startPoint x: 857, startPoint y: 422, endPoint x: 827, endPoint y: 428, distance: 31.1
click at [827, 428] on tr "1 Client Local Pickup Customer Local Pickup Company Freight Contracted Freight …" at bounding box center [654, 433] width 948 height 43
click at [241, 503] on button "Save & Confirm Shipping" at bounding box center [289, 507] width 126 height 29
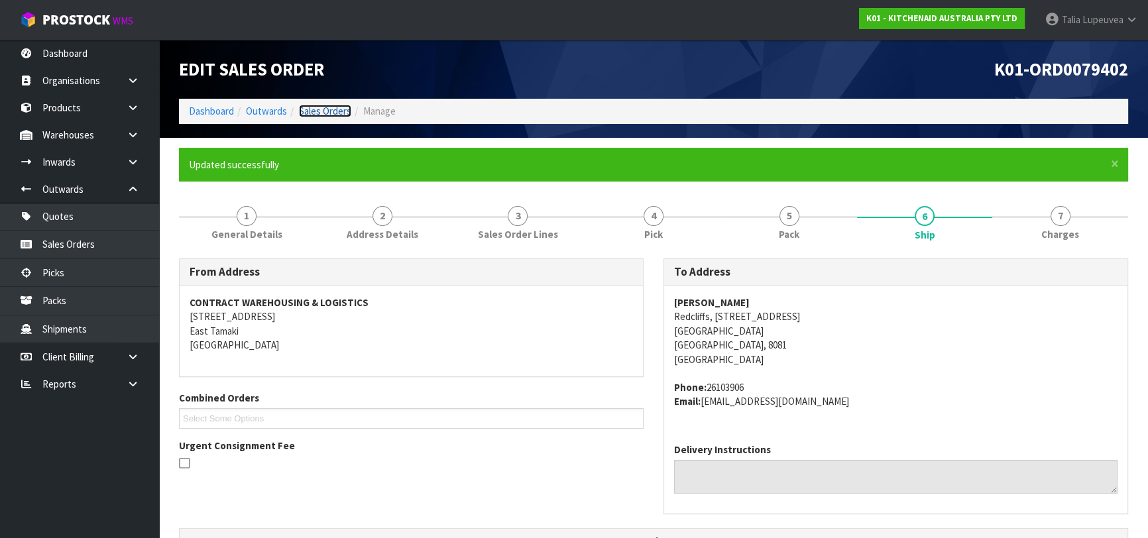
click at [310, 113] on link "Sales Orders" at bounding box center [325, 111] width 52 height 13
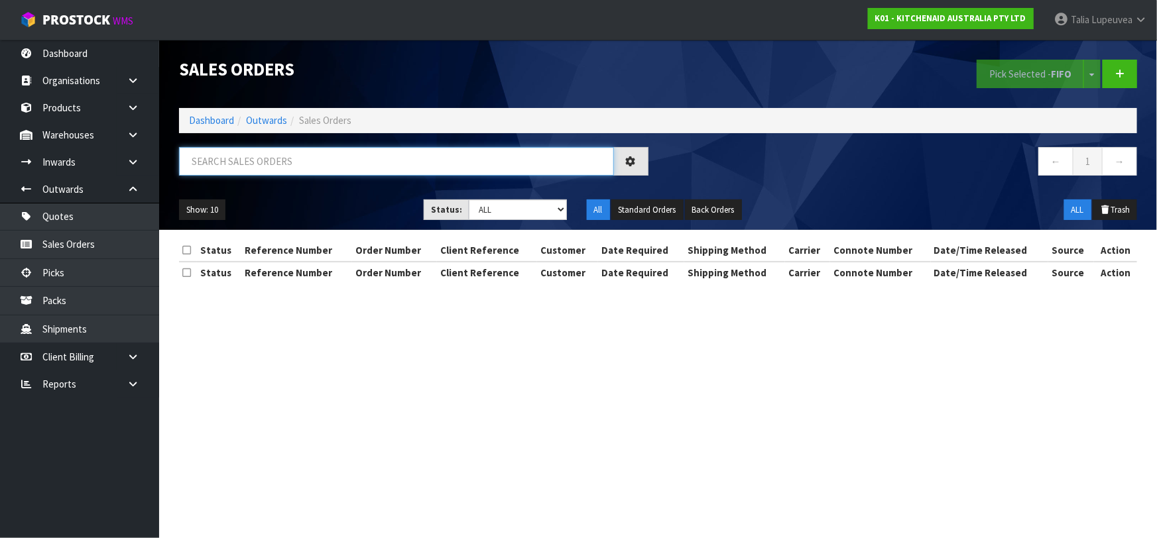
click at [388, 165] on input "text" at bounding box center [396, 161] width 435 height 29
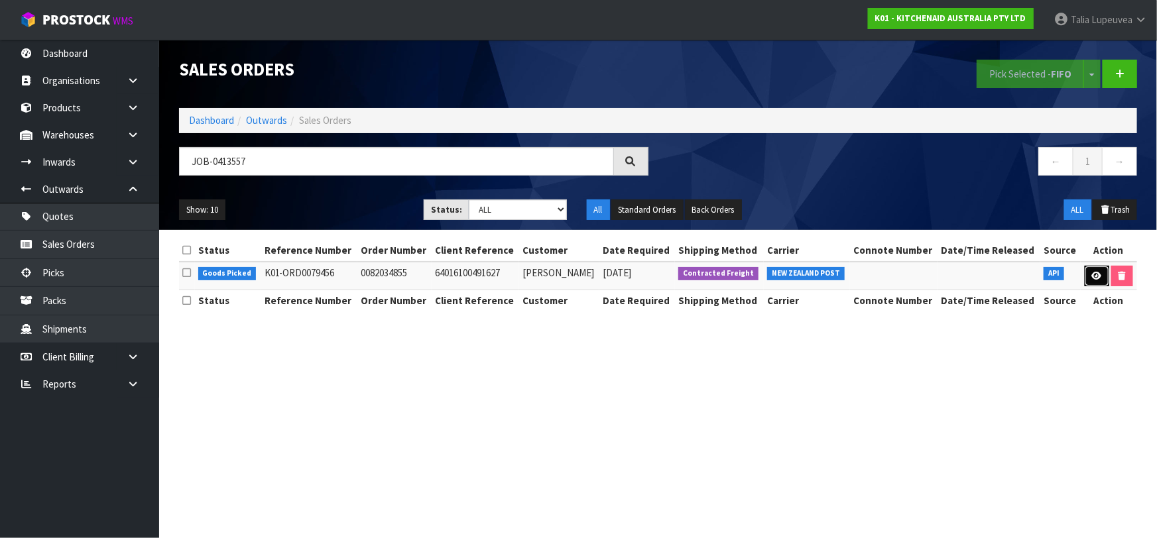
click at [1097, 269] on link at bounding box center [1097, 276] width 25 height 21
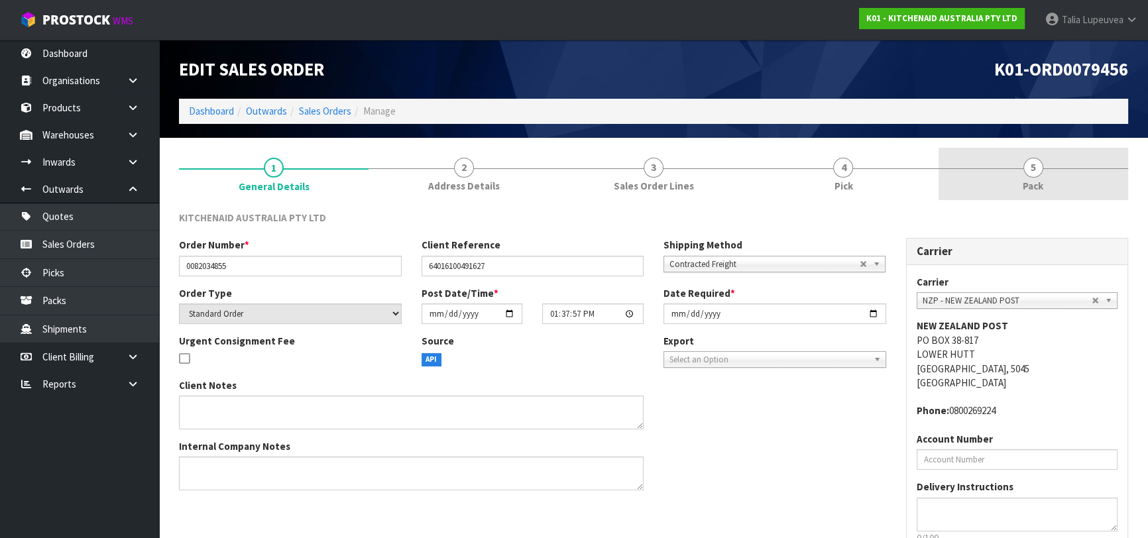
click at [1014, 183] on link "5 Pack" at bounding box center [1034, 174] width 190 height 52
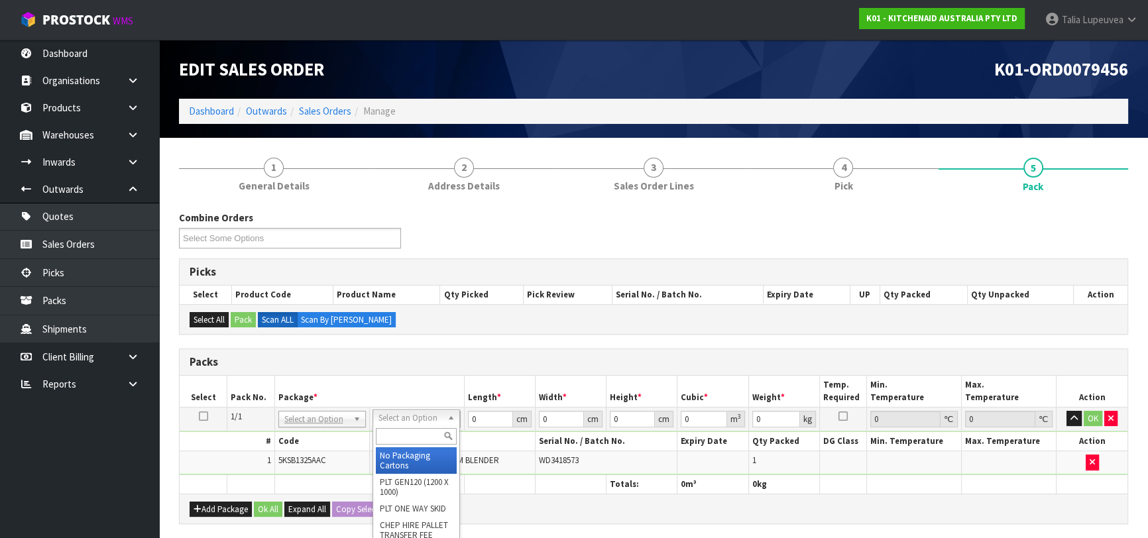
click at [397, 431] on input "text" at bounding box center [416, 436] width 81 height 17
drag, startPoint x: 418, startPoint y: 457, endPoint x: 428, endPoint y: 454, distance: 10.3
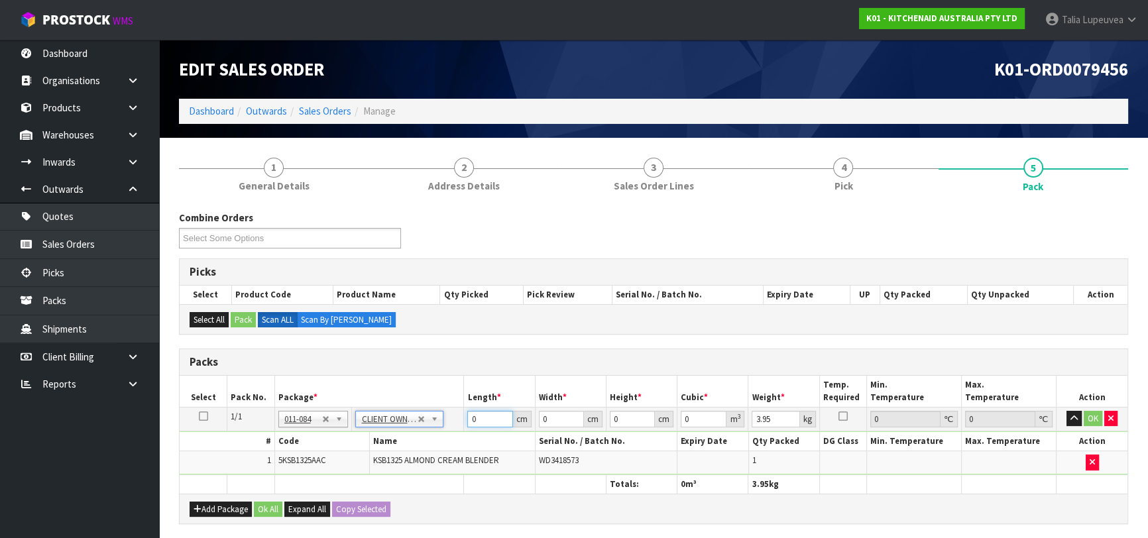
drag, startPoint x: 477, startPoint y: 415, endPoint x: 446, endPoint y: 424, distance: 33.0
click at [446, 424] on tr "1/1 NONE 007-001 007-002 007-004 007-009 007-013 007-014 007-015 007-017 007-01…" at bounding box center [654, 419] width 948 height 24
click at [1095, 417] on button "OK" at bounding box center [1093, 419] width 19 height 16
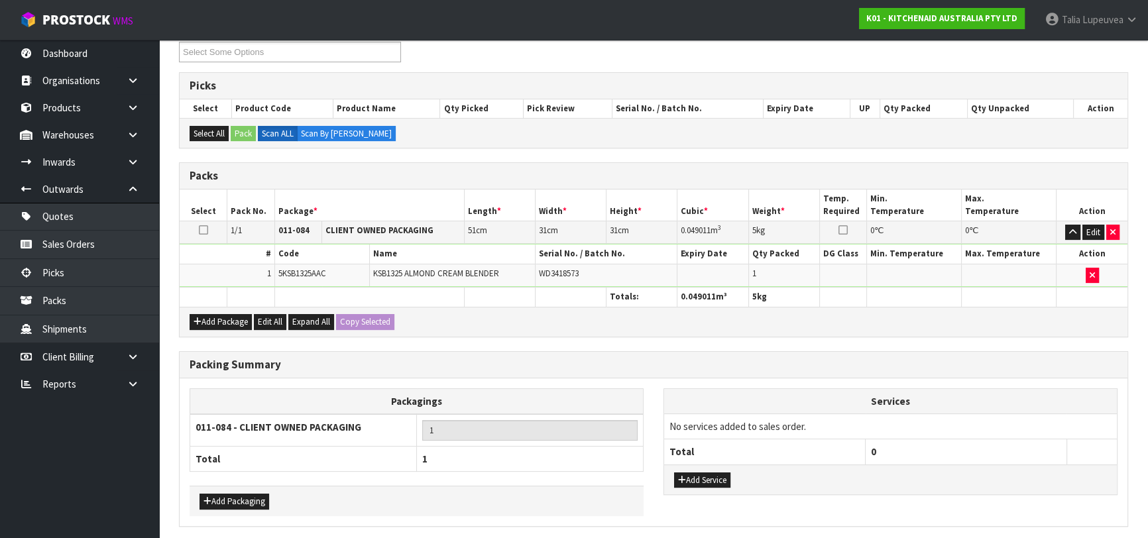
scroll to position [233, 0]
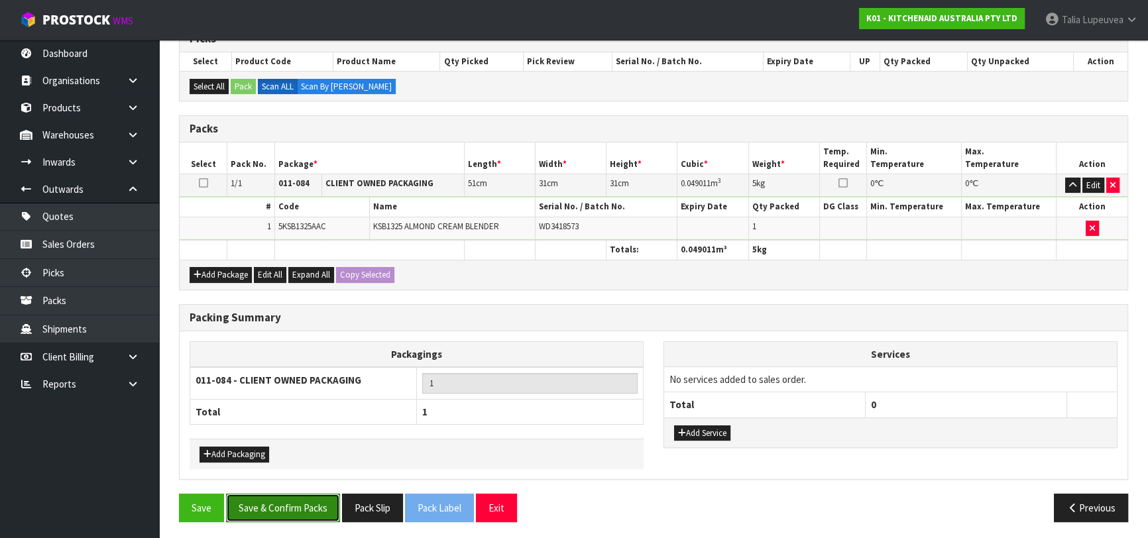
click at [308, 505] on button "Save & Confirm Packs" at bounding box center [283, 508] width 114 height 29
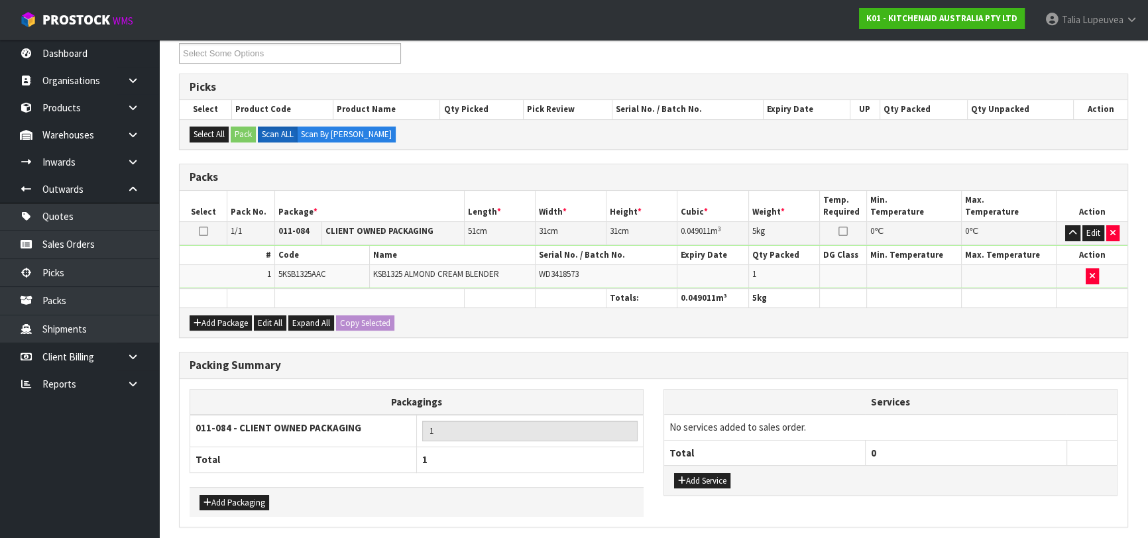
scroll to position [0, 0]
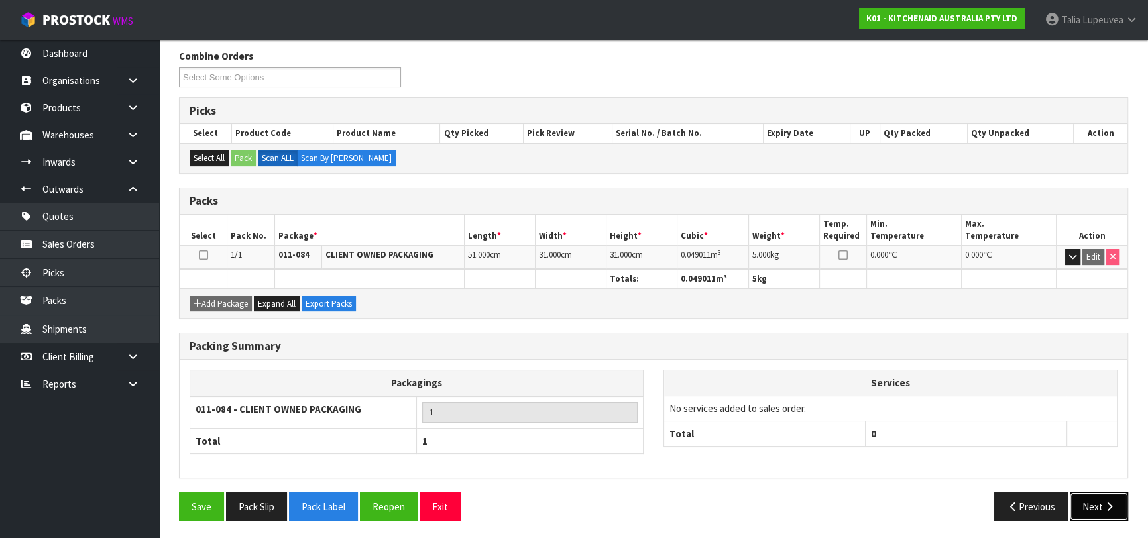
click at [1114, 505] on icon "button" at bounding box center [1109, 507] width 13 height 10
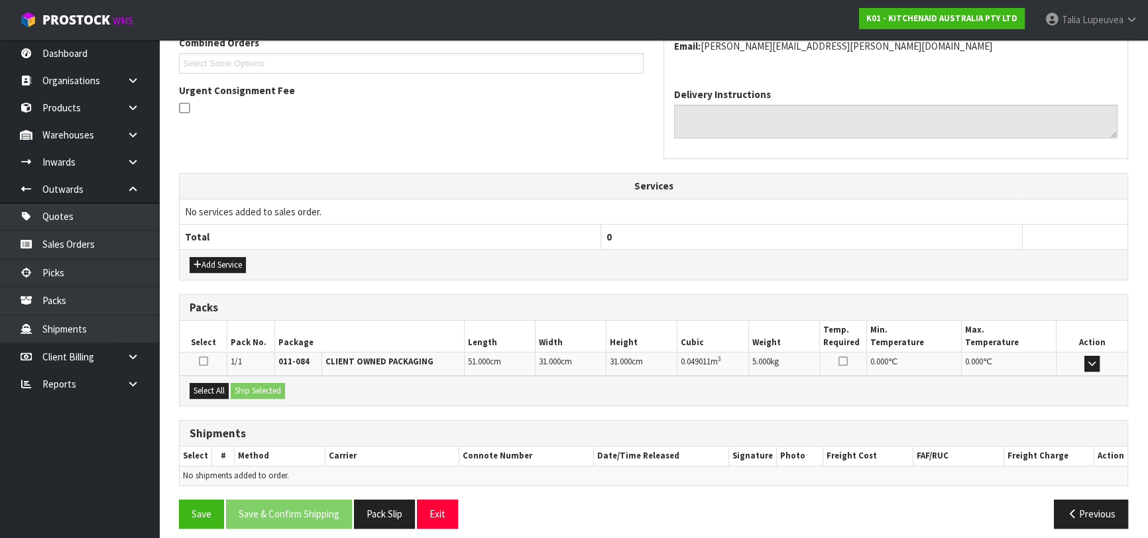
scroll to position [363, 0]
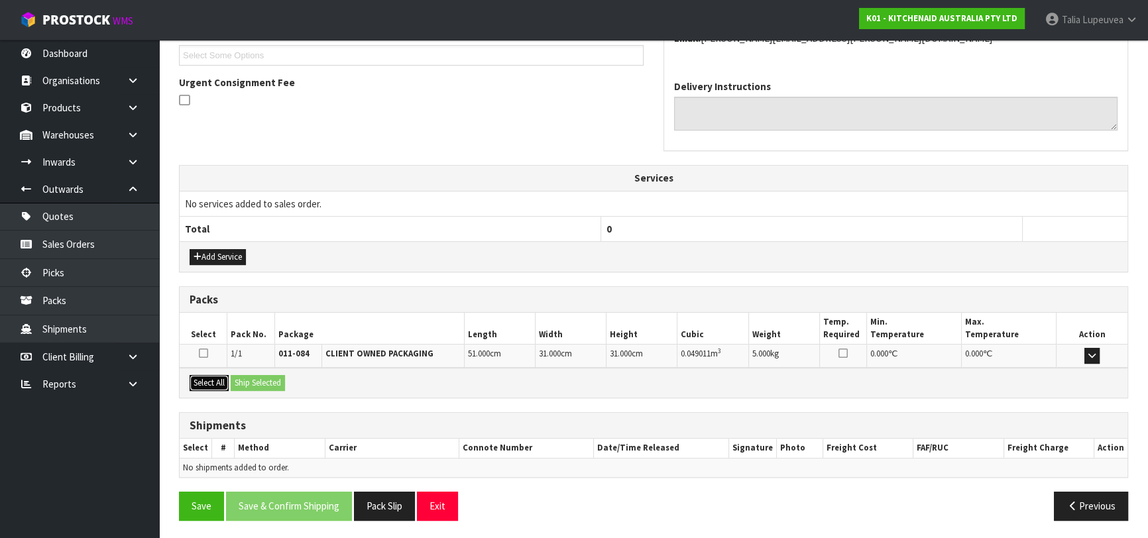
click at [206, 376] on button "Select All" at bounding box center [209, 383] width 39 height 16
click at [248, 381] on button "Ship Selected" at bounding box center [258, 383] width 54 height 16
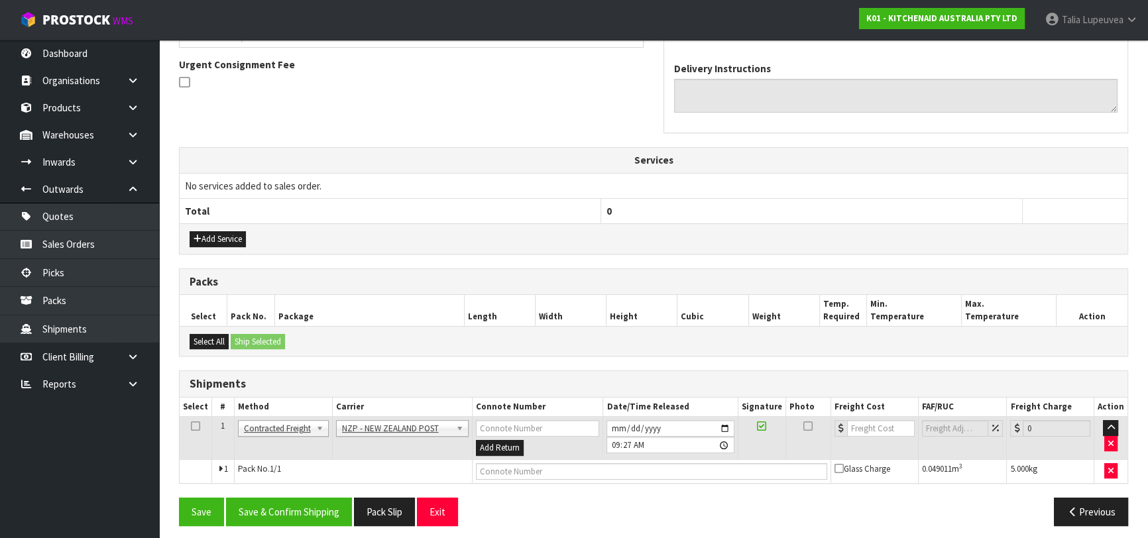
scroll to position [386, 0]
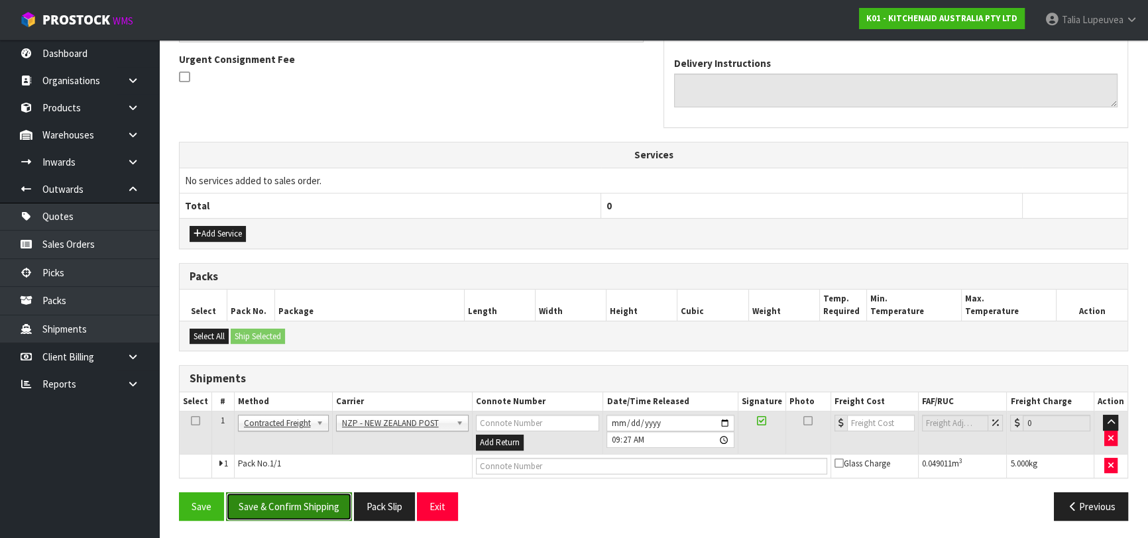
click at [305, 500] on button "Save & Confirm Shipping" at bounding box center [289, 507] width 126 height 29
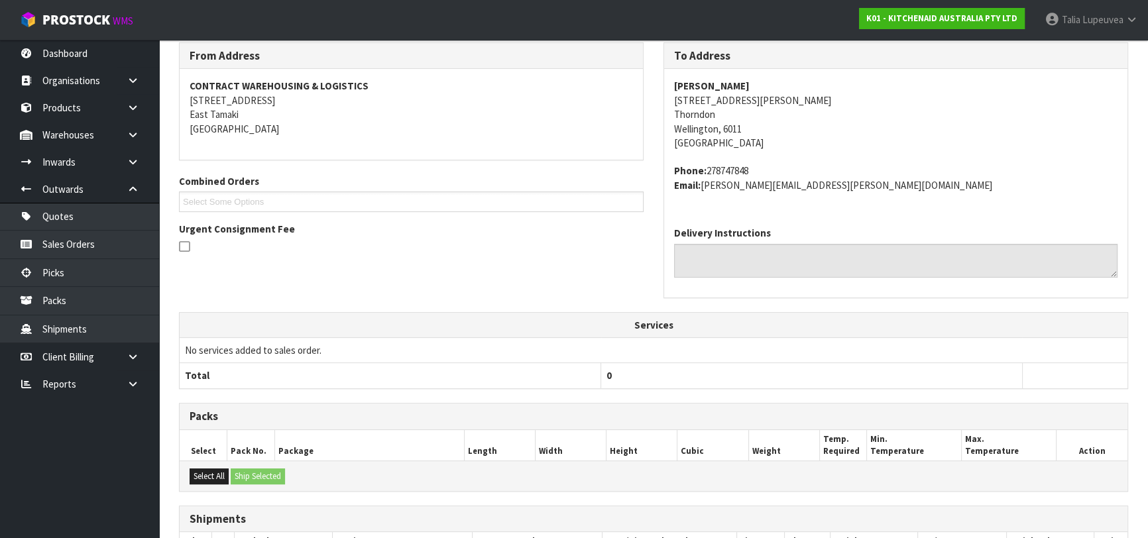
scroll to position [368, 0]
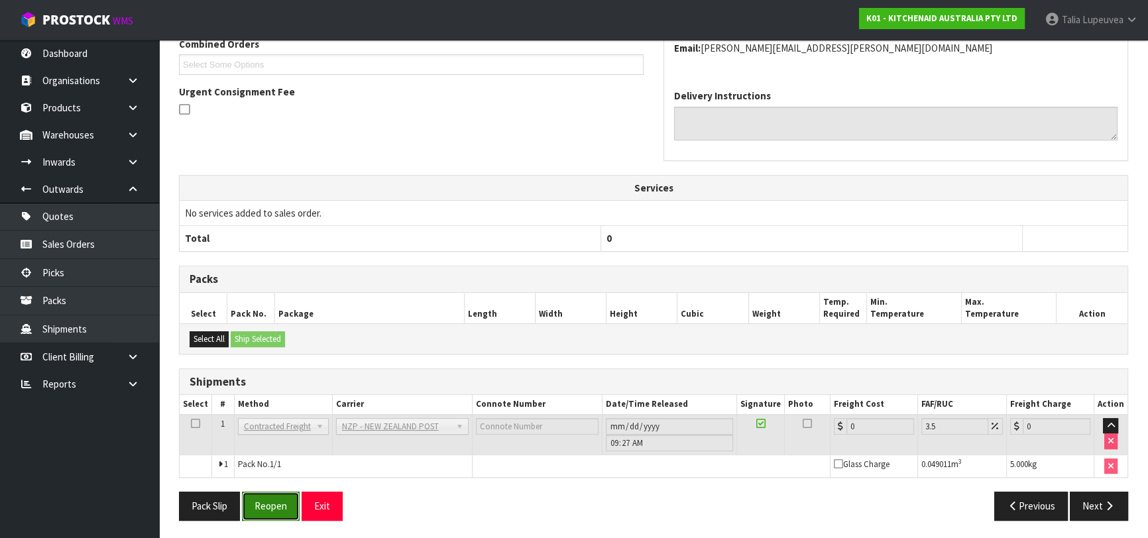
drag, startPoint x: 272, startPoint y: 513, endPoint x: 290, endPoint y: 493, distance: 27.2
click at [272, 510] on button "Reopen" at bounding box center [271, 506] width 58 height 29
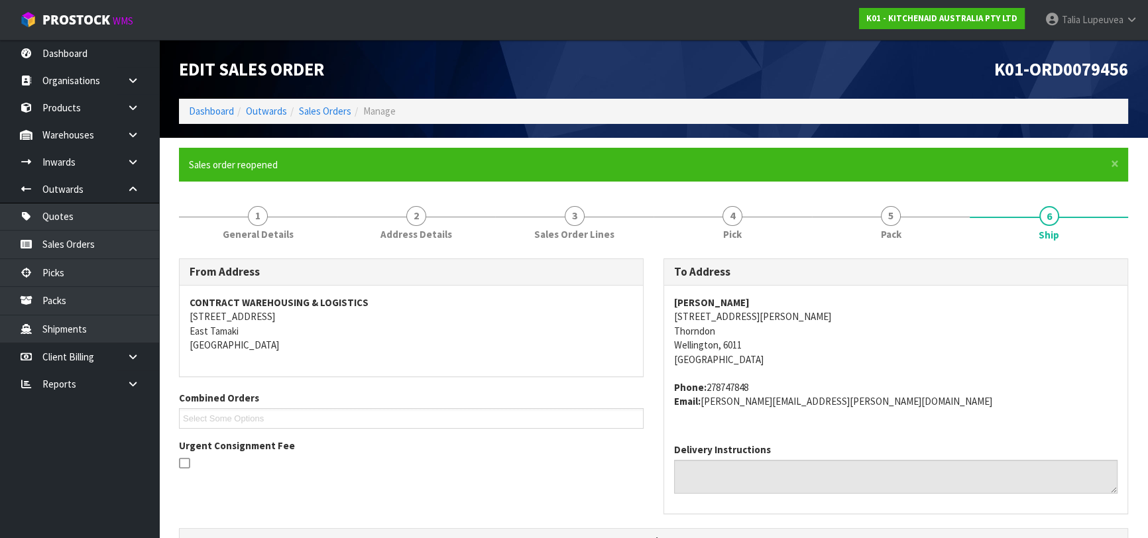
scroll to position [361, 0]
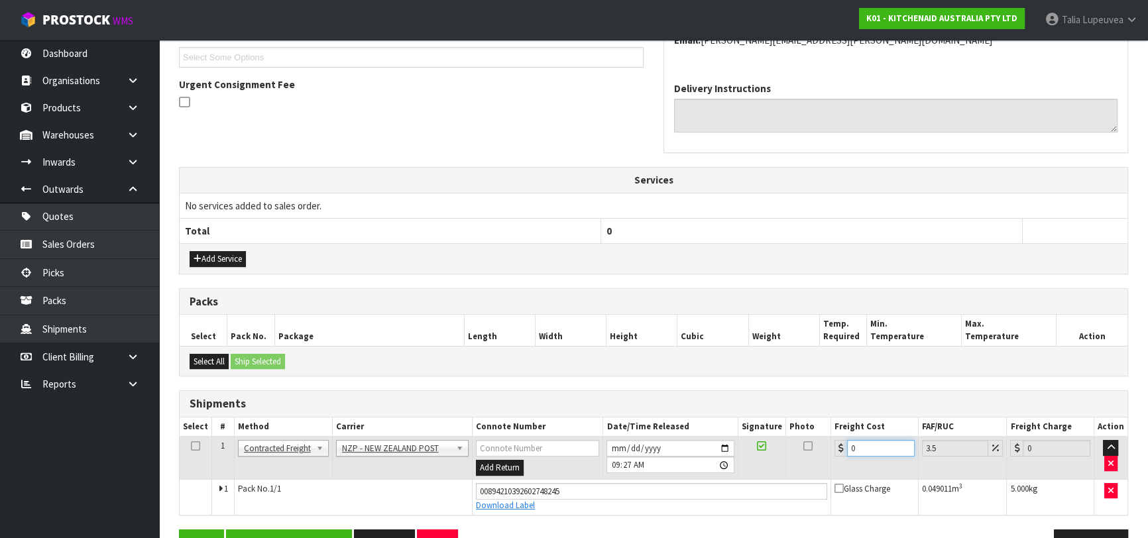
drag, startPoint x: 855, startPoint y: 444, endPoint x: 837, endPoint y: 449, distance: 18.7
click at [837, 449] on div "0" at bounding box center [875, 448] width 80 height 17
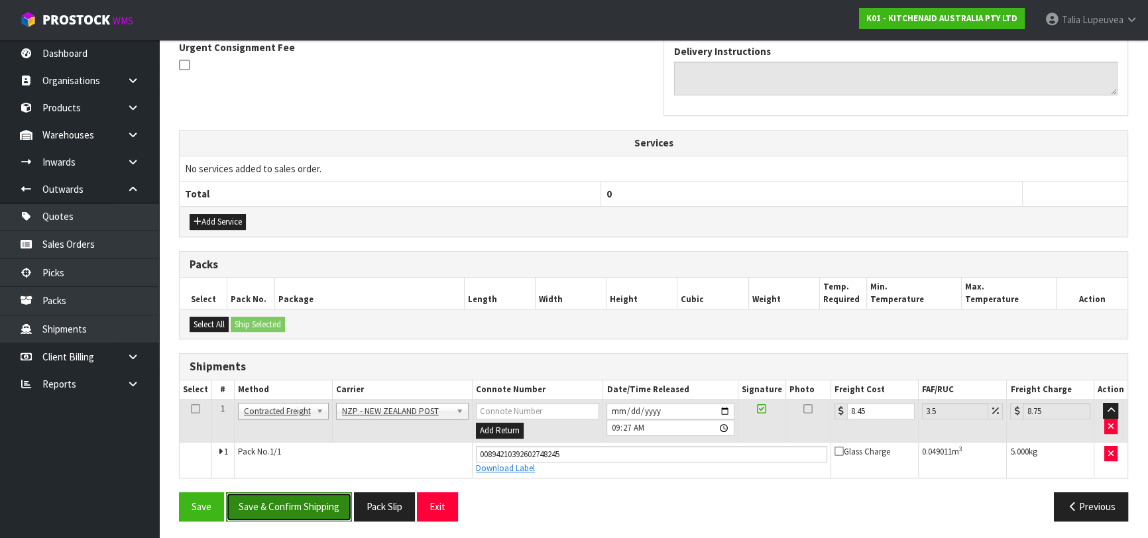
click at [324, 495] on button "Save & Confirm Shipping" at bounding box center [289, 507] width 126 height 29
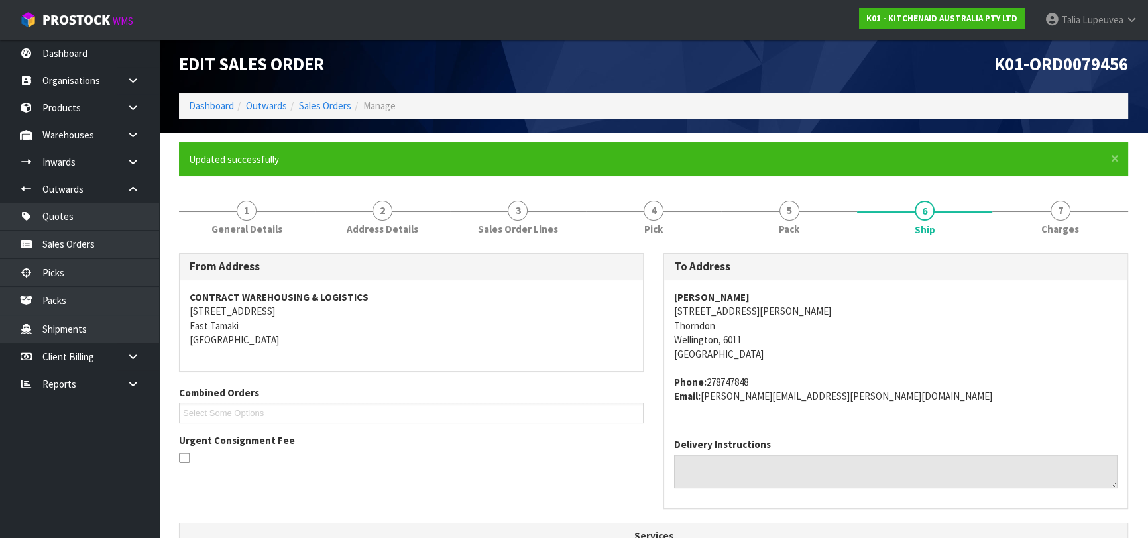
scroll to position [1, 0]
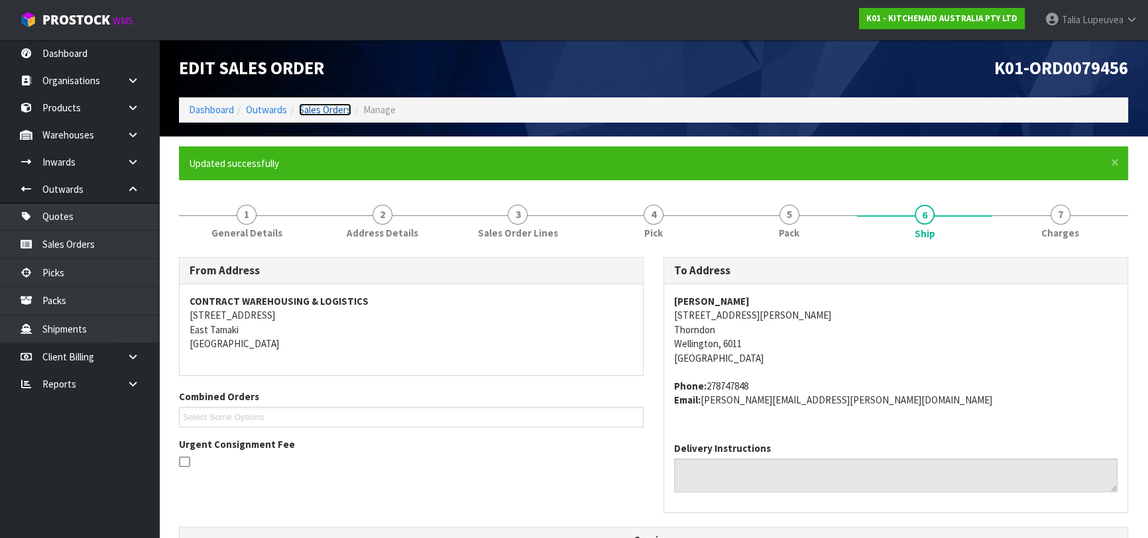
click at [319, 109] on link "Sales Orders" at bounding box center [325, 109] width 52 height 13
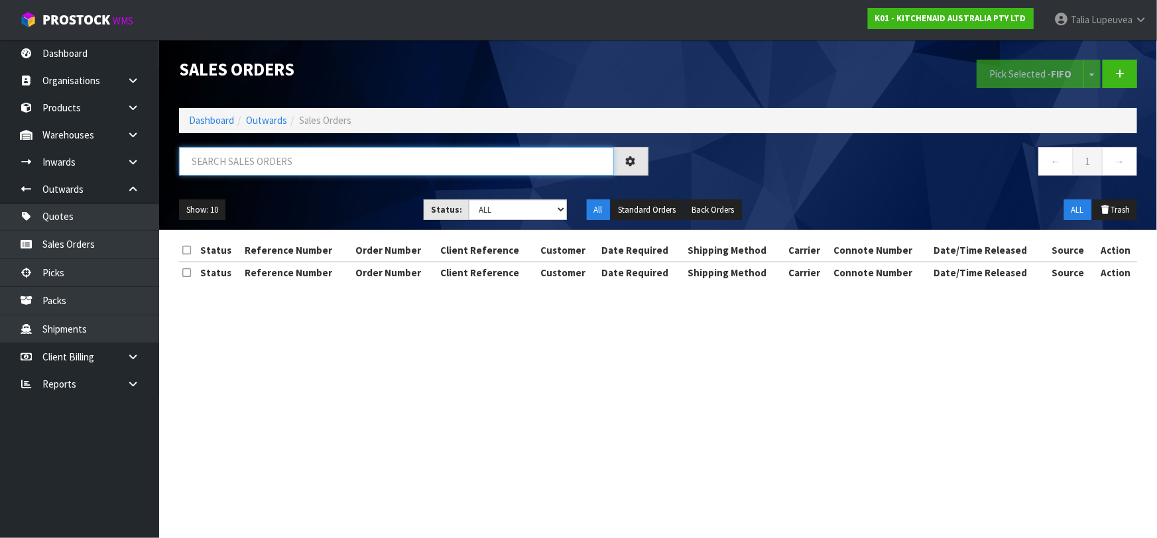
click at [293, 165] on input "text" at bounding box center [396, 161] width 435 height 29
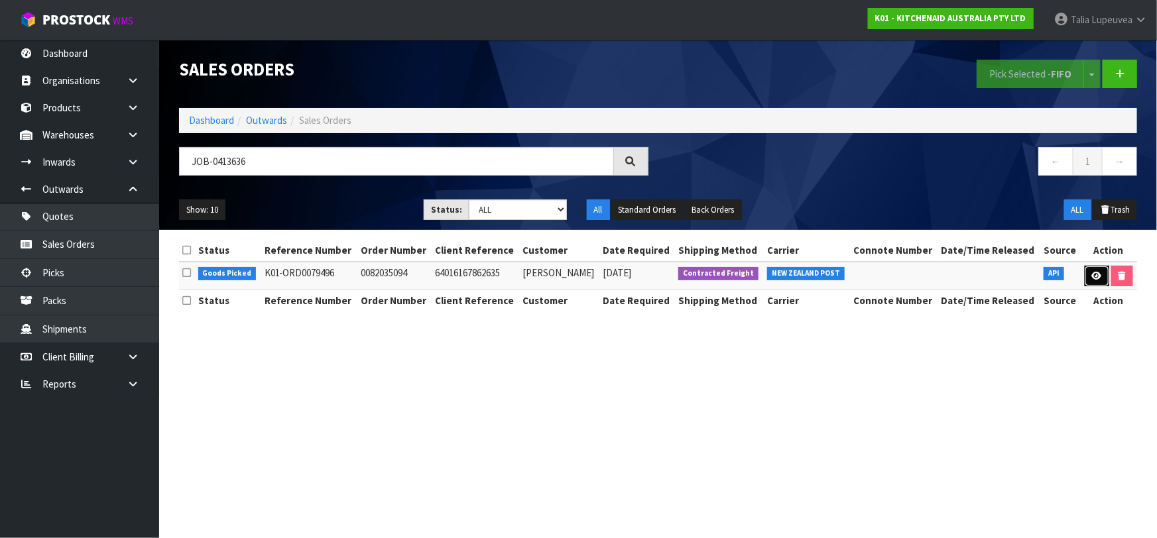
click at [1100, 274] on link at bounding box center [1097, 276] width 25 height 21
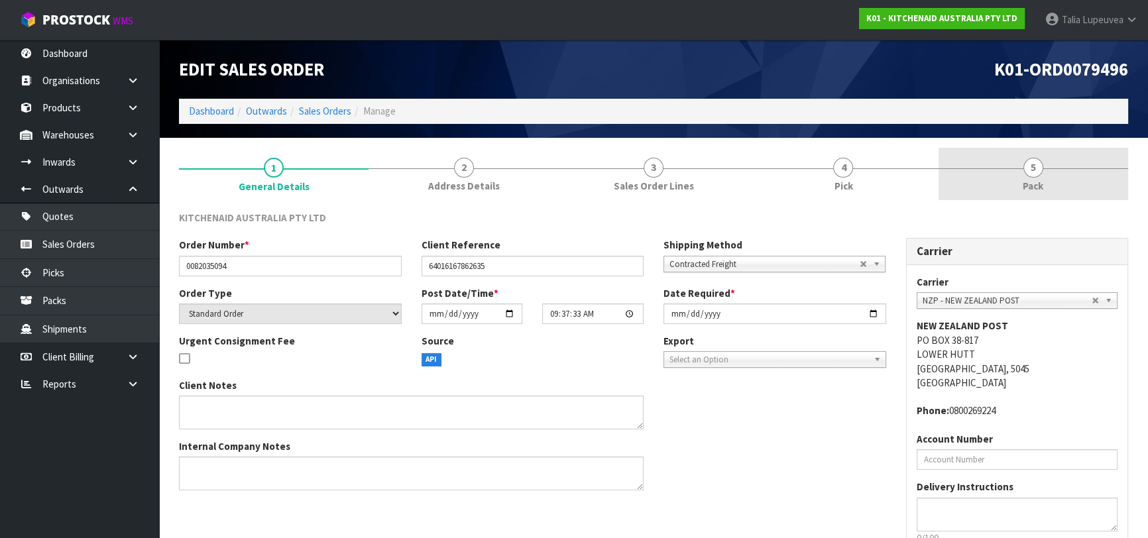
click at [1047, 184] on link "5 Pack" at bounding box center [1034, 174] width 190 height 52
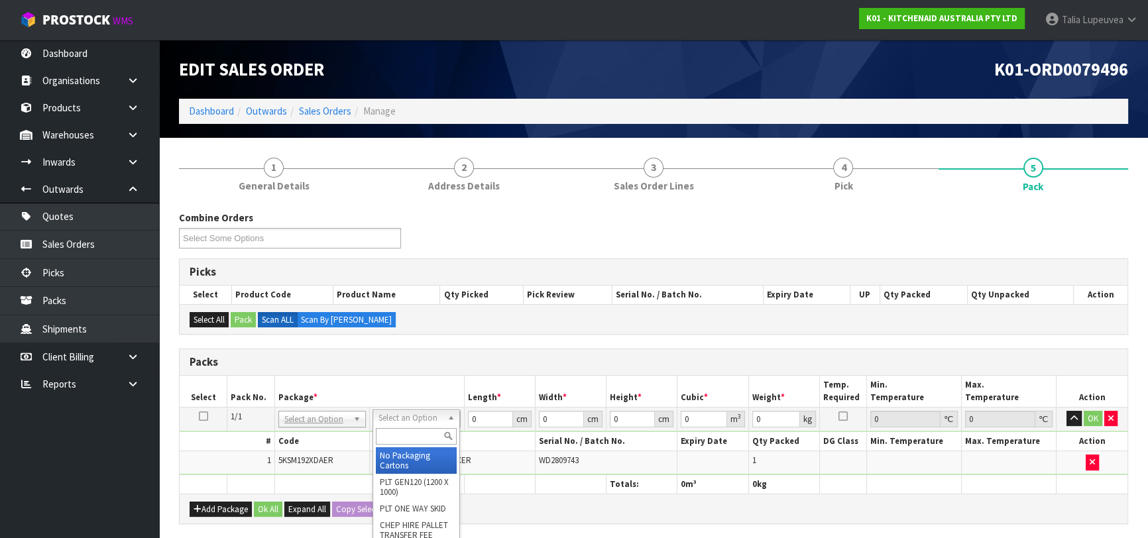
click at [401, 439] on input "text" at bounding box center [416, 436] width 81 height 17
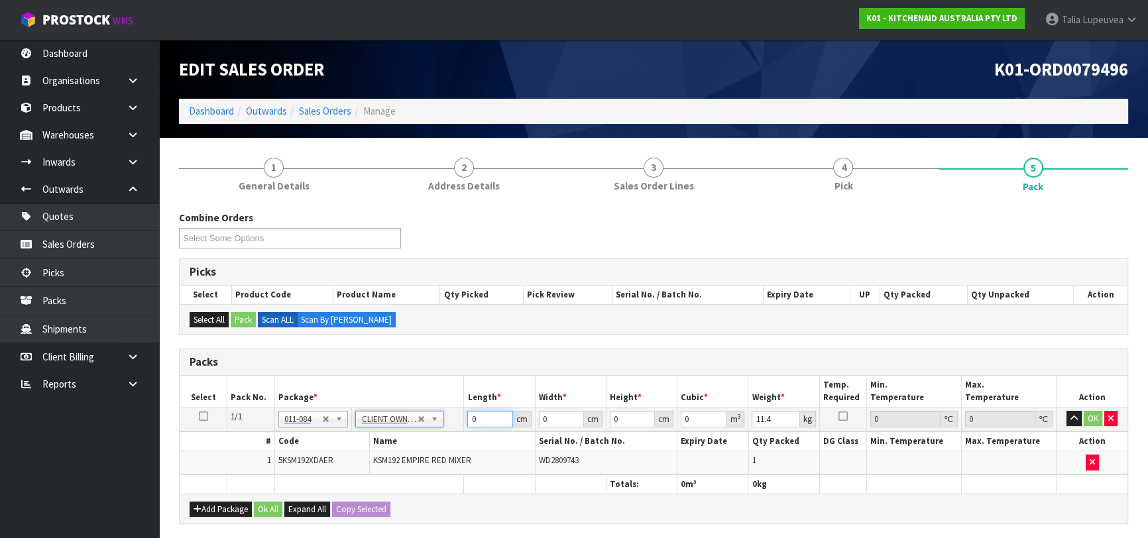
drag, startPoint x: 477, startPoint y: 424, endPoint x: 463, endPoint y: 419, distance: 14.7
click at [464, 419] on td "0 cm" at bounding box center [499, 419] width 71 height 24
click at [1087, 417] on button "OK" at bounding box center [1093, 419] width 19 height 16
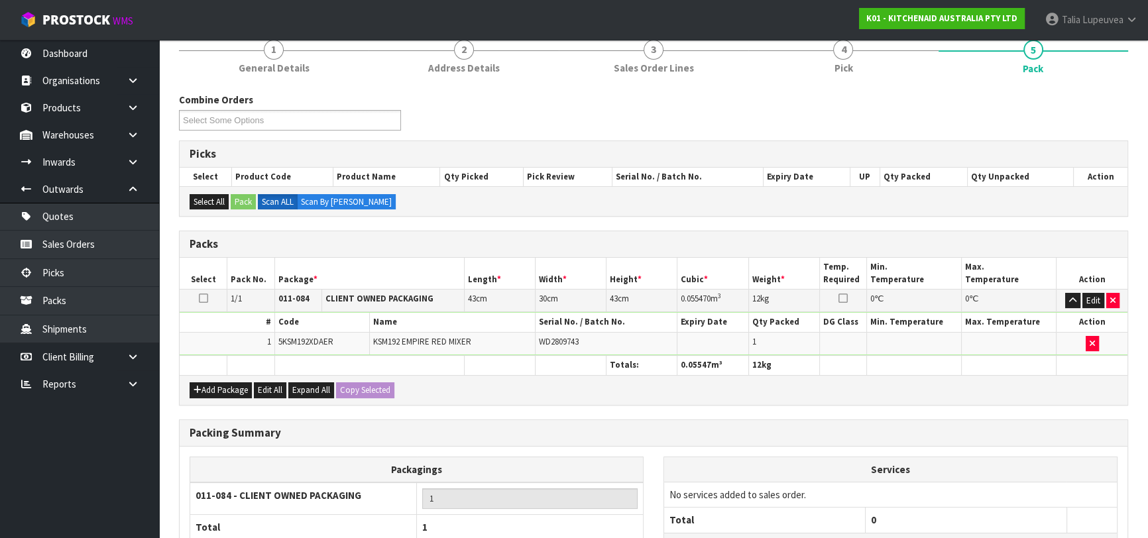
scroll to position [233, 0]
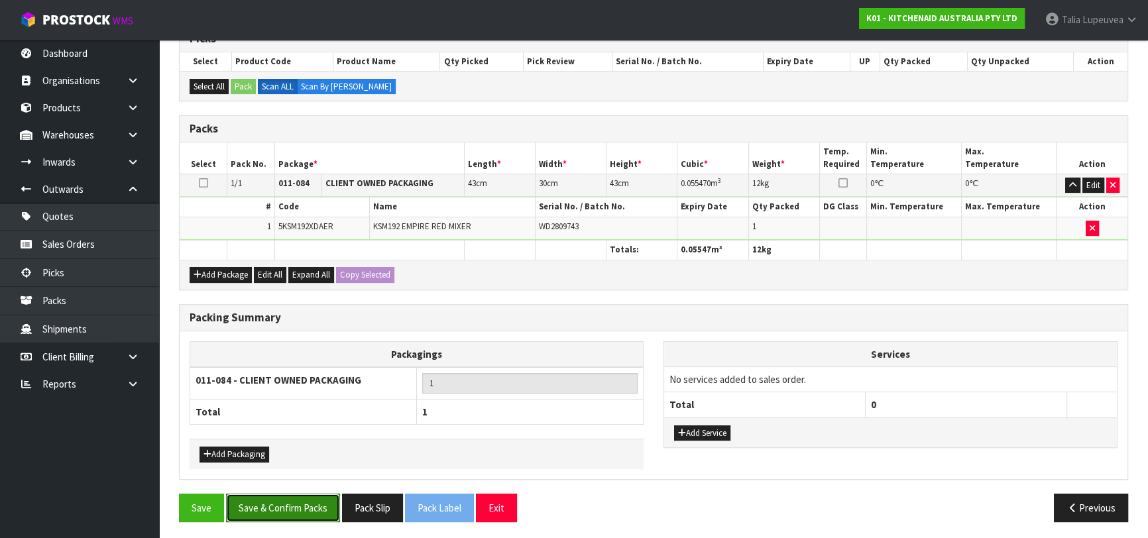
click at [272, 498] on button "Save & Confirm Packs" at bounding box center [283, 508] width 114 height 29
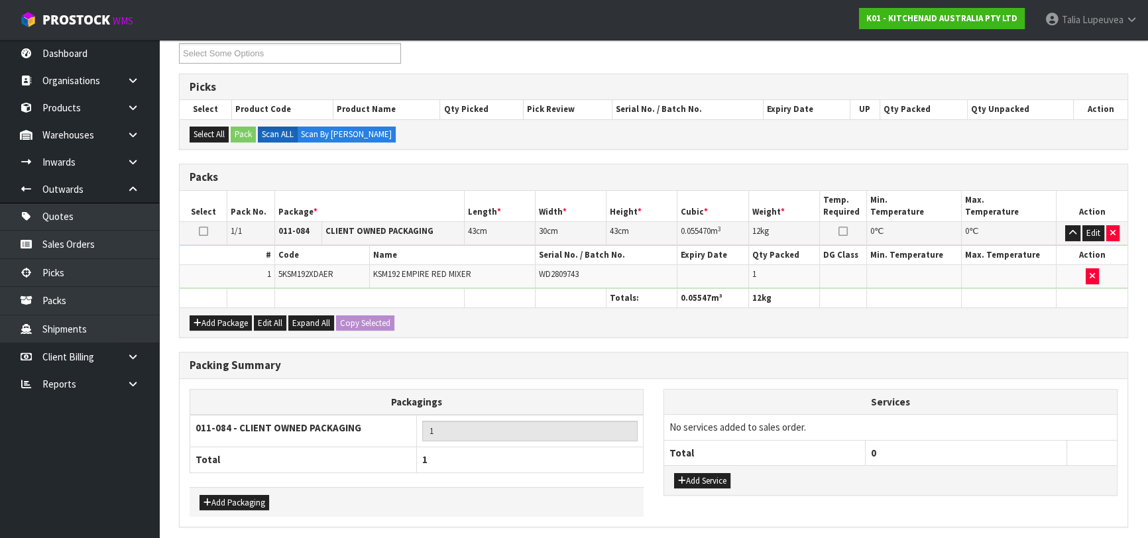
scroll to position [0, 0]
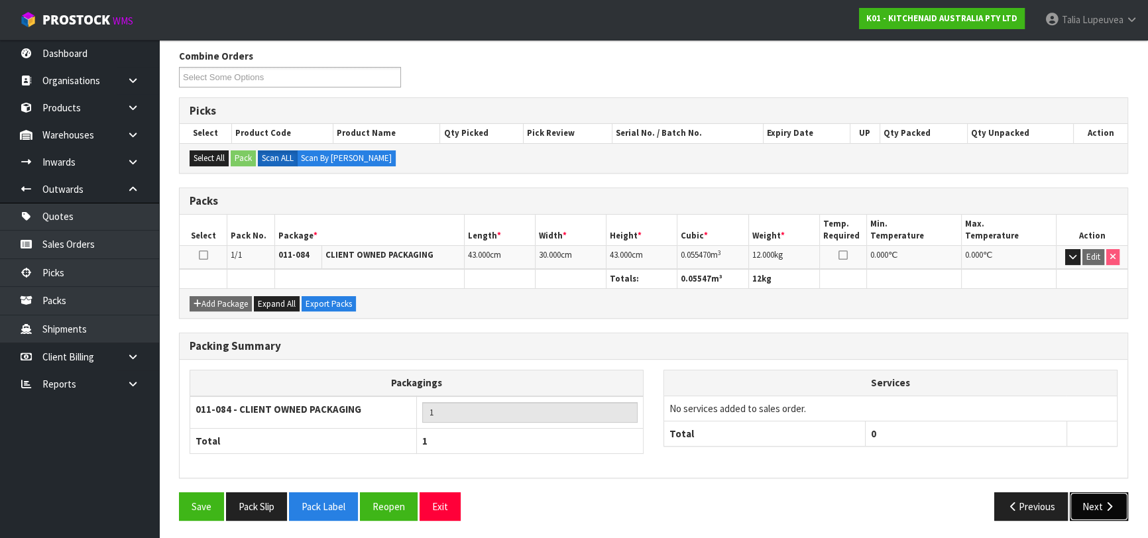
click at [1103, 504] on icon "button" at bounding box center [1109, 507] width 13 height 10
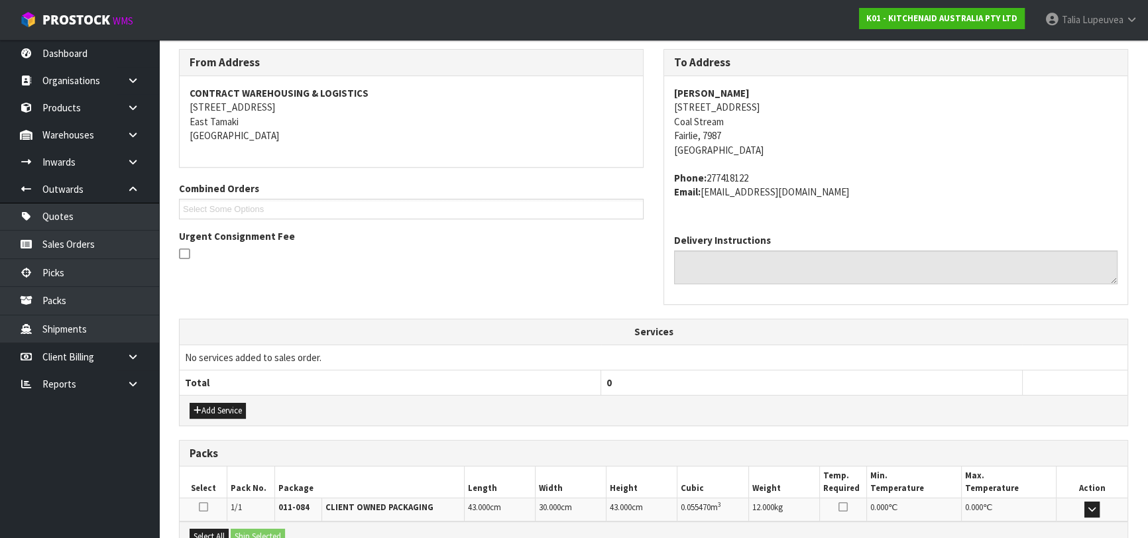
scroll to position [363, 0]
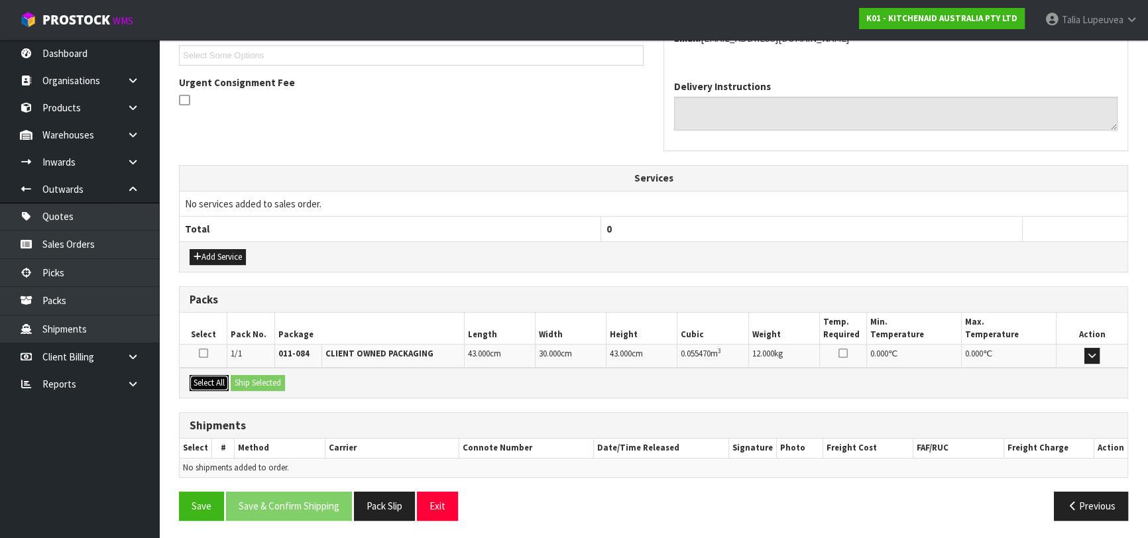
drag, startPoint x: 213, startPoint y: 377, endPoint x: 236, endPoint y: 375, distance: 22.6
click at [217, 376] on button "Select All" at bounding box center [209, 383] width 39 height 16
click at [255, 376] on button "Ship Selected" at bounding box center [258, 383] width 54 height 16
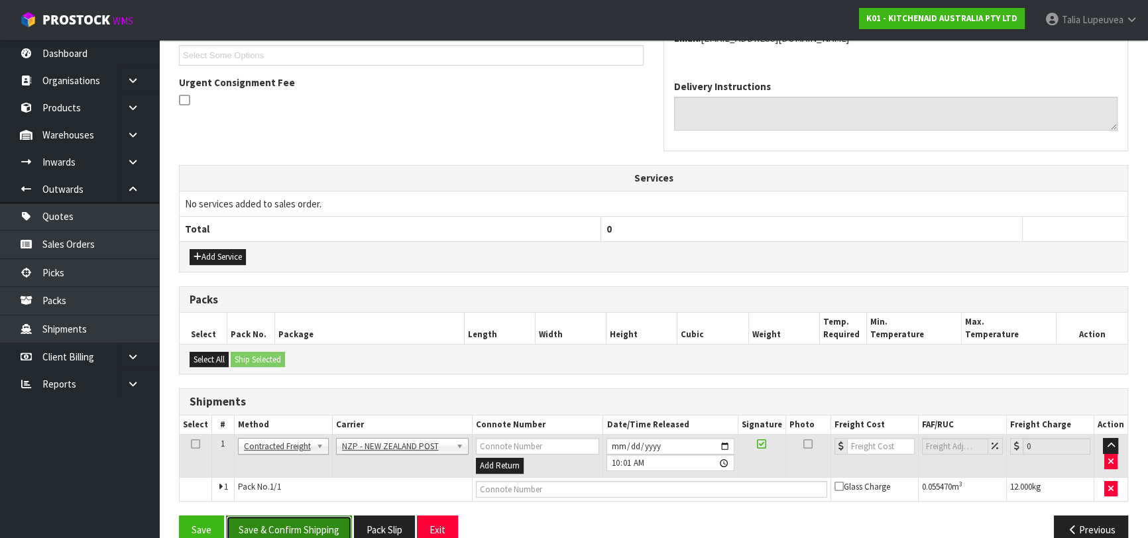
click at [312, 529] on button "Save & Confirm Shipping" at bounding box center [289, 530] width 126 height 29
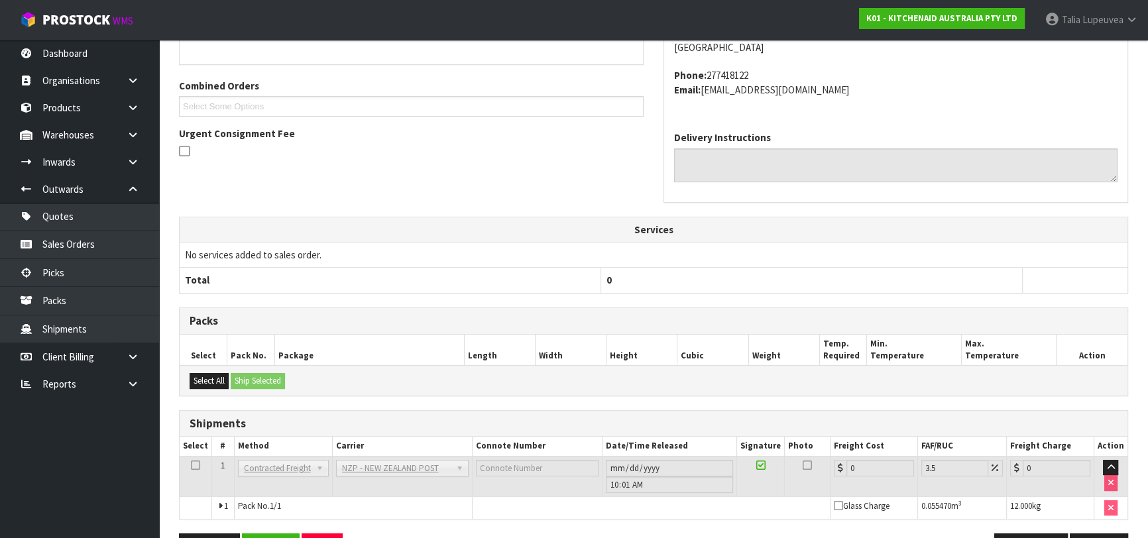
scroll to position [361, 0]
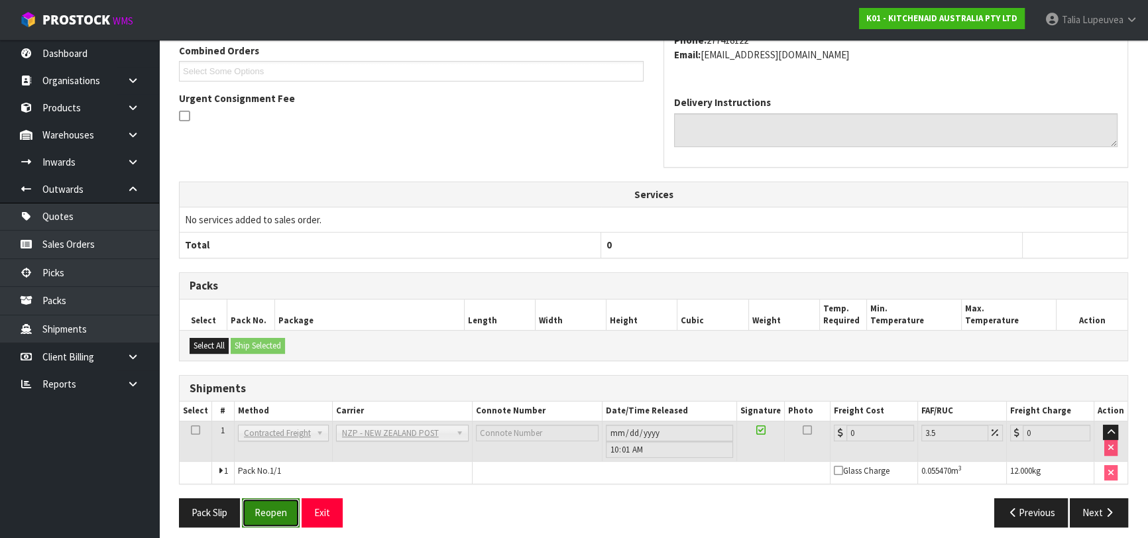
drag, startPoint x: 266, startPoint y: 514, endPoint x: 270, endPoint y: 509, distance: 7.0
click at [266, 514] on button "Reopen" at bounding box center [271, 513] width 58 height 29
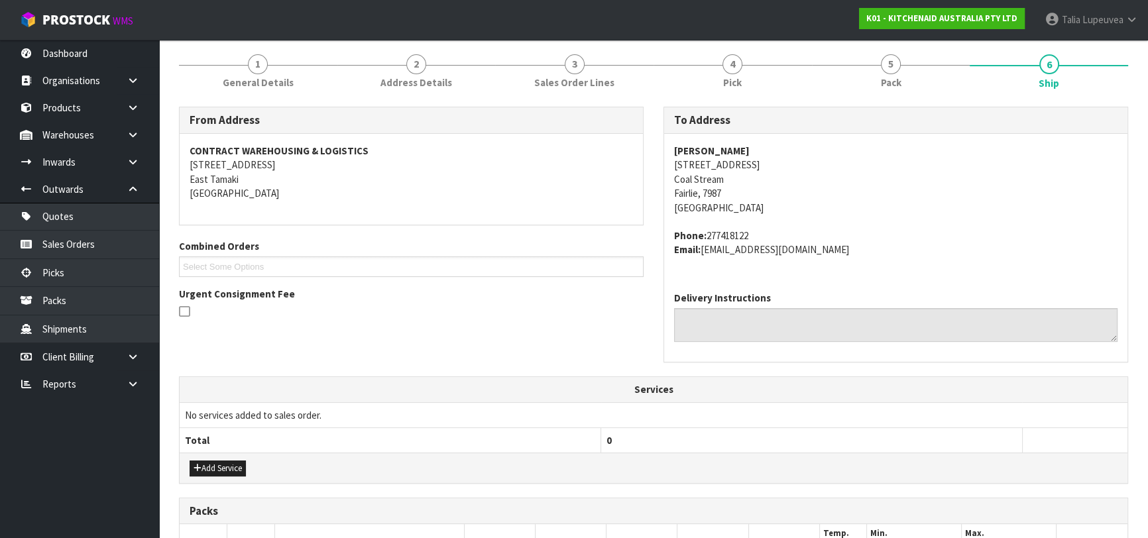
scroll to position [354, 0]
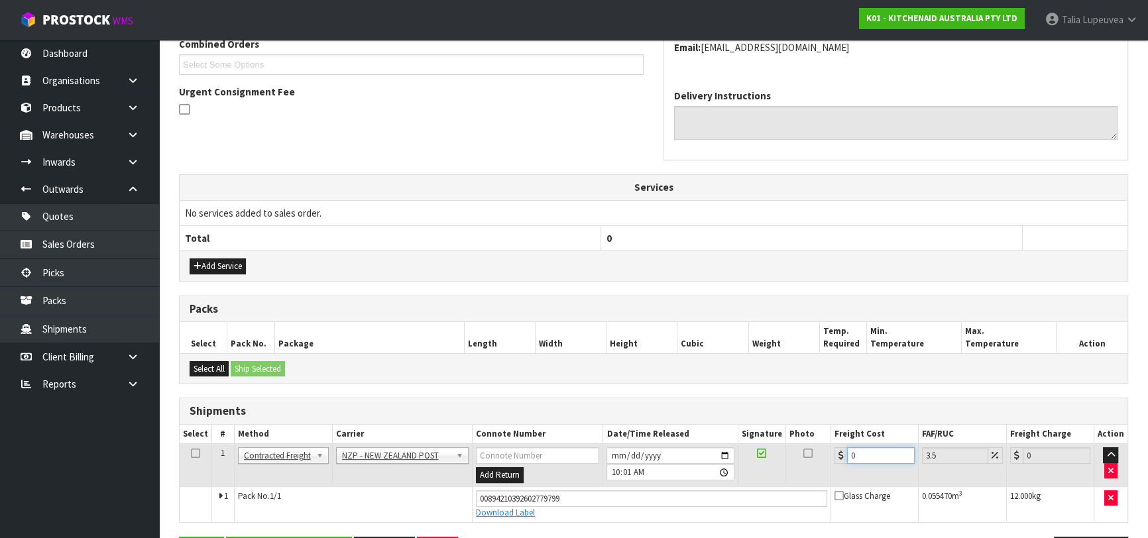
click at [808, 478] on tr "1 Client Local Pickup Customer Local Pickup Company Freight Contracted Freight …" at bounding box center [654, 465] width 948 height 43
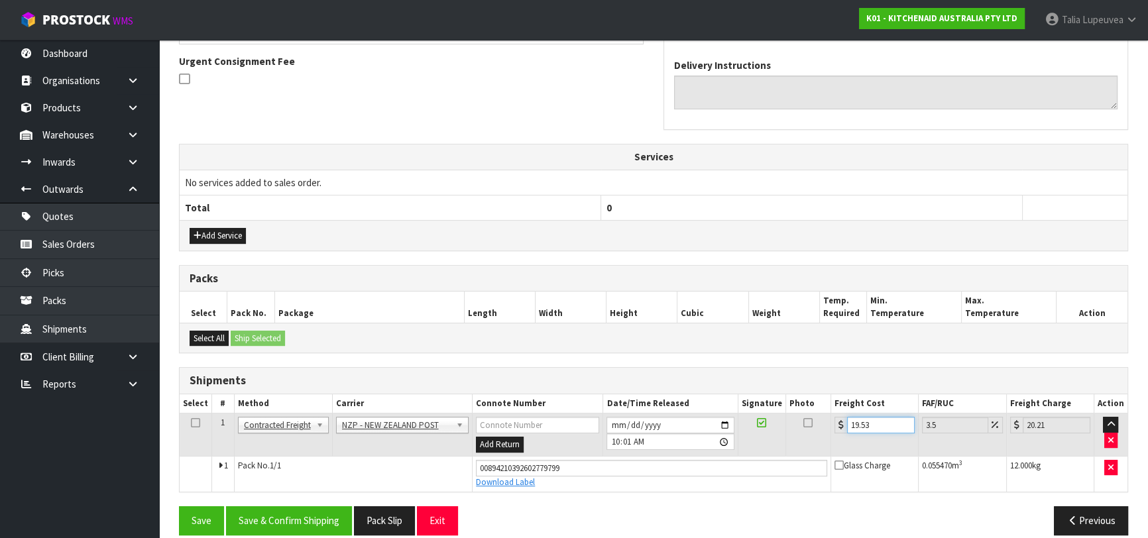
scroll to position [398, 0]
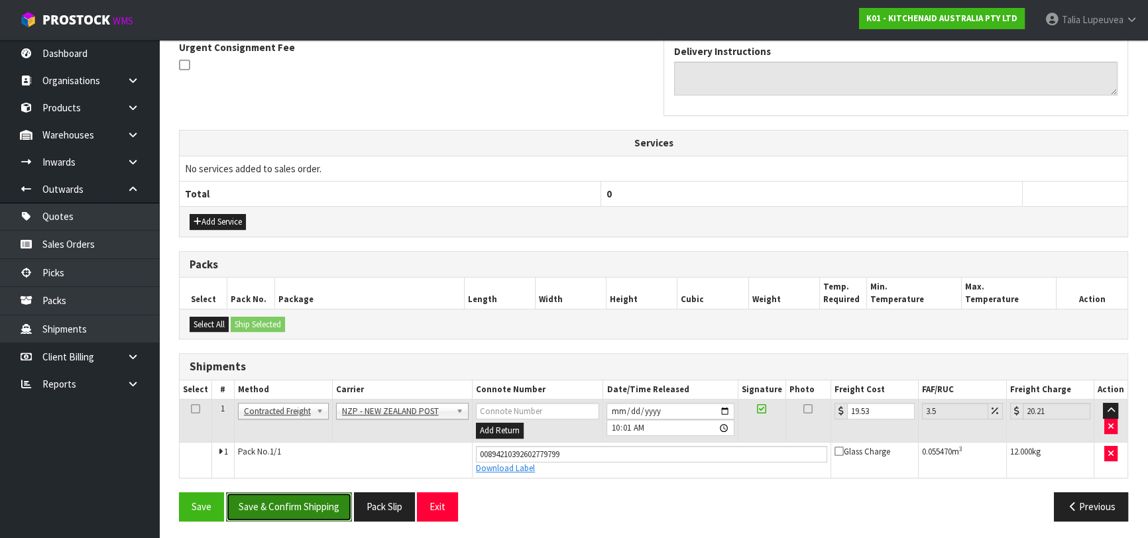
click at [273, 497] on button "Save & Confirm Shipping" at bounding box center [289, 507] width 126 height 29
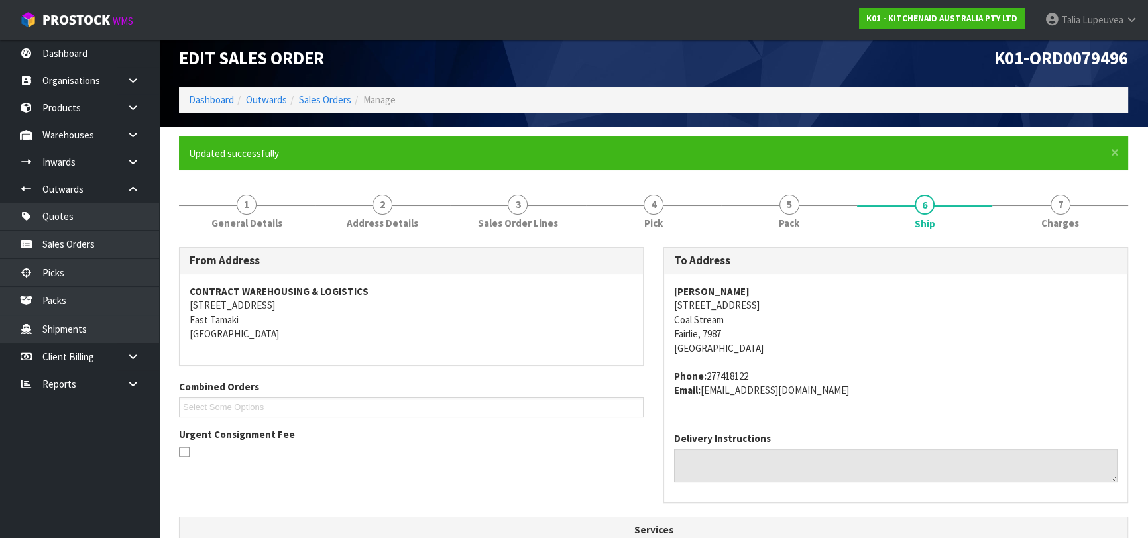
scroll to position [0, 0]
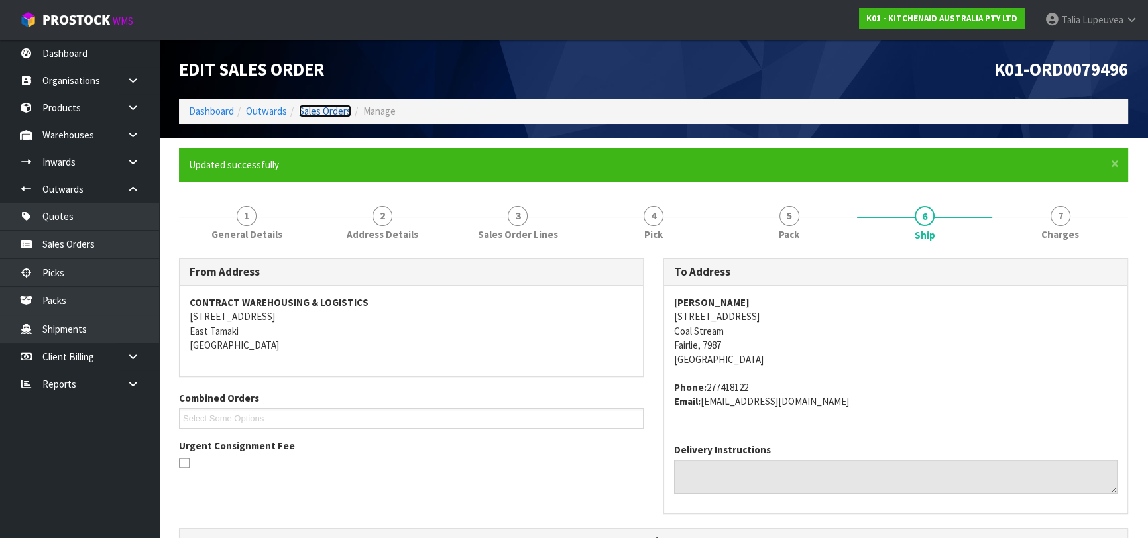
click at [326, 110] on link "Sales Orders" at bounding box center [325, 111] width 52 height 13
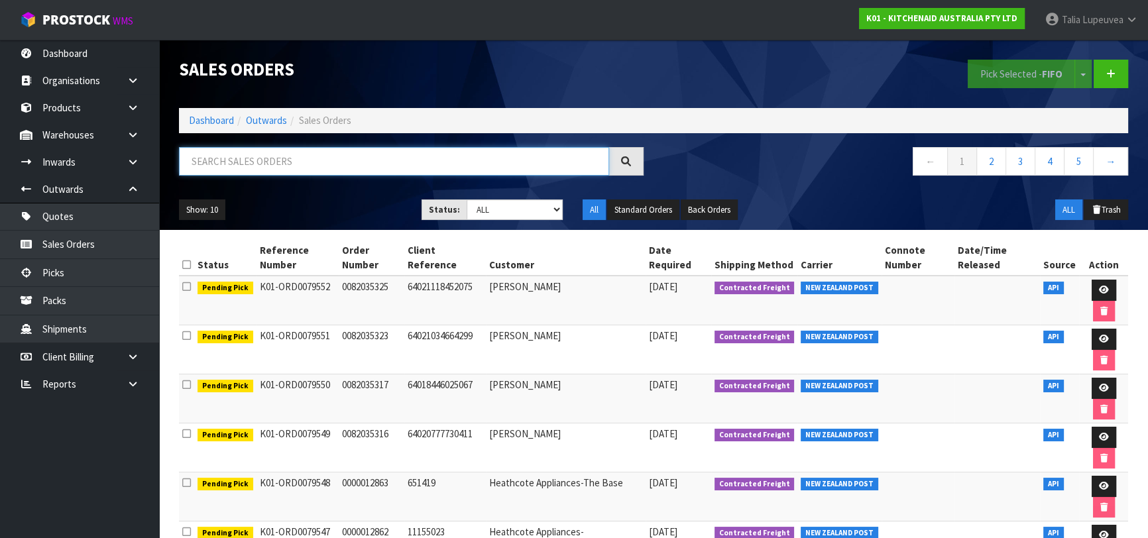
click at [304, 158] on input "text" at bounding box center [394, 161] width 430 height 29
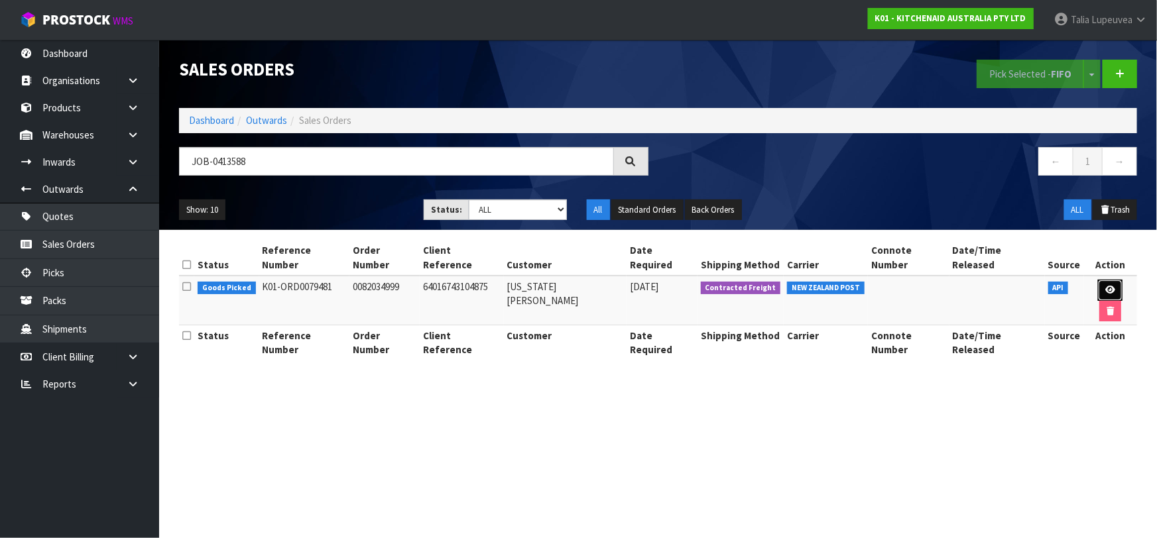
click at [1098, 280] on link at bounding box center [1110, 290] width 25 height 21
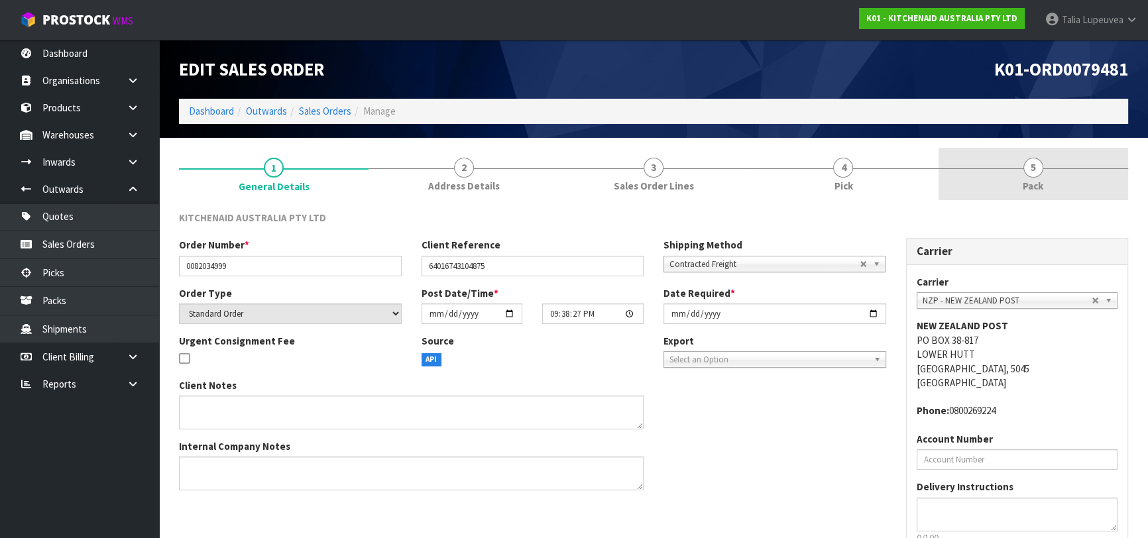
click at [1054, 187] on link "5 Pack" at bounding box center [1034, 174] width 190 height 52
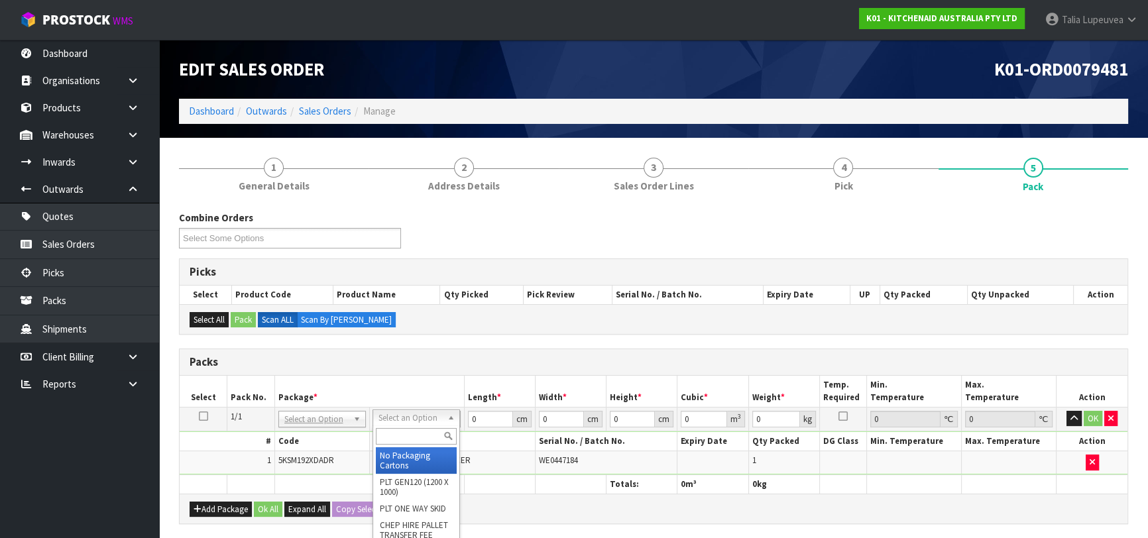
click at [396, 436] on input "text" at bounding box center [416, 436] width 81 height 17
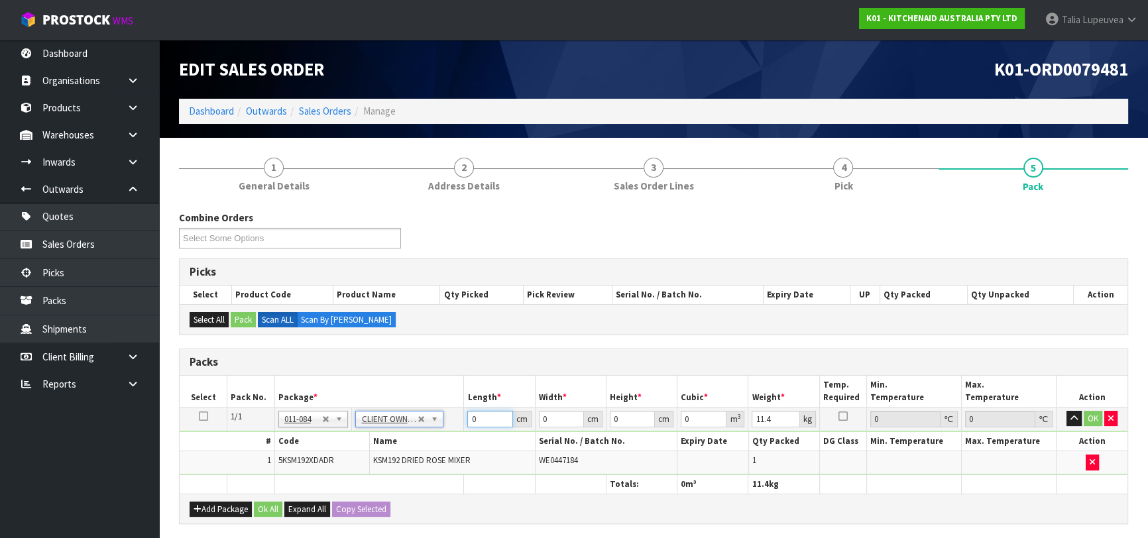
drag, startPoint x: 487, startPoint y: 417, endPoint x: 432, endPoint y: 429, distance: 55.7
click at [432, 429] on tr "1/1 NONE 007-001 007-002 007-004 007-009 007-013 007-014 007-015 007-017 007-01…" at bounding box center [654, 419] width 948 height 24
click at [1091, 411] on button "OK" at bounding box center [1093, 419] width 19 height 16
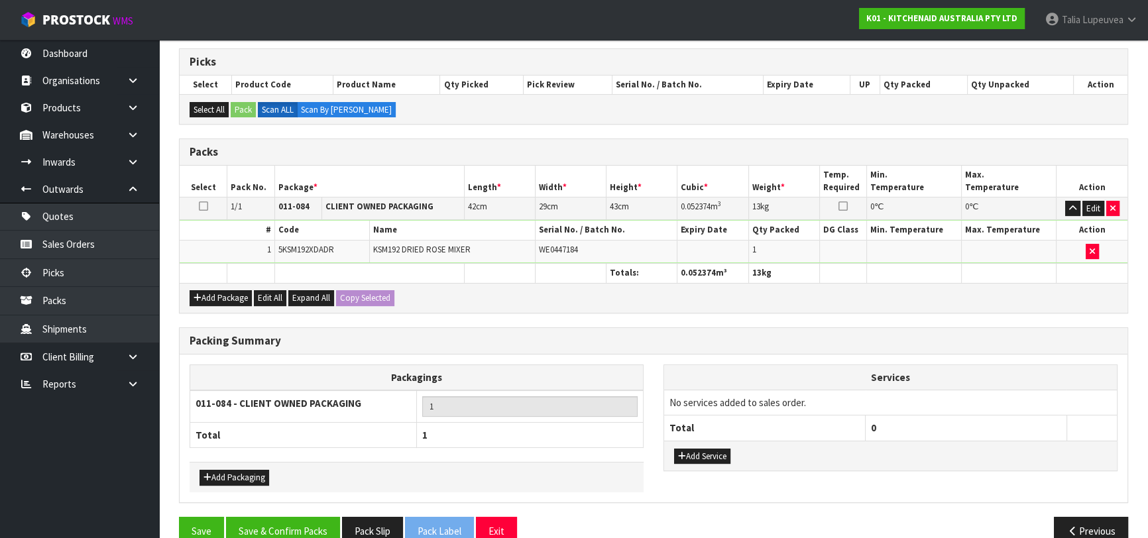
scroll to position [233, 0]
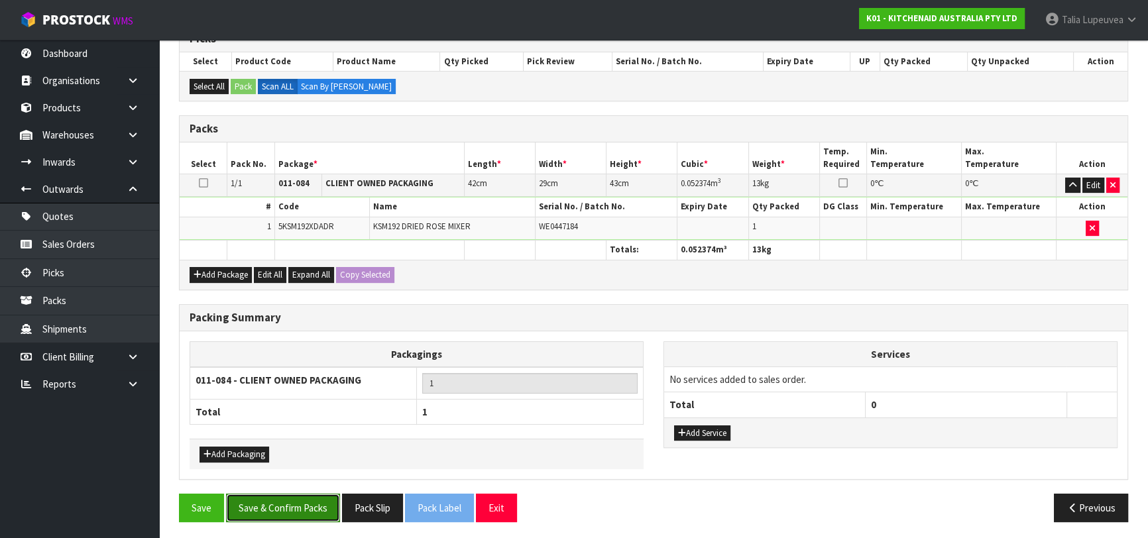
click at [303, 497] on button "Save & Confirm Packs" at bounding box center [283, 508] width 114 height 29
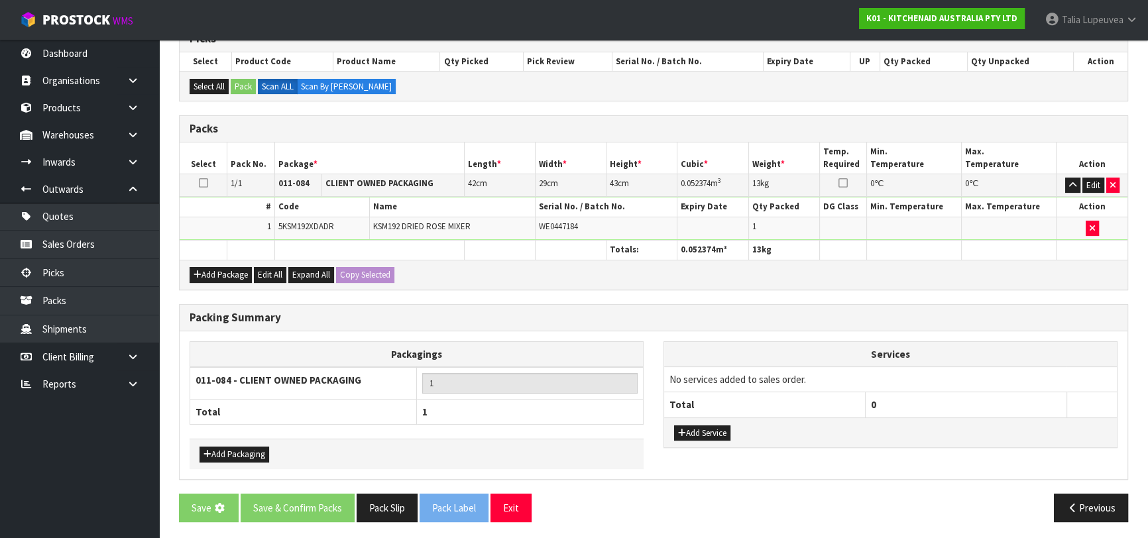
scroll to position [0, 0]
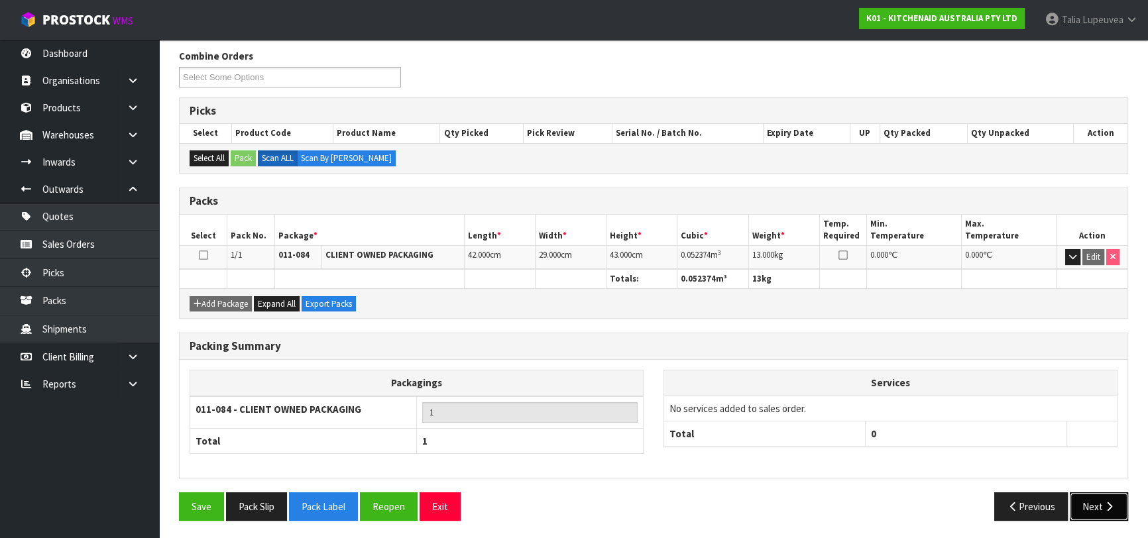
click at [1104, 510] on button "Next" at bounding box center [1099, 507] width 58 height 29
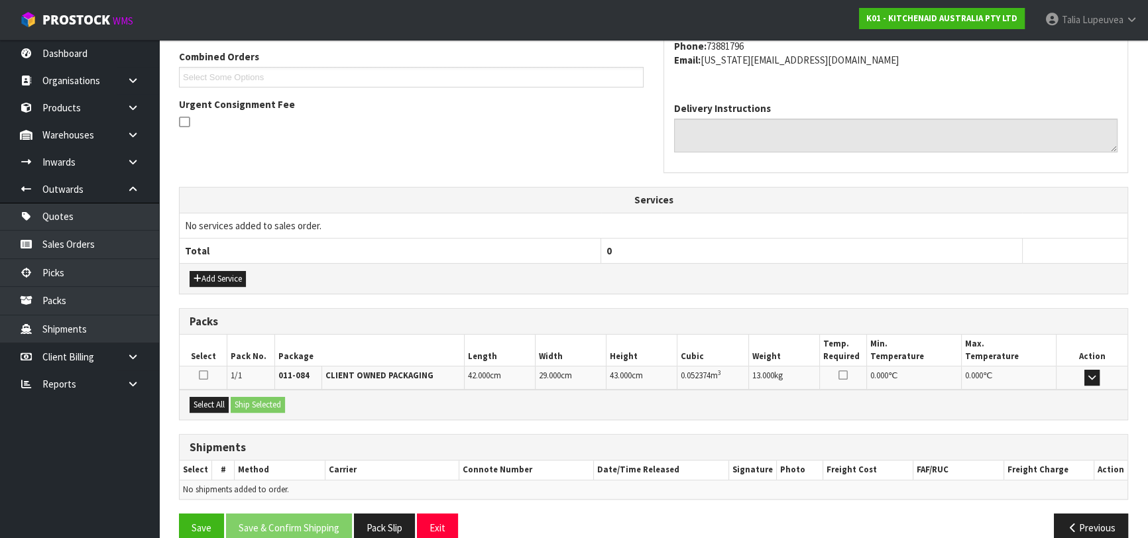
scroll to position [363, 0]
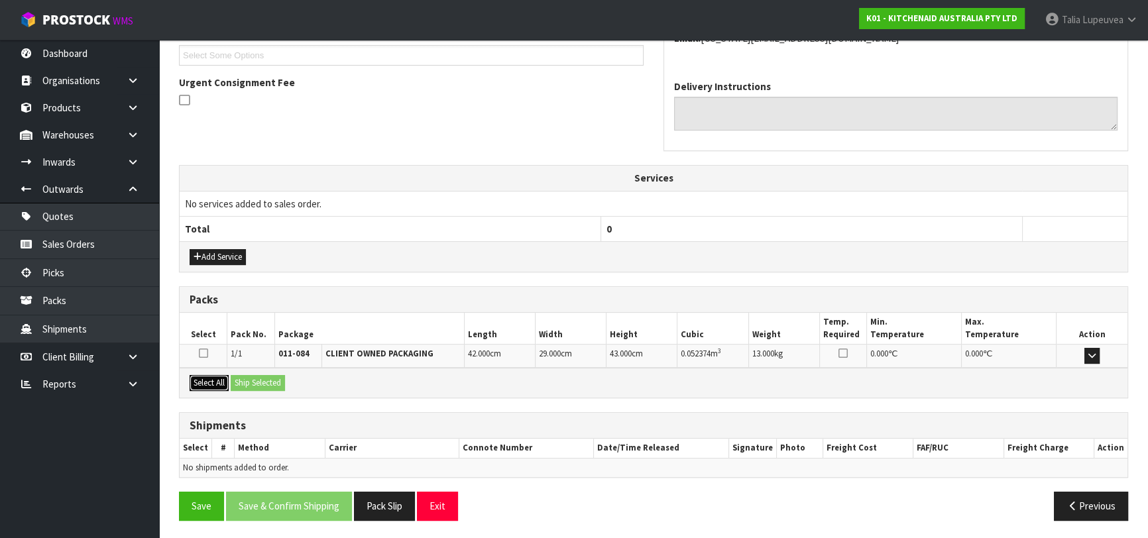
click at [220, 376] on button "Select All" at bounding box center [209, 383] width 39 height 16
click at [257, 376] on button "Ship Selected" at bounding box center [258, 383] width 54 height 16
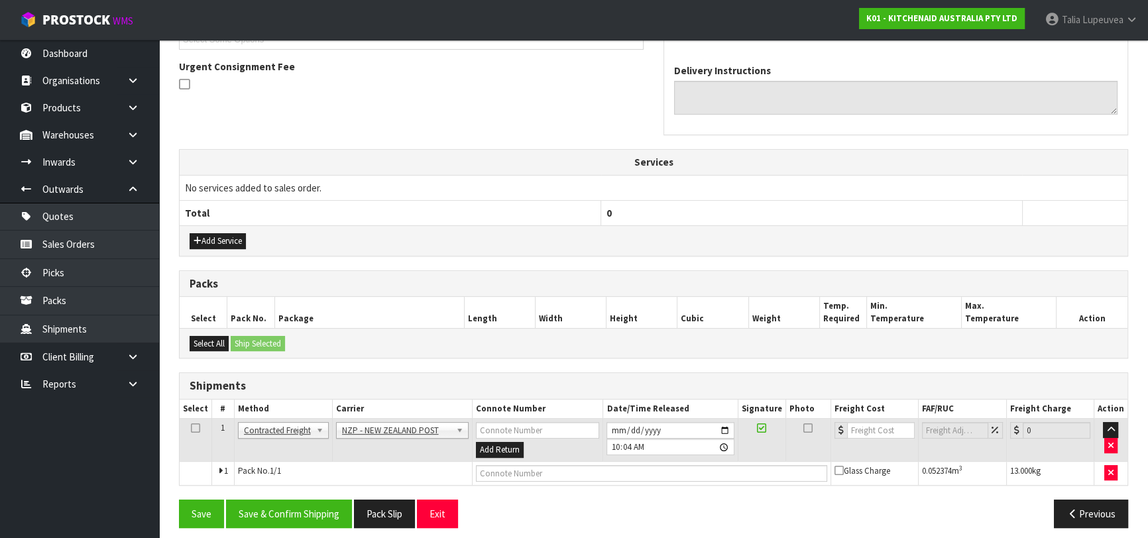
scroll to position [386, 0]
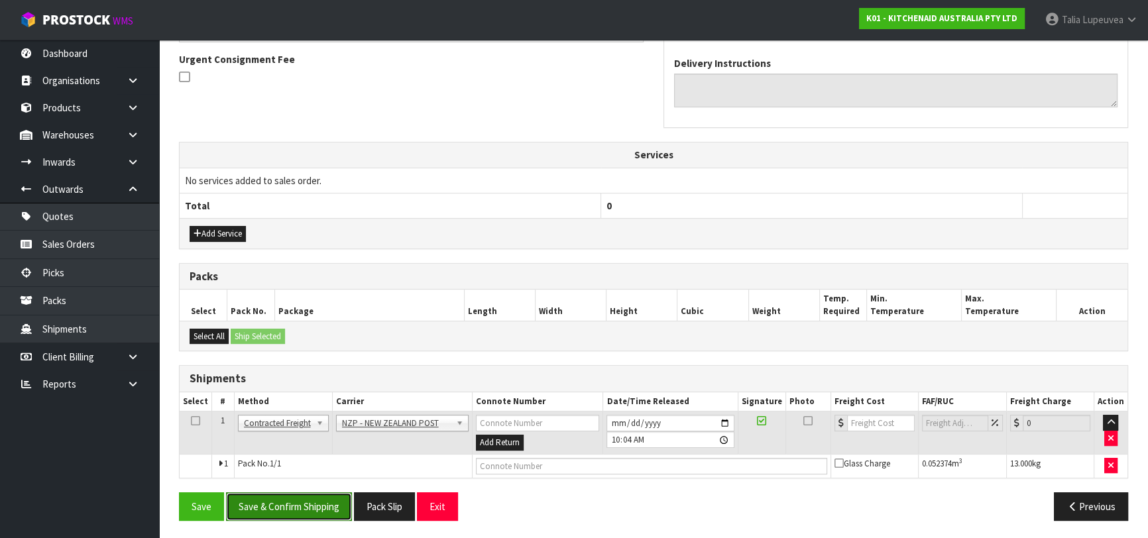
click at [338, 505] on button "Save & Confirm Shipping" at bounding box center [289, 507] width 126 height 29
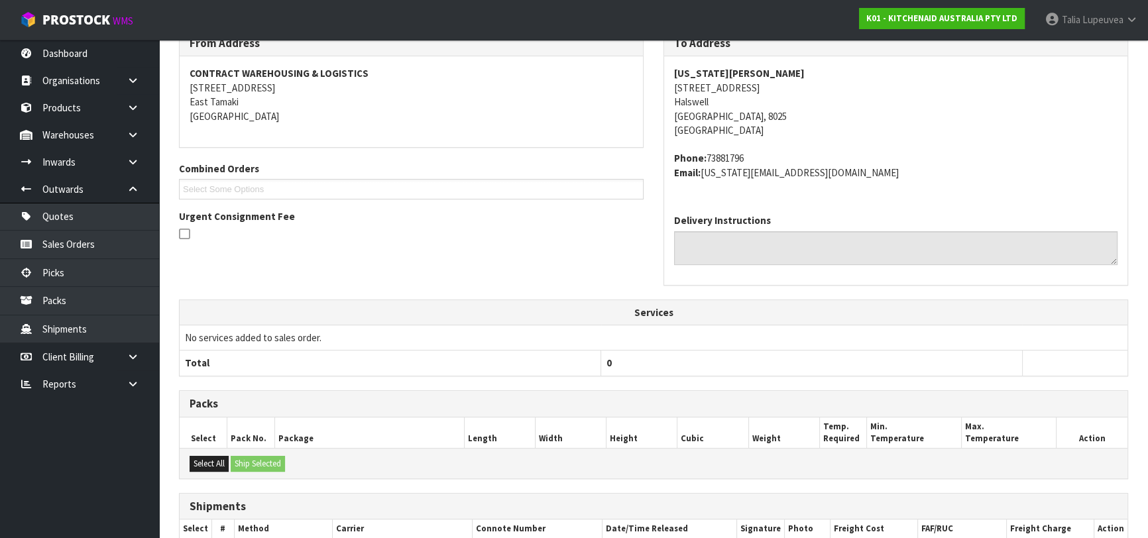
scroll to position [361, 0]
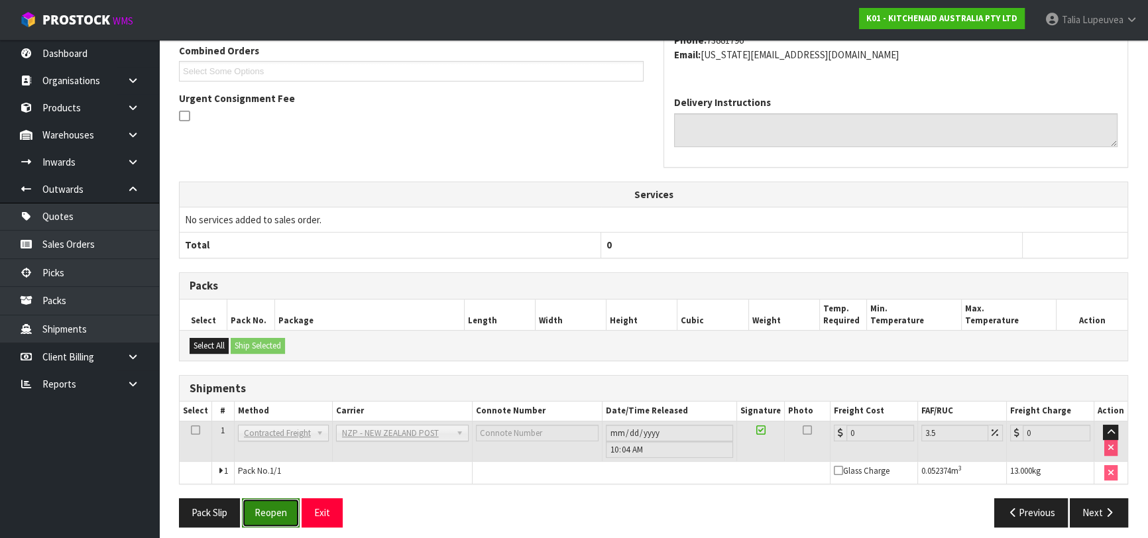
click at [284, 510] on button "Reopen" at bounding box center [271, 513] width 58 height 29
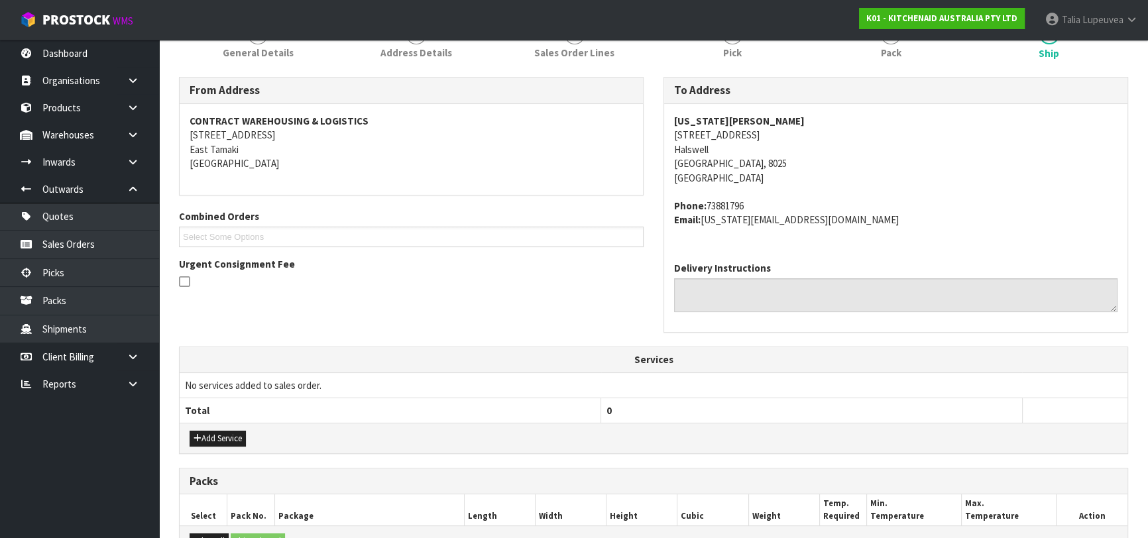
scroll to position [398, 0]
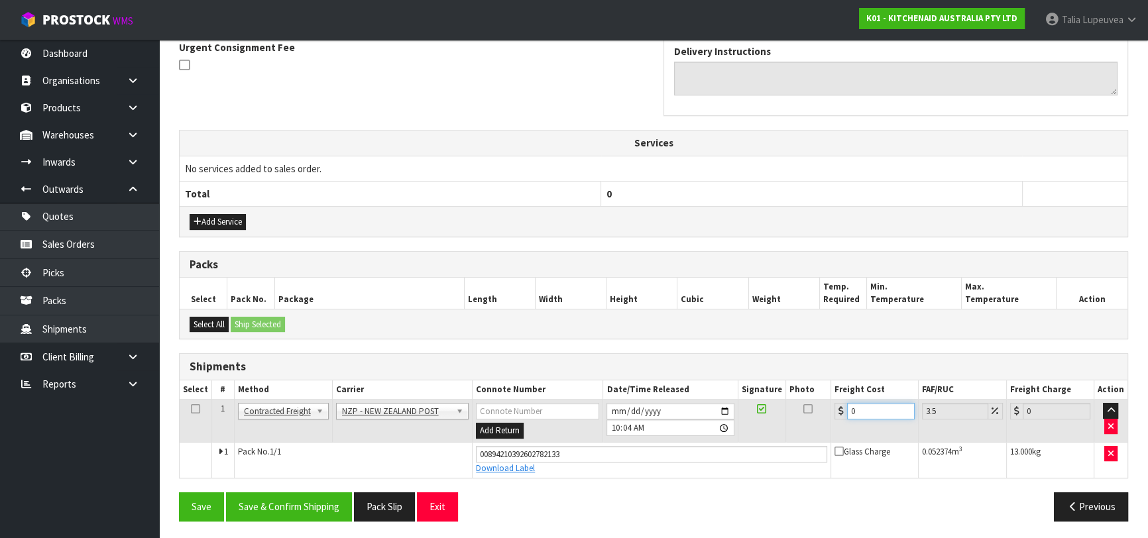
drag, startPoint x: 813, startPoint y: 419, endPoint x: 733, endPoint y: 420, distance: 80.2
click at [747, 428] on tr "1 Client Local Pickup Customer Local Pickup Company Freight Contracted Freight …" at bounding box center [654, 421] width 948 height 43
click at [281, 512] on button "Save & Confirm Shipping" at bounding box center [289, 507] width 126 height 29
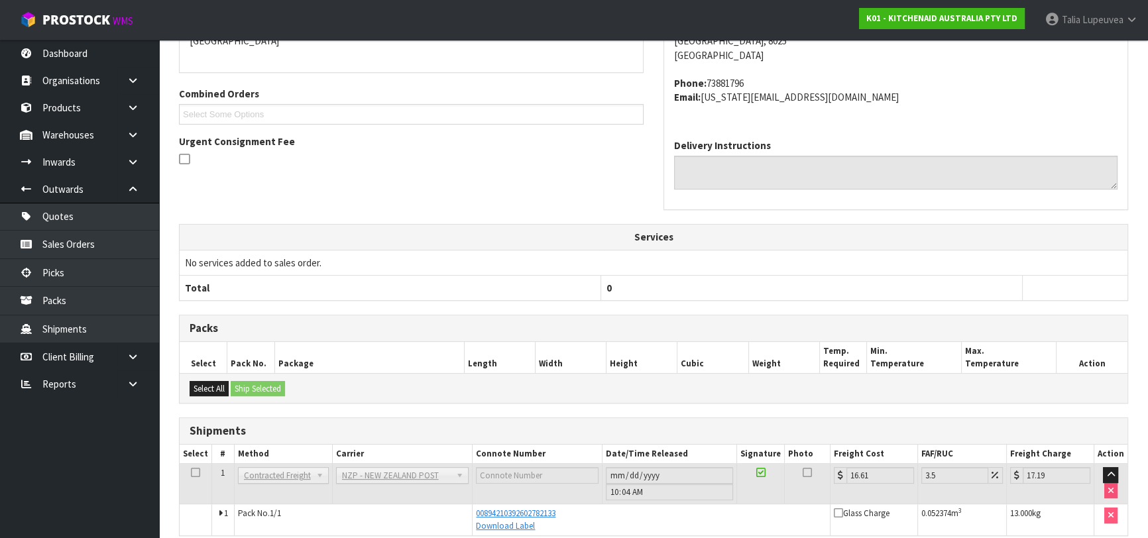
scroll to position [62, 0]
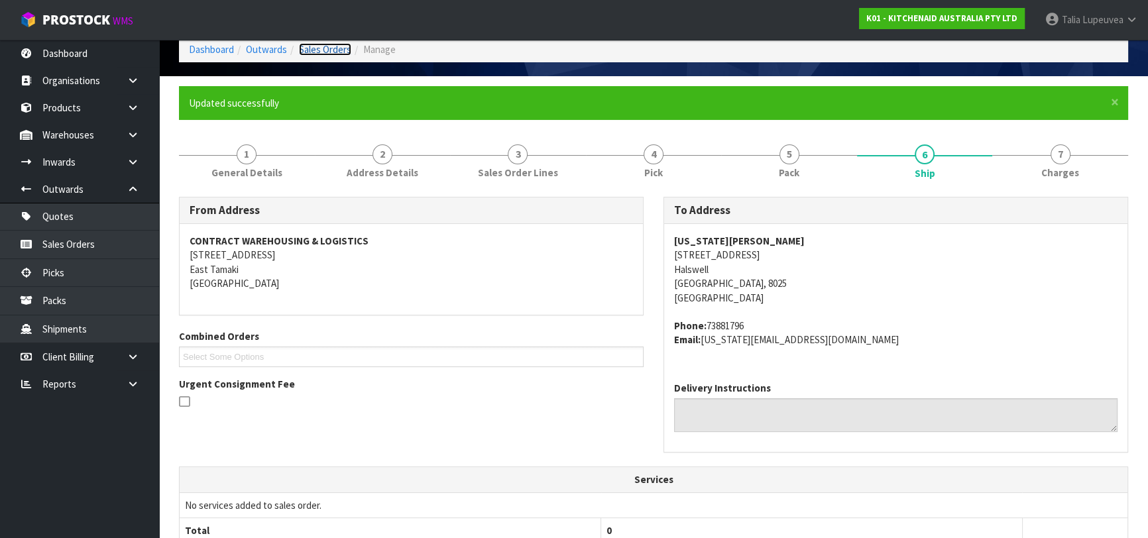
click at [318, 51] on link "Sales Orders" at bounding box center [325, 49] width 52 height 13
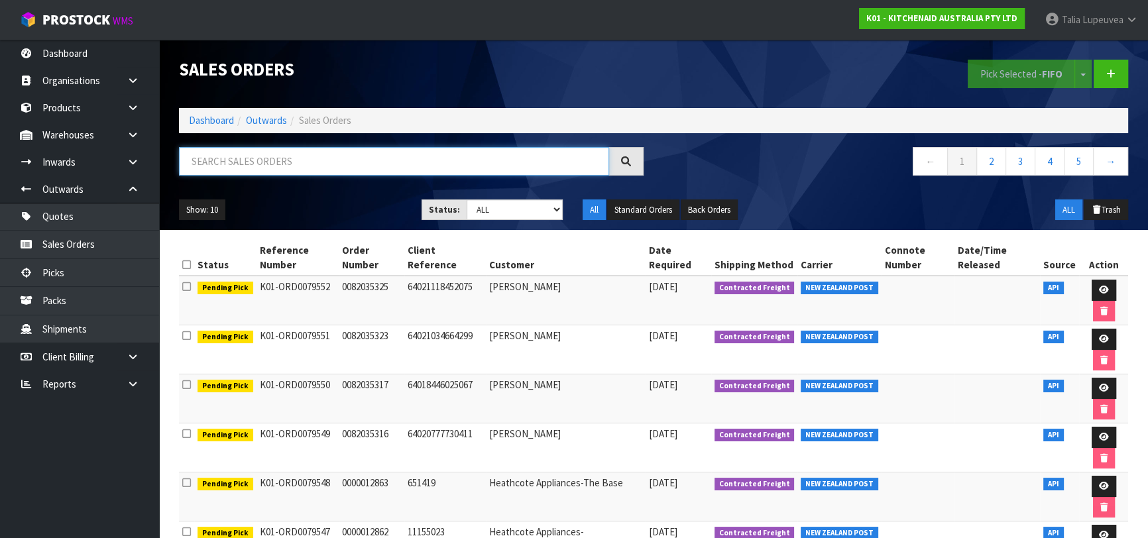
click at [324, 157] on input "text" at bounding box center [394, 161] width 430 height 29
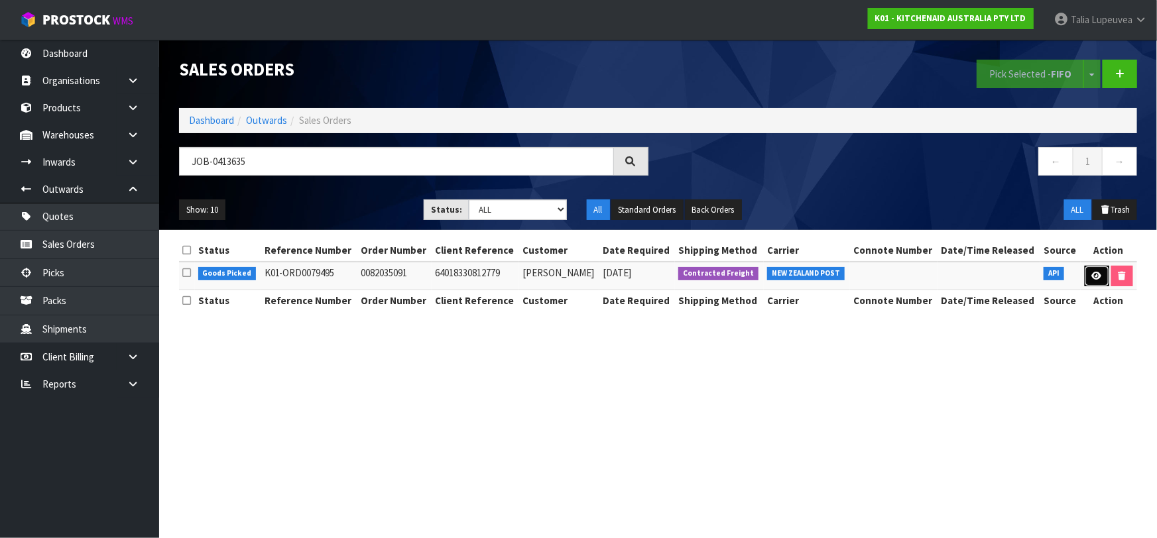
click at [1087, 273] on link at bounding box center [1097, 276] width 25 height 21
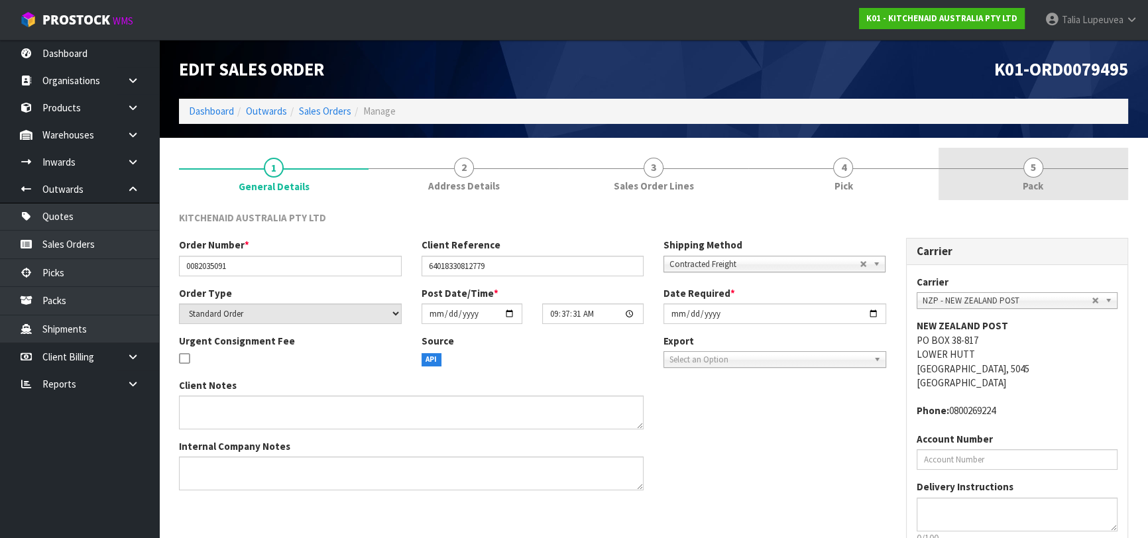
click at [1007, 185] on link "5 Pack" at bounding box center [1034, 174] width 190 height 52
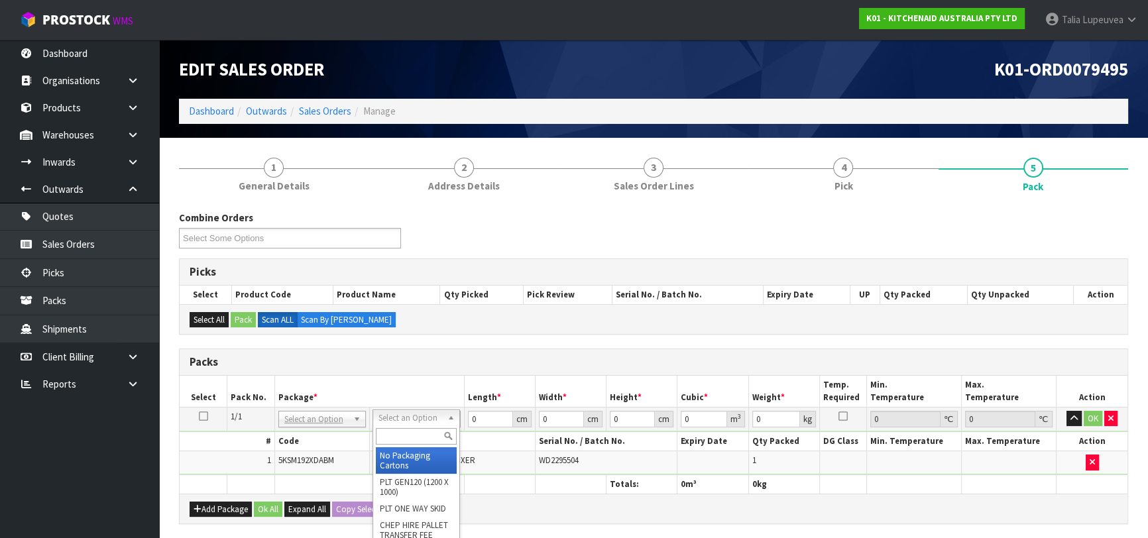
click at [425, 438] on input "text" at bounding box center [416, 436] width 81 height 17
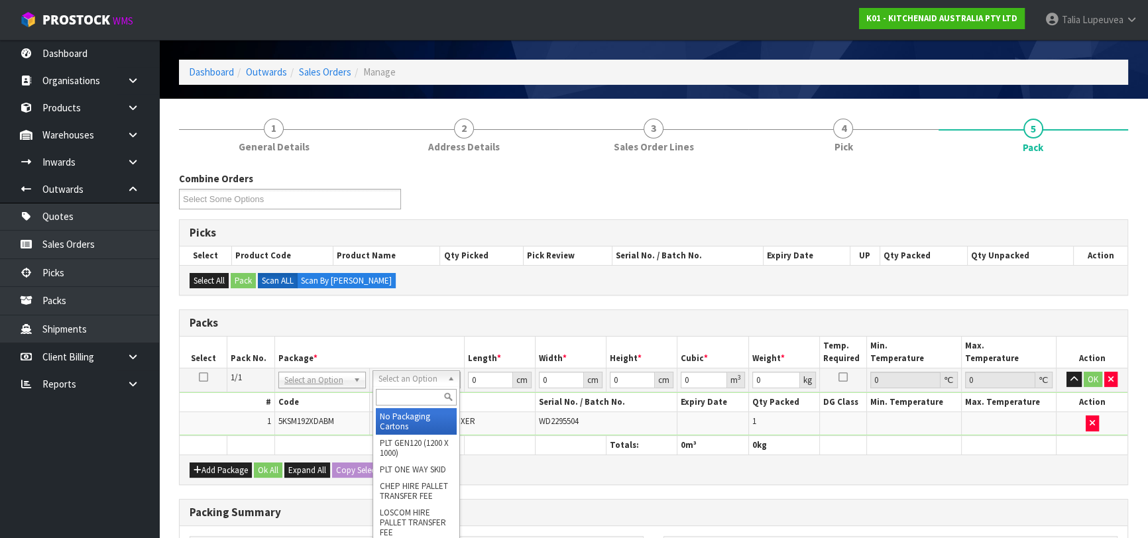
scroll to position [60, 0]
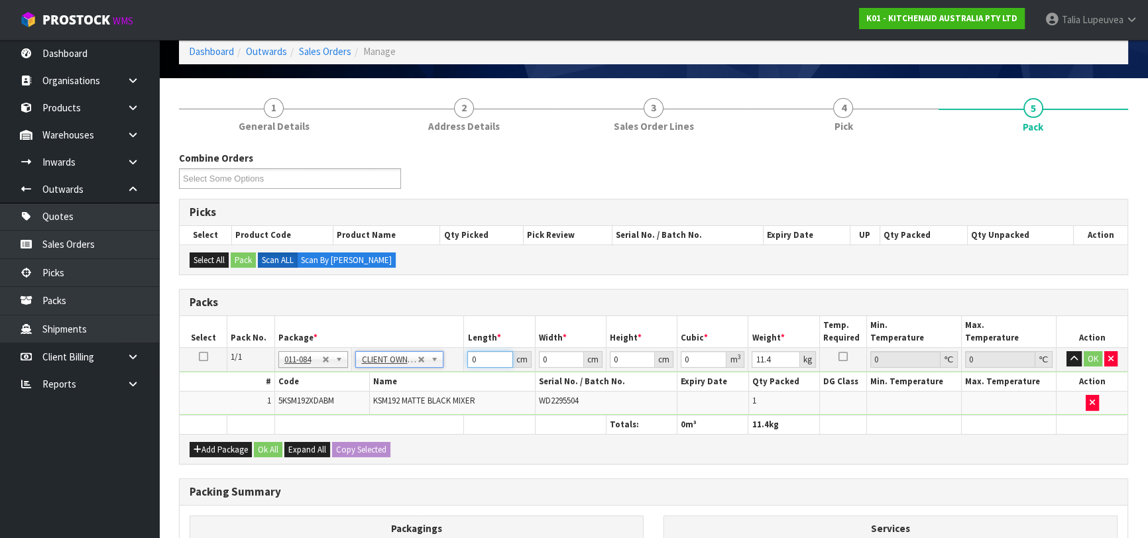
drag, startPoint x: 477, startPoint y: 357, endPoint x: 452, endPoint y: 357, distance: 25.2
click at [452, 357] on tr "1/1 NONE 007-001 007-002 007-004 007-009 007-013 007-014 007-015 007-017 007-01…" at bounding box center [654, 359] width 948 height 24
click at [1087, 351] on button "OK" at bounding box center [1093, 359] width 19 height 16
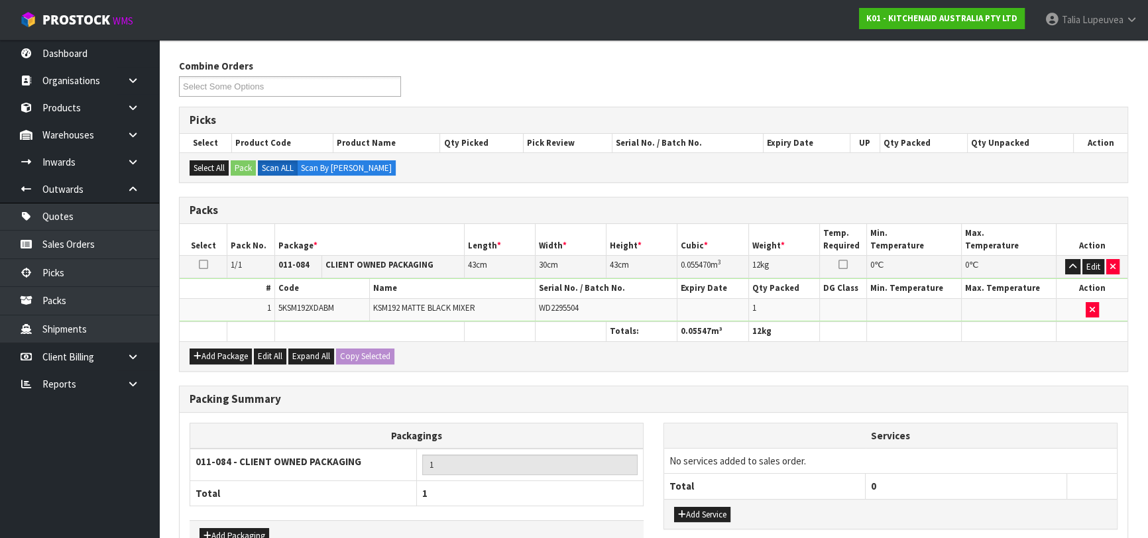
scroll to position [233, 0]
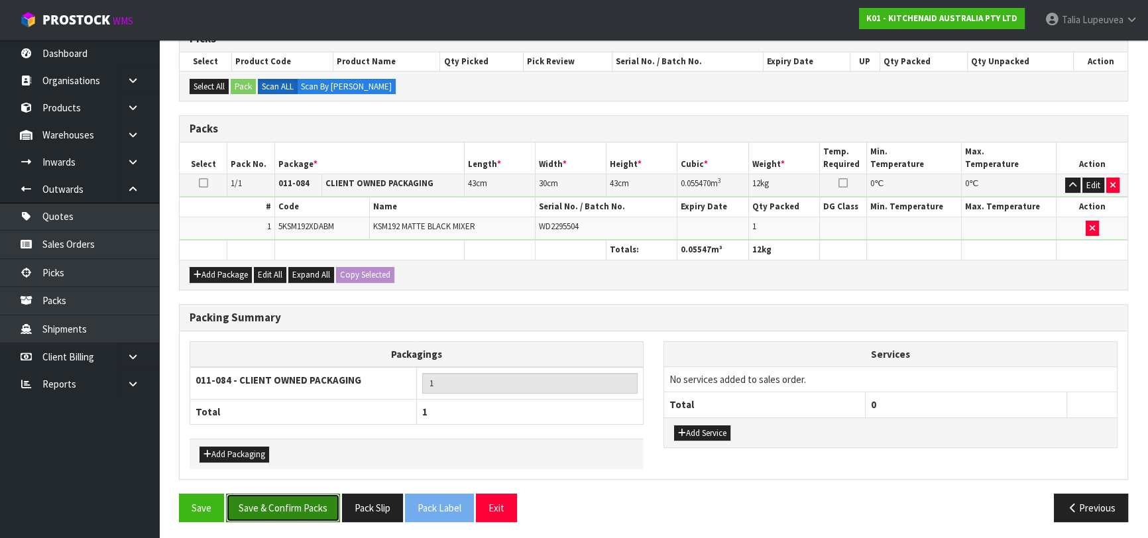
click at [326, 499] on button "Save & Confirm Packs" at bounding box center [283, 508] width 114 height 29
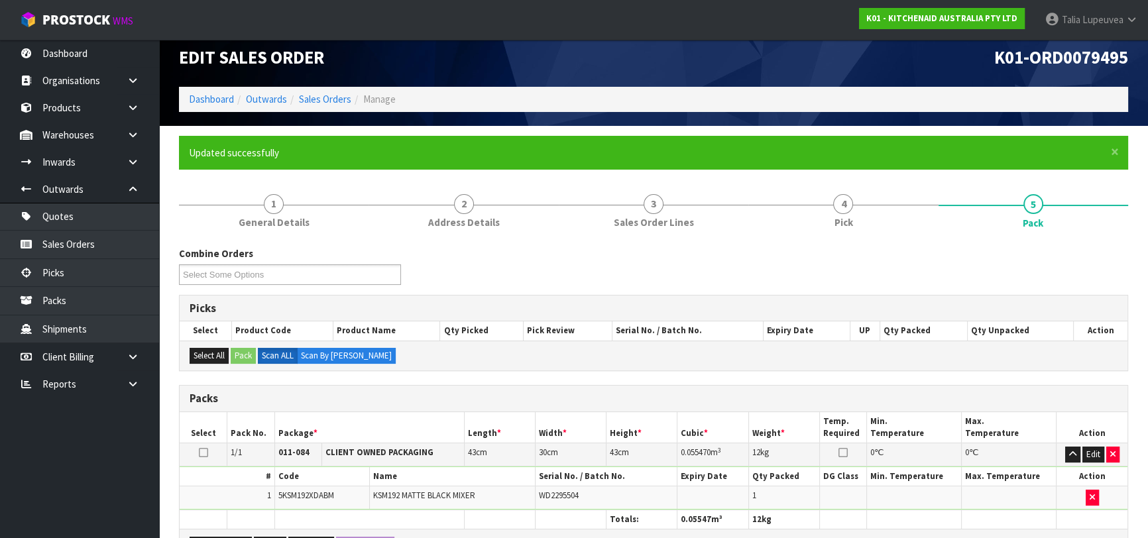
scroll to position [209, 0]
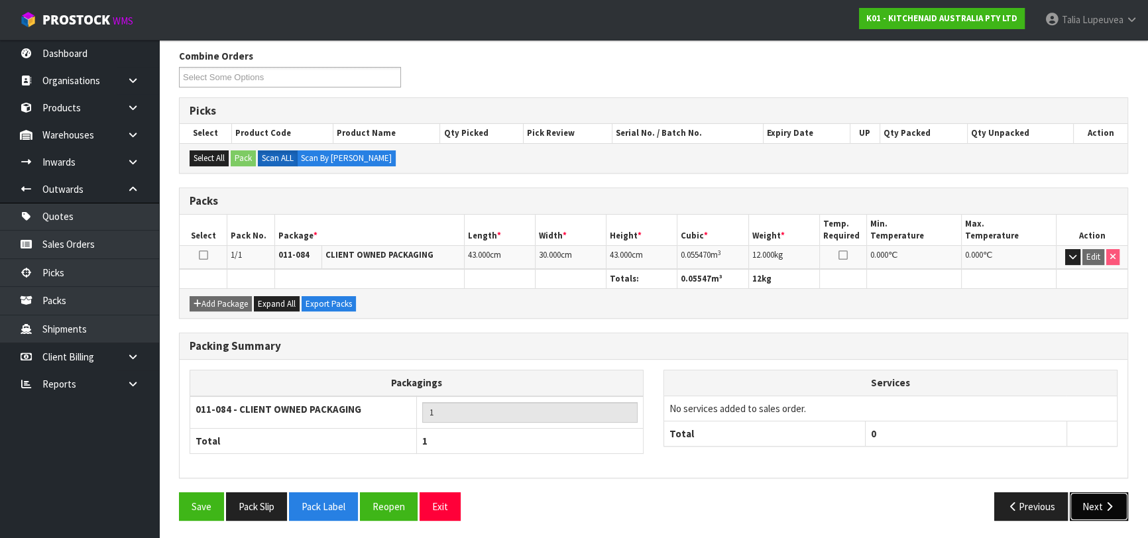
click at [1115, 501] on button "Next" at bounding box center [1099, 507] width 58 height 29
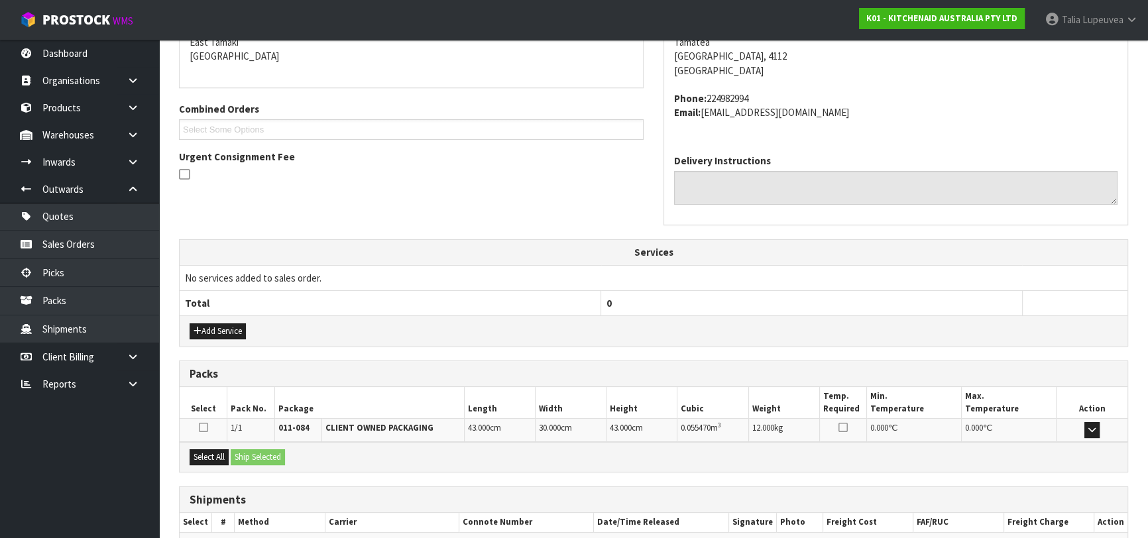
scroll to position [363, 0]
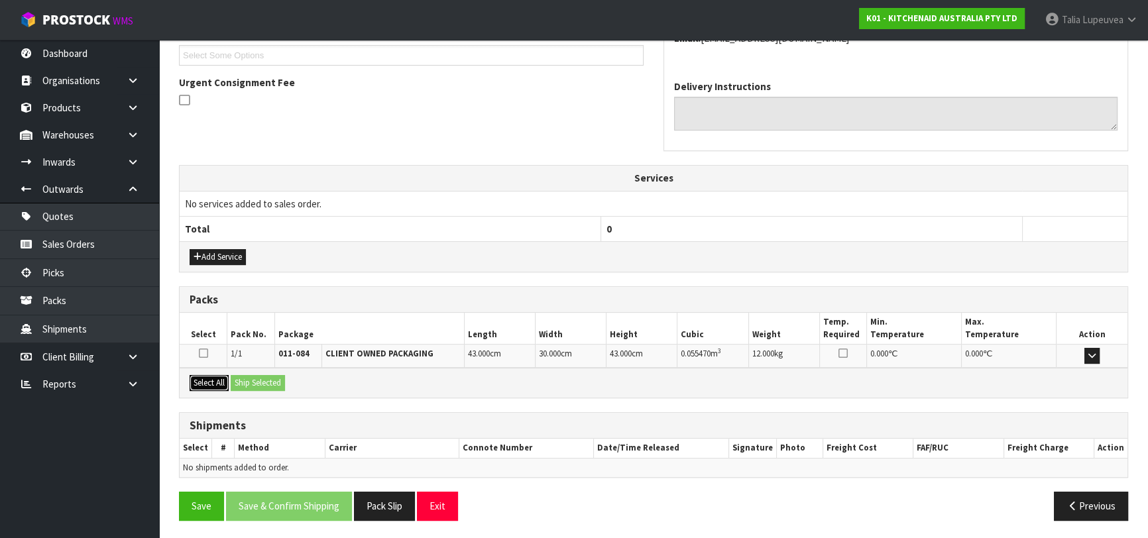
drag, startPoint x: 202, startPoint y: 382, endPoint x: 249, endPoint y: 377, distance: 46.7
click at [203, 381] on button "Select All" at bounding box center [209, 383] width 39 height 16
click at [253, 377] on button "Ship Selected" at bounding box center [258, 383] width 54 height 16
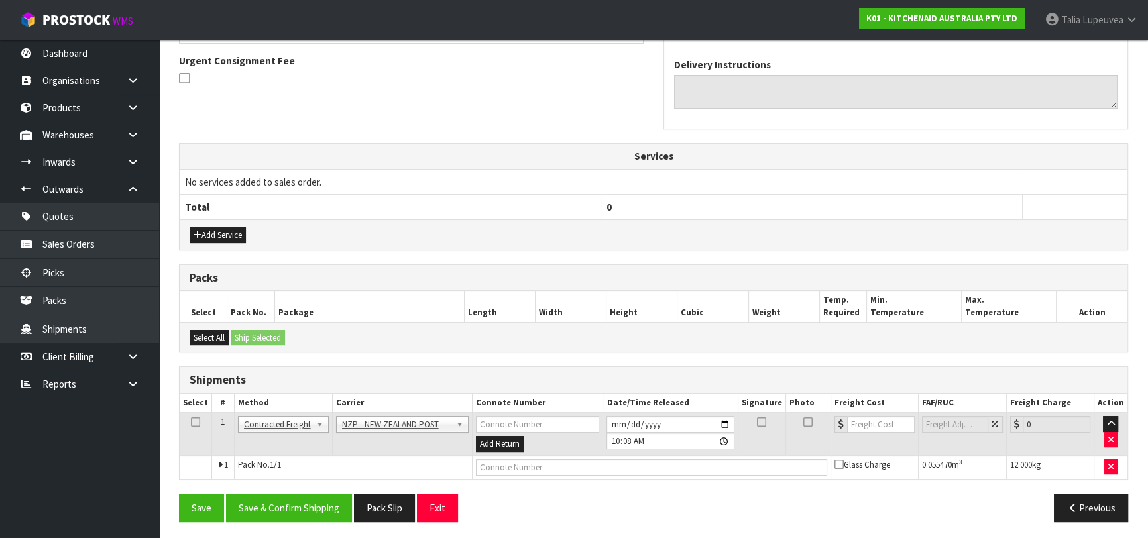
scroll to position [386, 0]
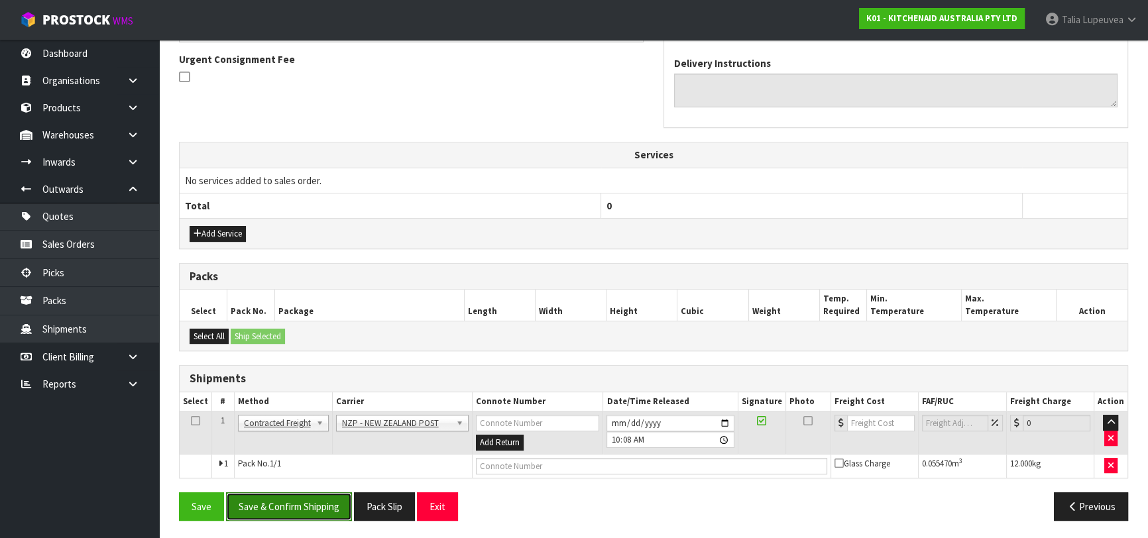
click at [314, 497] on button "Save & Confirm Shipping" at bounding box center [289, 507] width 126 height 29
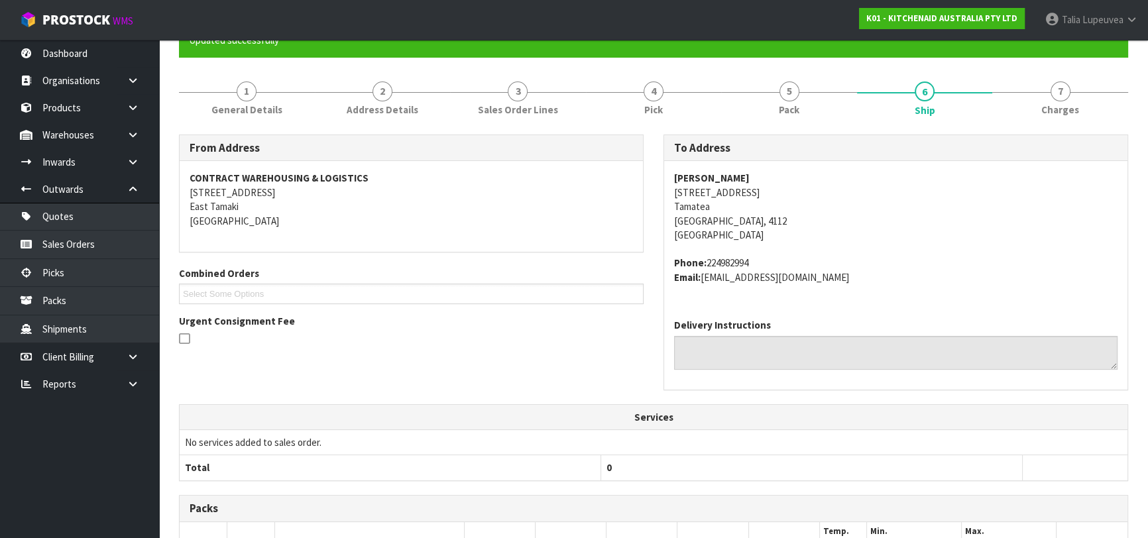
scroll to position [368, 0]
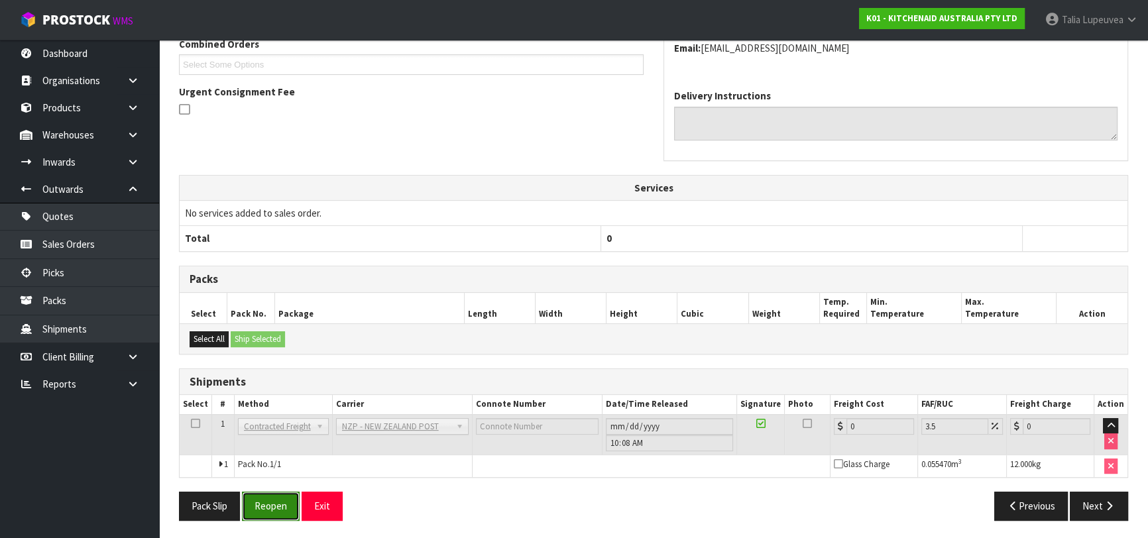
click at [274, 504] on button "Reopen" at bounding box center [271, 506] width 58 height 29
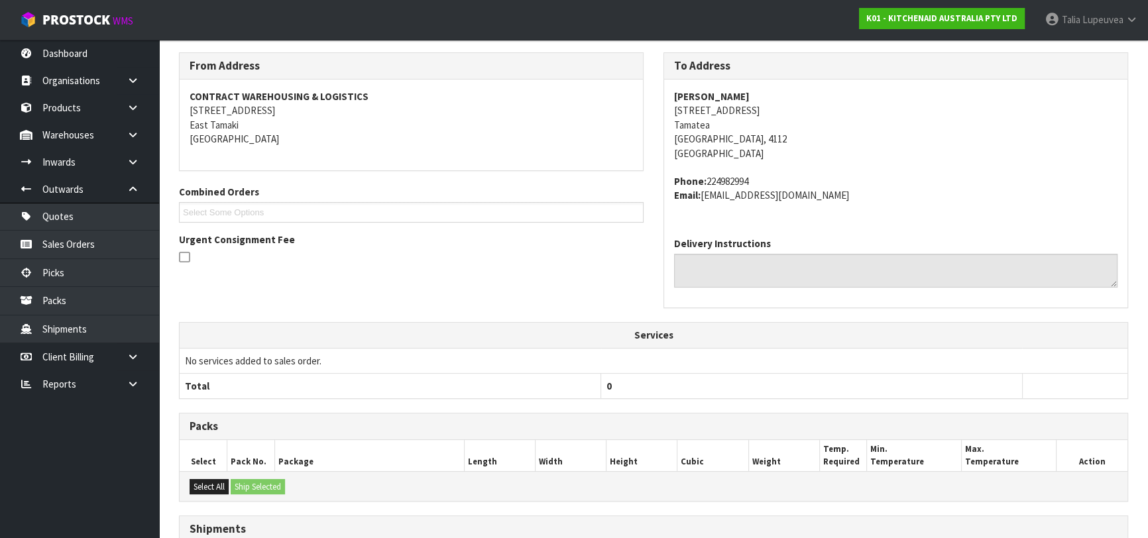
scroll to position [354, 0]
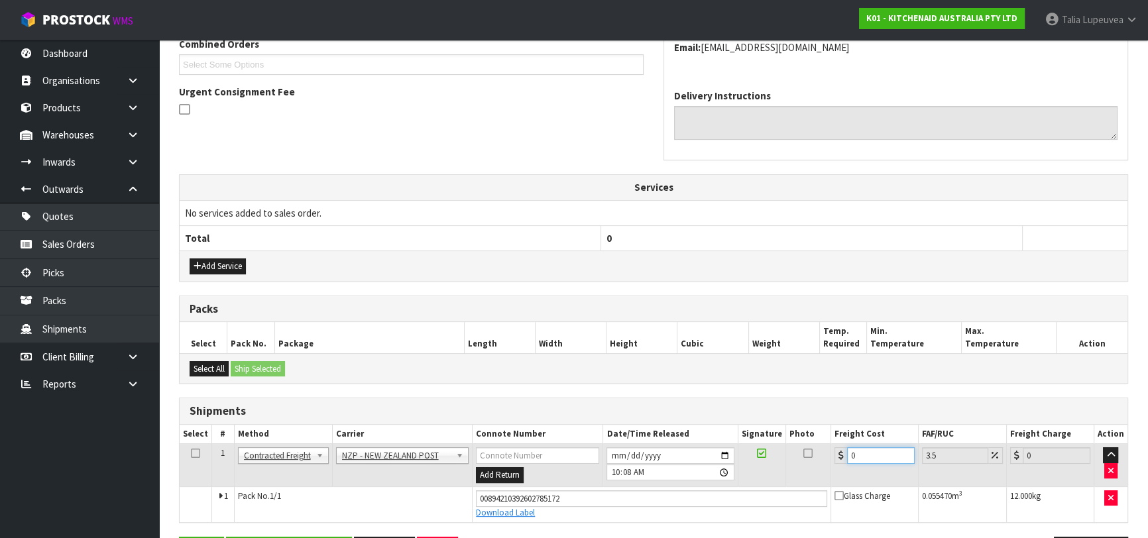
drag, startPoint x: 851, startPoint y: 455, endPoint x: 788, endPoint y: 471, distance: 64.3
click at [788, 471] on tr "1 Client Local Pickup Customer Local Pickup Company Freight Contracted Freight …" at bounding box center [654, 465] width 948 height 43
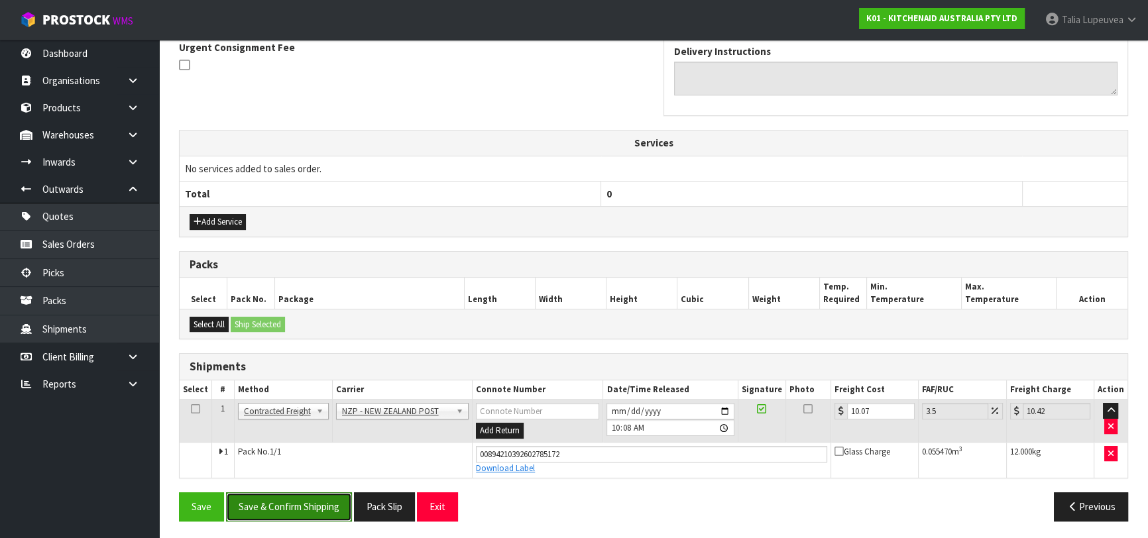
click at [284, 502] on button "Save & Confirm Shipping" at bounding box center [289, 507] width 126 height 29
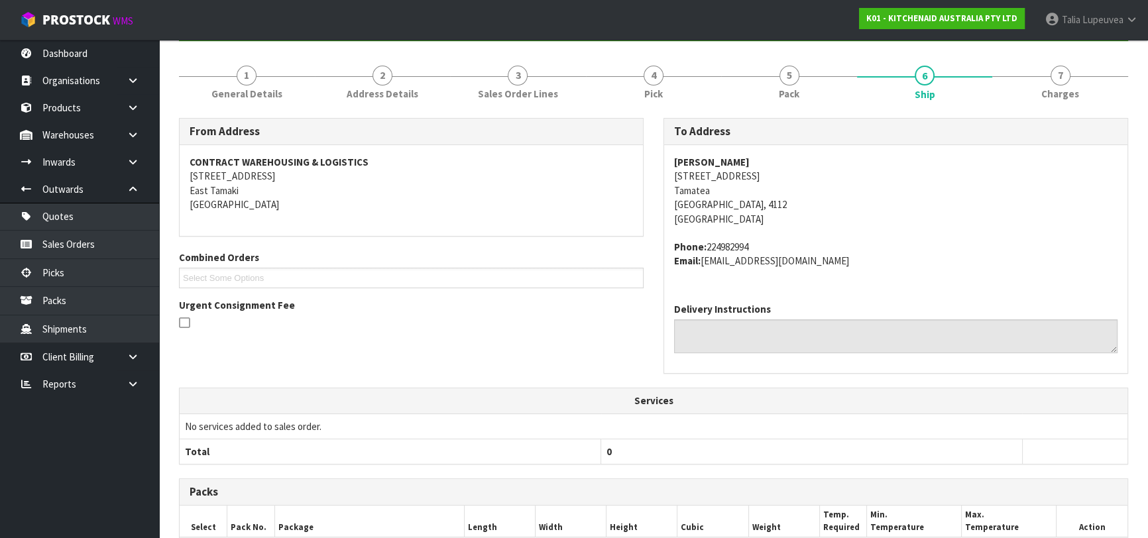
scroll to position [0, 0]
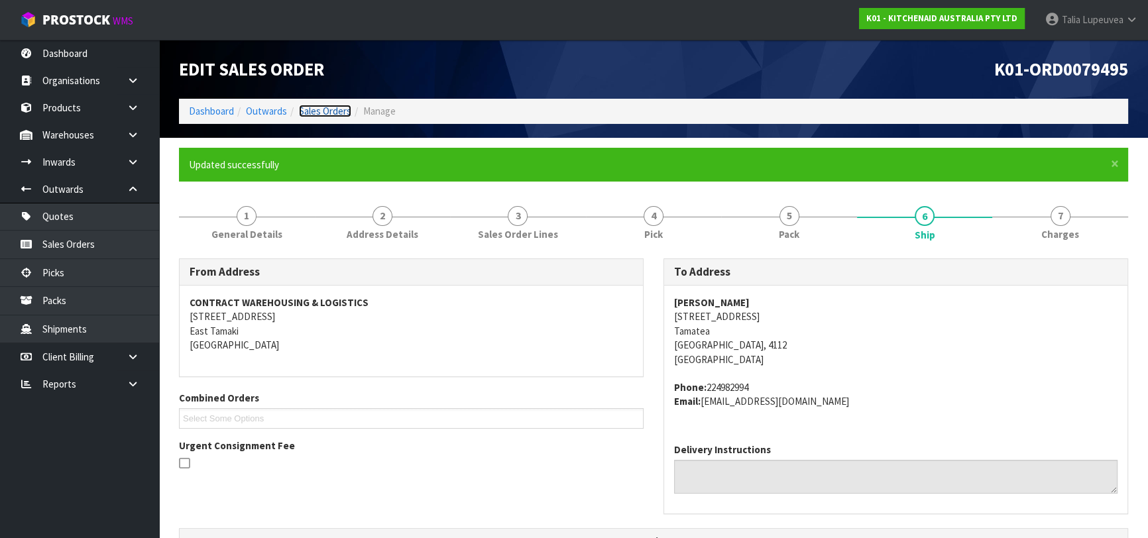
click at [317, 113] on link "Sales Orders" at bounding box center [325, 111] width 52 height 13
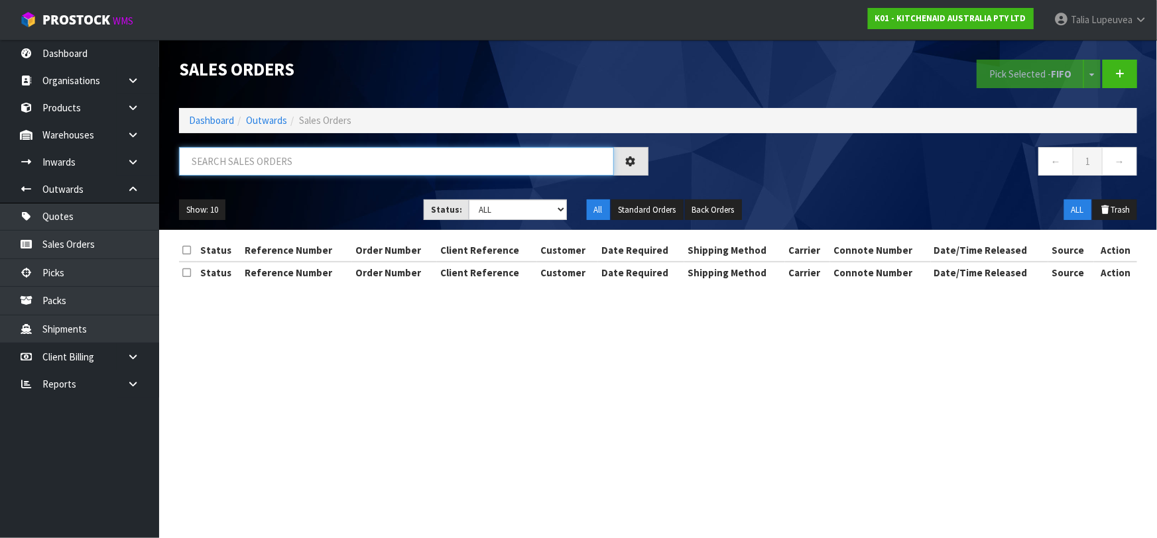
click at [306, 152] on input "text" at bounding box center [396, 161] width 435 height 29
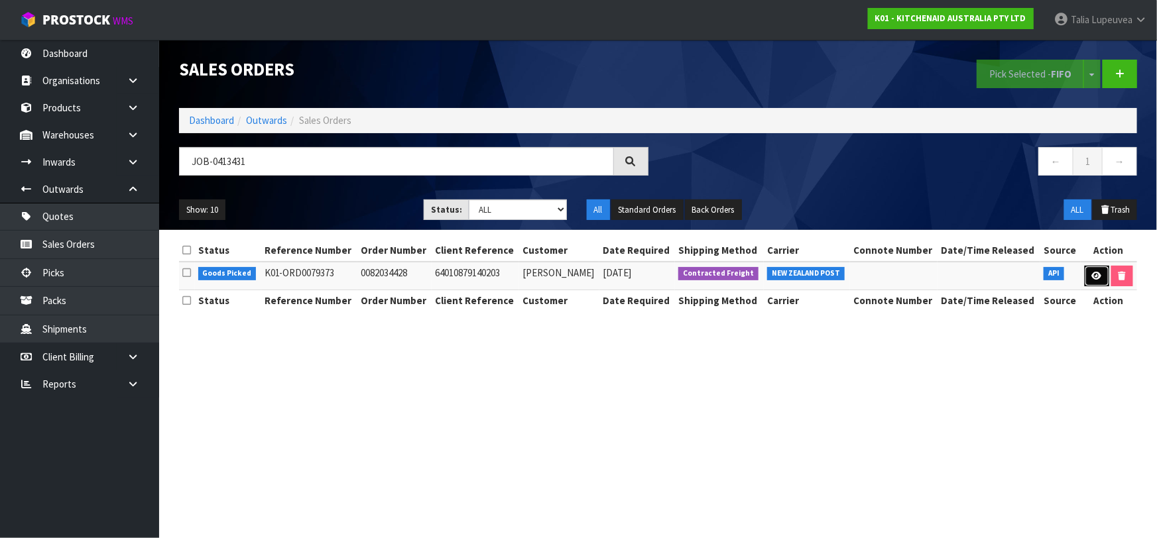
click at [1091, 267] on link at bounding box center [1097, 276] width 25 height 21
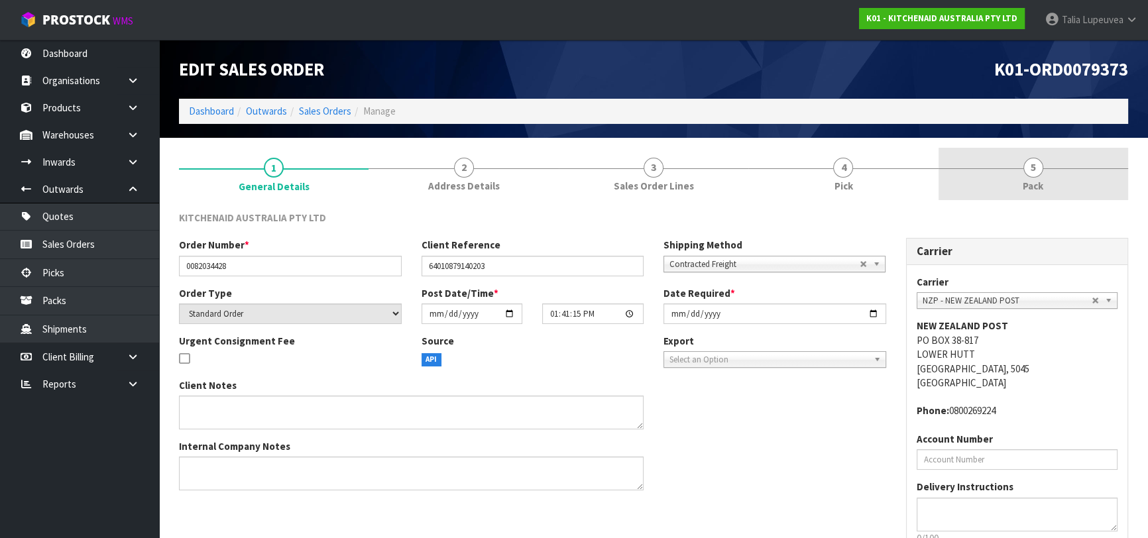
click at [1068, 179] on link "5 Pack" at bounding box center [1034, 174] width 190 height 52
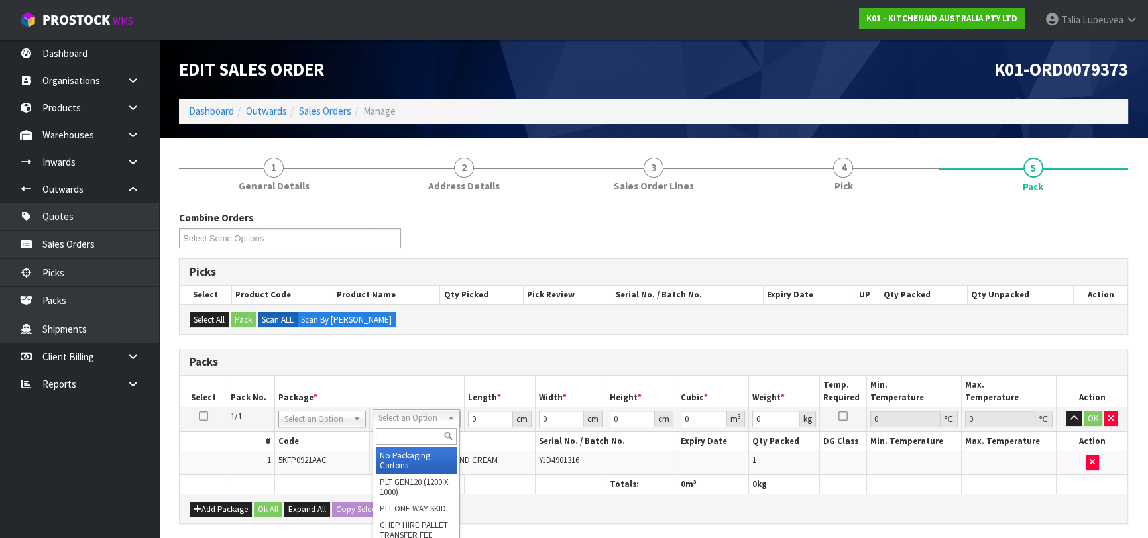
click at [436, 438] on input "text" at bounding box center [416, 436] width 81 height 17
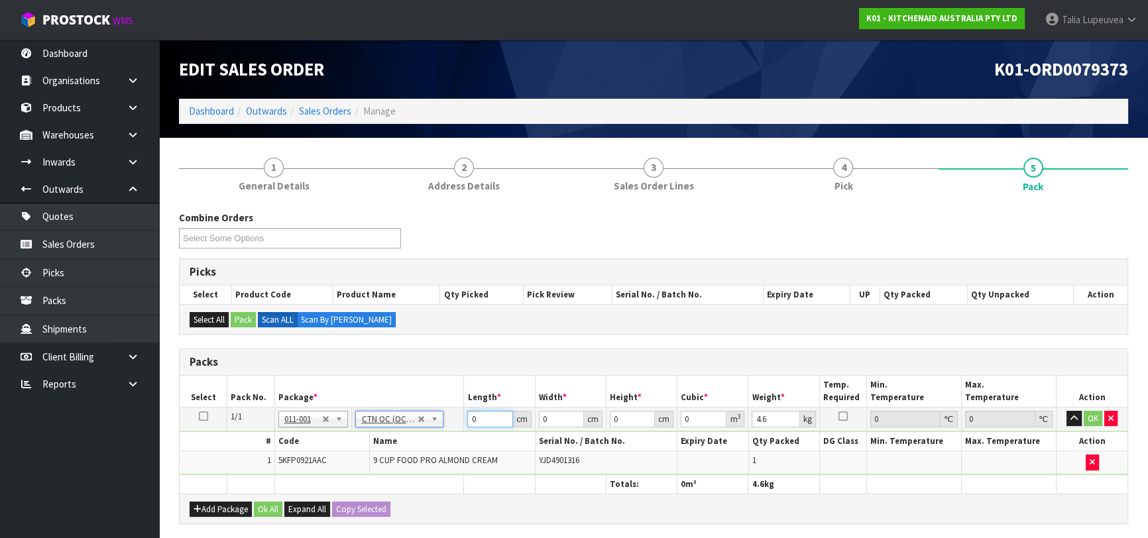
drag, startPoint x: 484, startPoint y: 417, endPoint x: 449, endPoint y: 428, distance: 36.9
click at [449, 428] on tr "1/1 NONE 007-001 007-002 007-004 007-009 007-013 007-014 007-015 007-017 007-01…" at bounding box center [654, 419] width 948 height 24
drag, startPoint x: 623, startPoint y: 418, endPoint x: 599, endPoint y: 426, distance: 25.4
click at [599, 426] on tr "1/1 NONE 007-001 007-002 007-004 007-009 007-013 007-014 007-015 007-017 007-01…" at bounding box center [654, 419] width 948 height 24
click at [1089, 411] on button "OK" at bounding box center [1093, 419] width 19 height 16
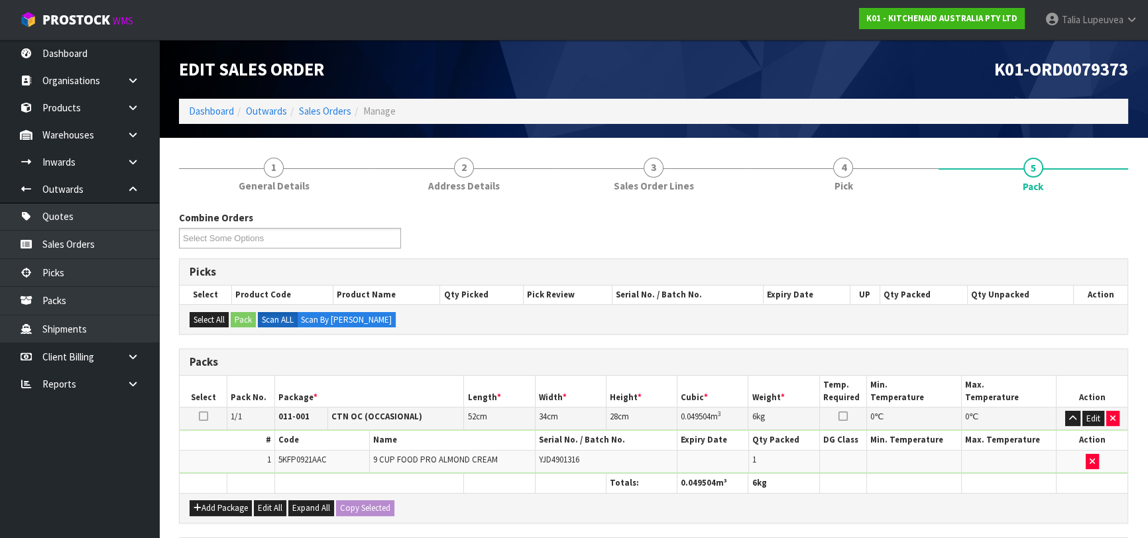
scroll to position [233, 0]
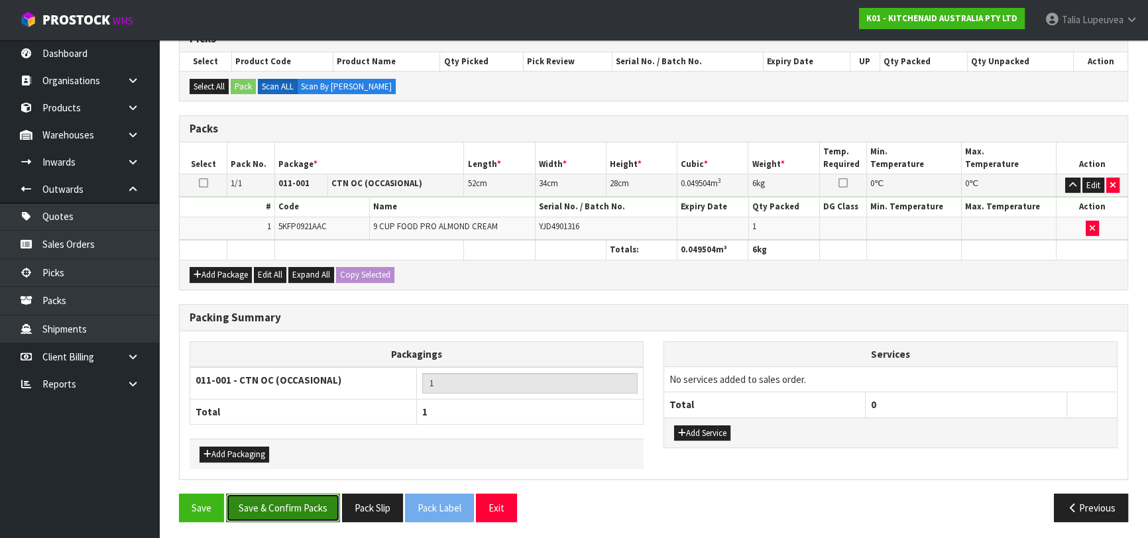
click at [311, 507] on button "Save & Confirm Packs" at bounding box center [283, 508] width 114 height 29
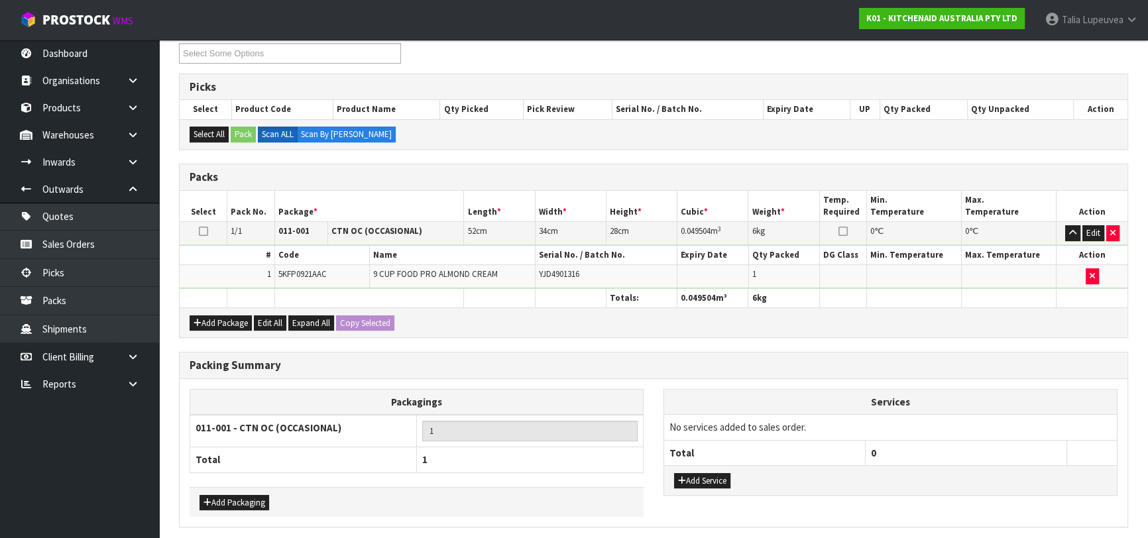
scroll to position [0, 0]
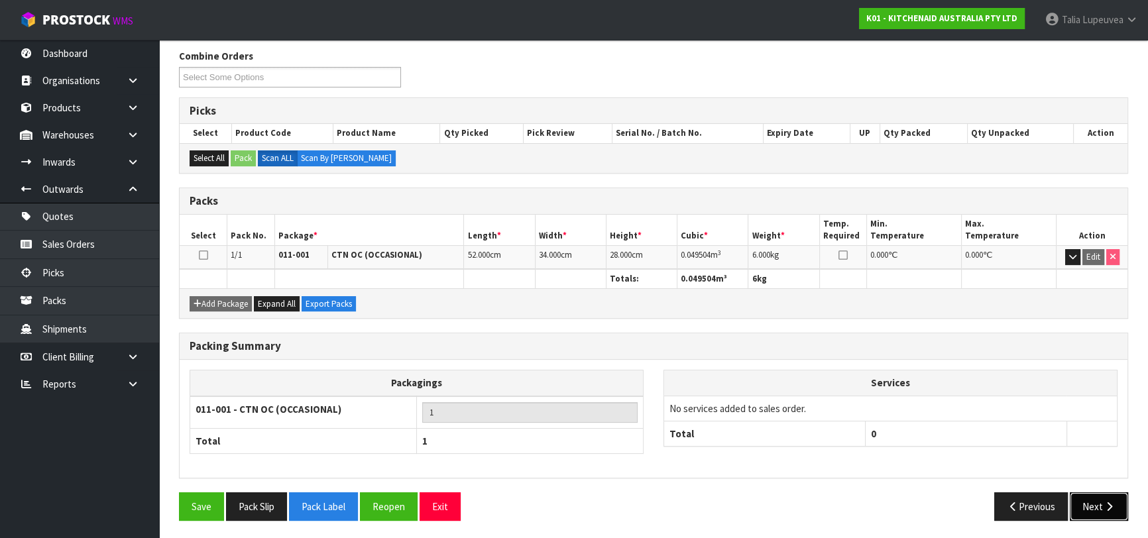
click at [1103, 506] on icon "button" at bounding box center [1109, 507] width 13 height 10
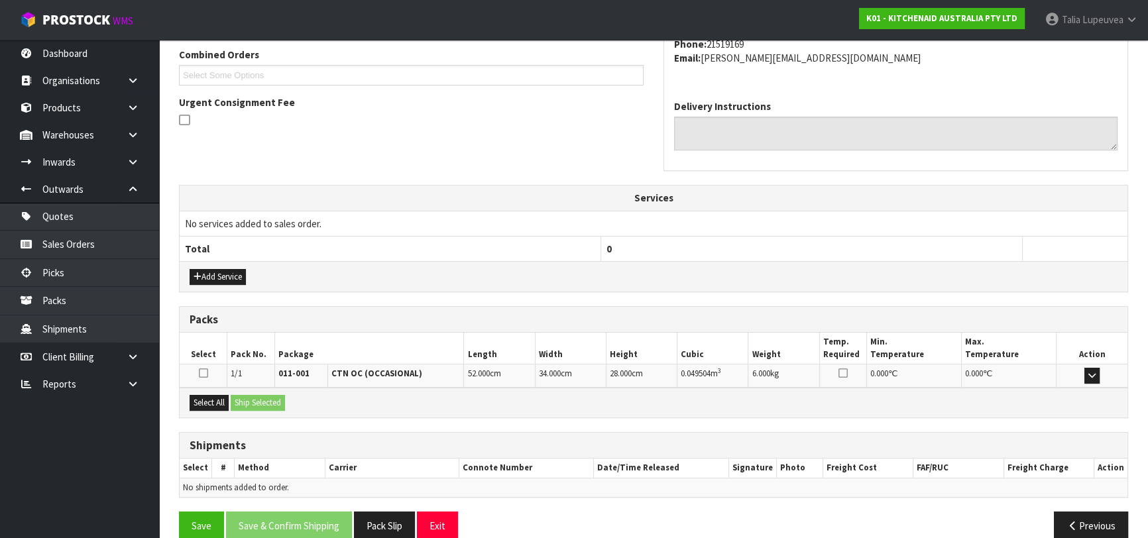
scroll to position [363, 0]
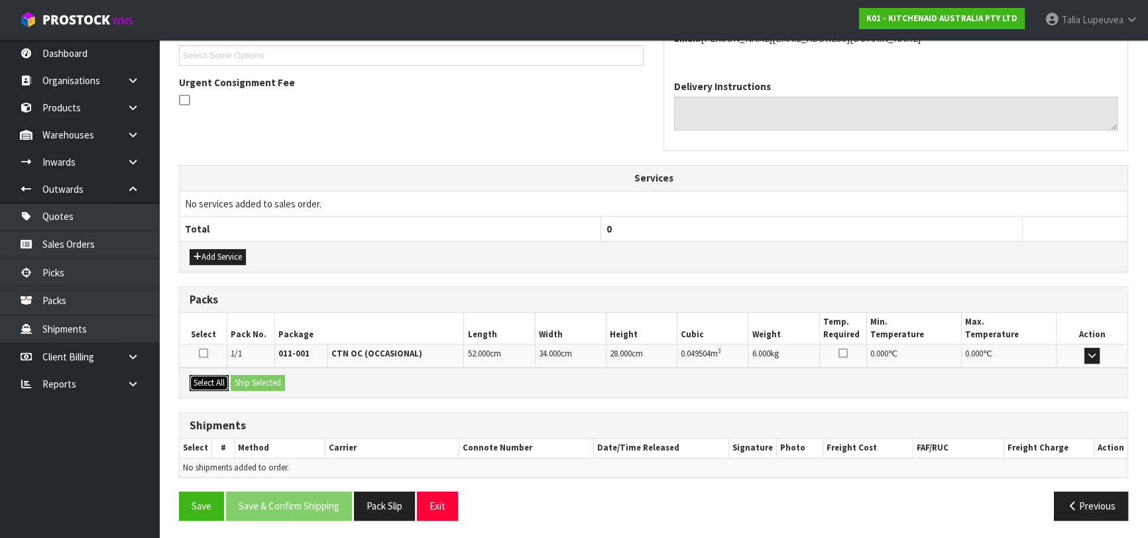
drag, startPoint x: 204, startPoint y: 379, endPoint x: 241, endPoint y: 375, distance: 37.3
click at [205, 379] on button "Select All" at bounding box center [209, 383] width 39 height 16
click at [245, 375] on button "Ship Selected" at bounding box center [258, 383] width 54 height 16
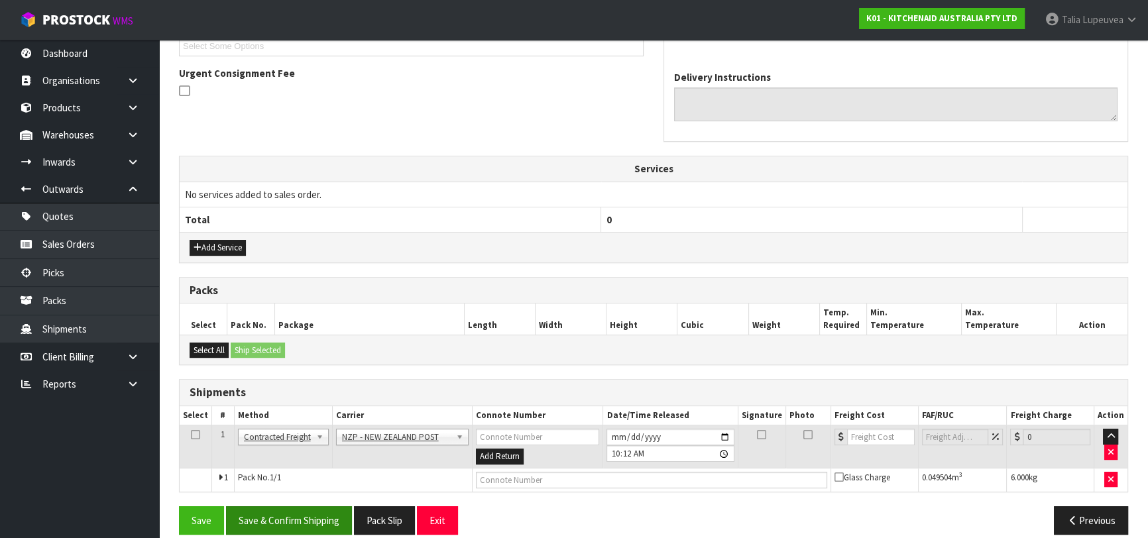
scroll to position [386, 0]
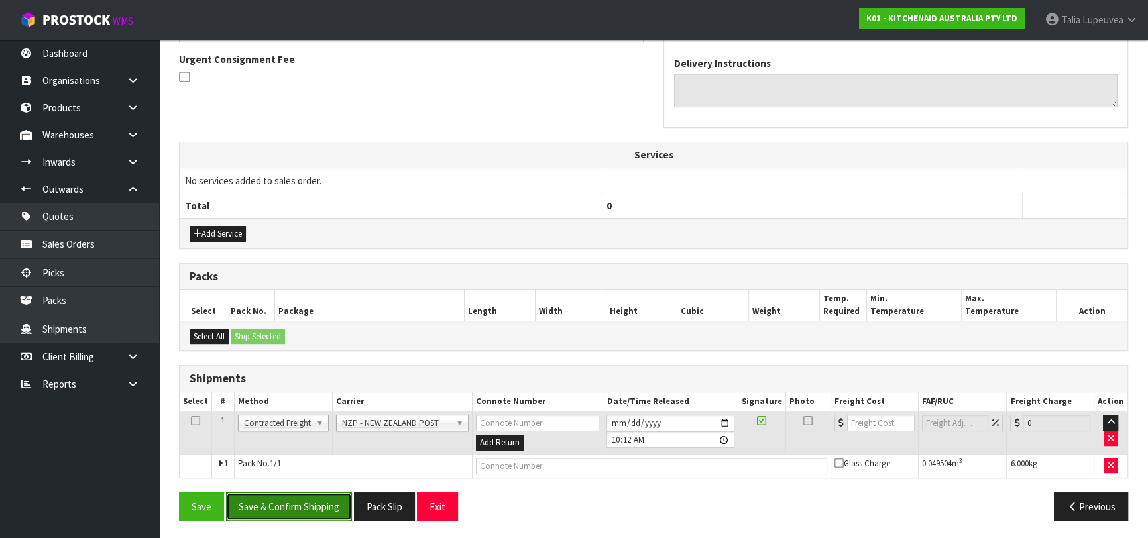
drag, startPoint x: 304, startPoint y: 502, endPoint x: 292, endPoint y: 499, distance: 12.2
click at [305, 501] on button "Save & Confirm Shipping" at bounding box center [289, 507] width 126 height 29
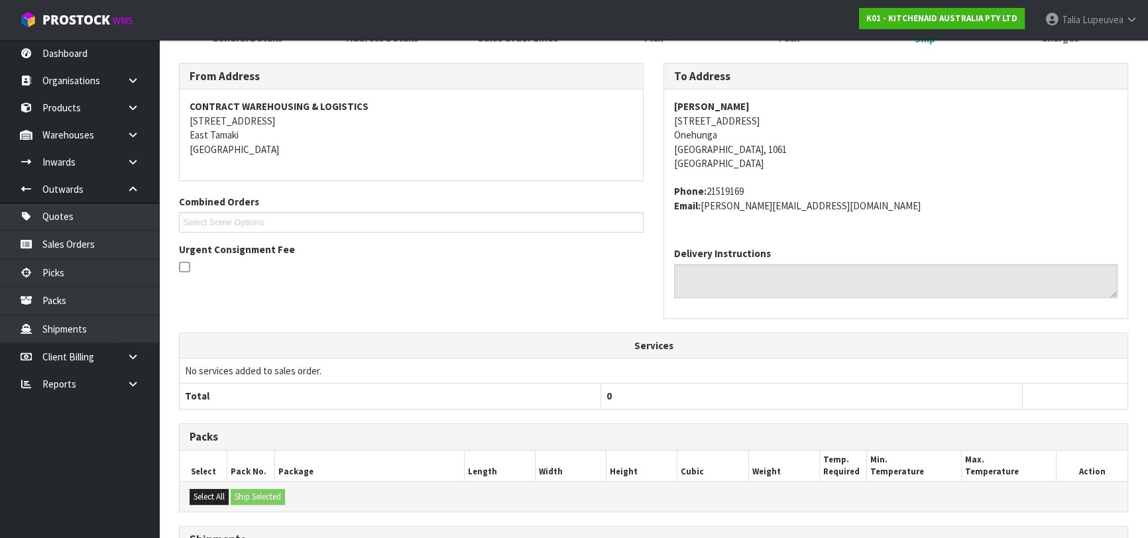
scroll to position [361, 0]
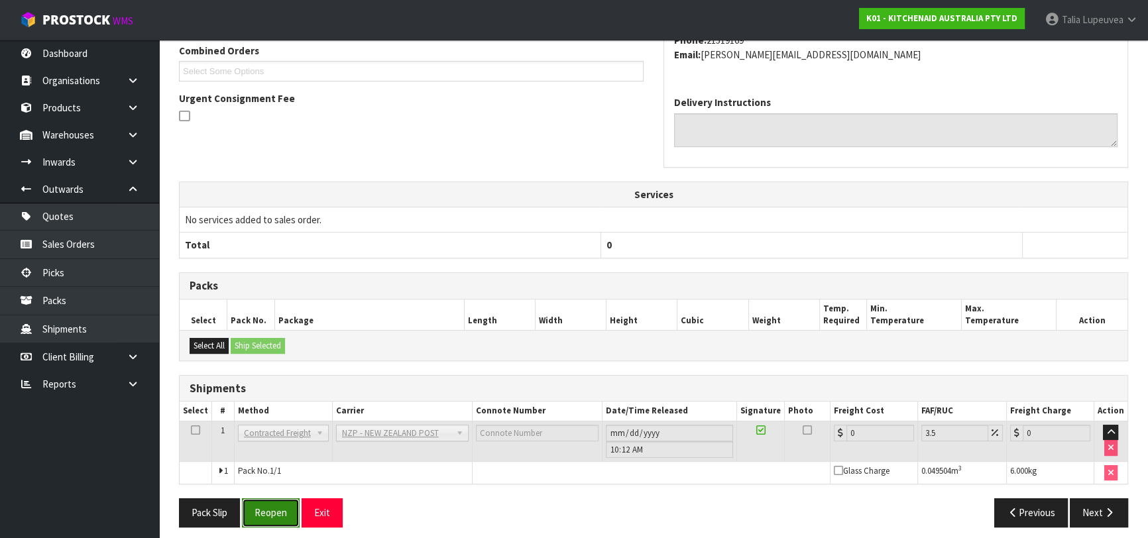
click at [263, 514] on button "Reopen" at bounding box center [271, 513] width 58 height 29
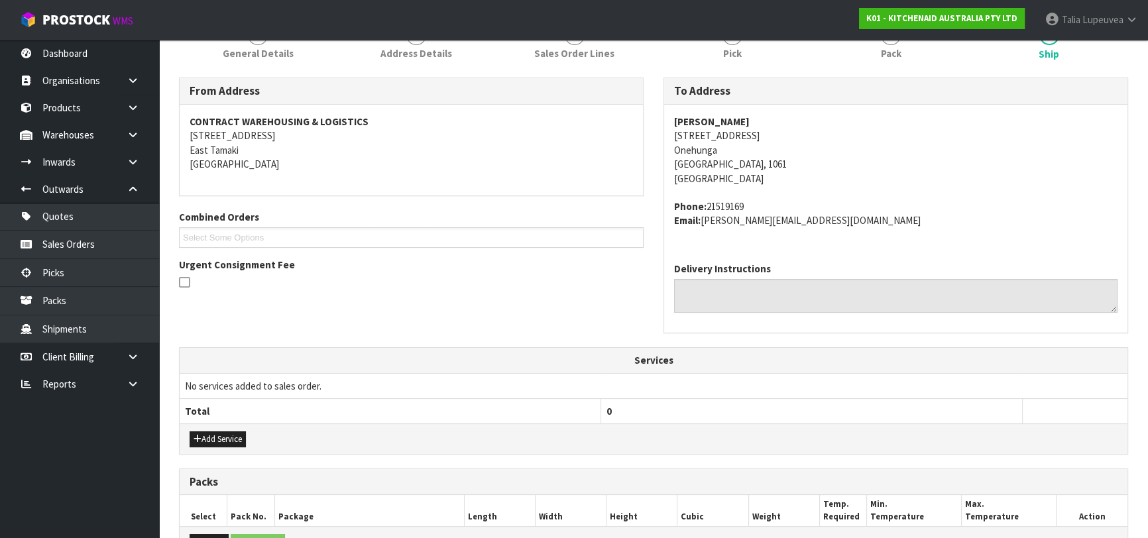
scroll to position [301, 0]
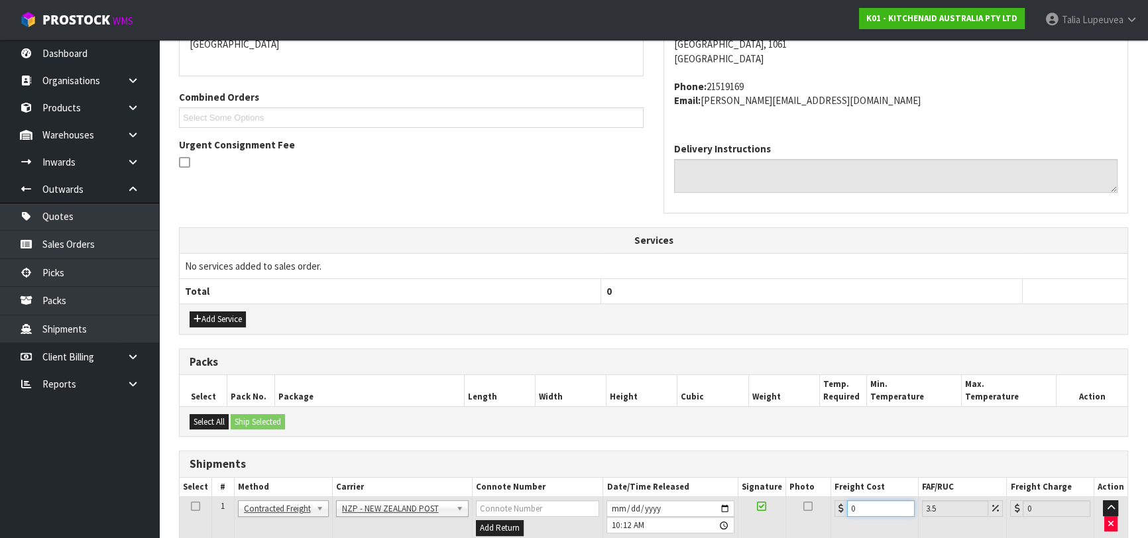
drag, startPoint x: 860, startPoint y: 506, endPoint x: 765, endPoint y: 493, distance: 95.7
click at [802, 522] on tr "1 Client Local Pickup Customer Local Pickup Company Freight Contracted Freight …" at bounding box center [654, 518] width 948 height 43
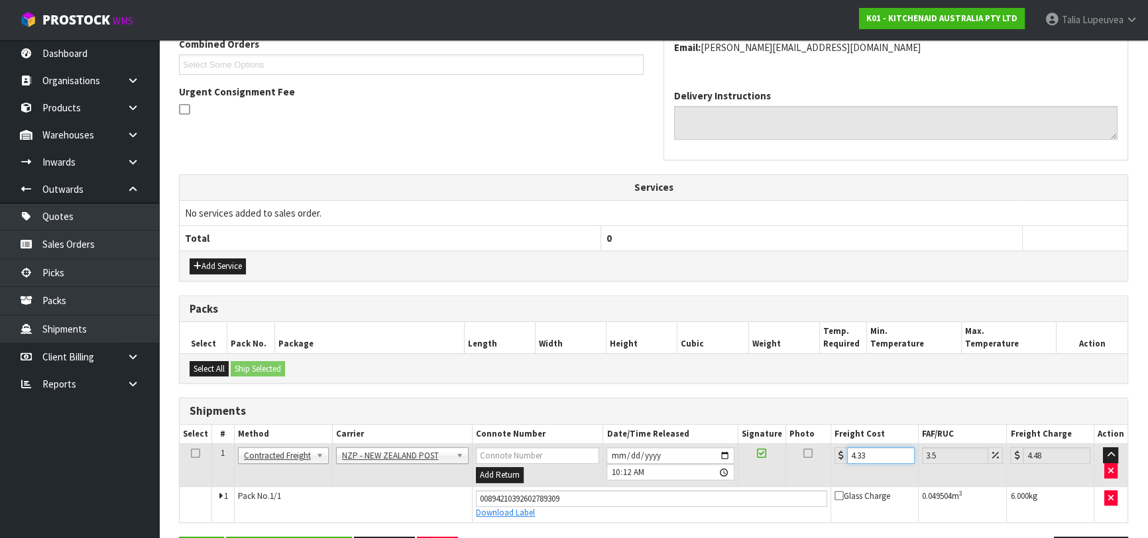
scroll to position [398, 0]
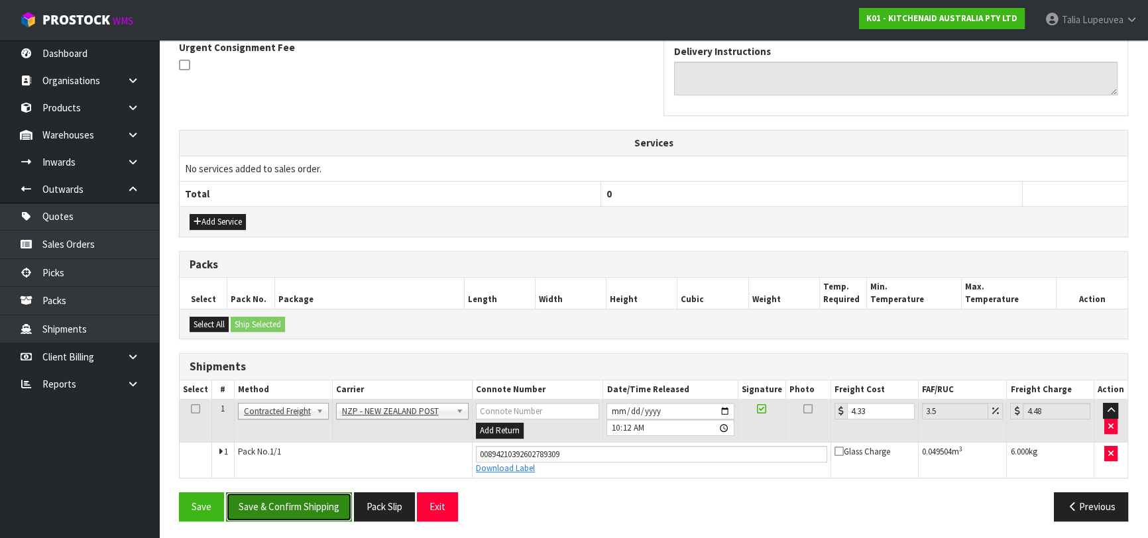
click at [319, 497] on button "Save & Confirm Shipping" at bounding box center [289, 507] width 126 height 29
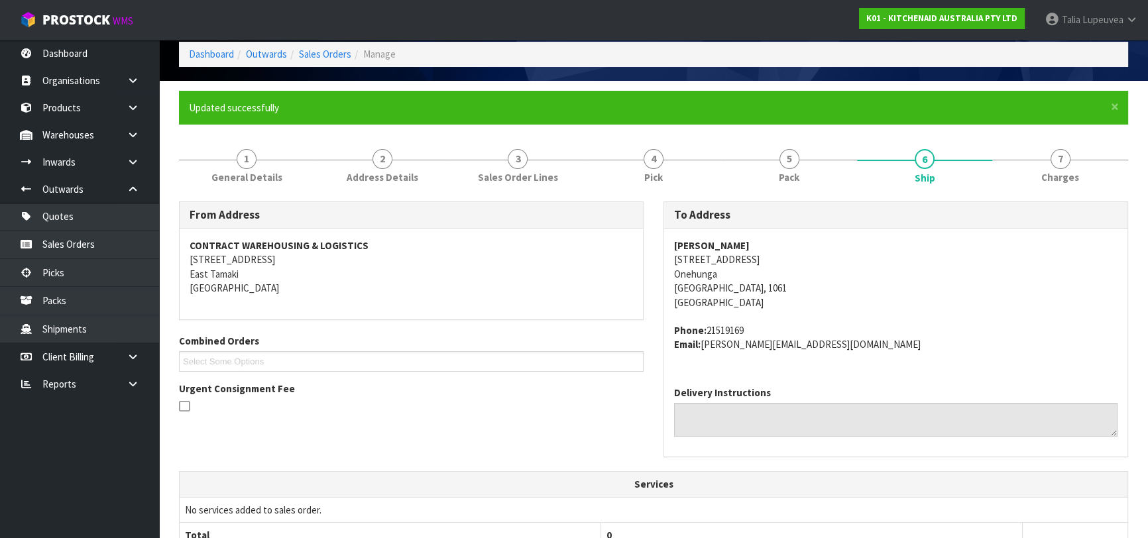
scroll to position [0, 0]
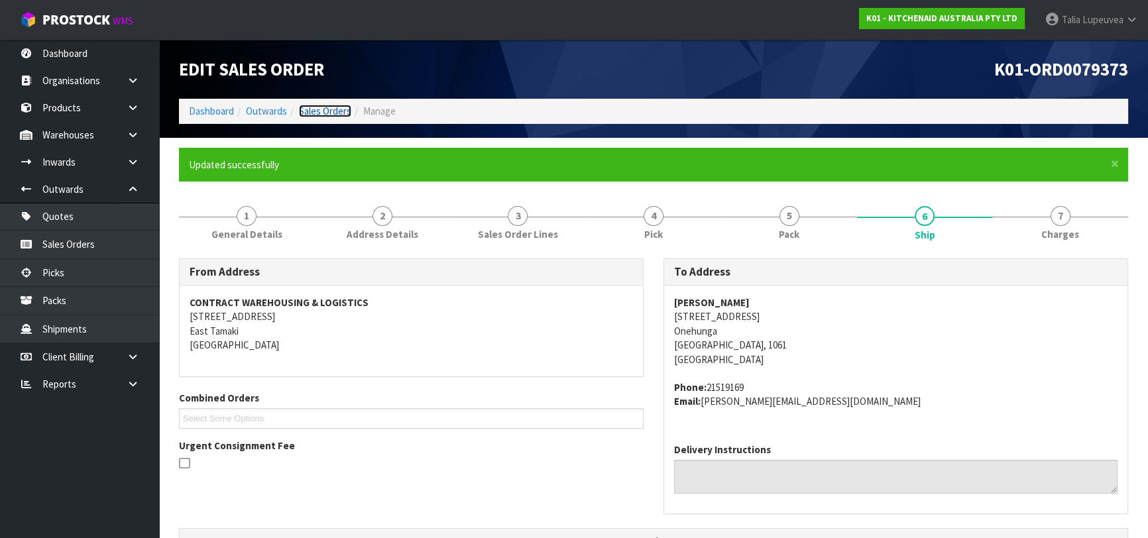
click at [311, 111] on link "Sales Orders" at bounding box center [325, 111] width 52 height 13
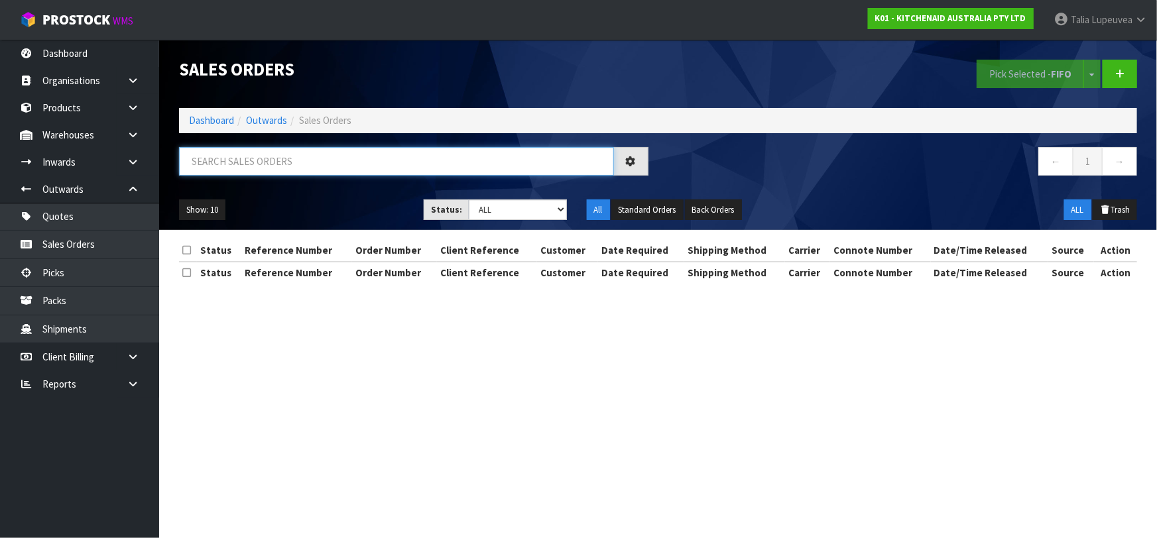
click at [349, 159] on input "text" at bounding box center [396, 161] width 435 height 29
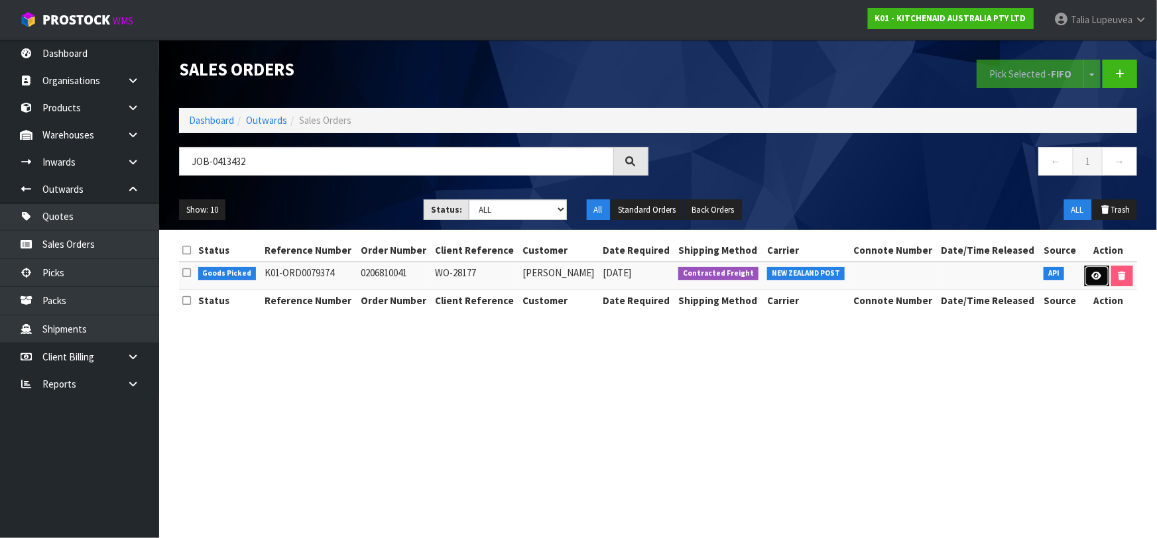
click at [1089, 272] on link at bounding box center [1097, 276] width 25 height 21
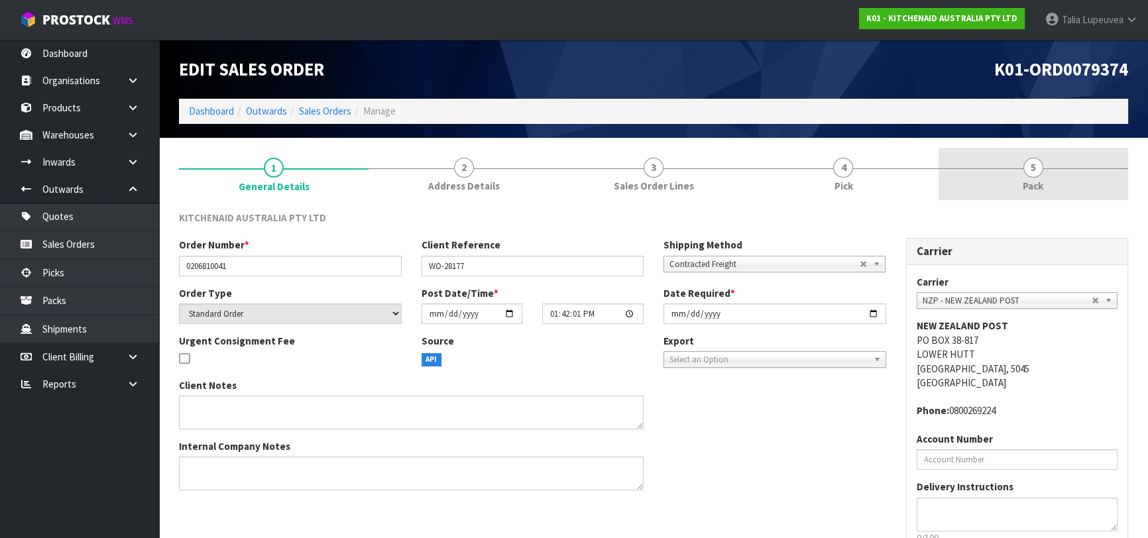
click at [1063, 178] on link "5 Pack" at bounding box center [1034, 174] width 190 height 52
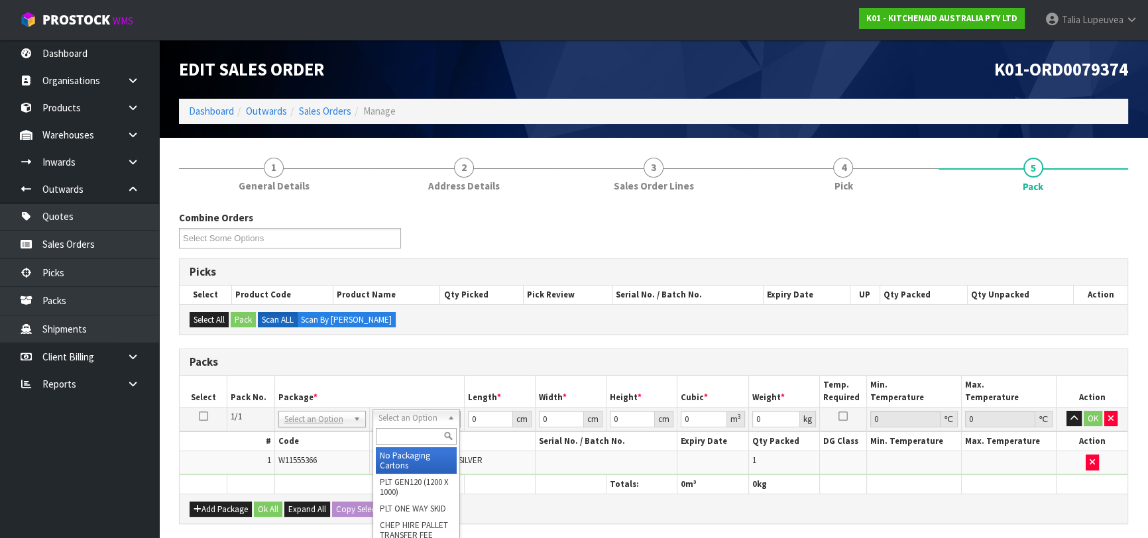
click at [404, 434] on input "text" at bounding box center [416, 436] width 81 height 17
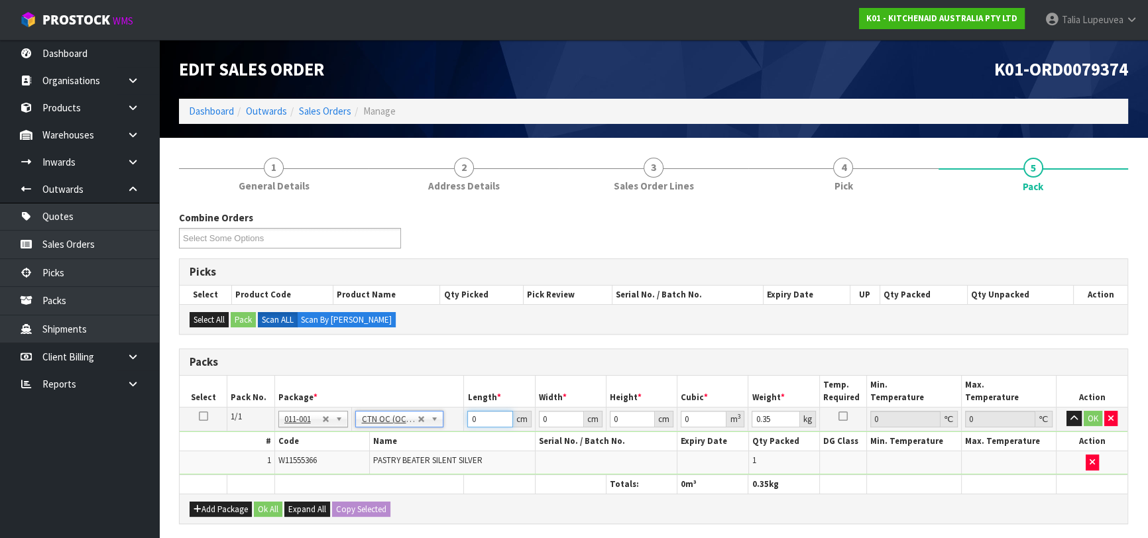
drag, startPoint x: 483, startPoint y: 420, endPoint x: 450, endPoint y: 421, distance: 32.5
click at [450, 421] on tr "1/1 NONE 007-001 007-002 007-004 007-009 007-013 007-014 007-015 007-017 007-01…" at bounding box center [654, 419] width 948 height 24
click at [1093, 414] on button "OK" at bounding box center [1093, 419] width 19 height 16
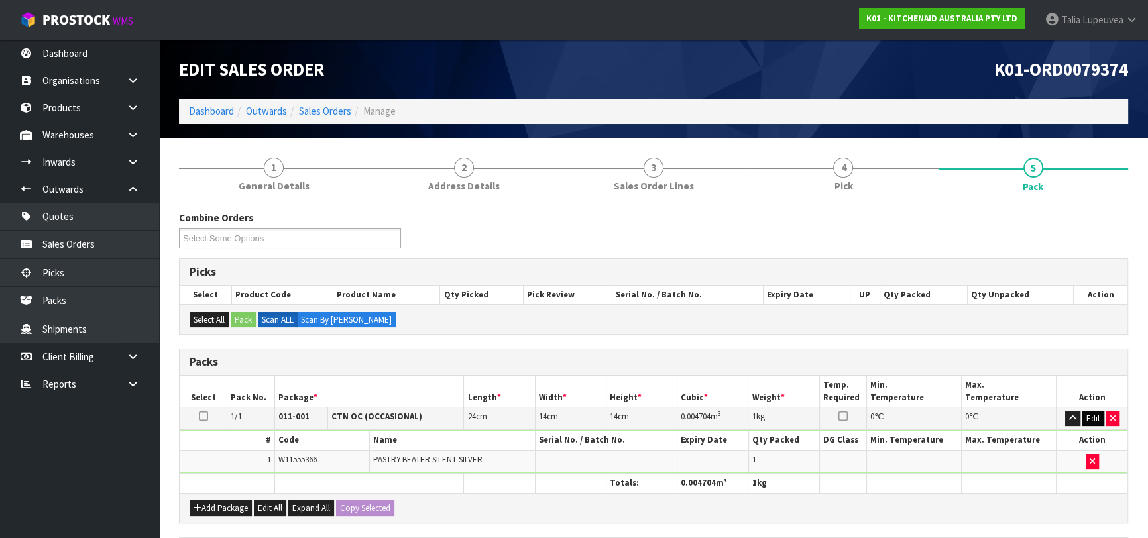
scroll to position [233, 0]
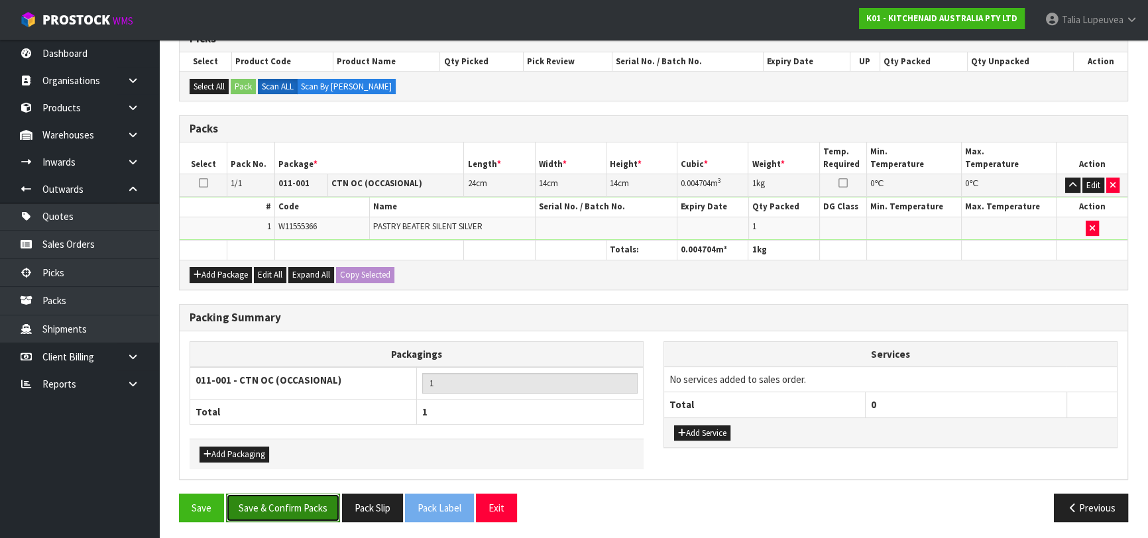
click at [335, 497] on button "Save & Confirm Packs" at bounding box center [283, 508] width 114 height 29
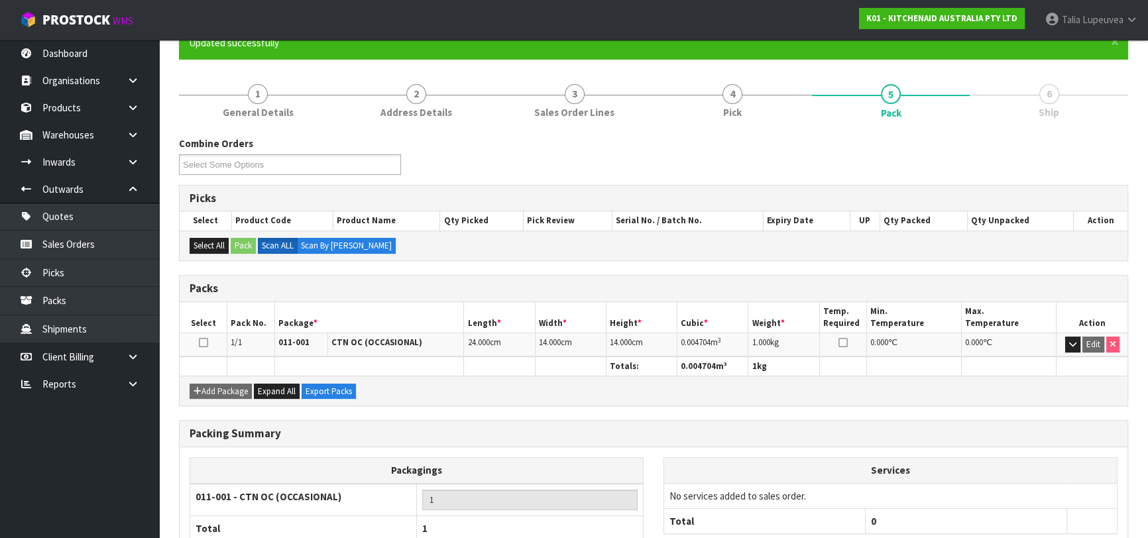
scroll to position [209, 0]
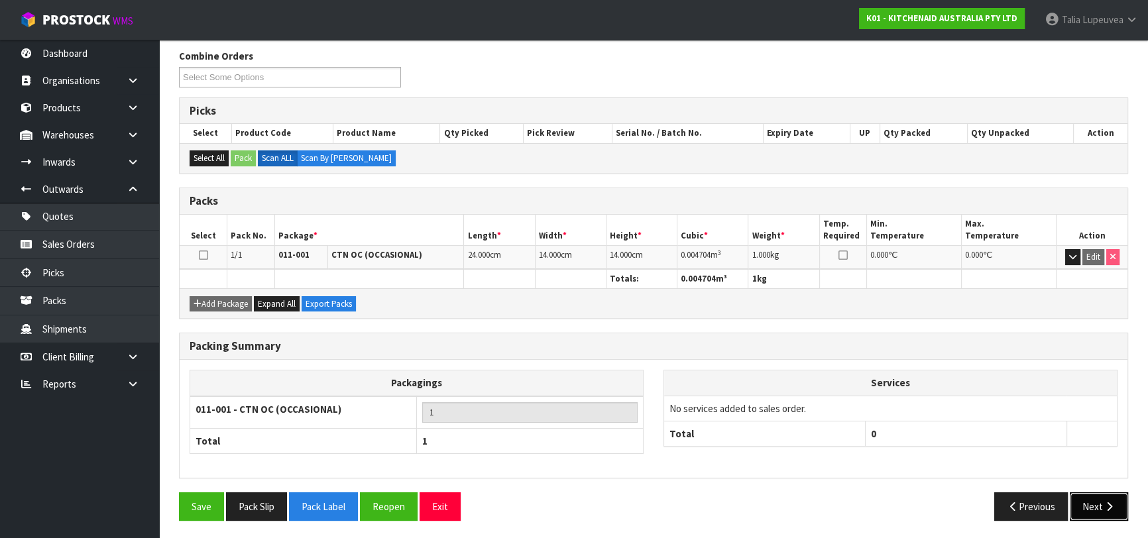
click at [1099, 499] on button "Next" at bounding box center [1099, 507] width 58 height 29
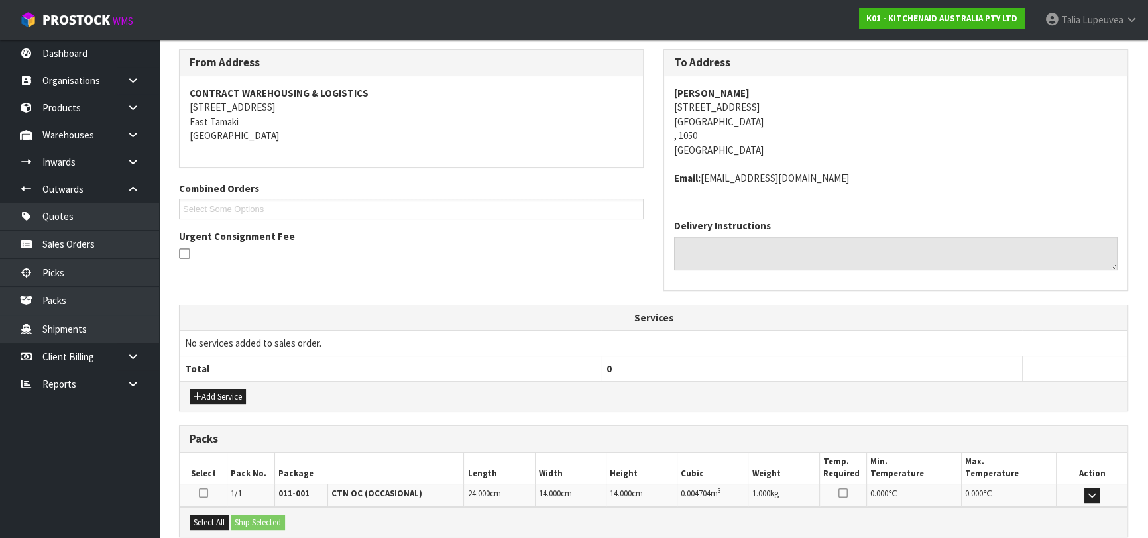
scroll to position [349, 0]
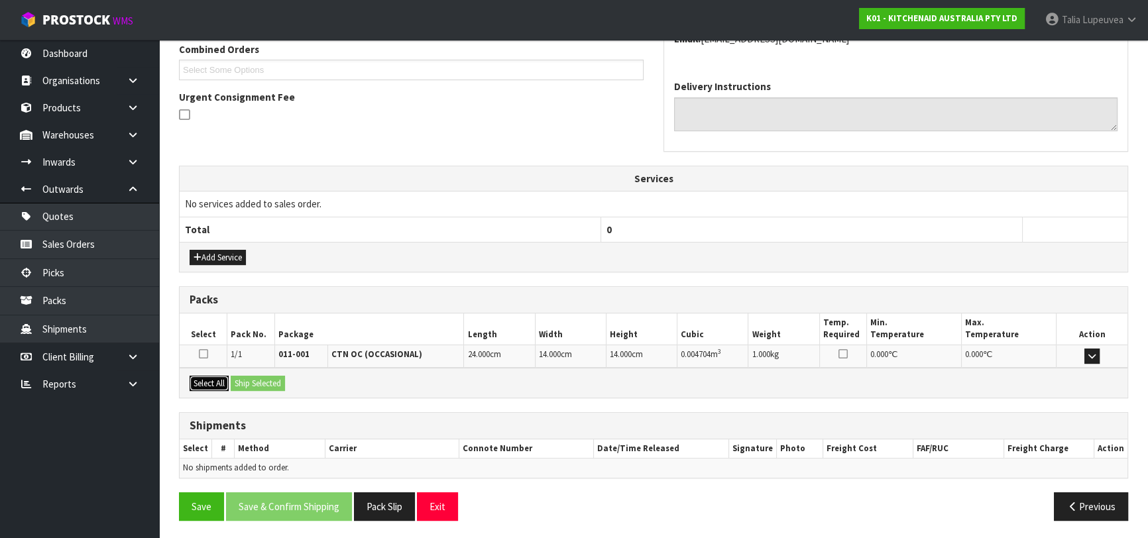
drag, startPoint x: 193, startPoint y: 377, endPoint x: 215, endPoint y: 381, distance: 22.9
click at [194, 377] on button "Select All" at bounding box center [209, 384] width 39 height 16
click at [263, 384] on button "Ship Selected" at bounding box center [258, 384] width 54 height 16
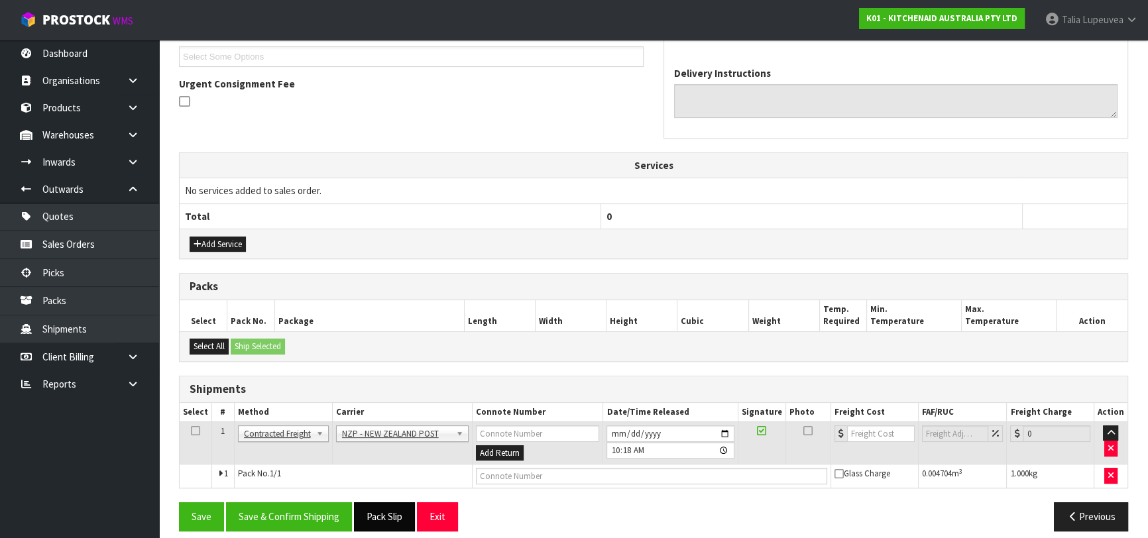
scroll to position [373, 0]
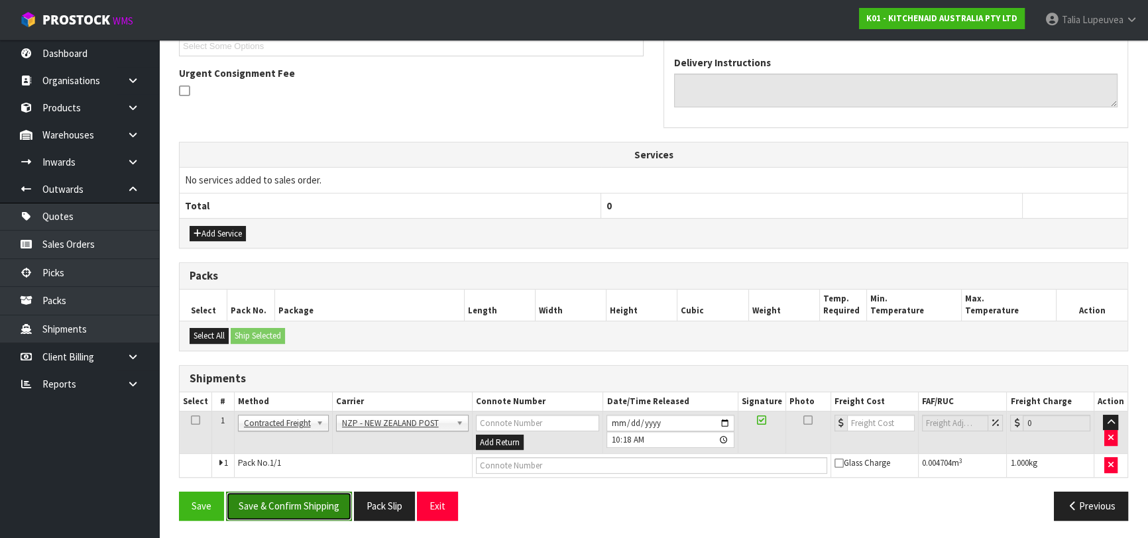
click at [329, 500] on button "Save & Confirm Shipping" at bounding box center [289, 506] width 126 height 29
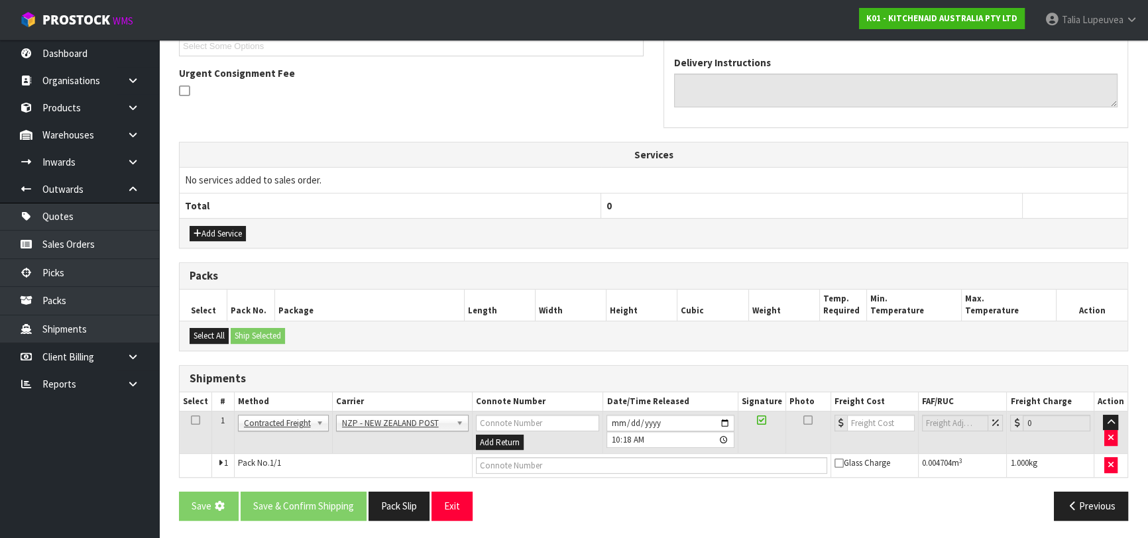
scroll to position [0, 0]
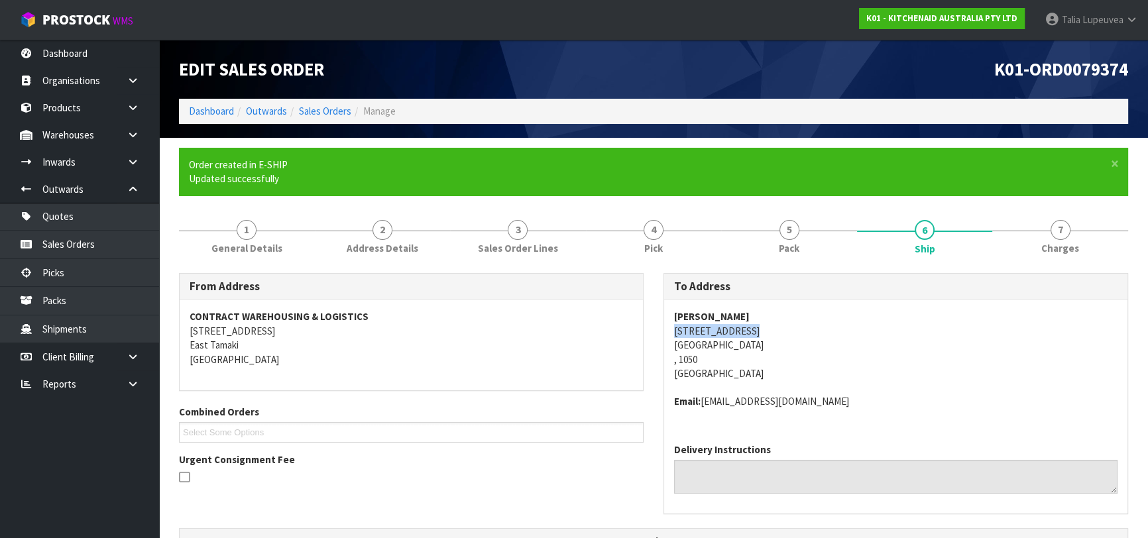
drag, startPoint x: 666, startPoint y: 329, endPoint x: 749, endPoint y: 335, distance: 83.8
click at [749, 335] on div "[PERSON_NAME][GEOGRAPHIC_DATA][STREET_ADDRESS] Email: [EMAIL_ADDRESS][DOMAIN_NA…" at bounding box center [895, 366] width 463 height 133
copy address "[STREET_ADDRESS]"
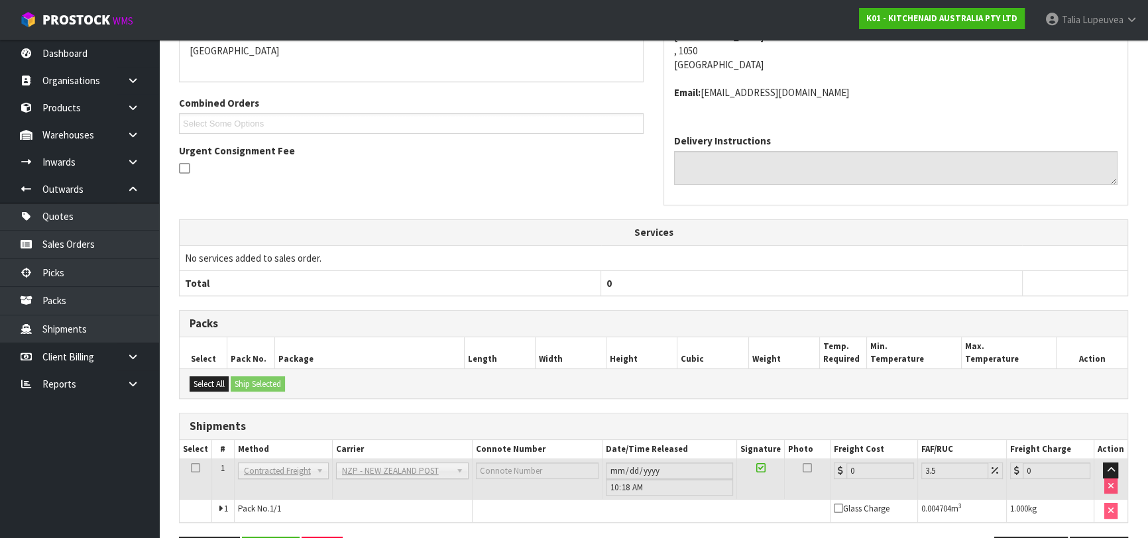
scroll to position [354, 0]
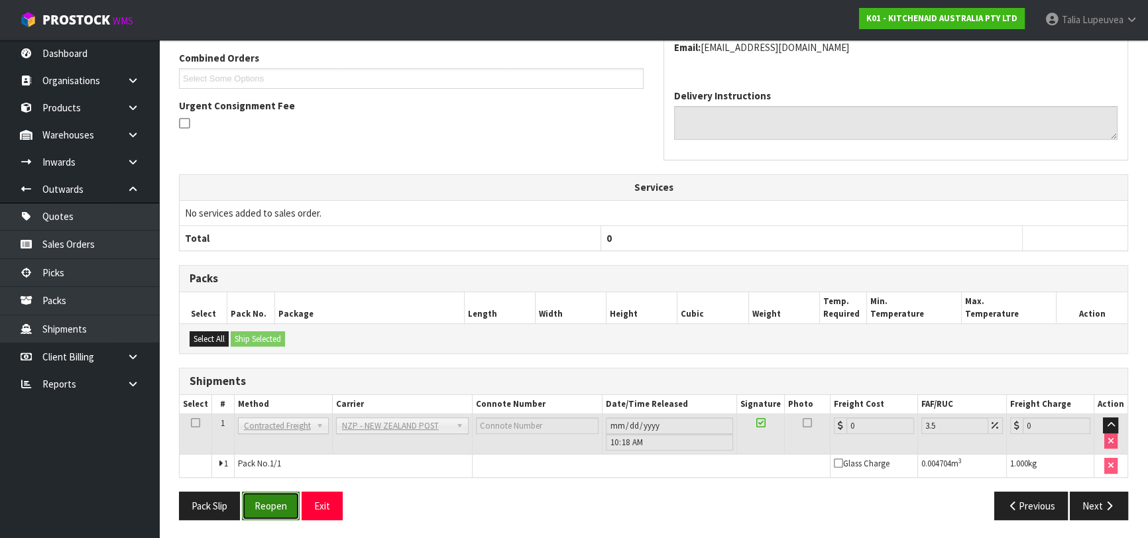
click at [289, 504] on button "Reopen" at bounding box center [271, 506] width 58 height 29
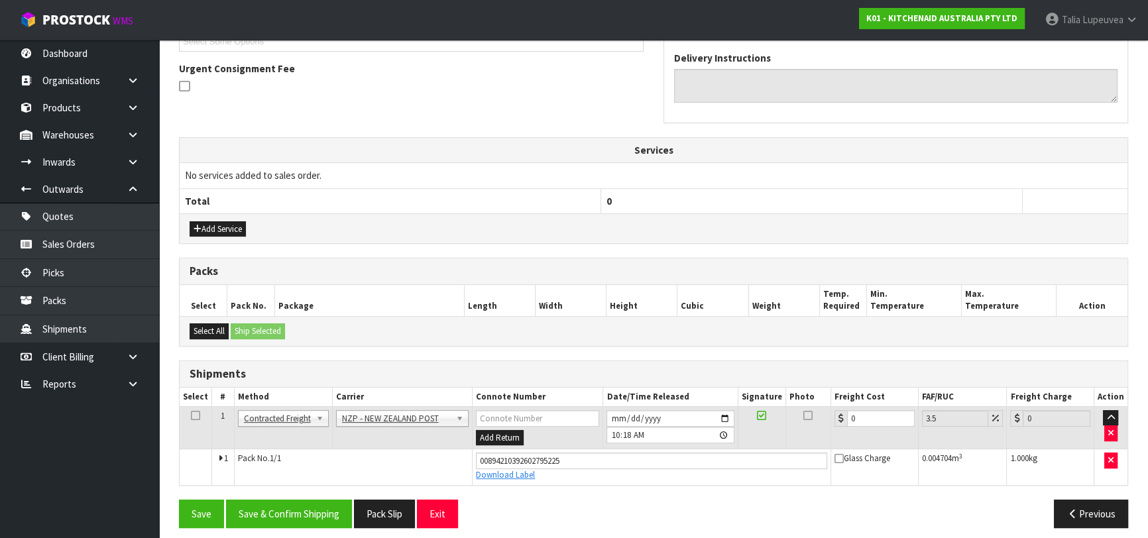
scroll to position [385, 0]
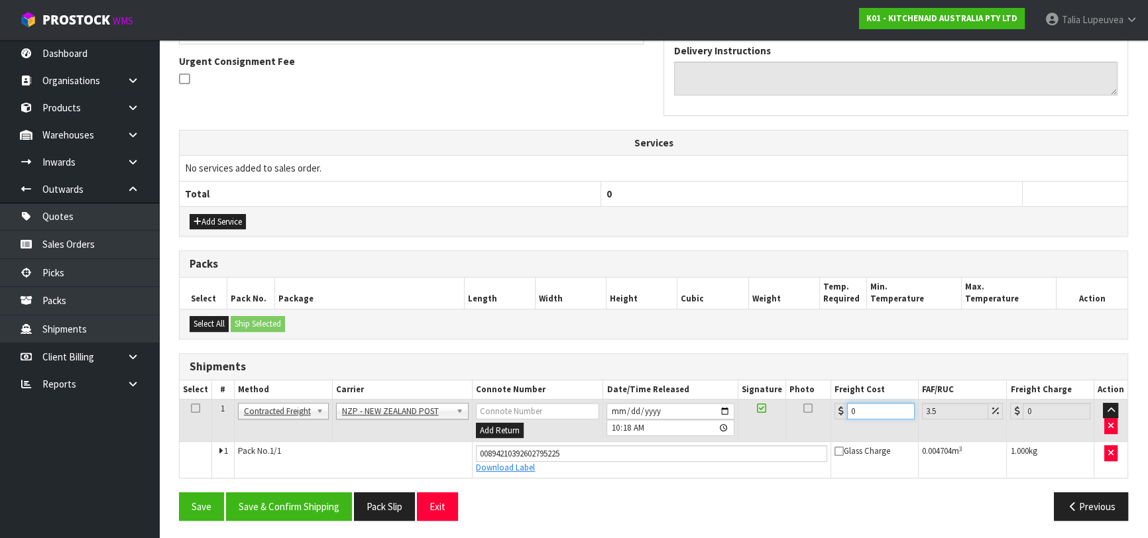
drag, startPoint x: 853, startPoint y: 417, endPoint x: 763, endPoint y: 433, distance: 90.9
click at [763, 433] on tr "1 Client Local Pickup Customer Local Pickup Company Freight Contracted Freight …" at bounding box center [654, 420] width 948 height 43
click at [251, 512] on button "Save & Confirm Shipping" at bounding box center [289, 507] width 126 height 29
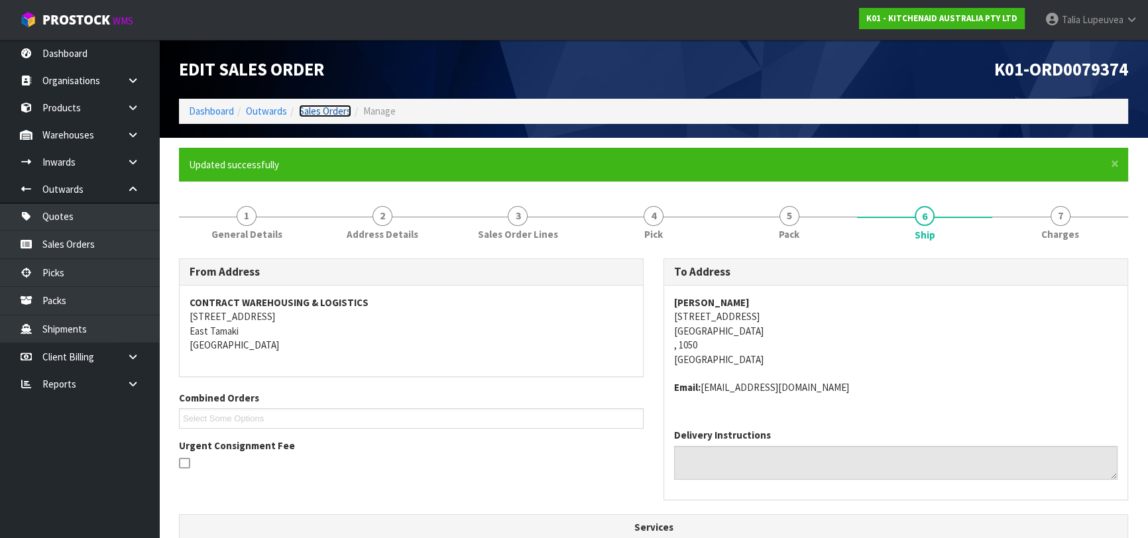
click at [335, 111] on link "Sales Orders" at bounding box center [325, 111] width 52 height 13
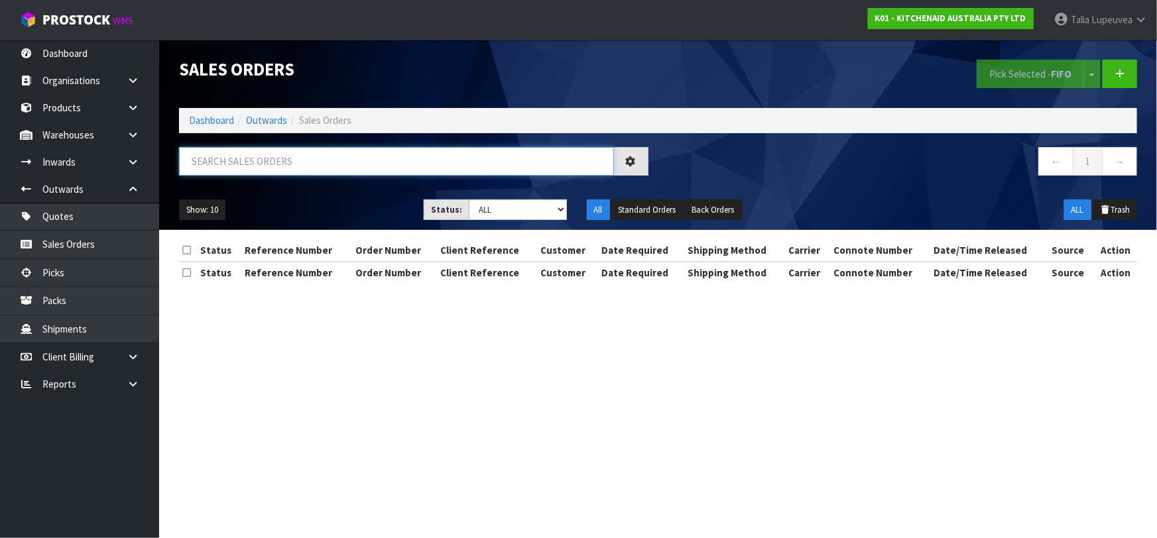
click at [353, 162] on input "text" at bounding box center [396, 161] width 435 height 29
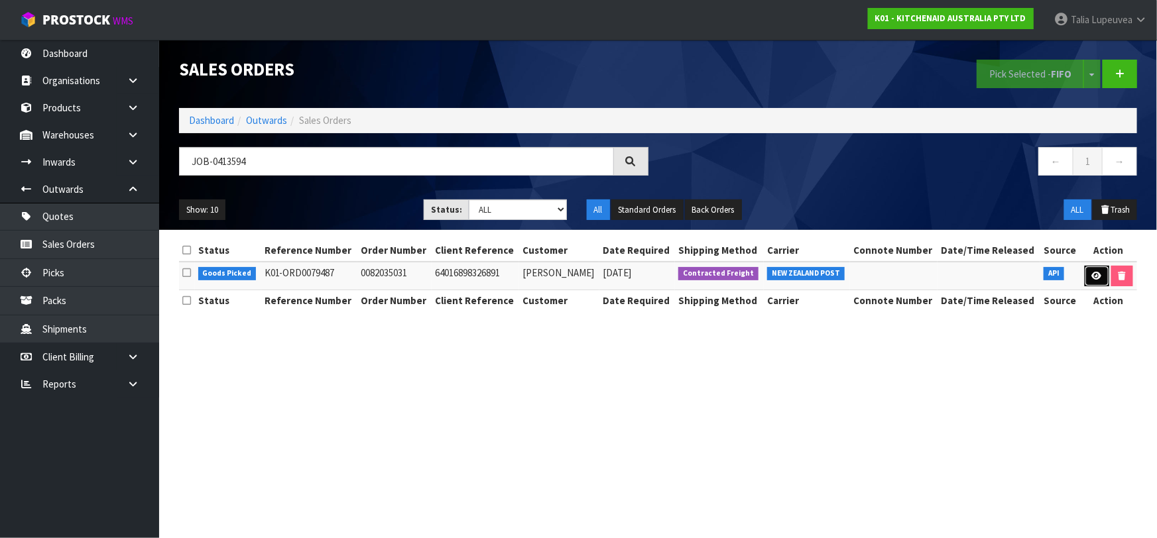
click at [1089, 275] on link at bounding box center [1097, 276] width 25 height 21
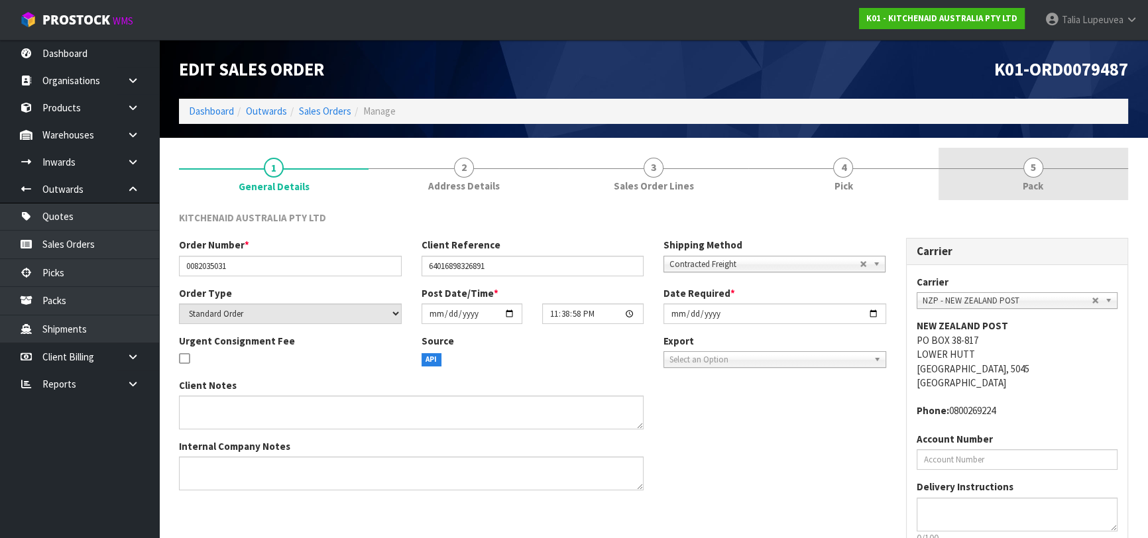
click at [1035, 186] on span "Pack" at bounding box center [1033, 186] width 21 height 14
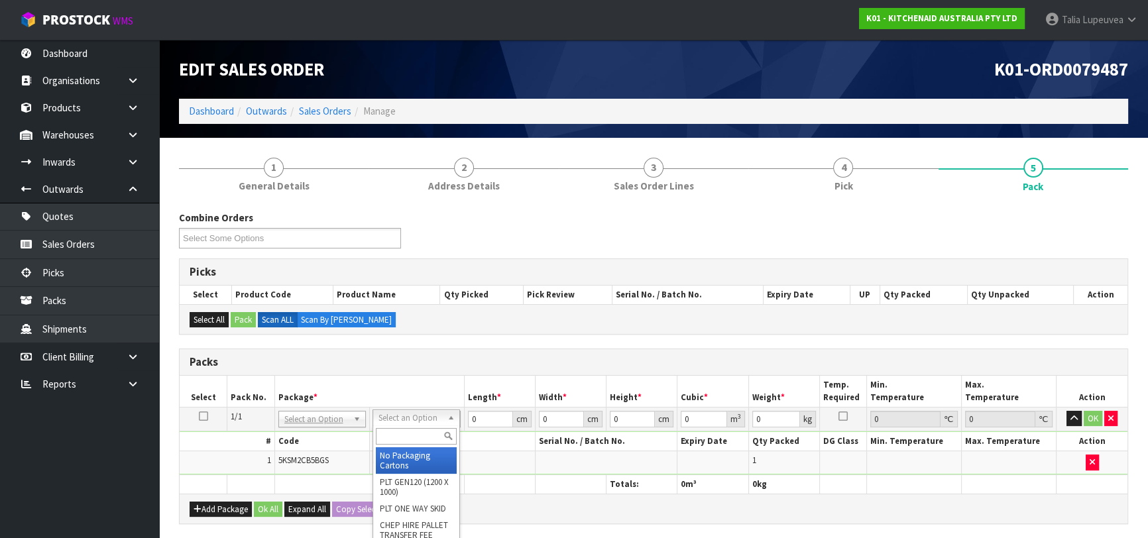
click at [416, 438] on input "text" at bounding box center [416, 436] width 81 height 17
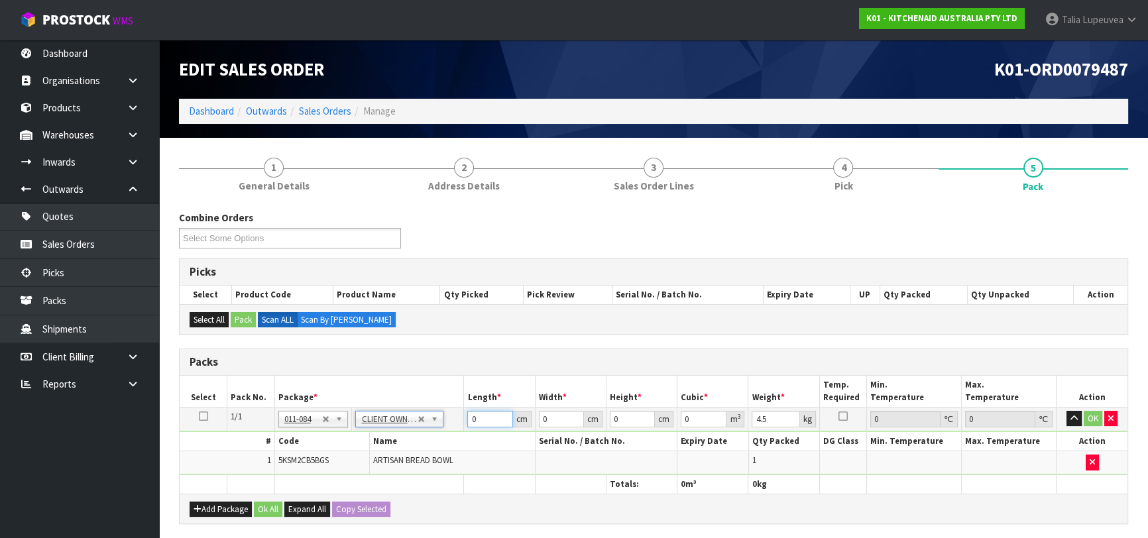
drag, startPoint x: 482, startPoint y: 418, endPoint x: 398, endPoint y: 432, distance: 85.3
click at [398, 432] on tbody "1/1 NONE 007-001 007-002 007-004 007-009 007-013 007-014 007-015 007-017 007-01…" at bounding box center [654, 441] width 948 height 68
click at [1094, 418] on button "OK" at bounding box center [1093, 419] width 19 height 16
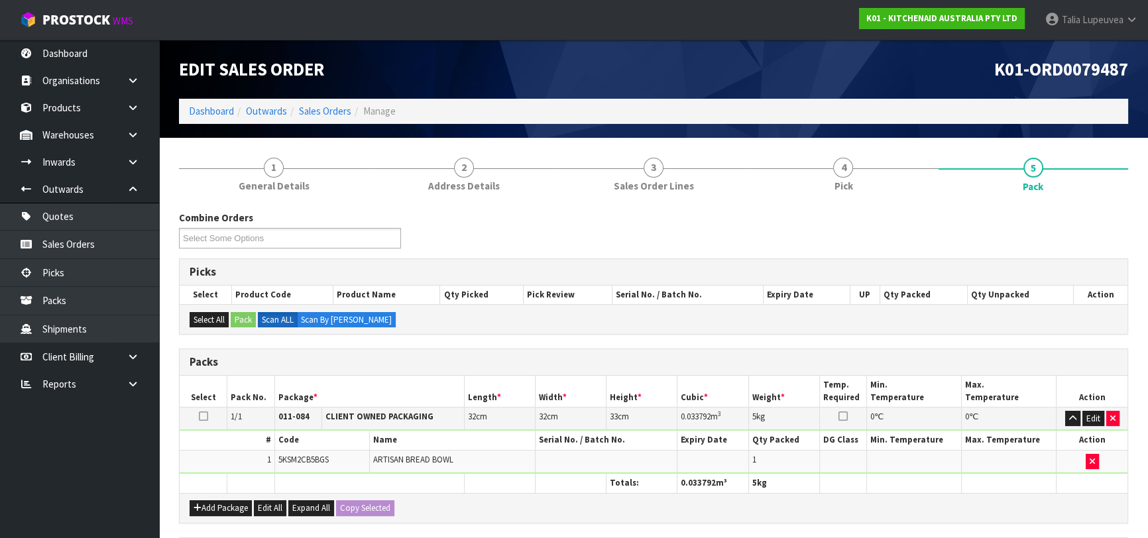
scroll to position [233, 0]
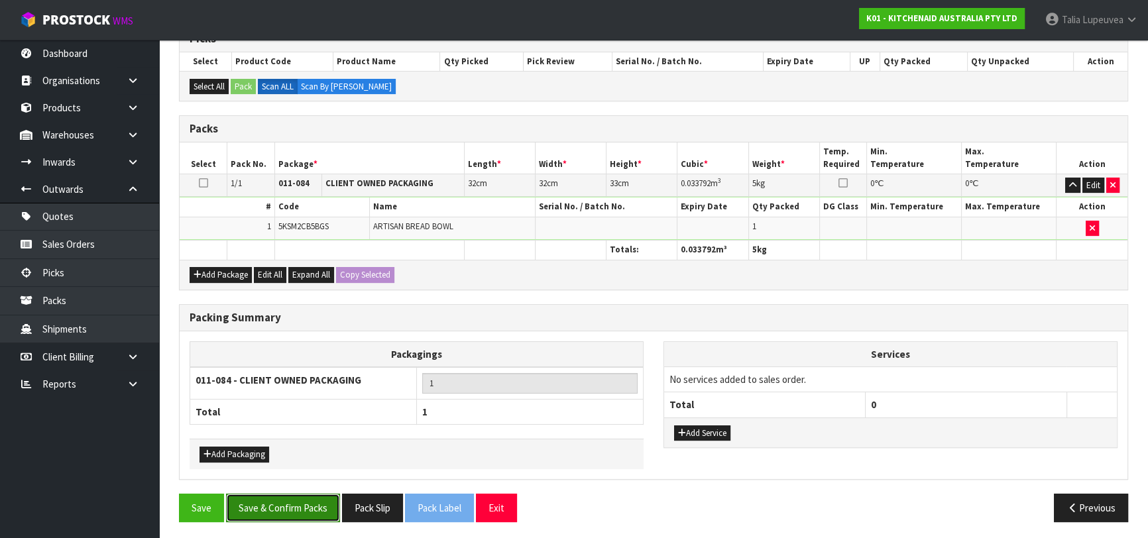
click at [317, 505] on button "Save & Confirm Packs" at bounding box center [283, 508] width 114 height 29
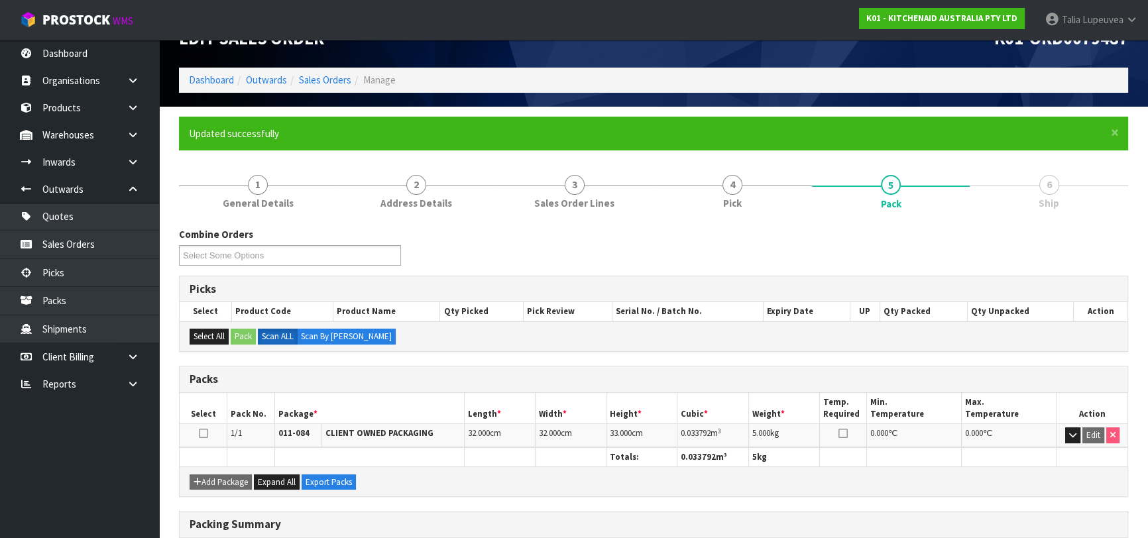
scroll to position [209, 0]
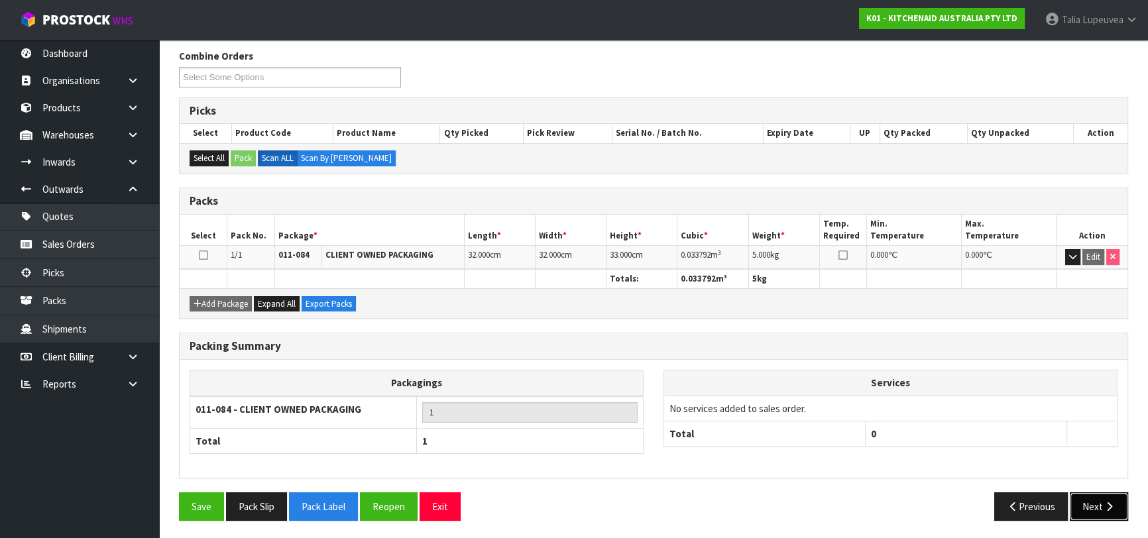
click at [1093, 505] on button "Next" at bounding box center [1099, 507] width 58 height 29
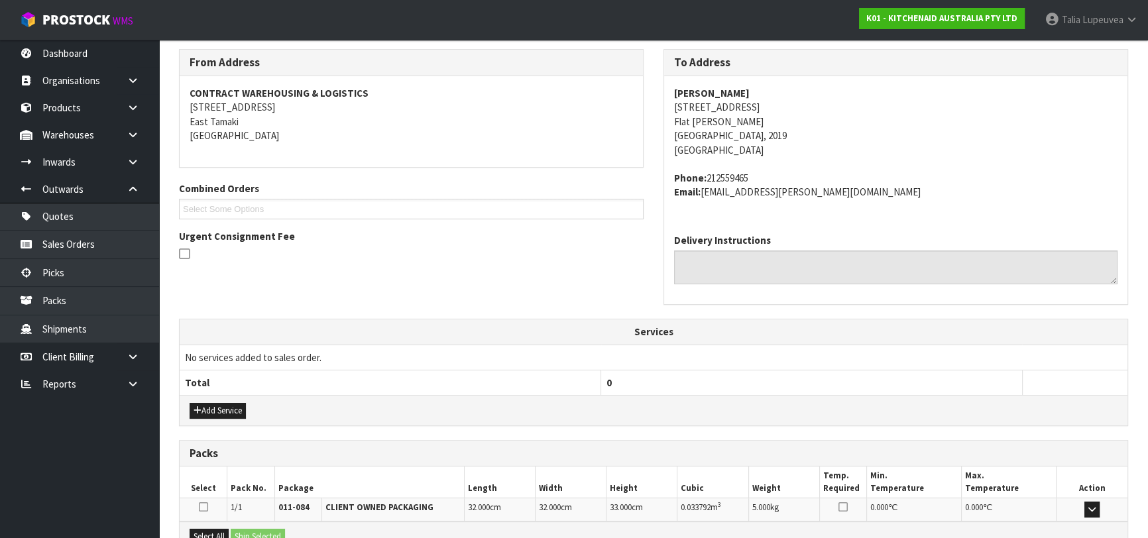
scroll to position [363, 0]
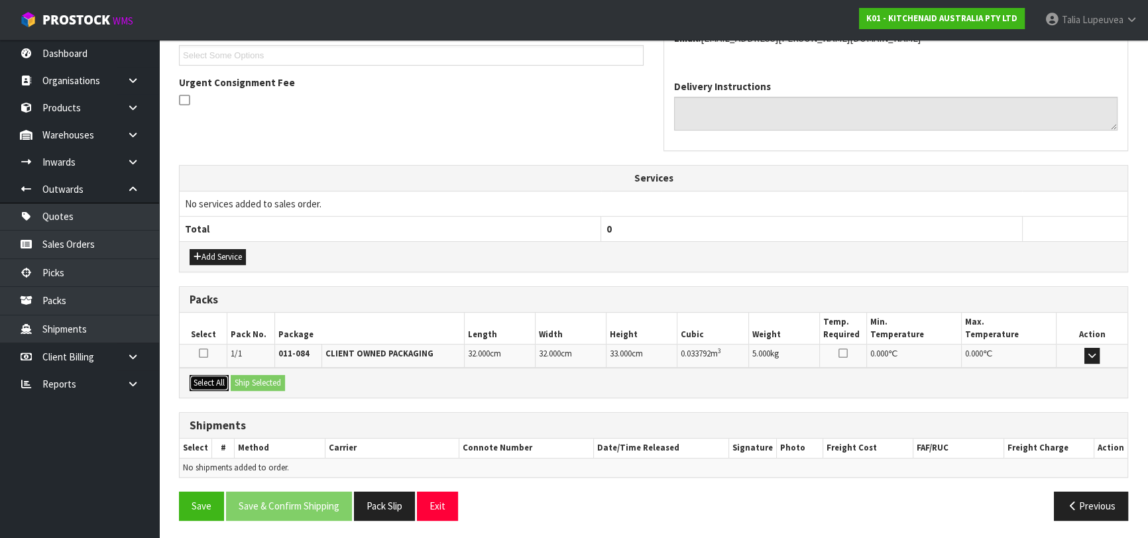
drag, startPoint x: 219, startPoint y: 375, endPoint x: 237, endPoint y: 375, distance: 17.9
click at [219, 375] on button "Select All" at bounding box center [209, 383] width 39 height 16
click at [282, 375] on button "Ship Selected" at bounding box center [258, 383] width 54 height 16
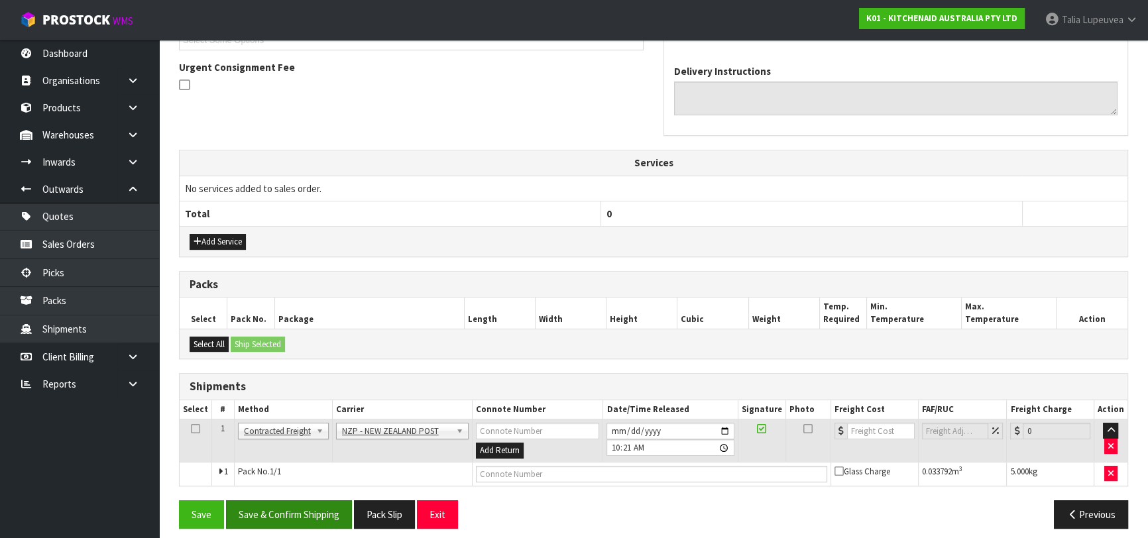
scroll to position [386, 0]
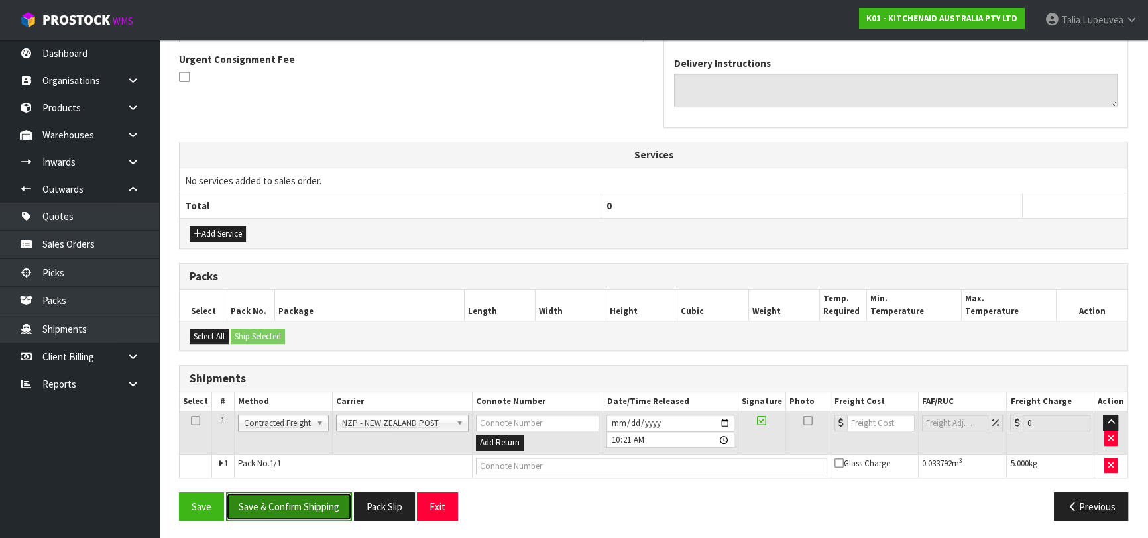
click at [318, 514] on button "Save & Confirm Shipping" at bounding box center [289, 507] width 126 height 29
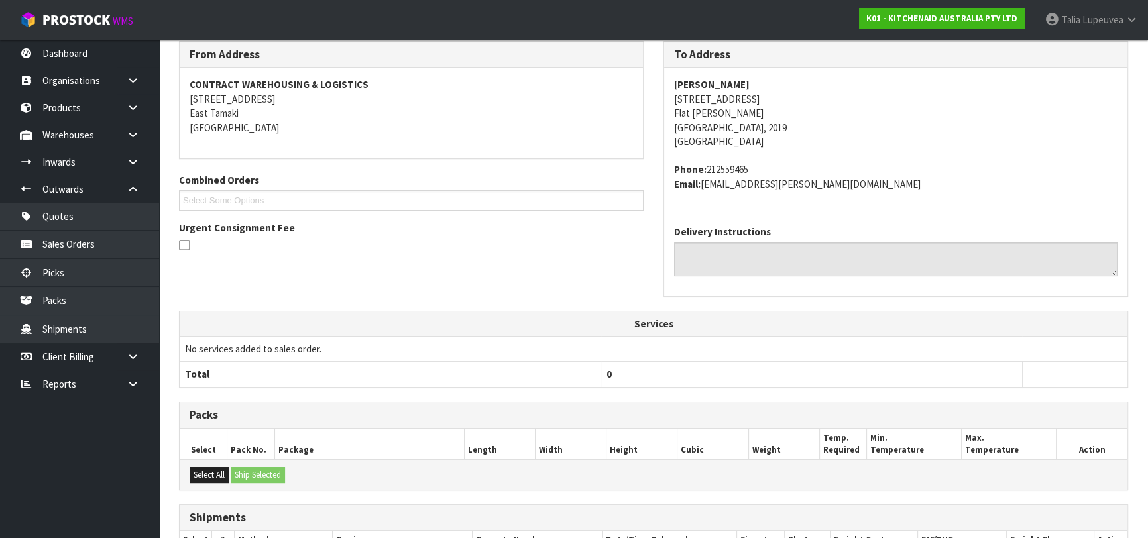
scroll to position [368, 0]
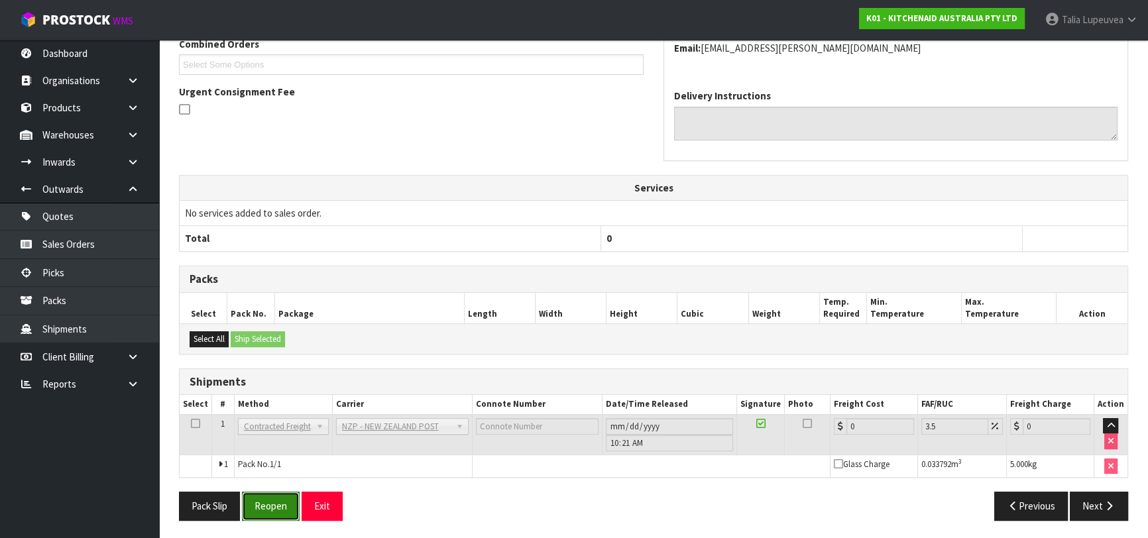
click at [262, 506] on button "Reopen" at bounding box center [271, 506] width 58 height 29
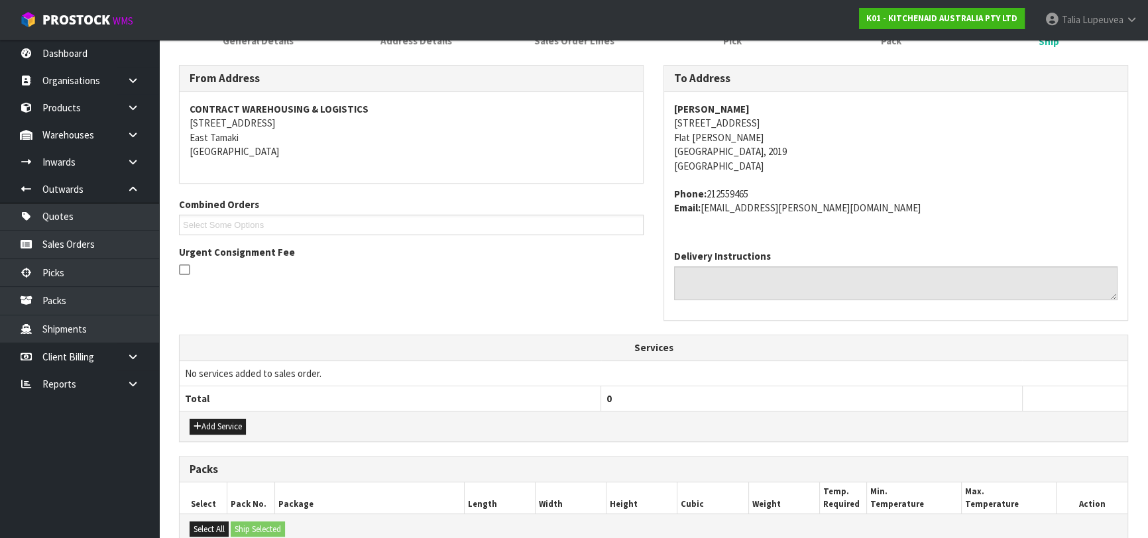
scroll to position [398, 0]
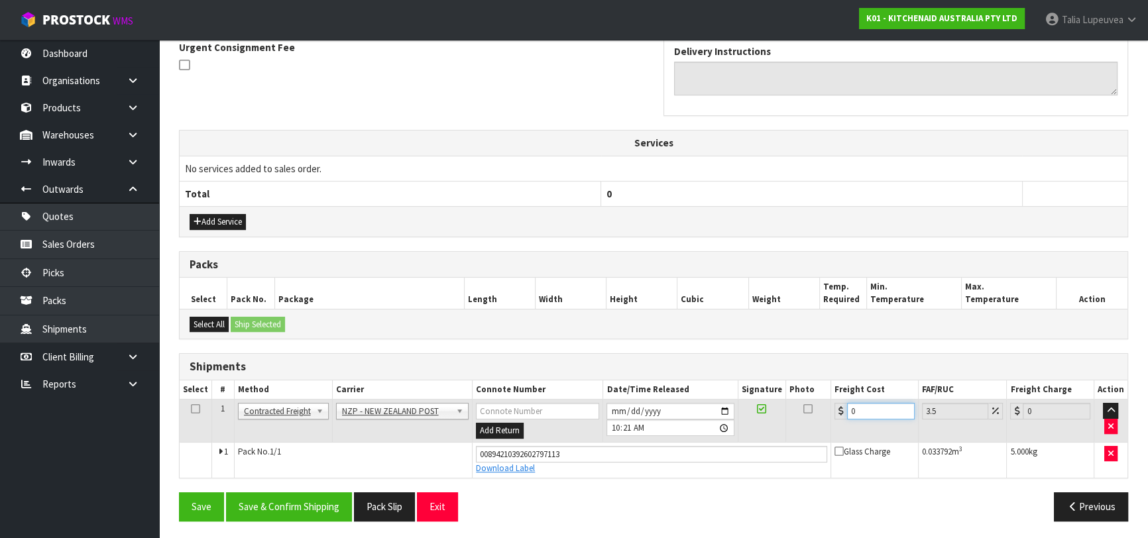
drag, startPoint x: 865, startPoint y: 411, endPoint x: 811, endPoint y: 439, distance: 61.1
click at [809, 440] on tbody "1 Client Local Pickup Customer Local Pickup Company Freight Contracted Freight …" at bounding box center [654, 439] width 948 height 78
click at [304, 515] on button "Save & Confirm Shipping" at bounding box center [289, 507] width 126 height 29
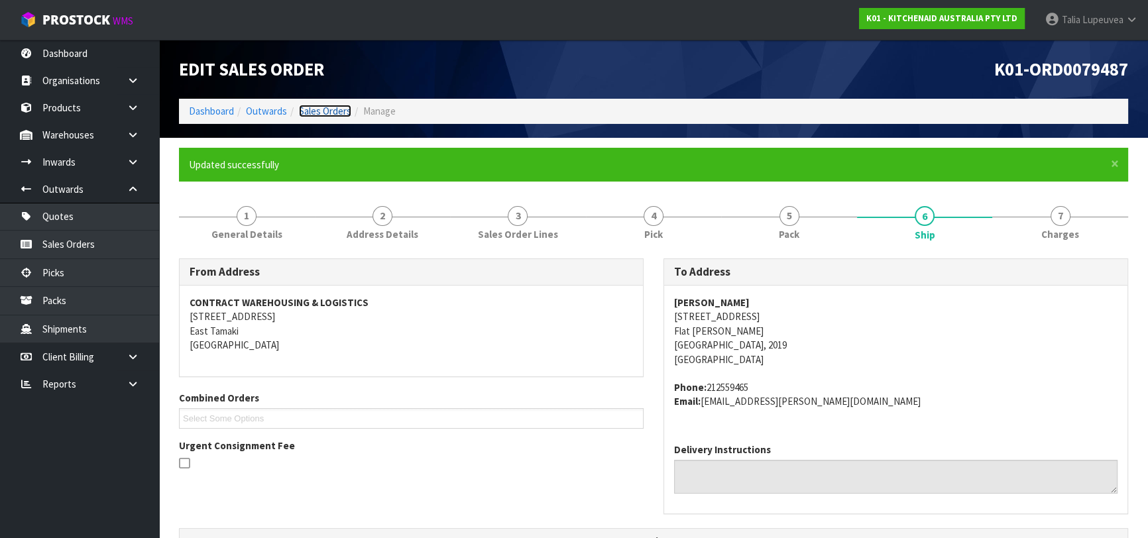
click at [326, 108] on link "Sales Orders" at bounding box center [325, 111] width 52 height 13
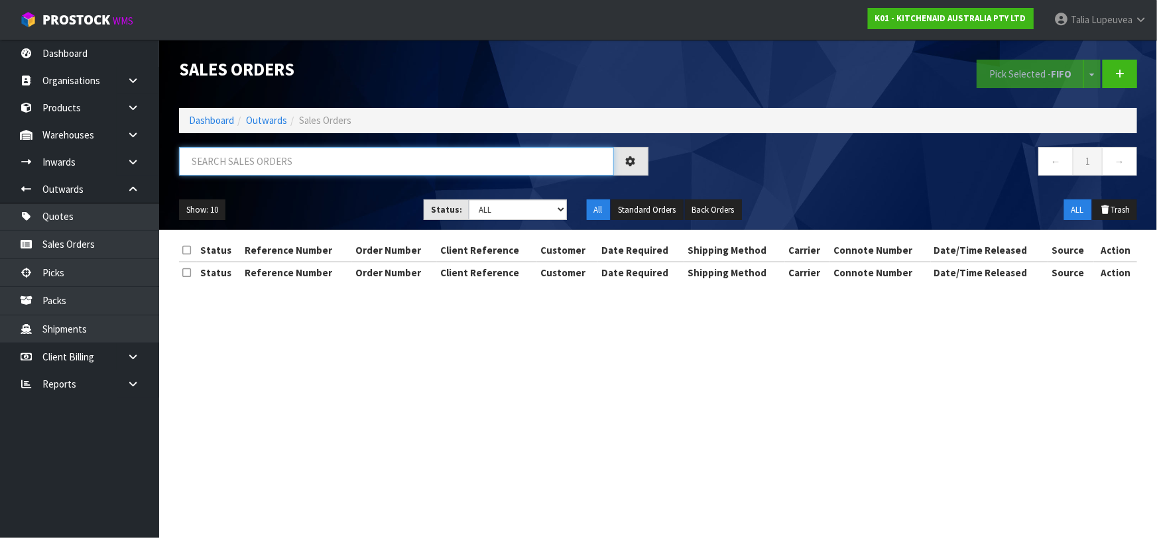
click at [341, 152] on input "text" at bounding box center [396, 161] width 435 height 29
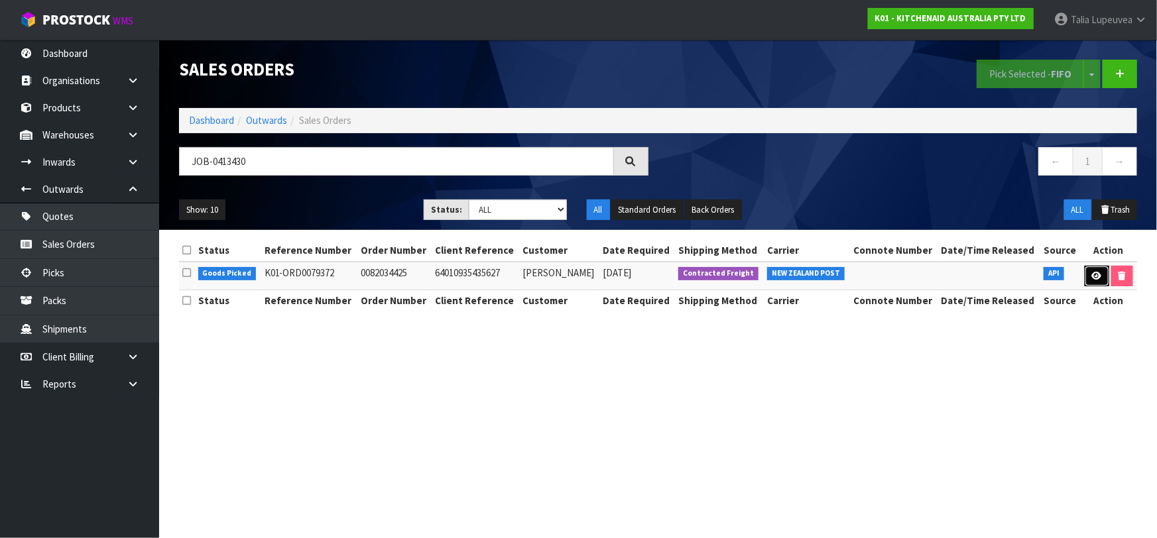
click at [1101, 280] on link at bounding box center [1097, 276] width 25 height 21
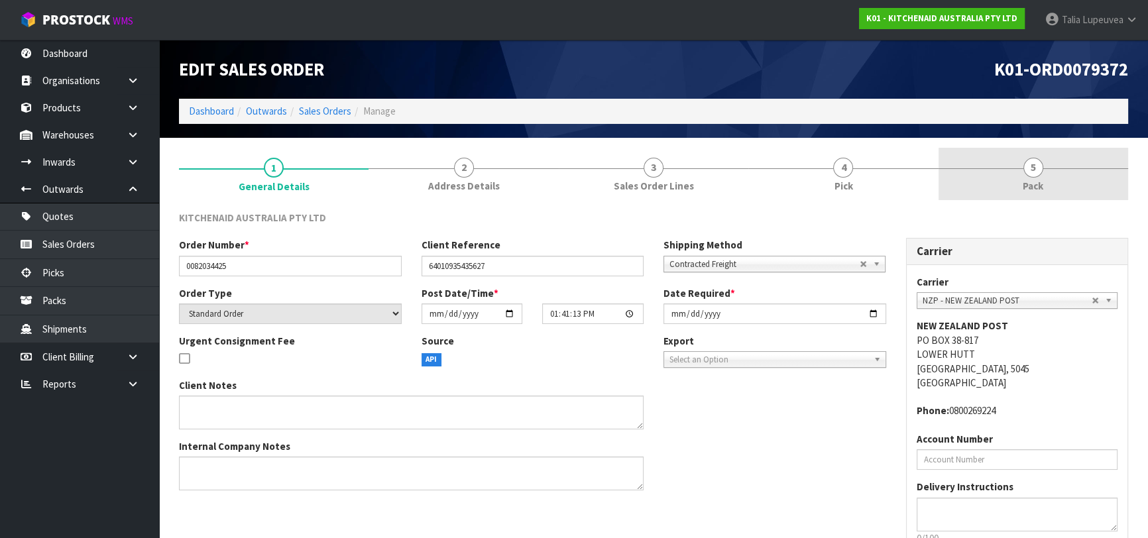
click at [1040, 194] on link "5 Pack" at bounding box center [1034, 174] width 190 height 52
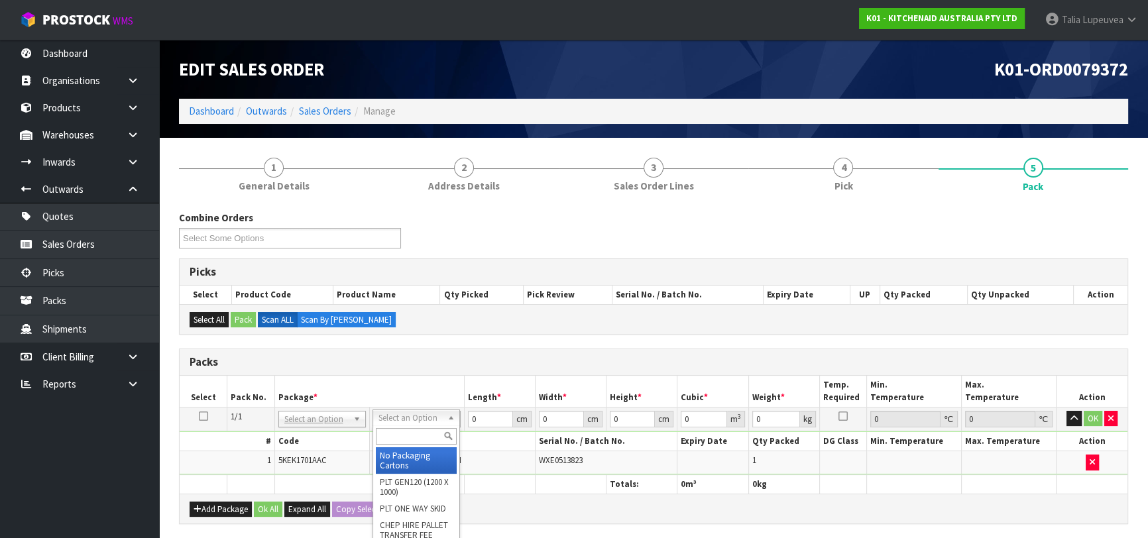
drag, startPoint x: 410, startPoint y: 410, endPoint x: 409, endPoint y: 428, distance: 17.9
click at [410, 436] on input "text" at bounding box center [416, 436] width 81 height 17
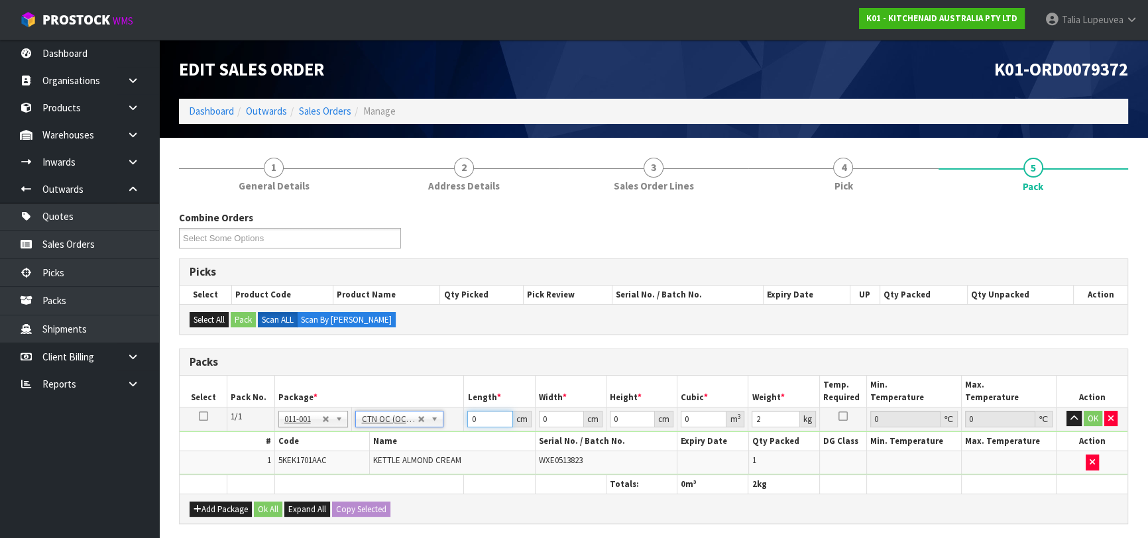
drag, startPoint x: 477, startPoint y: 417, endPoint x: 457, endPoint y: 422, distance: 21.1
click at [457, 422] on tr "1/1 NONE 007-001 007-002 007-004 007-009 007-013 007-014 007-015 007-017 007-01…" at bounding box center [654, 419] width 948 height 24
click at [1093, 412] on button "OK" at bounding box center [1093, 419] width 19 height 16
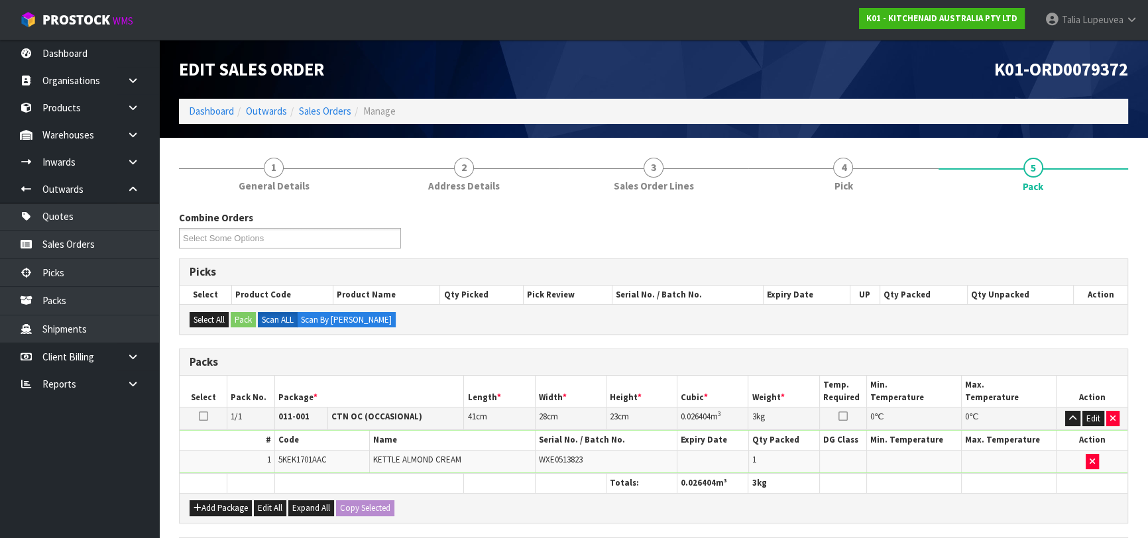
scroll to position [233, 0]
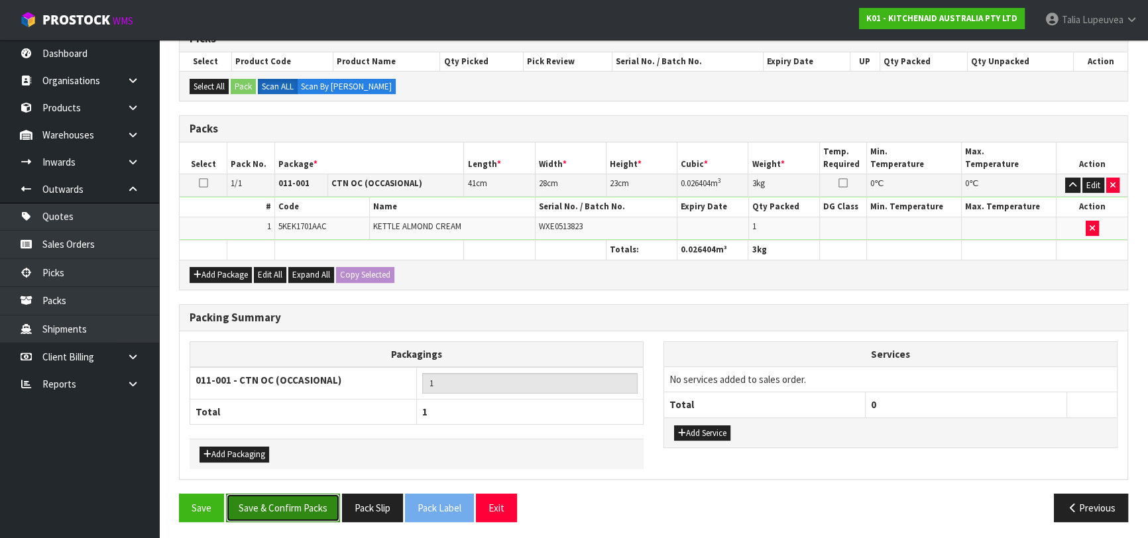
drag, startPoint x: 295, startPoint y: 507, endPoint x: 356, endPoint y: 473, distance: 70.1
click at [295, 506] on button "Save & Confirm Packs" at bounding box center [283, 508] width 114 height 29
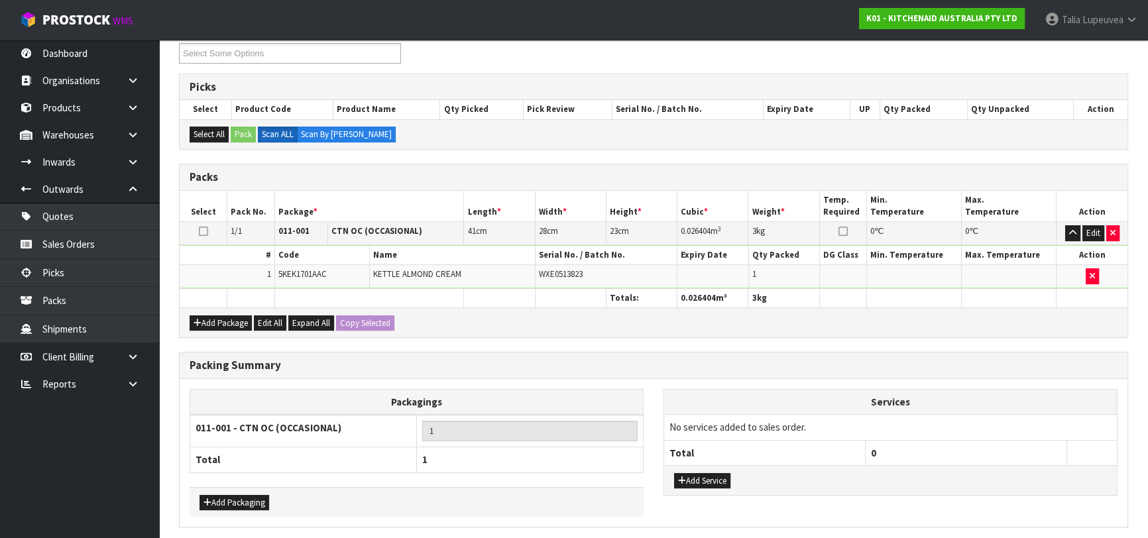
scroll to position [0, 0]
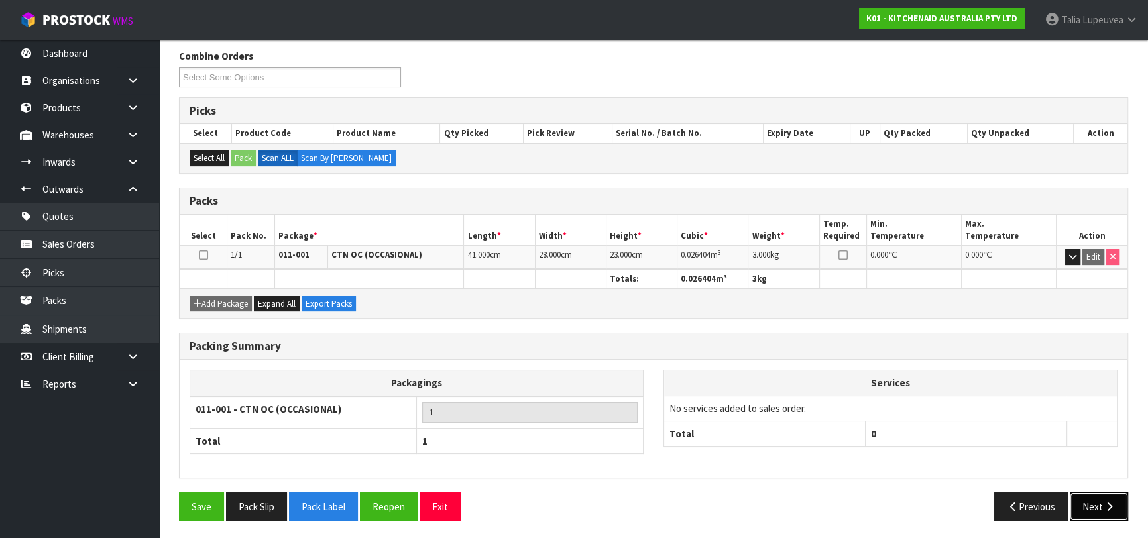
click at [1089, 497] on button "Next" at bounding box center [1099, 507] width 58 height 29
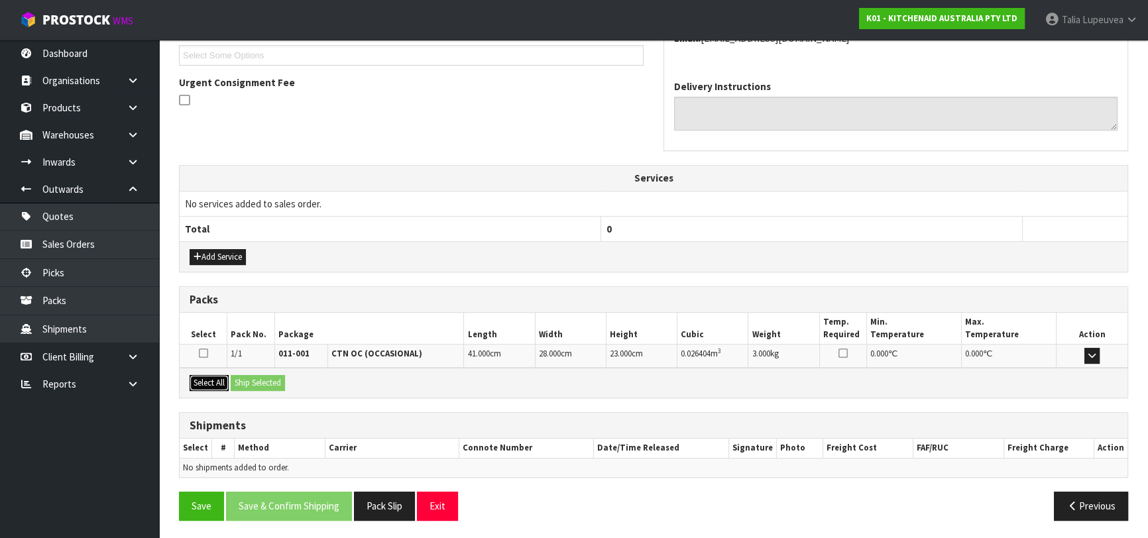
drag, startPoint x: 218, startPoint y: 373, endPoint x: 258, endPoint y: 379, distance: 40.1
click at [219, 375] on button "Select All" at bounding box center [209, 383] width 39 height 16
click at [259, 379] on button "Ship Selected" at bounding box center [258, 383] width 54 height 16
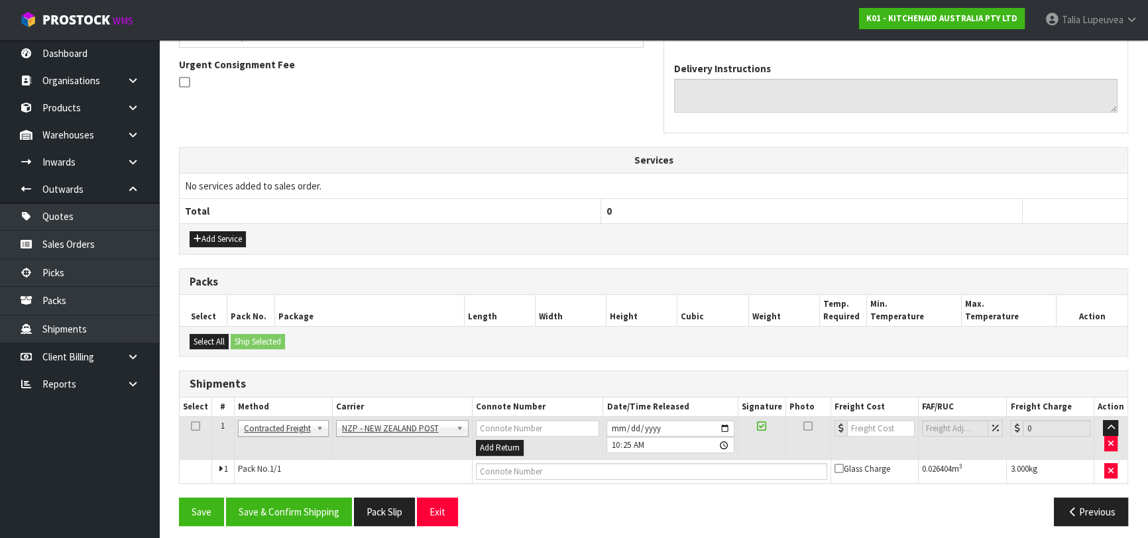
scroll to position [386, 0]
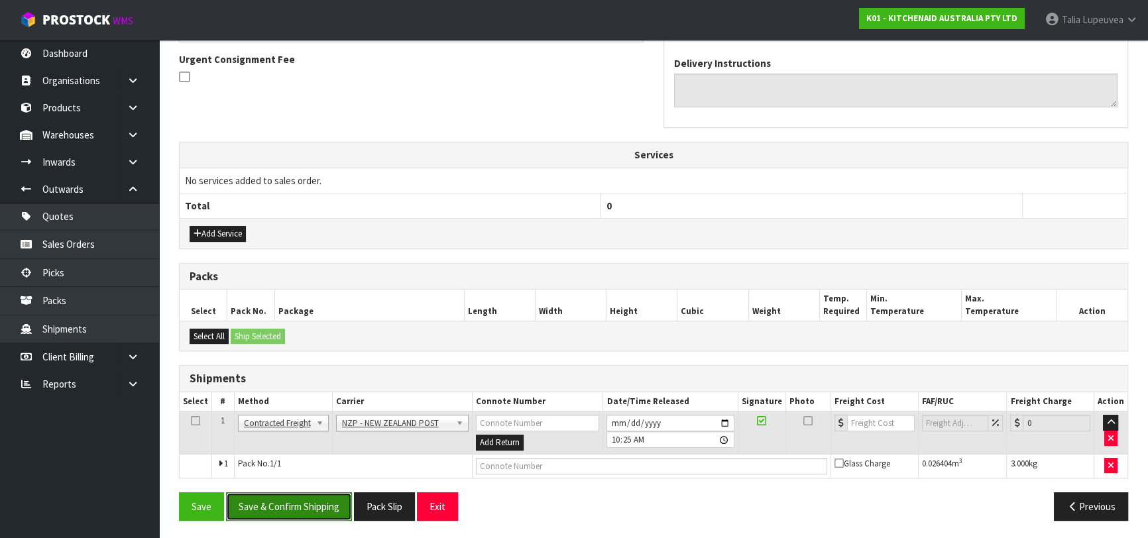
drag, startPoint x: 316, startPoint y: 500, endPoint x: 316, endPoint y: 493, distance: 6.7
click at [317, 499] on button "Save & Confirm Shipping" at bounding box center [289, 507] width 126 height 29
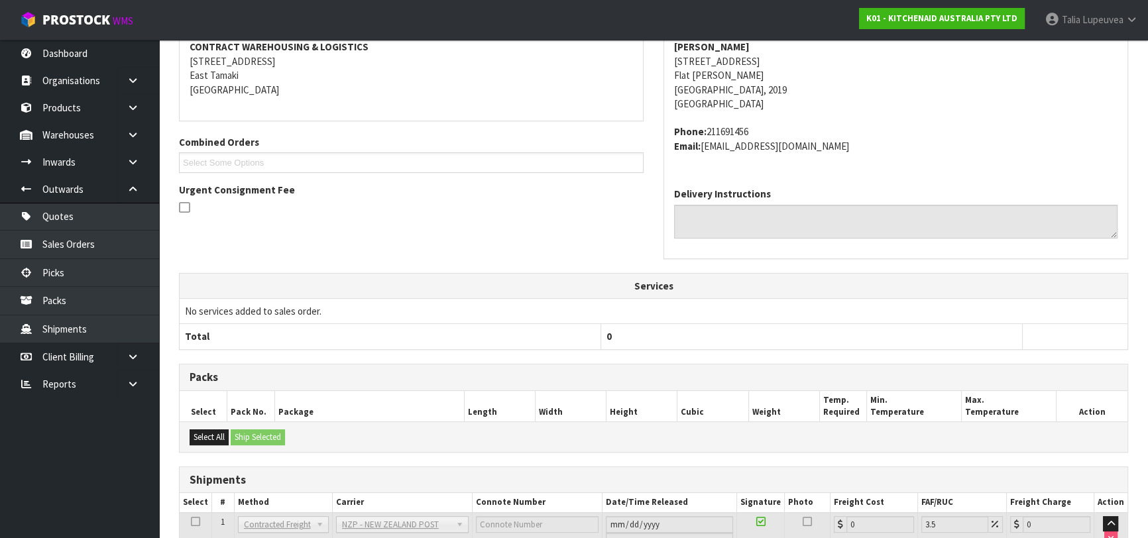
scroll to position [368, 0]
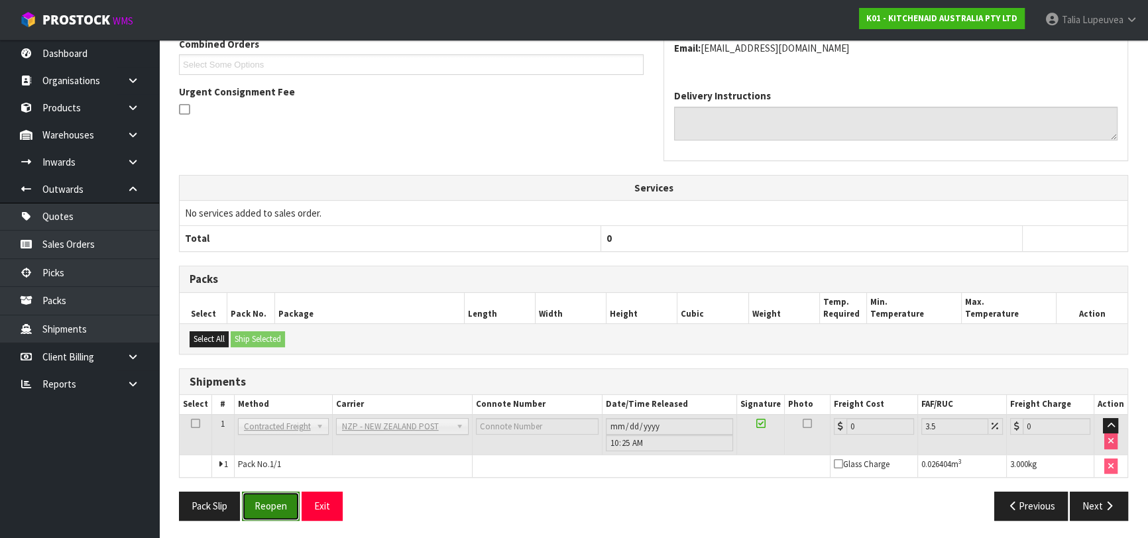
click at [278, 510] on button "Reopen" at bounding box center [271, 506] width 58 height 29
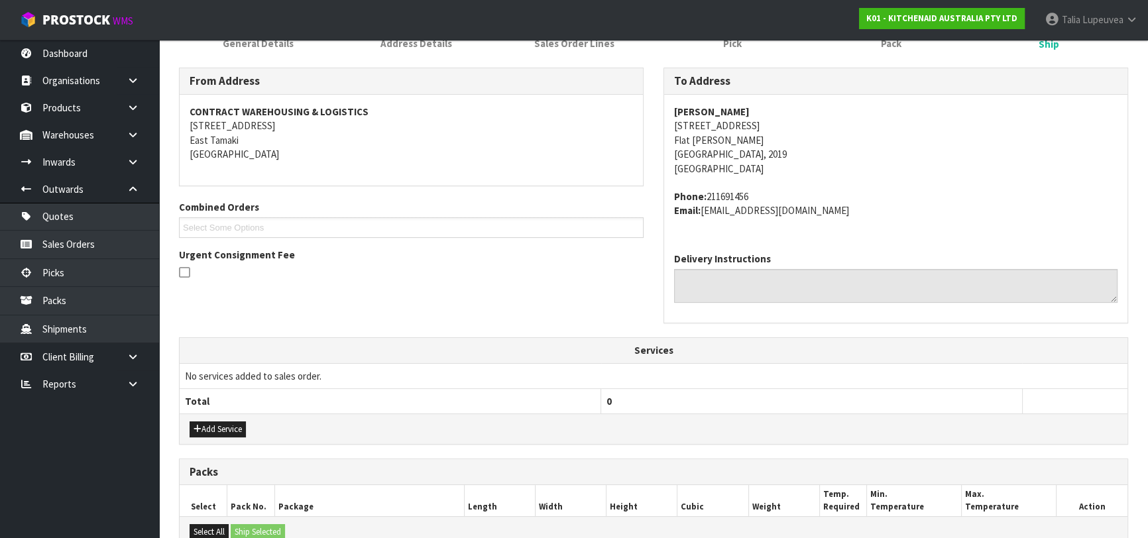
scroll to position [398, 0]
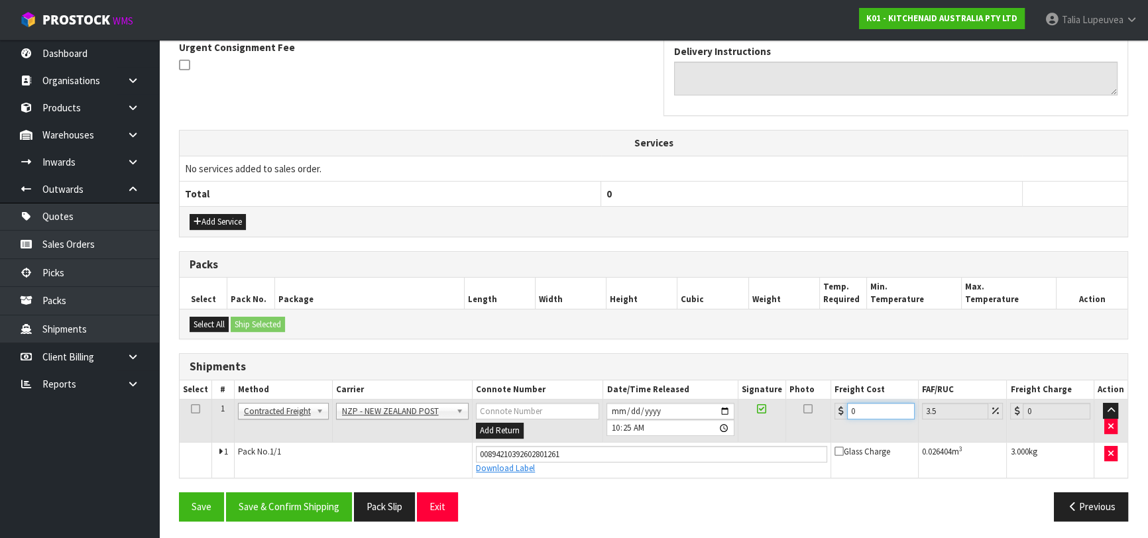
drag, startPoint x: 854, startPoint y: 409, endPoint x: 818, endPoint y: 417, distance: 36.7
click at [818, 417] on tr "1 Client Local Pickup Customer Local Pickup Company Freight Contracted Freight …" at bounding box center [654, 421] width 948 height 43
click at [288, 497] on button "Save & Confirm Shipping" at bounding box center [289, 507] width 126 height 29
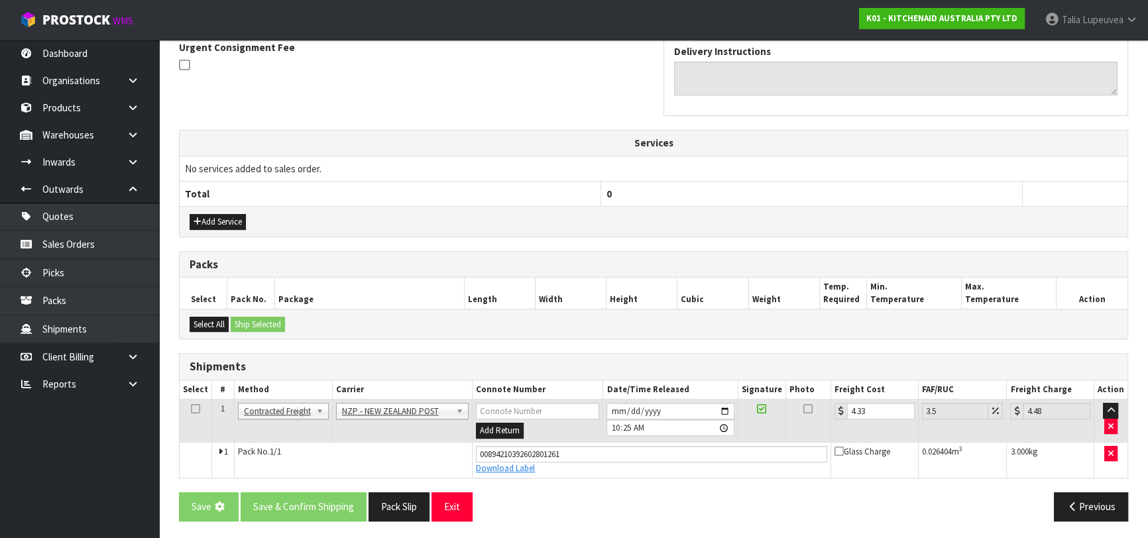
scroll to position [0, 0]
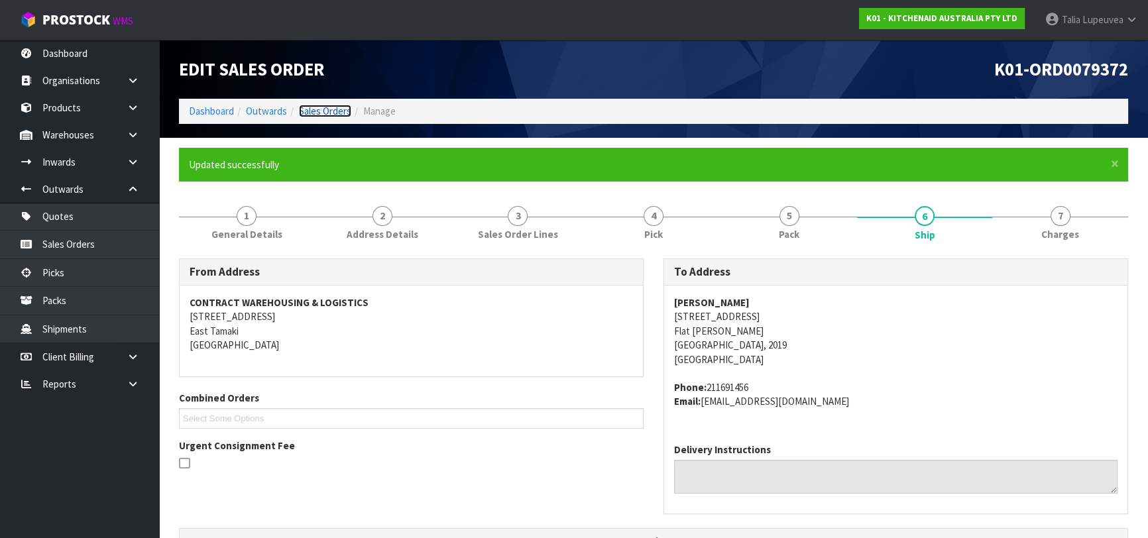
click at [331, 113] on link "Sales Orders" at bounding box center [325, 111] width 52 height 13
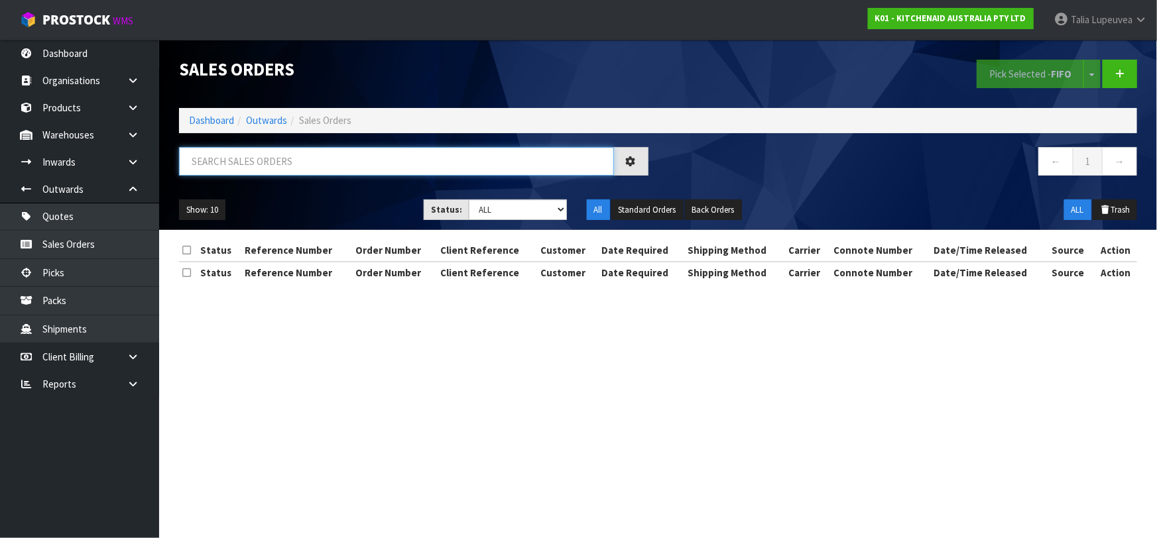
click at [311, 172] on input "text" at bounding box center [396, 161] width 435 height 29
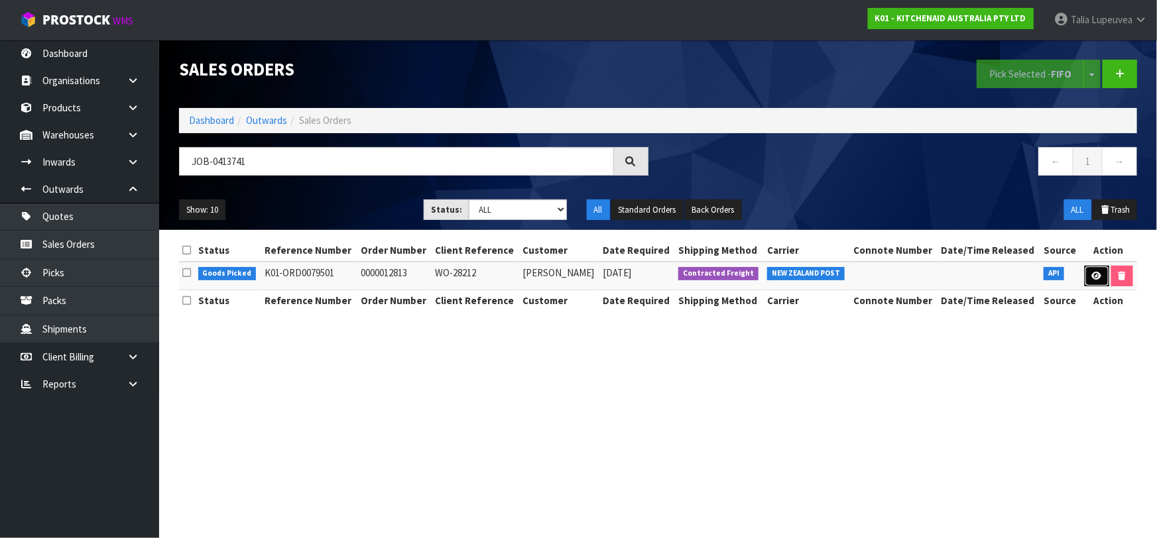
click at [1094, 272] on icon at bounding box center [1097, 276] width 10 height 9
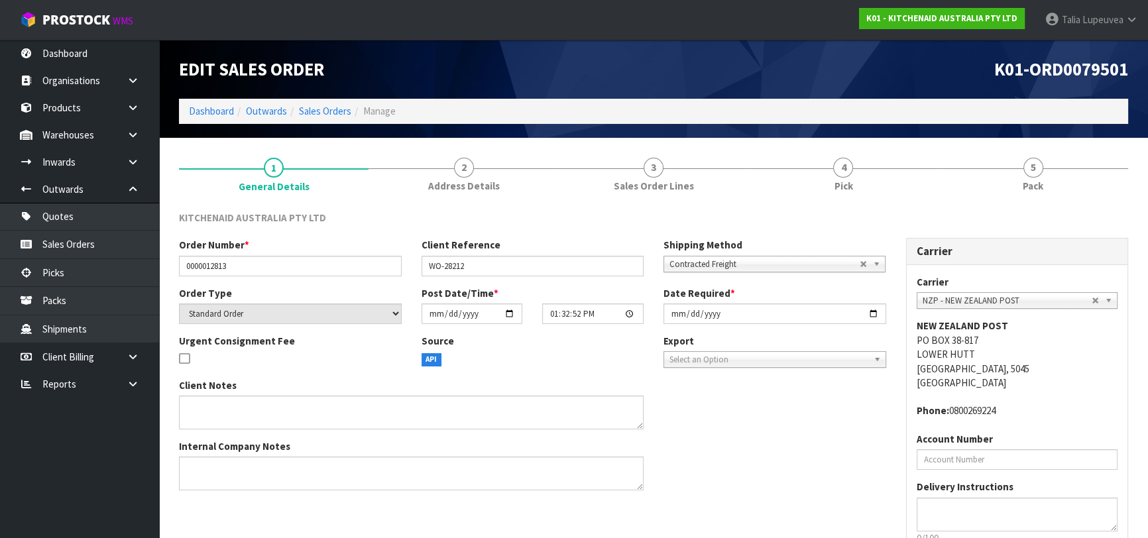
click at [1041, 186] on span "Pack" at bounding box center [1033, 186] width 21 height 14
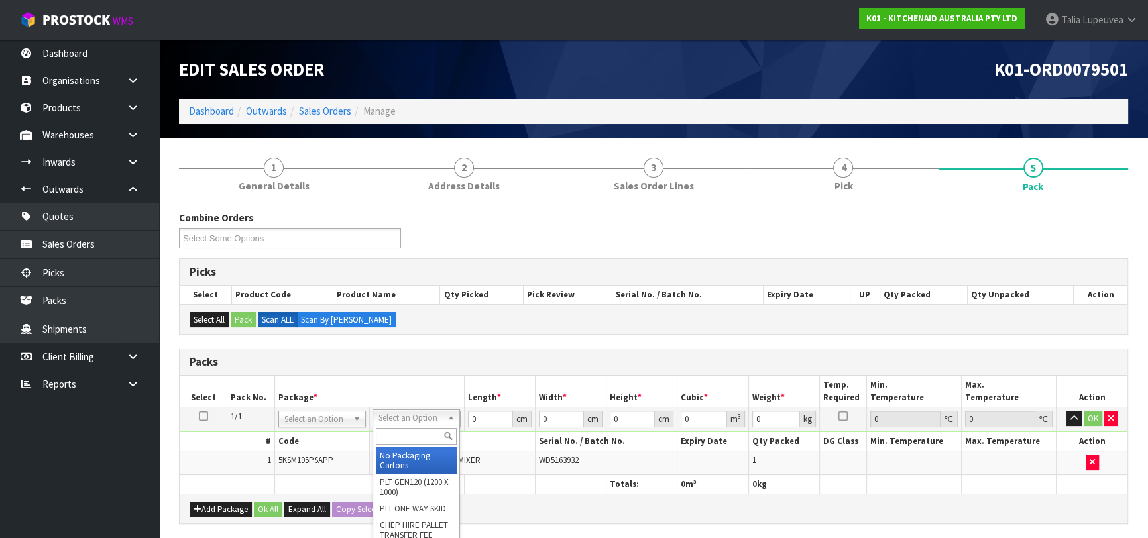
click at [416, 442] on input "text" at bounding box center [416, 436] width 81 height 17
drag, startPoint x: 407, startPoint y: 462, endPoint x: 498, endPoint y: 428, distance: 96.9
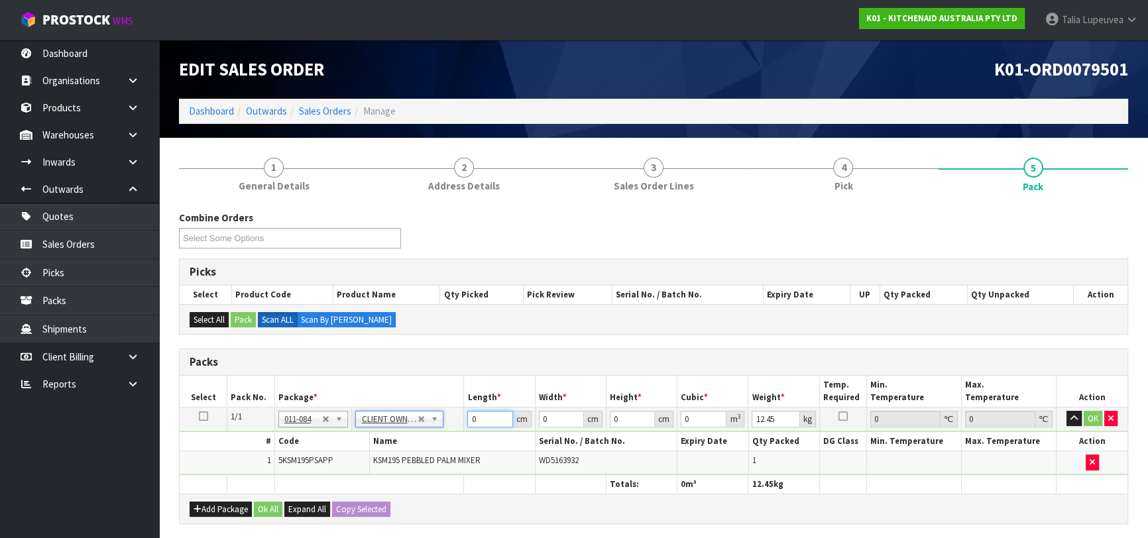
drag, startPoint x: 491, startPoint y: 416, endPoint x: 376, endPoint y: 449, distance: 119.4
click at [376, 449] on tbody "1/1 NONE 007-001 007-002 007-004 007-009 007-013 007-014 007-015 007-017 007-01…" at bounding box center [654, 441] width 948 height 68
click at [1091, 415] on button "OK" at bounding box center [1093, 419] width 19 height 16
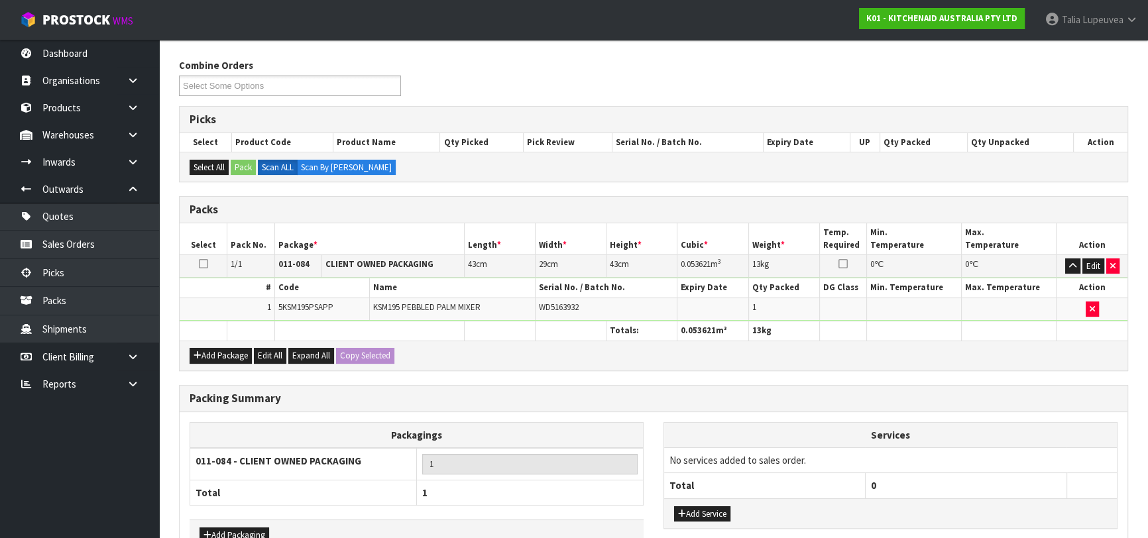
scroll to position [233, 0]
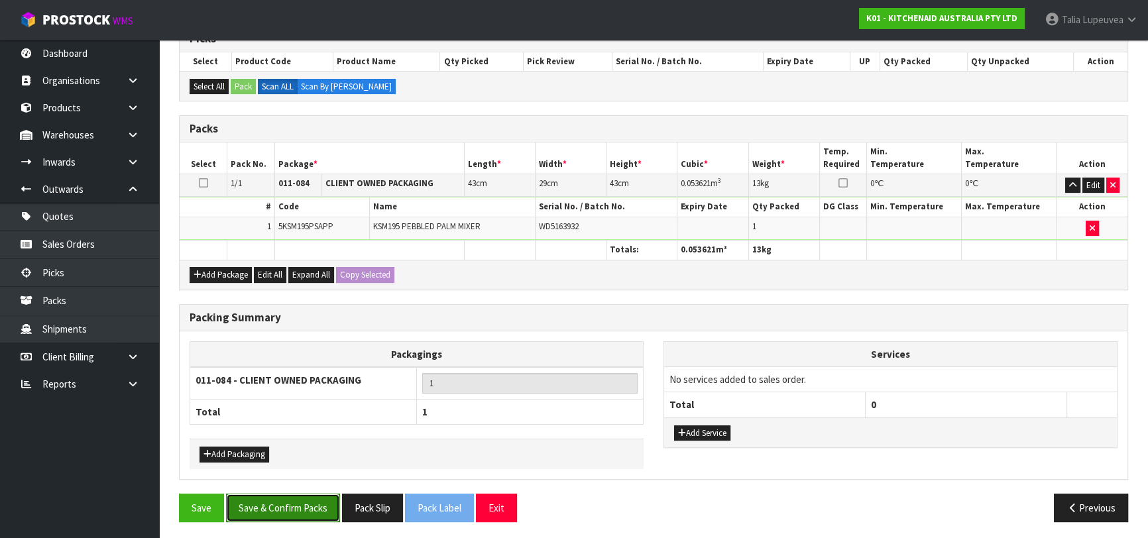
click at [269, 510] on button "Save & Confirm Packs" at bounding box center [283, 508] width 114 height 29
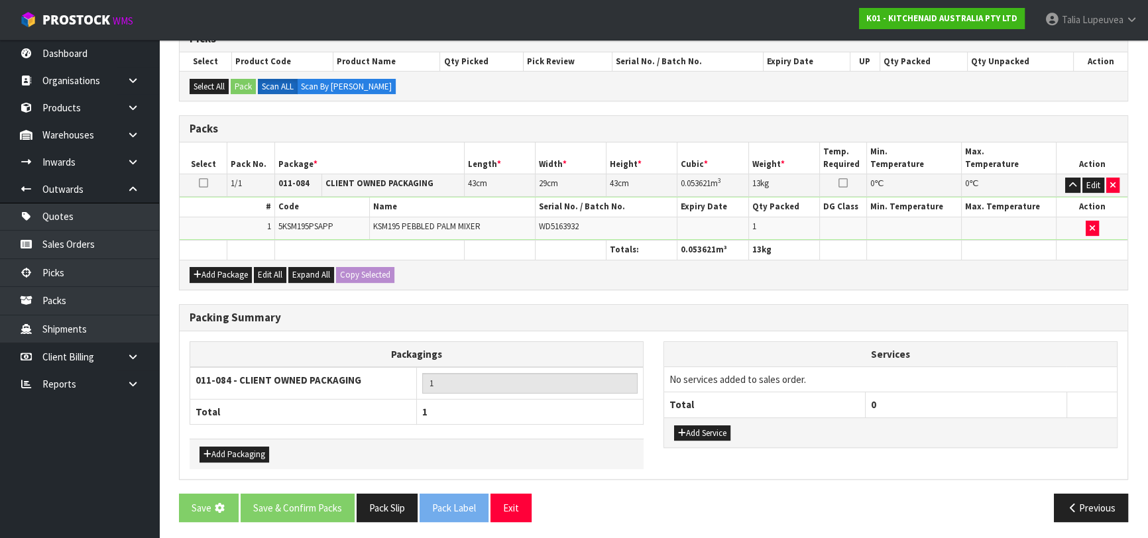
scroll to position [0, 0]
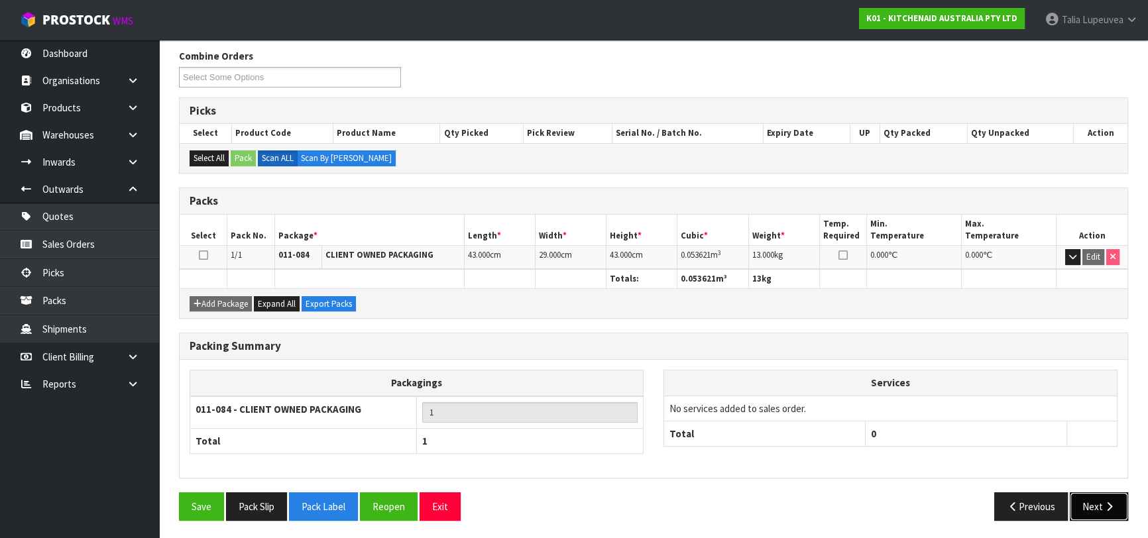
click at [1081, 493] on button "Next" at bounding box center [1099, 507] width 58 height 29
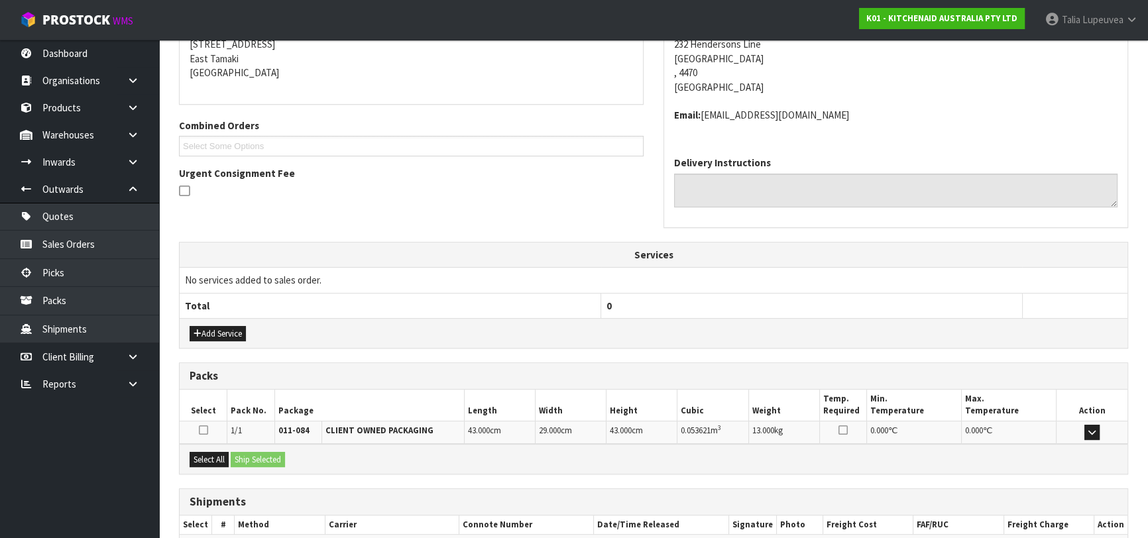
scroll to position [349, 0]
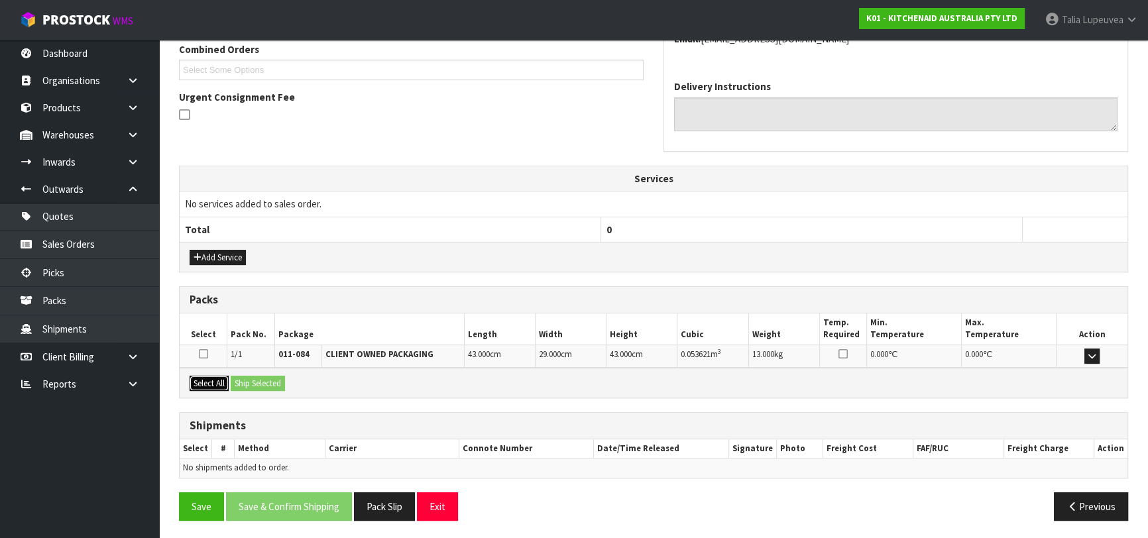
drag, startPoint x: 223, startPoint y: 378, endPoint x: 259, endPoint y: 378, distance: 35.8
click at [223, 378] on button "Select All" at bounding box center [209, 384] width 39 height 16
click at [259, 378] on button "Ship Selected" at bounding box center [258, 384] width 54 height 16
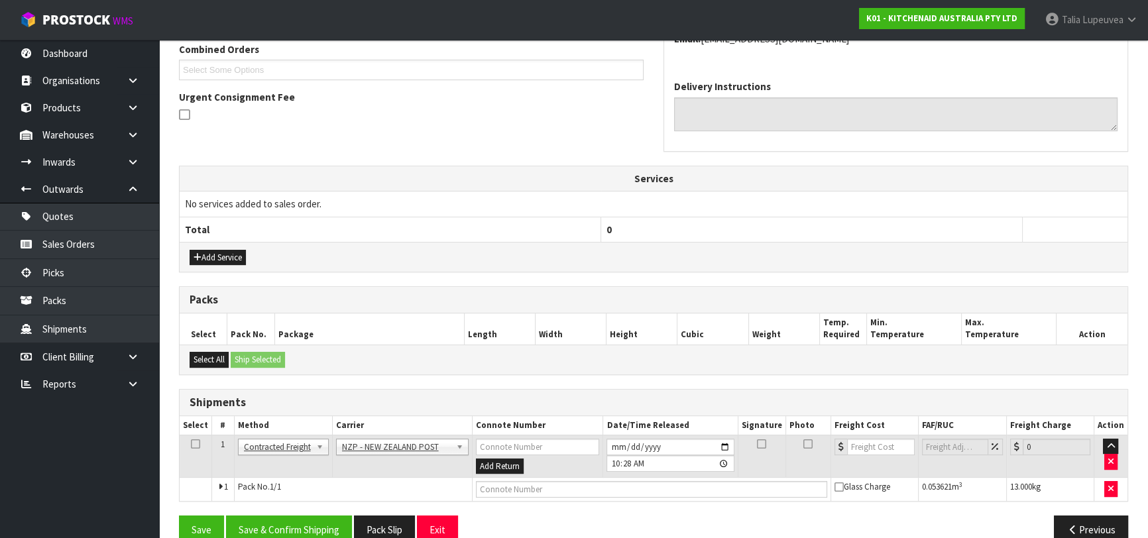
scroll to position [373, 0]
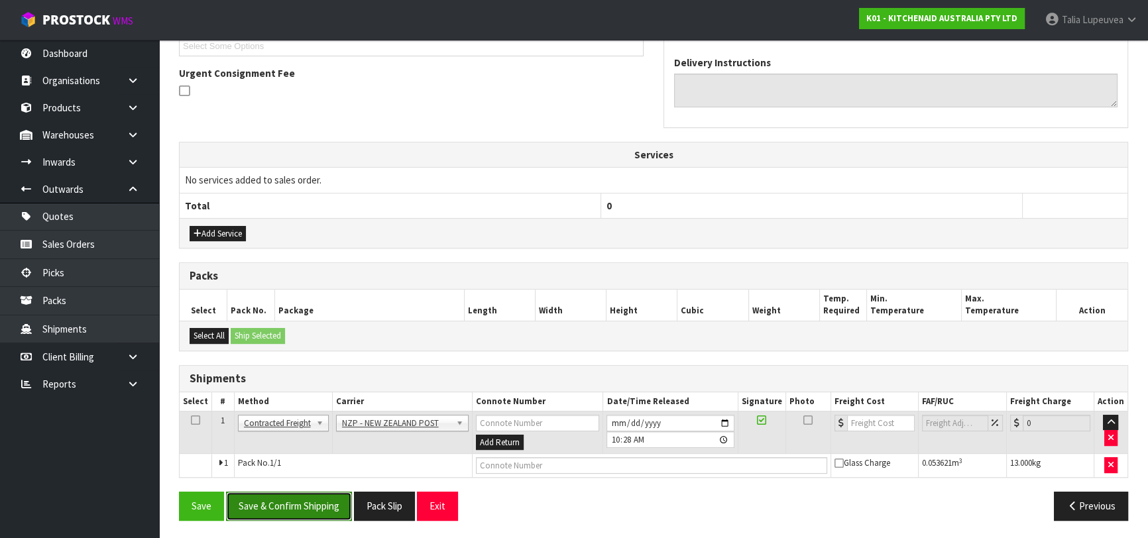
click at [323, 508] on button "Save & Confirm Shipping" at bounding box center [289, 506] width 126 height 29
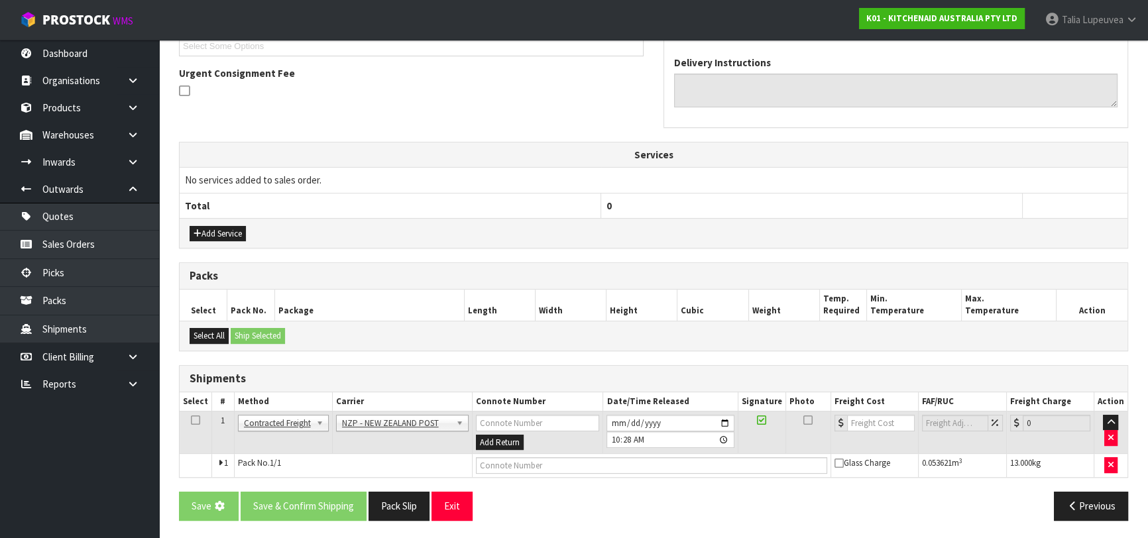
scroll to position [0, 0]
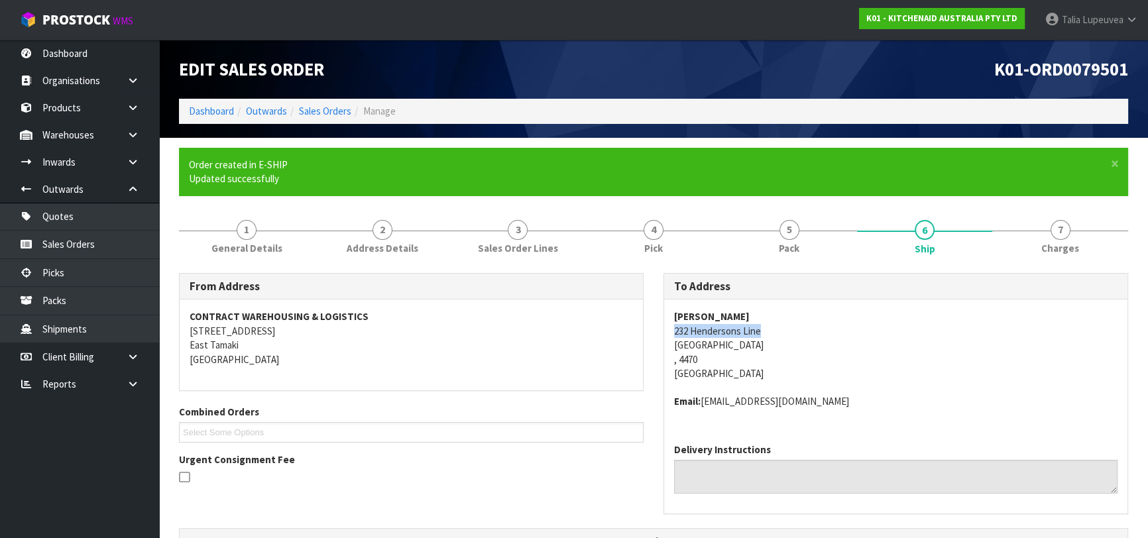
drag, startPoint x: 662, startPoint y: 332, endPoint x: 760, endPoint y: 334, distance: 97.5
click at [760, 334] on div "To Address [PERSON_NAME] [STREET_ADDRESS] Email: [EMAIL_ADDRESS][DOMAIN_NAME] D…" at bounding box center [896, 401] width 485 height 256
copy address "232 Hendersons Line"
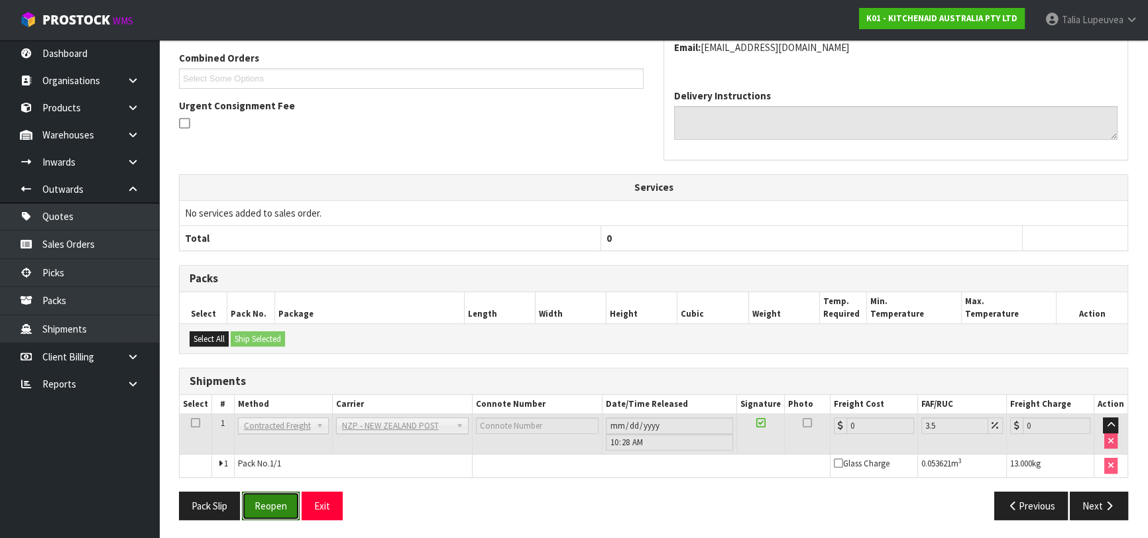
drag, startPoint x: 274, startPoint y: 493, endPoint x: 280, endPoint y: 480, distance: 14.2
click at [274, 493] on button "Reopen" at bounding box center [271, 506] width 58 height 29
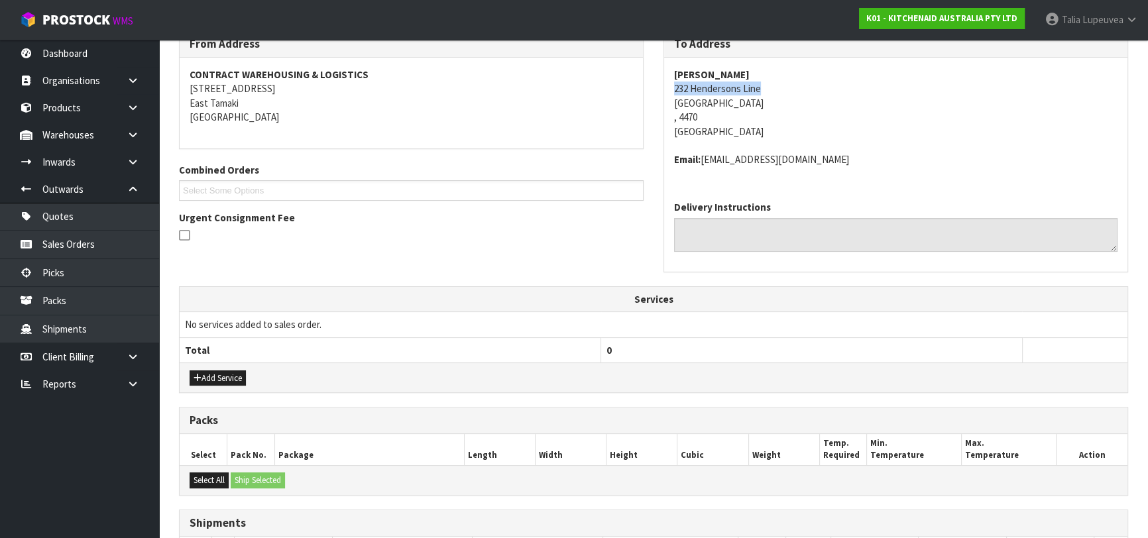
scroll to position [385, 0]
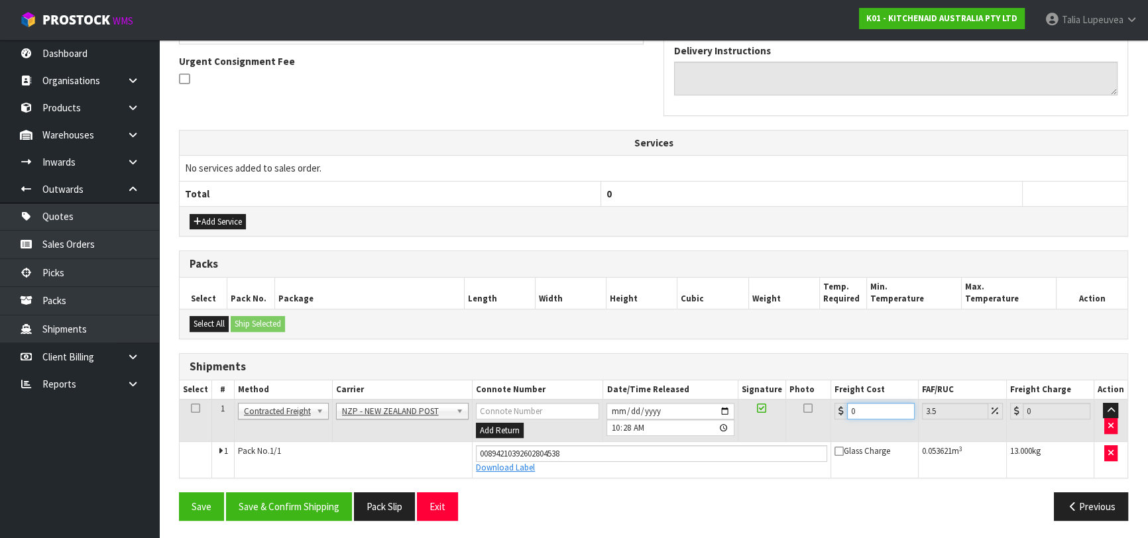
drag, startPoint x: 868, startPoint y: 408, endPoint x: 805, endPoint y: 423, distance: 64.8
click at [805, 423] on tr "1 Client Local Pickup Customer Local Pickup Company Freight Contracted Freight …" at bounding box center [654, 420] width 948 height 43
click at [318, 501] on button "Save & Confirm Shipping" at bounding box center [289, 507] width 126 height 29
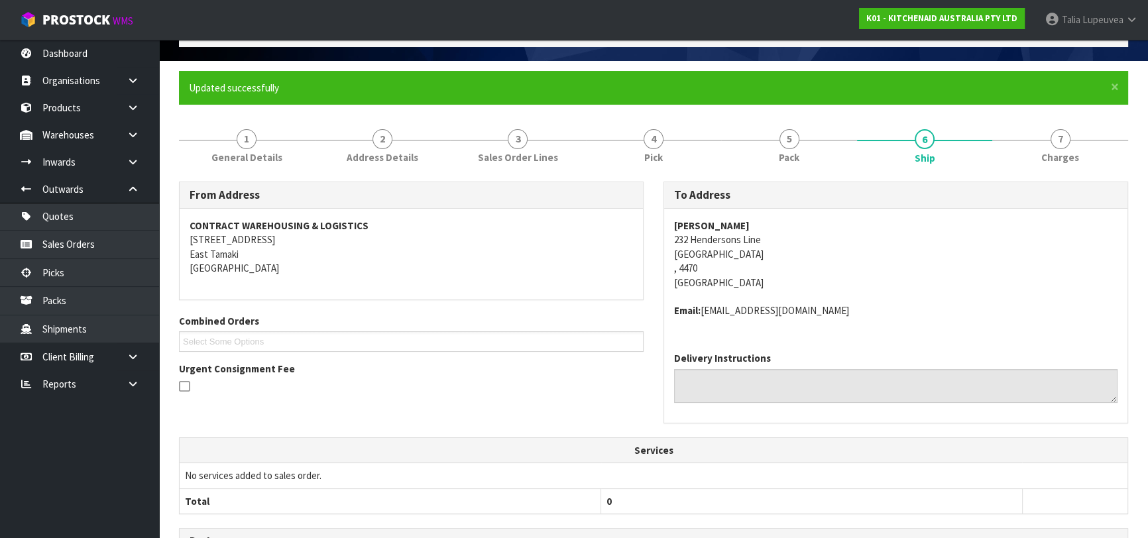
scroll to position [0, 0]
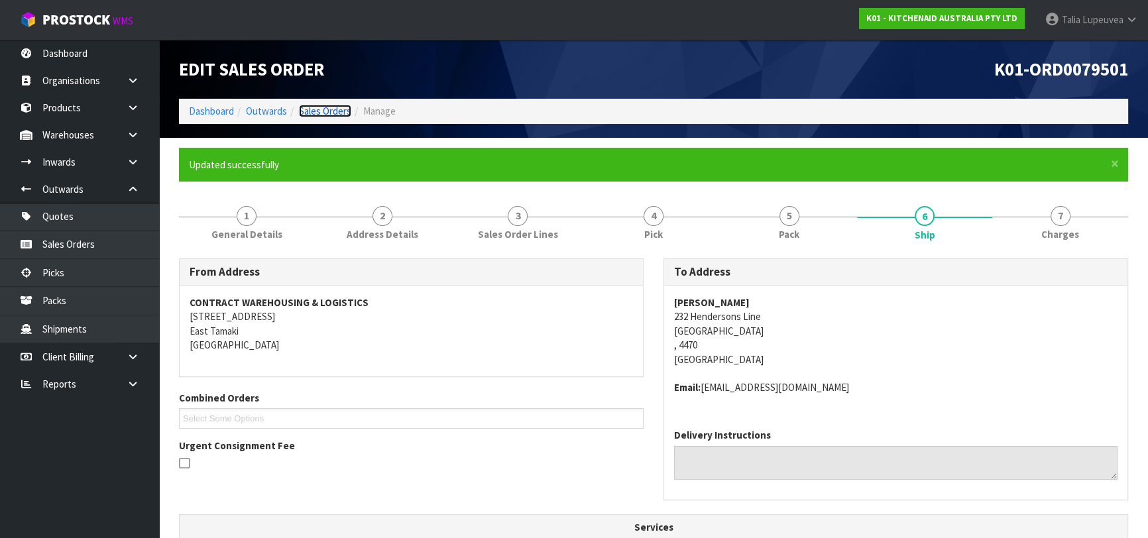
click at [314, 109] on link "Sales Orders" at bounding box center [325, 111] width 52 height 13
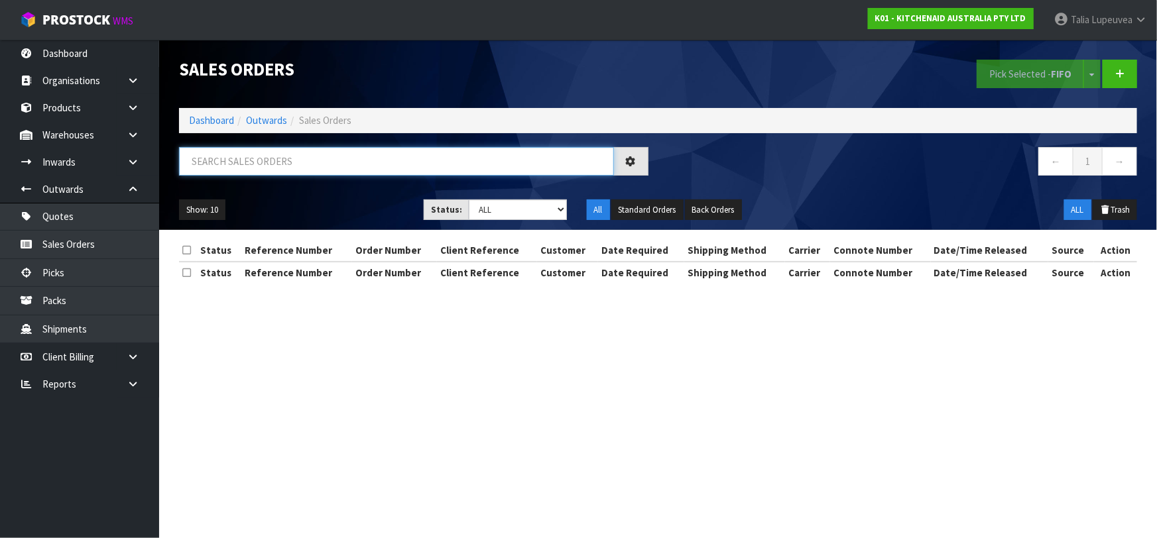
click at [402, 162] on input "text" at bounding box center [396, 161] width 435 height 29
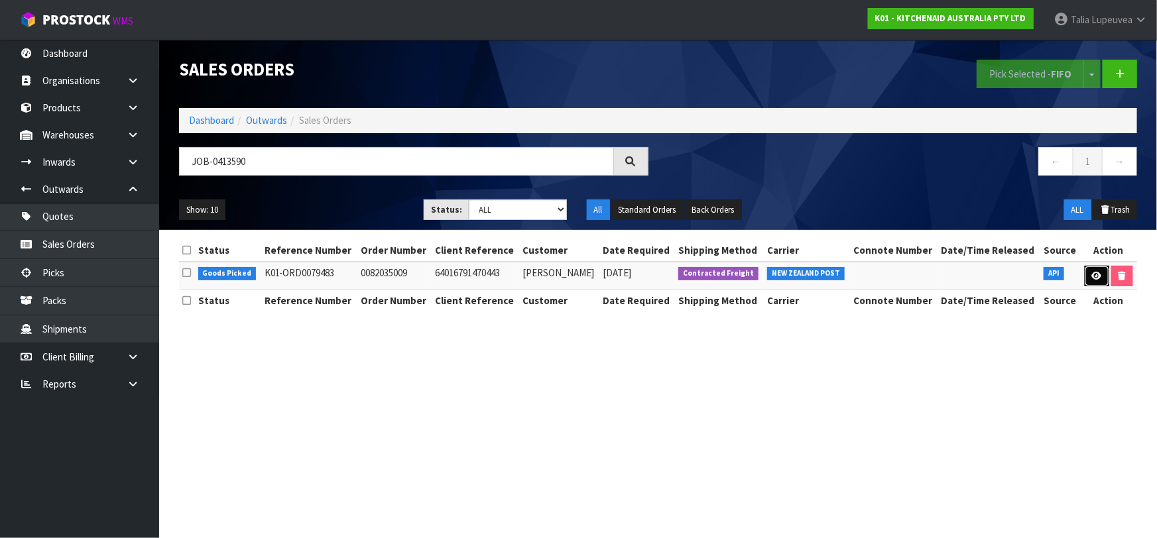
click at [1094, 272] on icon at bounding box center [1097, 276] width 10 height 9
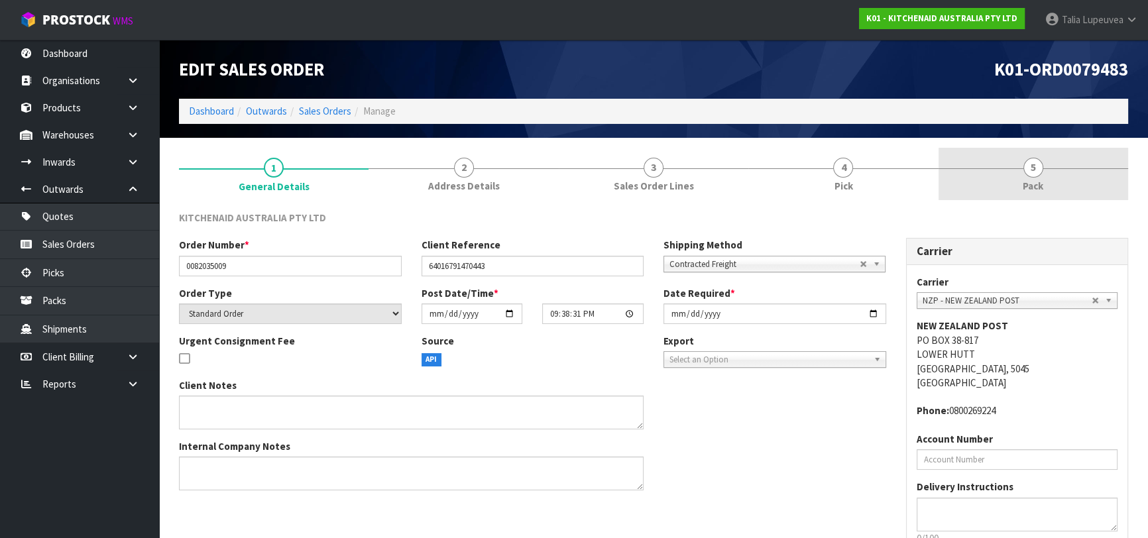
click at [1026, 175] on link "5 Pack" at bounding box center [1034, 174] width 190 height 52
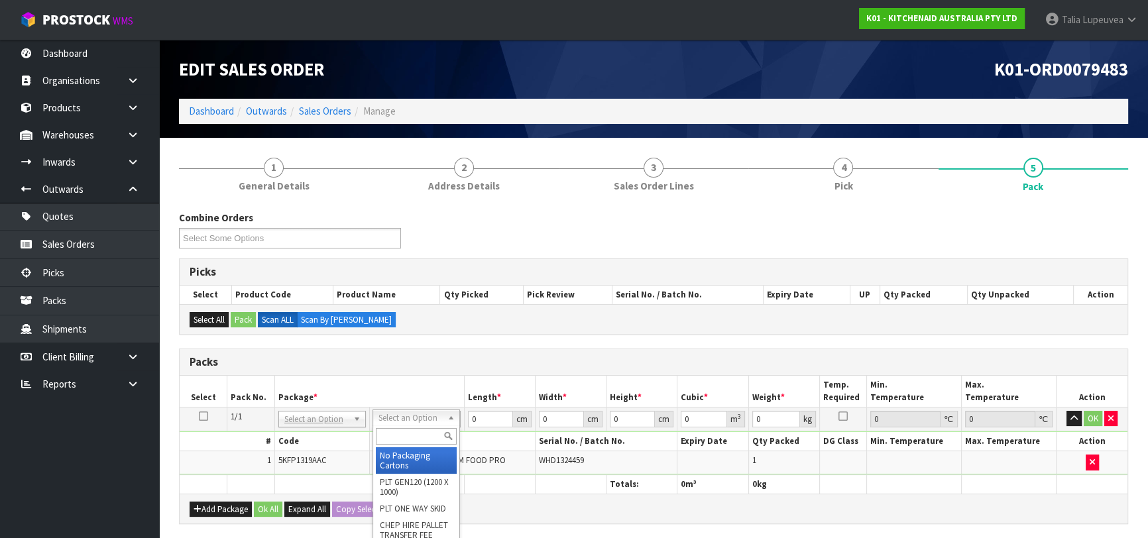
click at [417, 438] on input "text" at bounding box center [416, 436] width 81 height 17
drag, startPoint x: 417, startPoint y: 461, endPoint x: 461, endPoint y: 440, distance: 48.6
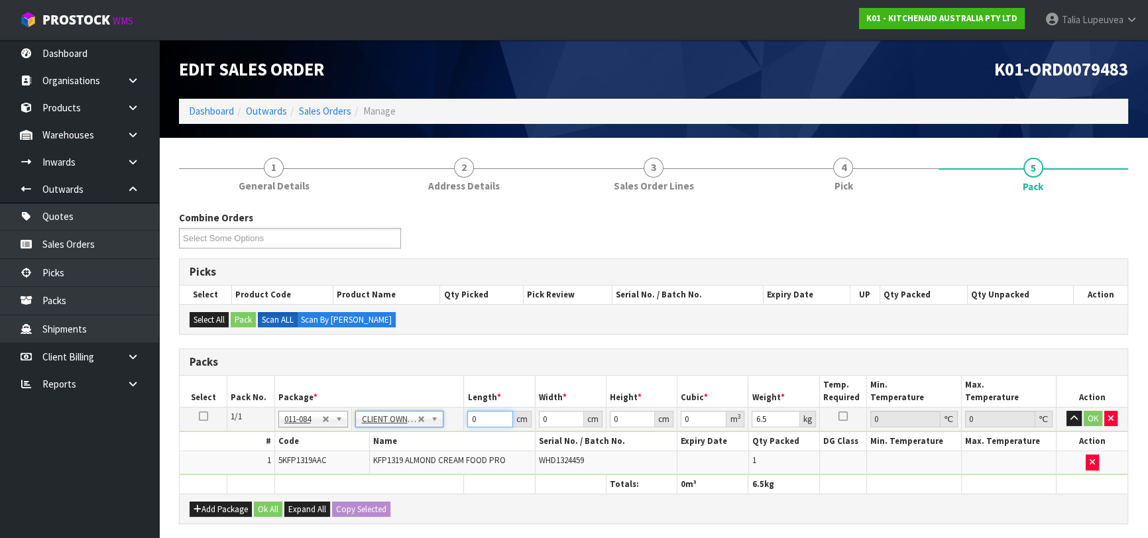
drag, startPoint x: 479, startPoint y: 420, endPoint x: 432, endPoint y: 431, distance: 48.9
click at [432, 431] on tbody "1/1 NONE 007-001 007-002 007-004 007-009 007-013 007-014 007-015 007-017 007-01…" at bounding box center [654, 441] width 948 height 68
click at [1091, 416] on button "OK" at bounding box center [1093, 419] width 19 height 16
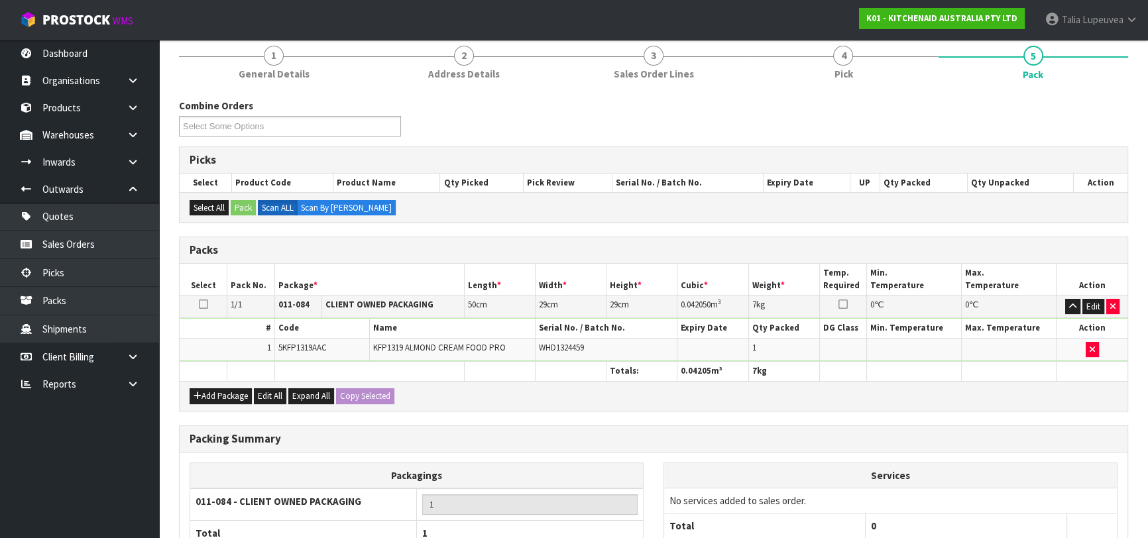
scroll to position [233, 0]
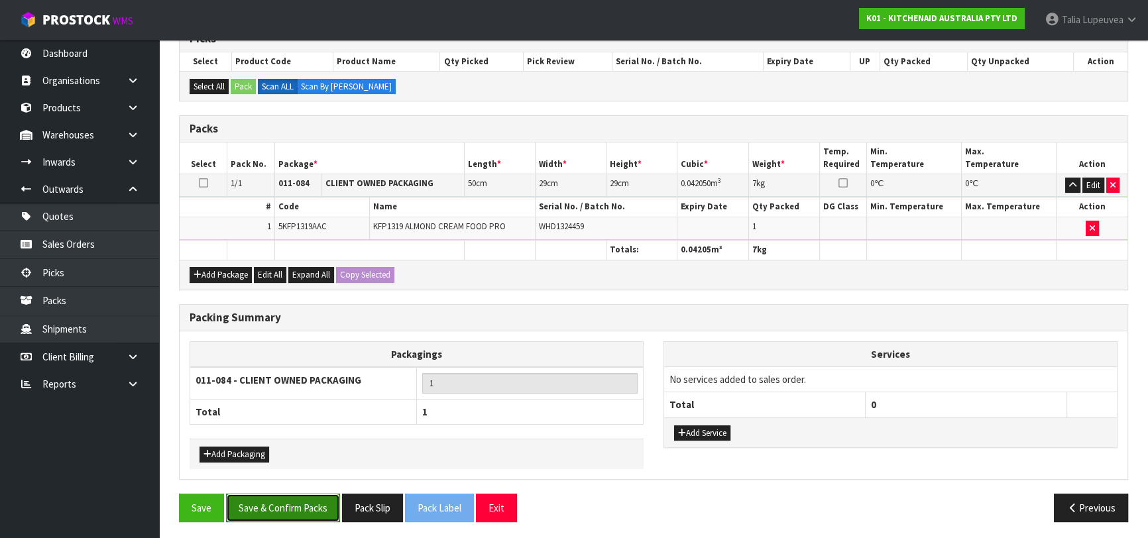
click at [278, 499] on button "Save & Confirm Packs" at bounding box center [283, 508] width 114 height 29
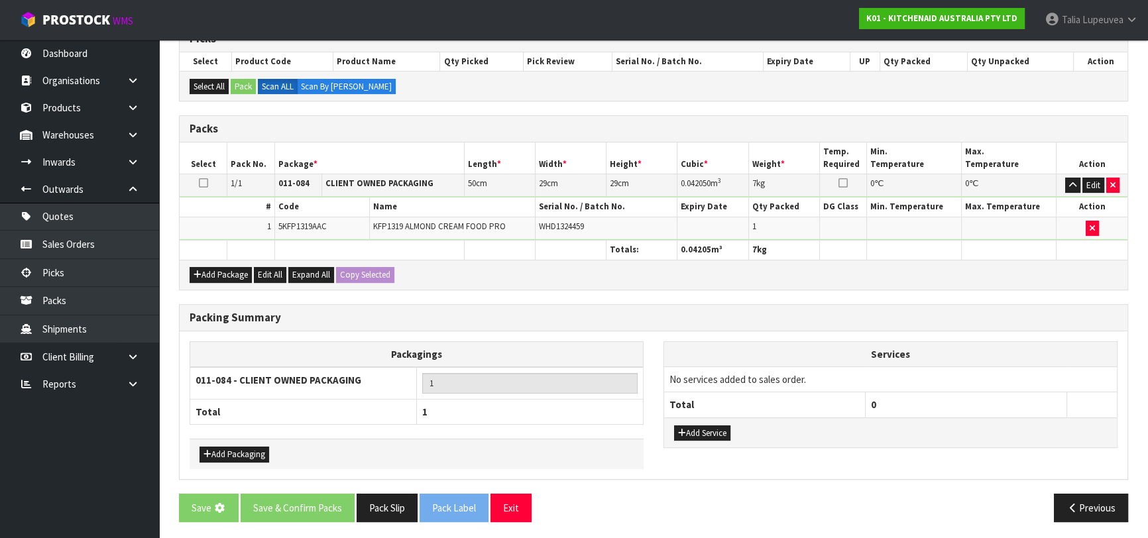
scroll to position [0, 0]
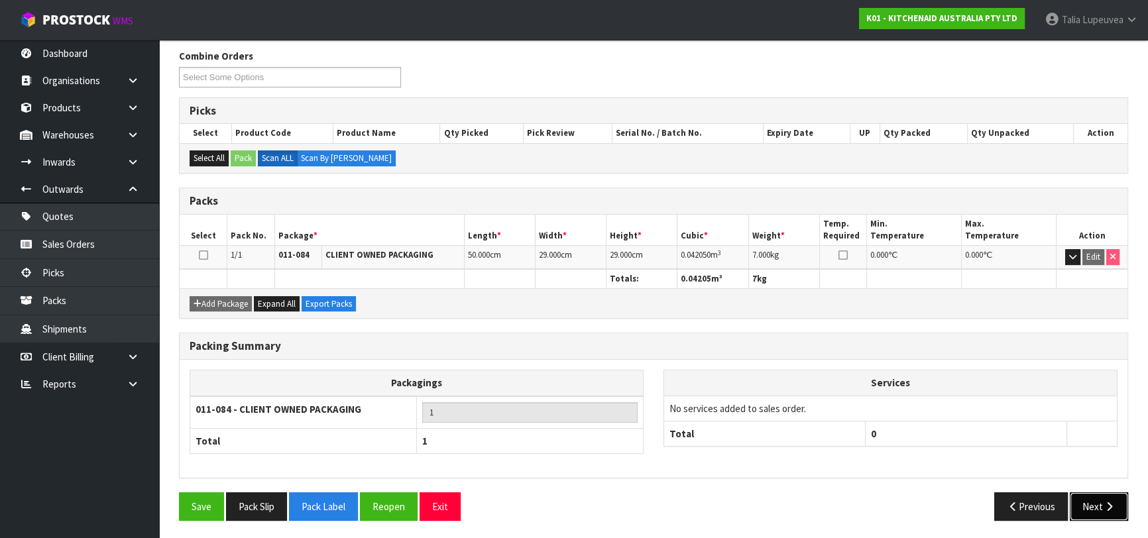
click at [1101, 501] on button "Next" at bounding box center [1099, 507] width 58 height 29
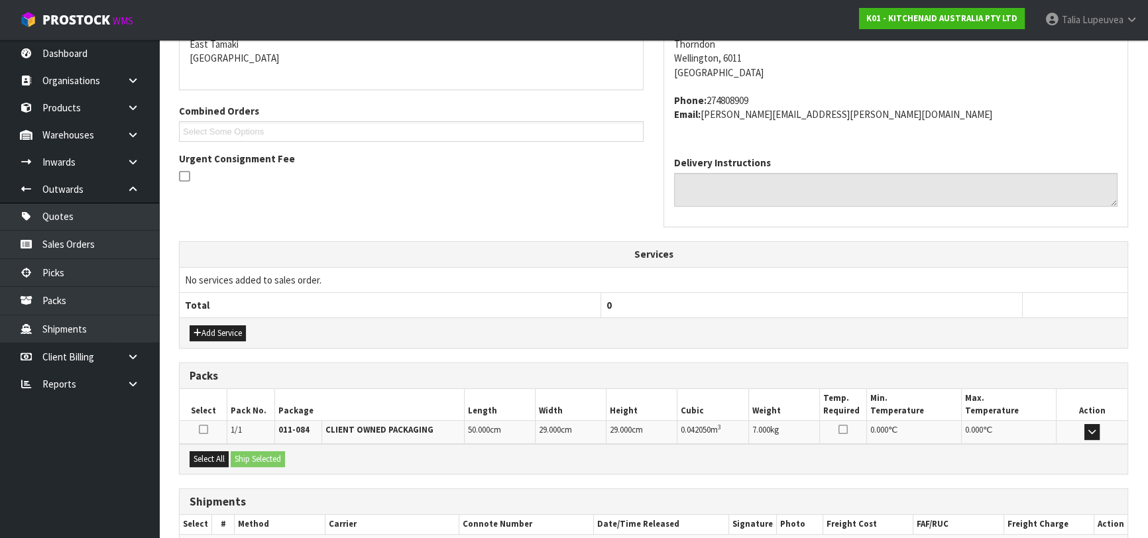
scroll to position [363, 0]
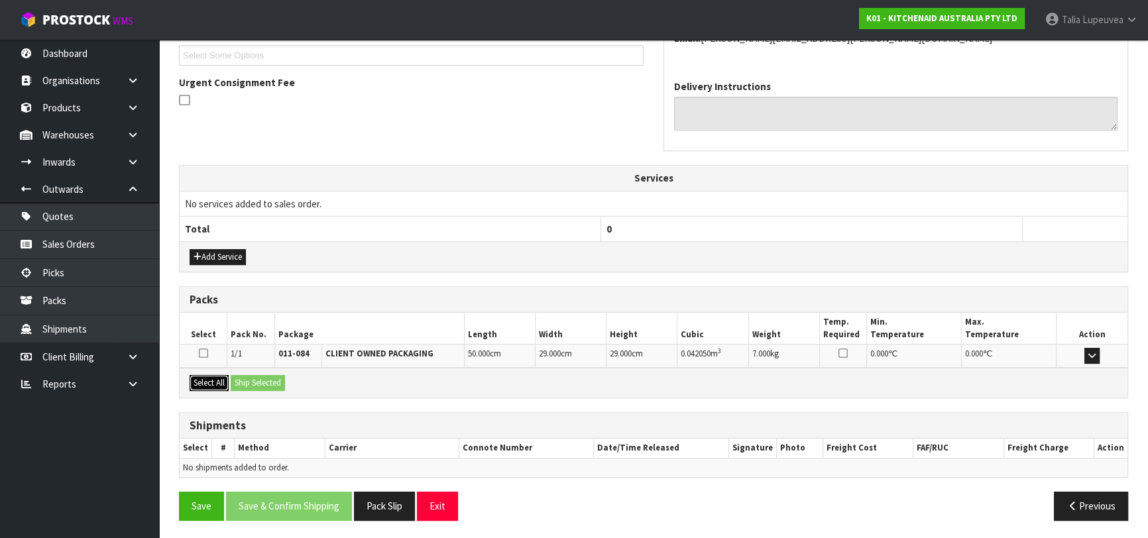
drag, startPoint x: 206, startPoint y: 379, endPoint x: 212, endPoint y: 380, distance: 6.7
click at [206, 379] on button "Select All" at bounding box center [209, 383] width 39 height 16
click at [245, 383] on button "Ship Selected" at bounding box center [258, 383] width 54 height 16
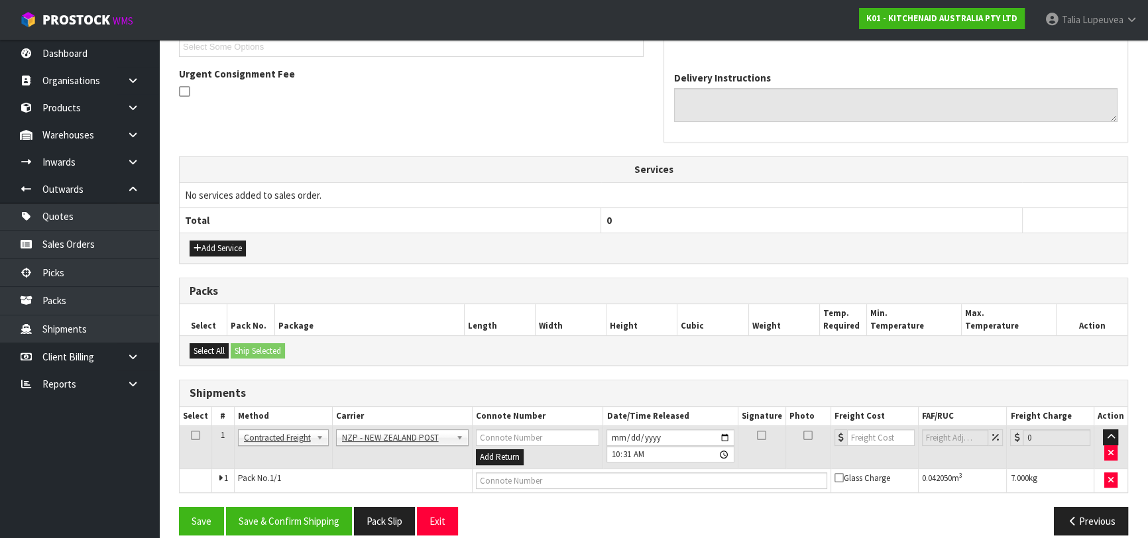
scroll to position [386, 0]
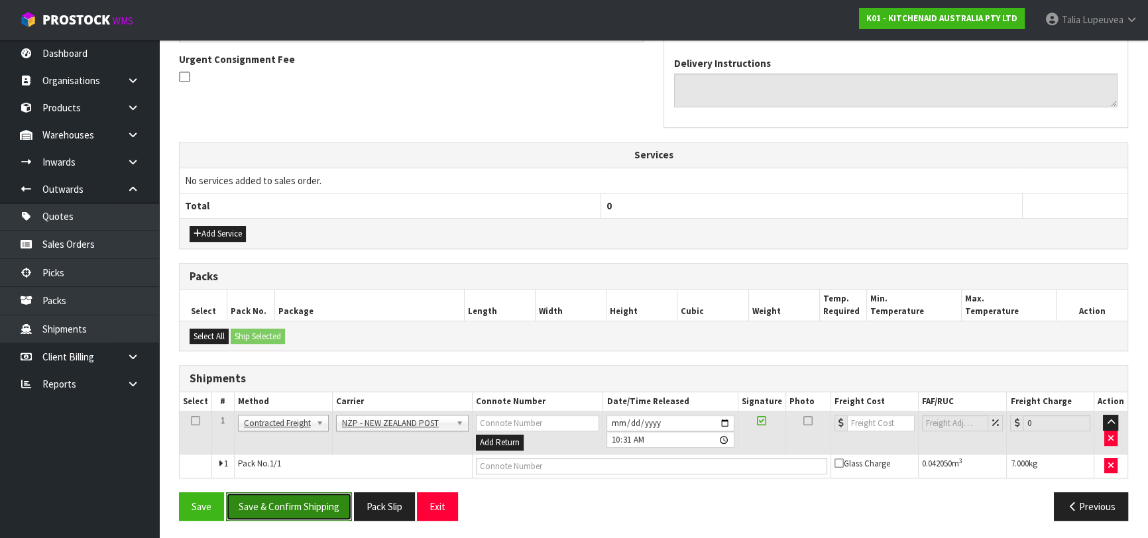
click at [288, 500] on button "Save & Confirm Shipping" at bounding box center [289, 507] width 126 height 29
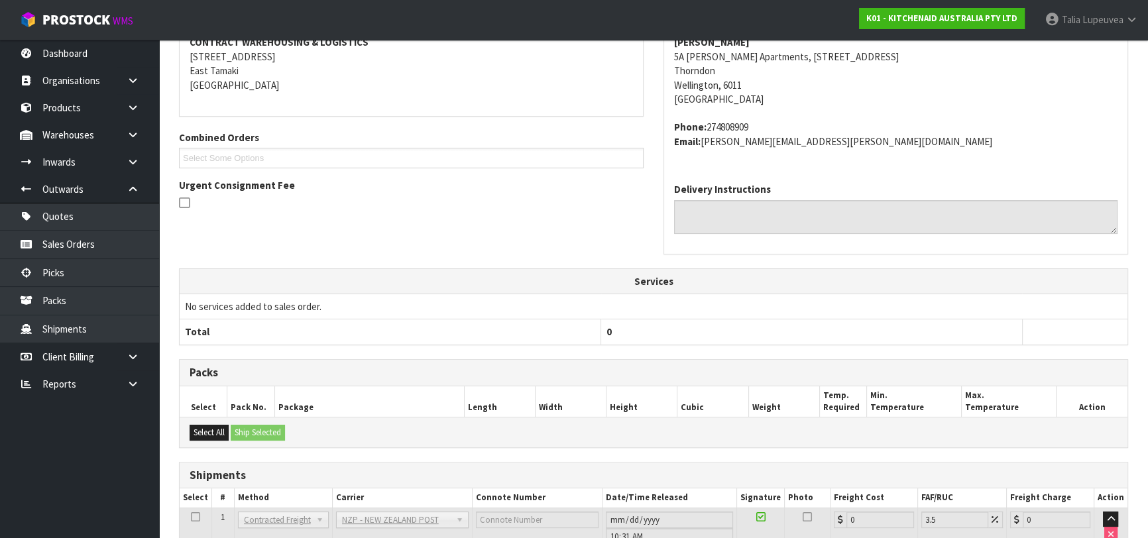
scroll to position [368, 0]
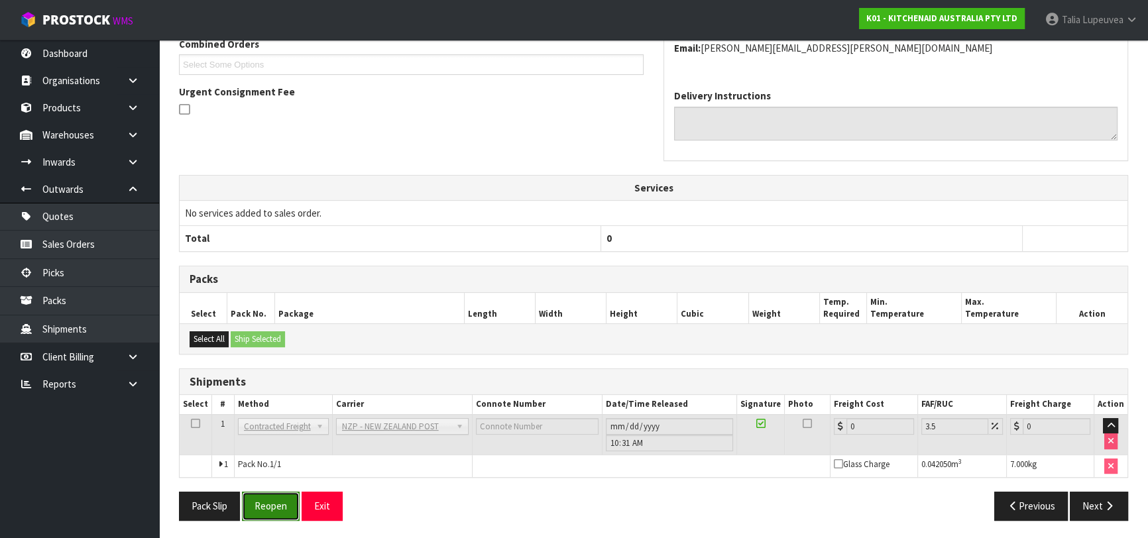
click at [272, 512] on button "Reopen" at bounding box center [271, 506] width 58 height 29
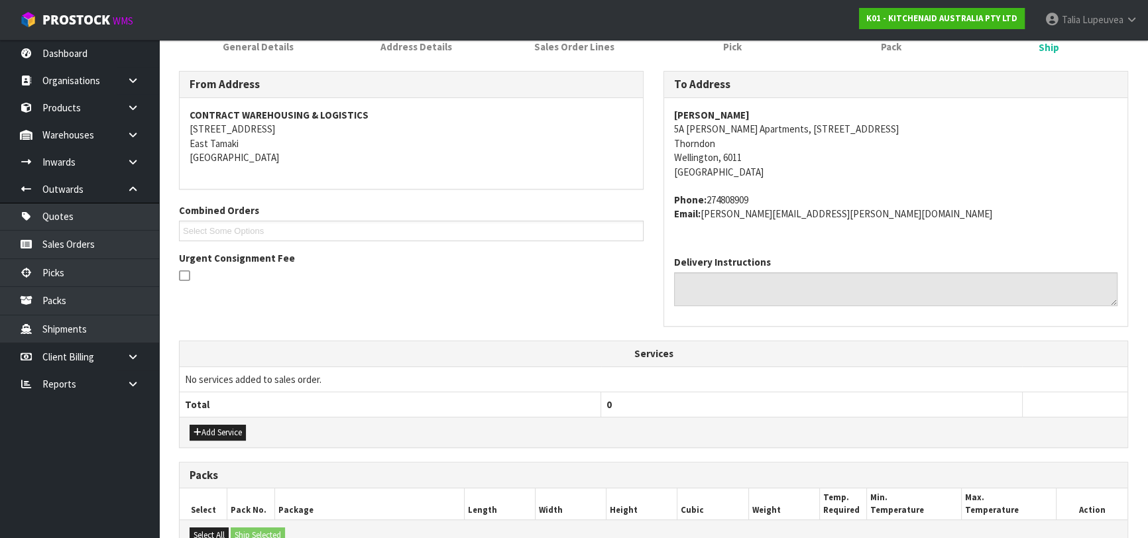
scroll to position [354, 0]
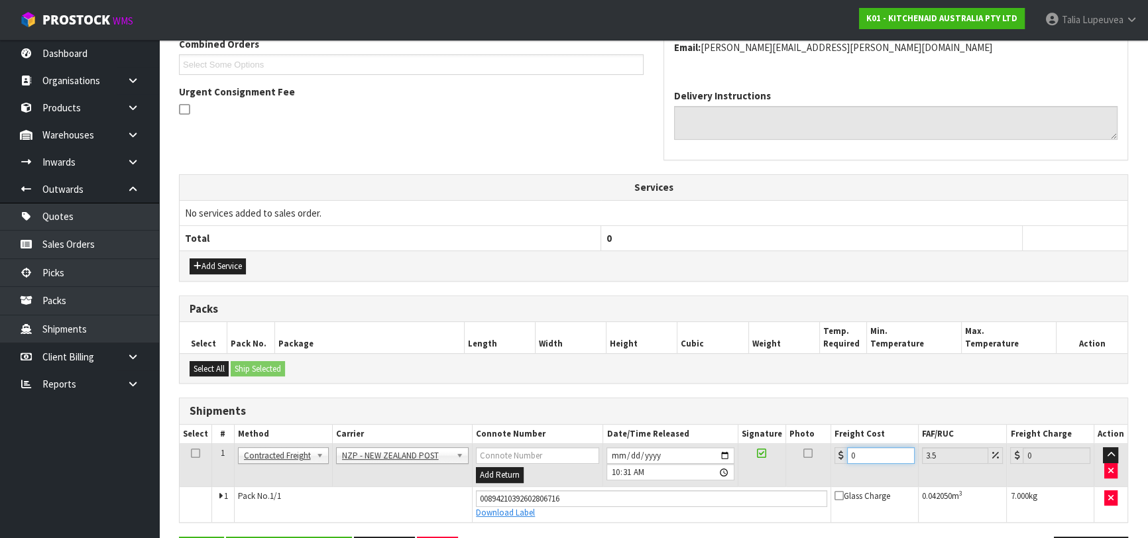
drag, startPoint x: 856, startPoint y: 452, endPoint x: 808, endPoint y: 460, distance: 48.4
click at [811, 463] on tr "1 Client Local Pickup Customer Local Pickup Company Freight Contracted Freight …" at bounding box center [654, 465] width 948 height 43
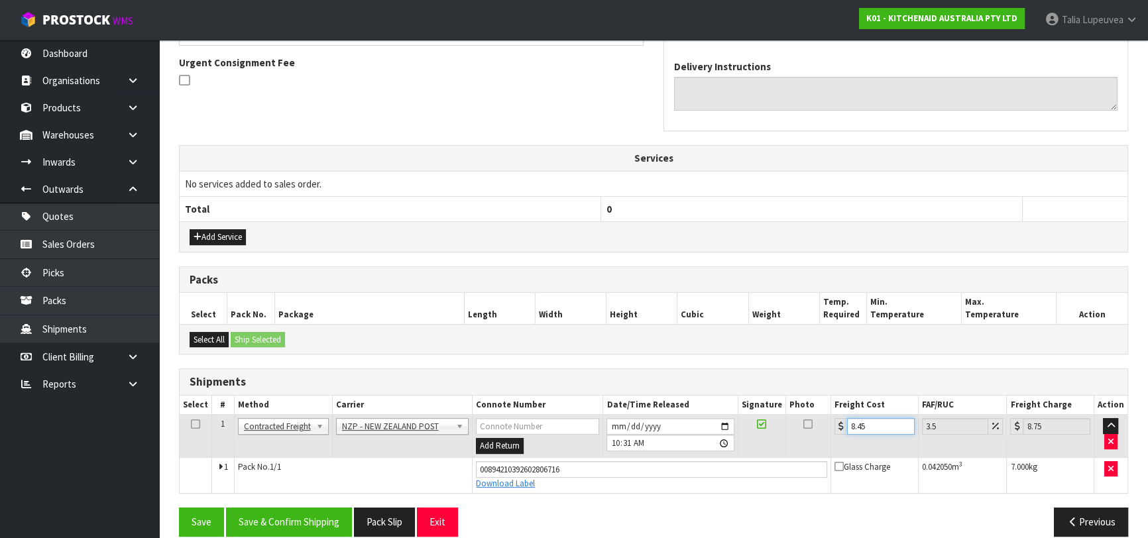
scroll to position [398, 0]
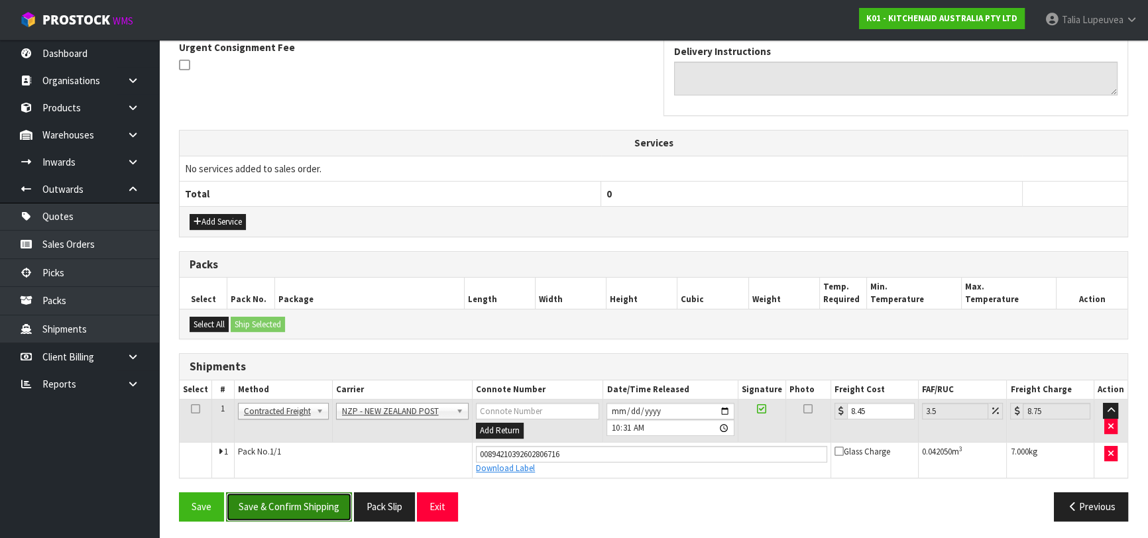
click at [294, 499] on button "Save & Confirm Shipping" at bounding box center [289, 507] width 126 height 29
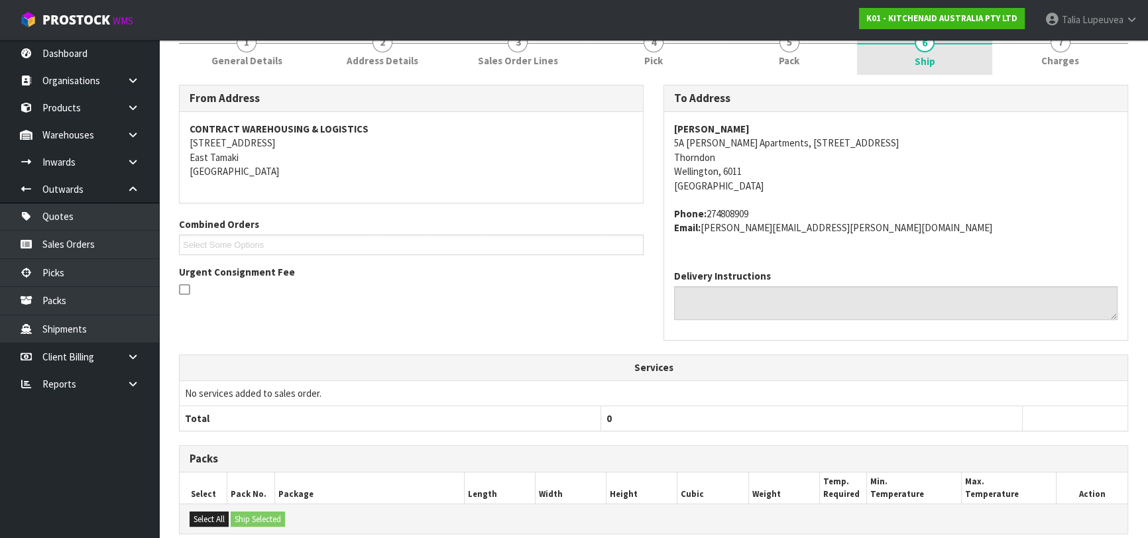
scroll to position [0, 0]
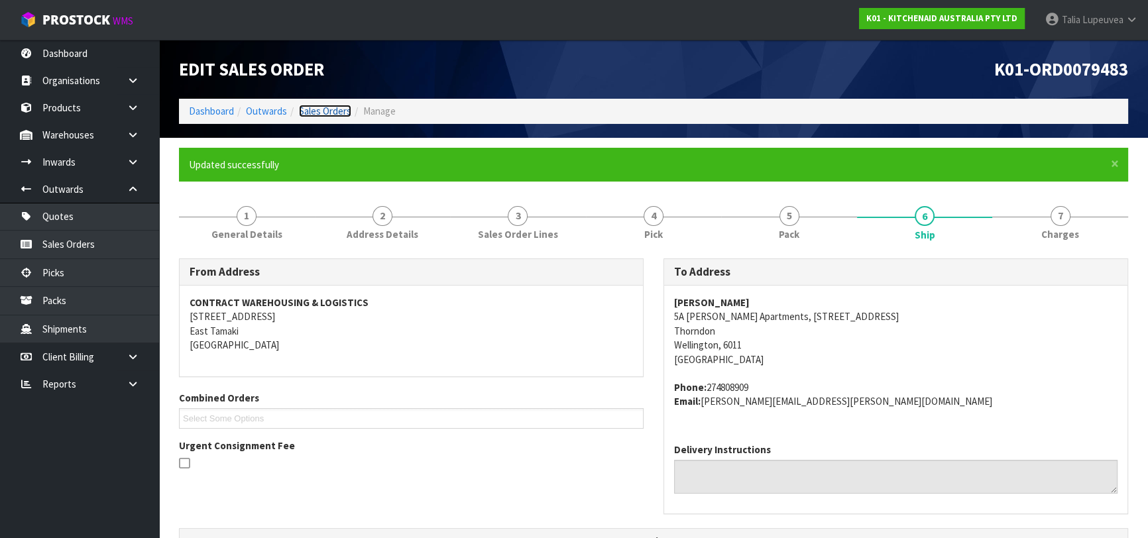
click at [312, 108] on link "Sales Orders" at bounding box center [325, 111] width 52 height 13
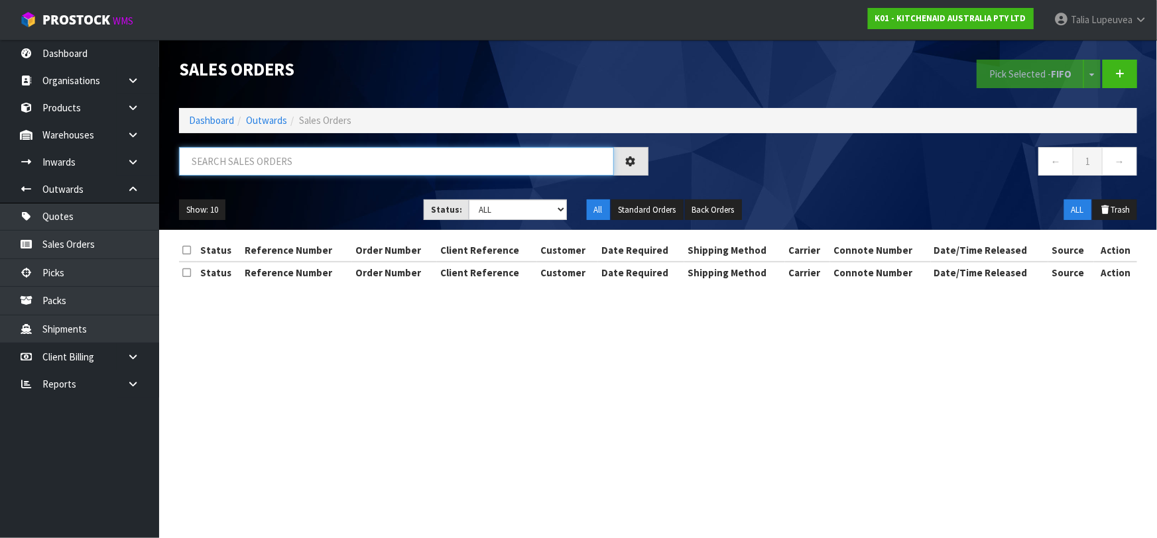
click at [291, 158] on input "text" at bounding box center [396, 161] width 435 height 29
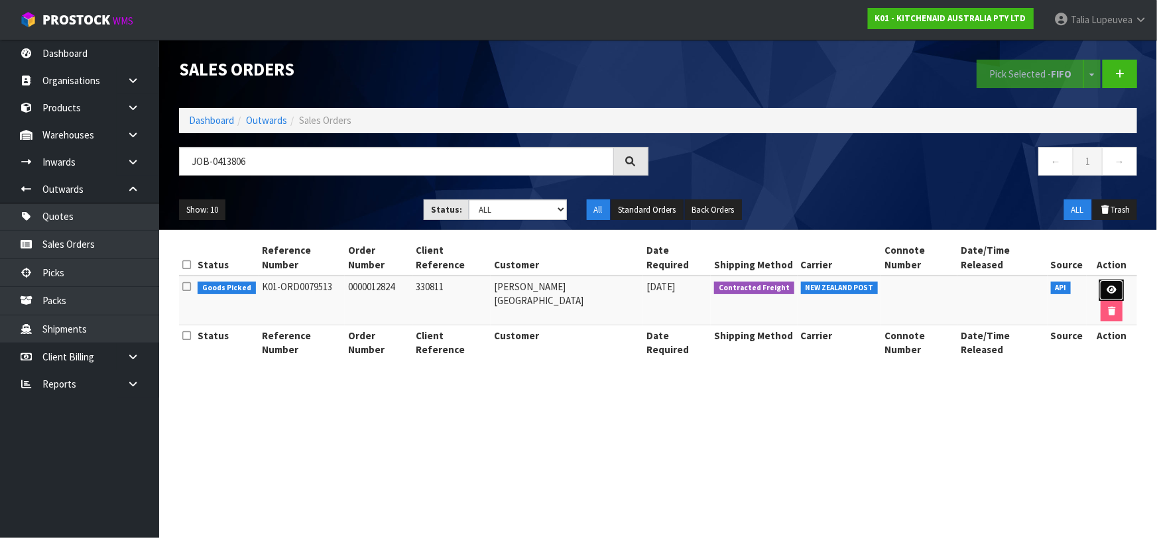
click at [1106, 286] on icon at bounding box center [1111, 290] width 10 height 9
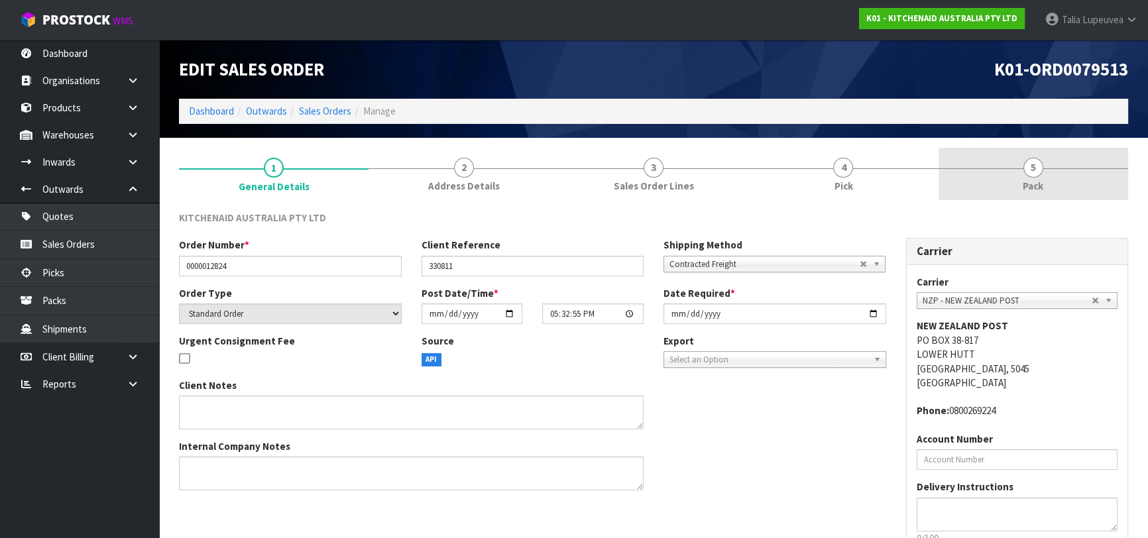
click at [1048, 190] on link "5 Pack" at bounding box center [1034, 174] width 190 height 52
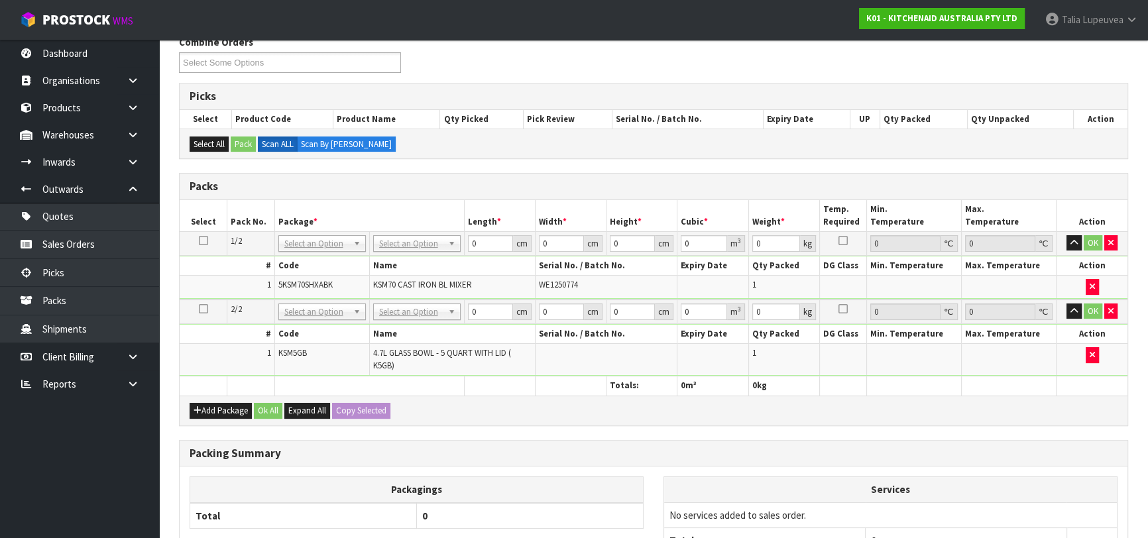
scroll to position [301, 0]
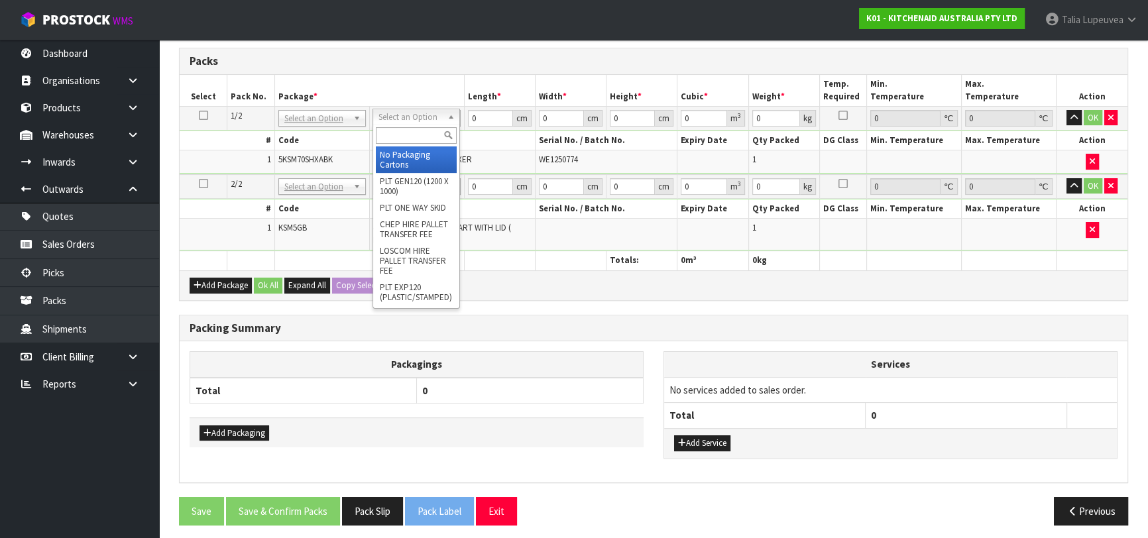
click at [430, 145] on div at bounding box center [416, 136] width 86 height 22
click at [425, 136] on input "text" at bounding box center [416, 135] width 81 height 17
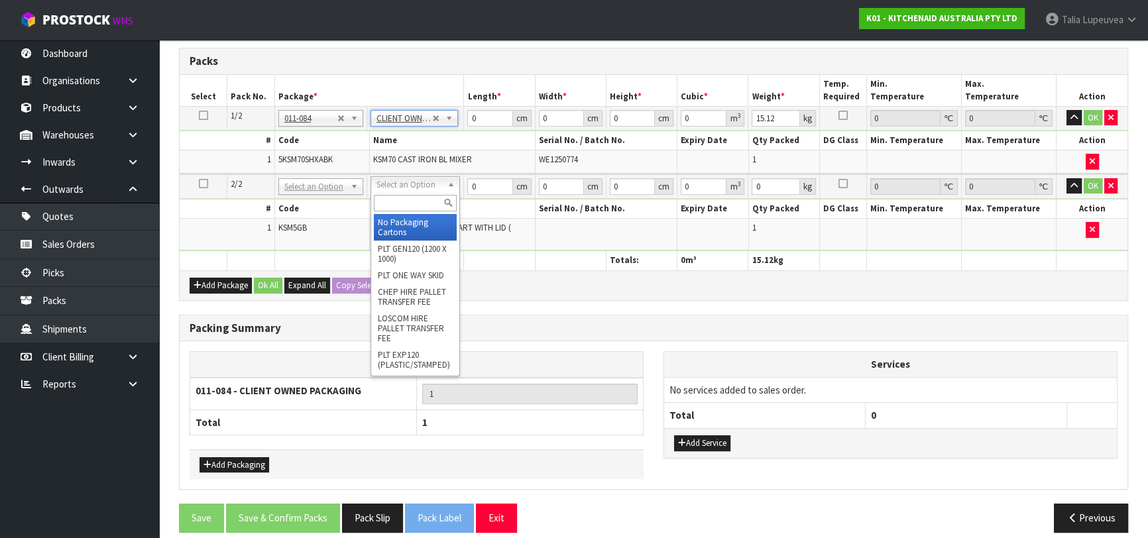
click at [413, 204] on input "text" at bounding box center [415, 203] width 83 height 17
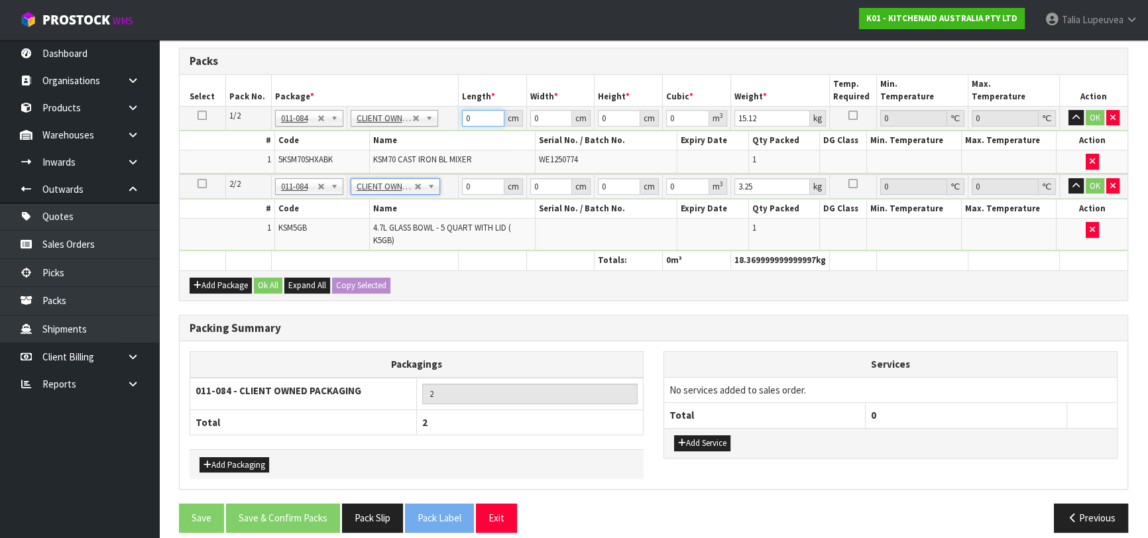
drag, startPoint x: 477, startPoint y: 123, endPoint x: 432, endPoint y: 147, distance: 51.3
click at [431, 147] on tbody "1/2 NONE 007-001 007-002 007-004 007-009 007-013 007-014 007-015 007-017 007-01…" at bounding box center [654, 140] width 948 height 68
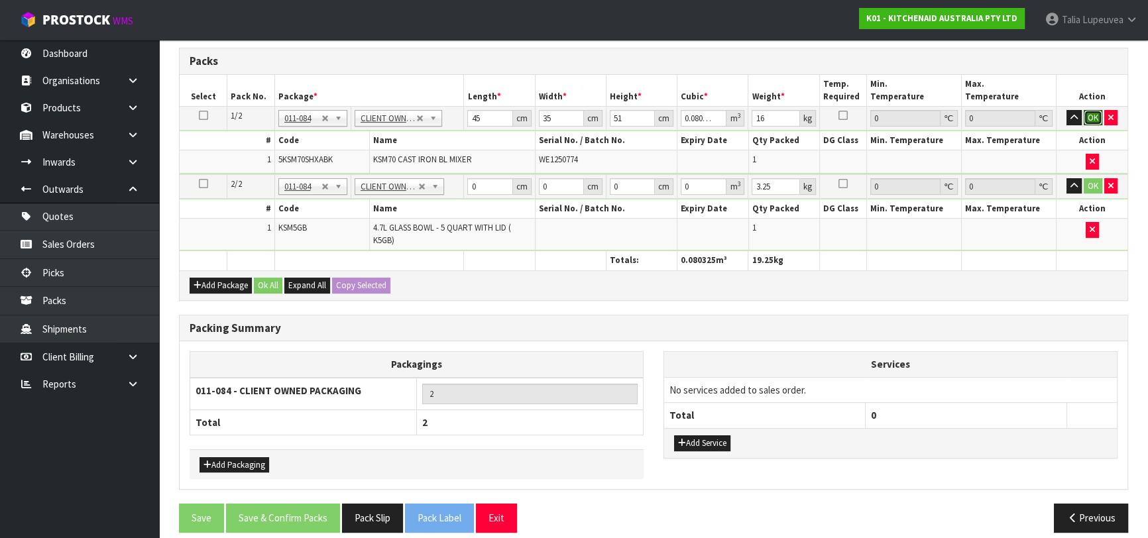
drag, startPoint x: 1093, startPoint y: 113, endPoint x: 809, endPoint y: 172, distance: 290.6
click at [1087, 114] on button "OK" at bounding box center [1093, 118] width 19 height 16
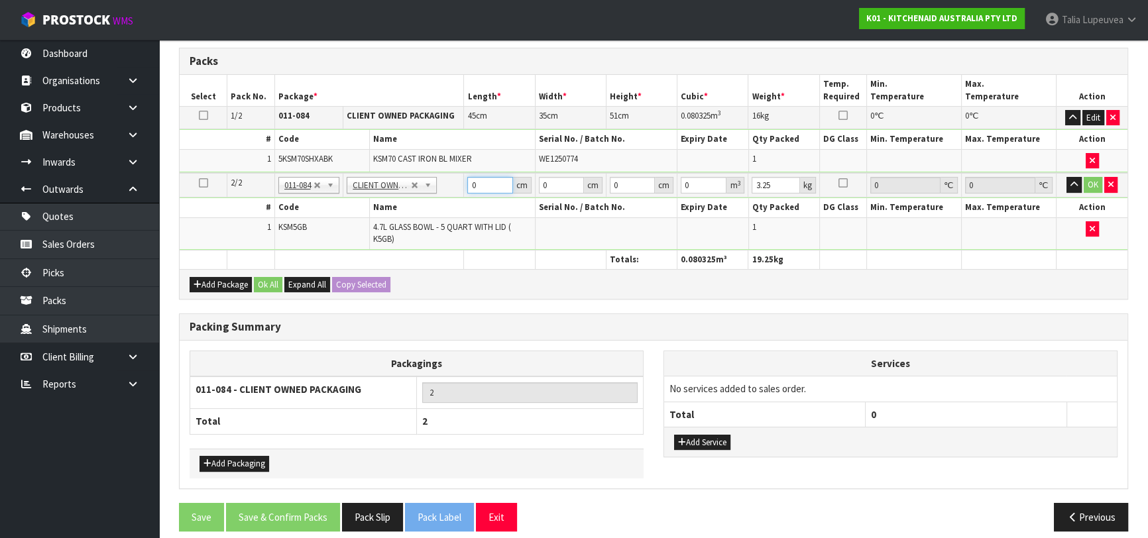
drag, startPoint x: 477, startPoint y: 179, endPoint x: 464, endPoint y: 184, distance: 14.3
click at [464, 185] on td "0 cm" at bounding box center [499, 185] width 71 height 25
click at [1091, 186] on button "OK" at bounding box center [1093, 185] width 19 height 16
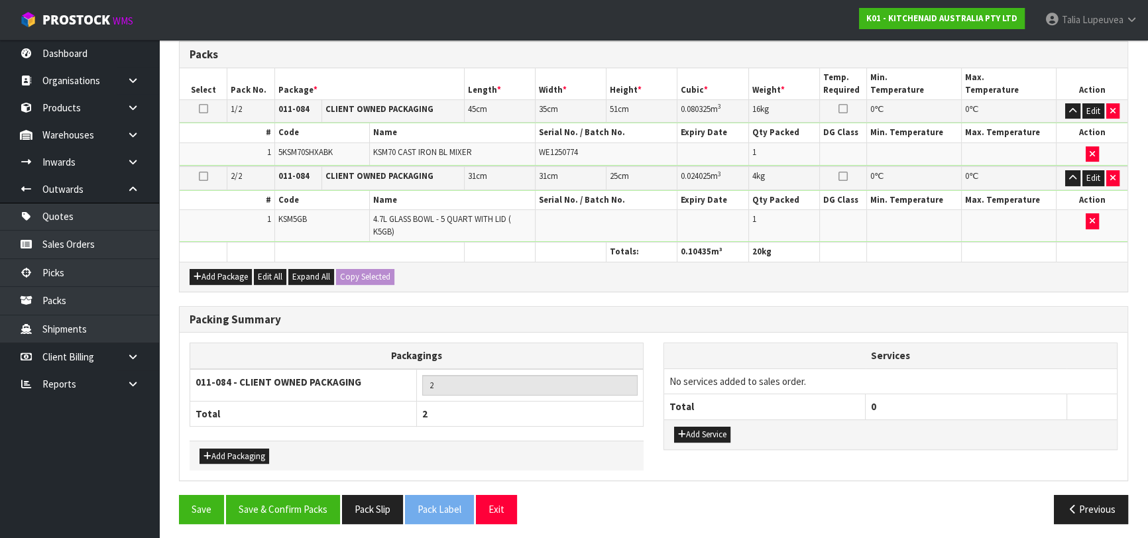
scroll to position [310, 0]
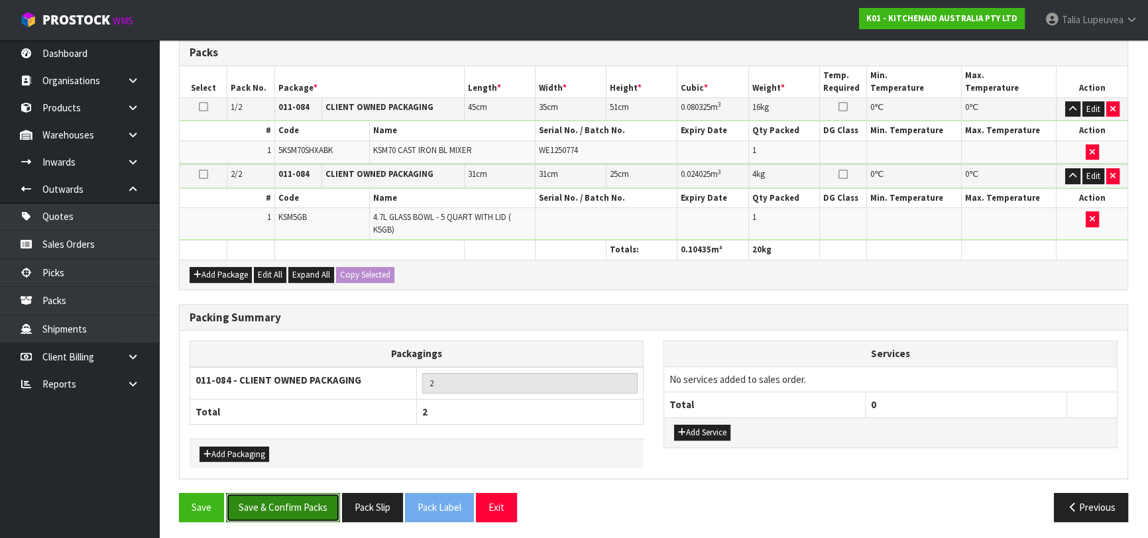
drag, startPoint x: 300, startPoint y: 502, endPoint x: 309, endPoint y: 489, distance: 15.6
click at [300, 502] on button "Save & Confirm Packs" at bounding box center [283, 507] width 114 height 29
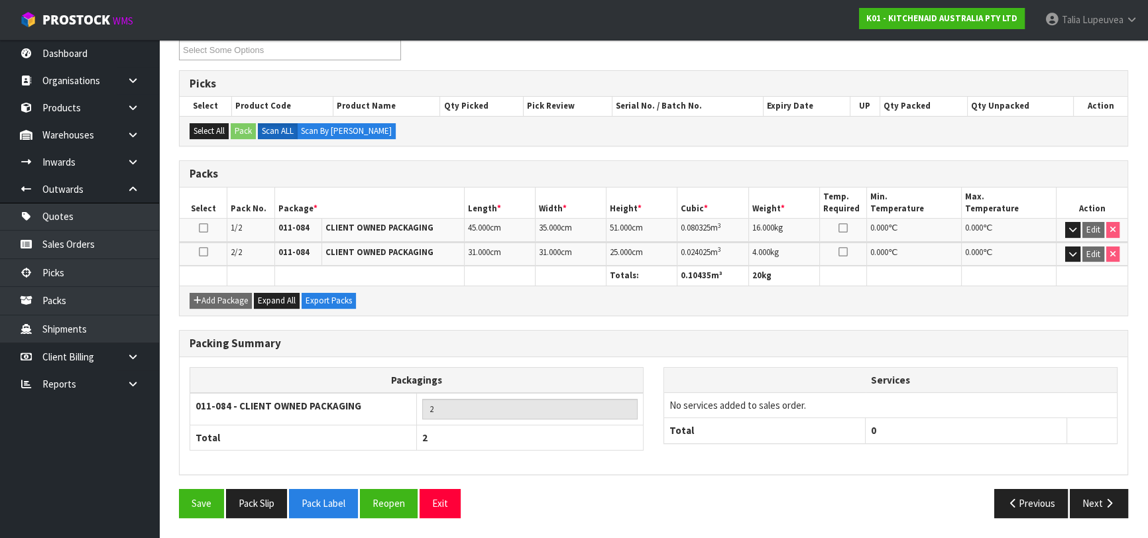
scroll to position [233, 0]
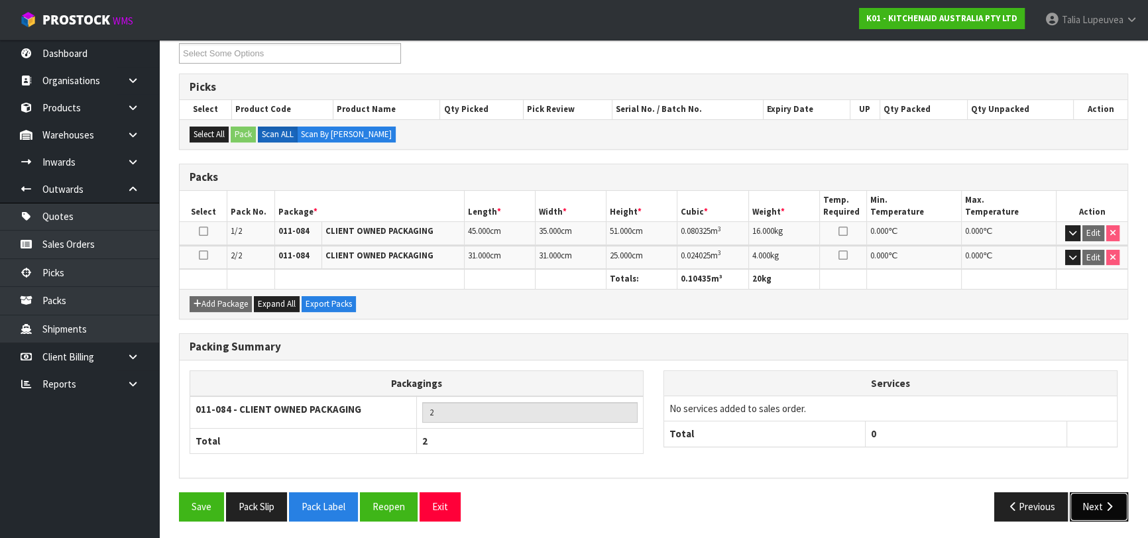
click at [1088, 497] on button "Next" at bounding box center [1099, 507] width 58 height 29
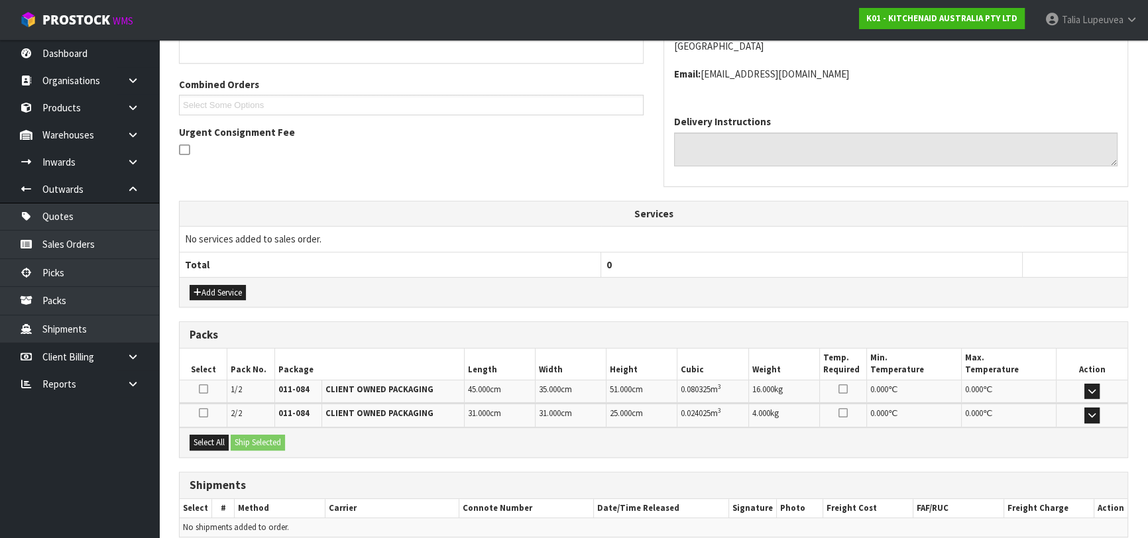
scroll to position [373, 0]
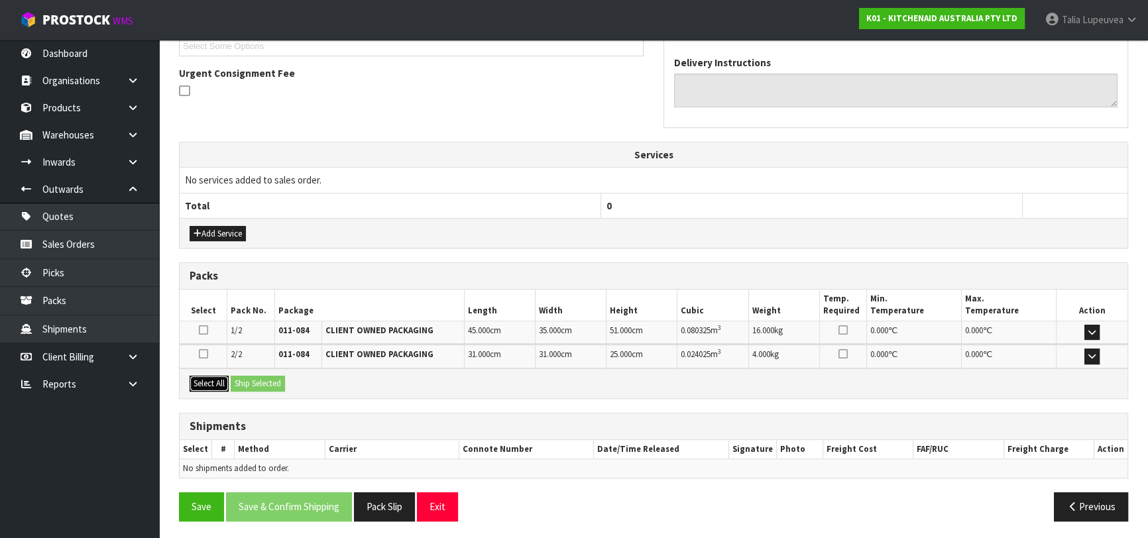
drag, startPoint x: 206, startPoint y: 378, endPoint x: 278, endPoint y: 377, distance: 72.3
click at [210, 378] on button "Select All" at bounding box center [209, 384] width 39 height 16
click at [282, 377] on button "Ship Selected" at bounding box center [258, 384] width 54 height 16
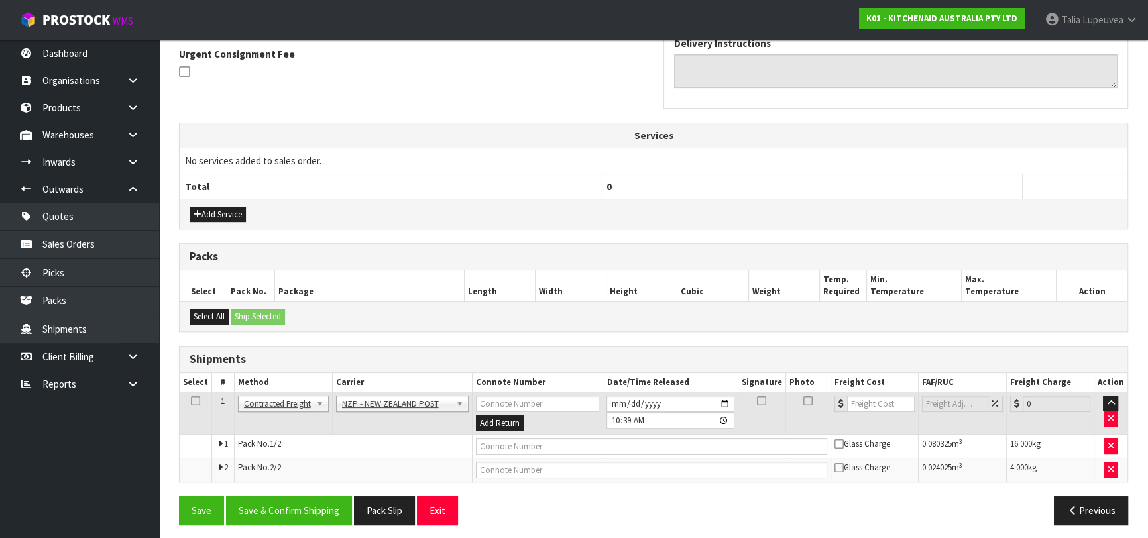
scroll to position [396, 0]
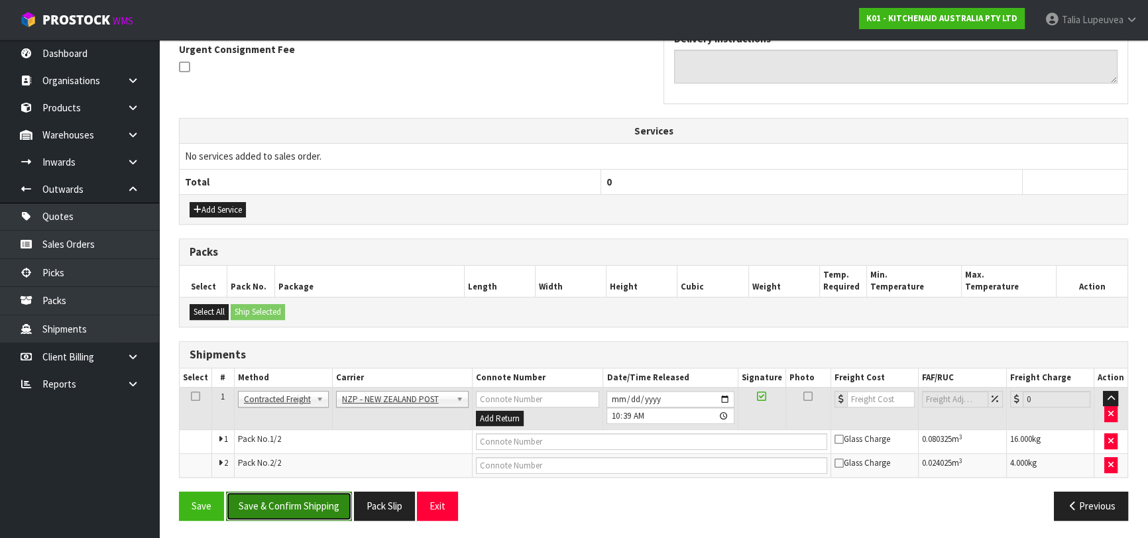
click at [283, 510] on button "Save & Confirm Shipping" at bounding box center [289, 506] width 126 height 29
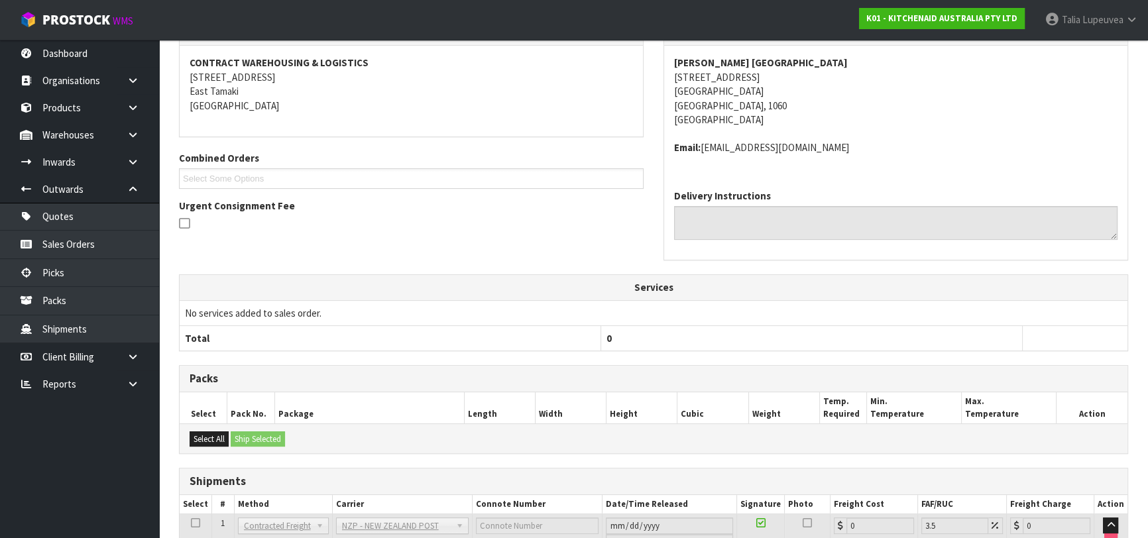
scroll to position [377, 0]
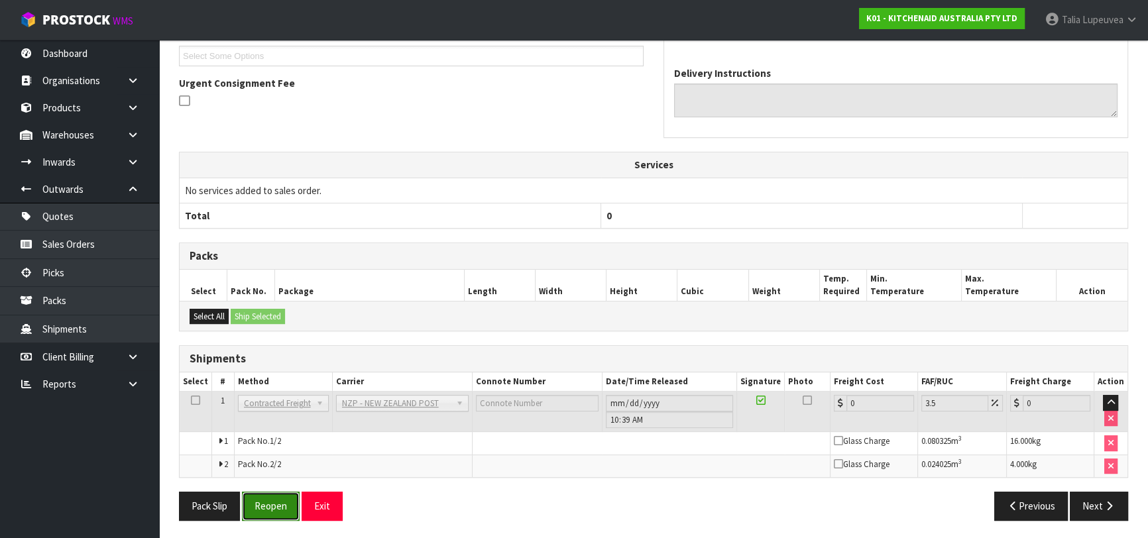
click at [282, 505] on button "Reopen" at bounding box center [271, 506] width 58 height 29
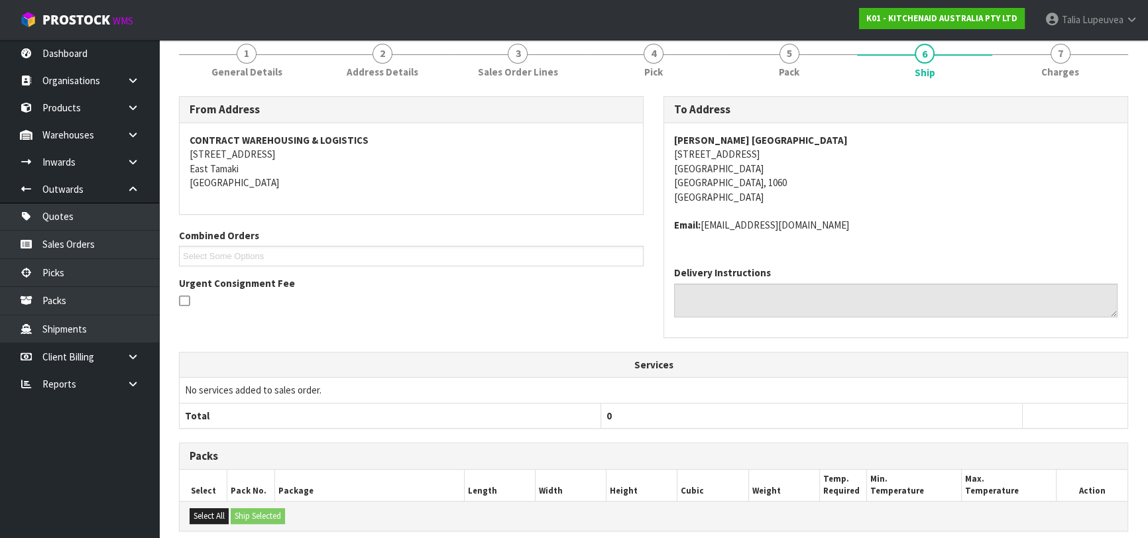
scroll to position [408, 0]
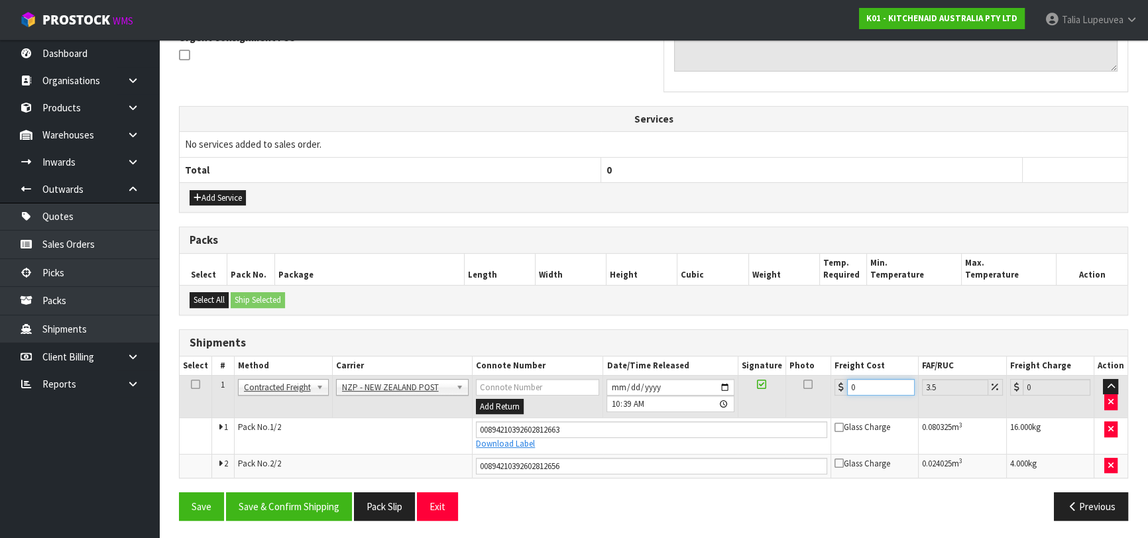
drag, startPoint x: 868, startPoint y: 388, endPoint x: 820, endPoint y: 400, distance: 49.2
click at [820, 400] on tr "1 Client Local Pickup Customer Local Pickup Company Freight Contracted Freight …" at bounding box center [654, 396] width 948 height 43
click at [261, 493] on button "Save & Confirm Shipping" at bounding box center [289, 507] width 126 height 29
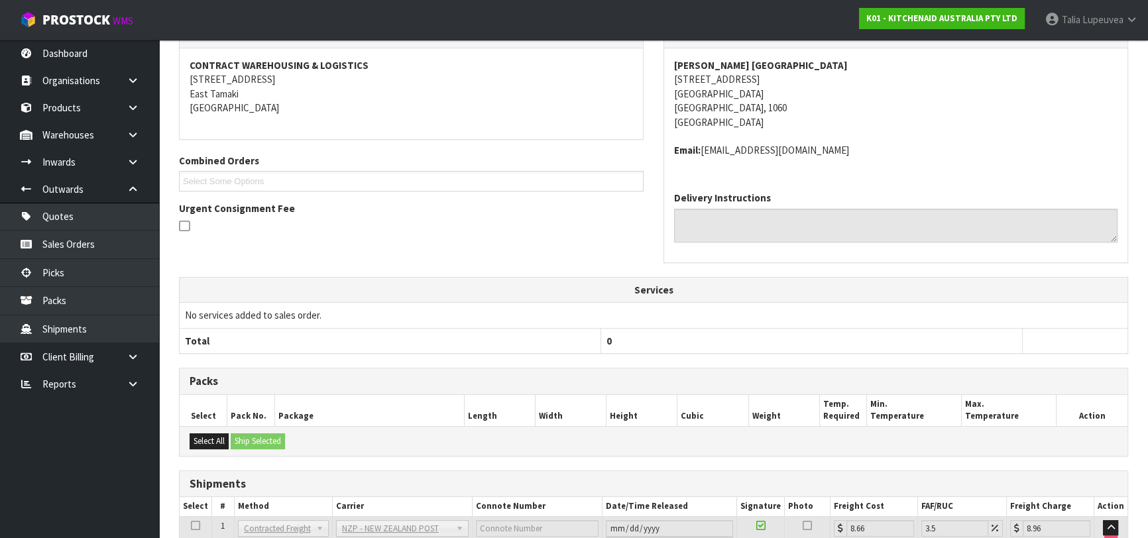
scroll to position [0, 0]
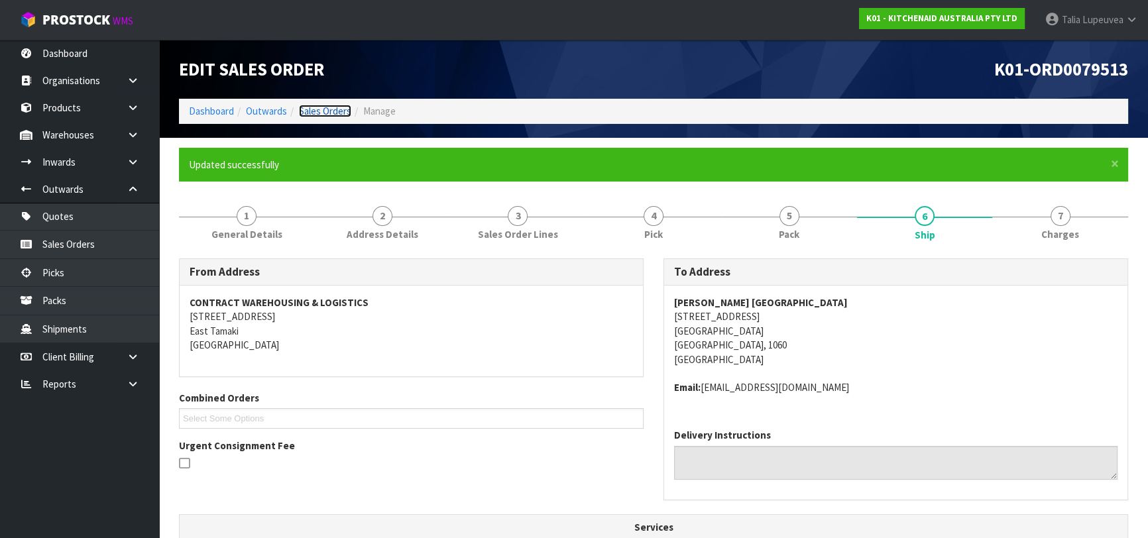
click at [306, 111] on link "Sales Orders" at bounding box center [325, 111] width 52 height 13
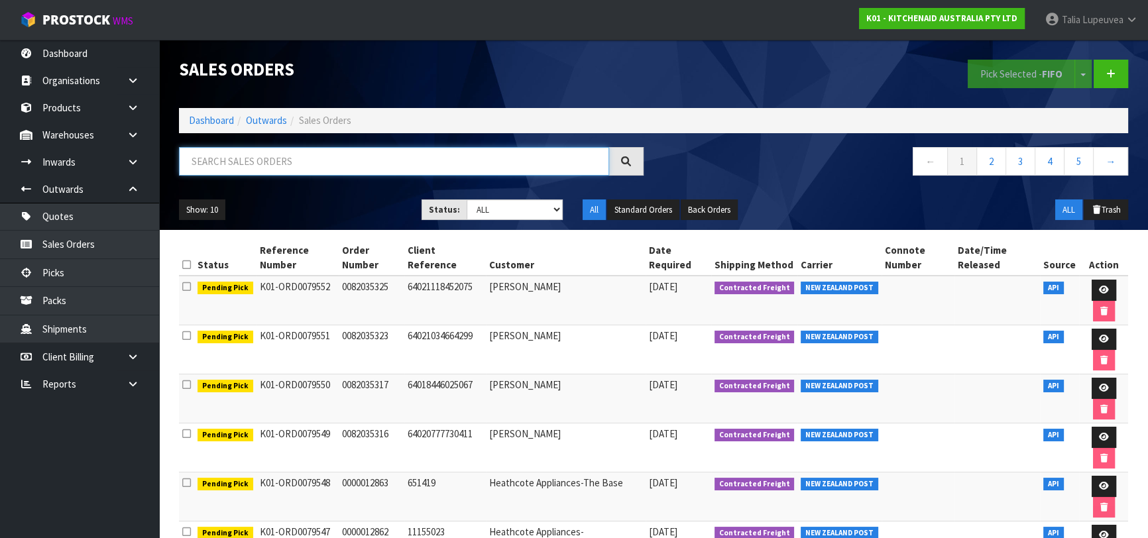
click at [319, 165] on input "text" at bounding box center [394, 161] width 430 height 29
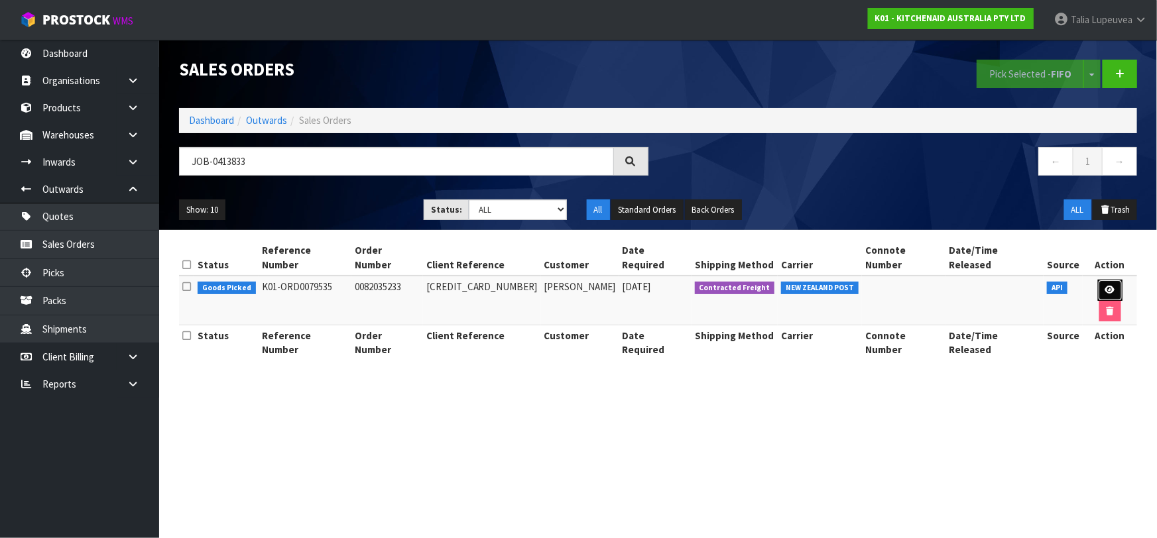
click at [1105, 286] on icon at bounding box center [1110, 290] width 10 height 9
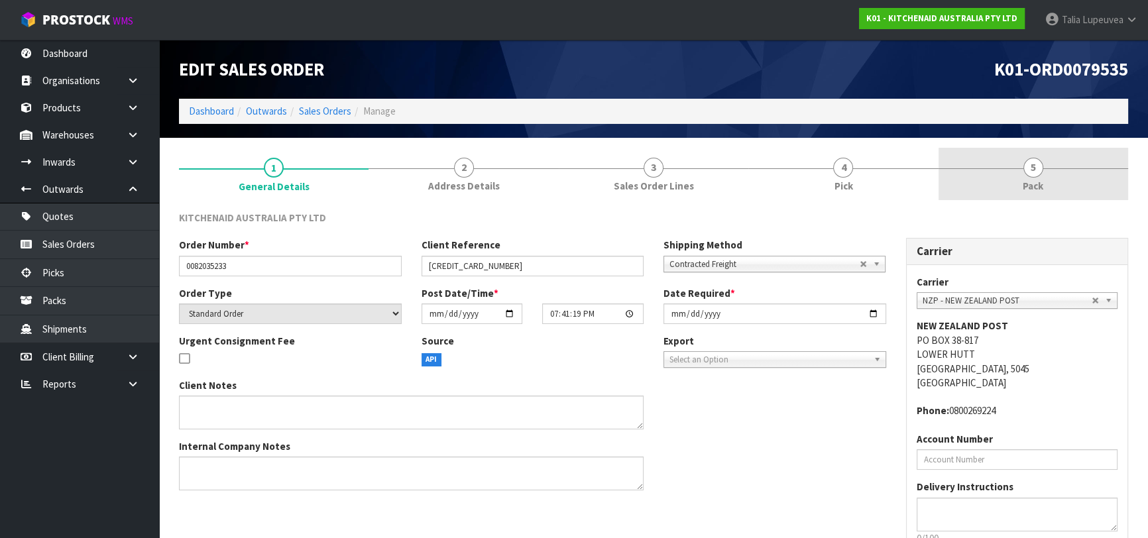
click at [1045, 176] on link "5 Pack" at bounding box center [1034, 174] width 190 height 52
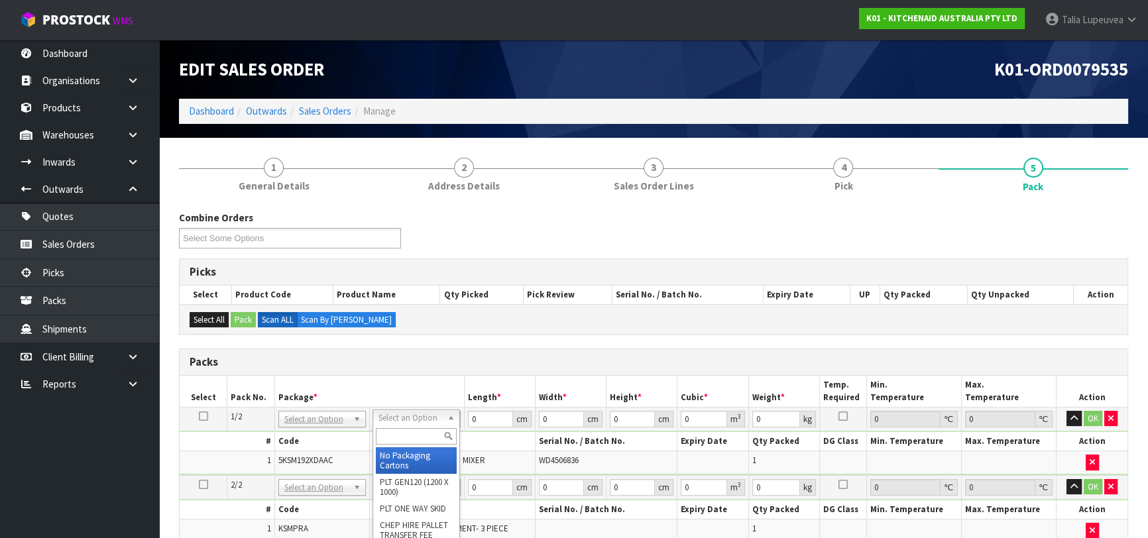
click at [406, 431] on input "text" at bounding box center [416, 436] width 81 height 17
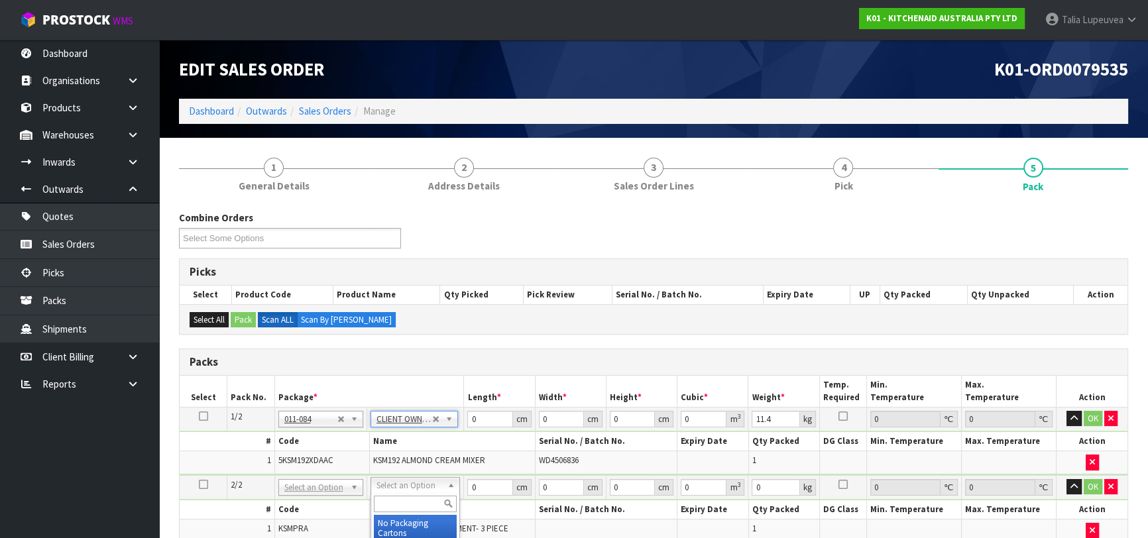
click at [413, 502] on input "text" at bounding box center [415, 504] width 83 height 17
drag, startPoint x: 412, startPoint y: 525, endPoint x: 420, endPoint y: 480, distance: 45.8
click at [415, 510] on div "OWN CLIENT OWN ED PACKAGING" at bounding box center [415, 519] width 89 height 52
drag, startPoint x: 484, startPoint y: 420, endPoint x: 414, endPoint y: 448, distance: 75.2
click at [414, 449] on tbody "1/2 NONE 007-001 007-002 007-004 007-009 007-013 007-014 007-015 007-017 007-01…" at bounding box center [654, 441] width 948 height 68
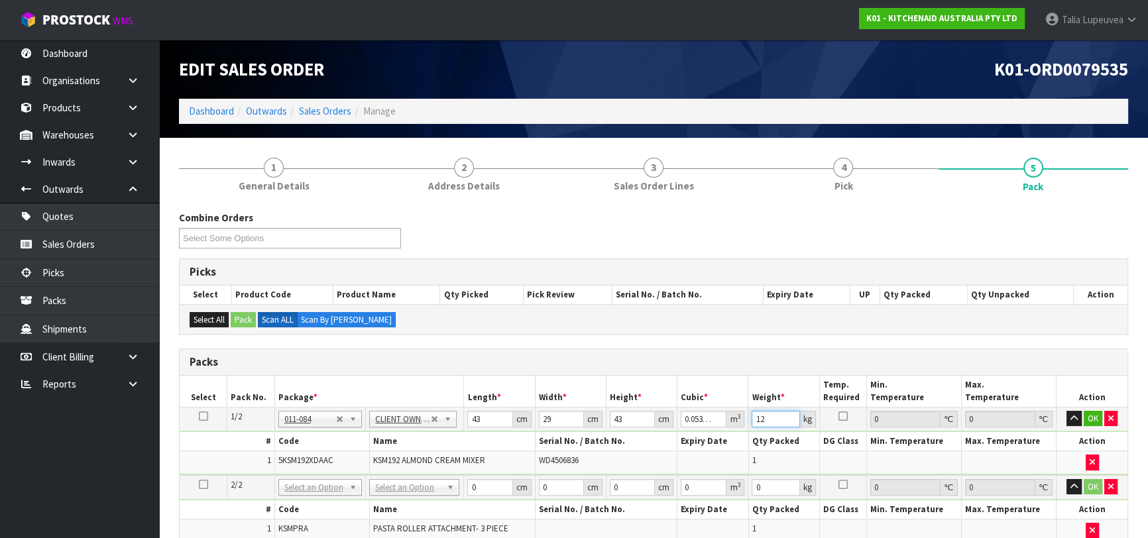
drag, startPoint x: 436, startPoint y: 484, endPoint x: 424, endPoint y: 491, distance: 13.7
click at [420, 497] on input "text" at bounding box center [414, 504] width 83 height 17
drag, startPoint x: 477, startPoint y: 483, endPoint x: 444, endPoint y: 497, distance: 36.0
click at [444, 497] on tbody "2/2 NONE 007-001 007-002 007-004 007-009 007-013 007-014 007-015 007-017 007-01…" at bounding box center [654, 509] width 948 height 68
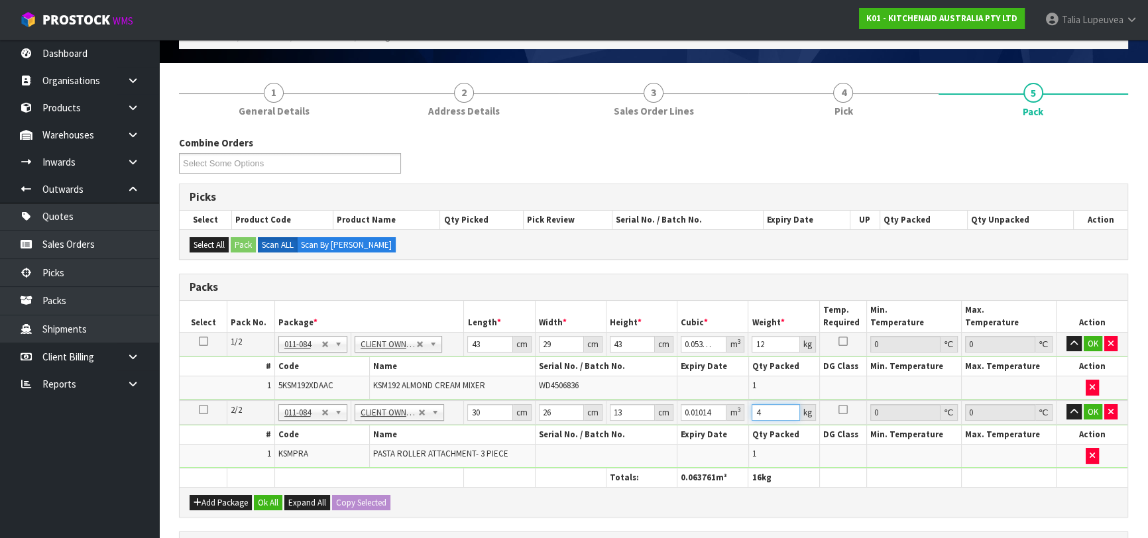
scroll to position [180, 0]
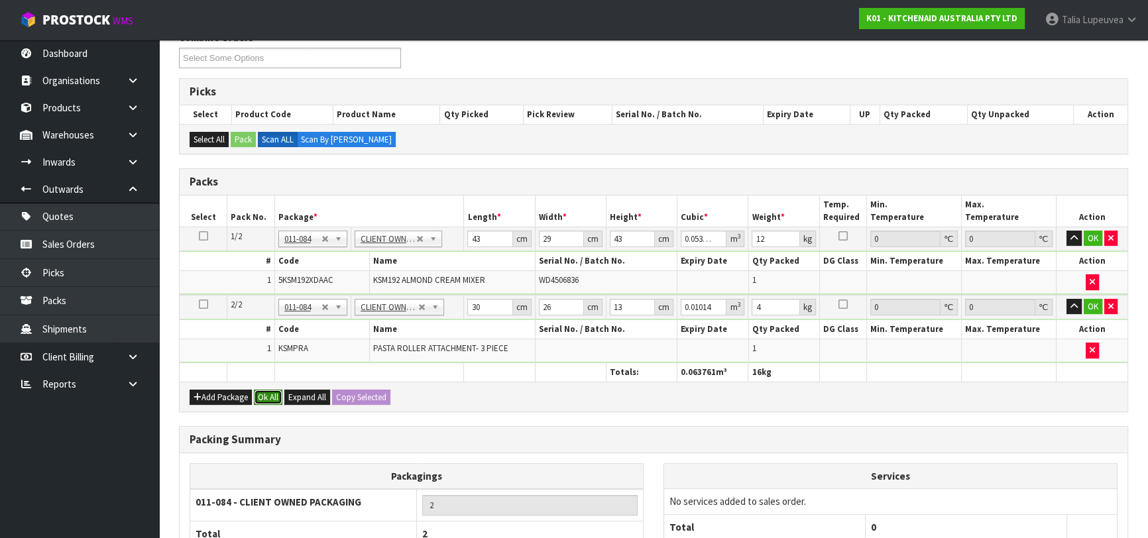
click at [273, 394] on button "Ok All" at bounding box center [268, 398] width 29 height 16
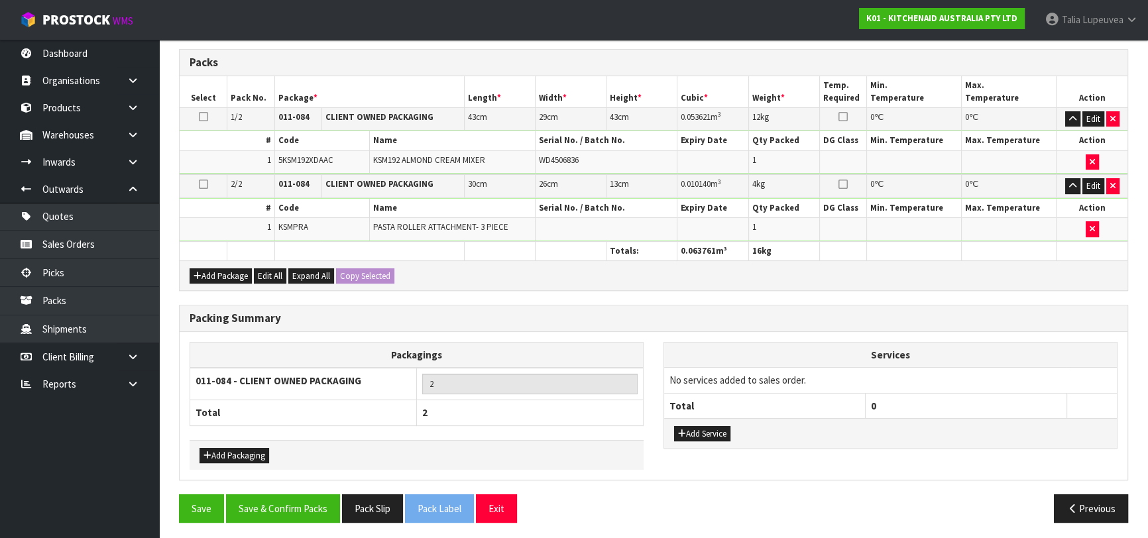
scroll to position [300, 0]
click at [291, 510] on button "Save & Confirm Packs" at bounding box center [283, 508] width 114 height 29
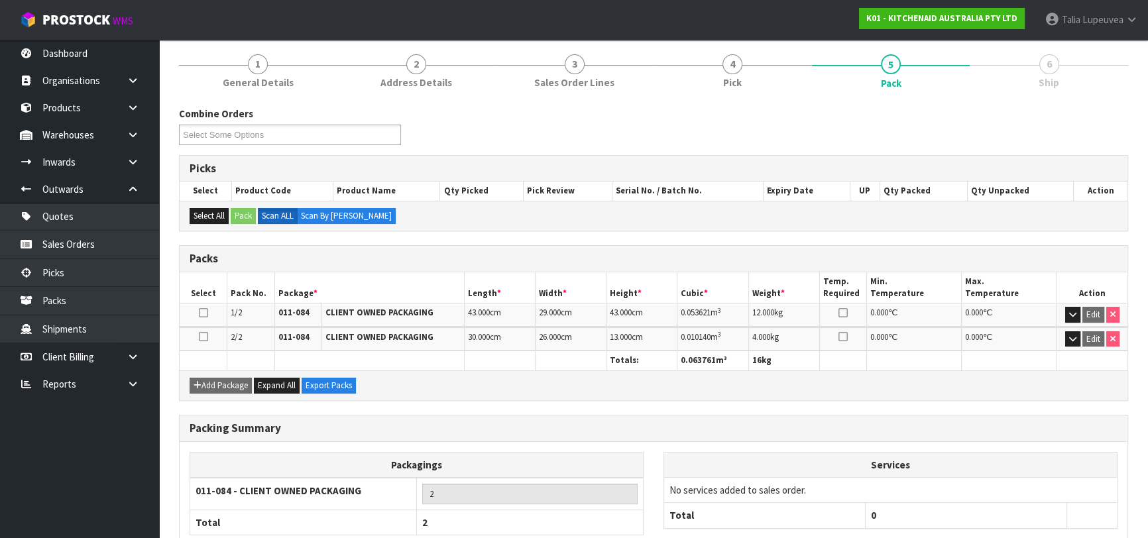
scroll to position [233, 0]
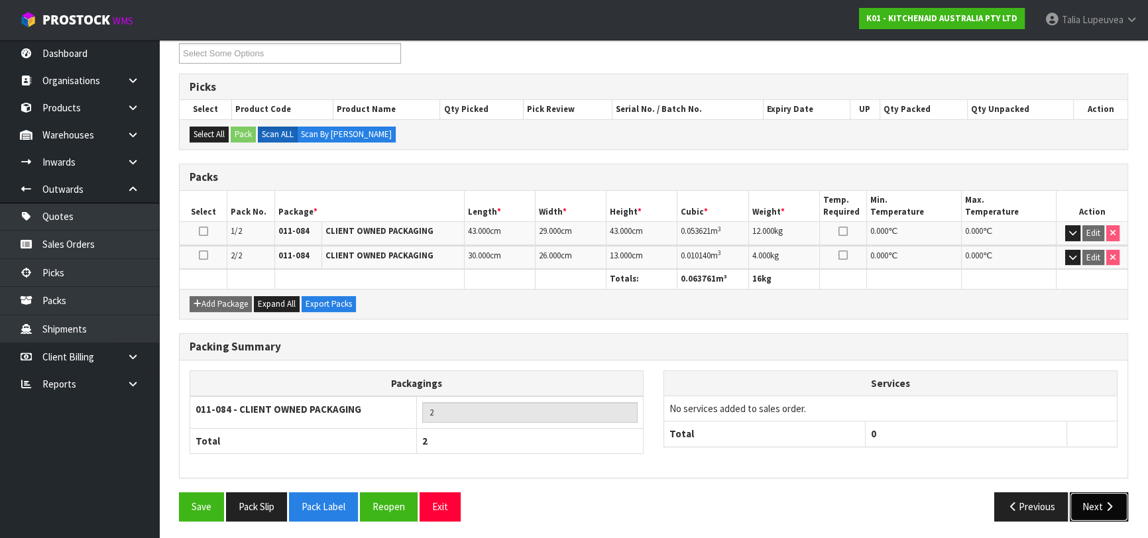
click at [1085, 497] on button "Next" at bounding box center [1099, 507] width 58 height 29
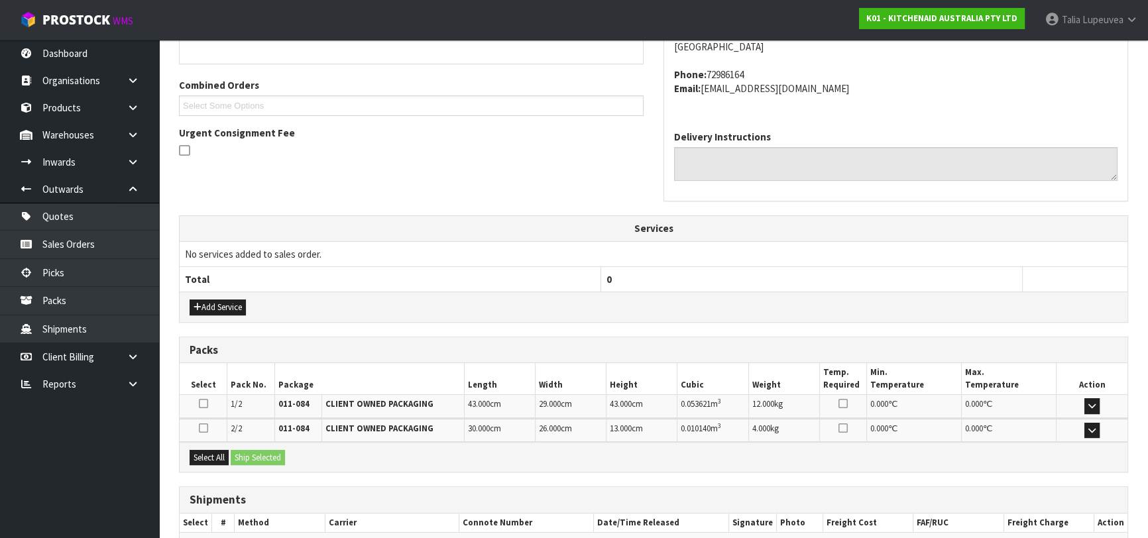
scroll to position [387, 0]
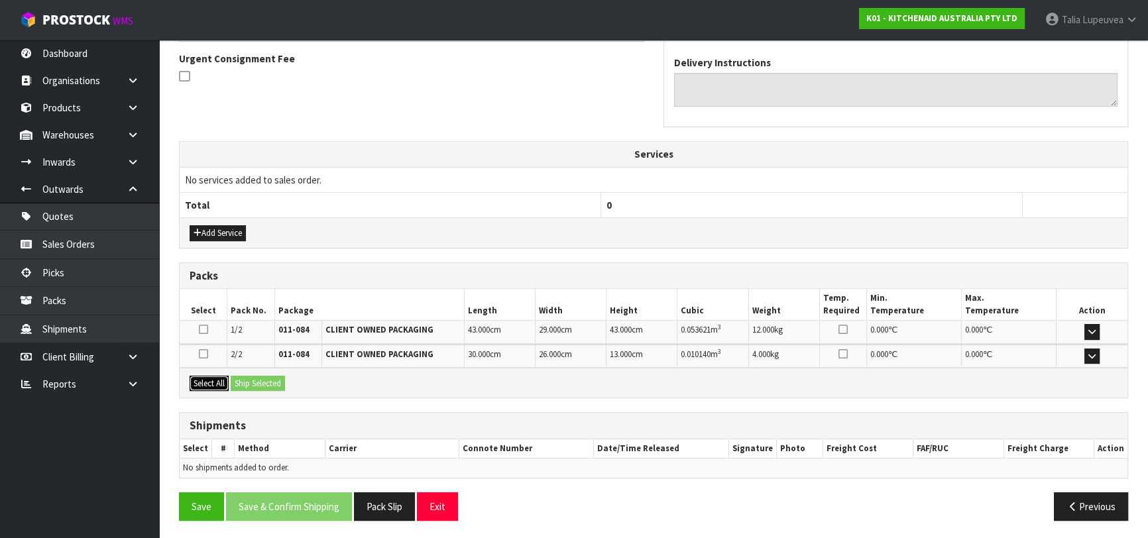
click at [205, 383] on button "Select All" at bounding box center [209, 384] width 39 height 16
click at [274, 377] on button "Ship Selected" at bounding box center [258, 384] width 54 height 16
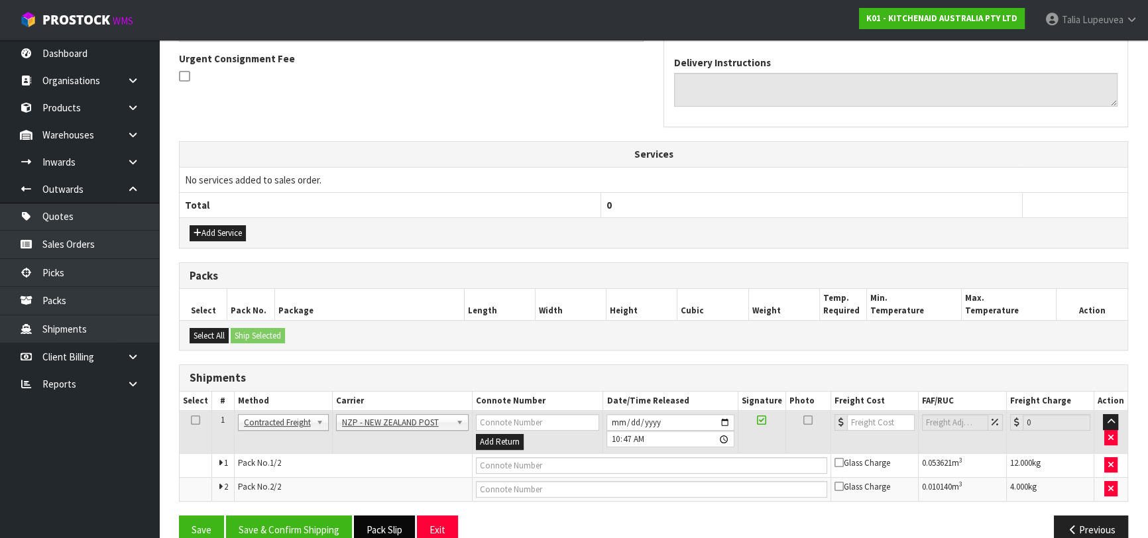
scroll to position [411, 0]
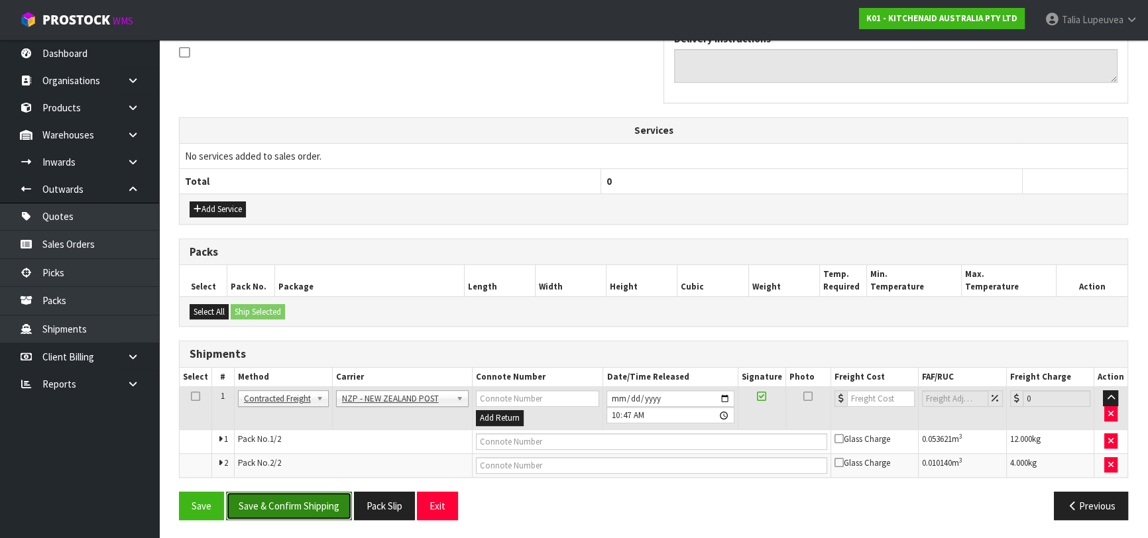
drag, startPoint x: 324, startPoint y: 496, endPoint x: 292, endPoint y: 506, distance: 34.2
click at [324, 495] on button "Save & Confirm Shipping" at bounding box center [289, 506] width 126 height 29
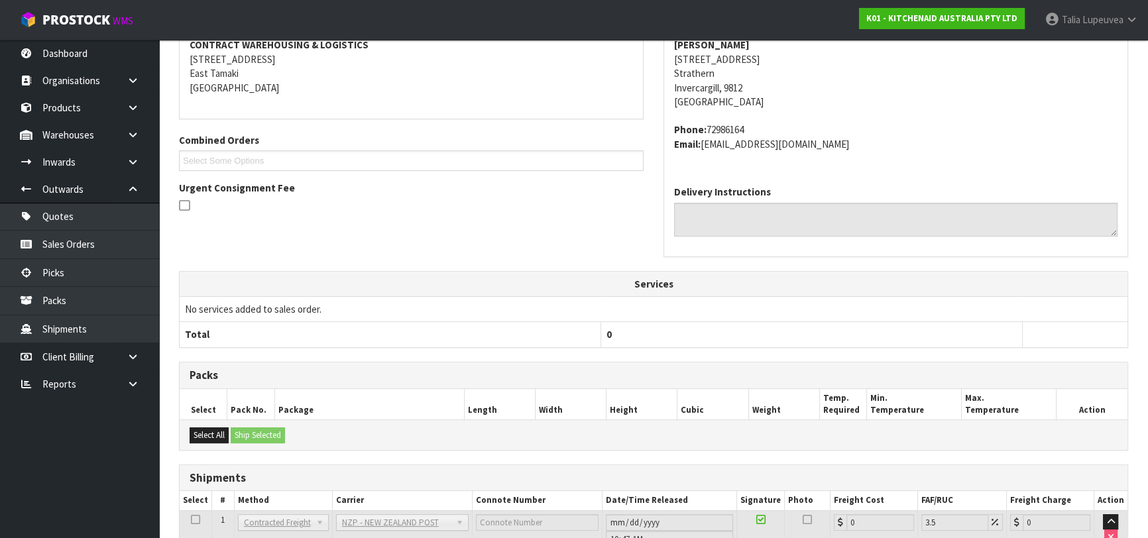
scroll to position [391, 0]
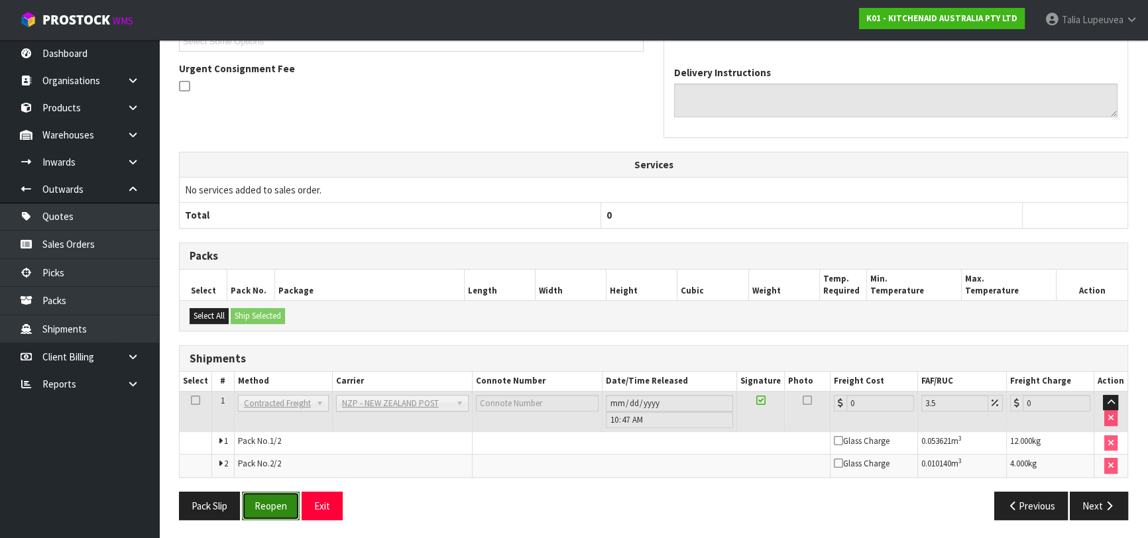
click at [278, 506] on button "Reopen" at bounding box center [271, 506] width 58 height 29
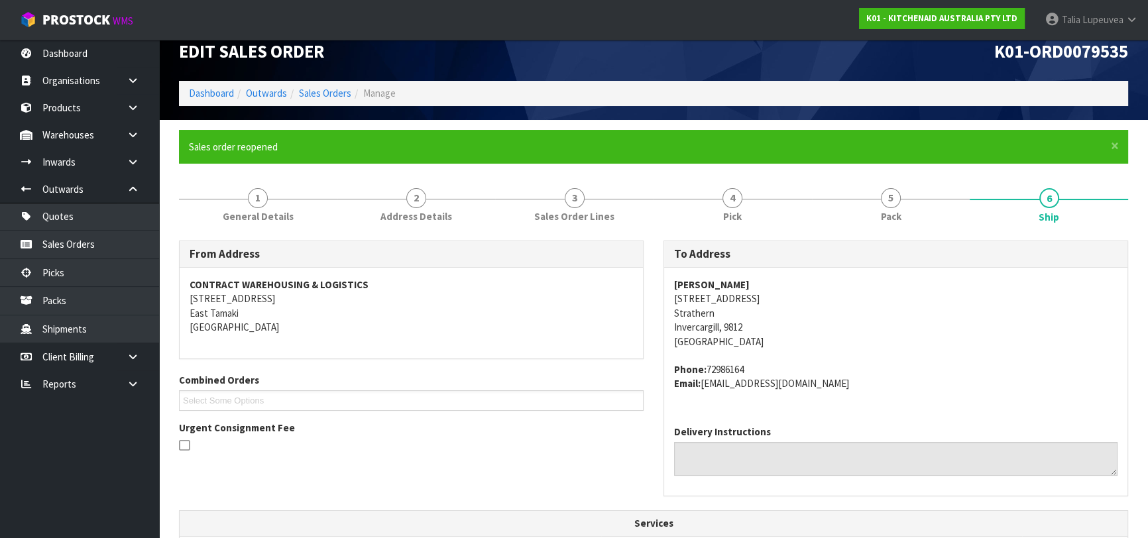
scroll to position [422, 0]
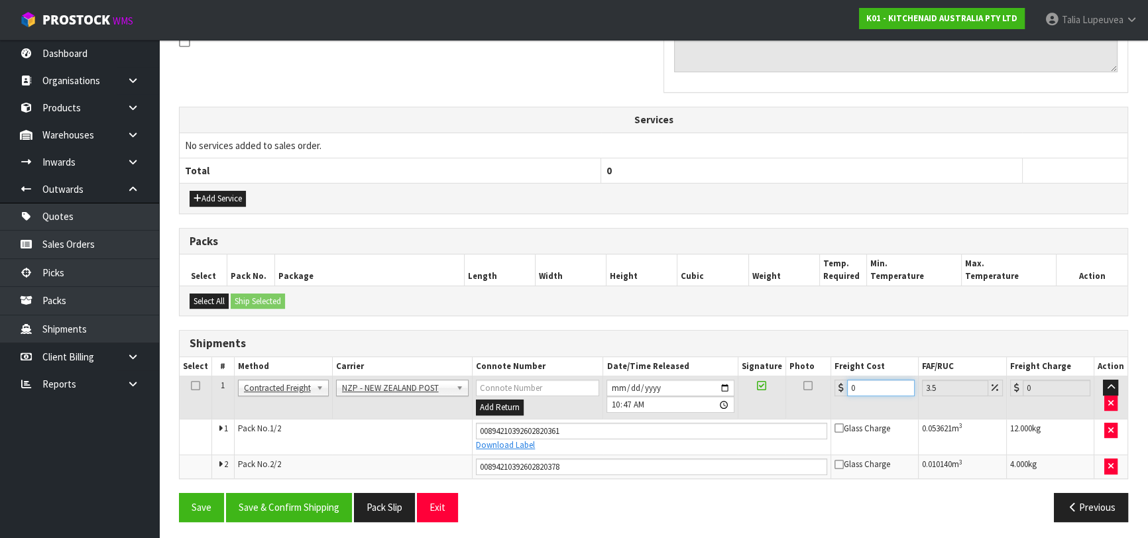
drag, startPoint x: 856, startPoint y: 386, endPoint x: 801, endPoint y: 394, distance: 55.5
click at [828, 391] on tr "1 Client Local Pickup Customer Local Pickup Company Freight Contracted Freight …" at bounding box center [654, 398] width 948 height 43
click at [263, 493] on button "Save & Confirm Shipping" at bounding box center [289, 507] width 126 height 29
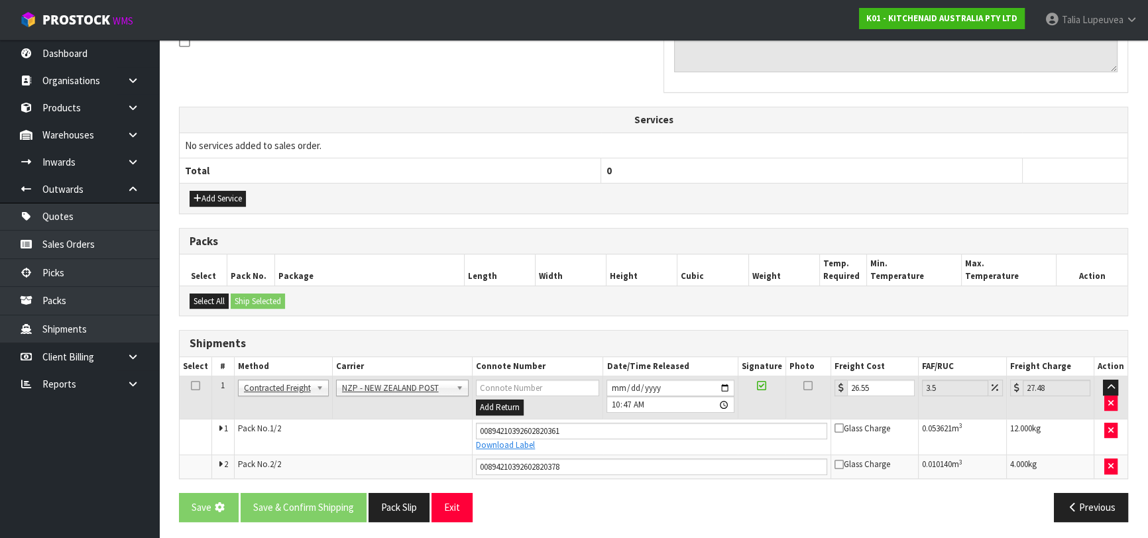
scroll to position [0, 0]
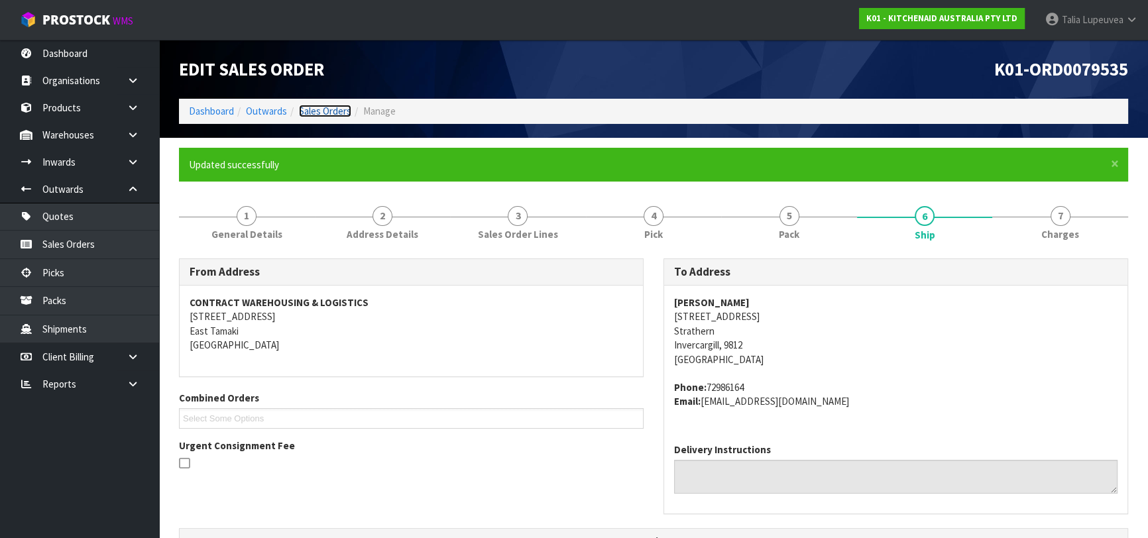
click at [311, 107] on link "Sales Orders" at bounding box center [325, 111] width 52 height 13
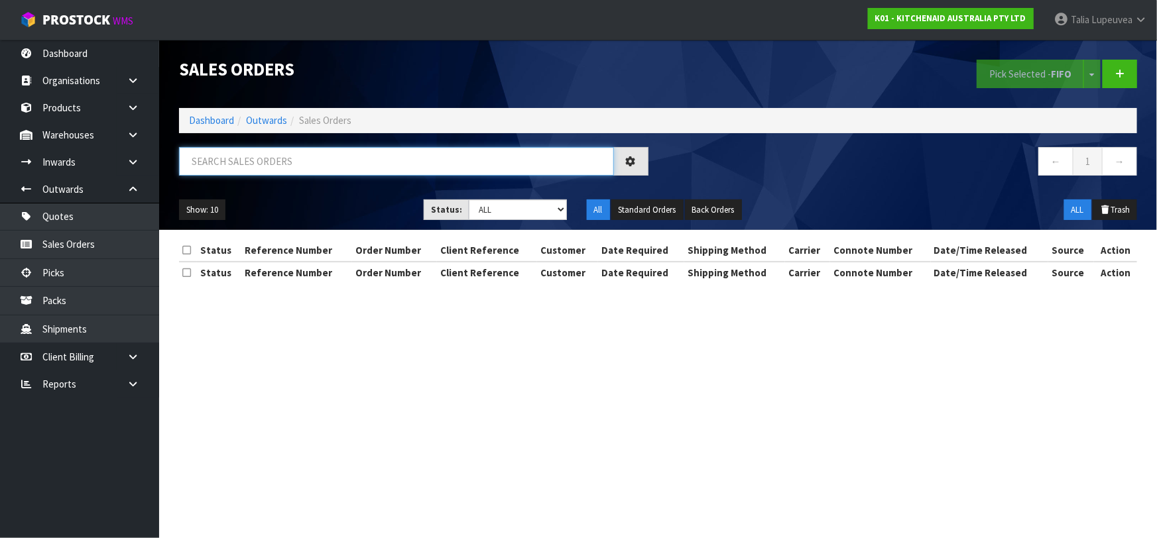
click at [307, 174] on input "text" at bounding box center [396, 161] width 435 height 29
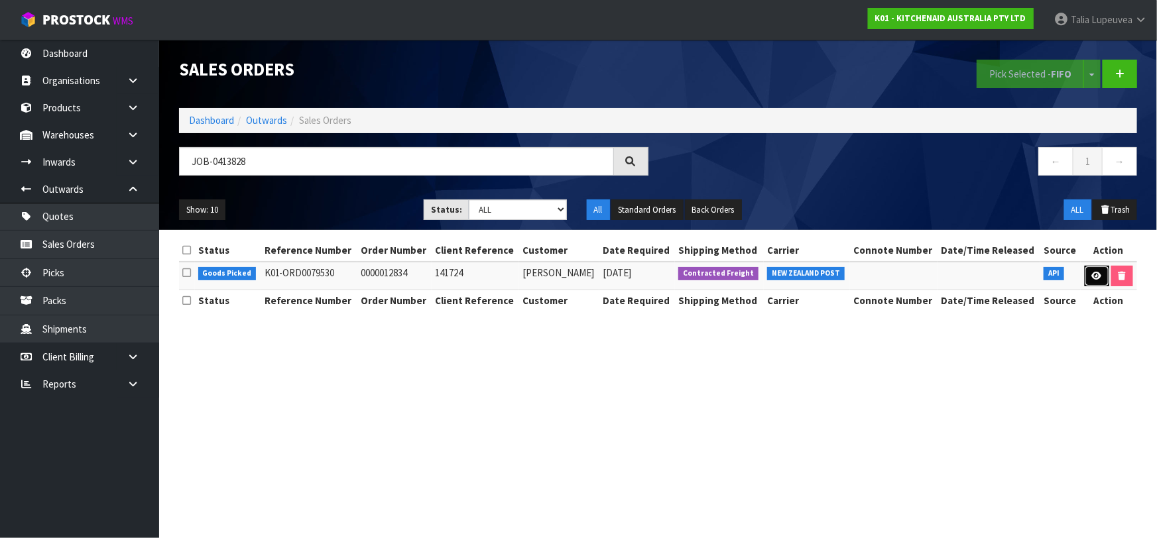
click at [1087, 278] on link at bounding box center [1097, 276] width 25 height 21
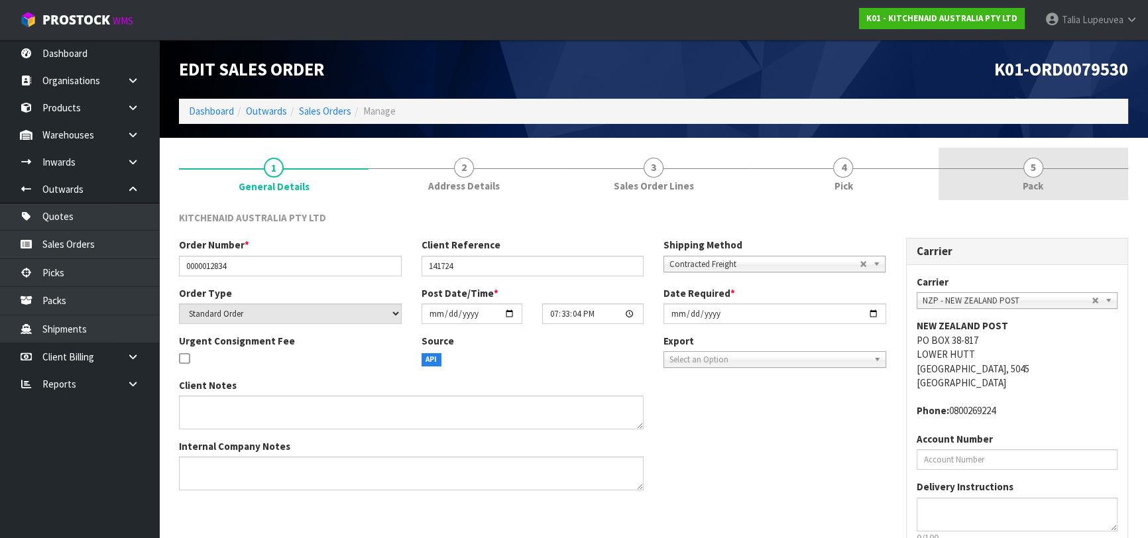
click at [1049, 167] on link "5 Pack" at bounding box center [1034, 174] width 190 height 52
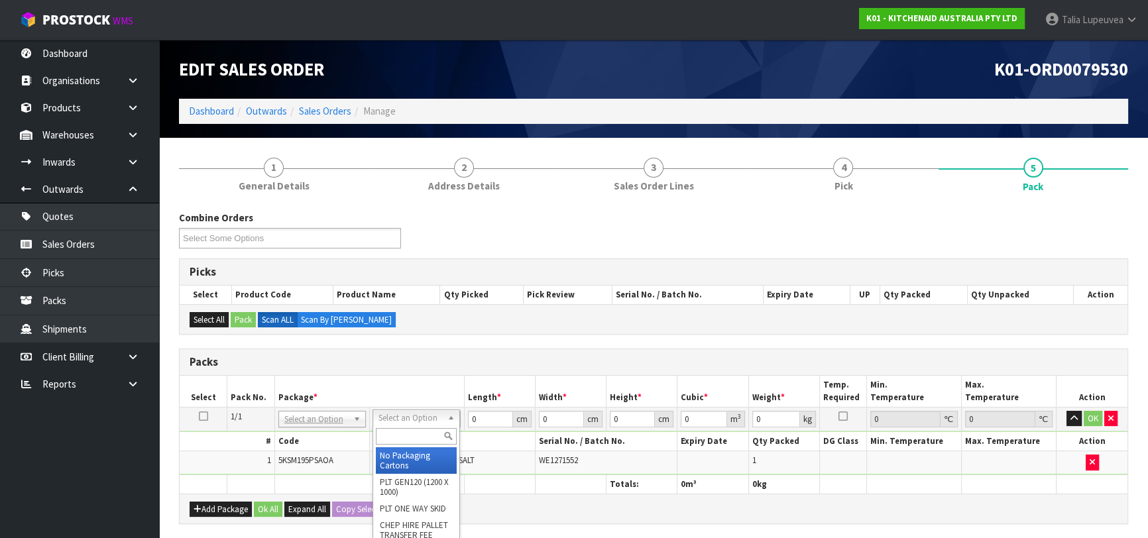
click at [416, 436] on input "text" at bounding box center [416, 436] width 81 height 17
drag, startPoint x: 398, startPoint y: 447, endPoint x: 451, endPoint y: 434, distance: 54.7
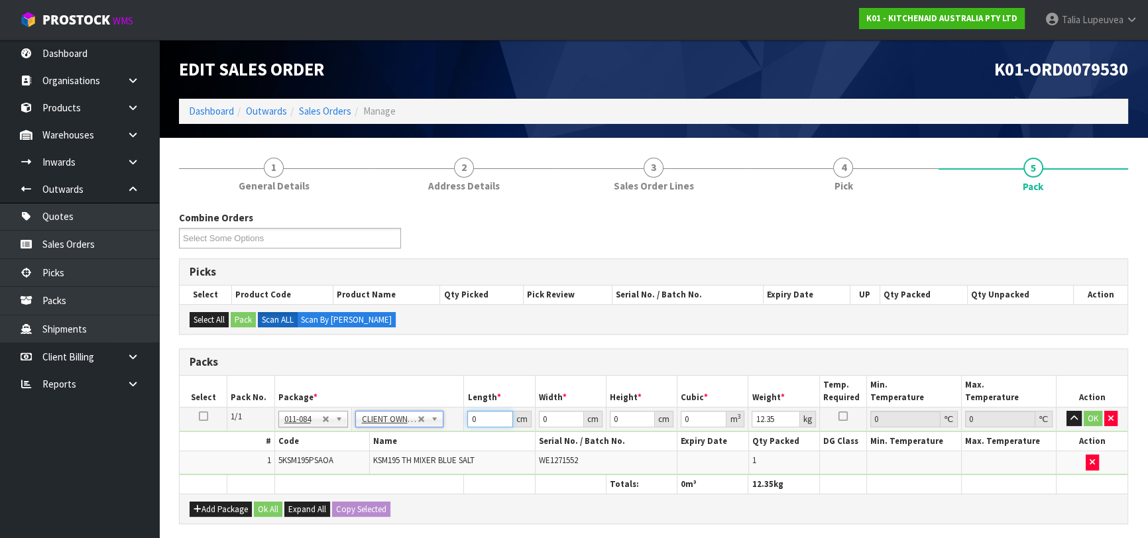
drag, startPoint x: 473, startPoint y: 418, endPoint x: 485, endPoint y: 417, distance: 12.7
click at [485, 417] on input "0" at bounding box center [489, 419] width 45 height 17
drag, startPoint x: 1091, startPoint y: 414, endPoint x: 1072, endPoint y: 398, distance: 25.4
click at [1091, 415] on button "OK" at bounding box center [1093, 419] width 19 height 16
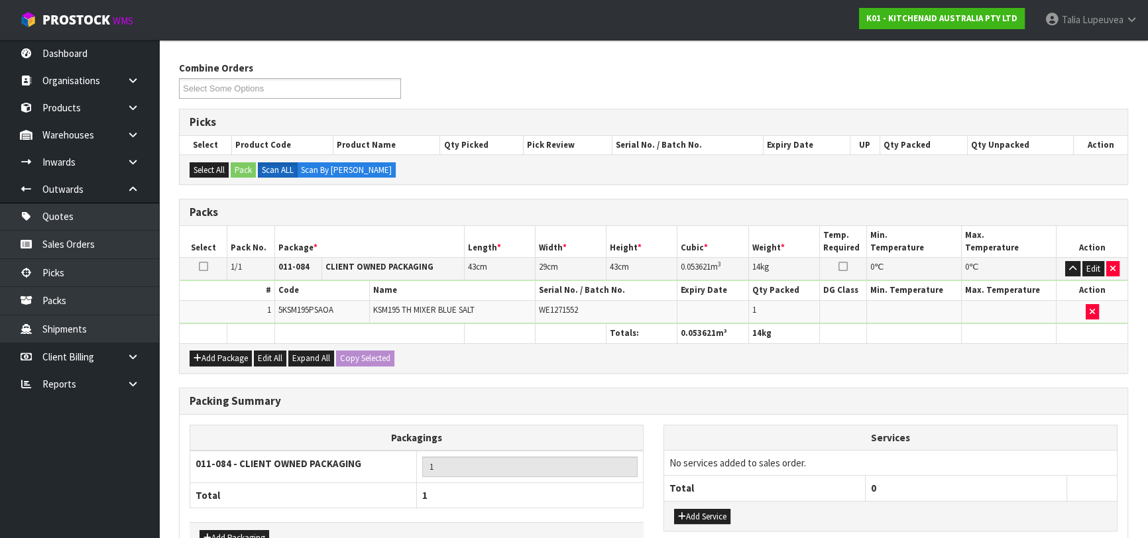
scroll to position [233, 0]
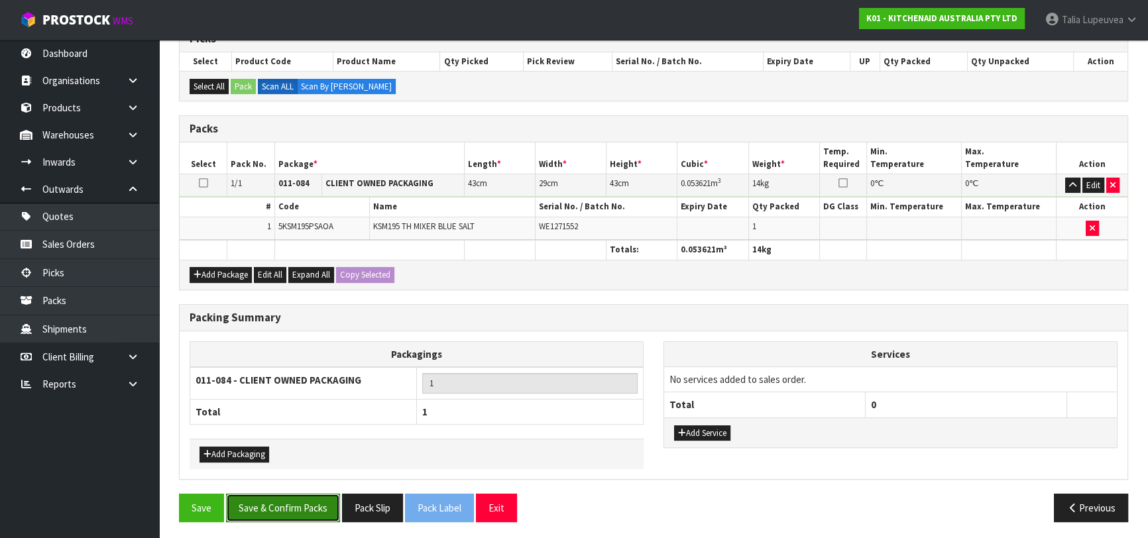
drag, startPoint x: 294, startPoint y: 502, endPoint x: 394, endPoint y: 426, distance: 125.4
click at [294, 501] on button "Save & Confirm Packs" at bounding box center [283, 508] width 114 height 29
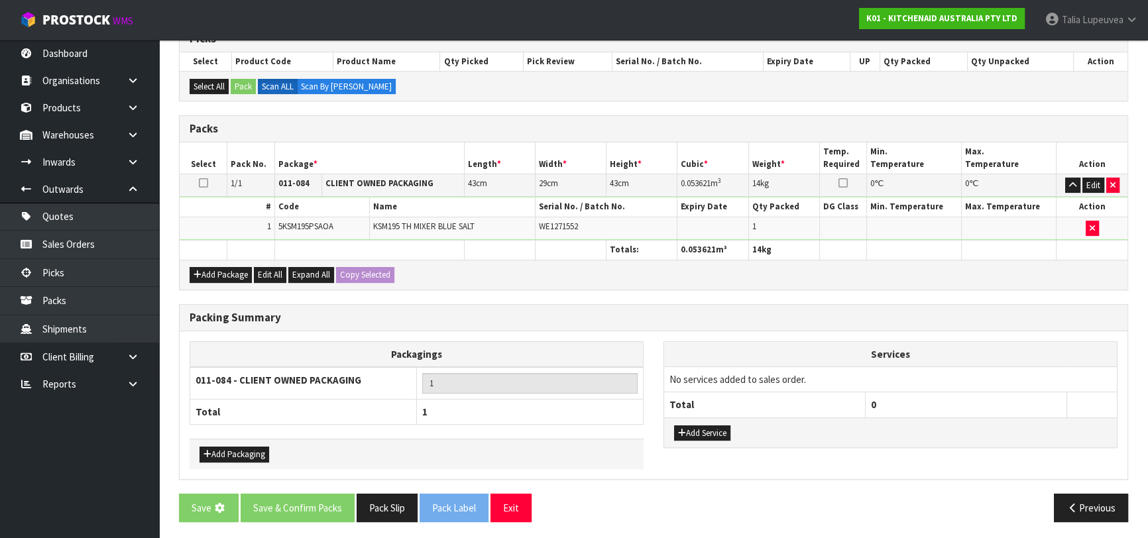
scroll to position [0, 0]
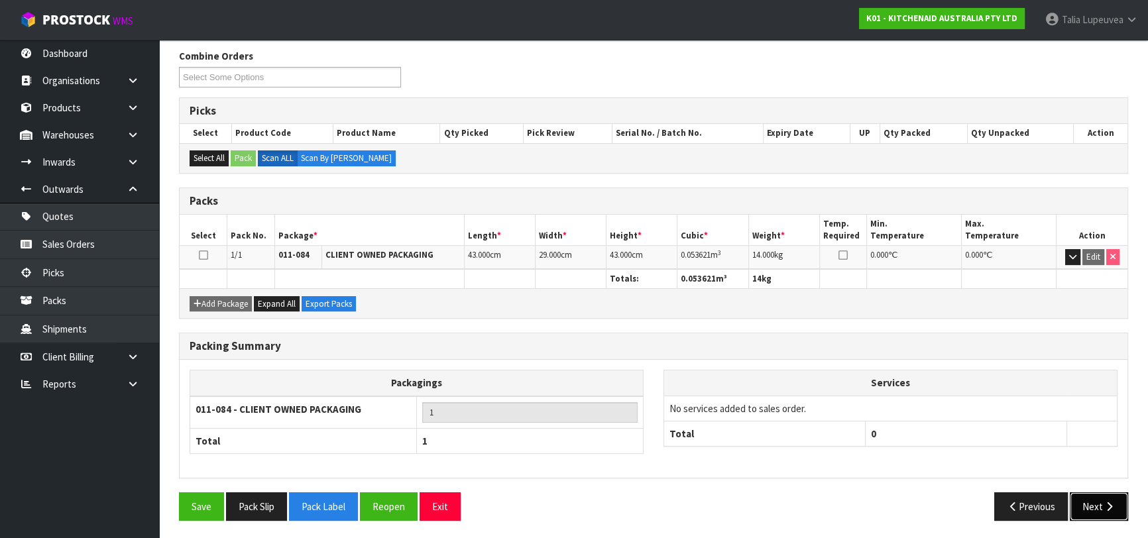
click at [1095, 493] on button "Next" at bounding box center [1099, 507] width 58 height 29
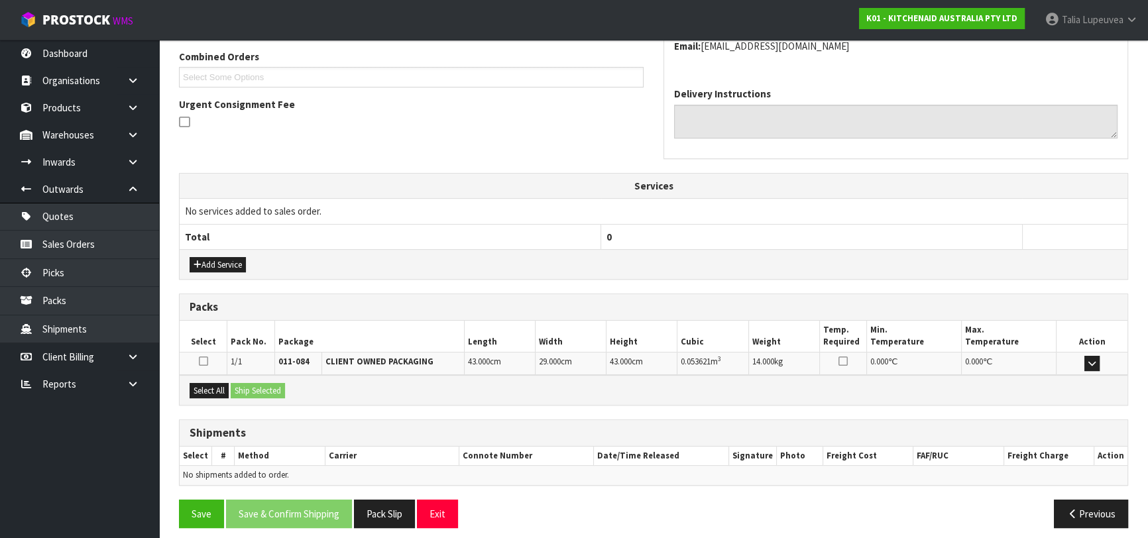
scroll to position [349, 0]
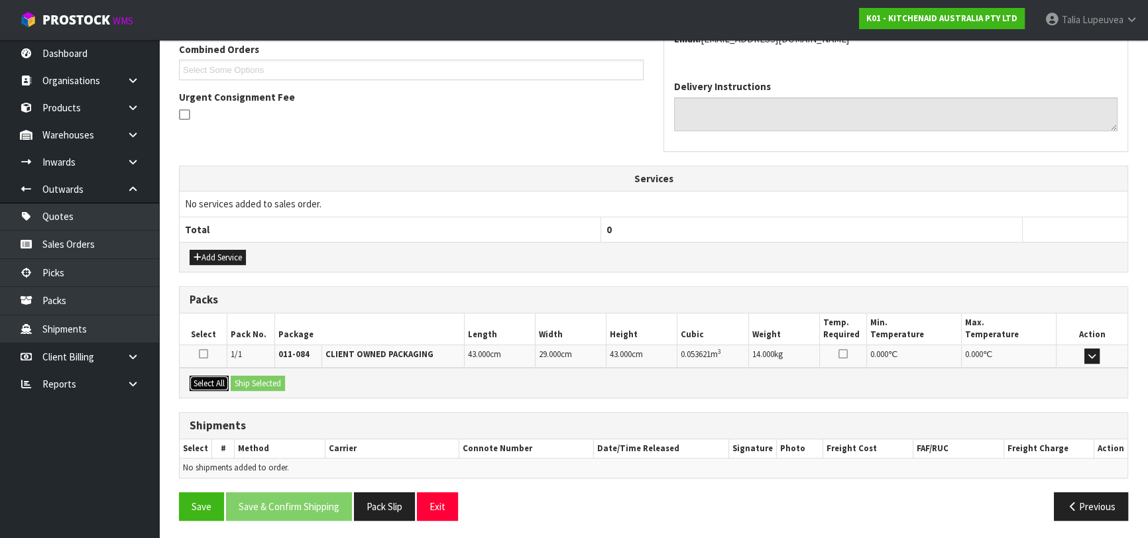
drag, startPoint x: 211, startPoint y: 385, endPoint x: 239, endPoint y: 380, distance: 27.6
click at [212, 385] on button "Select All" at bounding box center [209, 384] width 39 height 16
drag, startPoint x: 248, startPoint y: 380, endPoint x: 259, endPoint y: 364, distance: 19.1
click at [249, 380] on button "Ship Selected" at bounding box center [258, 384] width 54 height 16
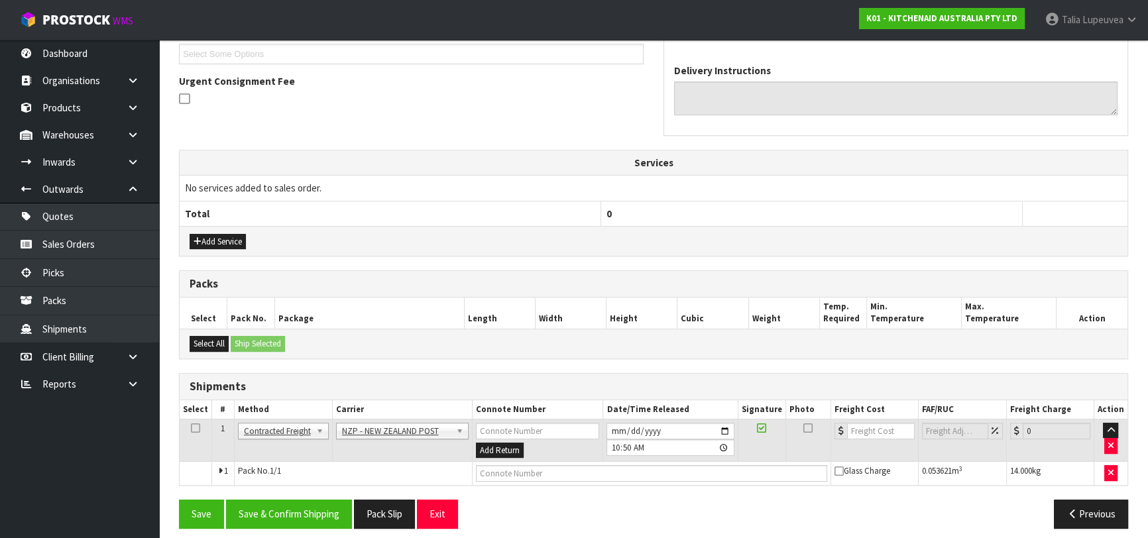
scroll to position [373, 0]
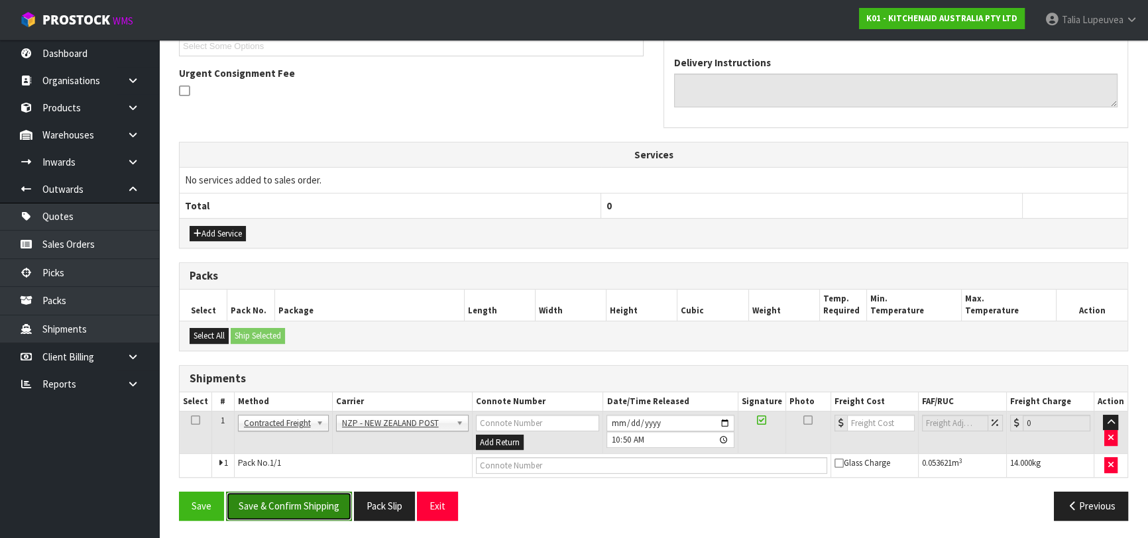
drag, startPoint x: 323, startPoint y: 505, endPoint x: 314, endPoint y: 497, distance: 12.7
click at [324, 499] on button "Save & Confirm Shipping" at bounding box center [289, 506] width 126 height 29
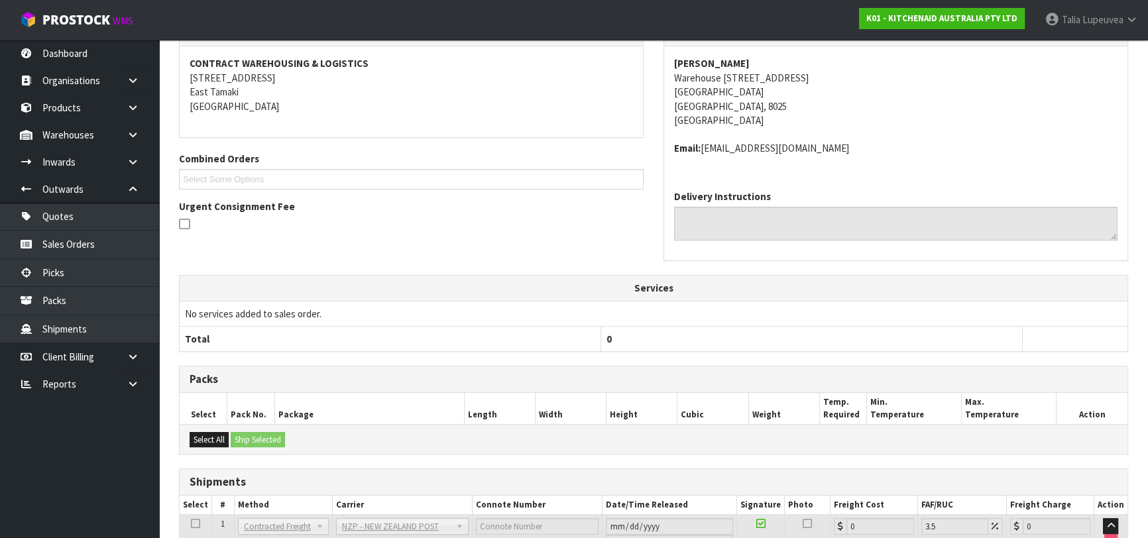
scroll to position [354, 0]
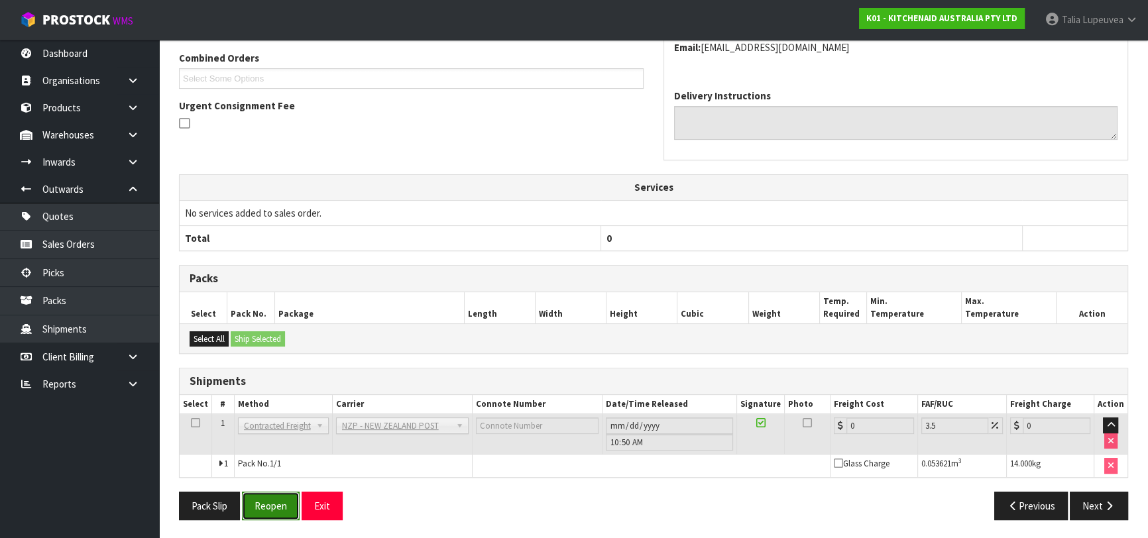
click at [286, 506] on button "Reopen" at bounding box center [271, 506] width 58 height 29
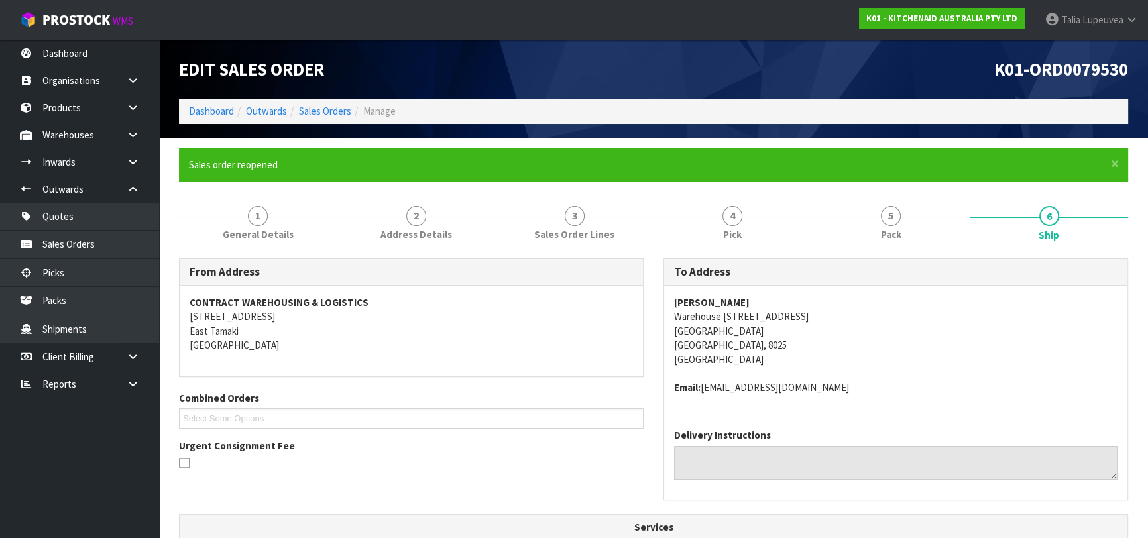
scroll to position [385, 0]
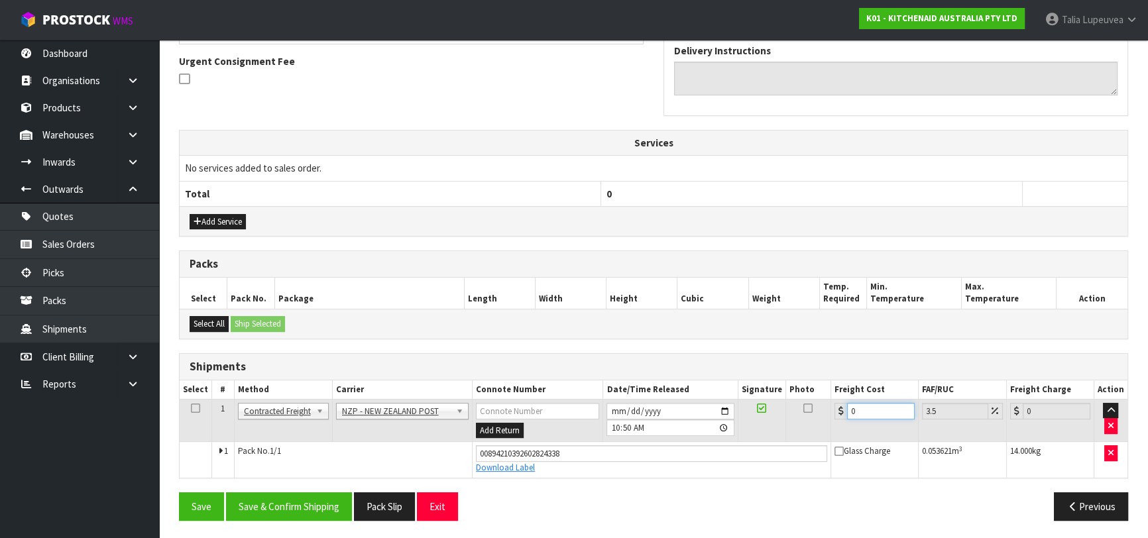
drag, startPoint x: 865, startPoint y: 411, endPoint x: 825, endPoint y: 416, distance: 40.7
click at [825, 416] on tr "1 Client Local Pickup Customer Local Pickup Company Freight Contracted Freight …" at bounding box center [654, 420] width 948 height 43
click at [297, 500] on button "Save & Confirm Shipping" at bounding box center [289, 507] width 126 height 29
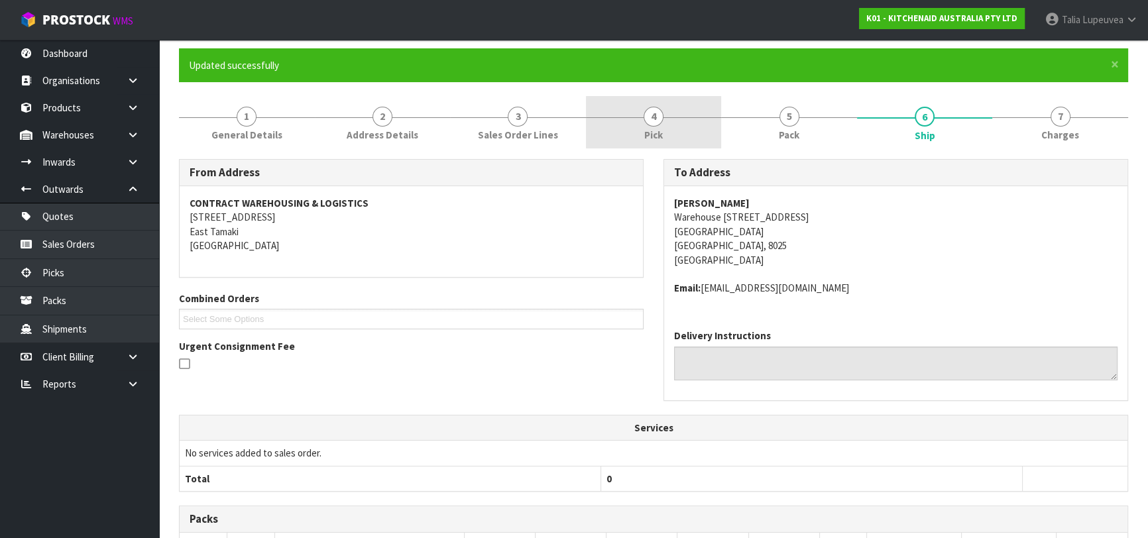
scroll to position [0, 0]
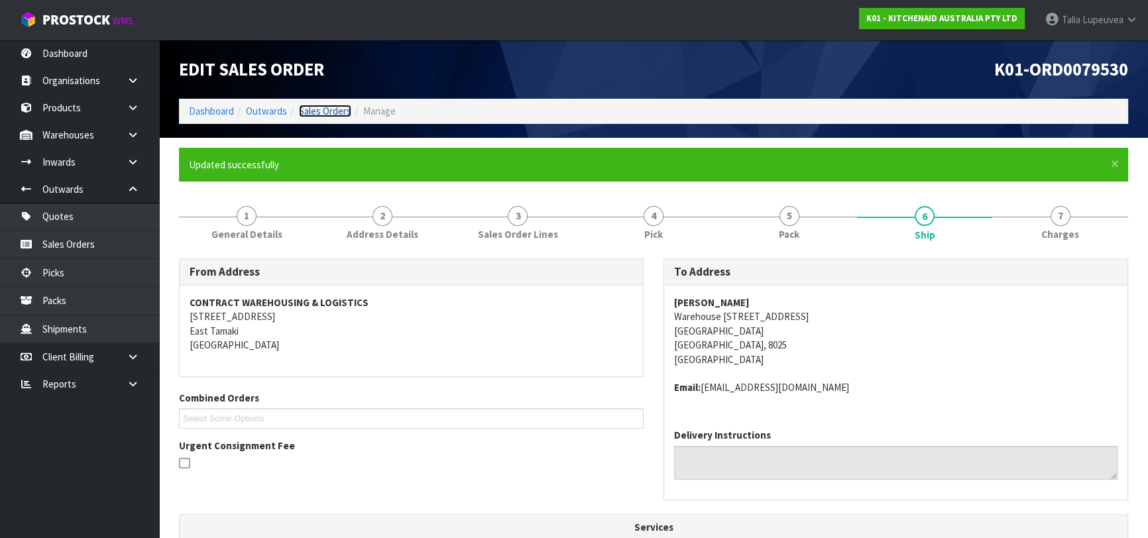
click at [337, 115] on link "Sales Orders" at bounding box center [325, 111] width 52 height 13
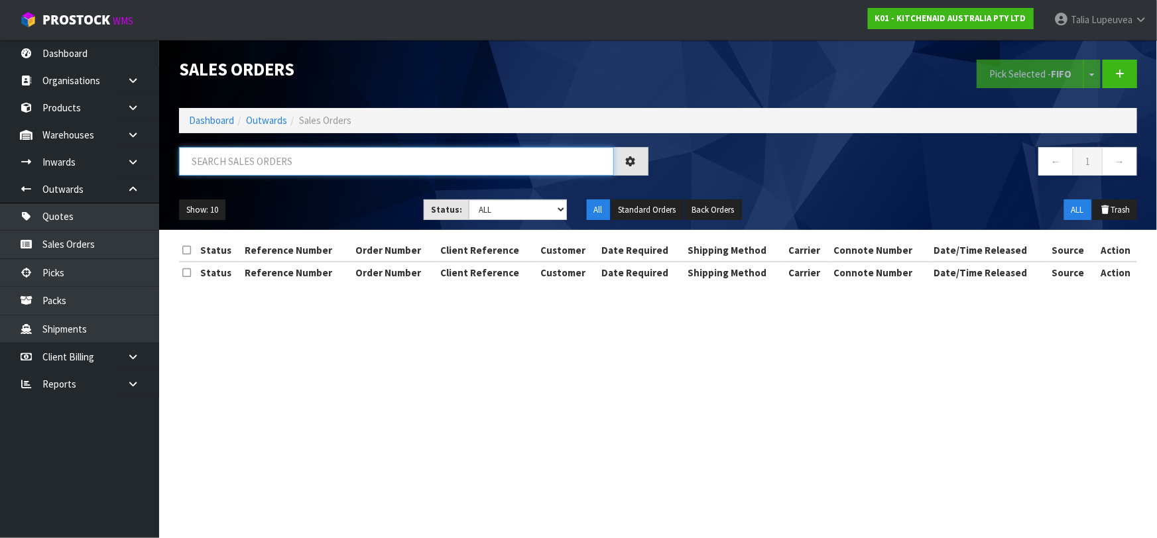
click at [314, 158] on input "text" at bounding box center [396, 161] width 435 height 29
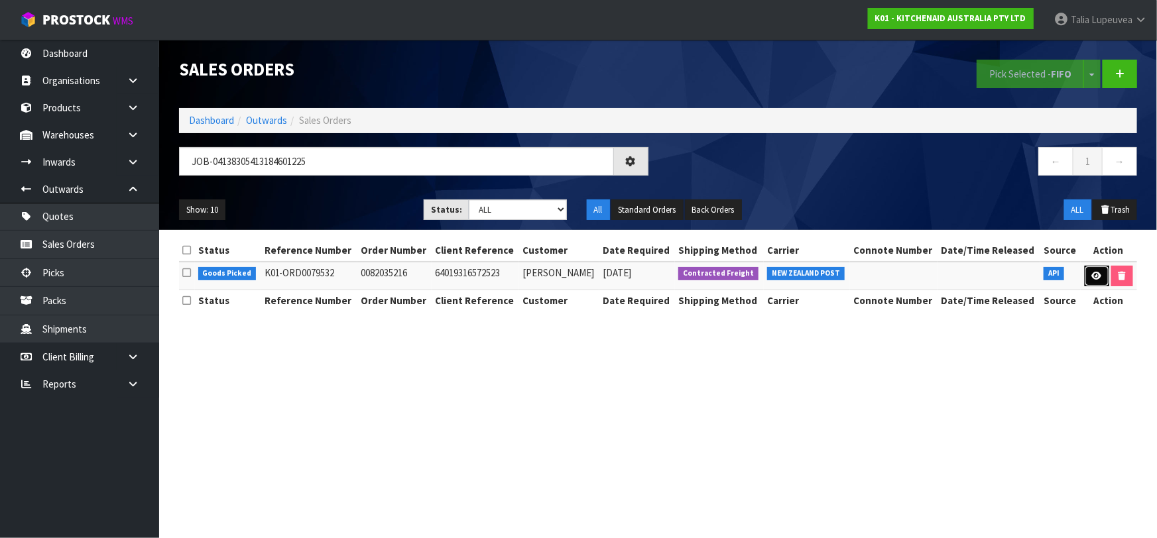
click at [1099, 268] on link at bounding box center [1097, 276] width 25 height 21
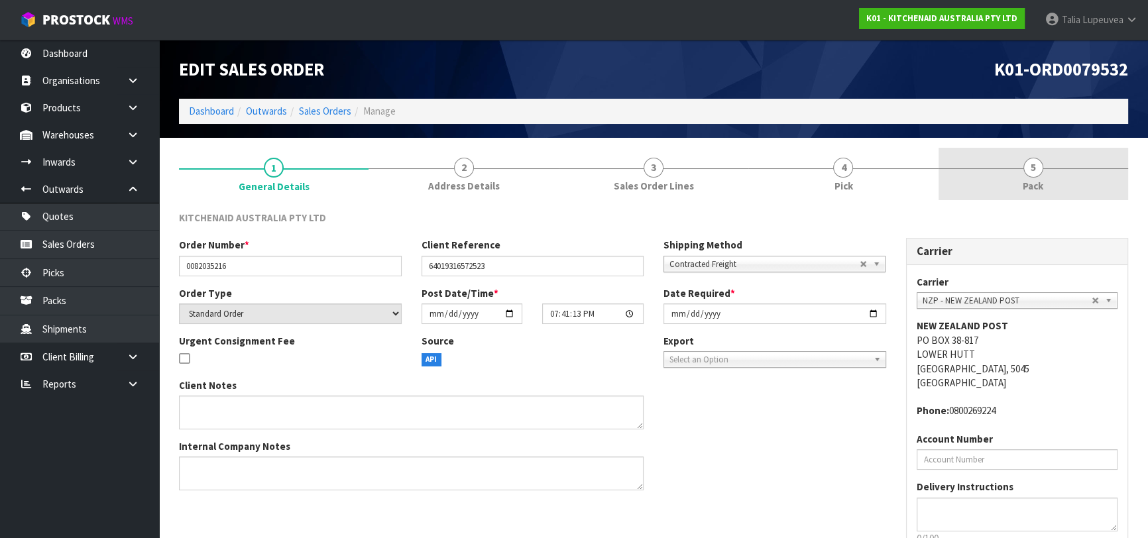
click at [1036, 176] on span "5" at bounding box center [1034, 168] width 20 height 20
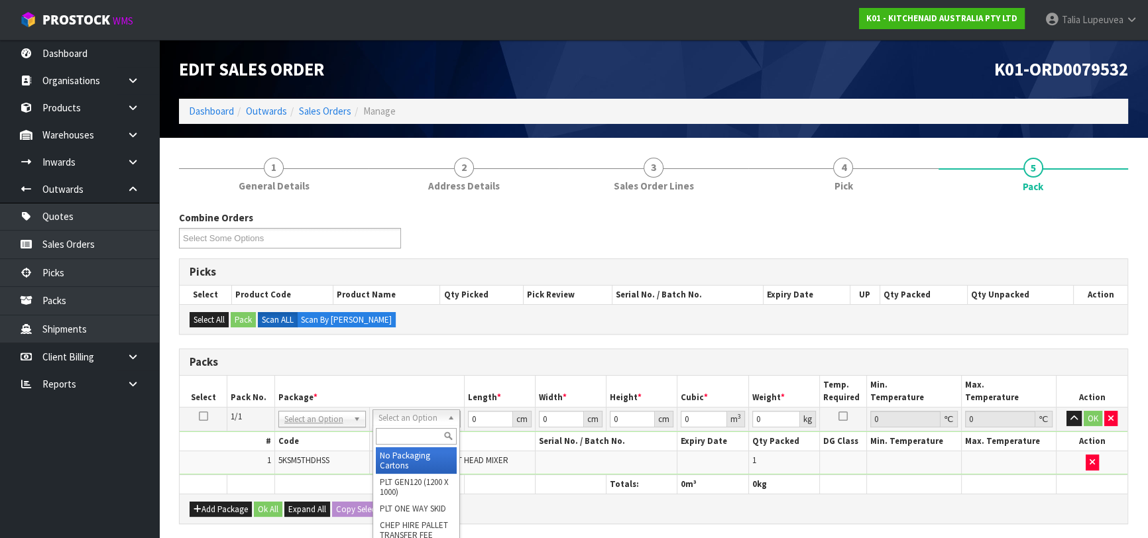
click at [398, 435] on input "text" at bounding box center [416, 436] width 81 height 17
drag, startPoint x: 407, startPoint y: 455, endPoint x: 469, endPoint y: 446, distance: 63.1
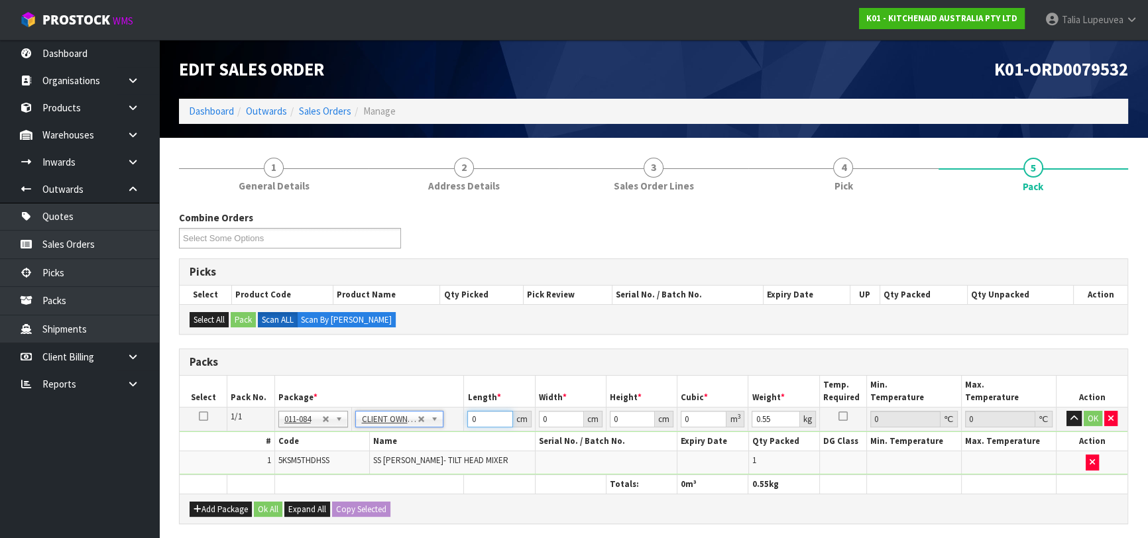
drag, startPoint x: 485, startPoint y: 422, endPoint x: 430, endPoint y: 431, distance: 55.0
click at [430, 431] on tbody "1/1 NONE 007-001 007-002 007-004 007-009 007-013 007-014 007-015 007-017 007-01…" at bounding box center [654, 441] width 948 height 68
click at [1099, 416] on button "OK" at bounding box center [1093, 419] width 19 height 16
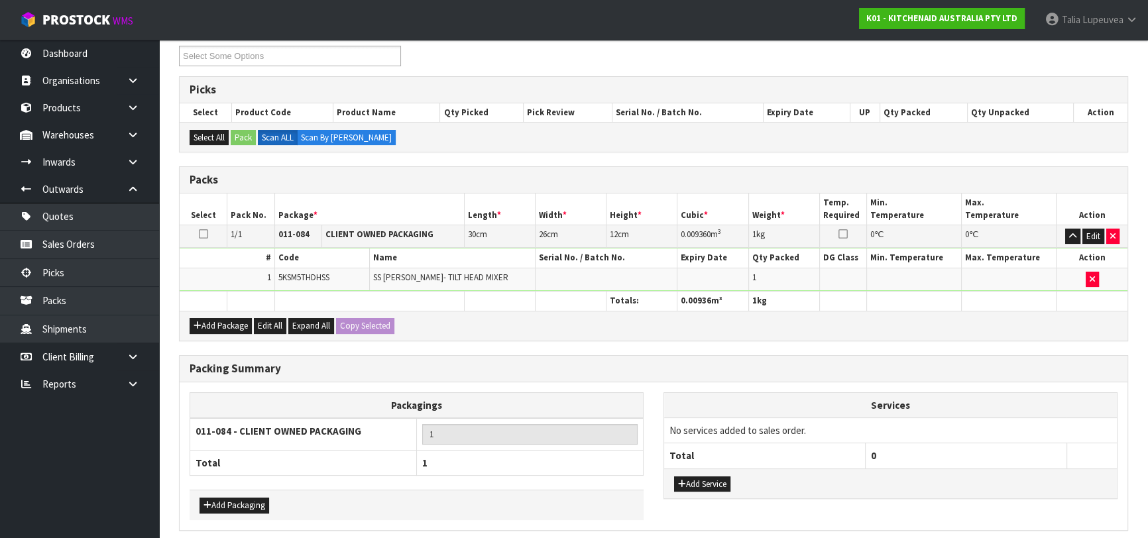
scroll to position [233, 0]
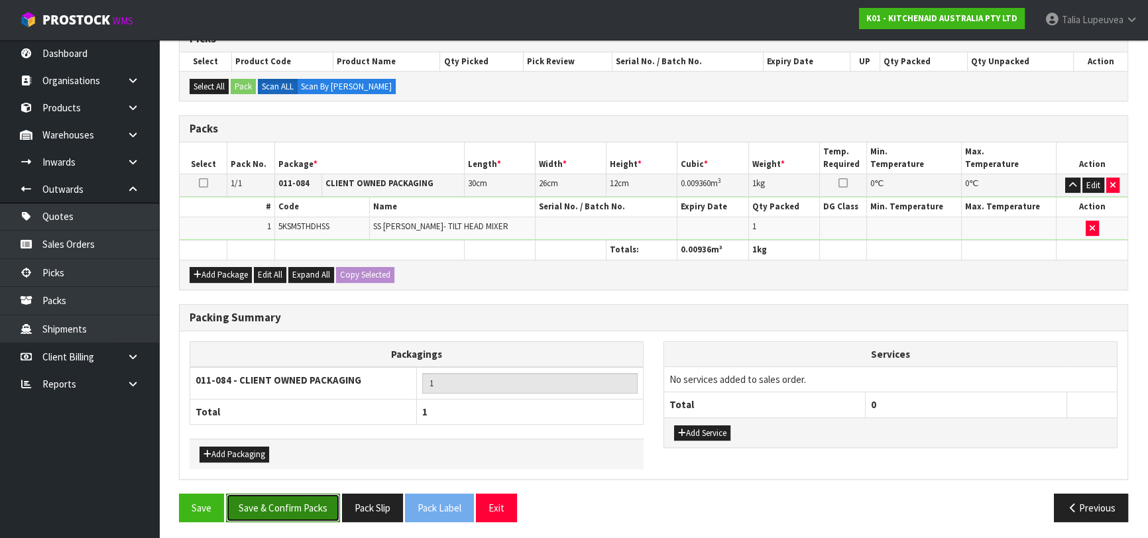
click at [259, 494] on button "Save & Confirm Packs" at bounding box center [283, 508] width 114 height 29
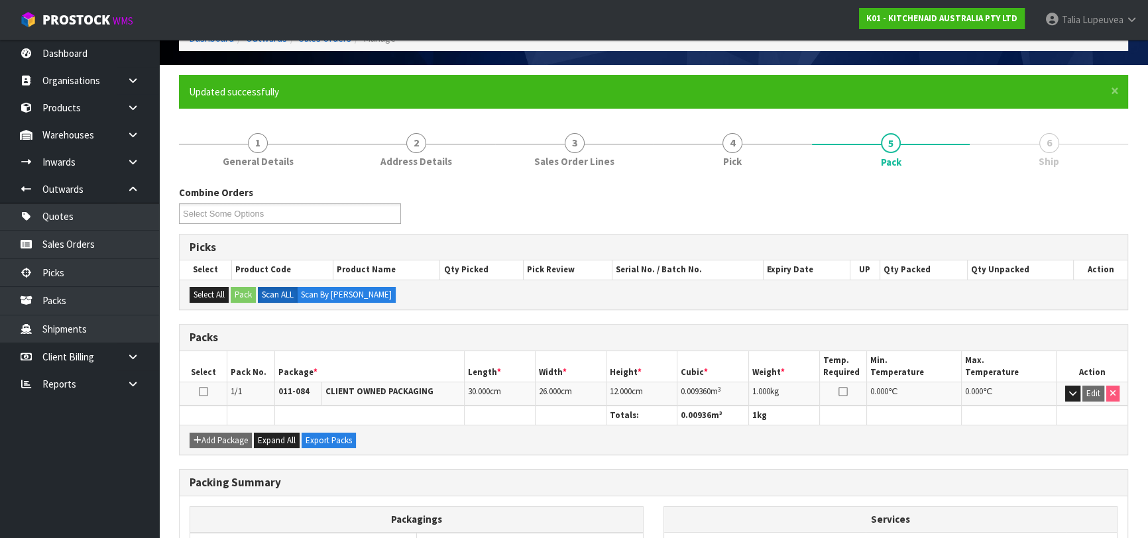
scroll to position [209, 0]
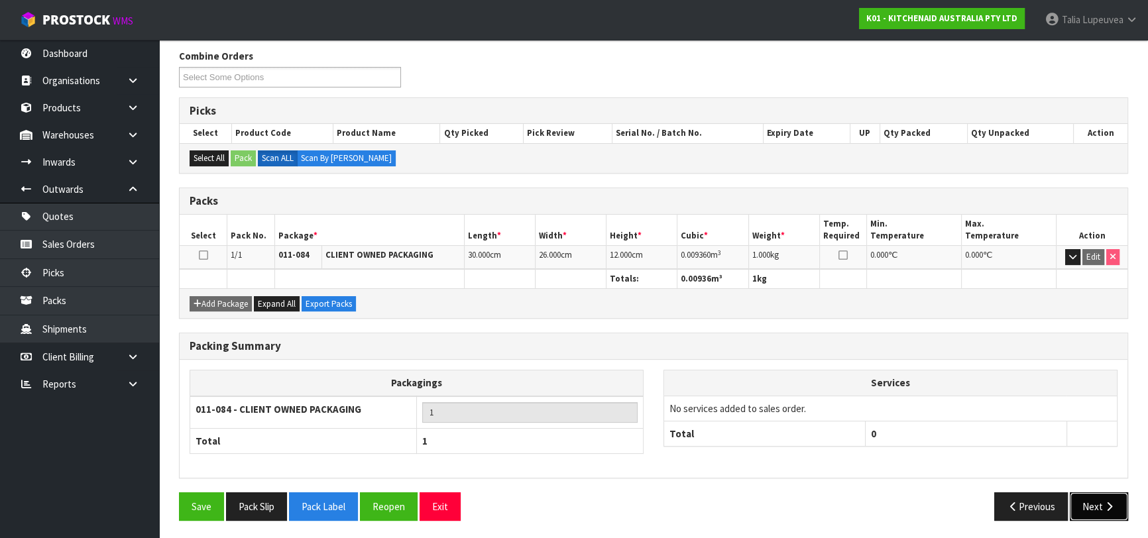
click at [1092, 497] on button "Next" at bounding box center [1099, 507] width 58 height 29
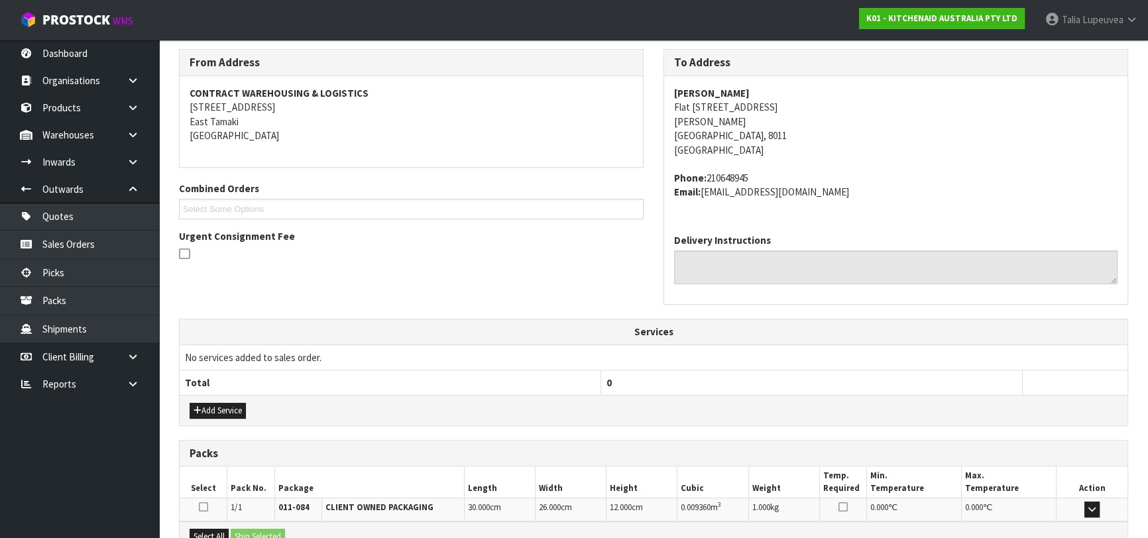
scroll to position [363, 0]
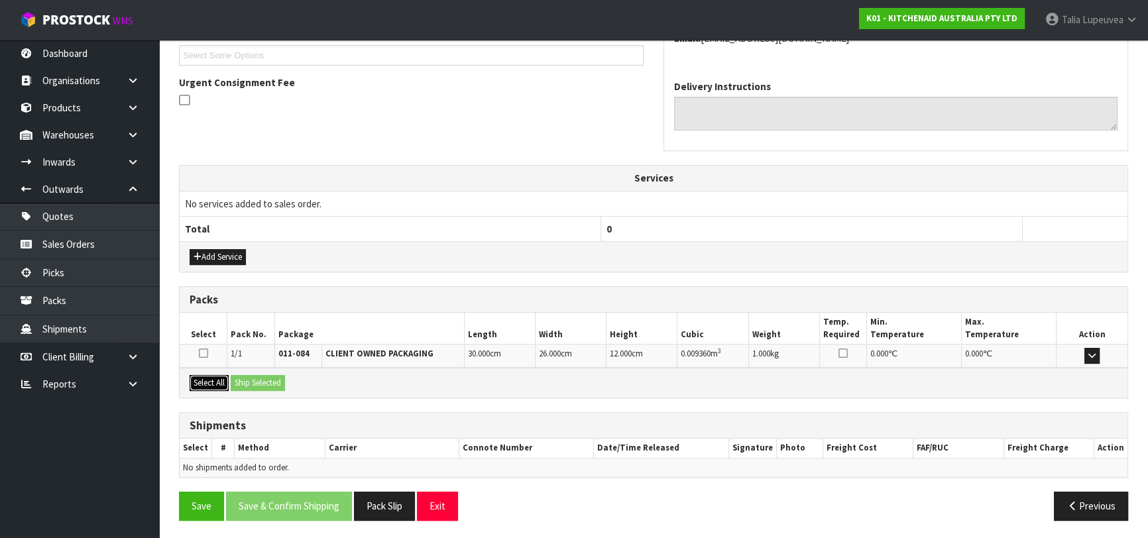
drag, startPoint x: 207, startPoint y: 378, endPoint x: 275, endPoint y: 383, distance: 68.4
click at [207, 378] on button "Select All" at bounding box center [209, 383] width 39 height 16
click at [277, 383] on button "Ship Selected" at bounding box center [258, 383] width 54 height 16
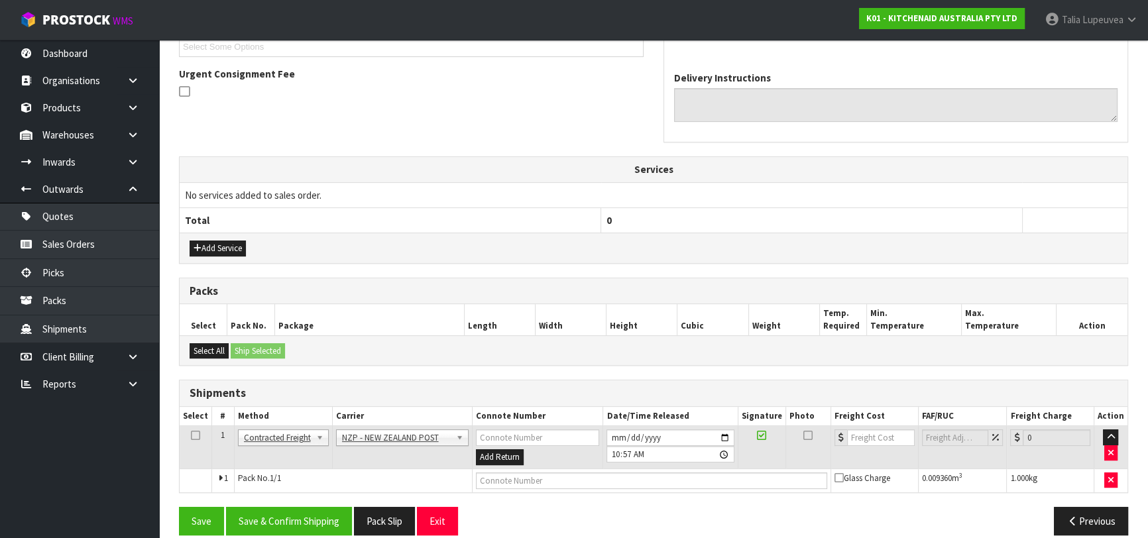
scroll to position [386, 0]
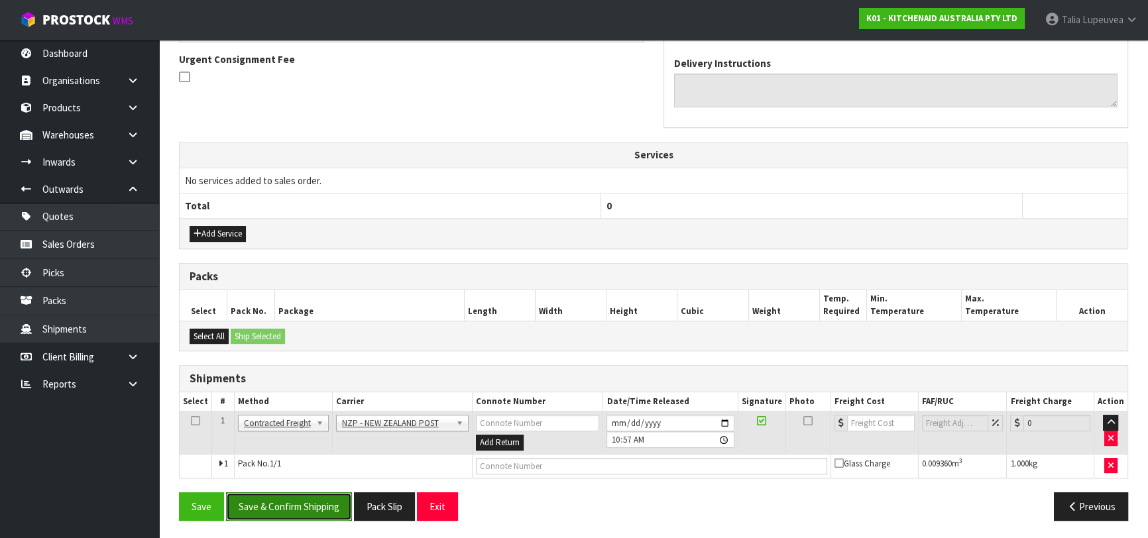
click at [311, 497] on button "Save & Confirm Shipping" at bounding box center [289, 507] width 126 height 29
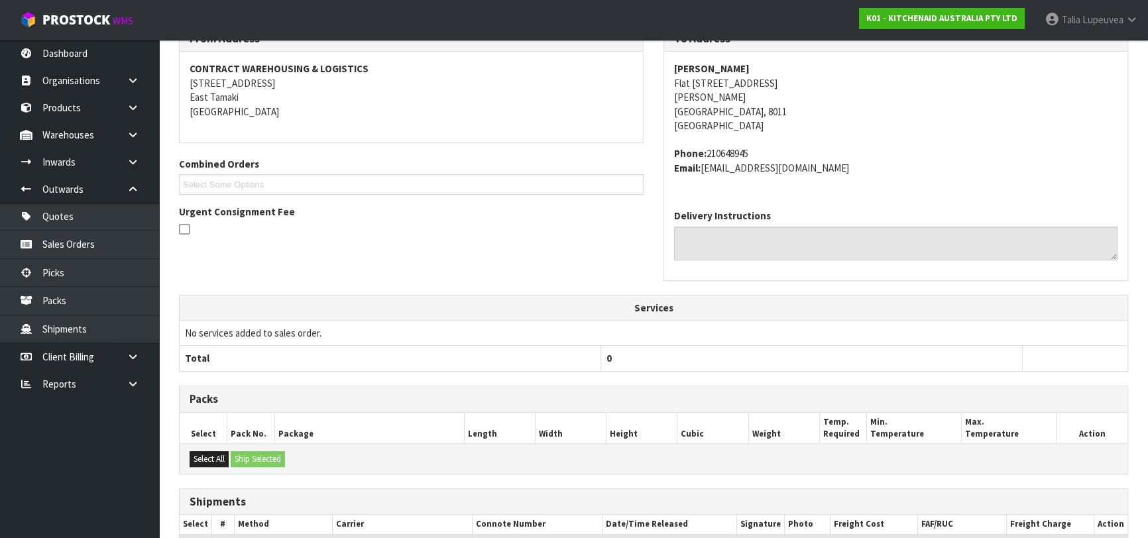
scroll to position [368, 0]
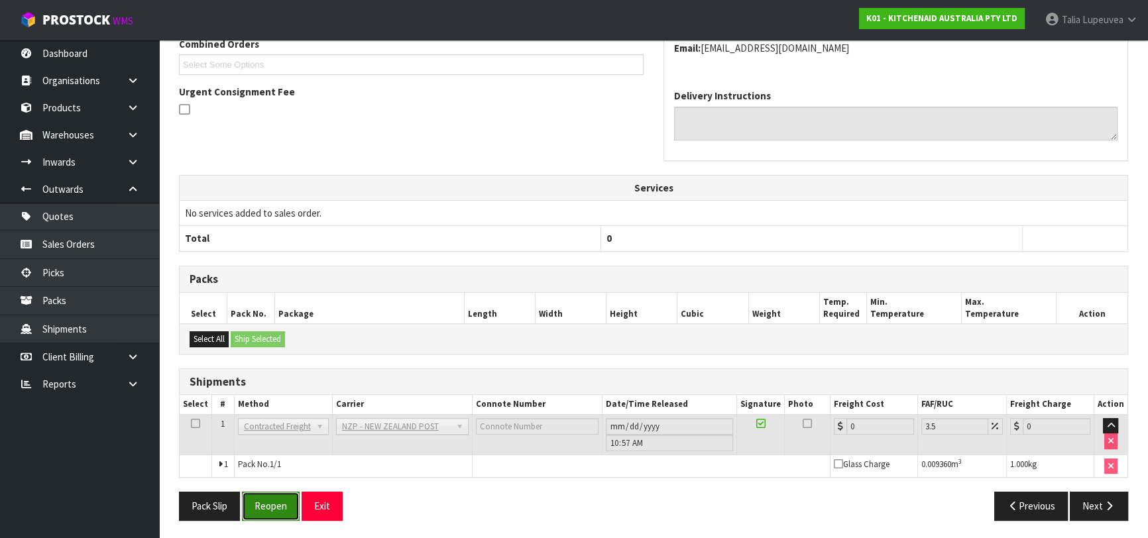
click at [265, 501] on button "Reopen" at bounding box center [271, 506] width 58 height 29
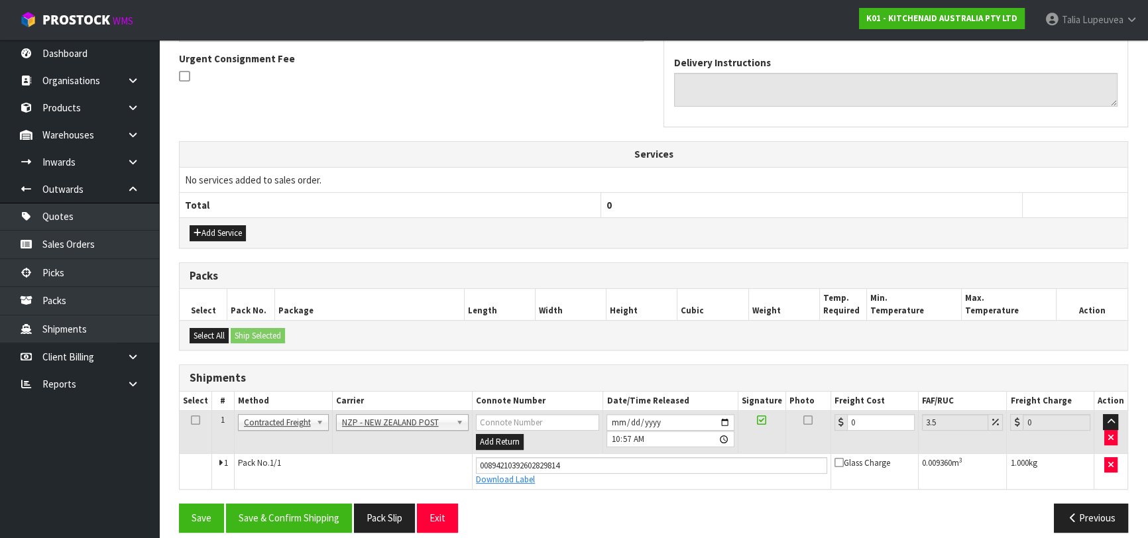
scroll to position [398, 0]
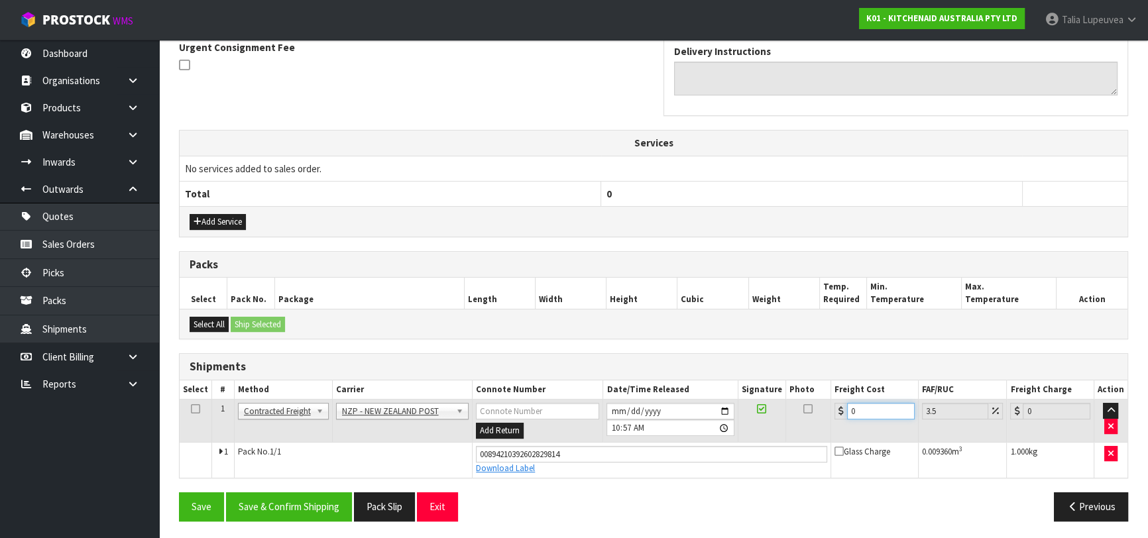
drag, startPoint x: 857, startPoint y: 408, endPoint x: 833, endPoint y: 414, distance: 24.6
click at [833, 414] on td "0" at bounding box center [875, 421] width 88 height 43
click at [306, 508] on button "Save & Confirm Shipping" at bounding box center [289, 507] width 126 height 29
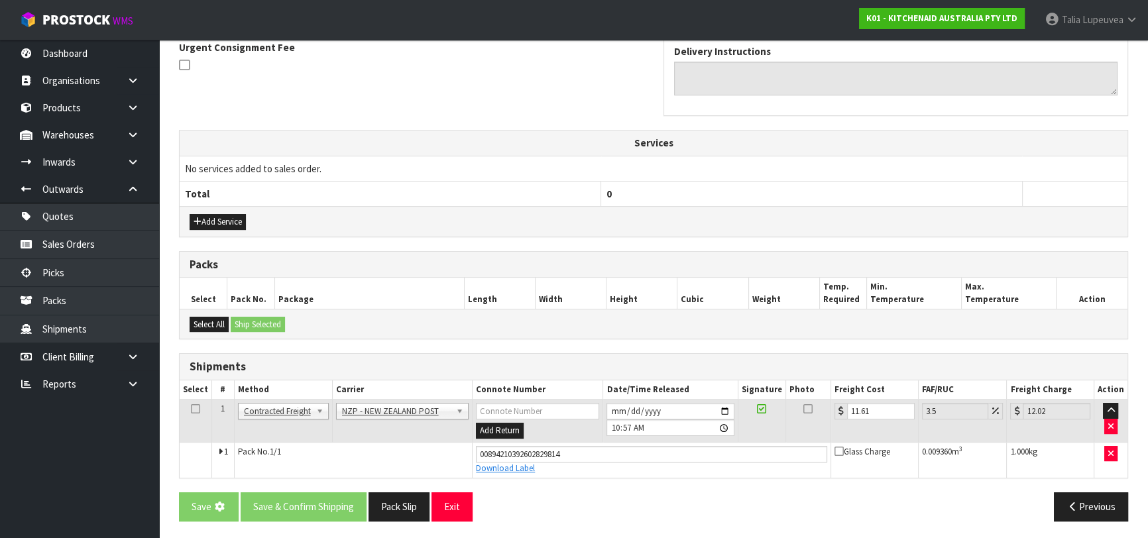
scroll to position [0, 0]
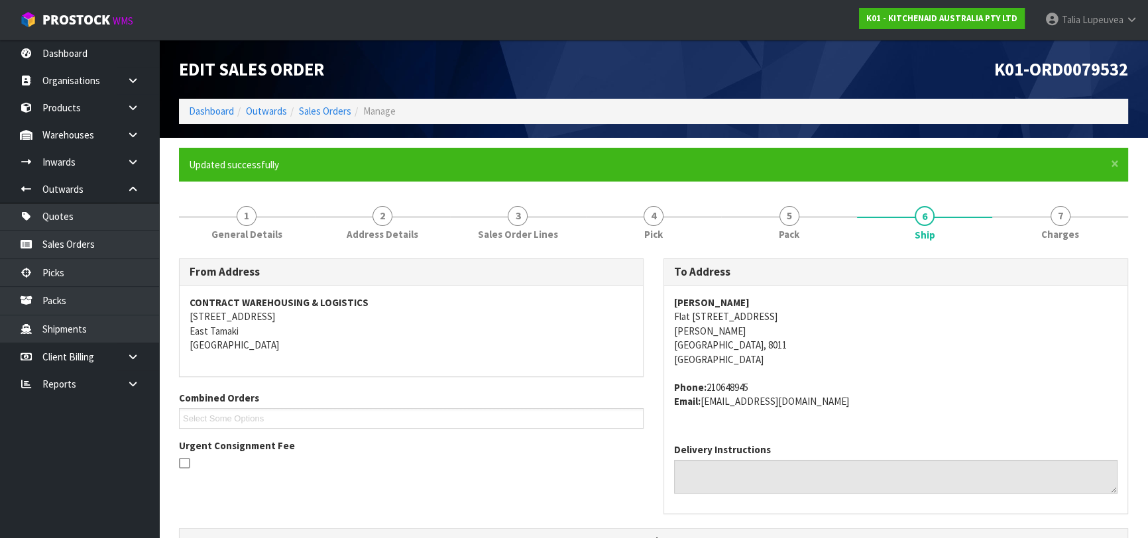
drag, startPoint x: 348, startPoint y: 104, endPoint x: 339, endPoint y: 115, distance: 14.2
click at [347, 104] on li "Sales Orders" at bounding box center [319, 111] width 64 height 14
click at [318, 109] on link "Sales Orders" at bounding box center [325, 111] width 52 height 13
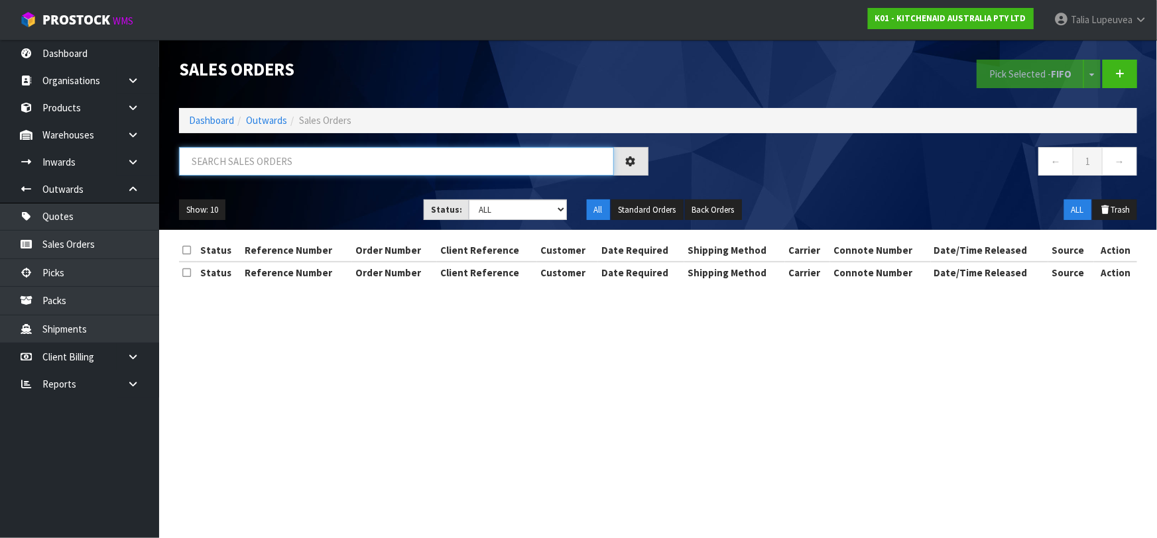
click at [303, 168] on input "text" at bounding box center [396, 161] width 435 height 29
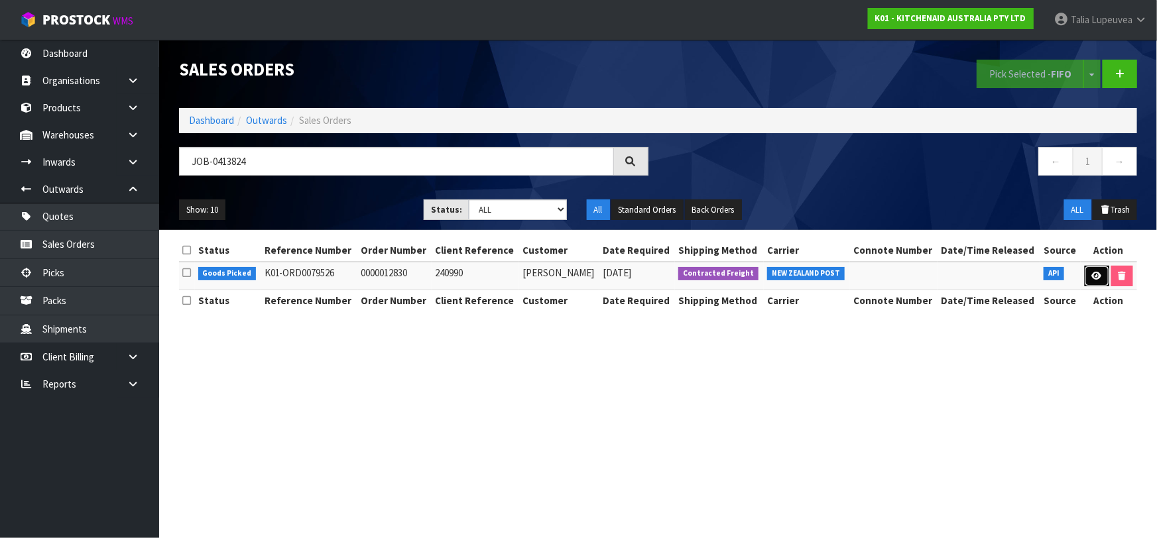
click at [1096, 274] on icon at bounding box center [1097, 276] width 10 height 9
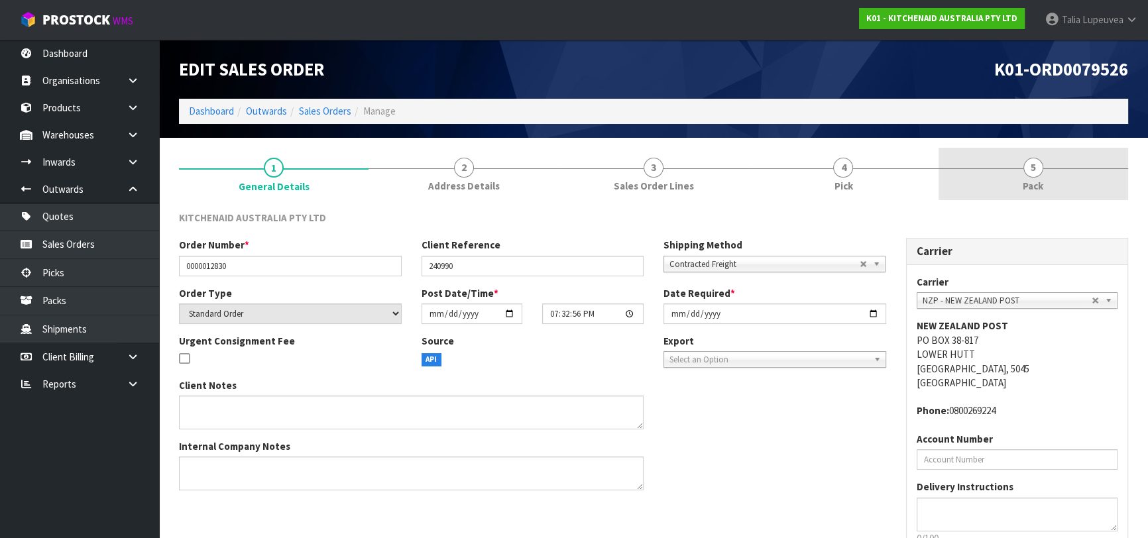
click at [1047, 180] on link "5 Pack" at bounding box center [1034, 174] width 190 height 52
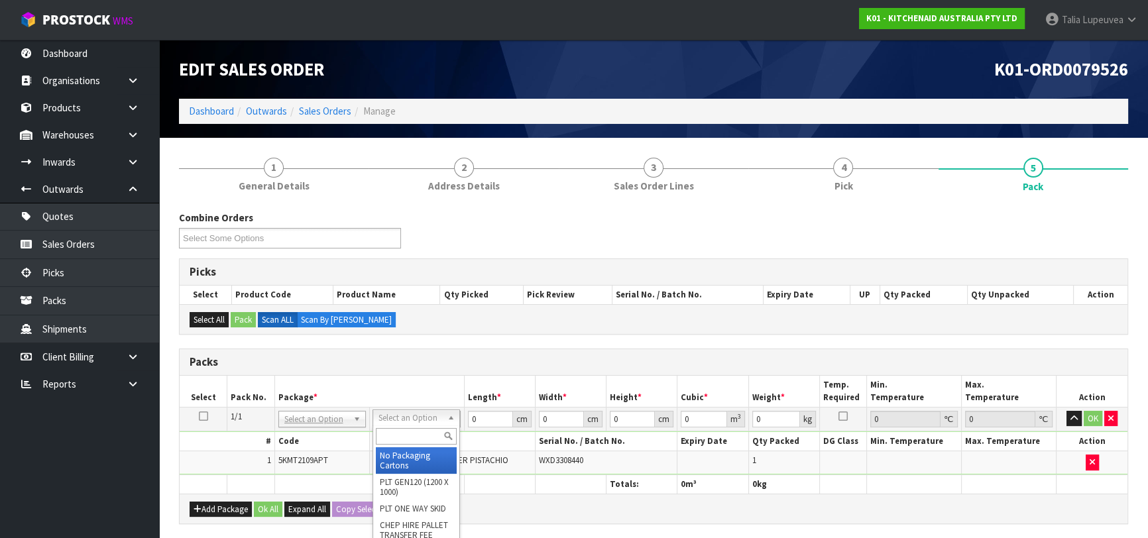
drag, startPoint x: 431, startPoint y: 412, endPoint x: 409, endPoint y: 430, distance: 28.3
drag, startPoint x: 408, startPoint y: 434, endPoint x: 420, endPoint y: 431, distance: 13.0
click at [418, 432] on input "text" at bounding box center [416, 436] width 81 height 17
drag, startPoint x: 384, startPoint y: 457, endPoint x: 404, endPoint y: 451, distance: 21.6
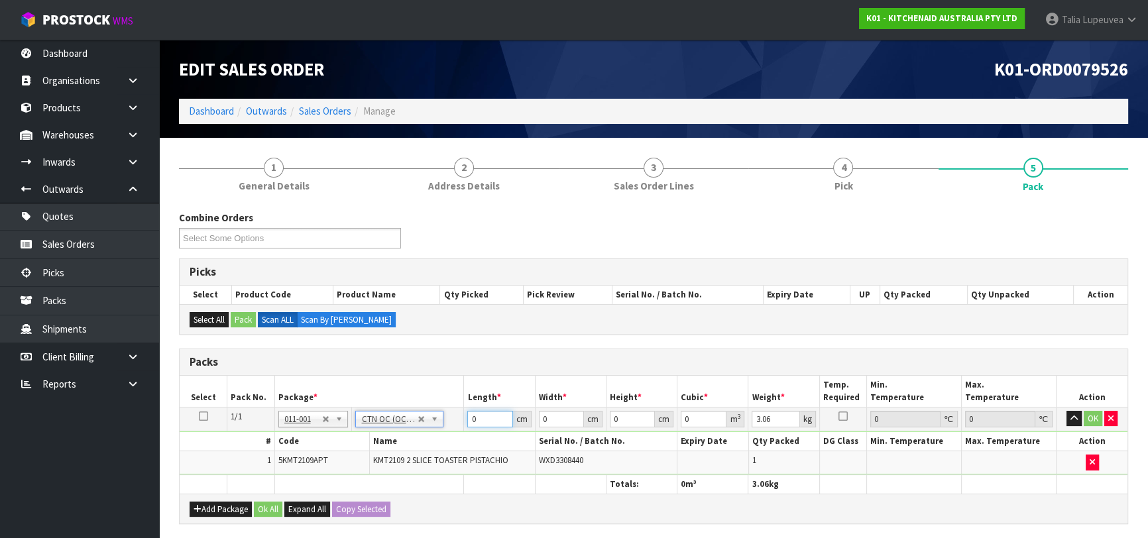
drag, startPoint x: 479, startPoint y: 418, endPoint x: 424, endPoint y: 428, distance: 55.3
click at [424, 428] on tr "1/1 NONE 007-001 007-002 007-004 007-009 007-013 007-014 007-015 007-017 007-01…" at bounding box center [654, 419] width 948 height 24
click at [1097, 412] on button "OK" at bounding box center [1093, 419] width 19 height 16
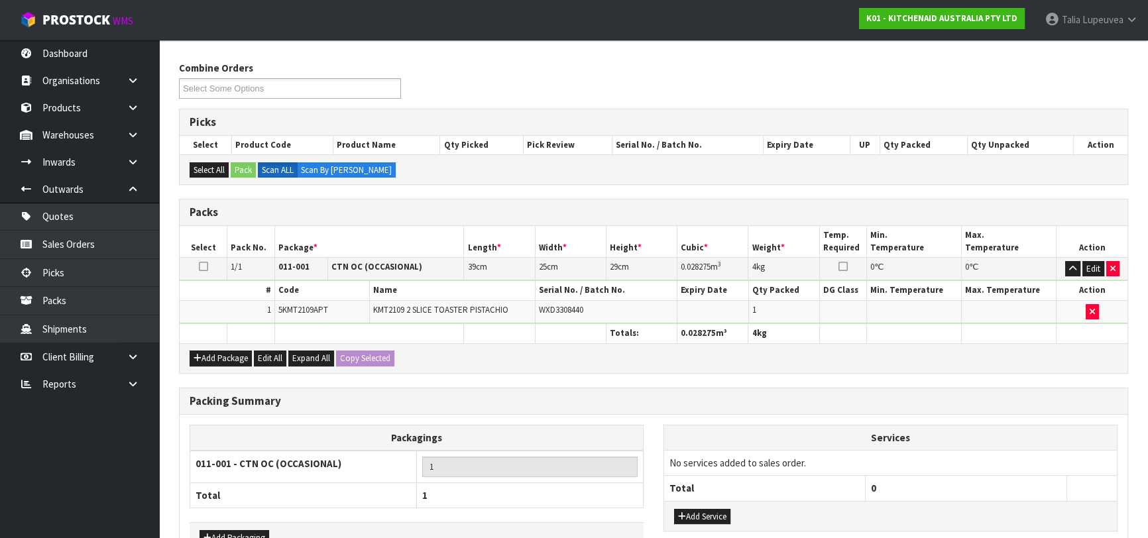
scroll to position [233, 0]
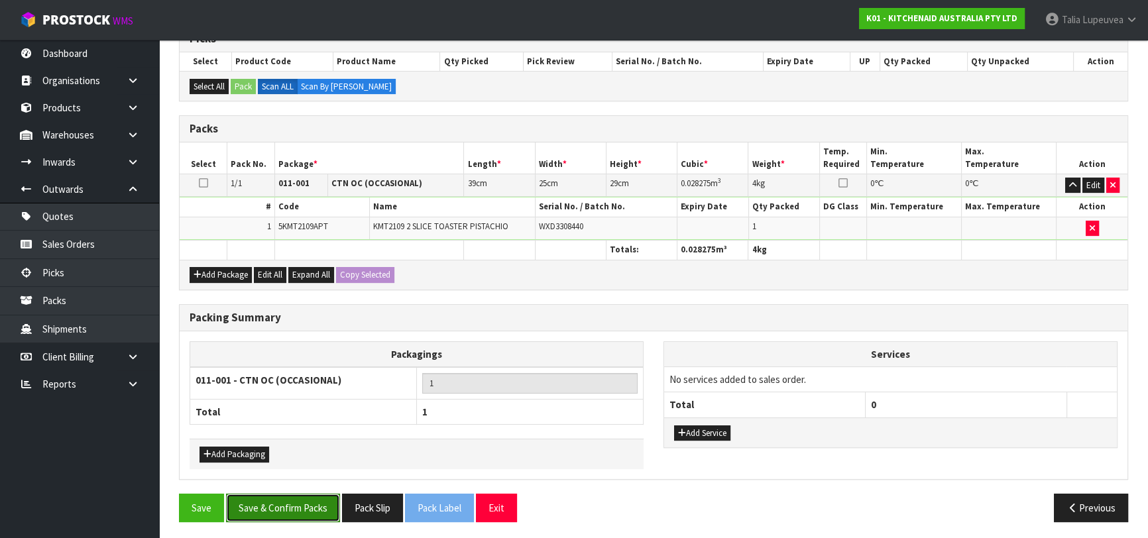
click at [337, 509] on button "Save & Confirm Packs" at bounding box center [283, 508] width 114 height 29
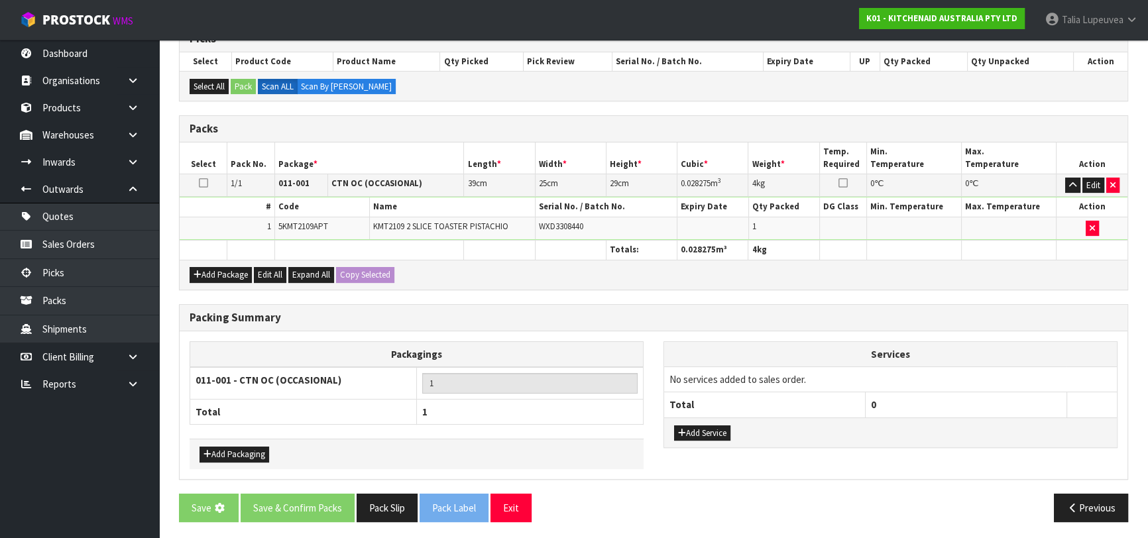
scroll to position [0, 0]
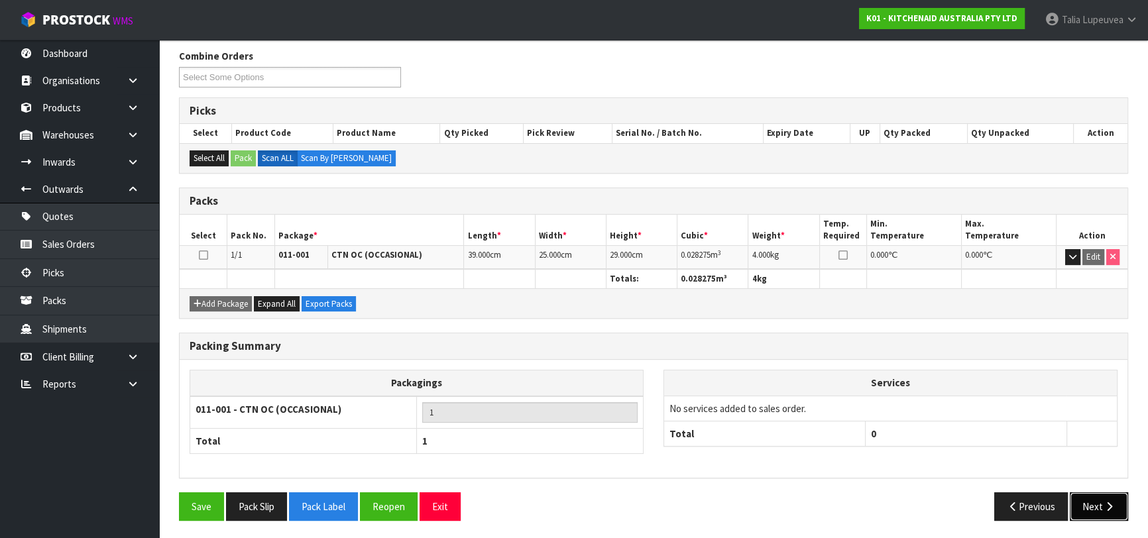
click at [1096, 503] on button "Next" at bounding box center [1099, 507] width 58 height 29
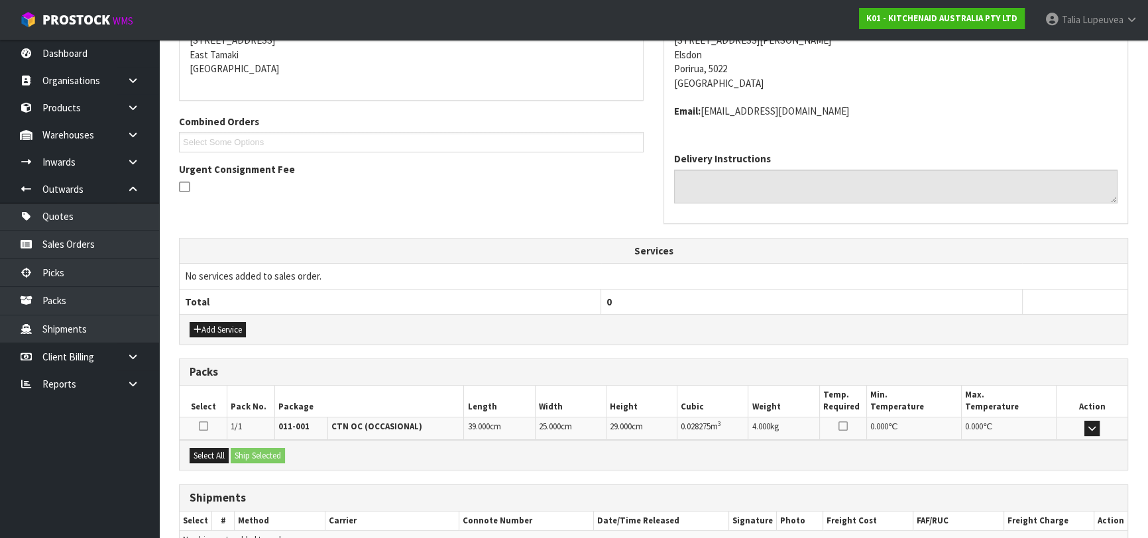
scroll to position [349, 0]
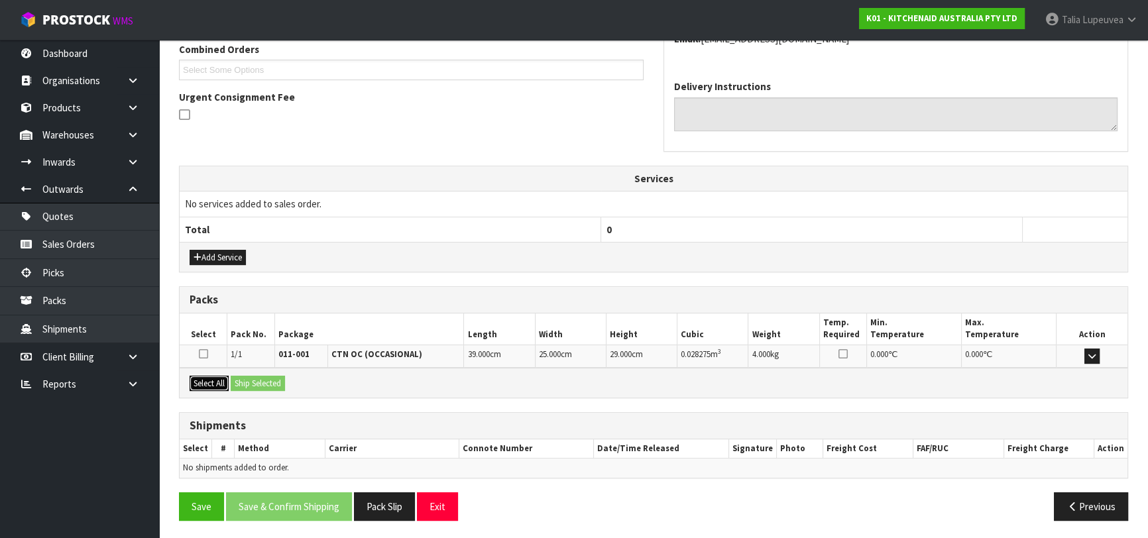
drag, startPoint x: 219, startPoint y: 383, endPoint x: 259, endPoint y: 385, distance: 40.5
click at [219, 382] on button "Select All" at bounding box center [209, 384] width 39 height 16
drag, startPoint x: 259, startPoint y: 385, endPoint x: 268, endPoint y: 376, distance: 12.2
click at [261, 385] on button "Ship Selected" at bounding box center [258, 384] width 54 height 16
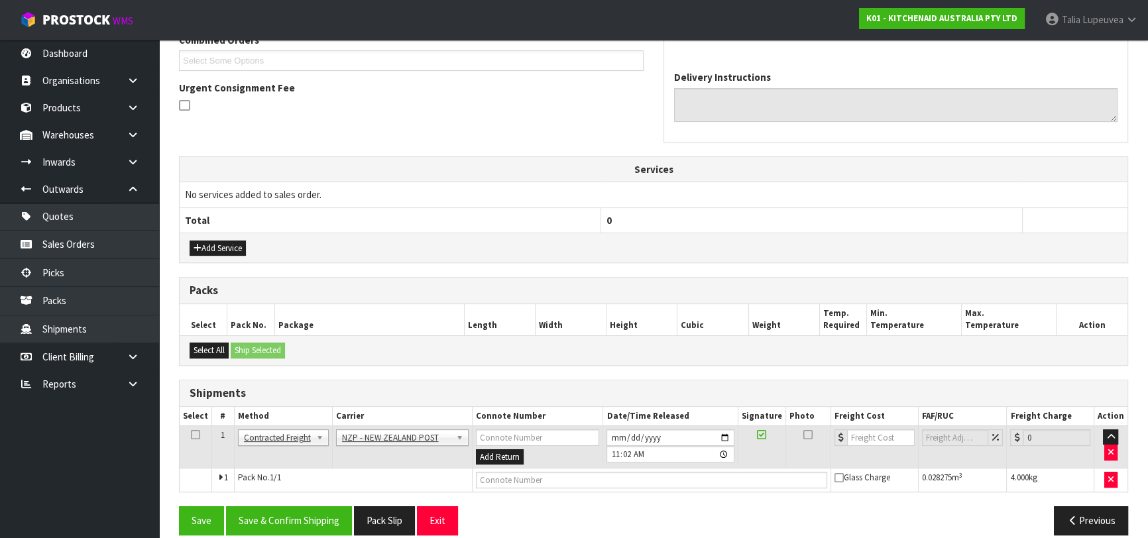
scroll to position [373, 0]
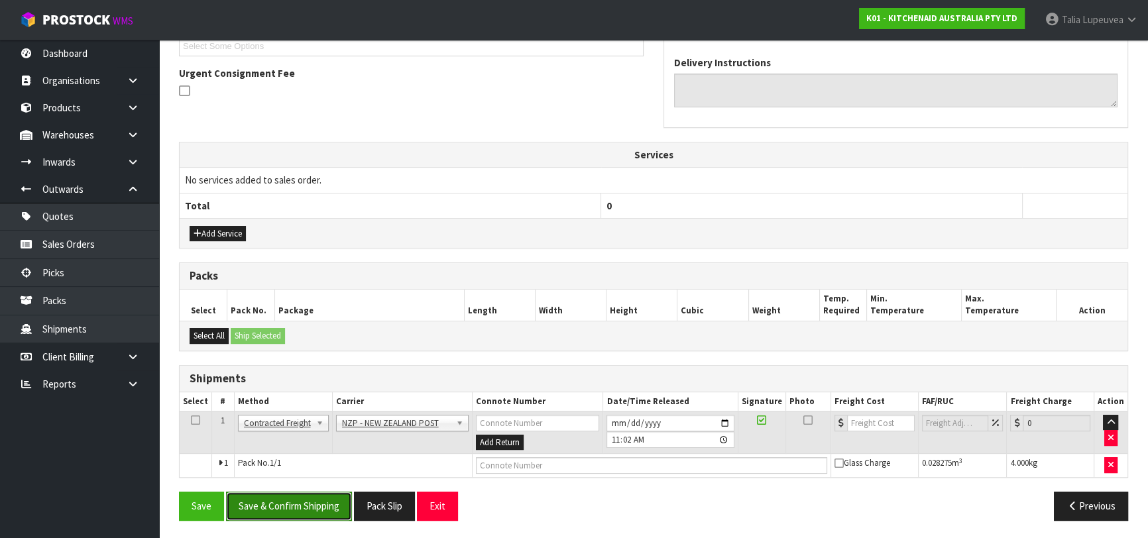
click at [278, 508] on button "Save & Confirm Shipping" at bounding box center [289, 506] width 126 height 29
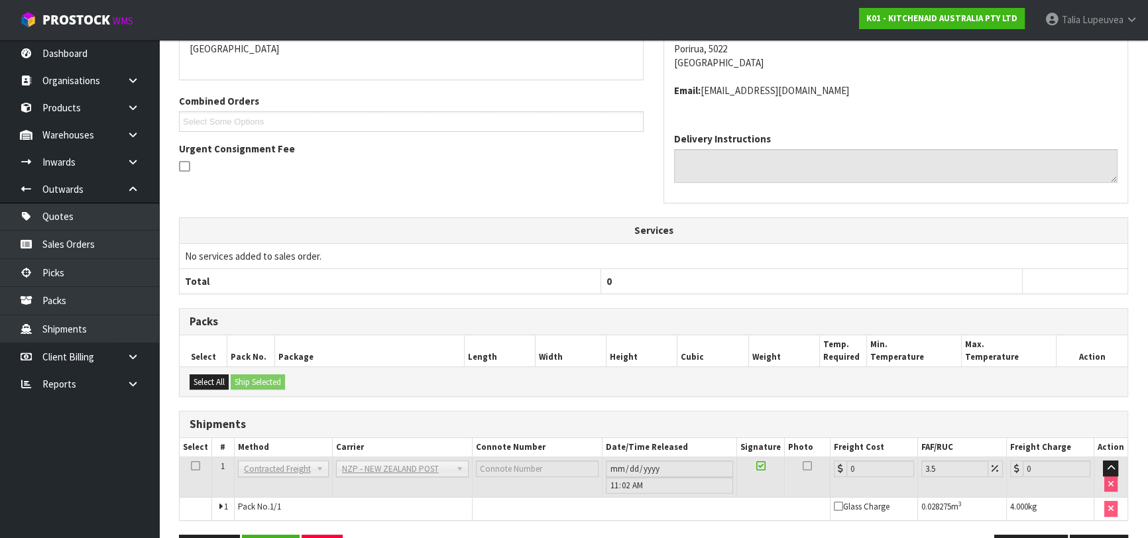
scroll to position [354, 0]
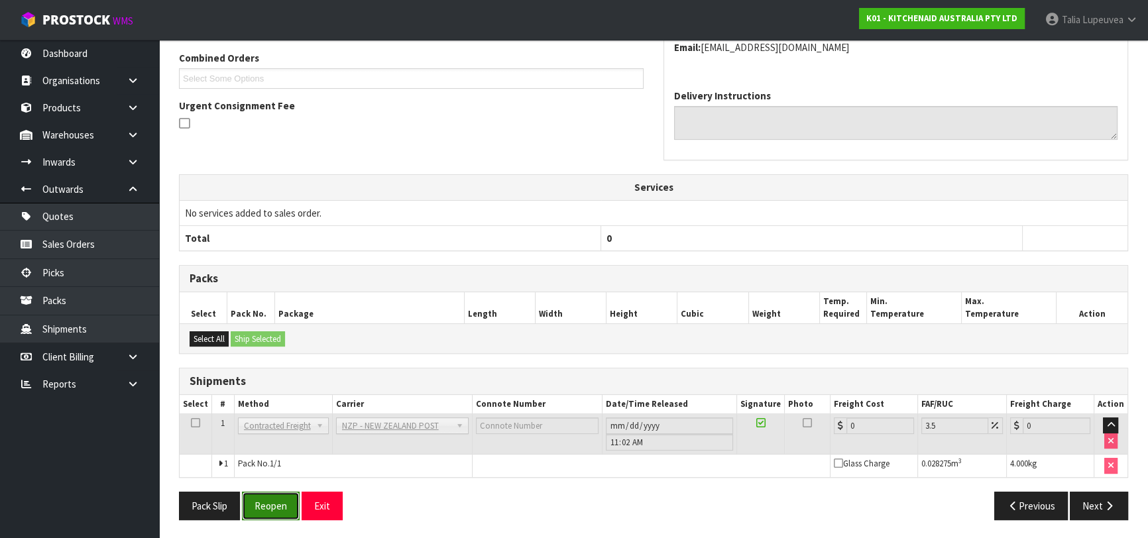
click at [282, 510] on button "Reopen" at bounding box center [271, 506] width 58 height 29
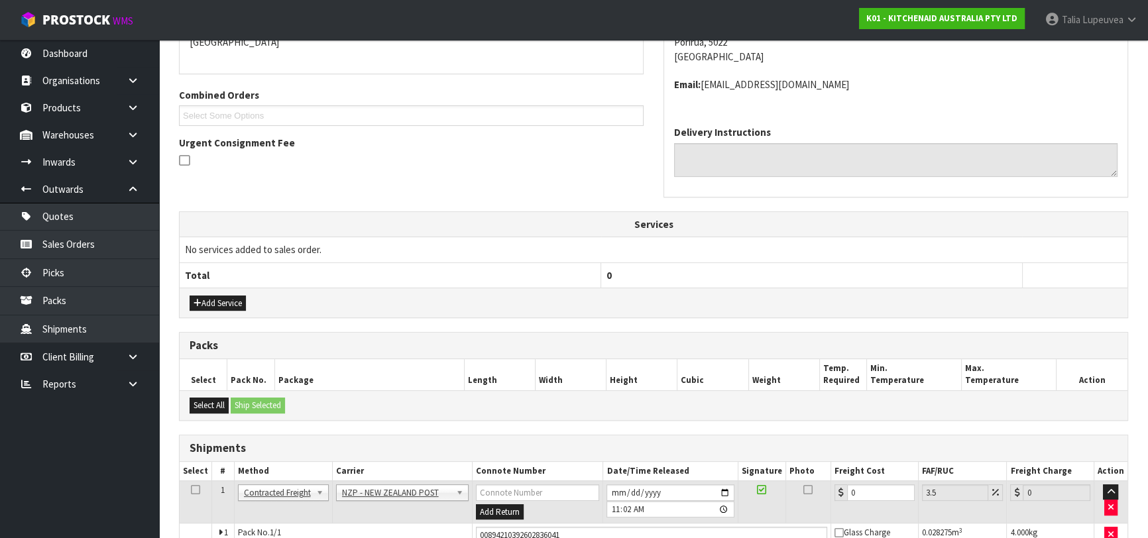
scroll to position [339, 0]
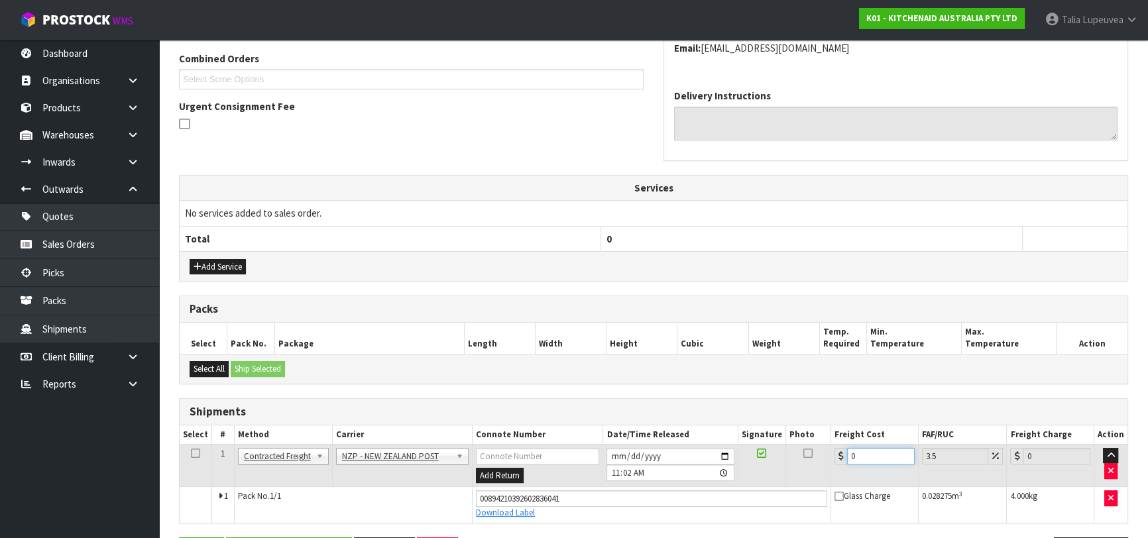
drag, startPoint x: 845, startPoint y: 461, endPoint x: 830, endPoint y: 459, distance: 14.6
click at [829, 465] on tr "1 Client Local Pickup Customer Local Pickup Company Freight Contracted Freight …" at bounding box center [654, 465] width 948 height 43
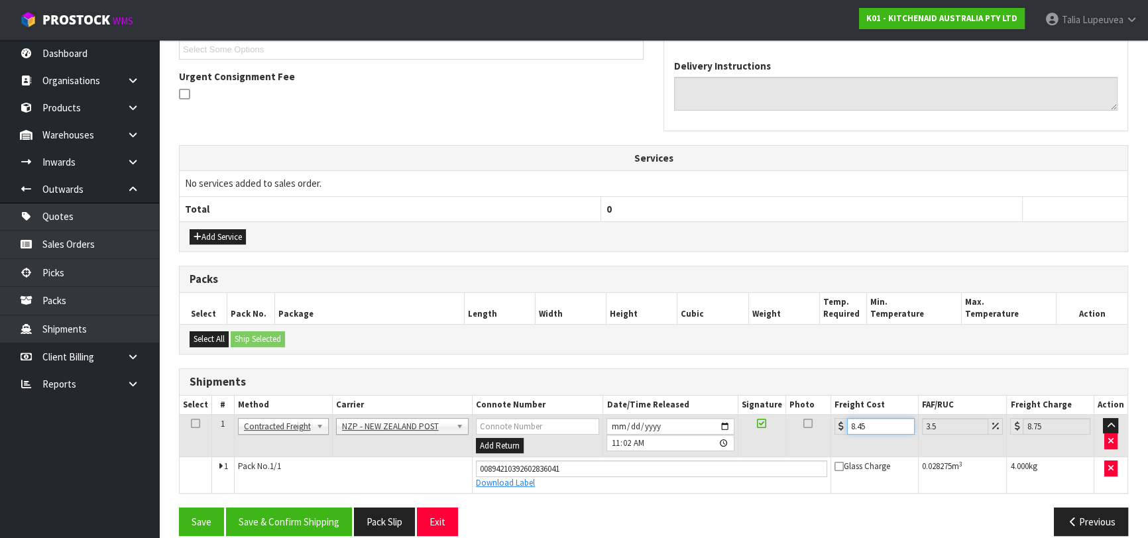
scroll to position [385, 0]
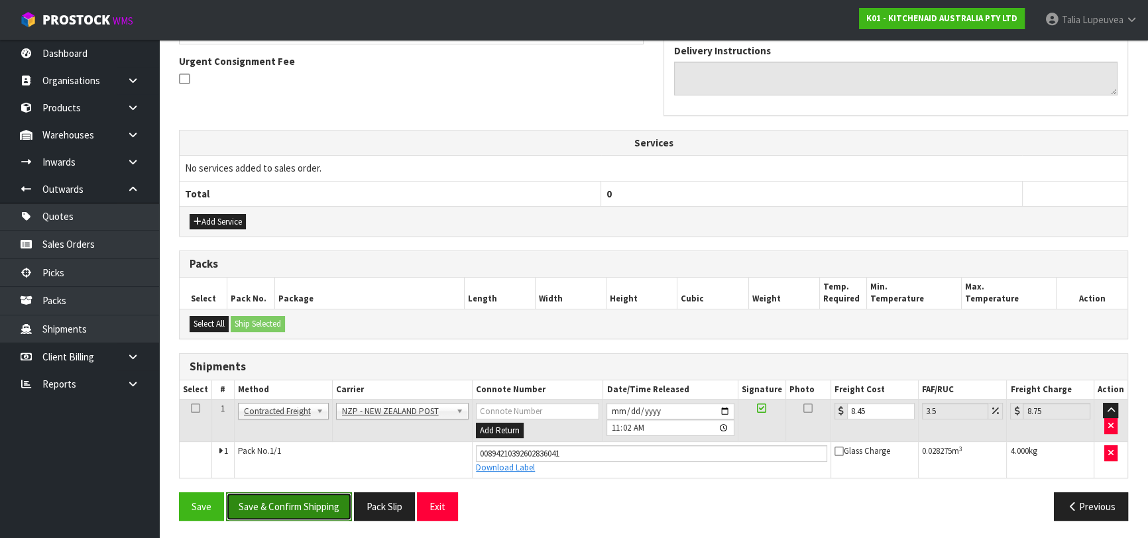
click at [287, 493] on button "Save & Confirm Shipping" at bounding box center [289, 507] width 126 height 29
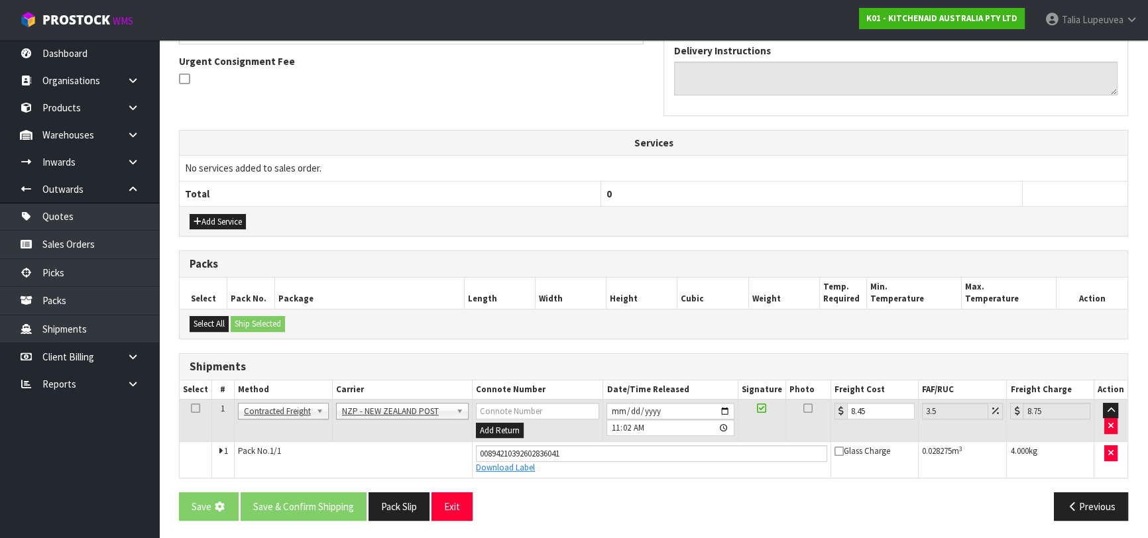
scroll to position [0, 0]
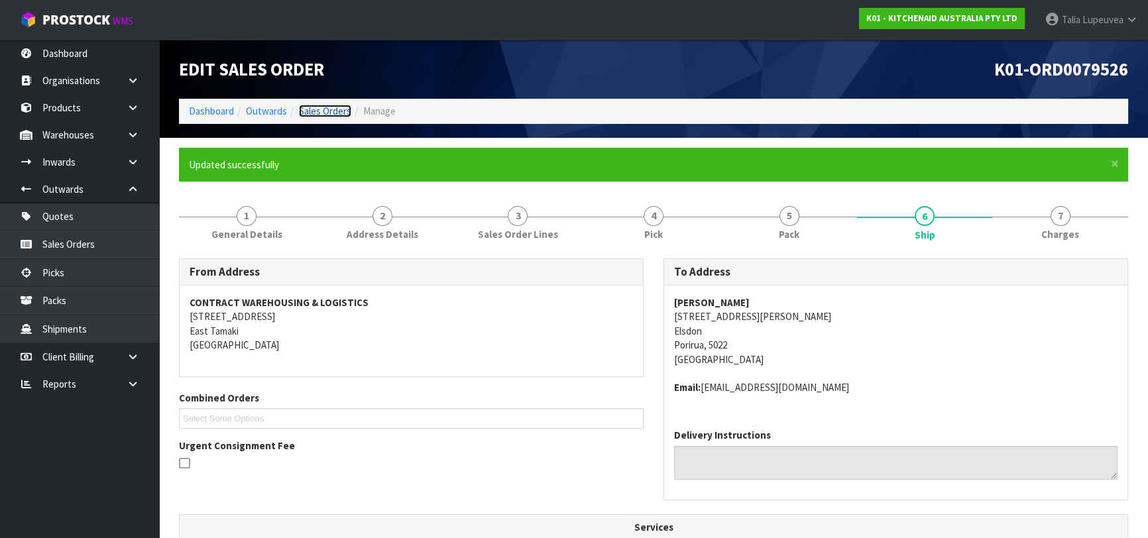
click at [303, 107] on link "Sales Orders" at bounding box center [325, 111] width 52 height 13
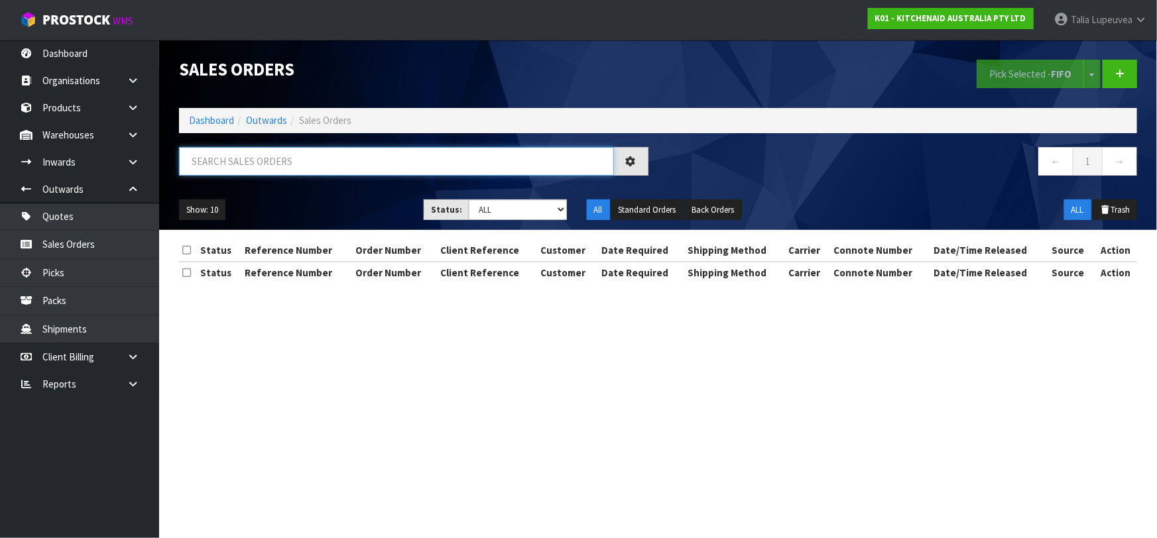
click at [298, 158] on input "text" at bounding box center [396, 161] width 435 height 29
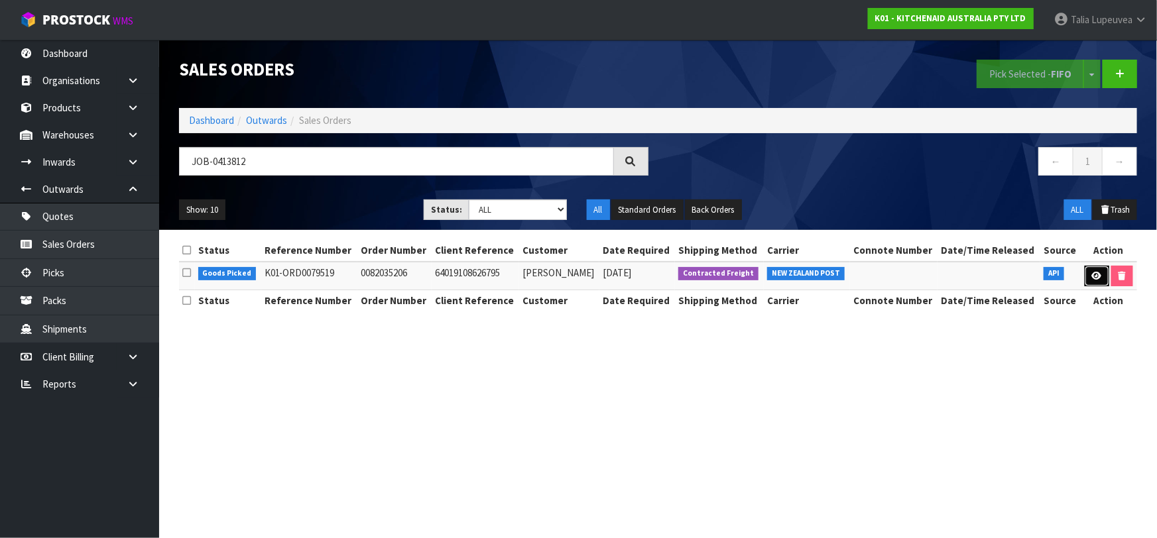
click at [1099, 280] on link at bounding box center [1097, 276] width 25 height 21
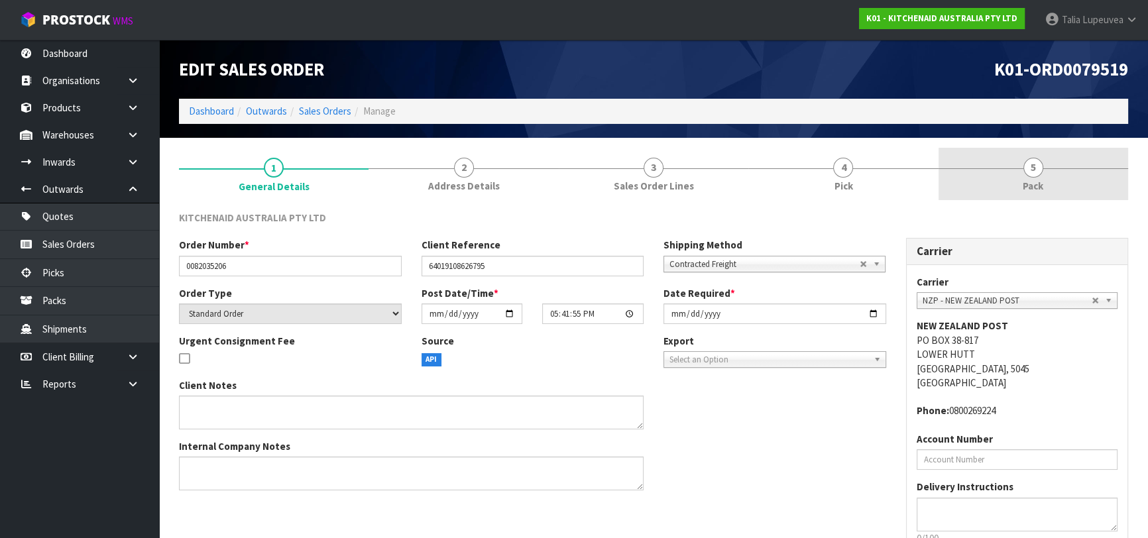
click at [1047, 187] on link "5 Pack" at bounding box center [1034, 174] width 190 height 52
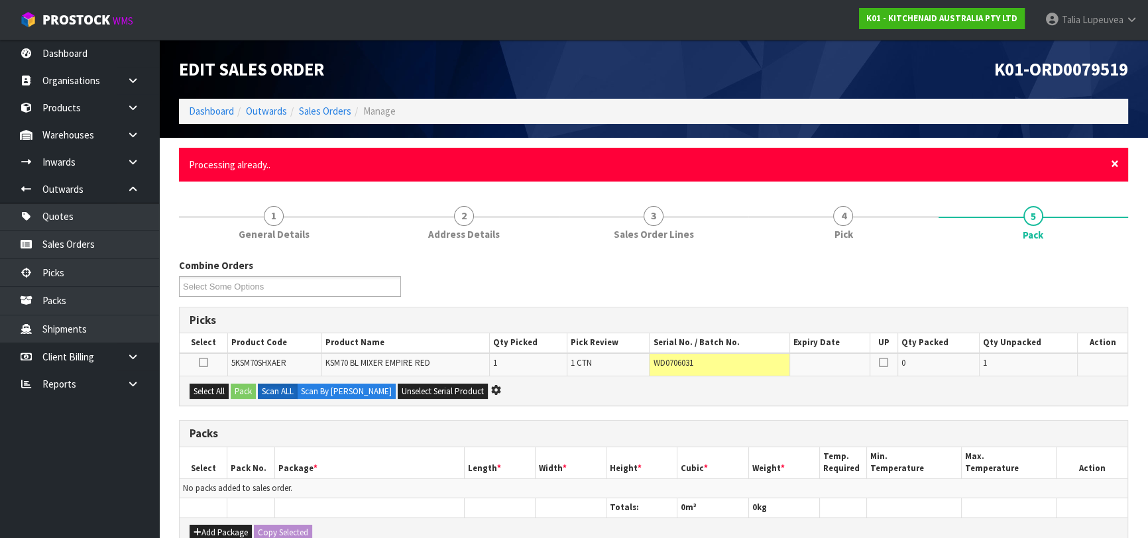
click at [1113, 158] on span "×" at bounding box center [1115, 163] width 8 height 19
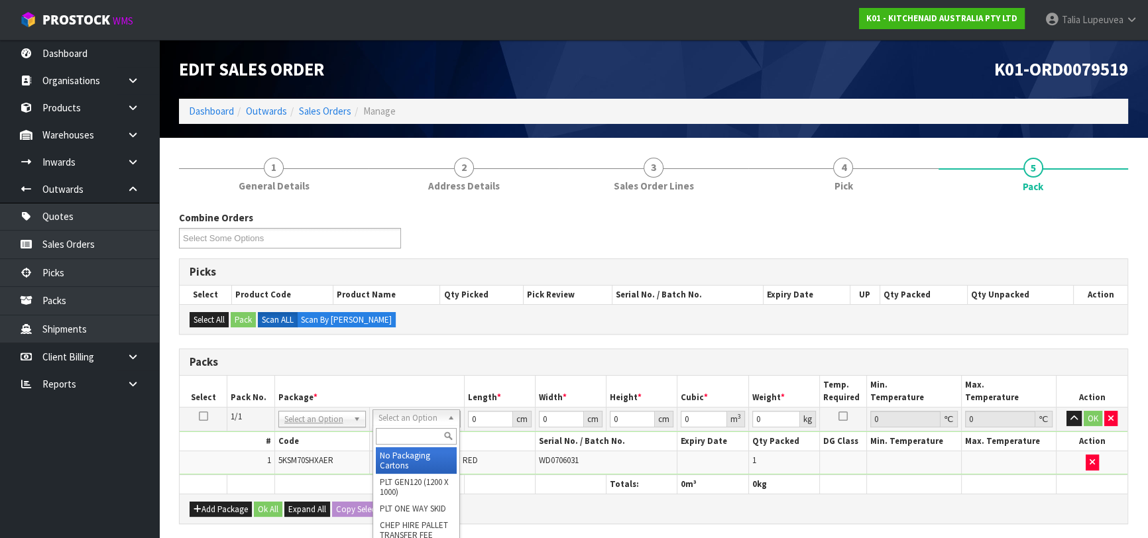
click at [428, 438] on input "text" at bounding box center [416, 436] width 81 height 17
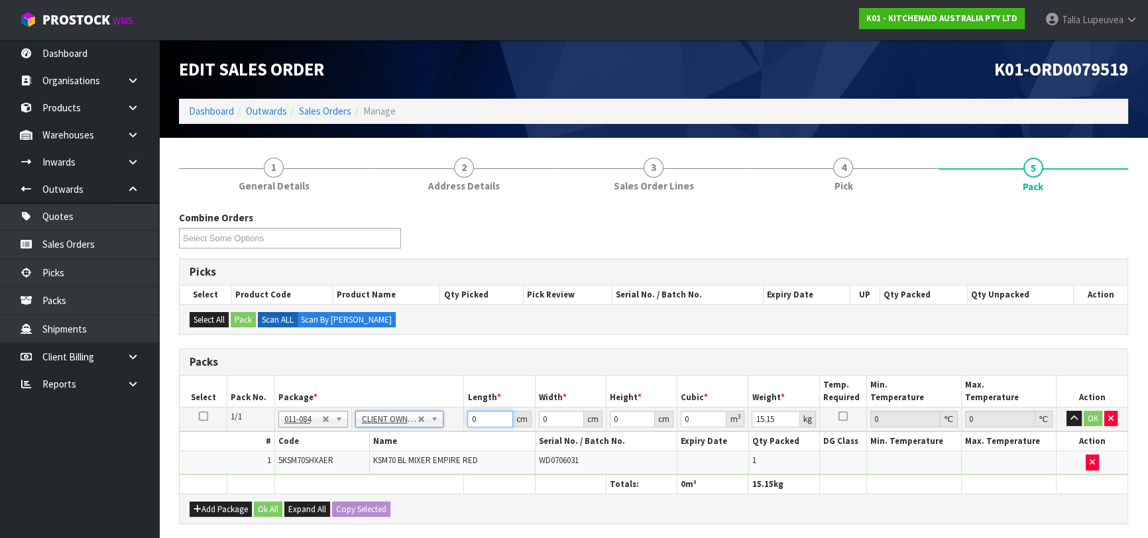
drag, startPoint x: 483, startPoint y: 421, endPoint x: 431, endPoint y: 431, distance: 52.7
click at [431, 431] on tbody "1/1 NONE 007-001 007-002 007-004 007-009 007-013 007-014 007-015 007-017 007-01…" at bounding box center [654, 441] width 948 height 68
click at [1097, 418] on button "OK" at bounding box center [1093, 419] width 19 height 16
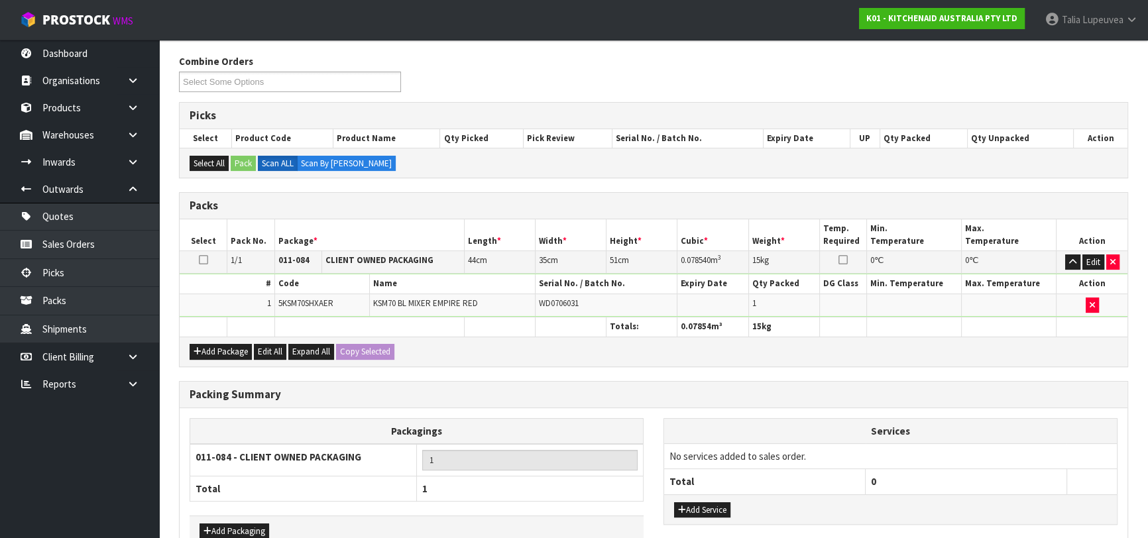
scroll to position [233, 0]
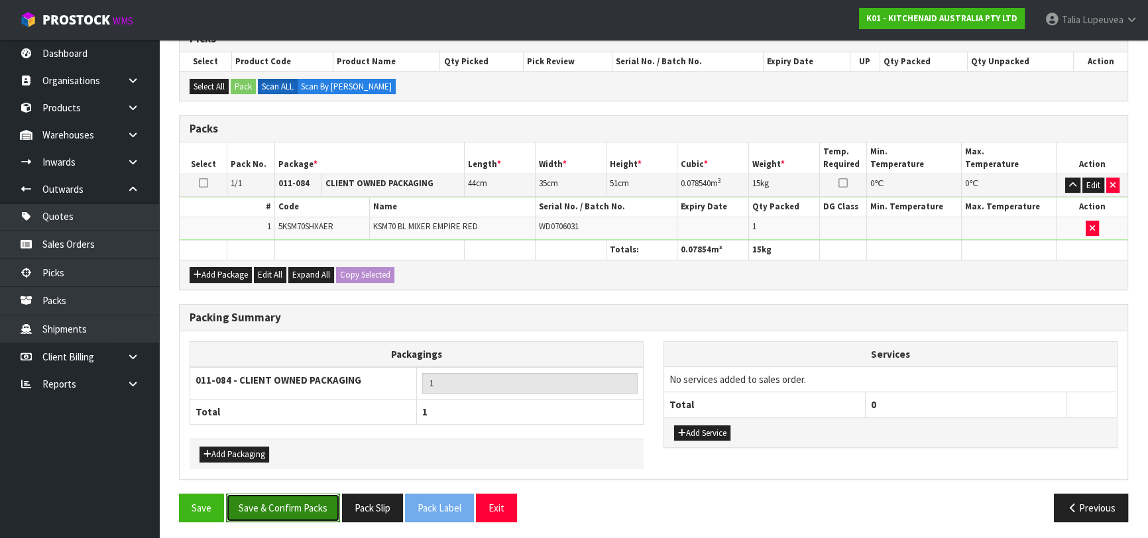
click at [292, 508] on button "Save & Confirm Packs" at bounding box center [283, 508] width 114 height 29
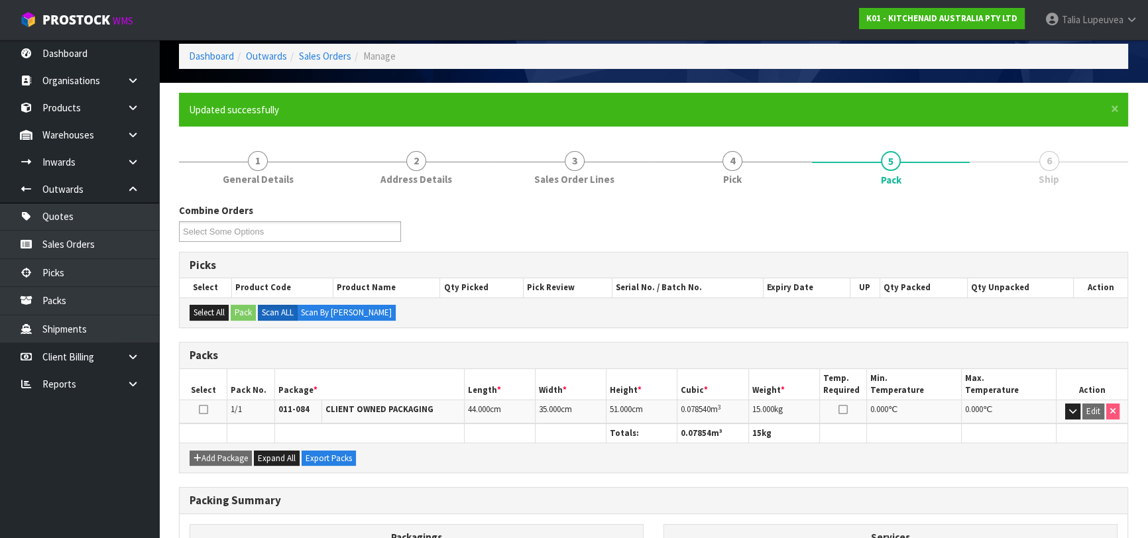
scroll to position [209, 0]
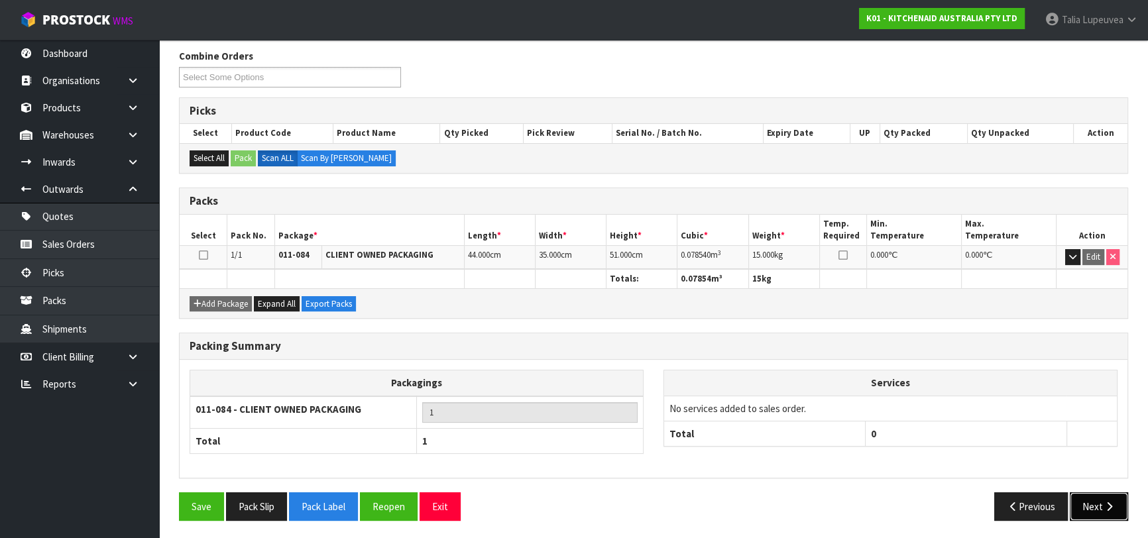
click at [1094, 498] on button "Next" at bounding box center [1099, 507] width 58 height 29
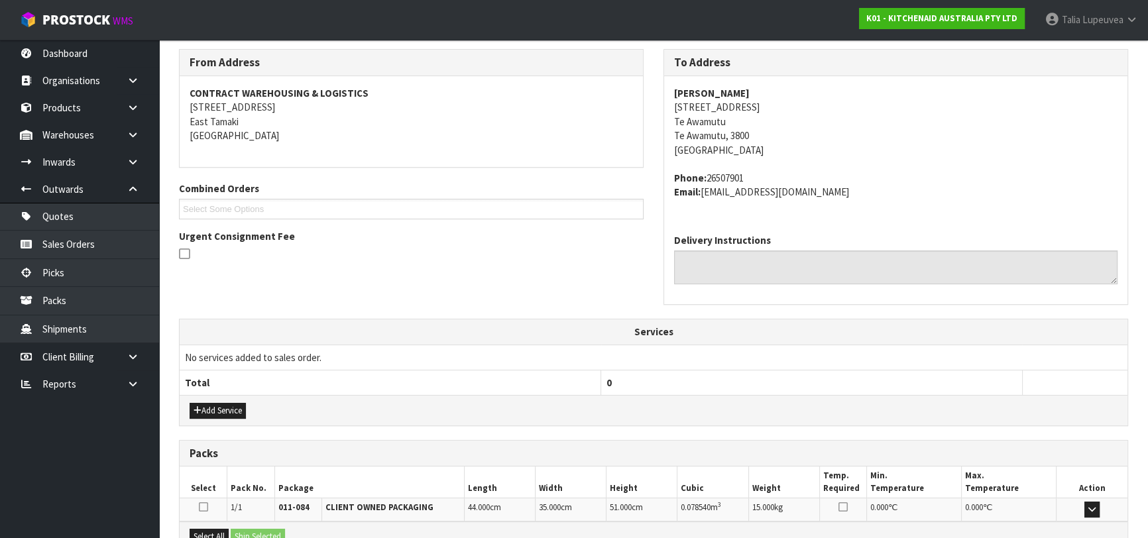
scroll to position [363, 0]
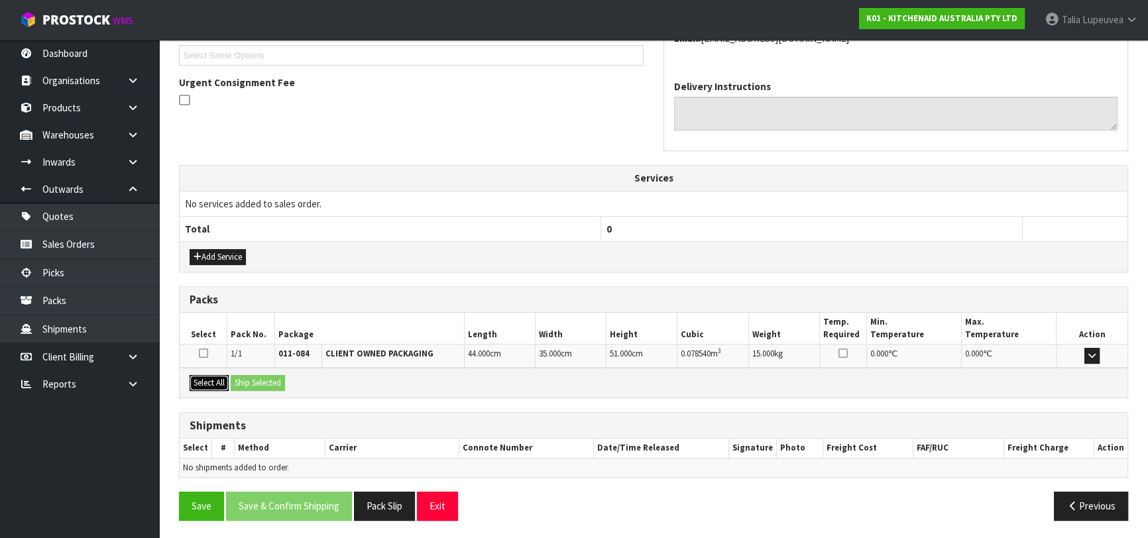
click at [223, 383] on button "Select All" at bounding box center [209, 383] width 39 height 16
click at [272, 382] on button "Ship Selected" at bounding box center [258, 383] width 54 height 16
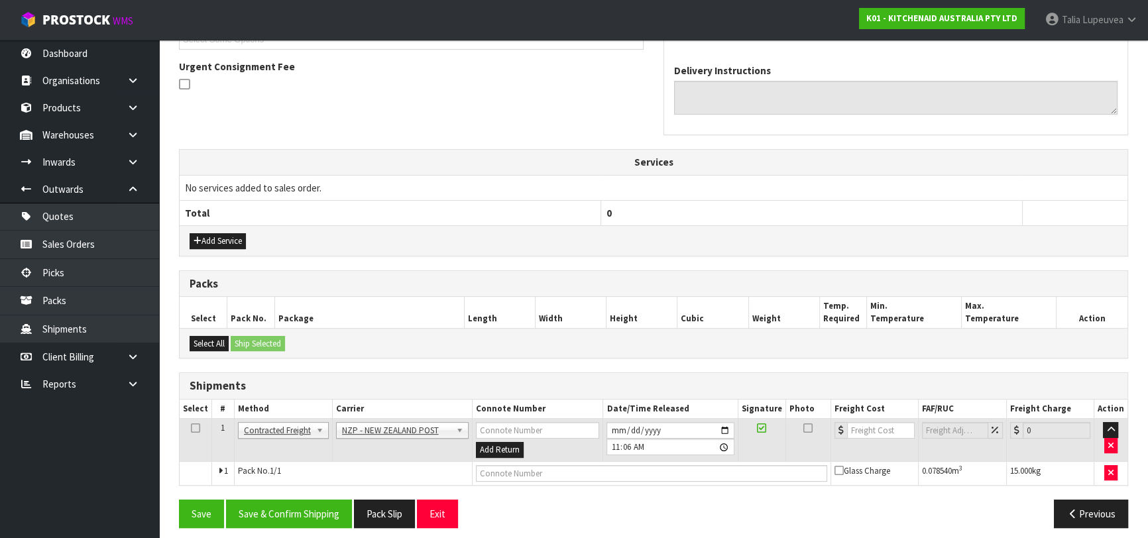
scroll to position [386, 0]
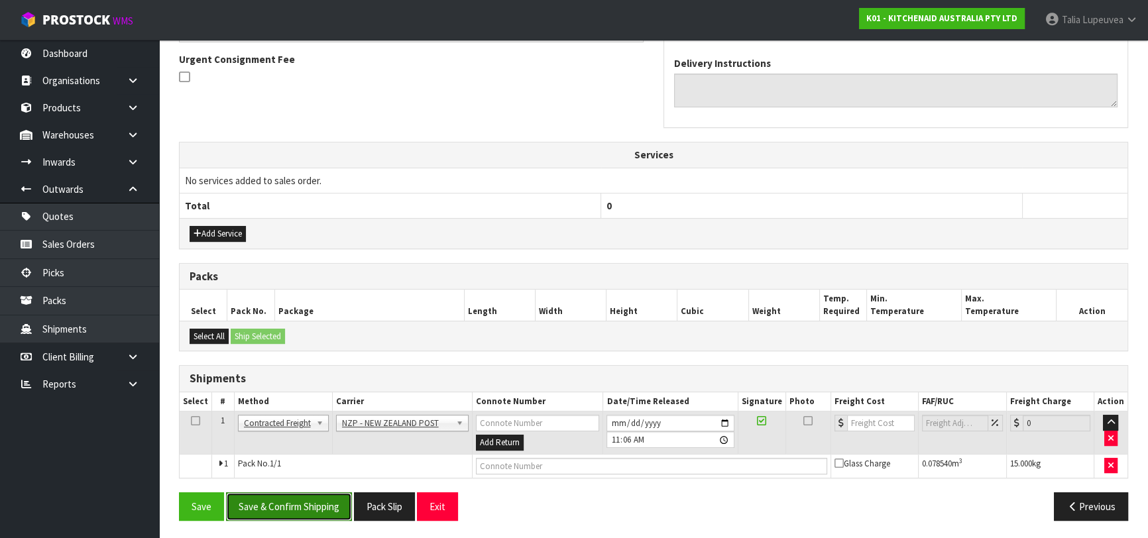
click at [329, 508] on button "Save & Confirm Shipping" at bounding box center [289, 507] width 126 height 29
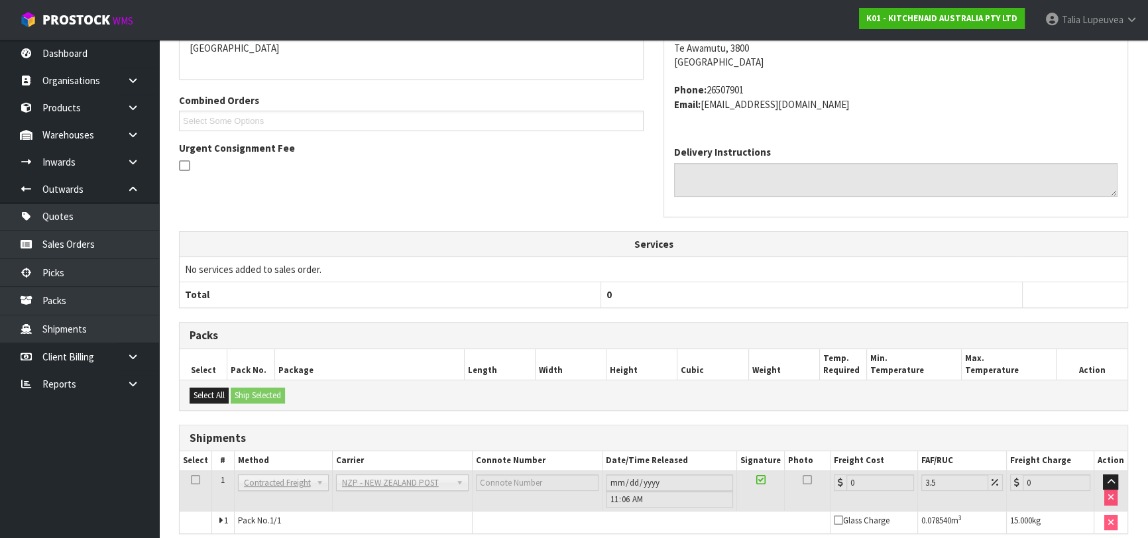
scroll to position [368, 0]
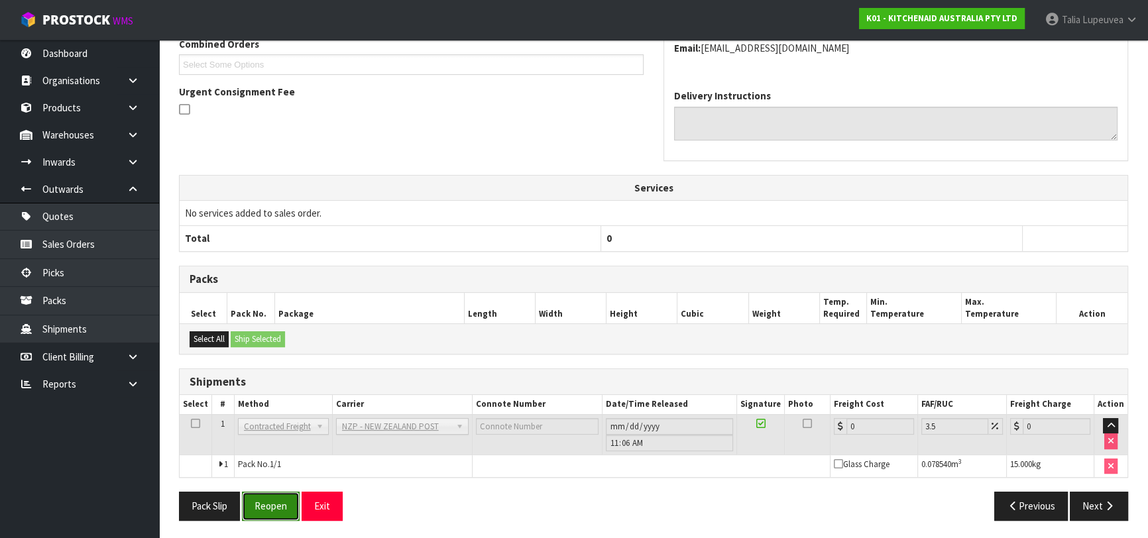
click at [297, 510] on button "Reopen" at bounding box center [271, 506] width 58 height 29
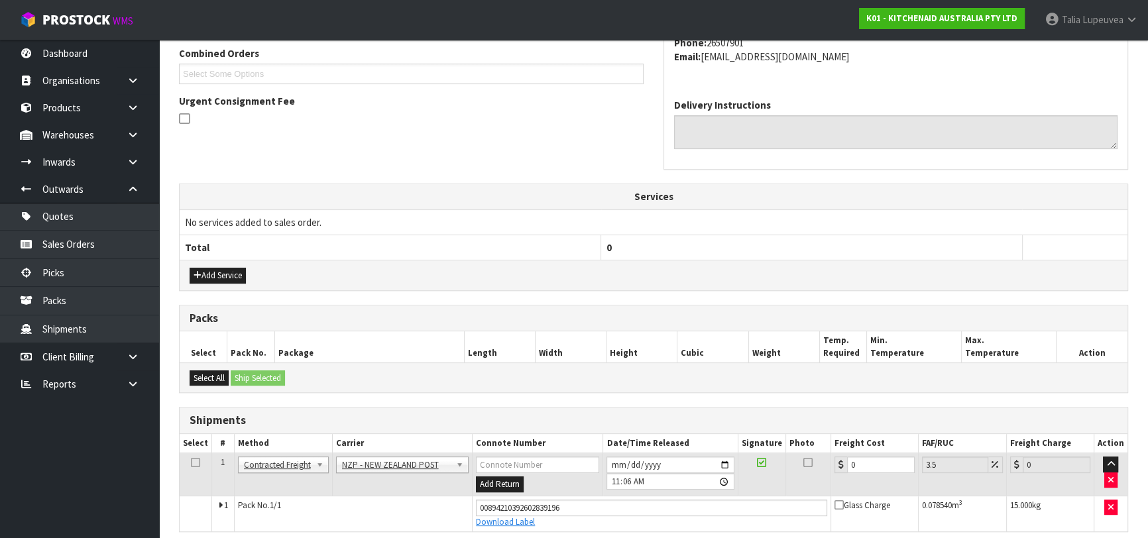
scroll to position [398, 0]
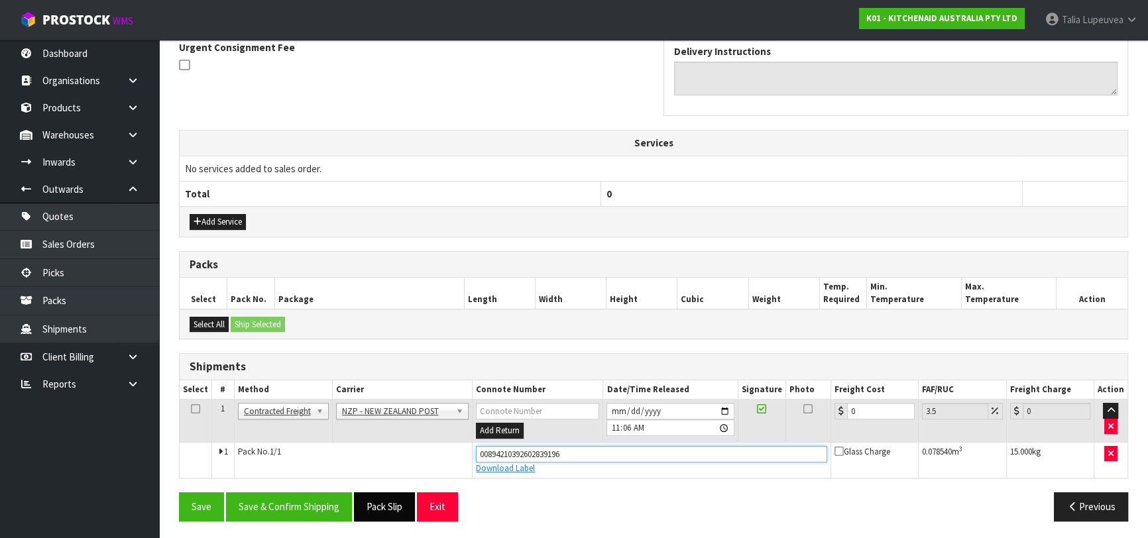
drag, startPoint x: 570, startPoint y: 449, endPoint x: 385, endPoint y: 493, distance: 190.2
click at [385, 493] on div "From Address CONTRACT WAREHOUSING & LOGISTICS [STREET_ADDRESS] Combined Orders …" at bounding box center [653, 196] width 949 height 672
click at [179, 493] on button "Save" at bounding box center [201, 507] width 45 height 29
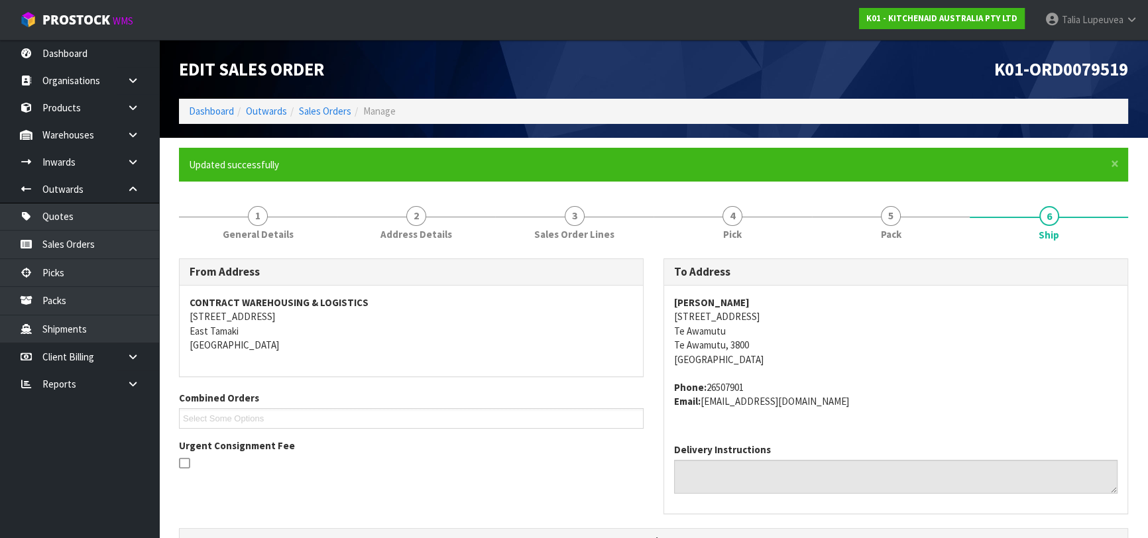
scroll to position [361, 0]
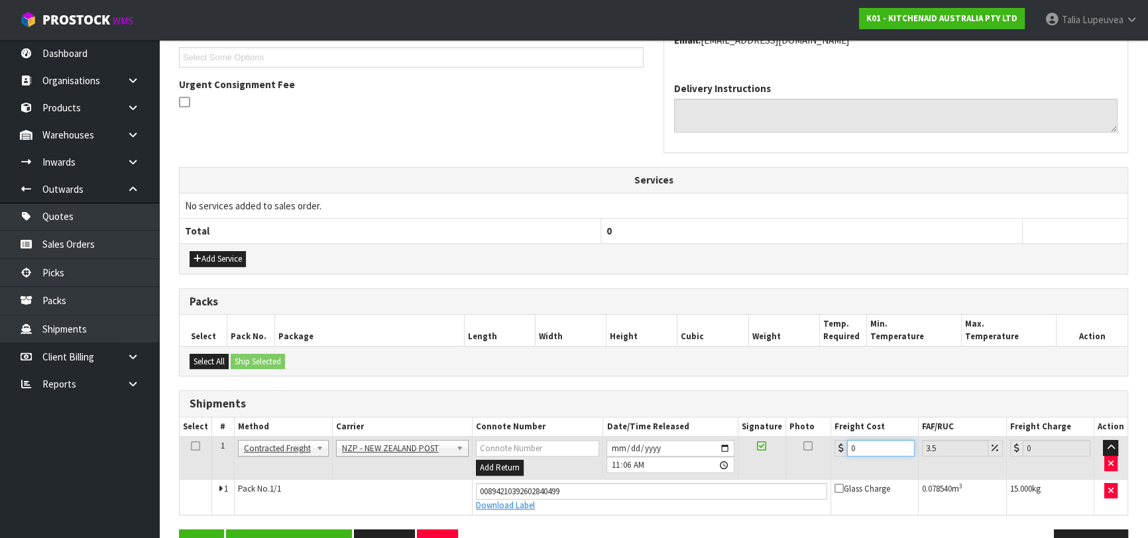
drag, startPoint x: 865, startPoint y: 444, endPoint x: 816, endPoint y: 446, distance: 49.1
click at [816, 446] on tr "1 Client Local Pickup Customer Local Pickup Company Freight Contracted Freight …" at bounding box center [654, 458] width 948 height 43
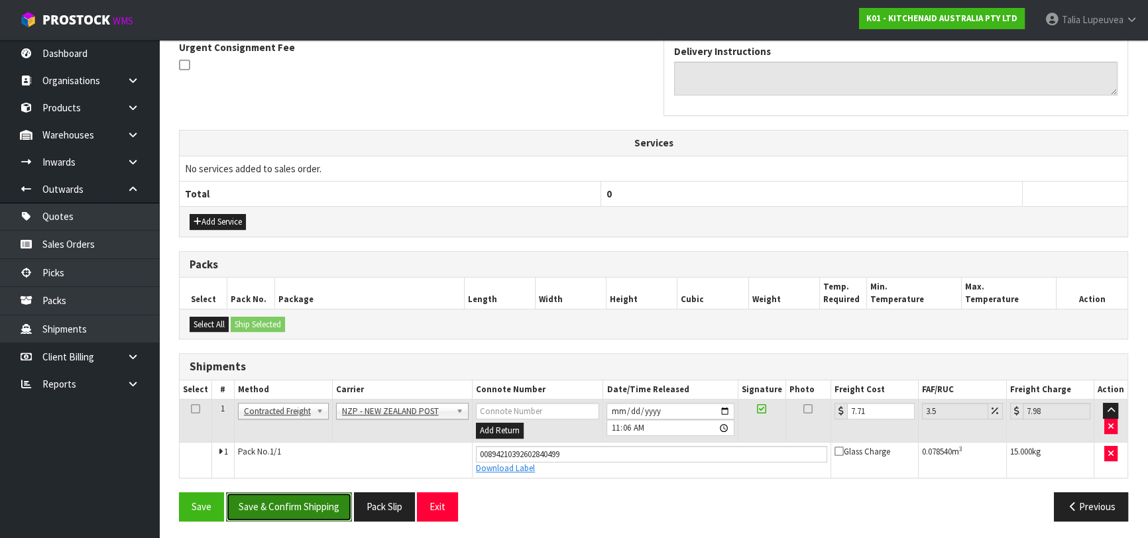
click at [292, 508] on button "Save & Confirm Shipping" at bounding box center [289, 507] width 126 height 29
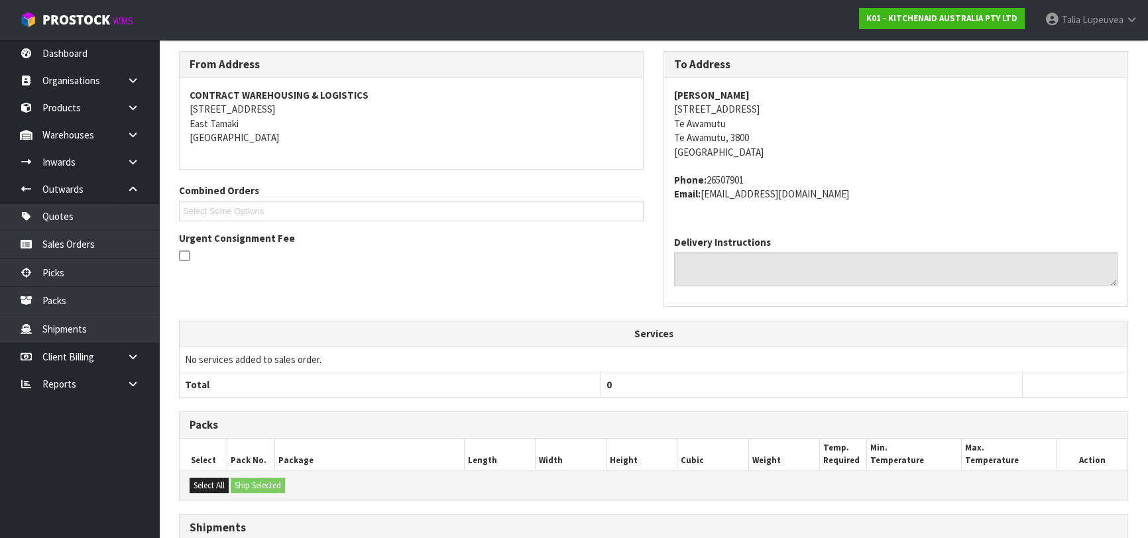
scroll to position [1, 0]
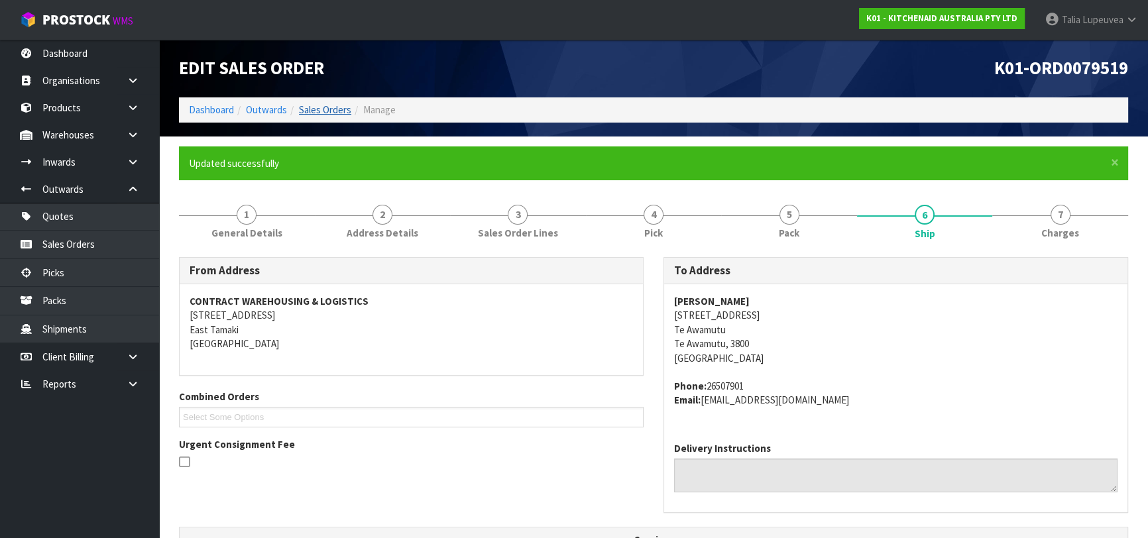
click at [316, 103] on li "Sales Orders" at bounding box center [319, 110] width 64 height 14
click at [316, 106] on link "Sales Orders" at bounding box center [325, 109] width 52 height 13
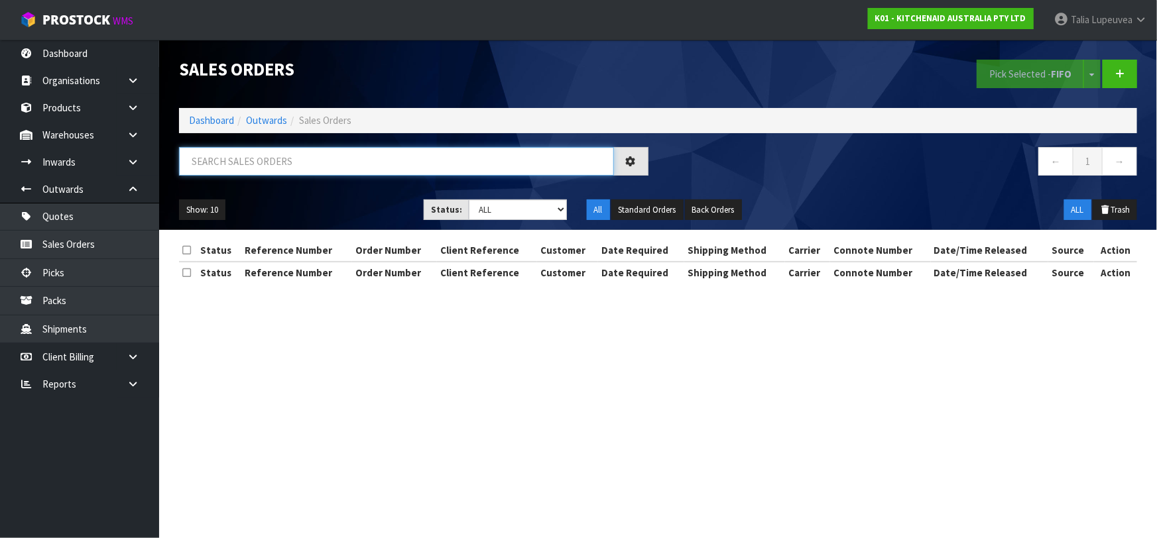
click at [317, 151] on input "text" at bounding box center [396, 161] width 435 height 29
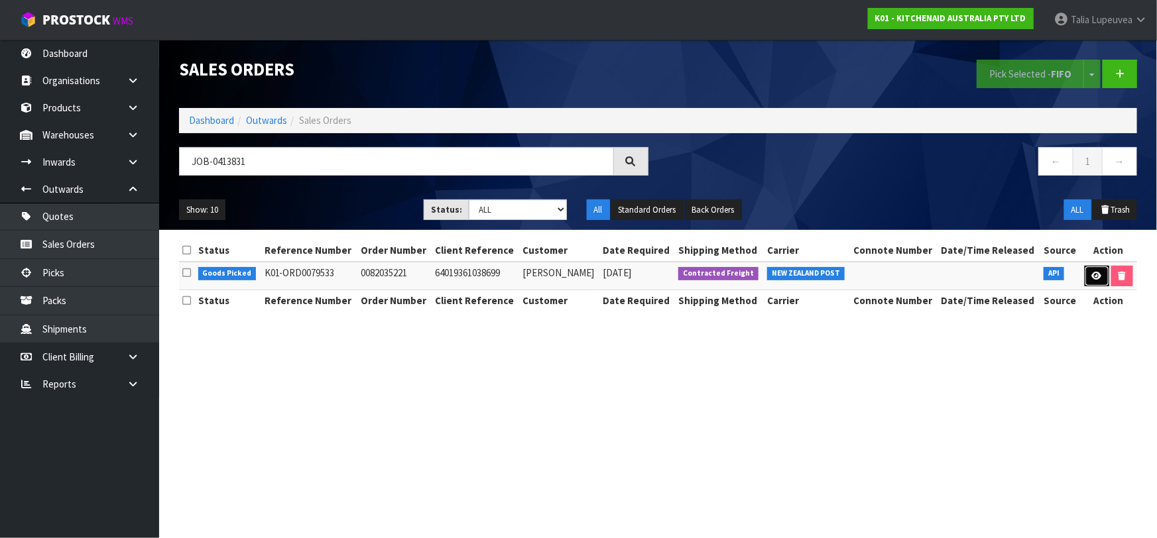
click at [1092, 278] on icon at bounding box center [1097, 276] width 10 height 9
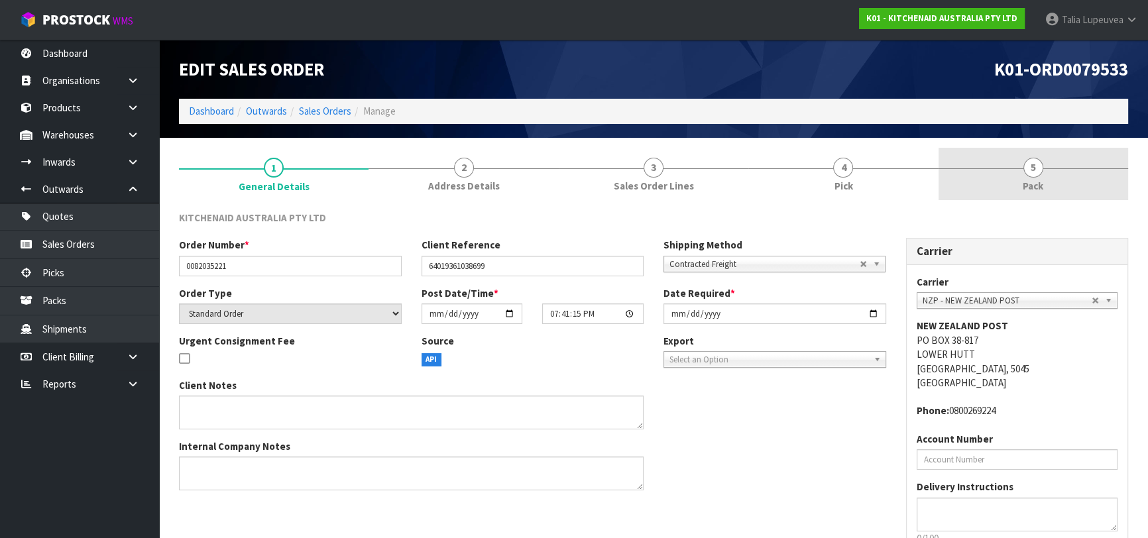
click at [1038, 186] on span "Pack" at bounding box center [1033, 186] width 21 height 14
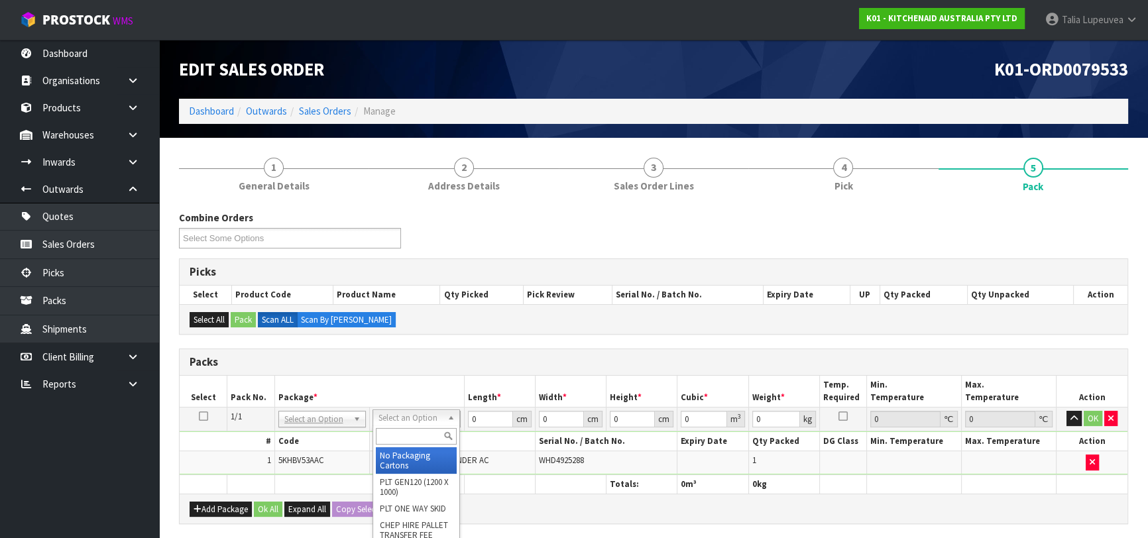
click at [420, 430] on input "text" at bounding box center [416, 436] width 81 height 17
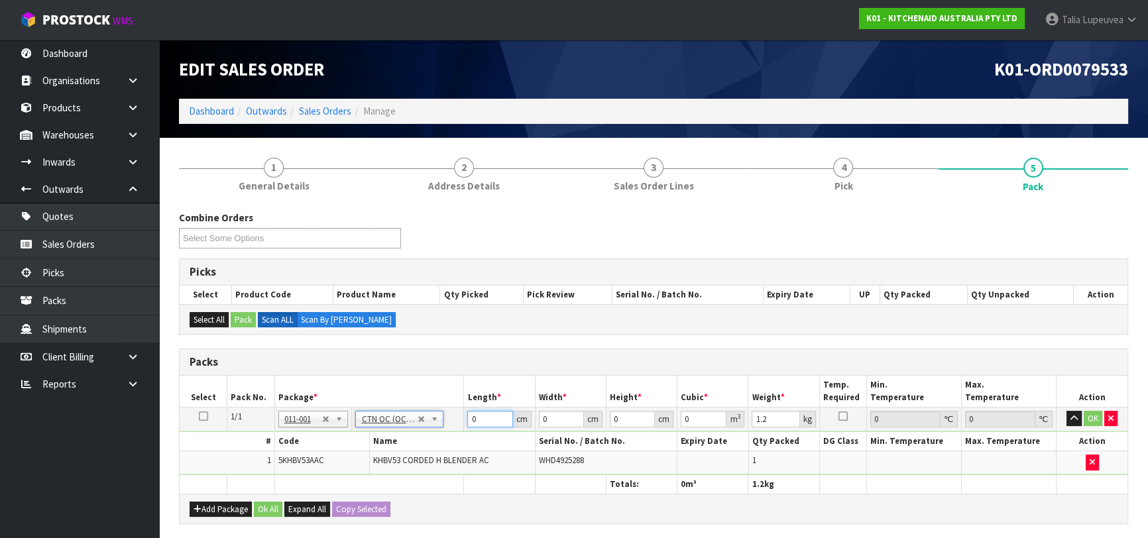
drag, startPoint x: 477, startPoint y: 418, endPoint x: 454, endPoint y: 413, distance: 23.8
click at [454, 413] on tr "1/1 NONE 007-001 007-002 007-004 007-009 007-013 007-014 007-015 007-017 007-01…" at bounding box center [654, 419] width 948 height 24
click at [1094, 411] on button "OK" at bounding box center [1093, 419] width 19 height 16
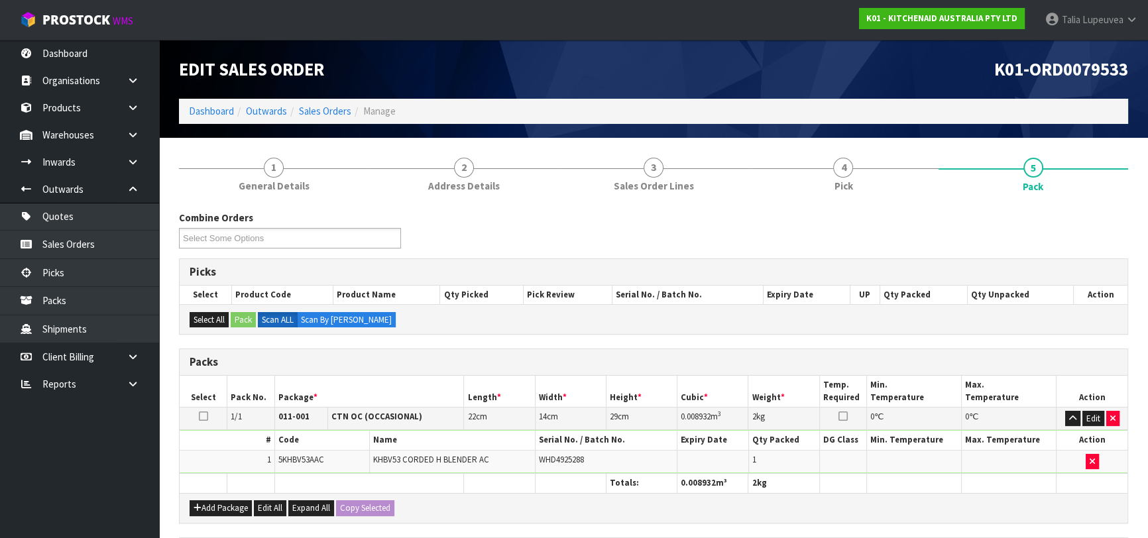
scroll to position [233, 0]
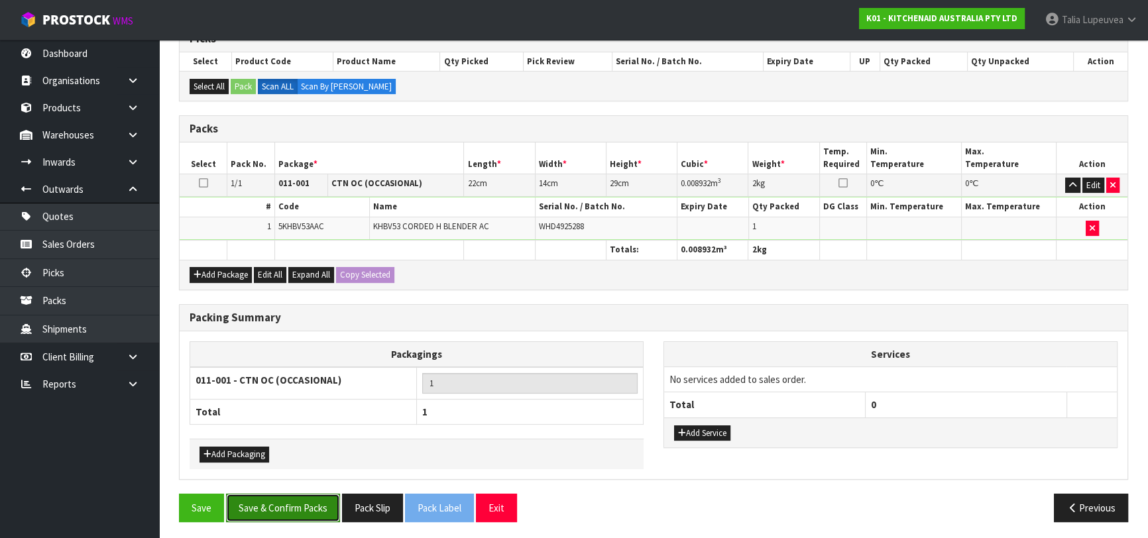
click at [325, 495] on button "Save & Confirm Packs" at bounding box center [283, 508] width 114 height 29
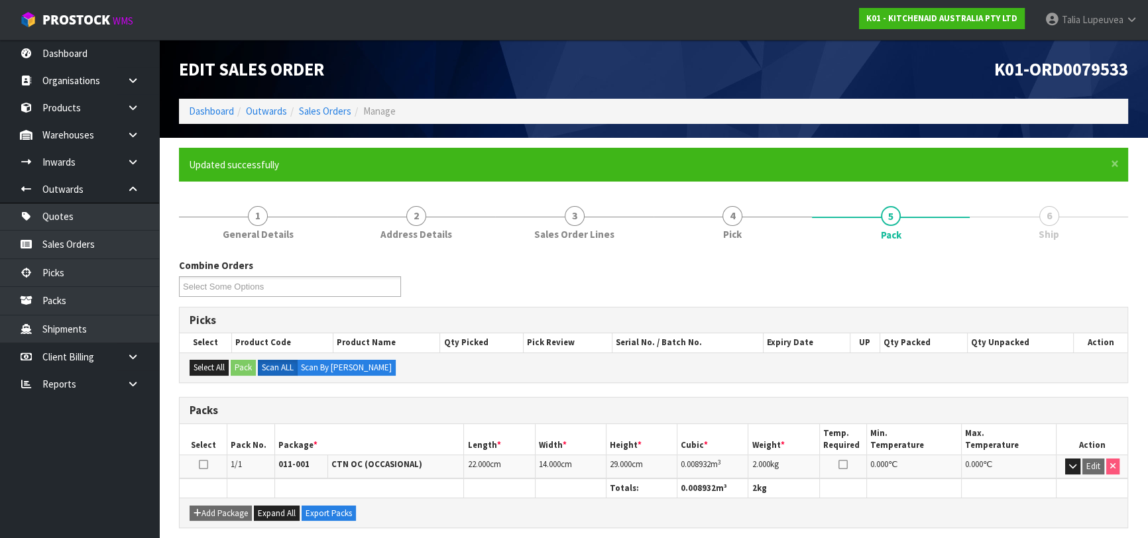
scroll to position [209, 0]
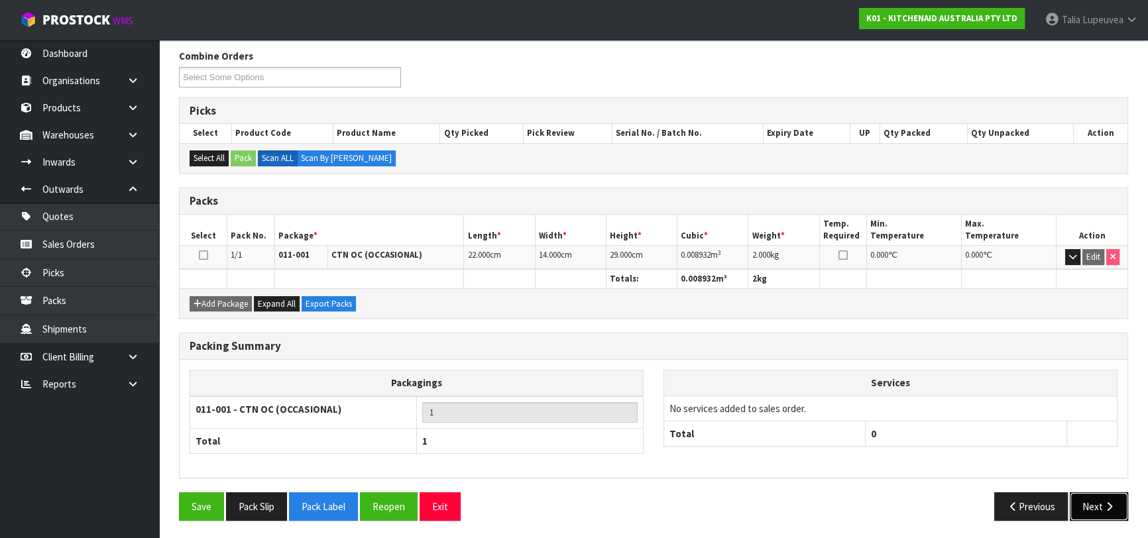
click at [1097, 505] on button "Next" at bounding box center [1099, 507] width 58 height 29
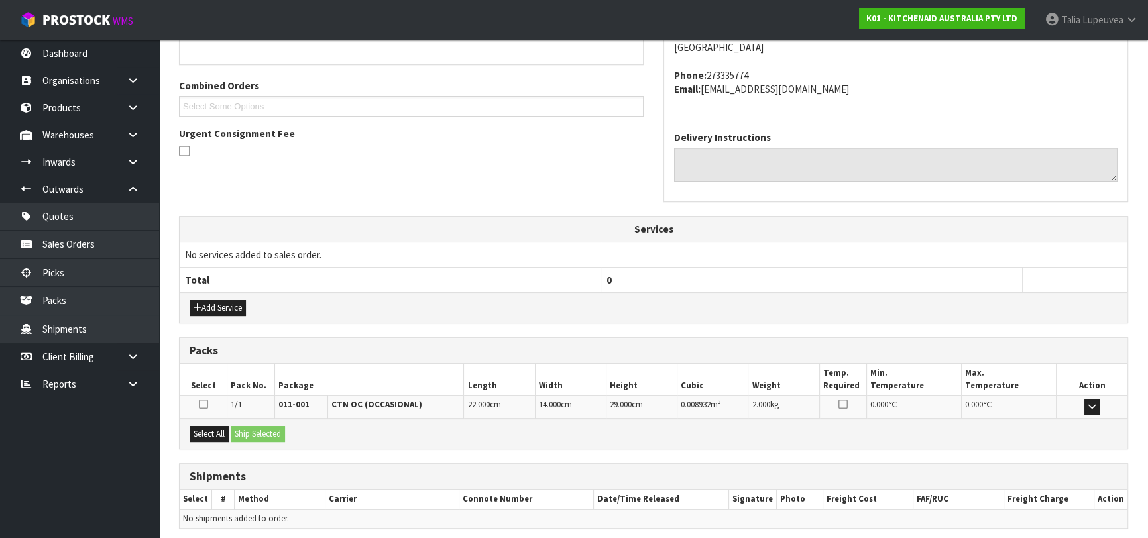
scroll to position [363, 0]
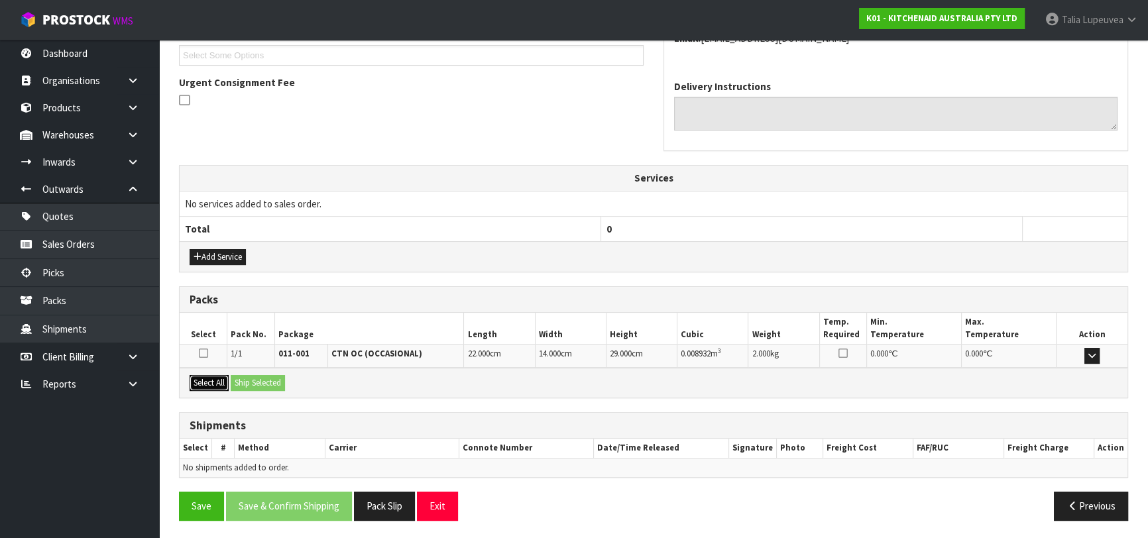
click at [215, 377] on button "Select All" at bounding box center [209, 383] width 39 height 16
click at [269, 385] on button "Ship Selected" at bounding box center [258, 383] width 54 height 16
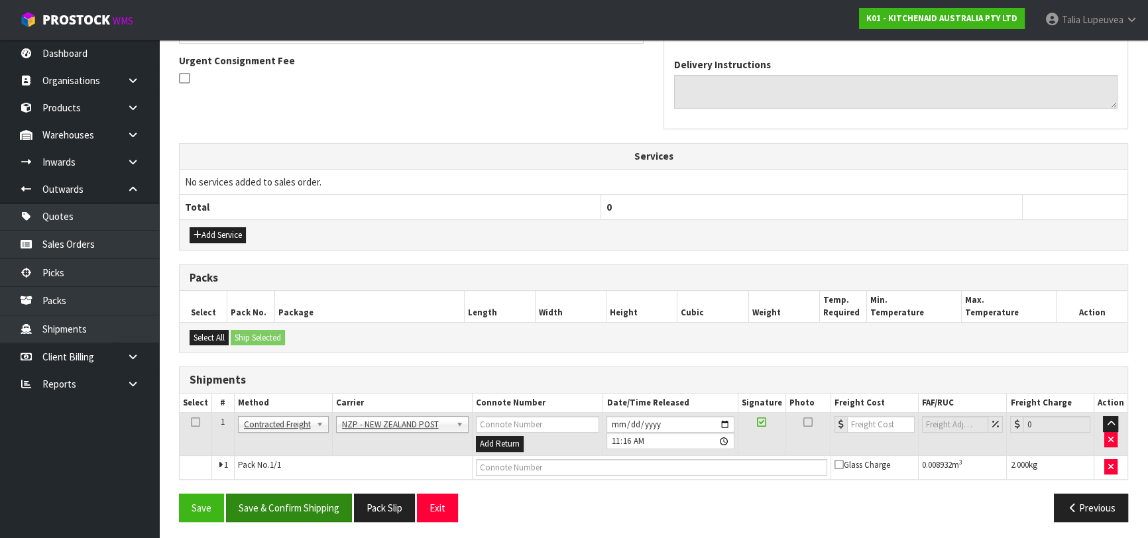
scroll to position [386, 0]
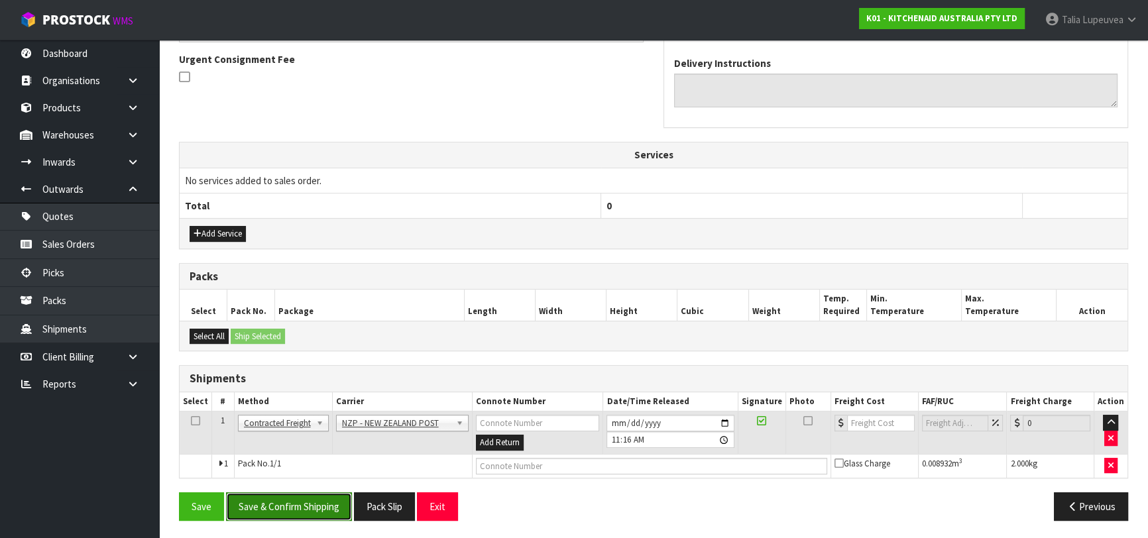
click at [332, 505] on button "Save & Confirm Shipping" at bounding box center [289, 507] width 126 height 29
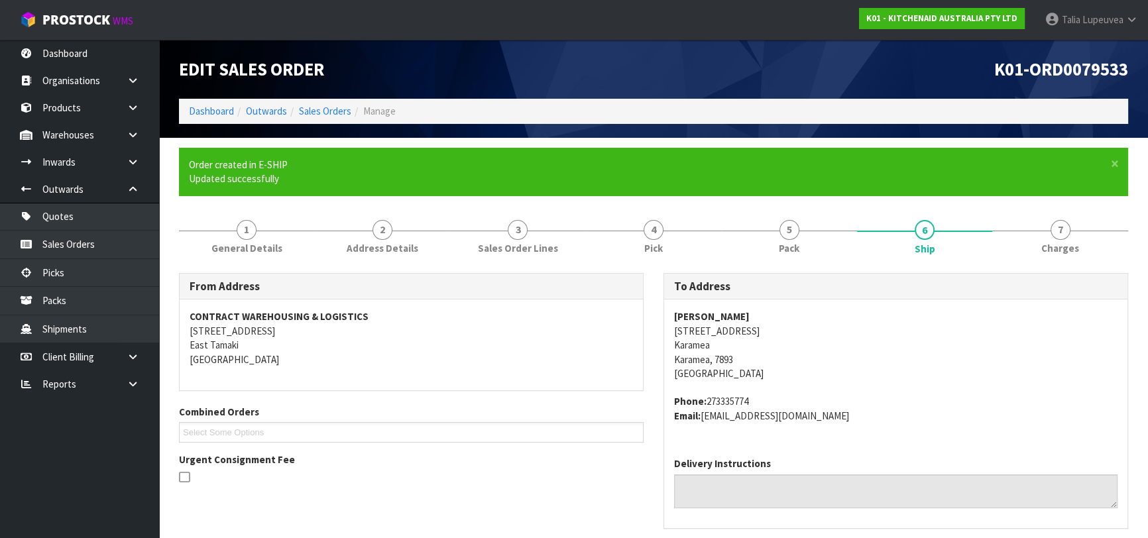
scroll to position [368, 0]
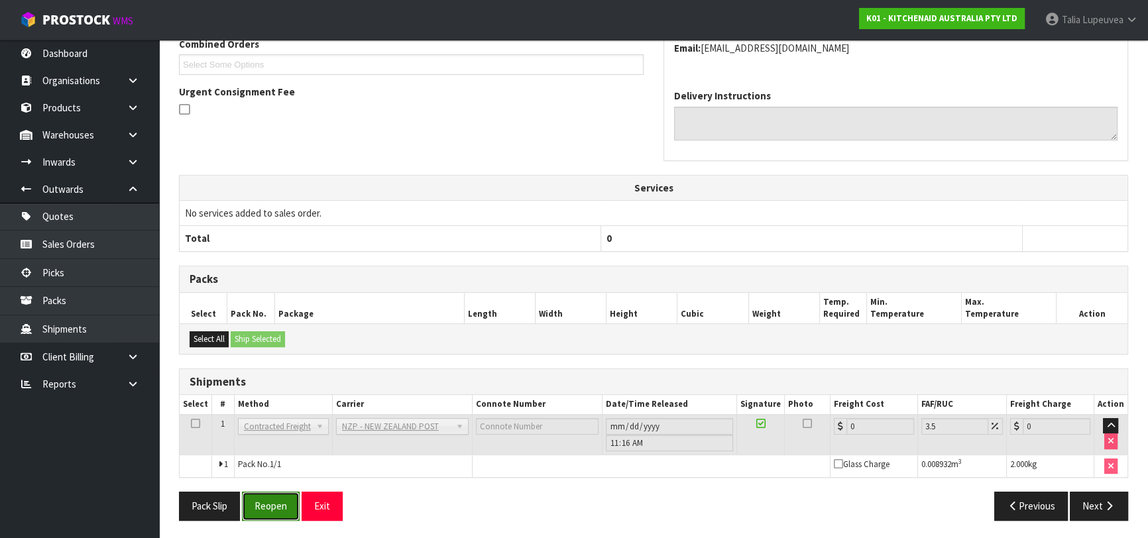
drag, startPoint x: 272, startPoint y: 497, endPoint x: 318, endPoint y: 456, distance: 61.5
click at [272, 497] on button "Reopen" at bounding box center [271, 506] width 58 height 29
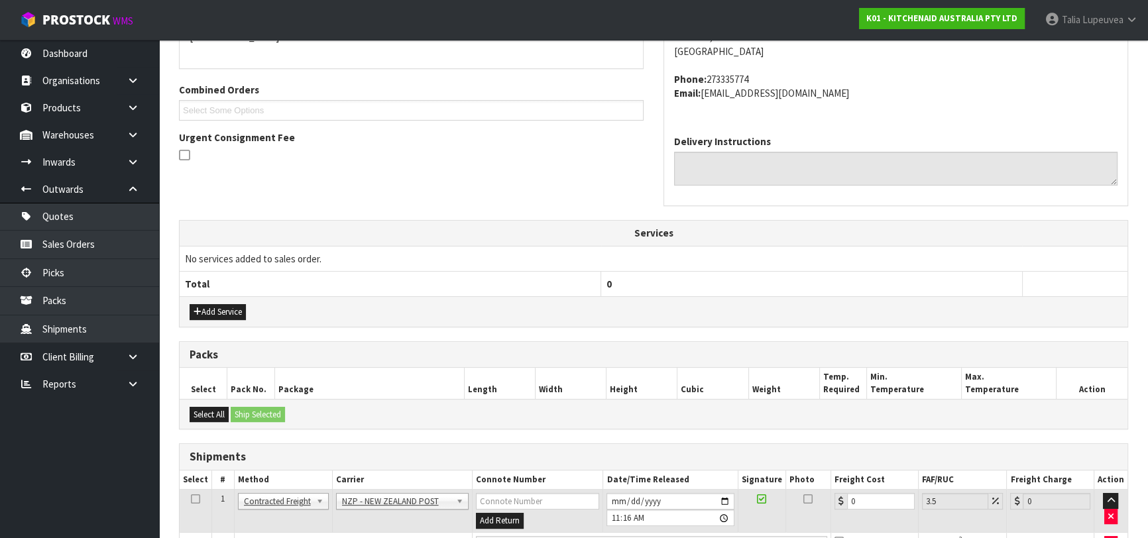
scroll to position [354, 0]
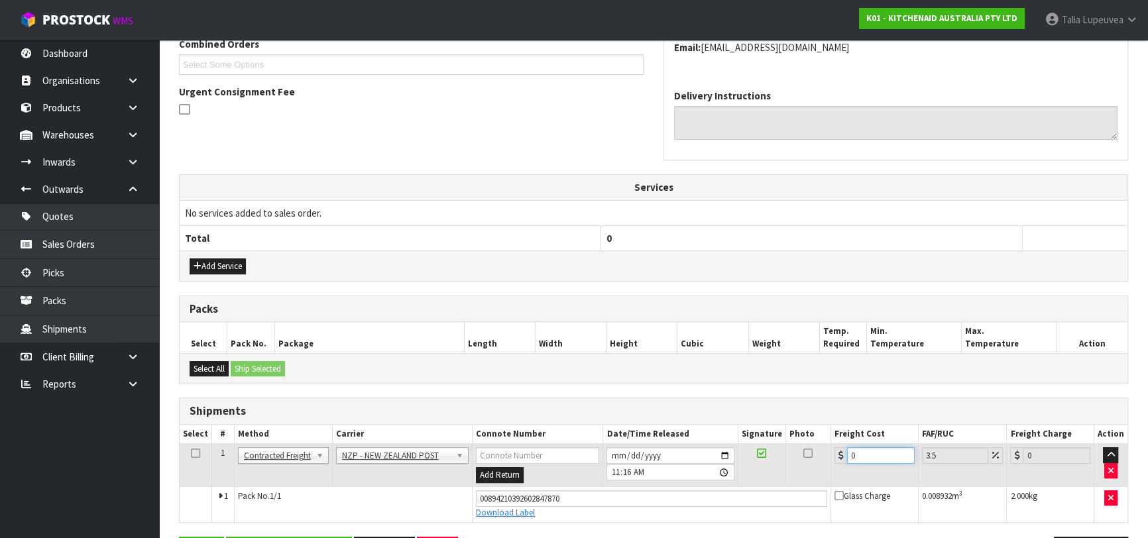
drag, startPoint x: 855, startPoint y: 450, endPoint x: 828, endPoint y: 457, distance: 28.0
click at [829, 457] on tr "1 Client Local Pickup Customer Local Pickup Company Freight Contracted Freight …" at bounding box center [654, 465] width 948 height 43
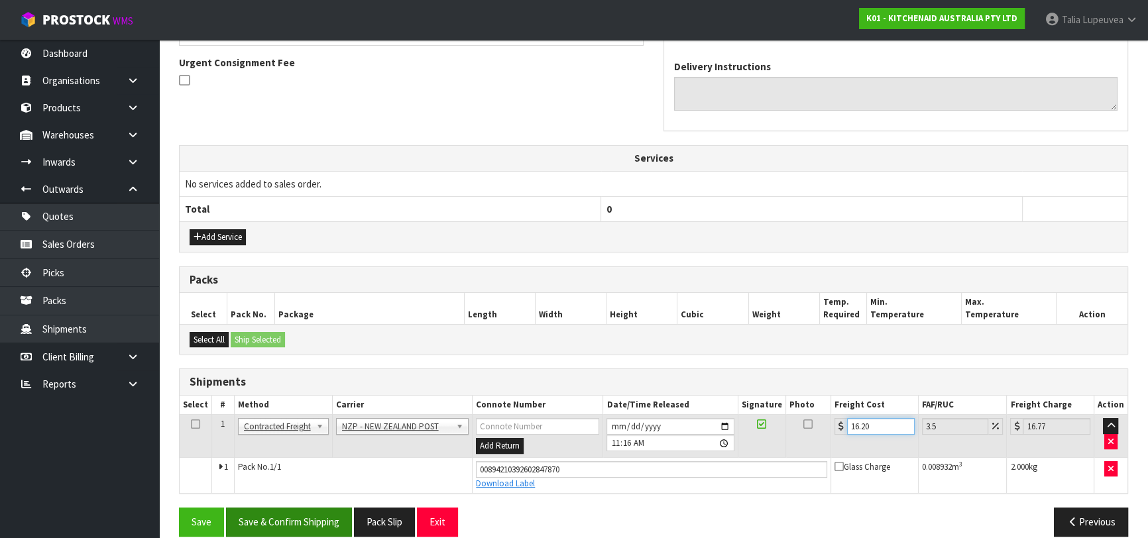
scroll to position [398, 0]
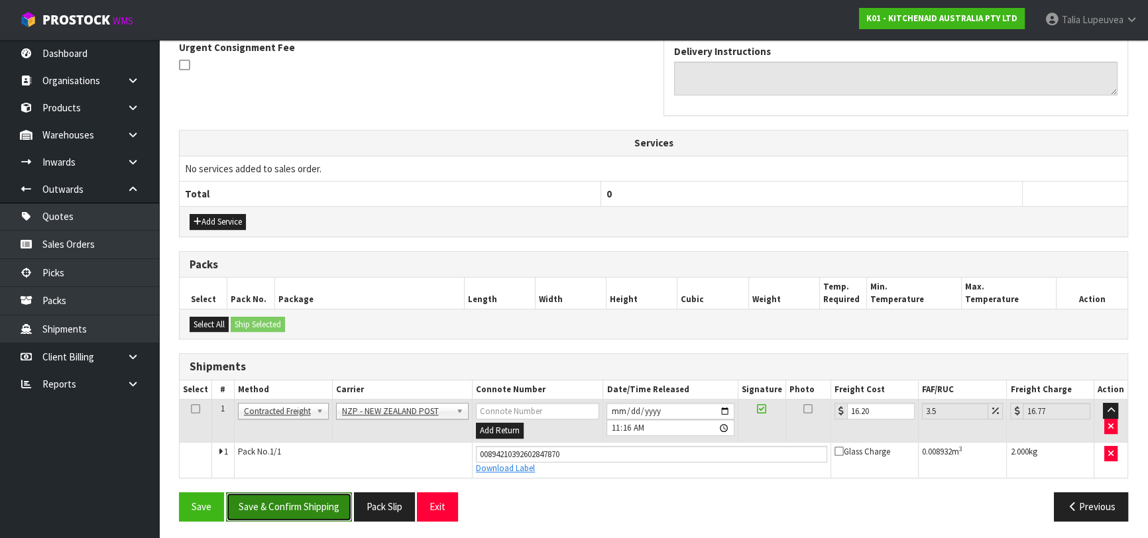
click at [318, 508] on button "Save & Confirm Shipping" at bounding box center [289, 507] width 126 height 29
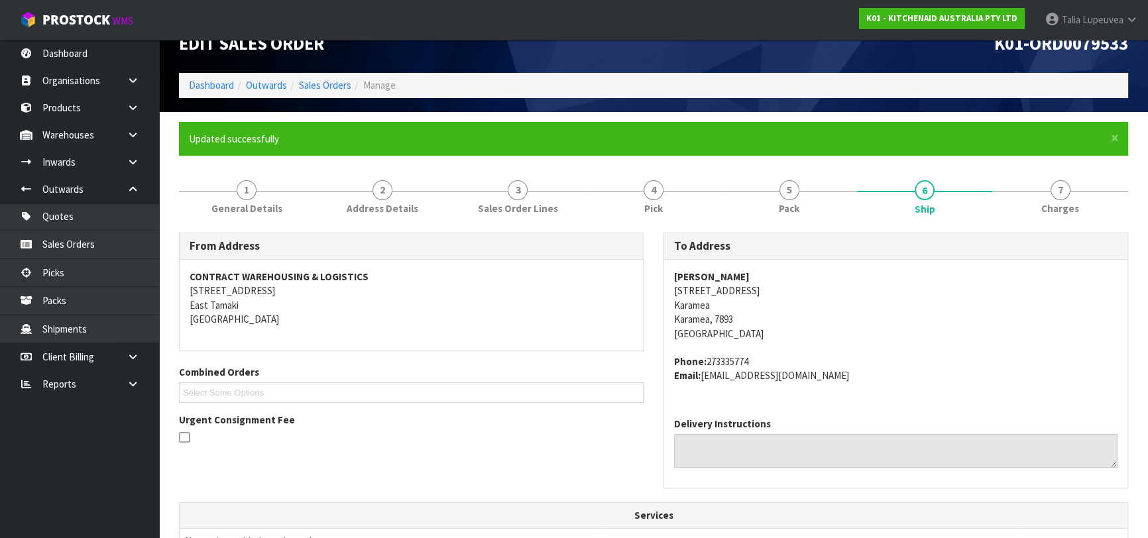
scroll to position [1, 0]
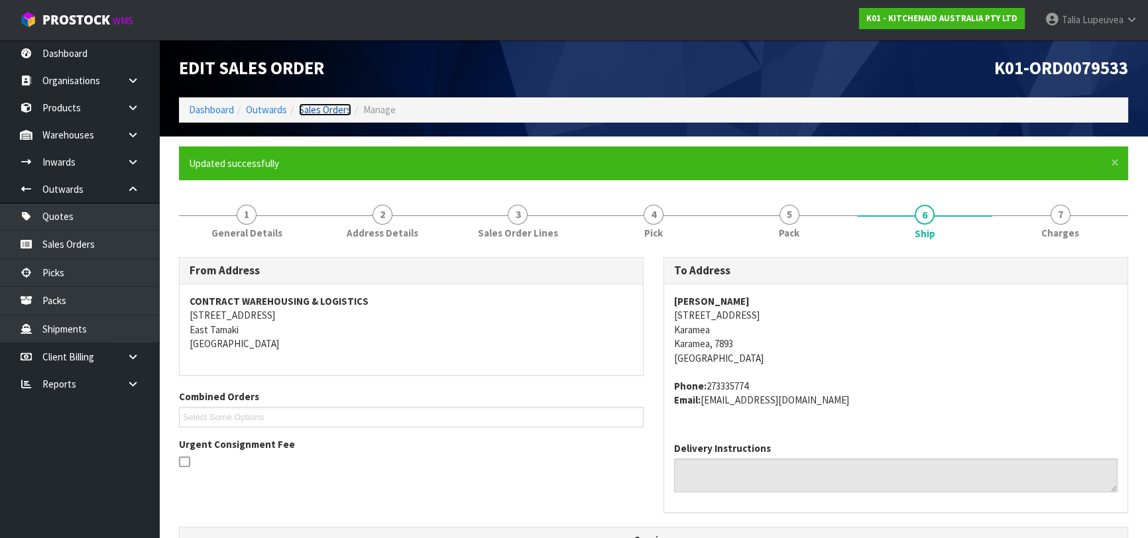
click at [331, 111] on link "Sales Orders" at bounding box center [325, 109] width 52 height 13
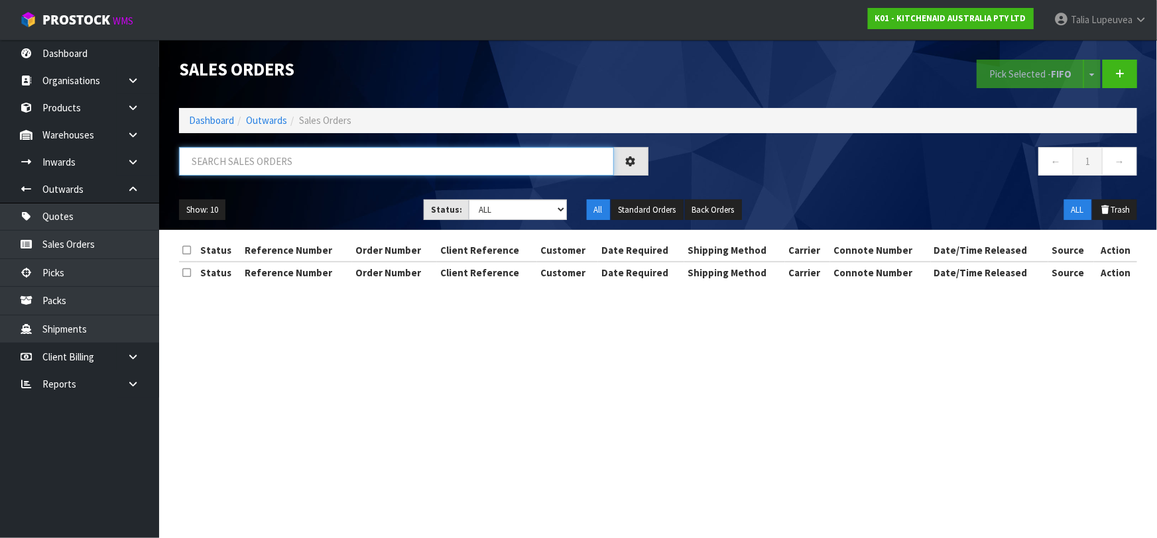
drag, startPoint x: 334, startPoint y: 169, endPoint x: 367, endPoint y: 166, distance: 32.7
click at [341, 170] on input "text" at bounding box center [396, 161] width 435 height 29
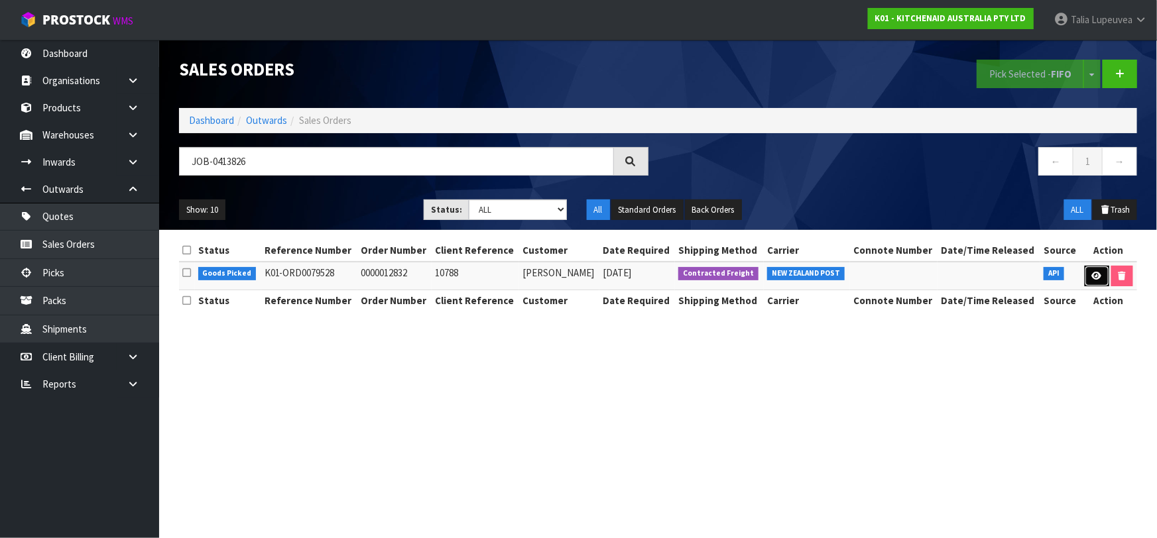
click at [1094, 268] on link at bounding box center [1097, 276] width 25 height 21
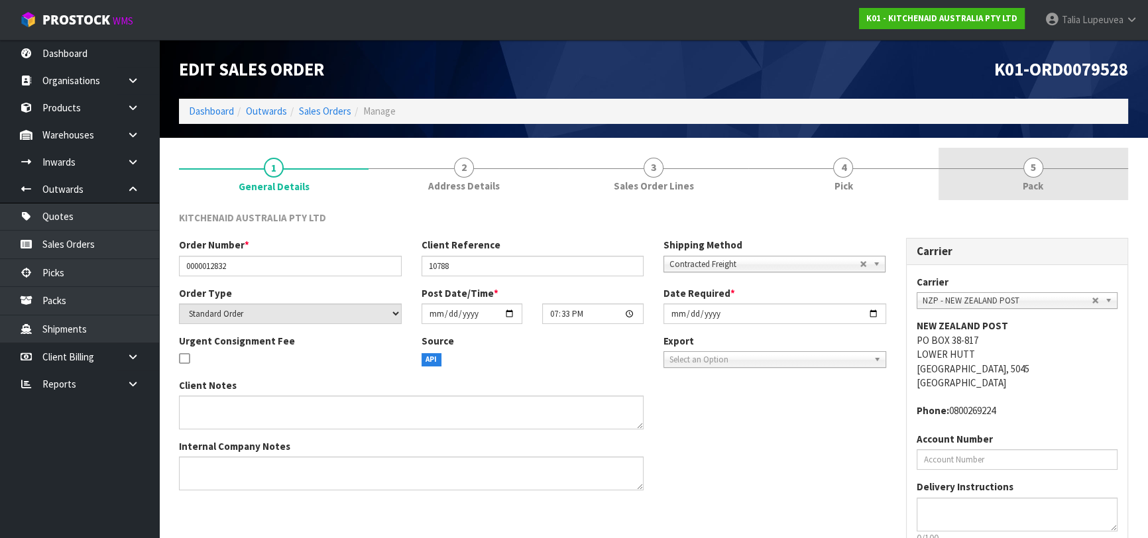
click at [1030, 185] on span "Pack" at bounding box center [1033, 186] width 21 height 14
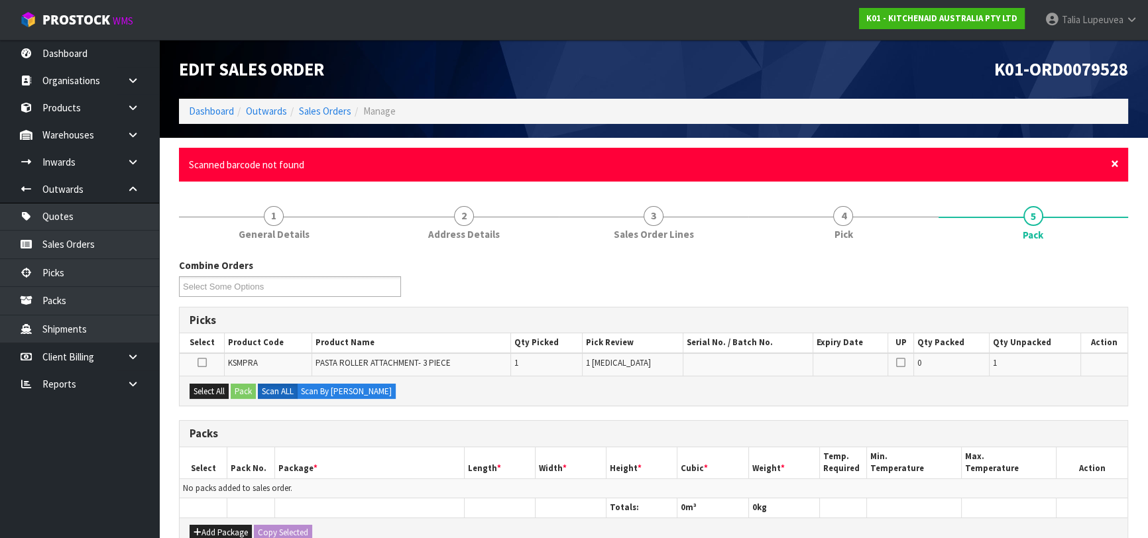
click at [1113, 160] on span "×" at bounding box center [1115, 163] width 8 height 19
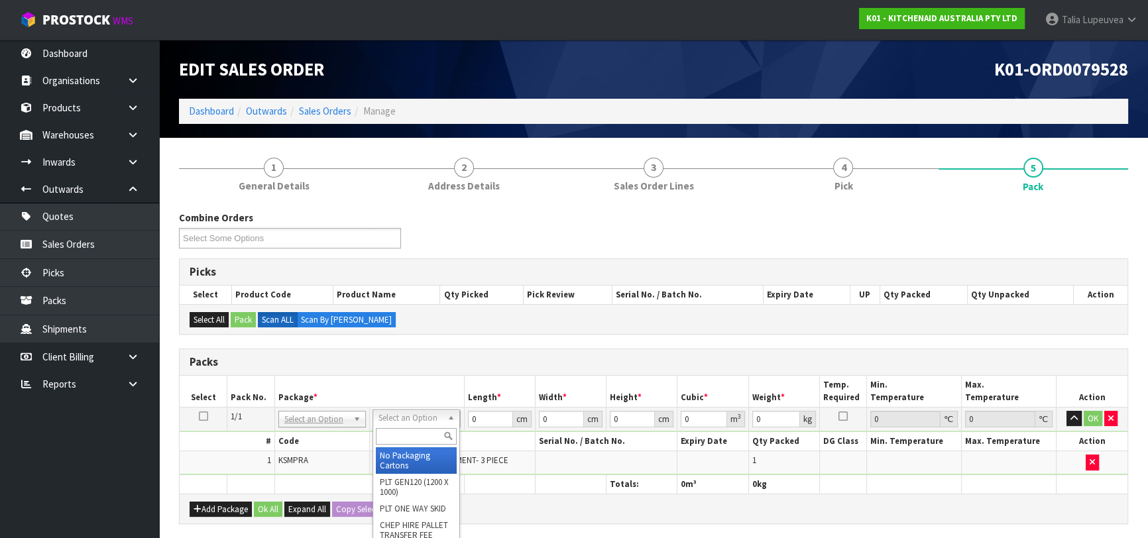
drag, startPoint x: 413, startPoint y: 430, endPoint x: 420, endPoint y: 422, distance: 10.9
click at [416, 428] on input "text" at bounding box center [416, 436] width 81 height 17
drag, startPoint x: 409, startPoint y: 456, endPoint x: 455, endPoint y: 440, distance: 49.3
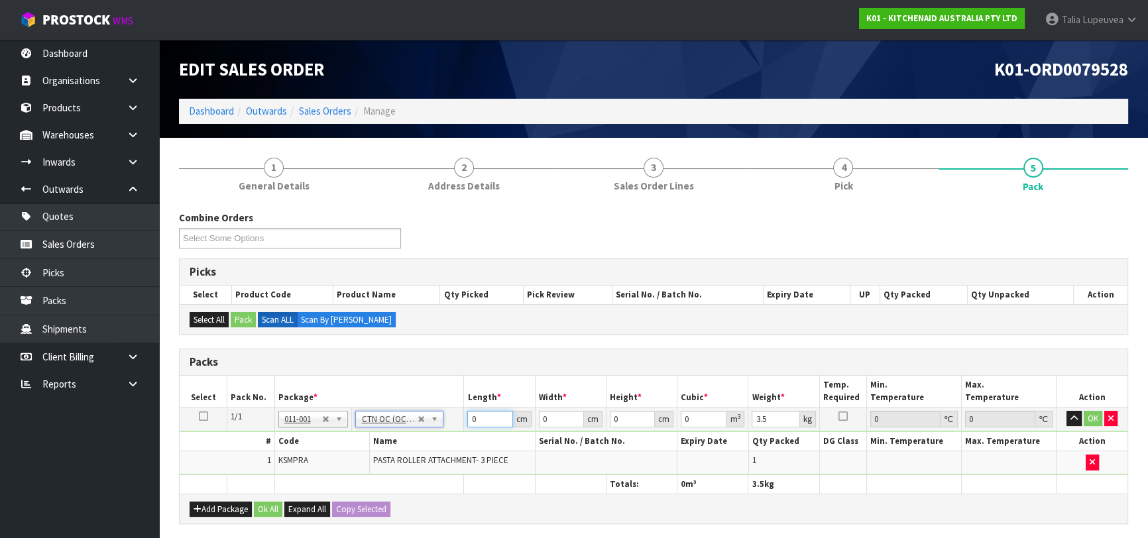
drag, startPoint x: 488, startPoint y: 418, endPoint x: 438, endPoint y: 425, distance: 50.9
click at [434, 425] on tr "1/1 NONE 007-001 007-002 007-004 007-009 007-013 007-014 007-015 007-017 007-01…" at bounding box center [654, 419] width 948 height 24
click at [1099, 414] on button "OK" at bounding box center [1093, 419] width 19 height 16
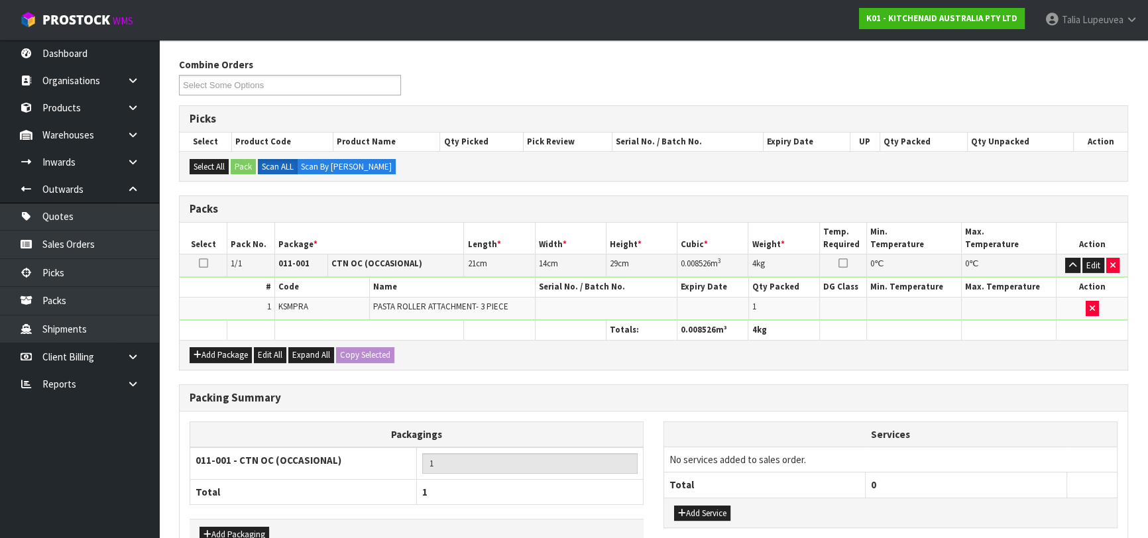
scroll to position [233, 0]
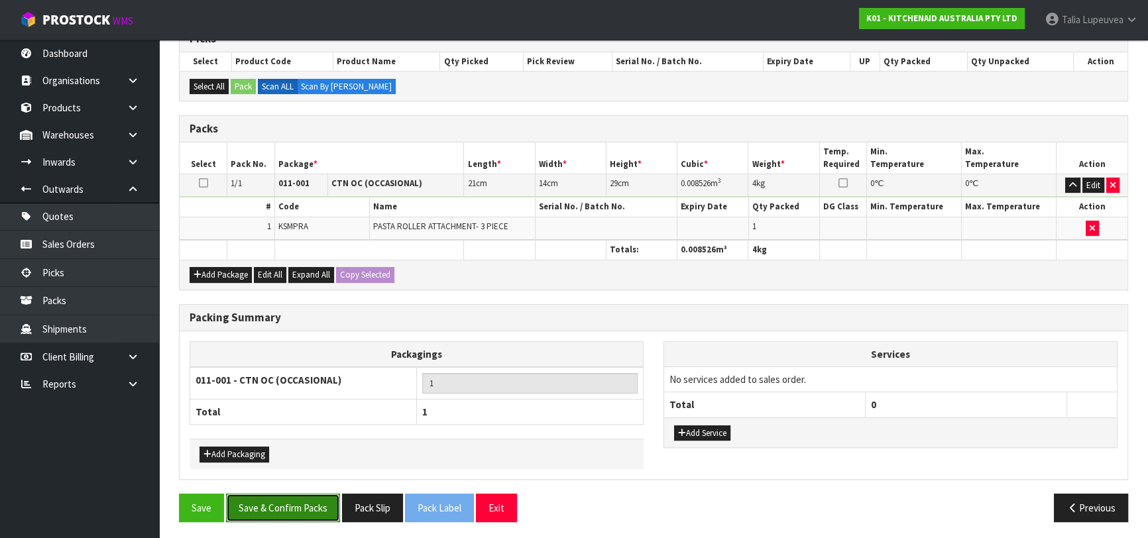
click at [289, 503] on button "Save & Confirm Packs" at bounding box center [283, 508] width 114 height 29
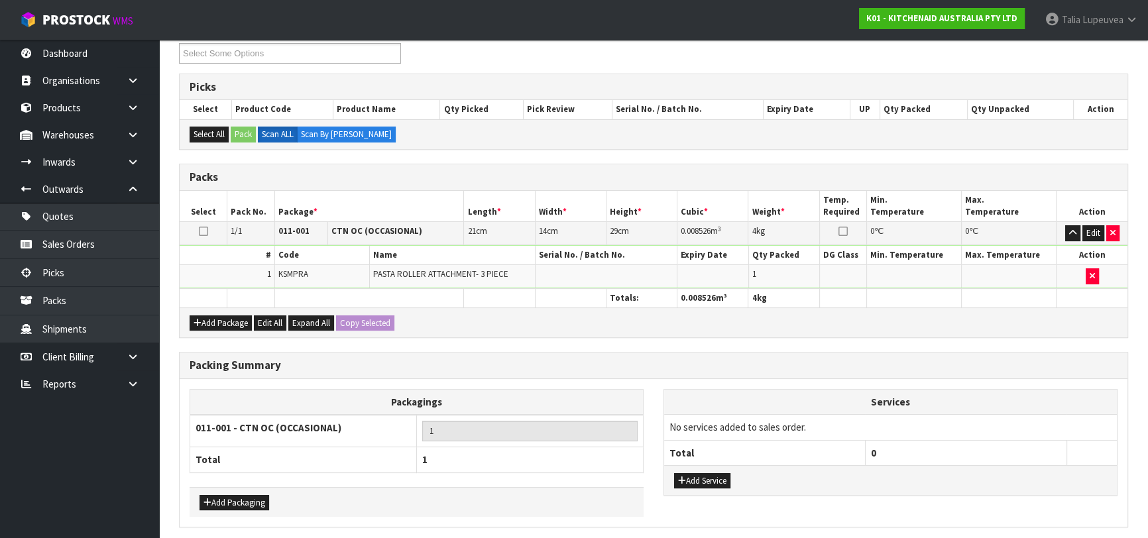
scroll to position [0, 0]
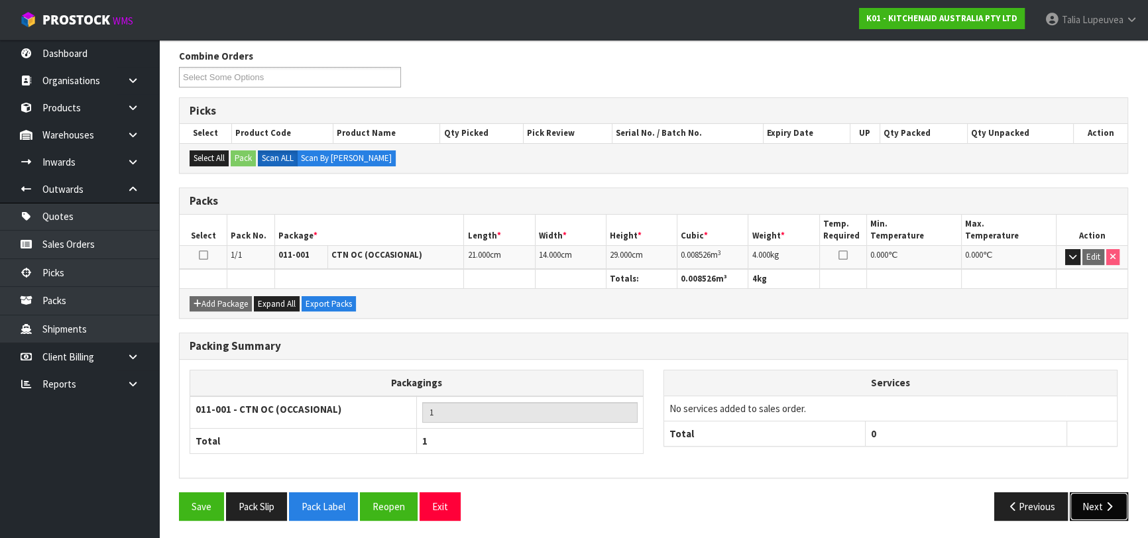
click at [1097, 495] on button "Next" at bounding box center [1099, 507] width 58 height 29
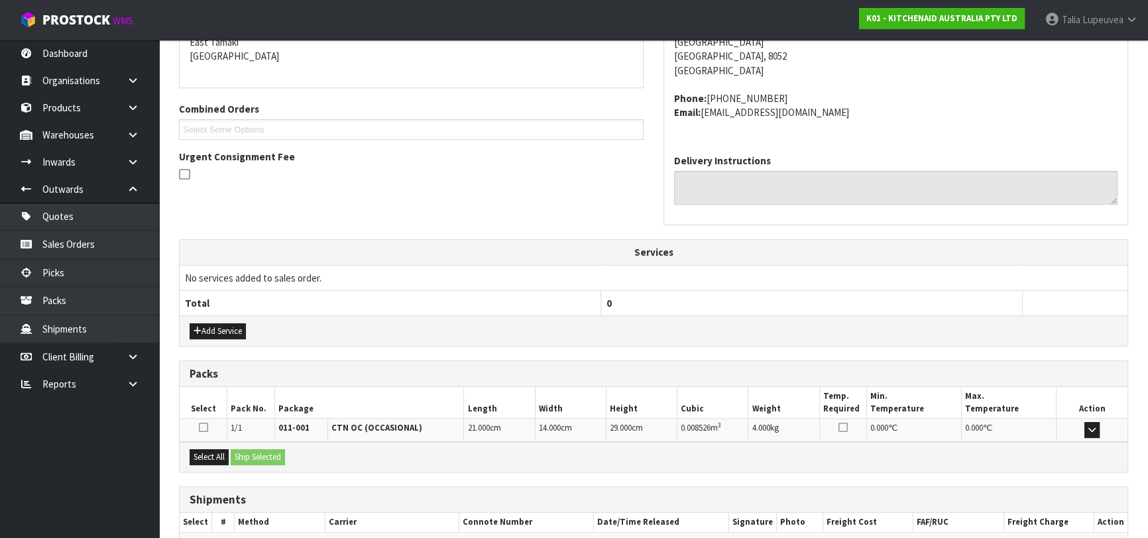
scroll to position [363, 0]
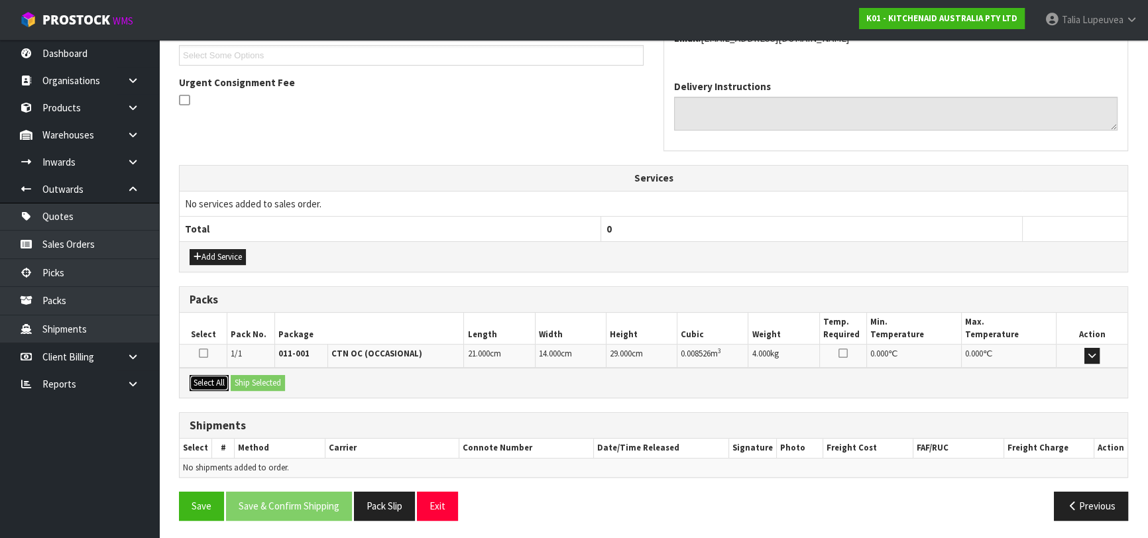
click at [206, 379] on button "Select All" at bounding box center [209, 383] width 39 height 16
click at [261, 382] on button "Ship Selected" at bounding box center [258, 383] width 54 height 16
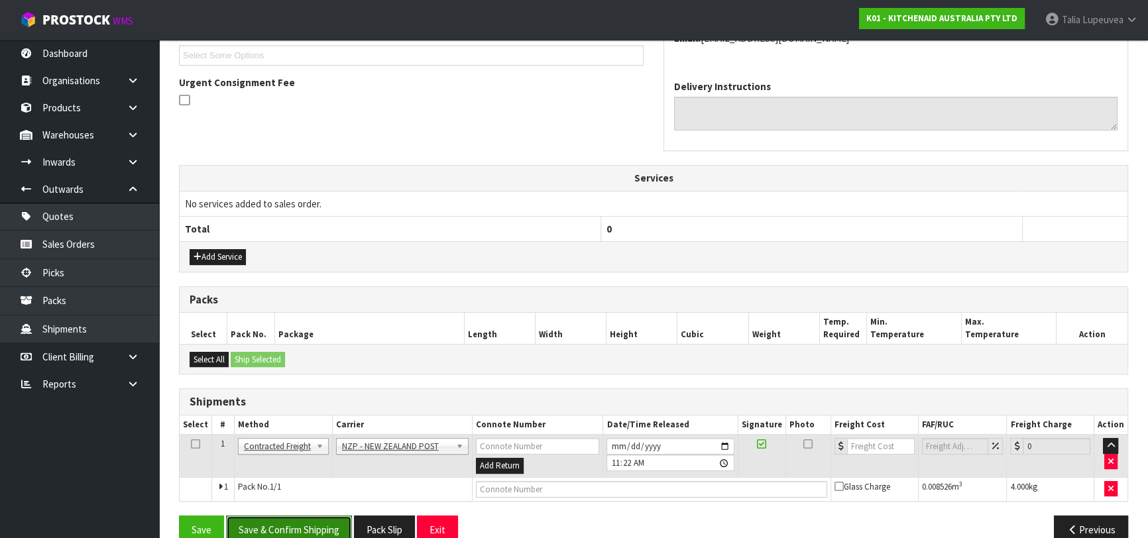
click at [309, 527] on button "Save & Confirm Shipping" at bounding box center [289, 530] width 126 height 29
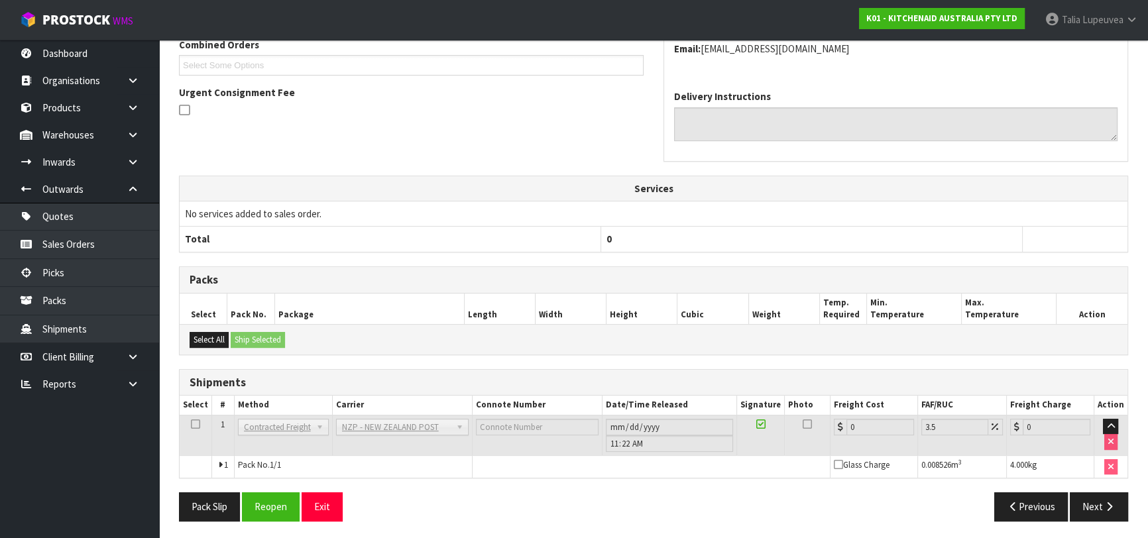
scroll to position [368, 0]
click at [268, 514] on button "Reopen" at bounding box center [271, 506] width 58 height 29
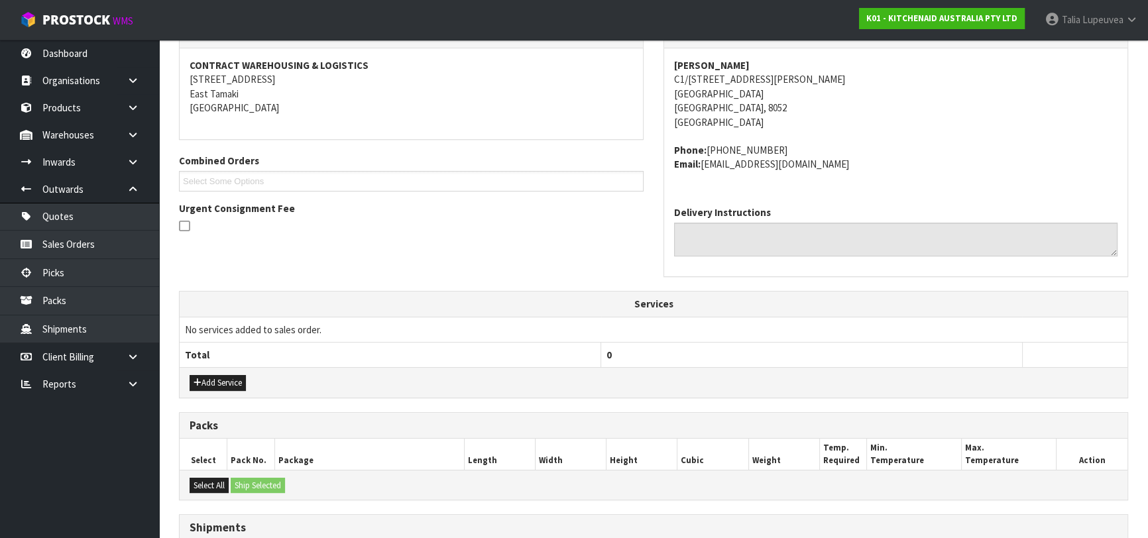
scroll to position [361, 0]
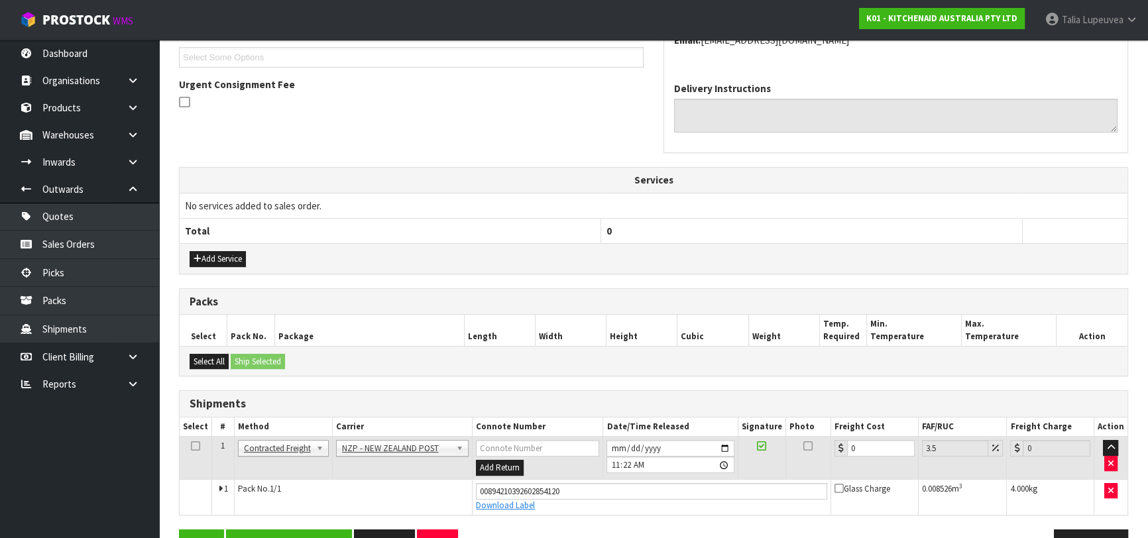
drag, startPoint x: 877, startPoint y: 456, endPoint x: 850, endPoint y: 460, distance: 27.5
click at [850, 460] on td "0" at bounding box center [875, 458] width 88 height 43
drag, startPoint x: 865, startPoint y: 436, endPoint x: 859, endPoint y: 450, distance: 15.1
click at [859, 450] on td "0" at bounding box center [875, 458] width 88 height 43
drag, startPoint x: 858, startPoint y: 451, endPoint x: 832, endPoint y: 463, distance: 28.5
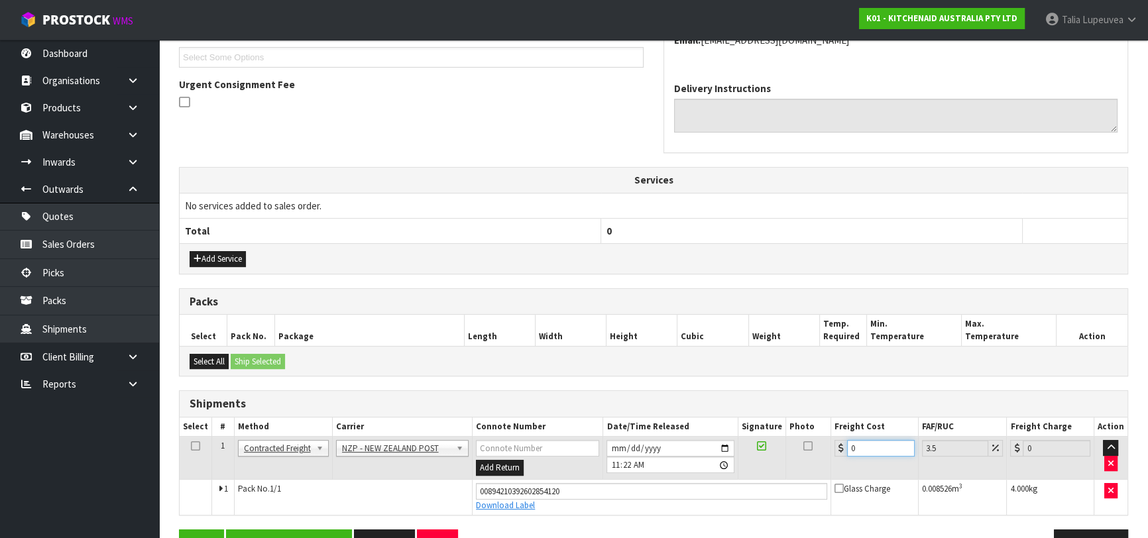
click at [832, 463] on td "0" at bounding box center [875, 458] width 88 height 43
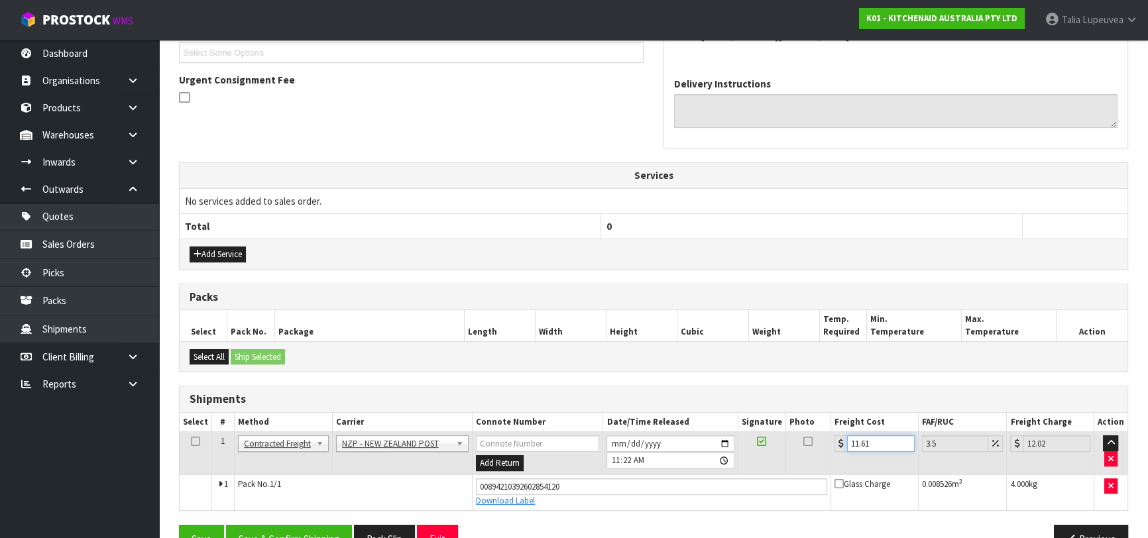
scroll to position [398, 0]
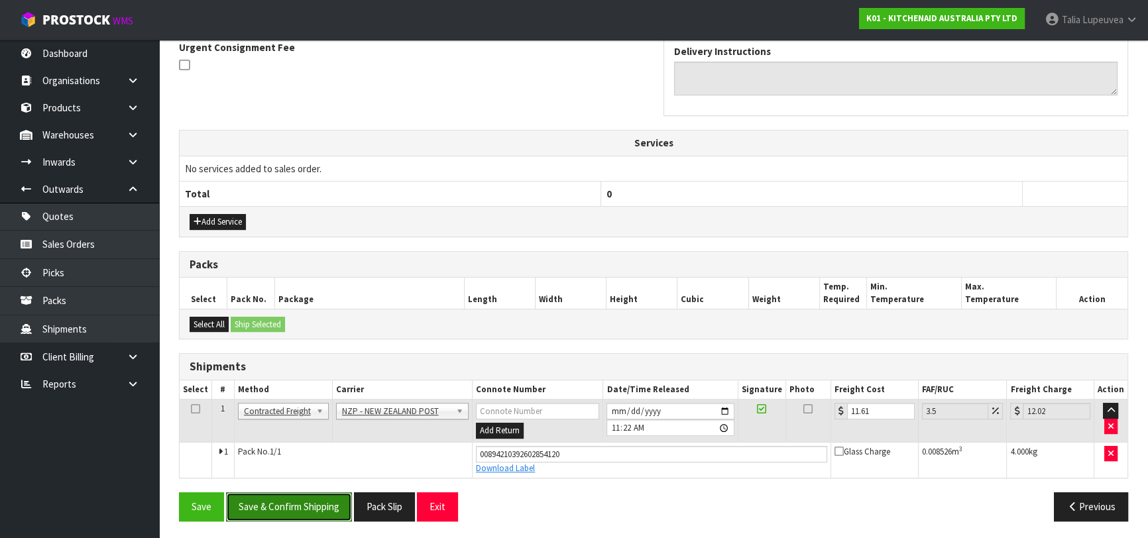
click at [295, 513] on button "Save & Confirm Shipping" at bounding box center [289, 507] width 126 height 29
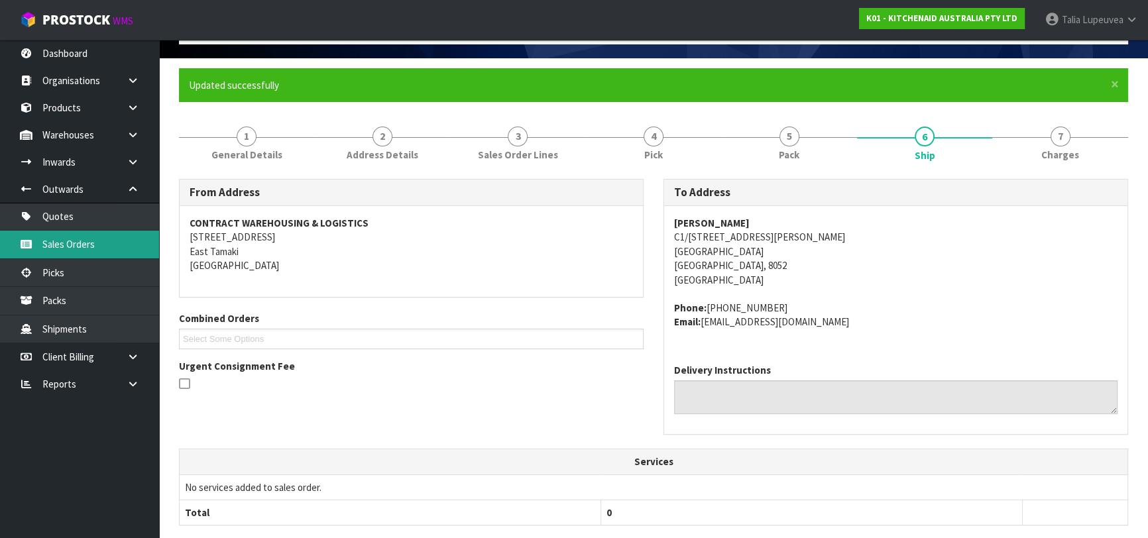
scroll to position [1, 0]
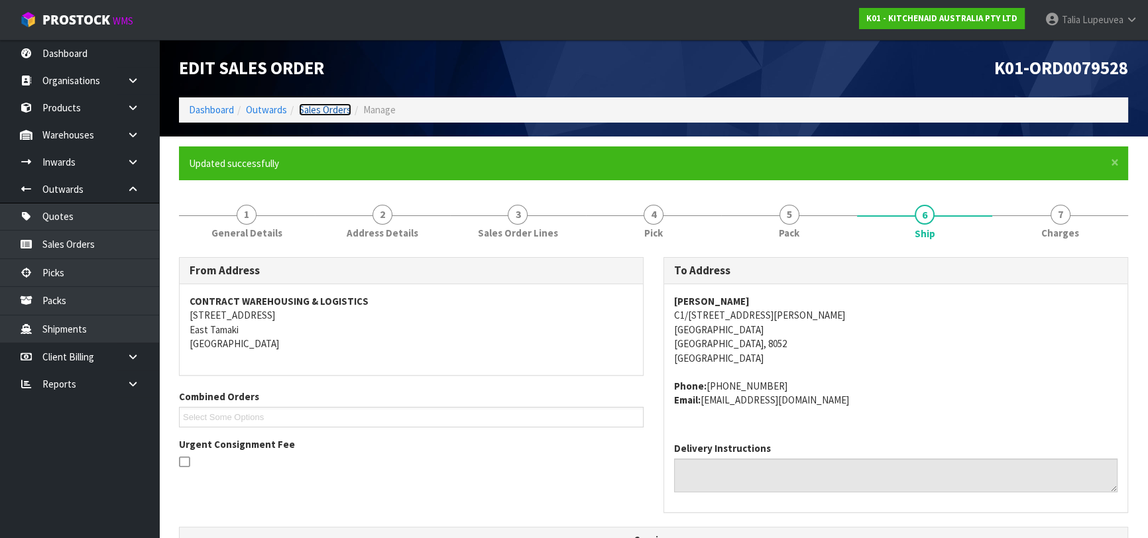
click at [331, 115] on link "Sales Orders" at bounding box center [325, 109] width 52 height 13
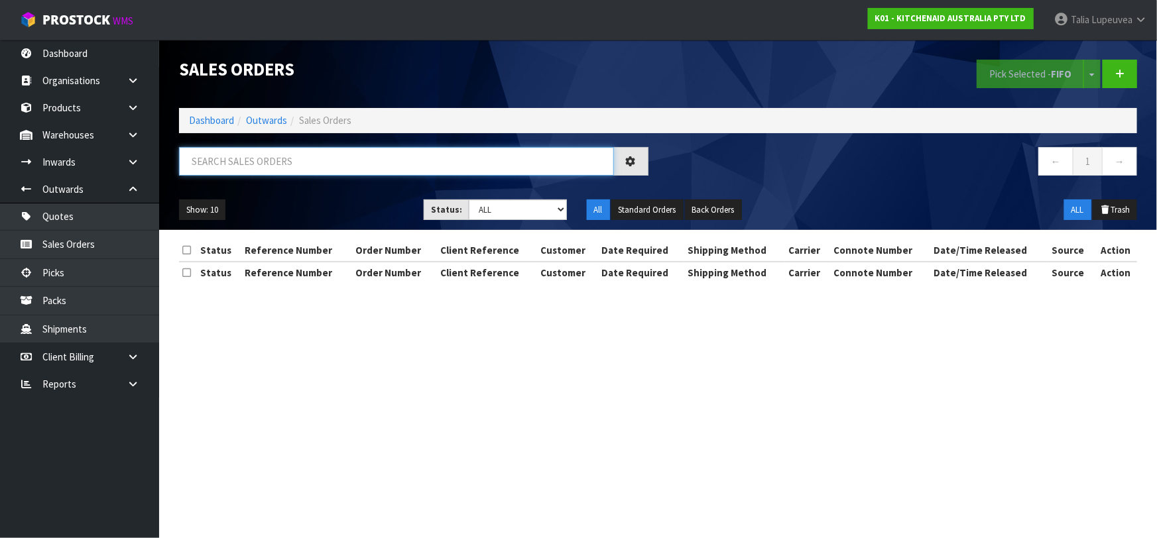
drag, startPoint x: 410, startPoint y: 157, endPoint x: 412, endPoint y: 168, distance: 10.9
click at [412, 168] on input "text" at bounding box center [396, 161] width 435 height 29
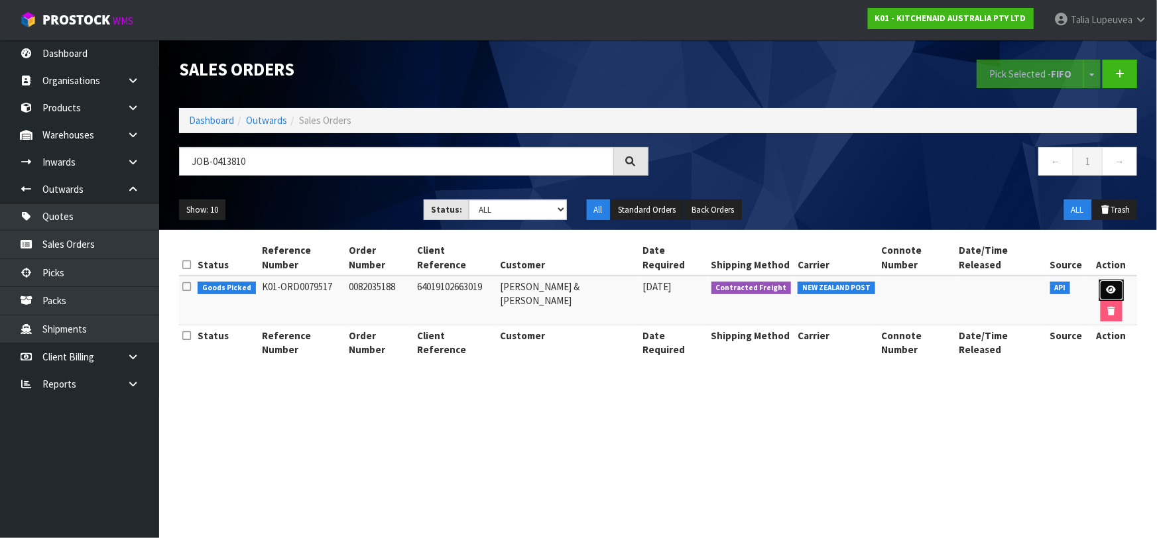
click at [1106, 286] on icon at bounding box center [1111, 290] width 10 height 9
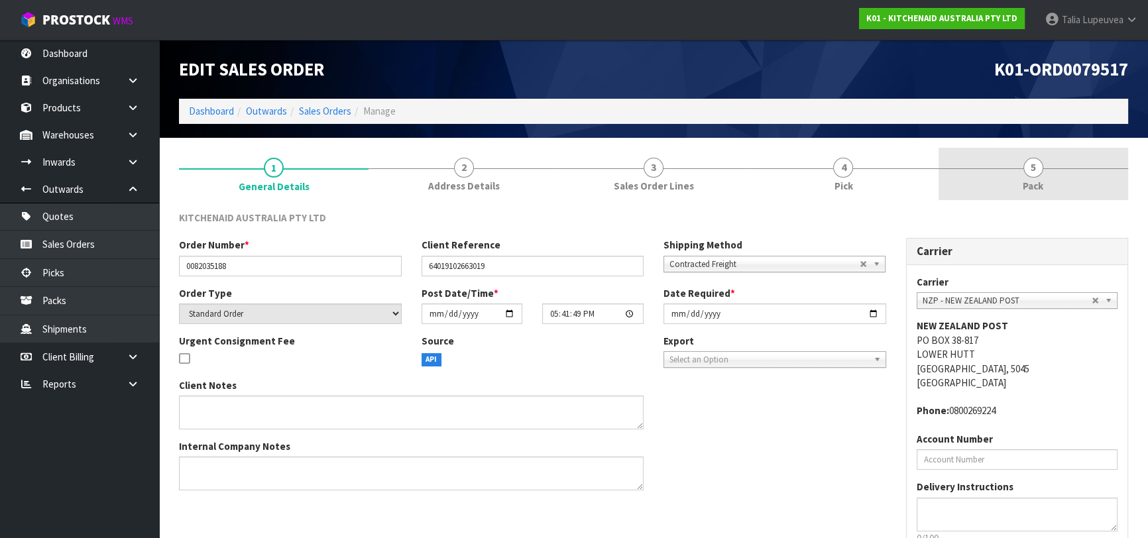
click at [1041, 154] on link "5 Pack" at bounding box center [1034, 174] width 190 height 52
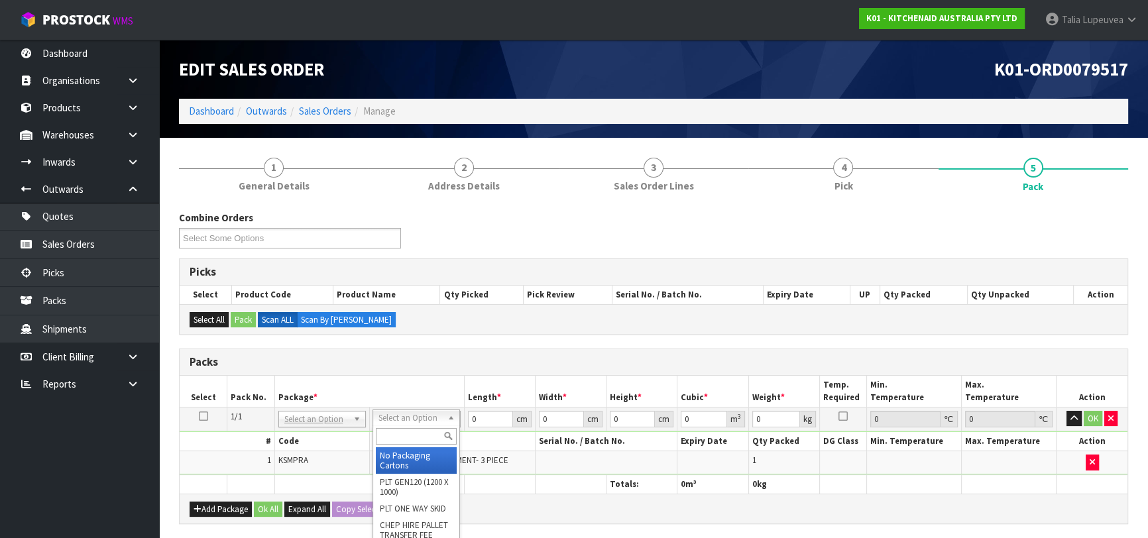
click at [410, 438] on input "text" at bounding box center [416, 436] width 81 height 17
drag, startPoint x: 421, startPoint y: 464, endPoint x: 467, endPoint y: 437, distance: 53.2
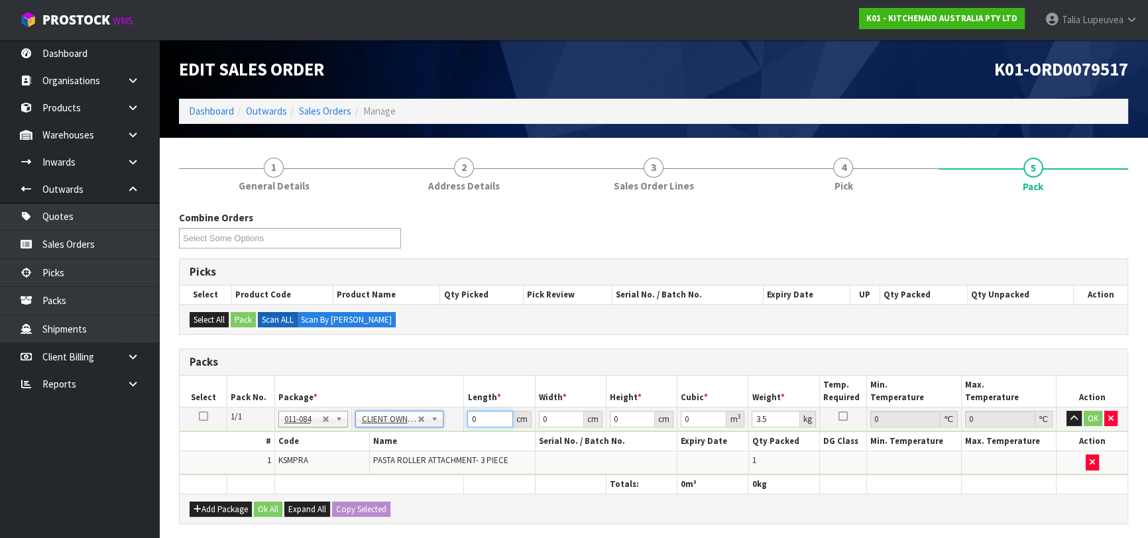
drag, startPoint x: 484, startPoint y: 420, endPoint x: 408, endPoint y: 426, distance: 75.8
click at [408, 426] on tr "1/1 NONE 007-001 007-002 007-004 007-009 007-013 007-014 007-015 007-017 007-01…" at bounding box center [654, 419] width 948 height 24
click at [1087, 418] on button "OK" at bounding box center [1093, 419] width 19 height 16
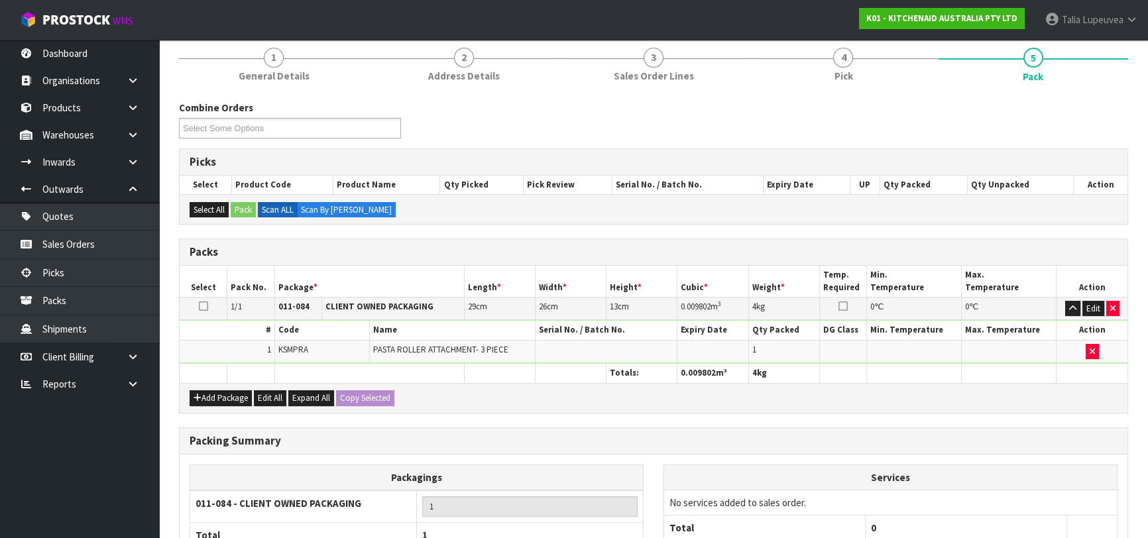
scroll to position [233, 0]
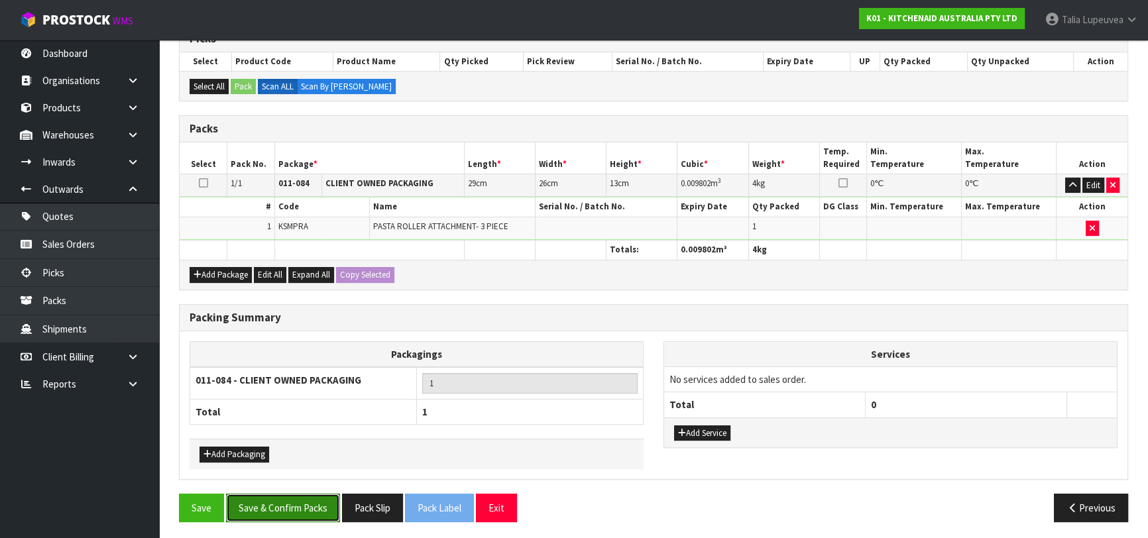
click at [329, 508] on button "Save & Confirm Packs" at bounding box center [283, 508] width 114 height 29
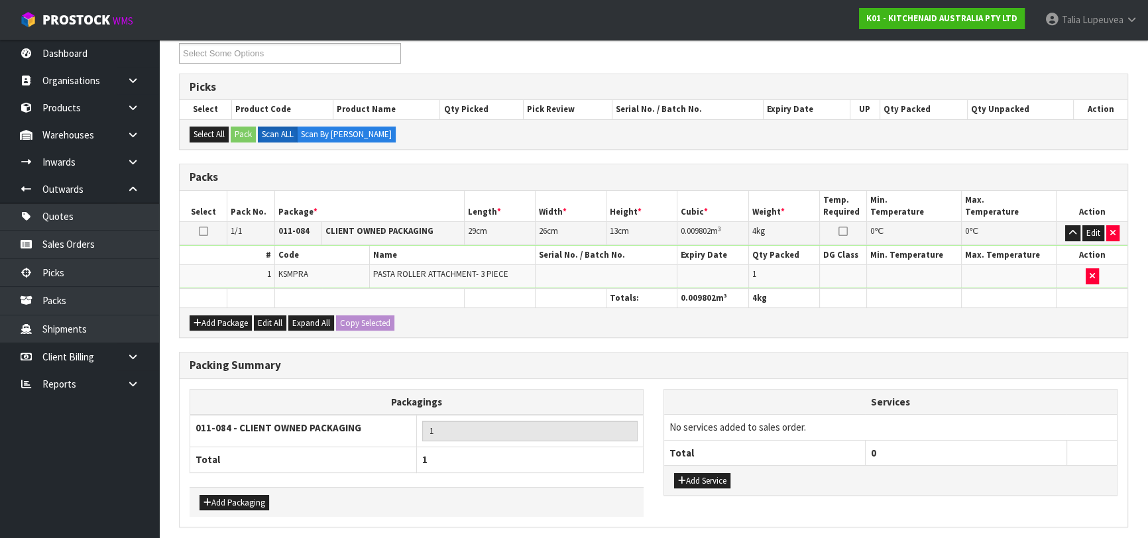
scroll to position [0, 0]
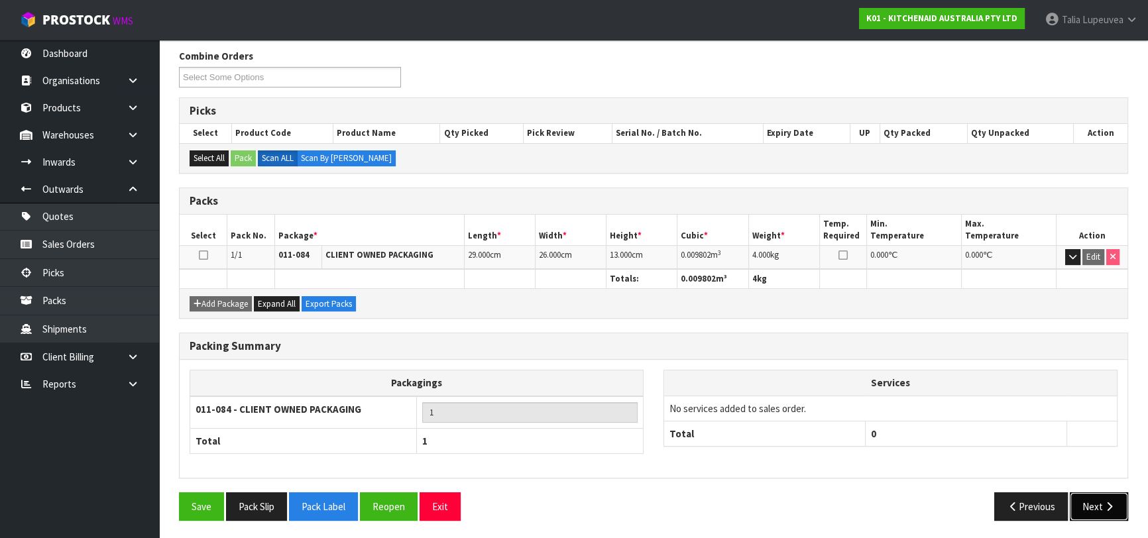
click at [1105, 493] on button "Next" at bounding box center [1099, 507] width 58 height 29
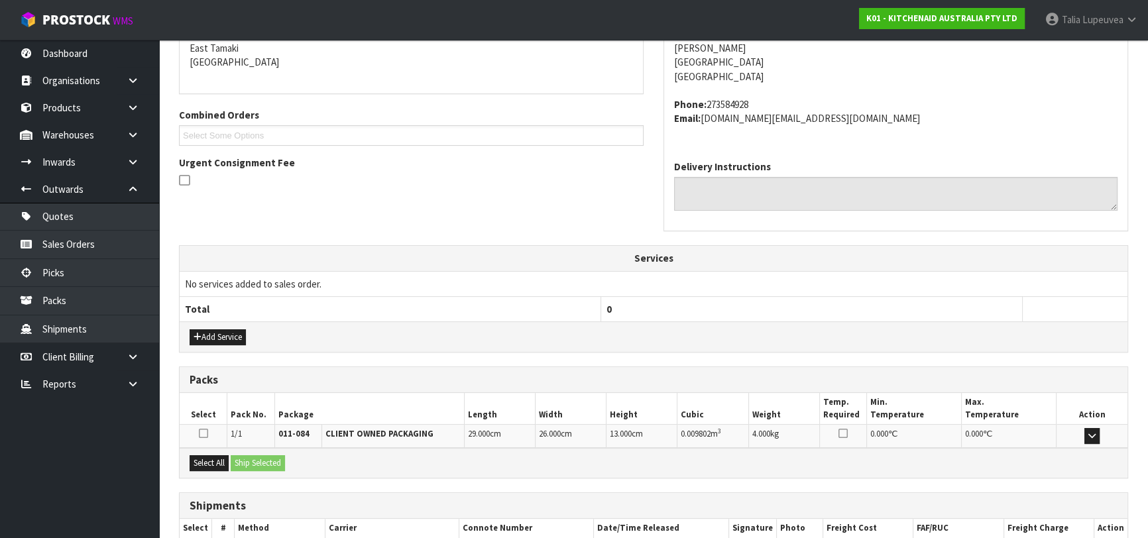
scroll to position [363, 0]
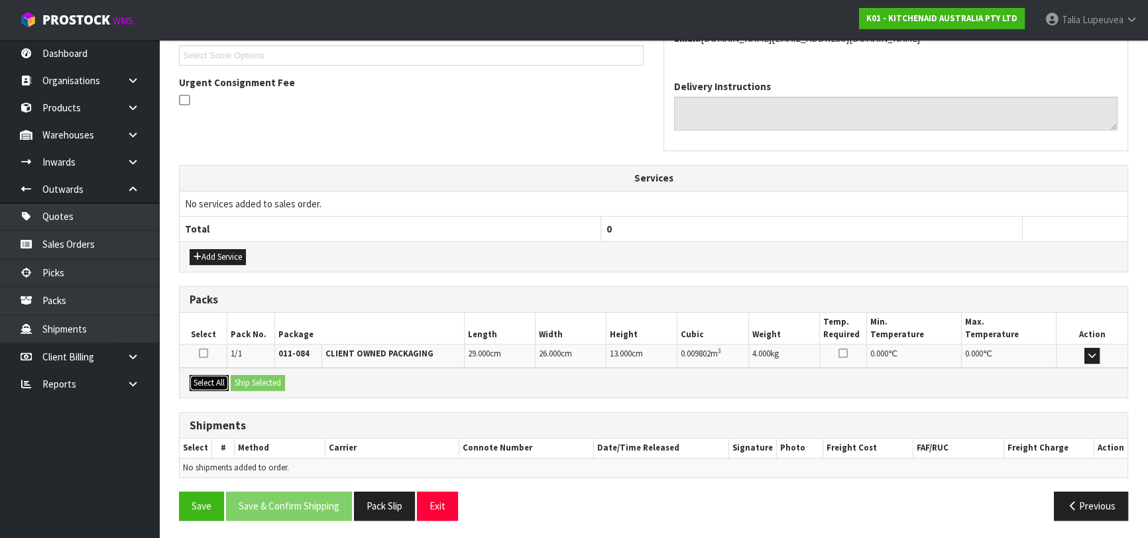
click at [225, 384] on button "Select All" at bounding box center [209, 383] width 39 height 16
click at [251, 378] on button "Ship Selected" at bounding box center [258, 383] width 54 height 16
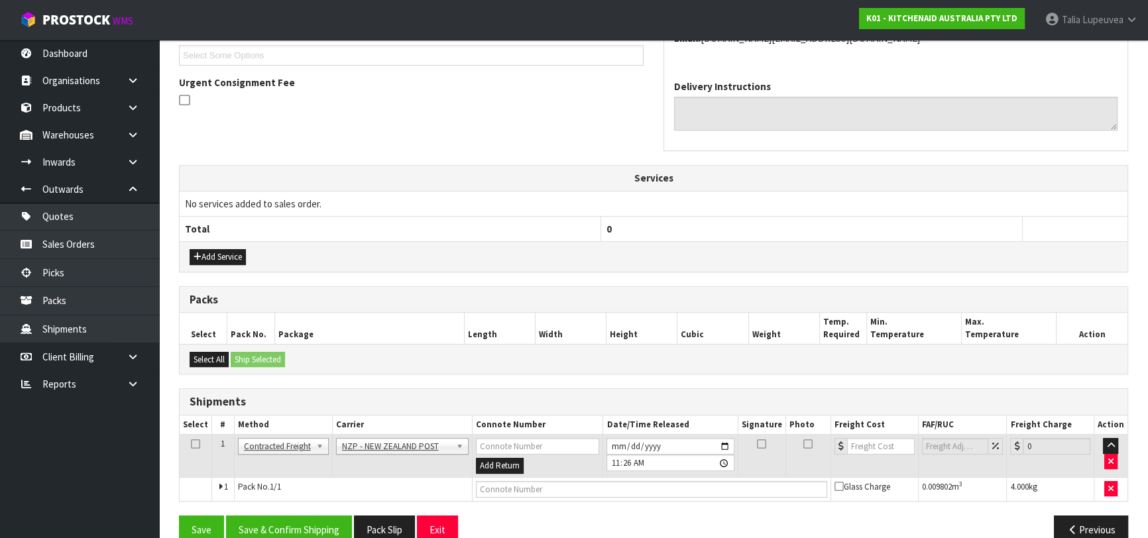
scroll to position [386, 0]
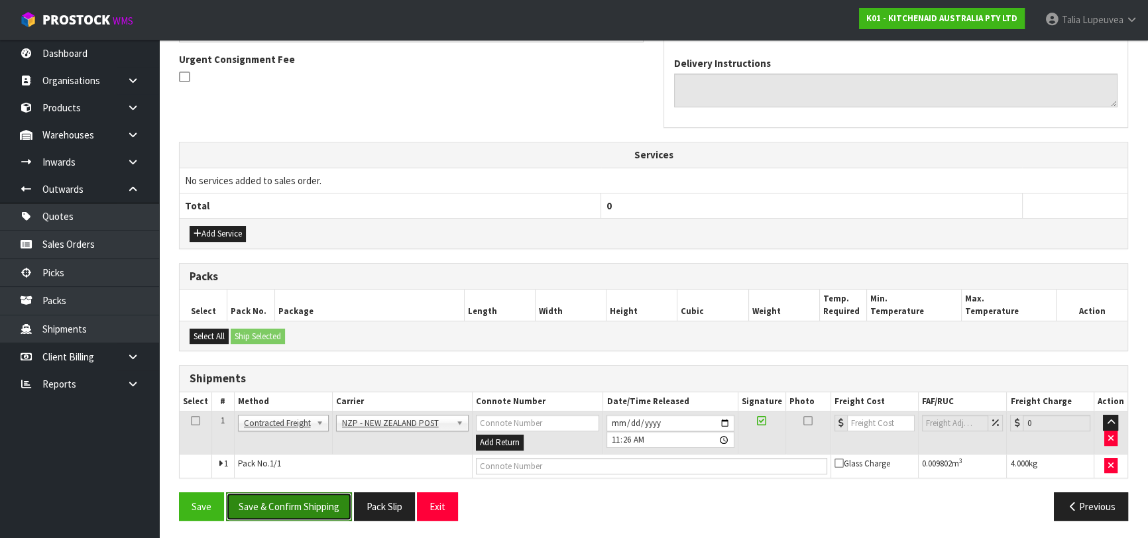
click at [331, 501] on button "Save & Confirm Shipping" at bounding box center [289, 507] width 126 height 29
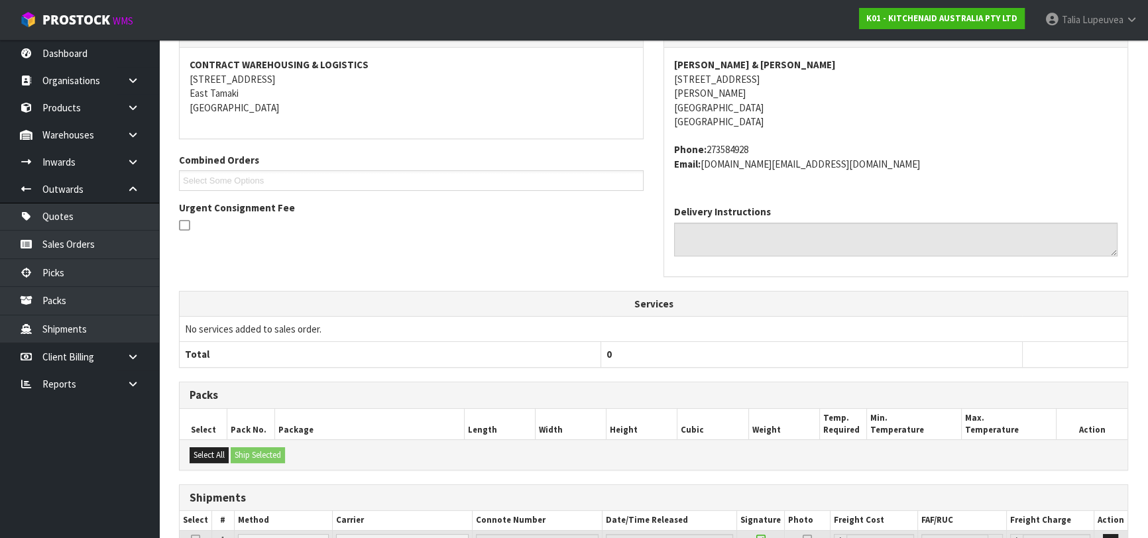
scroll to position [361, 0]
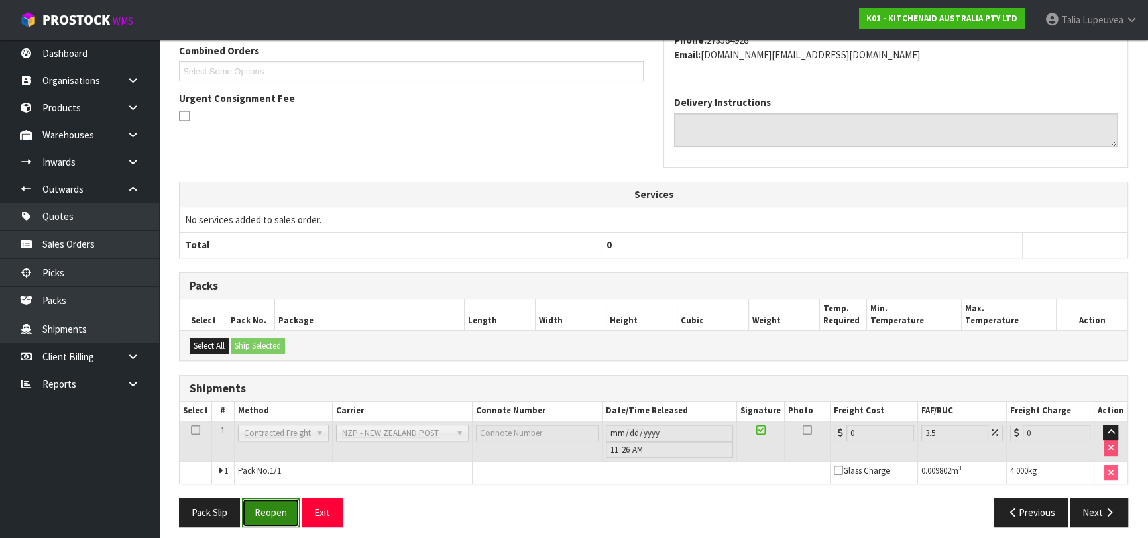
click at [284, 517] on button "Reopen" at bounding box center [271, 513] width 58 height 29
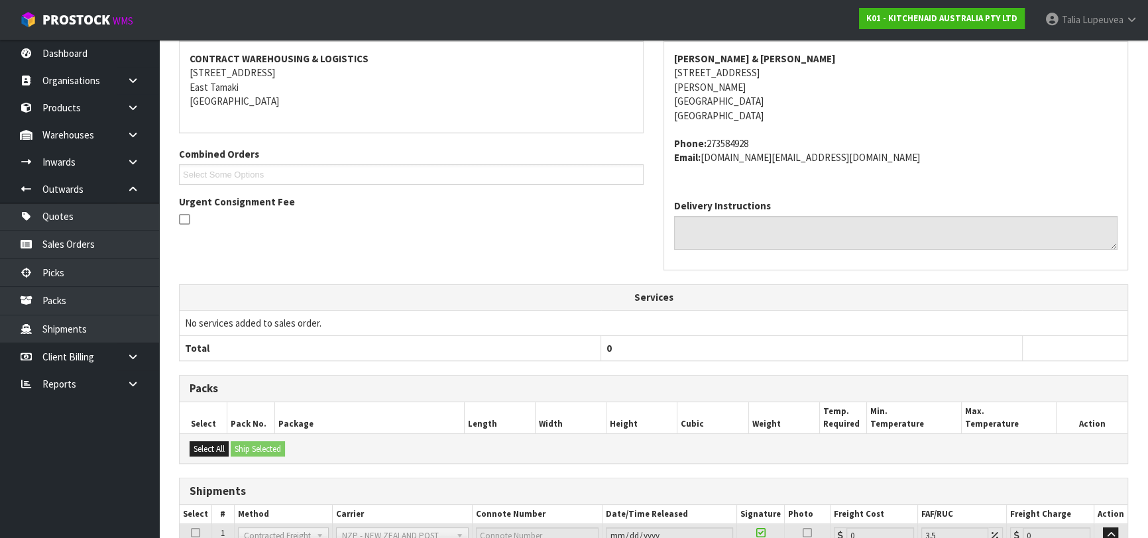
scroll to position [354, 0]
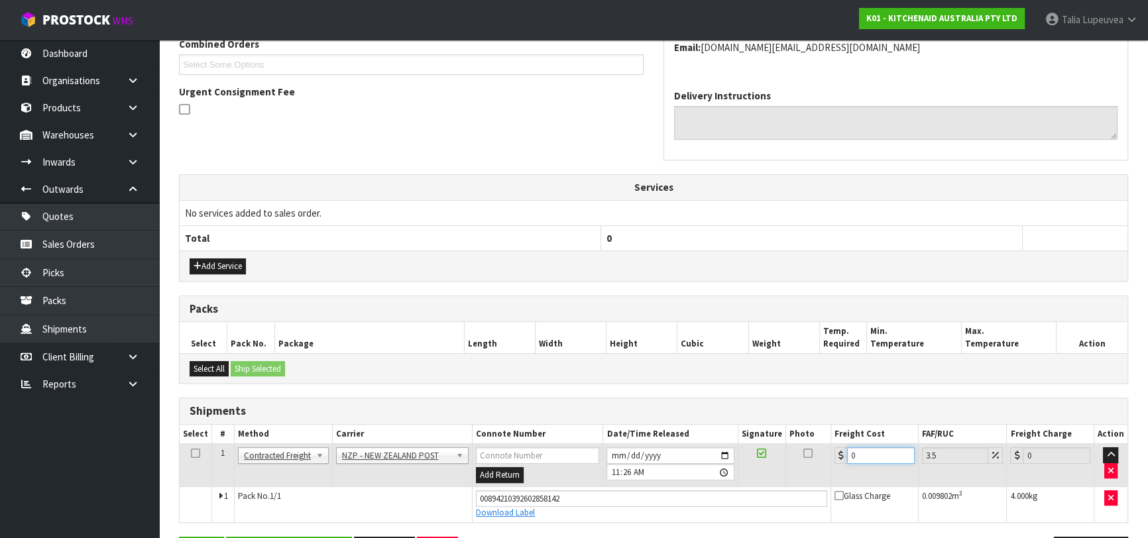
drag, startPoint x: 866, startPoint y: 455, endPoint x: 819, endPoint y: 465, distance: 48.1
click at [819, 465] on tr "1 Client Local Pickup Customer Local Pickup Company Freight Contracted Freight …" at bounding box center [654, 465] width 948 height 43
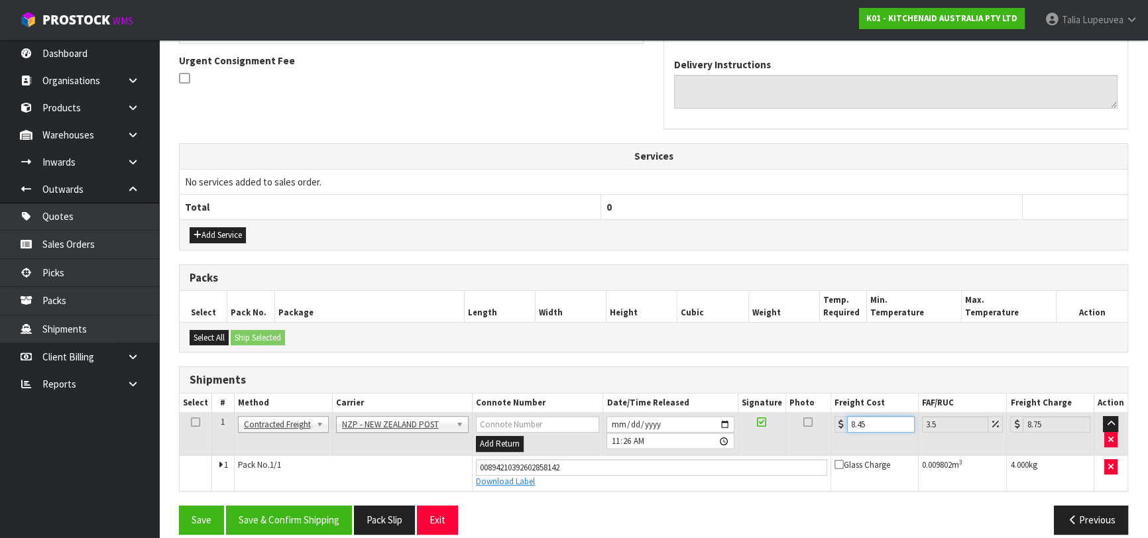
scroll to position [398, 0]
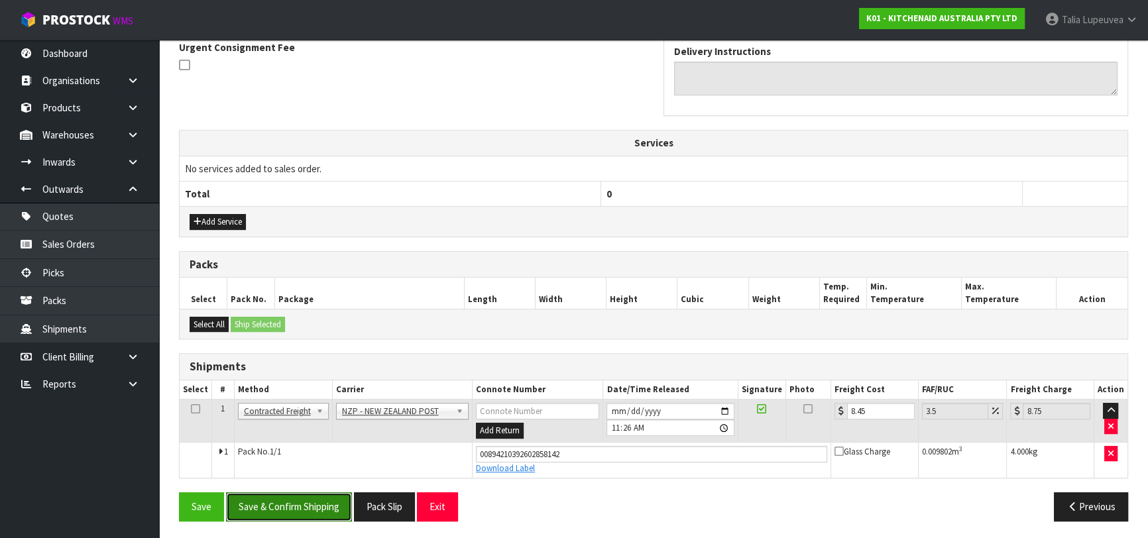
click at [306, 506] on button "Save & Confirm Shipping" at bounding box center [289, 507] width 126 height 29
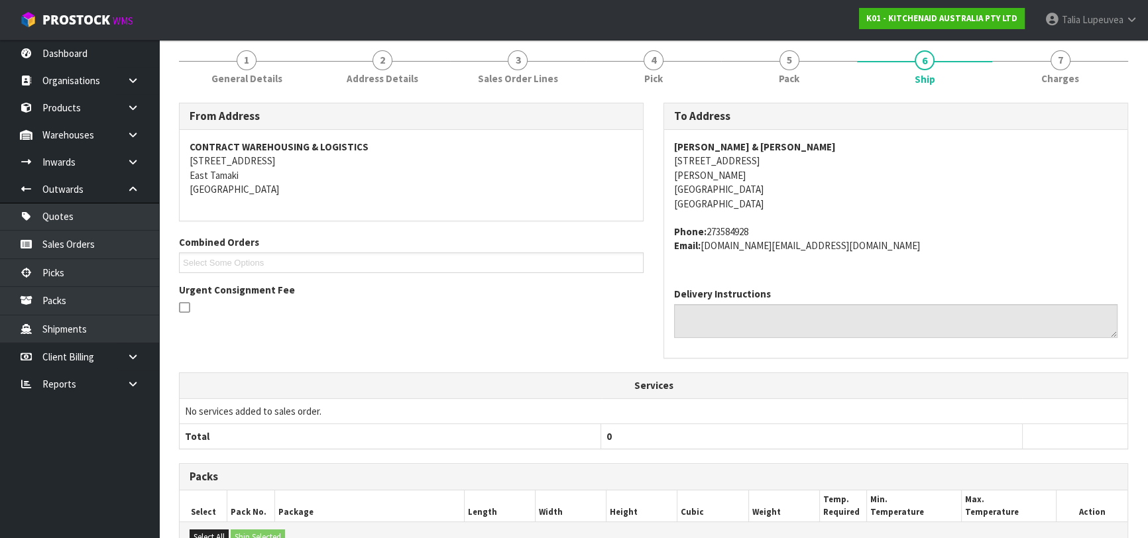
scroll to position [363, 0]
